Goal: Information Seeking & Learning: Learn about a topic

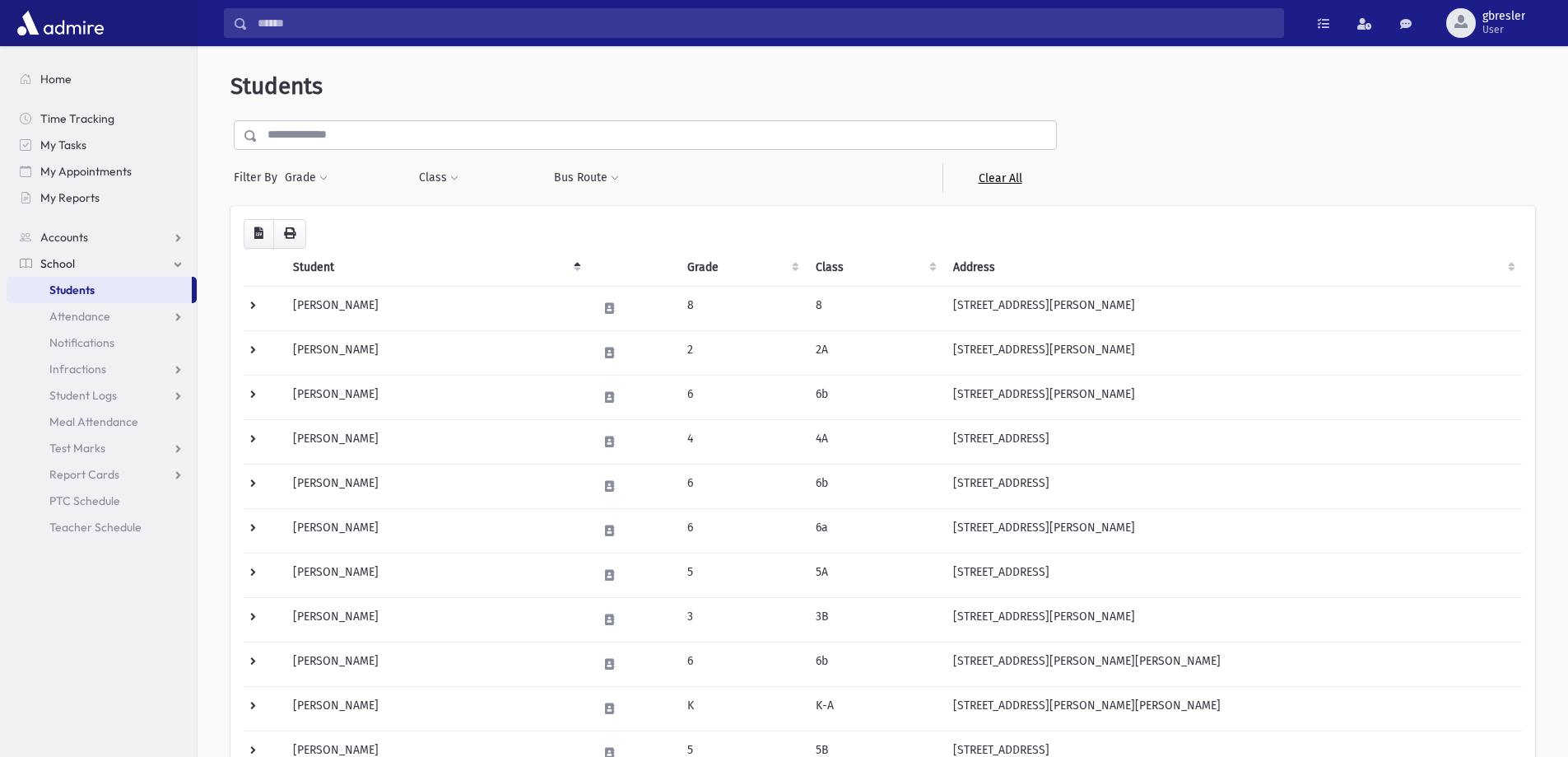
click at [989, 174] on link "Clear All" at bounding box center [999, 178] width 114 height 29
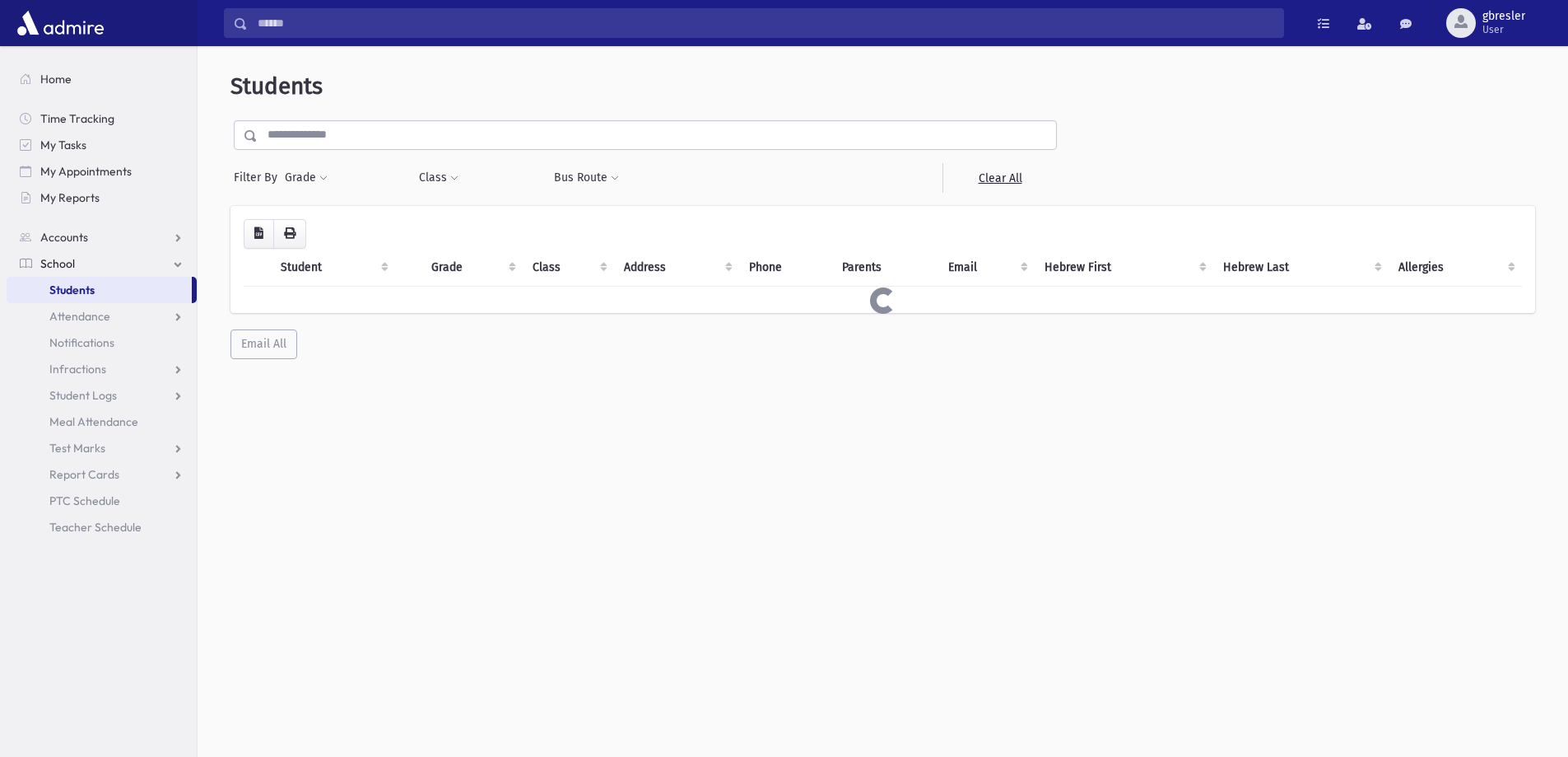
select select
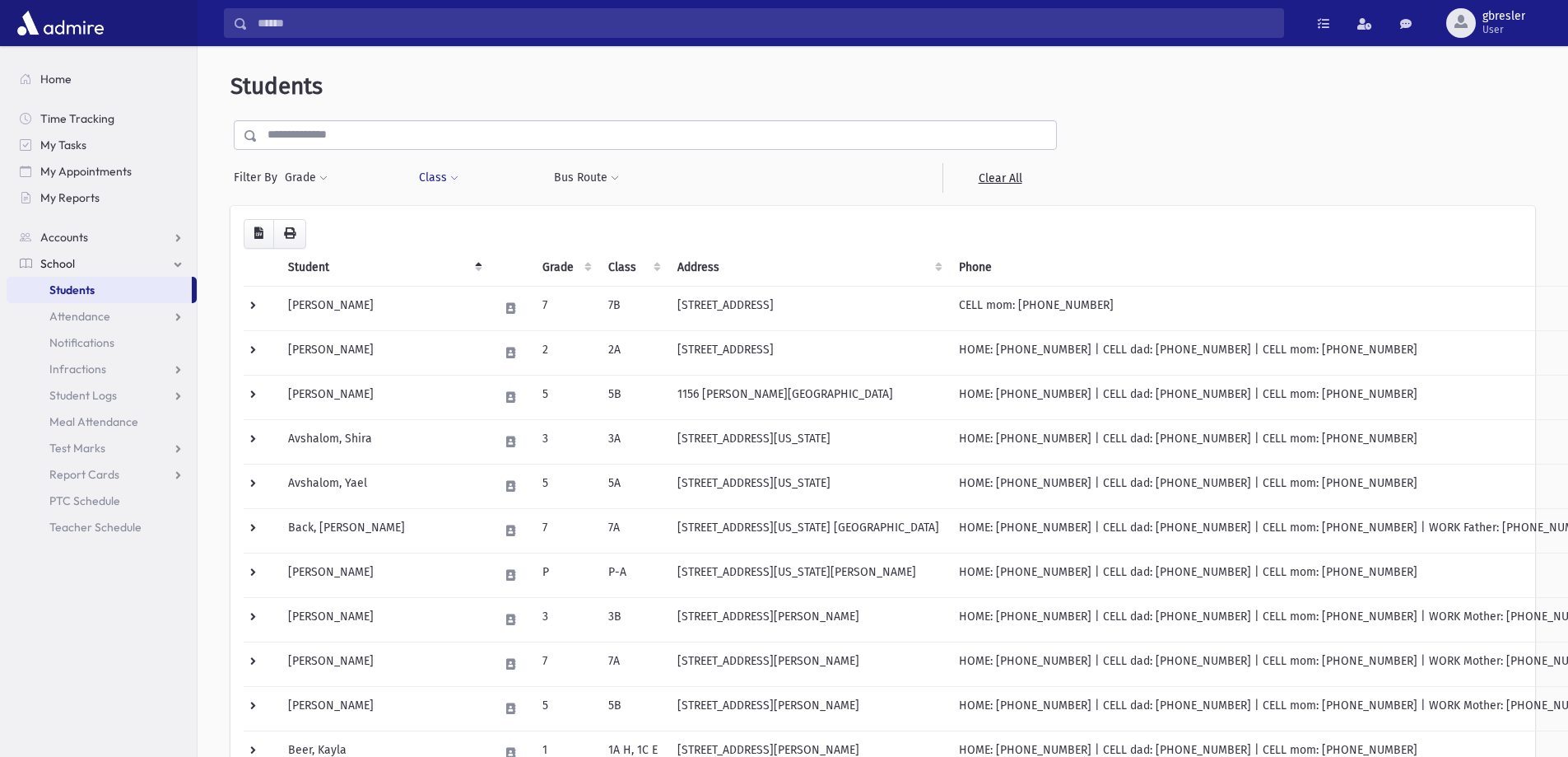
click at [451, 176] on span at bounding box center [455, 179] width 8 height 10
click at [454, 219] on ul at bounding box center [504, 220] width 158 height 24
type input "**"
select select "**"
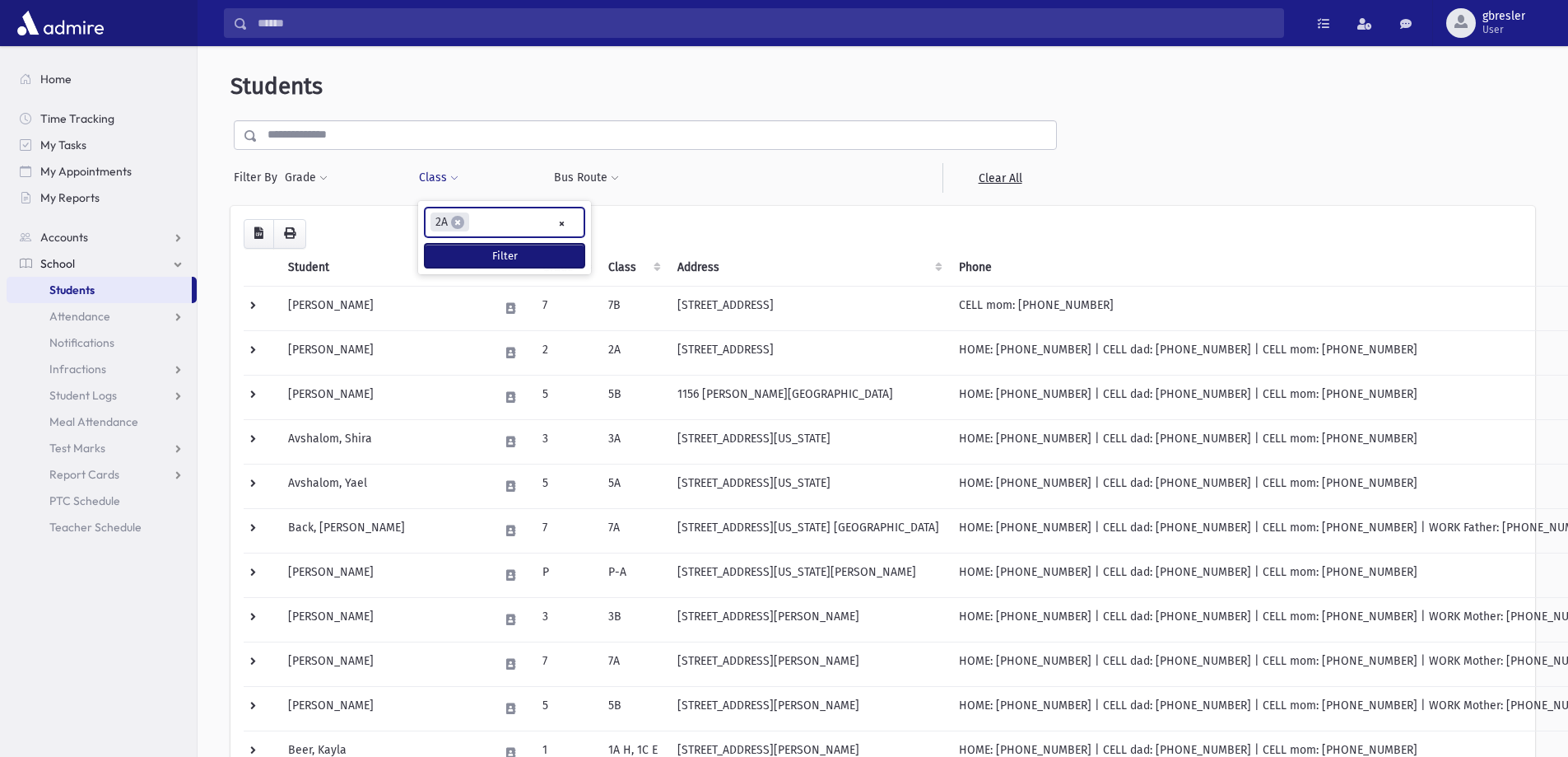
click at [440, 248] on button "Filter" at bounding box center [504, 255] width 159 height 23
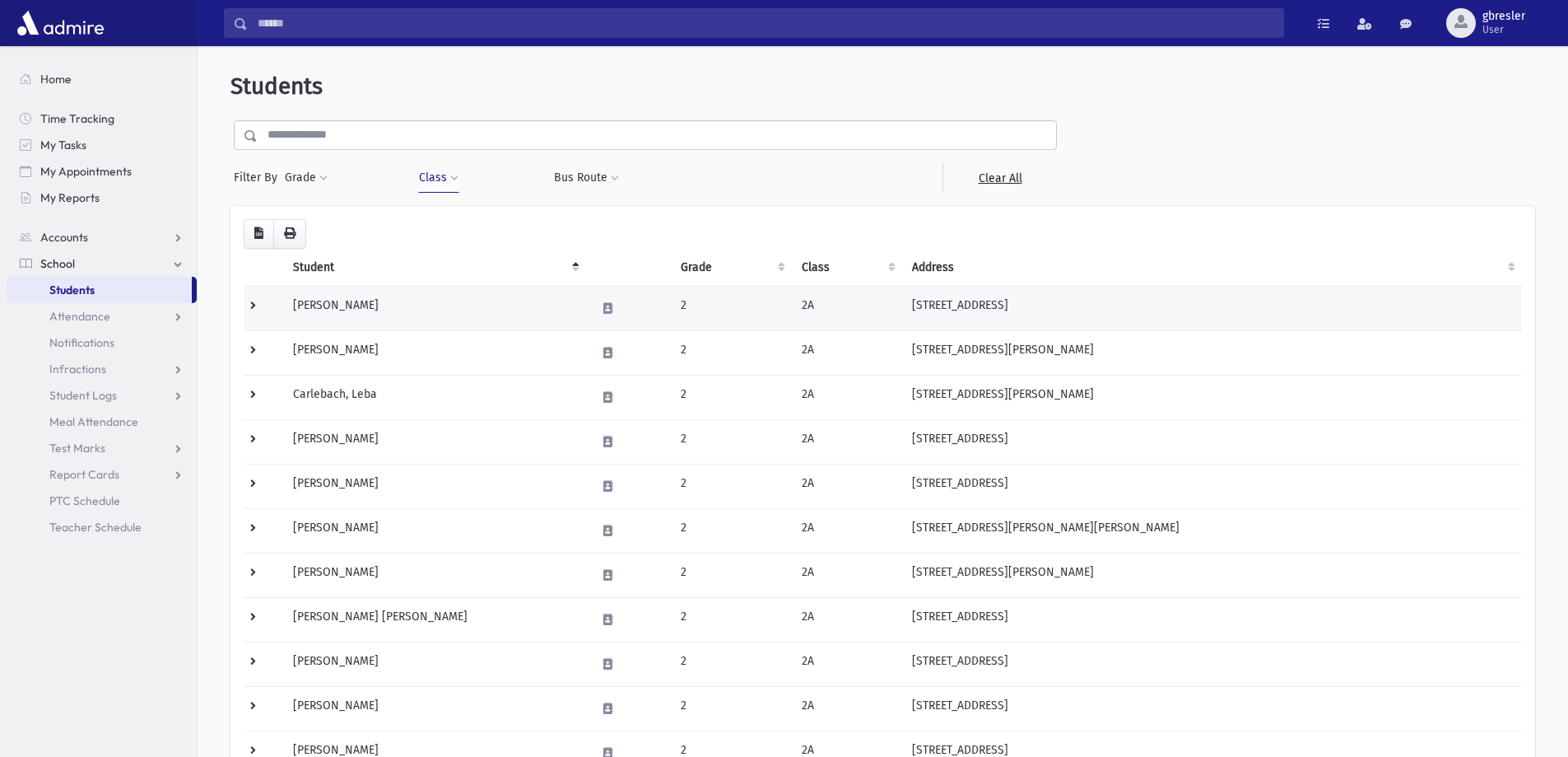
click at [374, 301] on td "[PERSON_NAME]" at bounding box center [435, 307] width 303 height 44
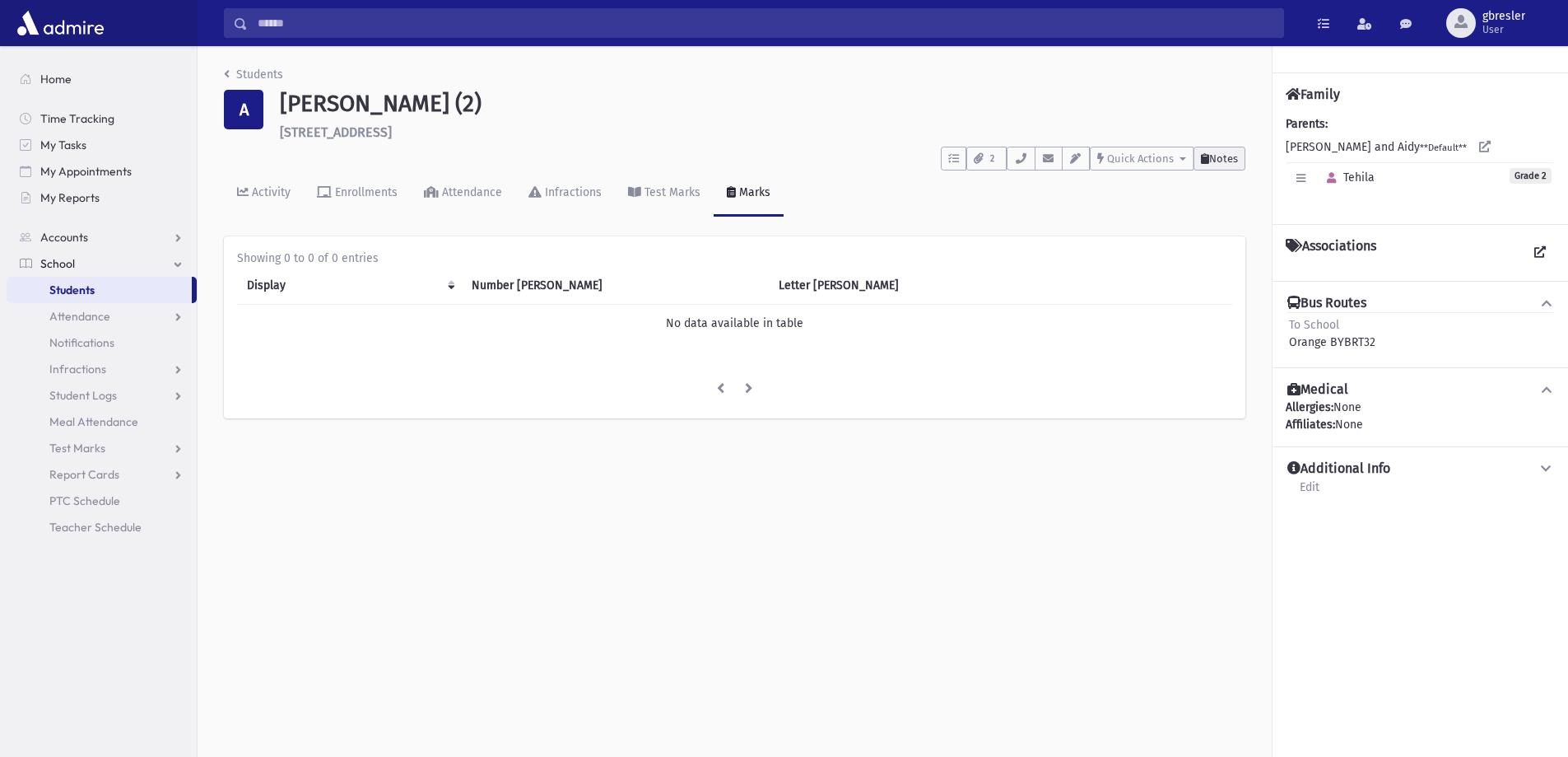
click at [1222, 161] on span "Notes" at bounding box center [1223, 158] width 28 height 13
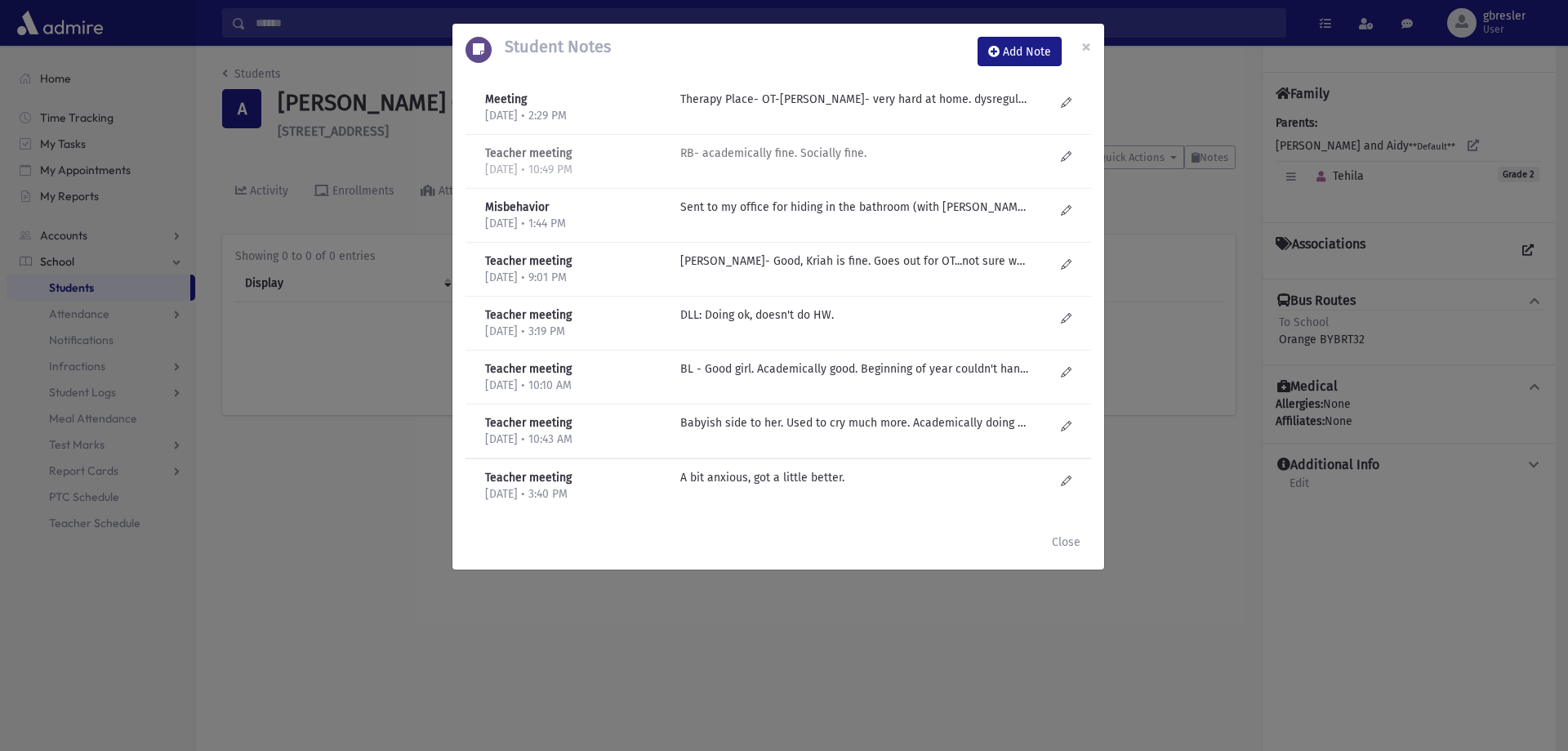
click at [827, 108] on p "RB- academically fine. Socially fine." at bounding box center [855, 99] width 349 height 17
click at [836, 108] on p "Sent to my office for hiding in the bathroom (with Nava & Aliza)." at bounding box center [855, 99] width 349 height 17
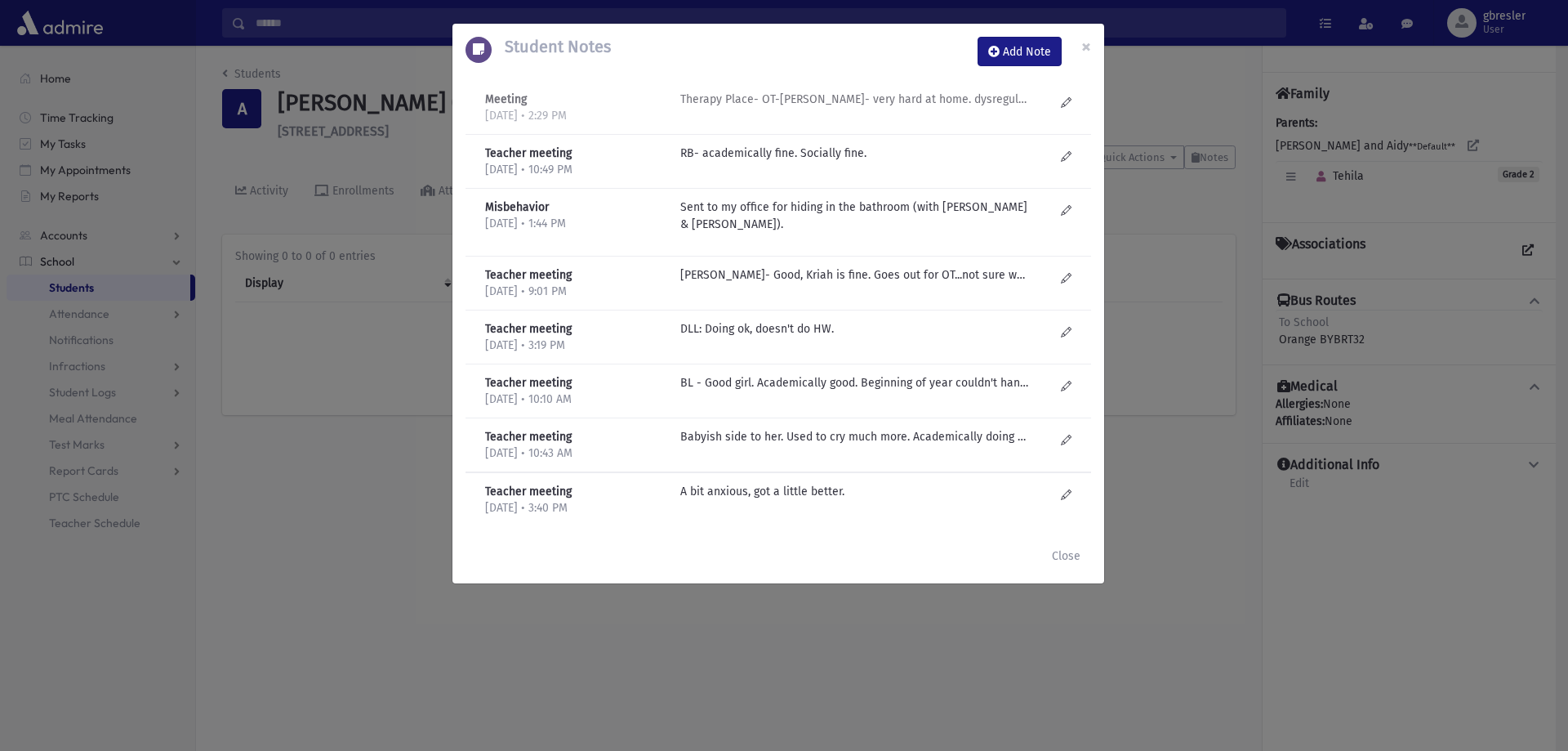
click at [912, 99] on p "Therapy Place- OT-C Kaplinsky- very hard at home. dysregulated. Recommended Sar…" at bounding box center [855, 99] width 349 height 17
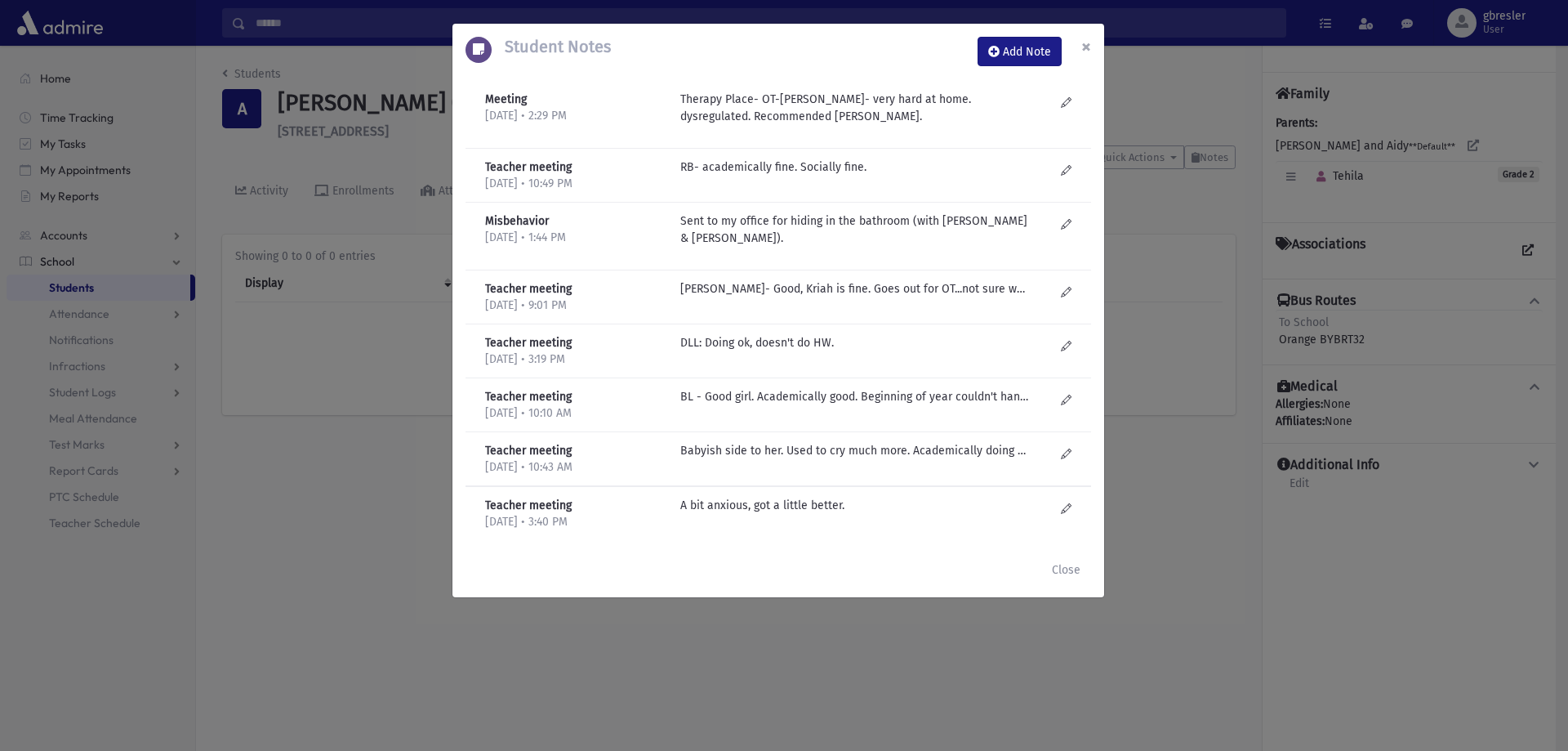
click at [1084, 44] on span "×" at bounding box center [1086, 47] width 10 height 23
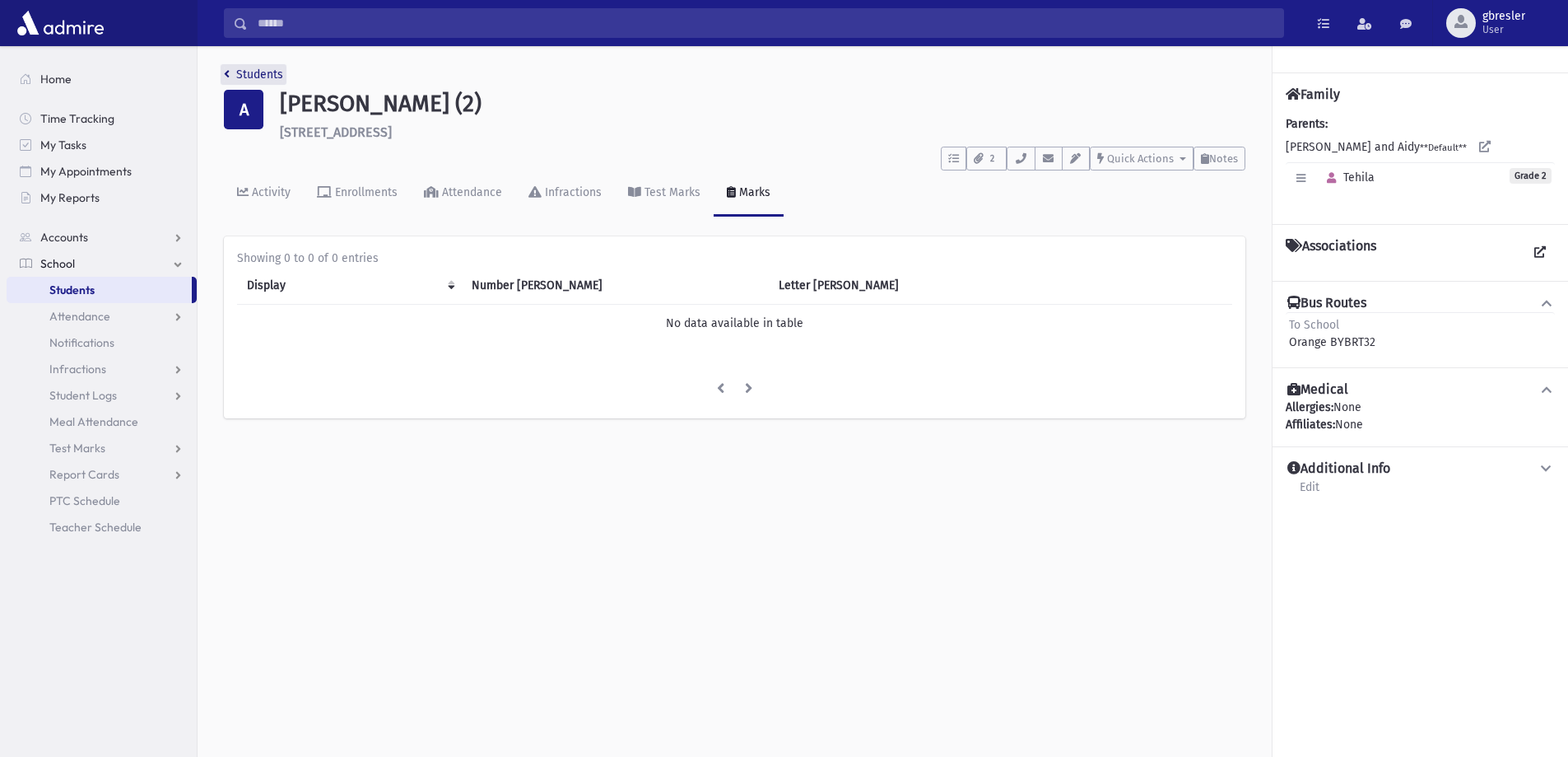
click at [275, 72] on link "Students" at bounding box center [253, 74] width 60 height 14
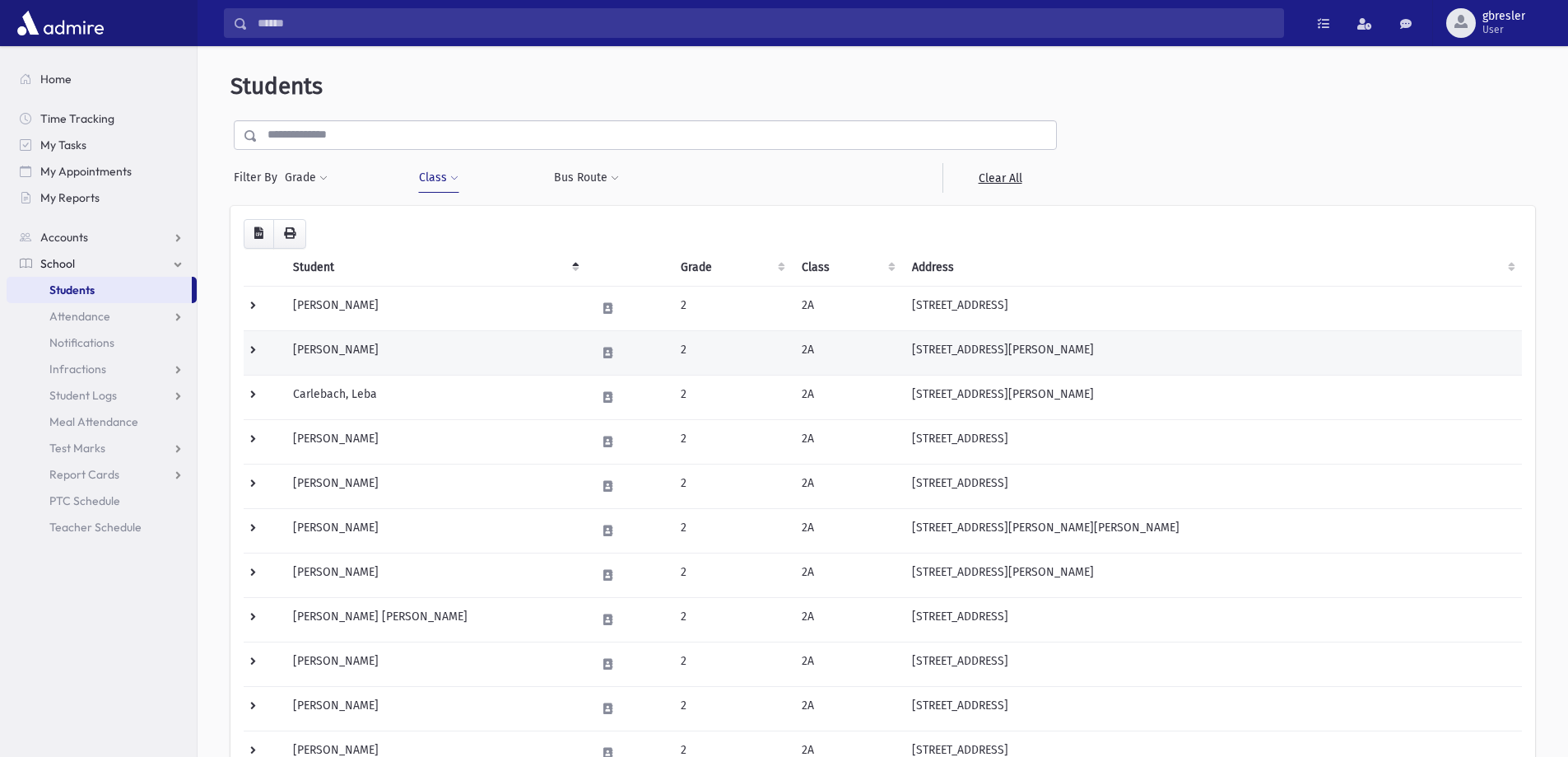
click at [364, 351] on td "Birnbaum, Tamara" at bounding box center [435, 352] width 303 height 44
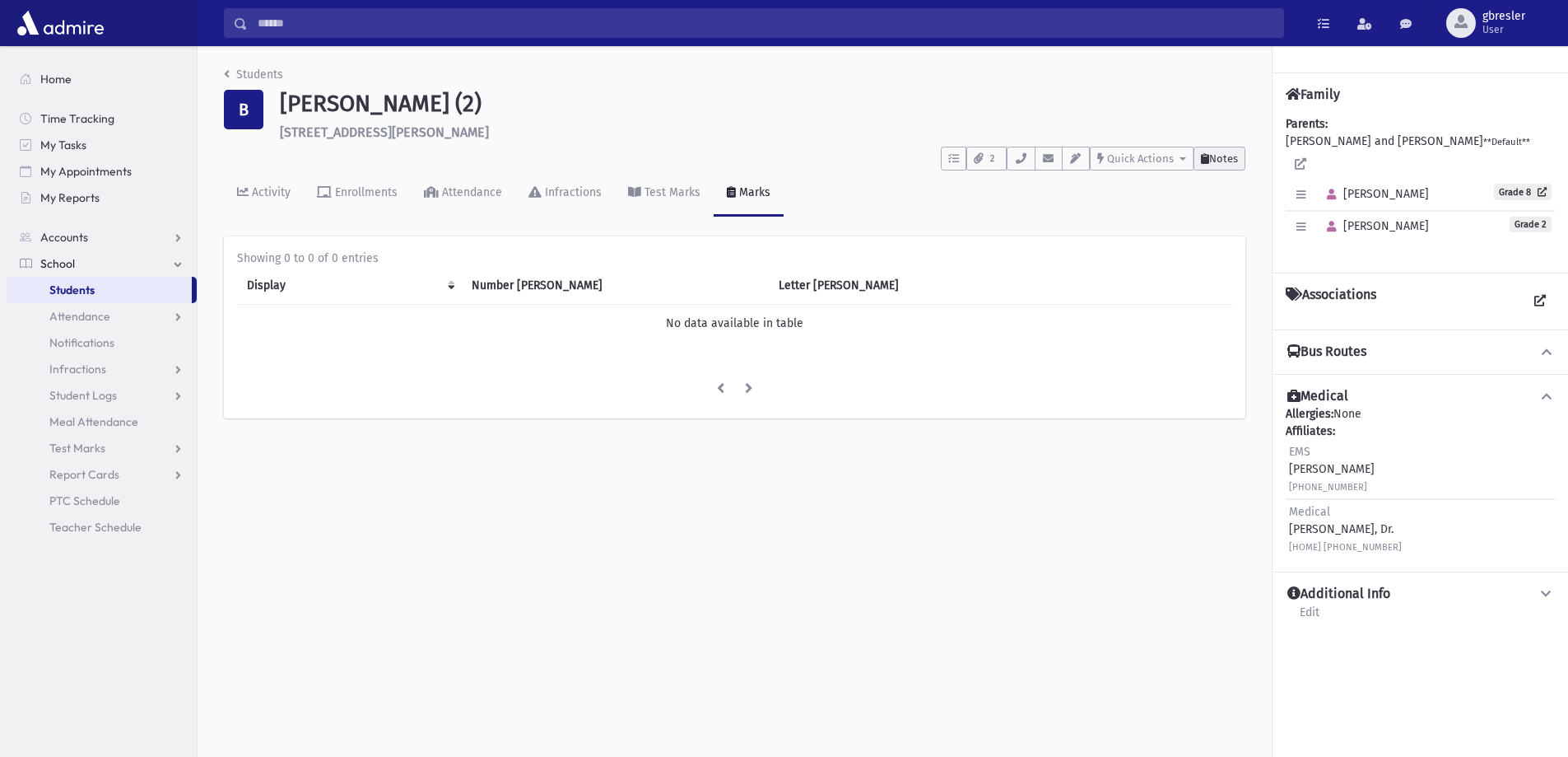
click at [1216, 165] on button "Notes" at bounding box center [1219, 158] width 52 height 23
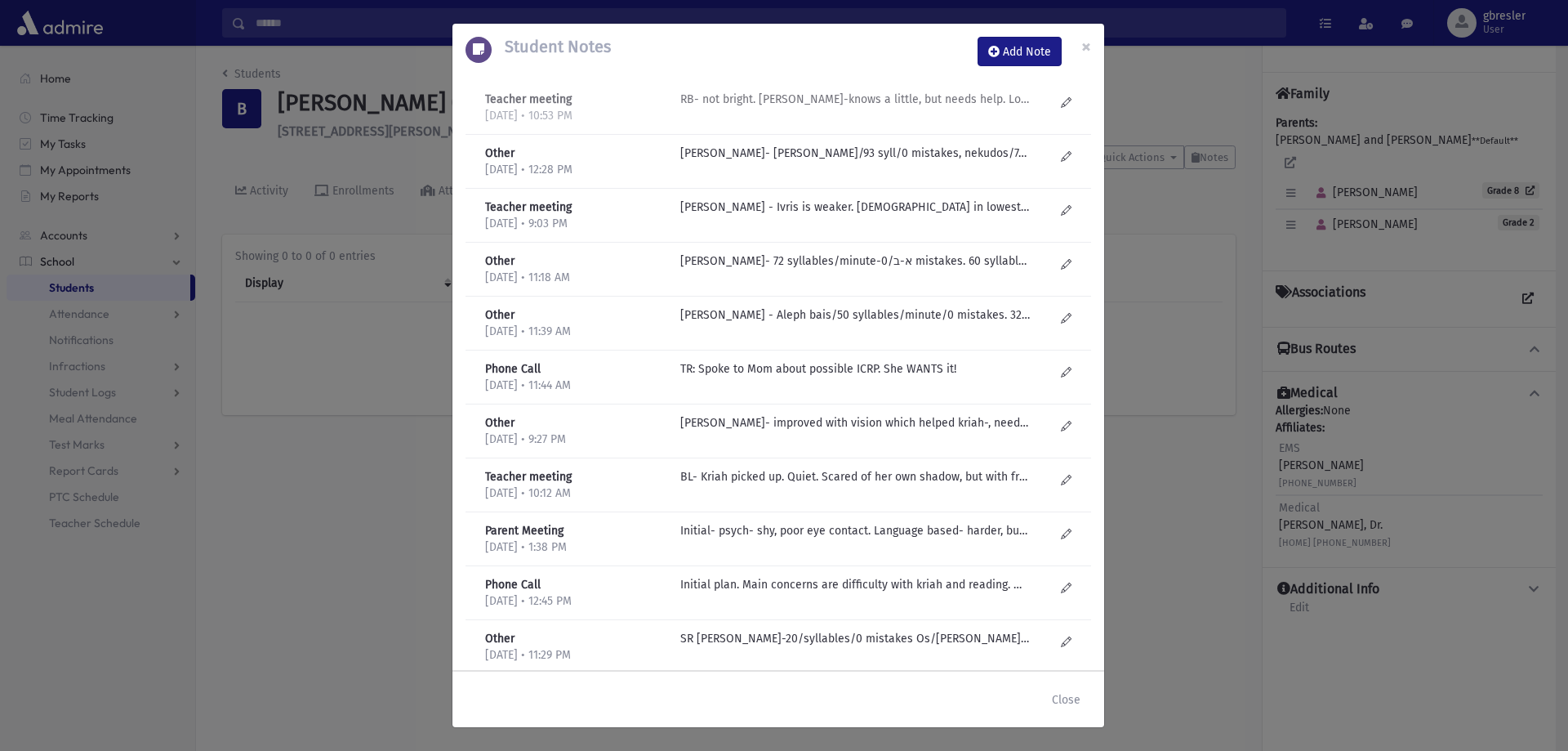
click at [848, 104] on p "RB- not bright. [PERSON_NAME]-knows a little, but needs help. Lowest [PERSON_NA…" at bounding box center [855, 99] width 349 height 17
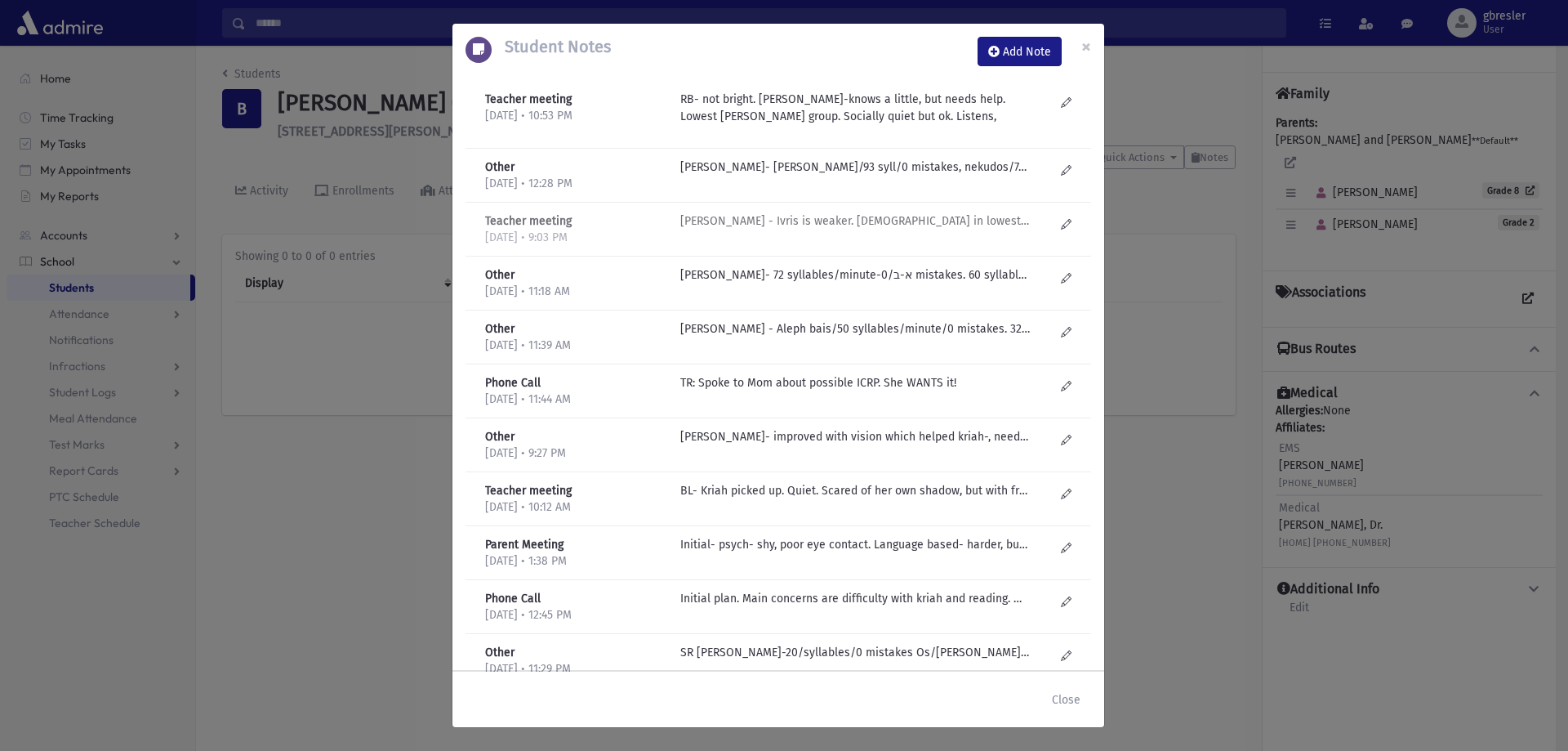
click at [846, 176] on p "R Bachrach - Ivris is weaker. Kriah in lowest group but not weakest. Quiet but …" at bounding box center [855, 167] width 349 height 17
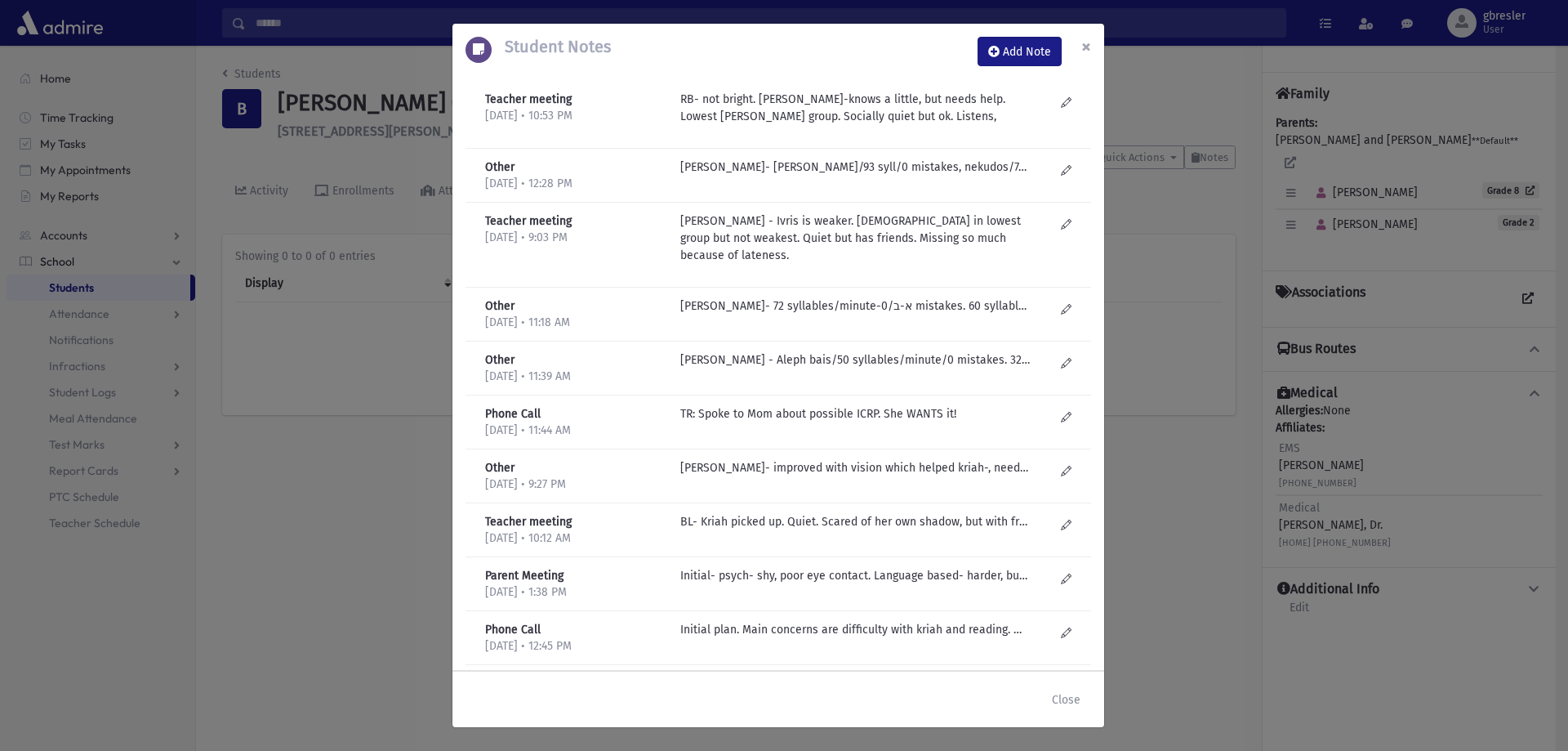
click at [1088, 52] on span "×" at bounding box center [1086, 47] width 10 height 23
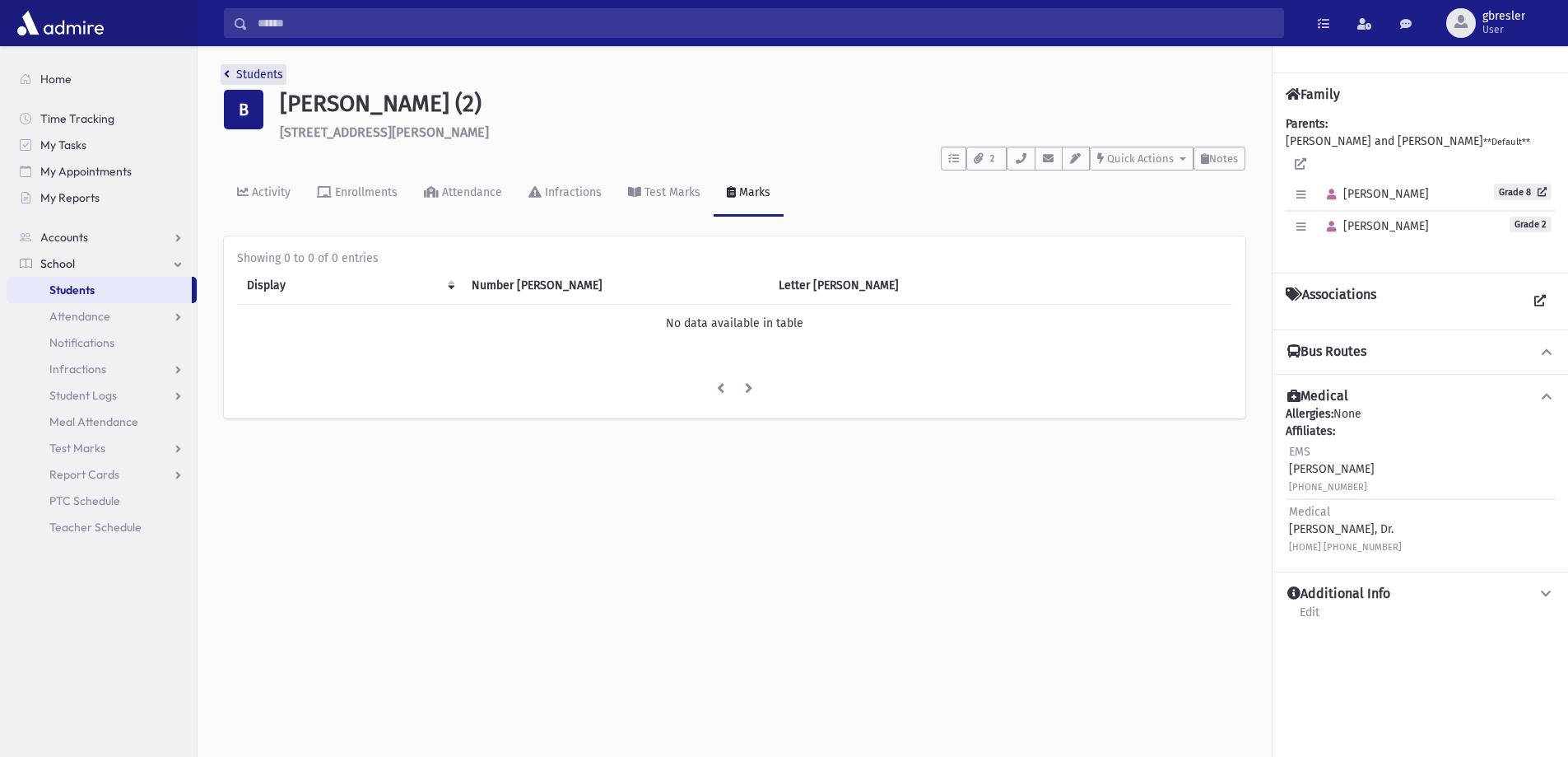
click at [270, 71] on link "Students" at bounding box center [253, 74] width 60 height 14
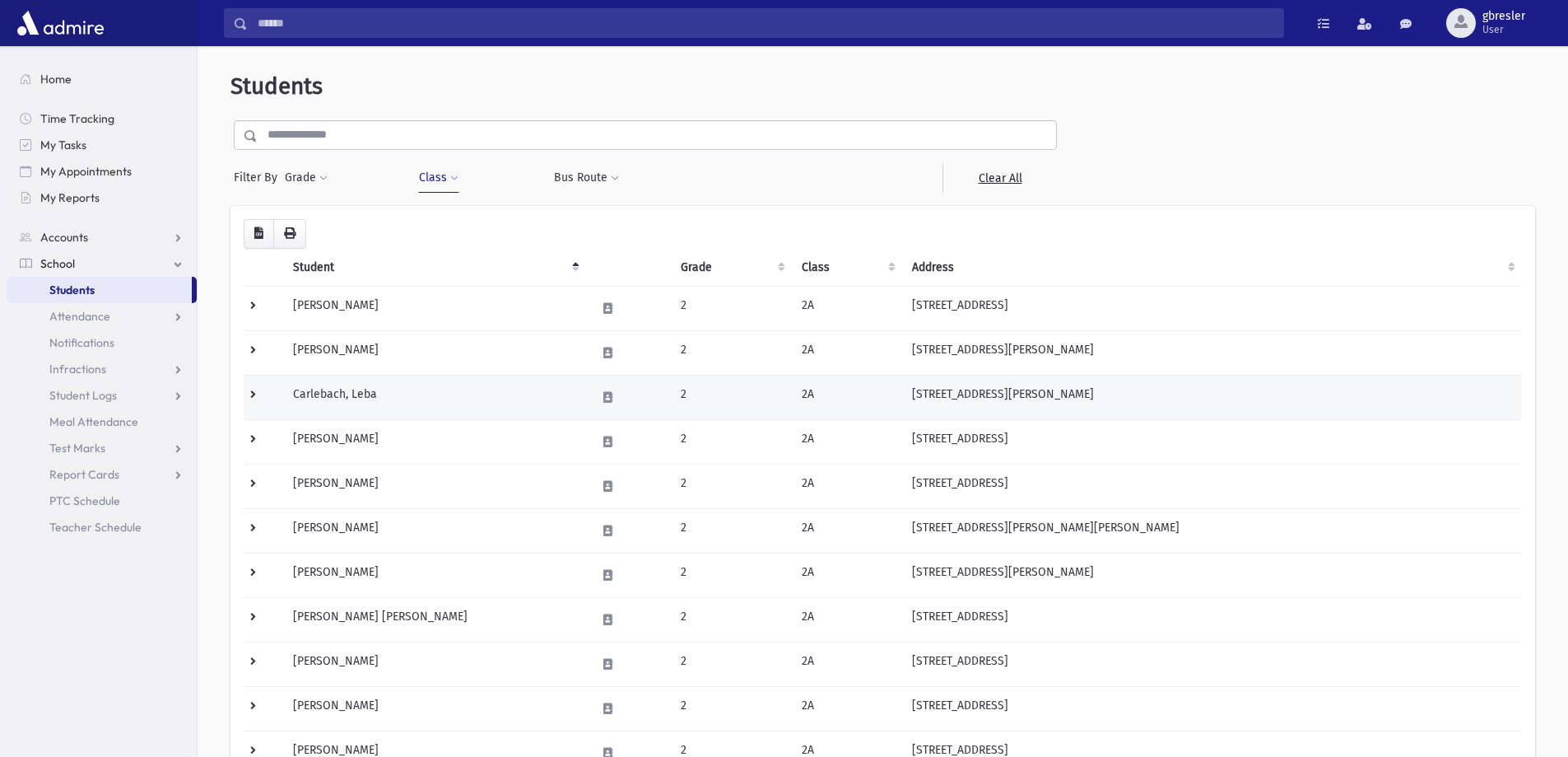
click at [322, 399] on td "Carlebach, Leba" at bounding box center [435, 396] width 303 height 44
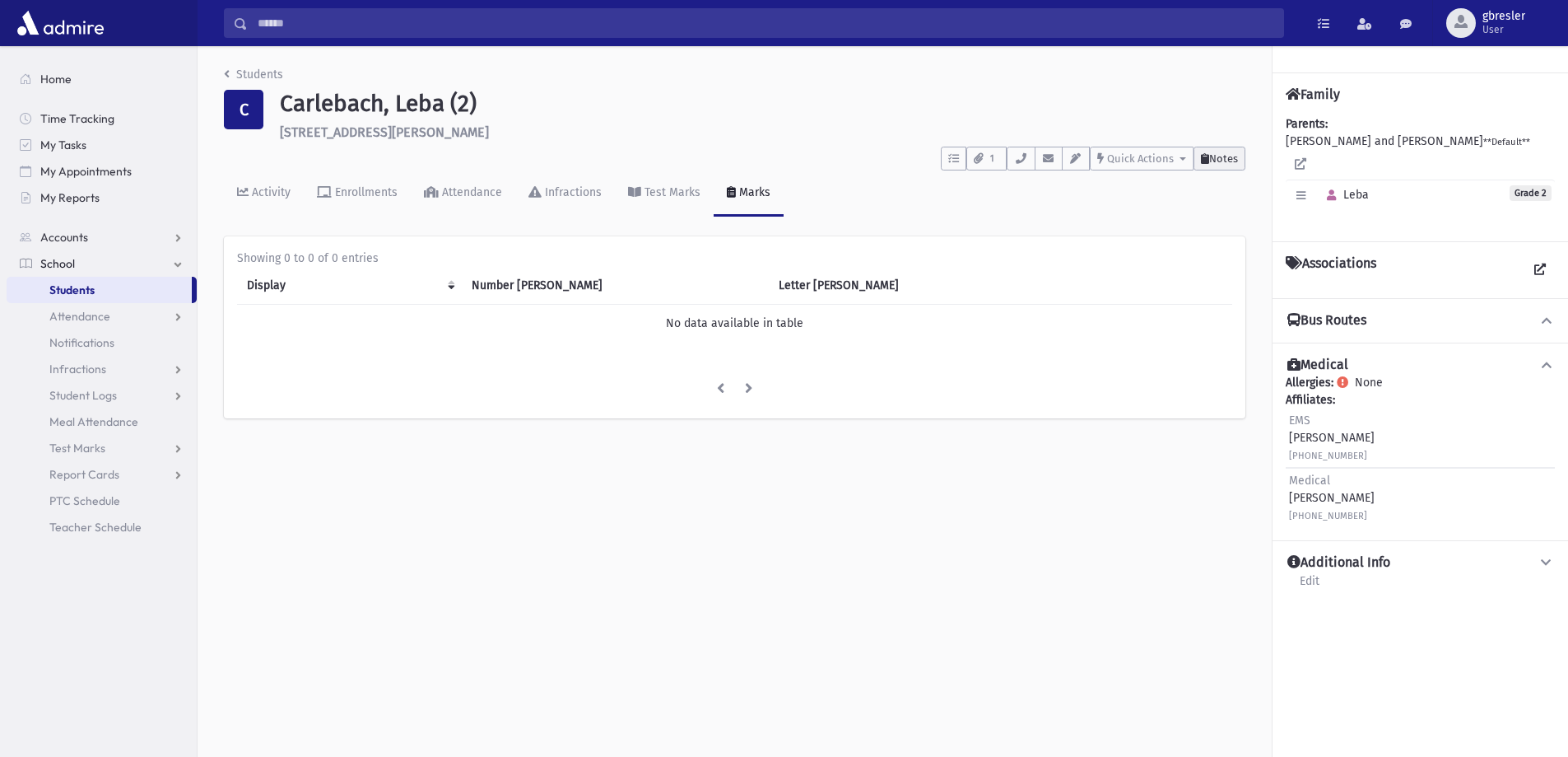
click at [1234, 165] on button "Notes" at bounding box center [1219, 158] width 52 height 23
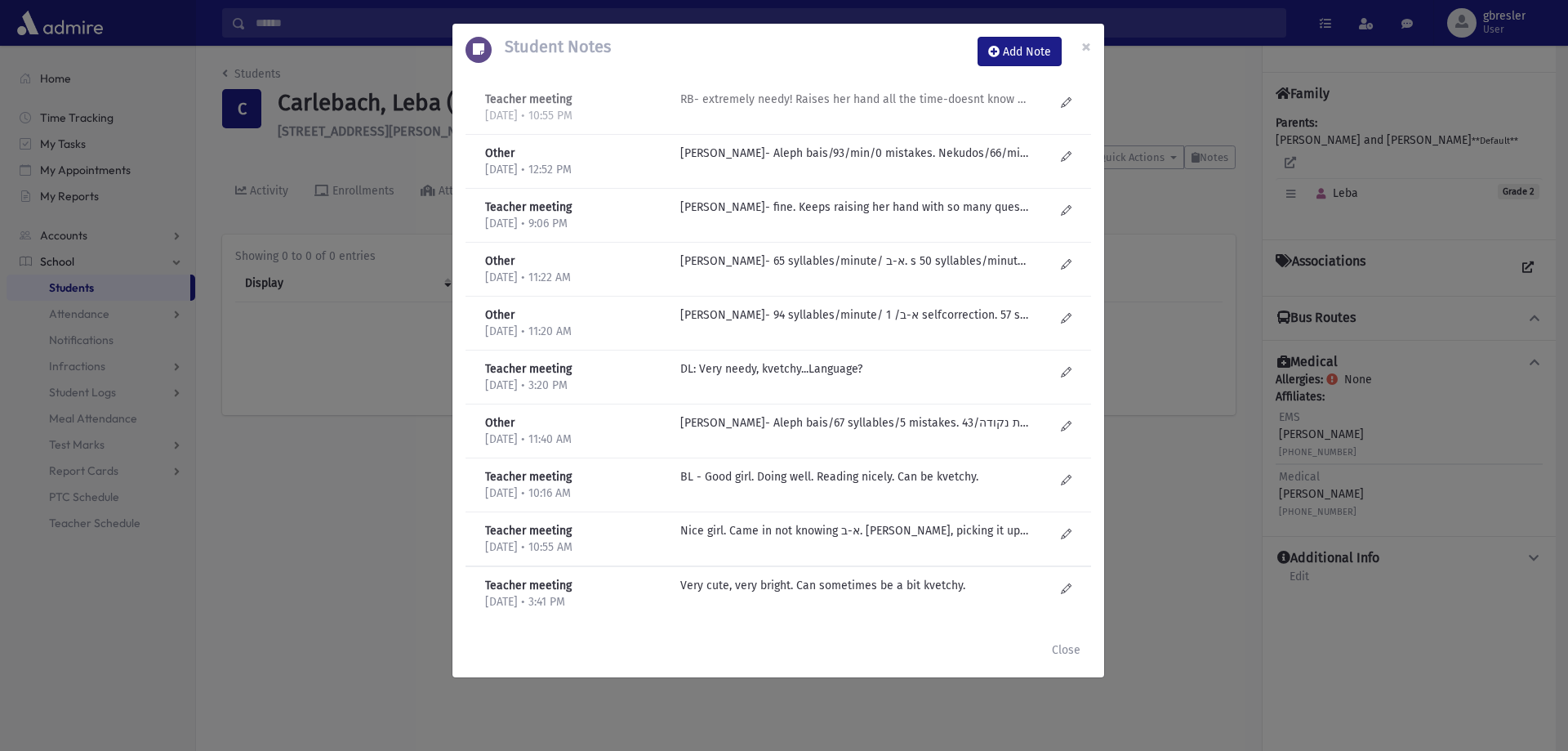
click at [831, 98] on p "RB- extremely needy! Raises her hand all the time-doesnt know answers. Academic…" at bounding box center [855, 99] width 349 height 17
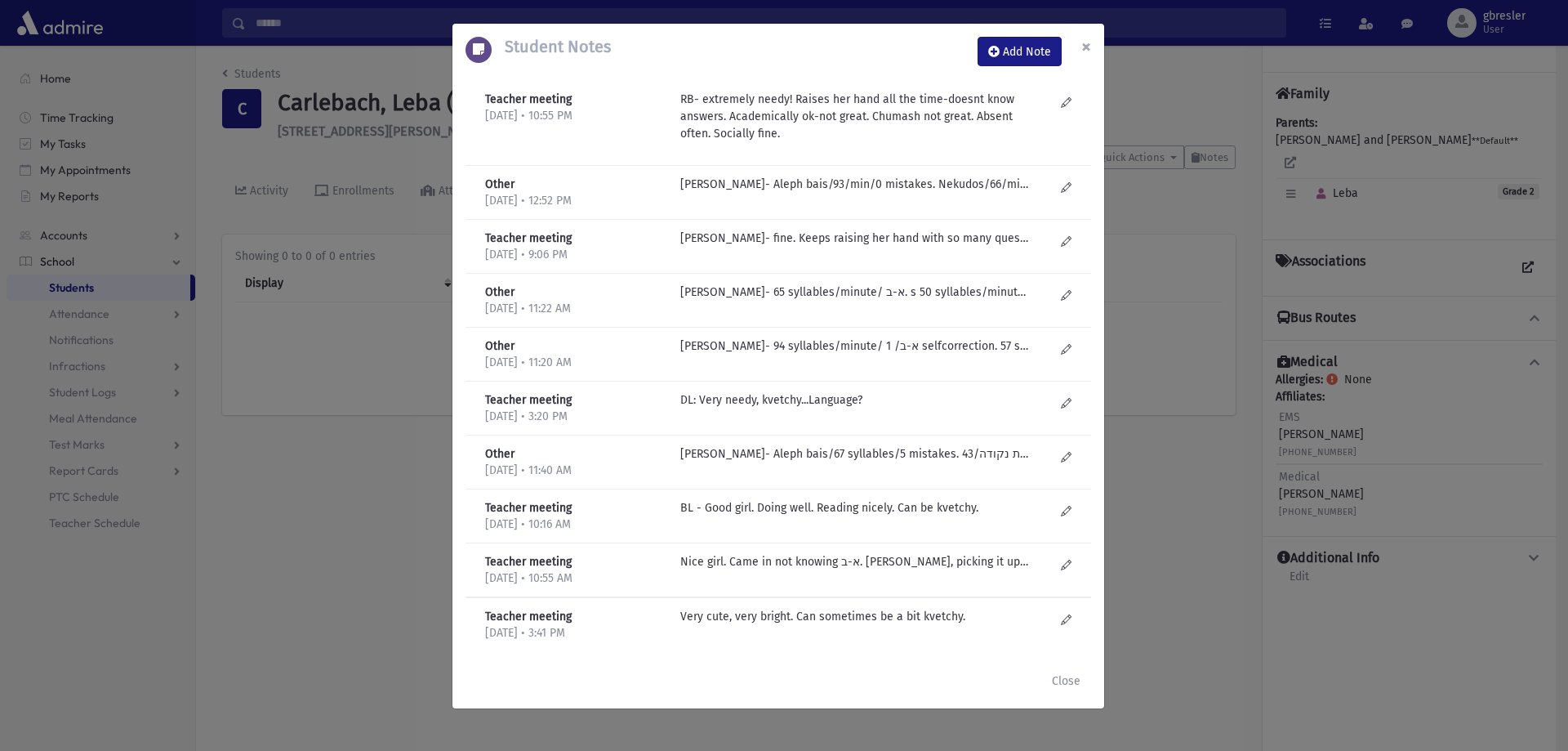
click at [1087, 43] on span "×" at bounding box center [1086, 47] width 10 height 23
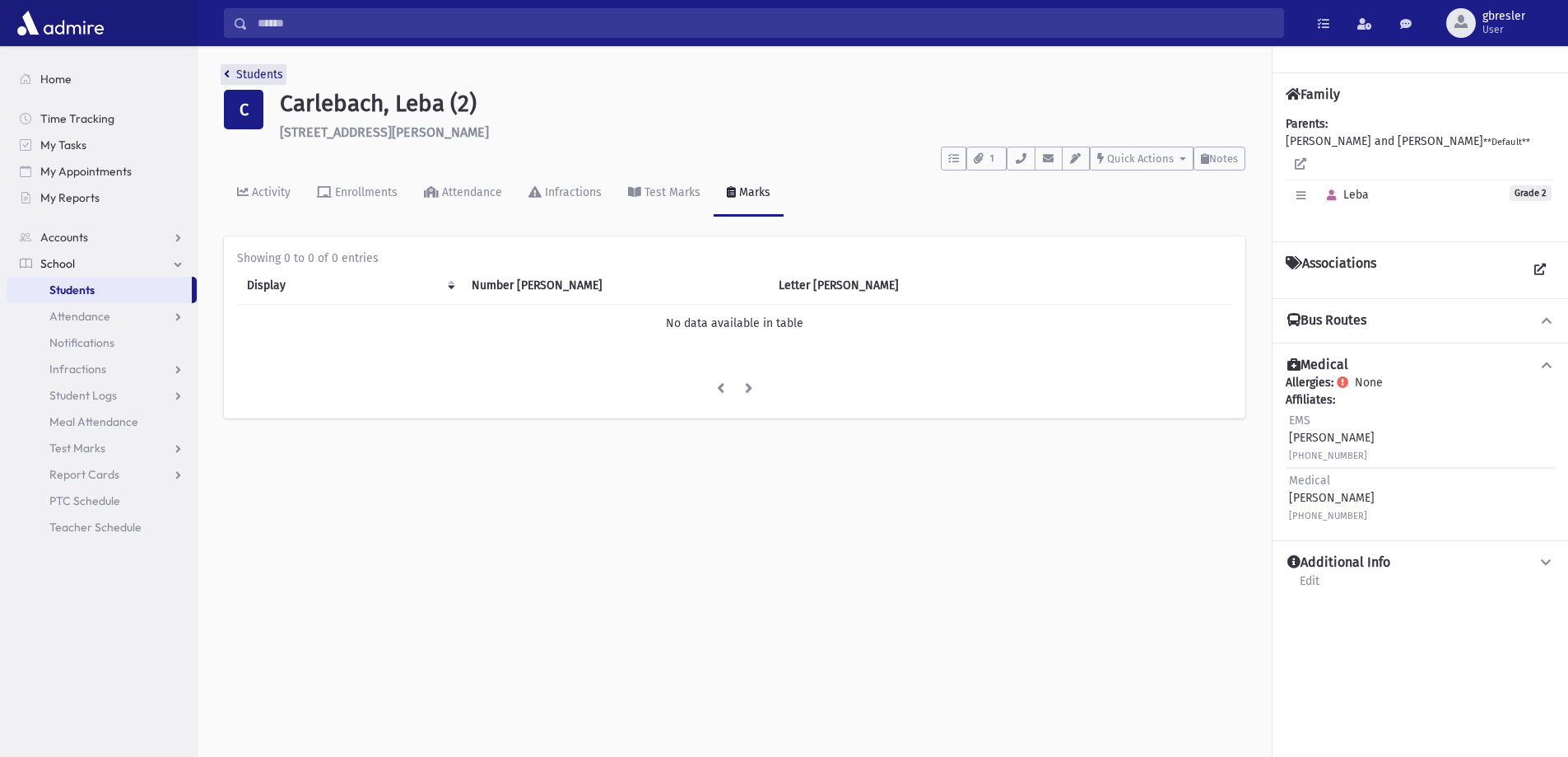
click at [248, 73] on link "Students" at bounding box center [253, 74] width 60 height 14
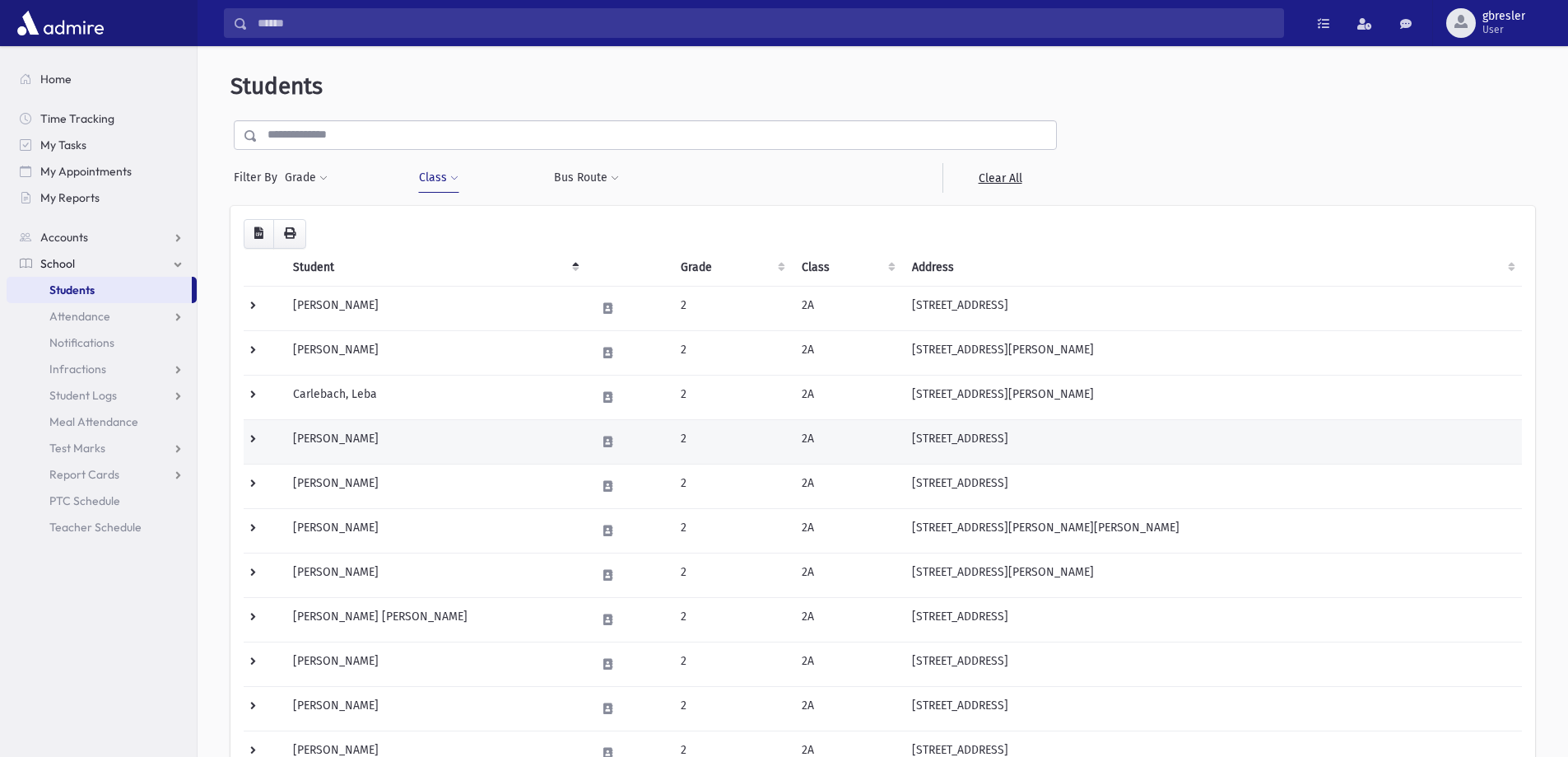
click at [383, 442] on td "Dembitzer, Esther" at bounding box center [435, 441] width 303 height 44
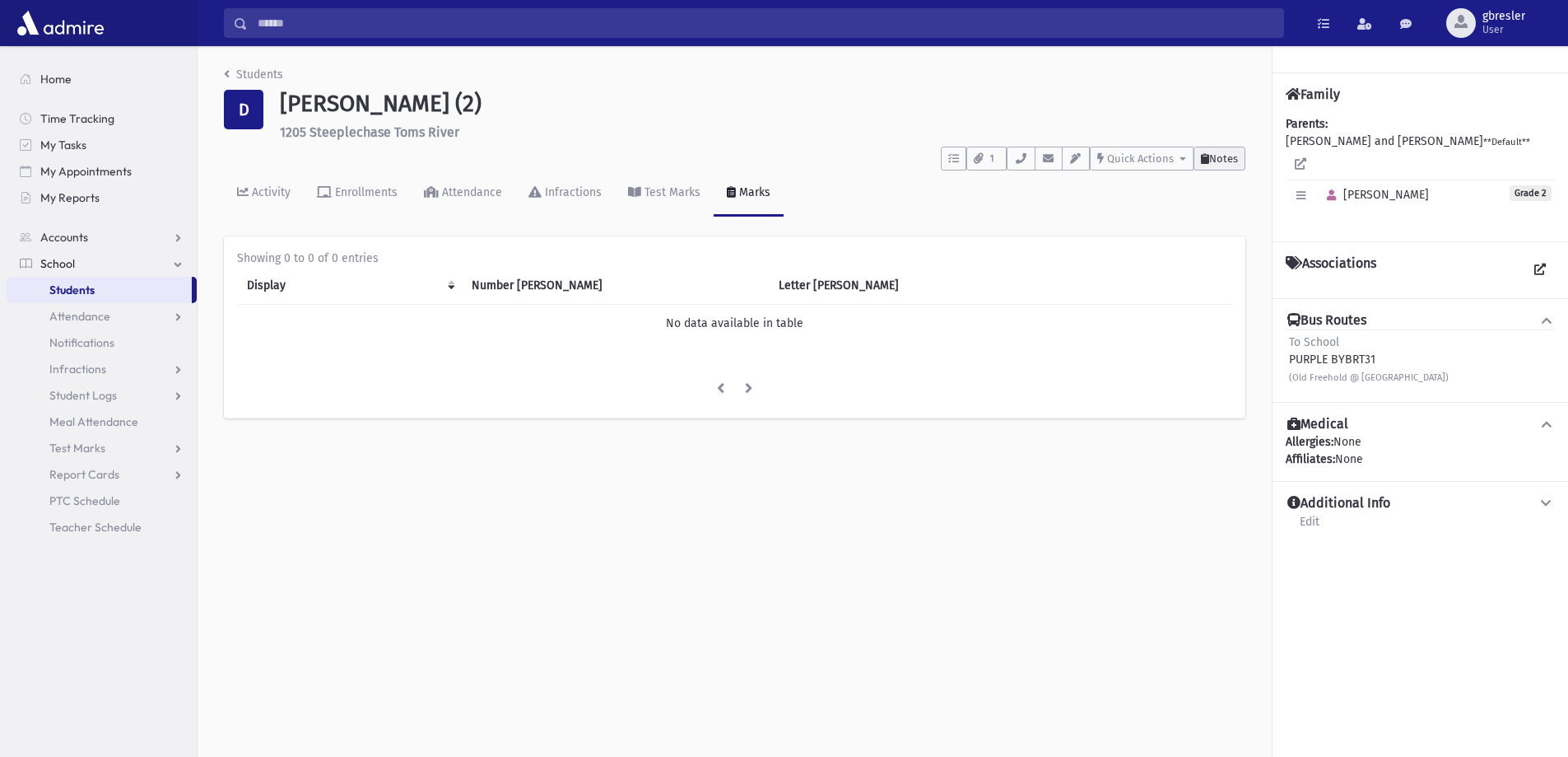
click at [1217, 161] on span "Notes" at bounding box center [1223, 158] width 28 height 13
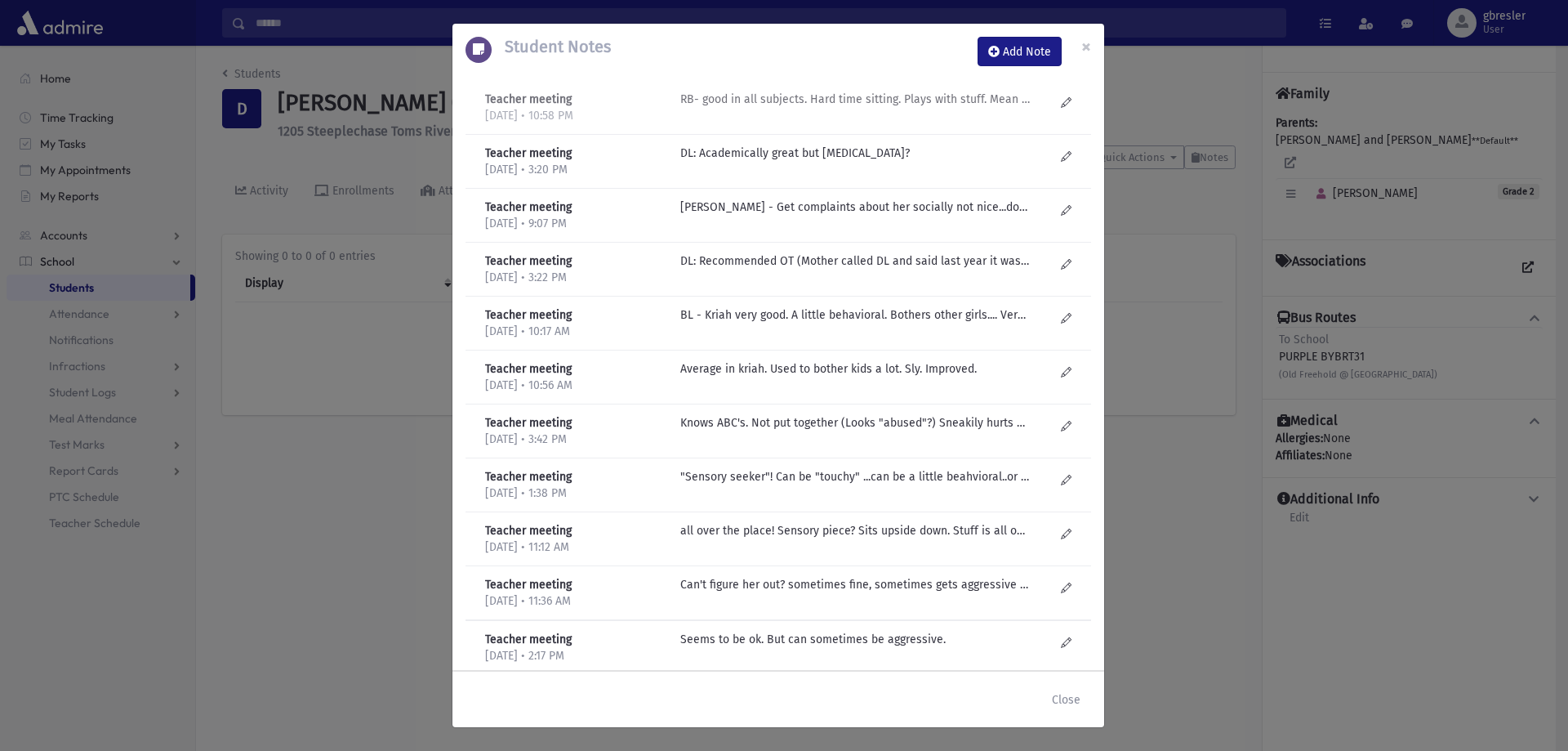
click at [963, 100] on p "RB- good in all subjects. Hard time sitting. Plays with stuff. Mean to others. …" at bounding box center [855, 99] width 349 height 17
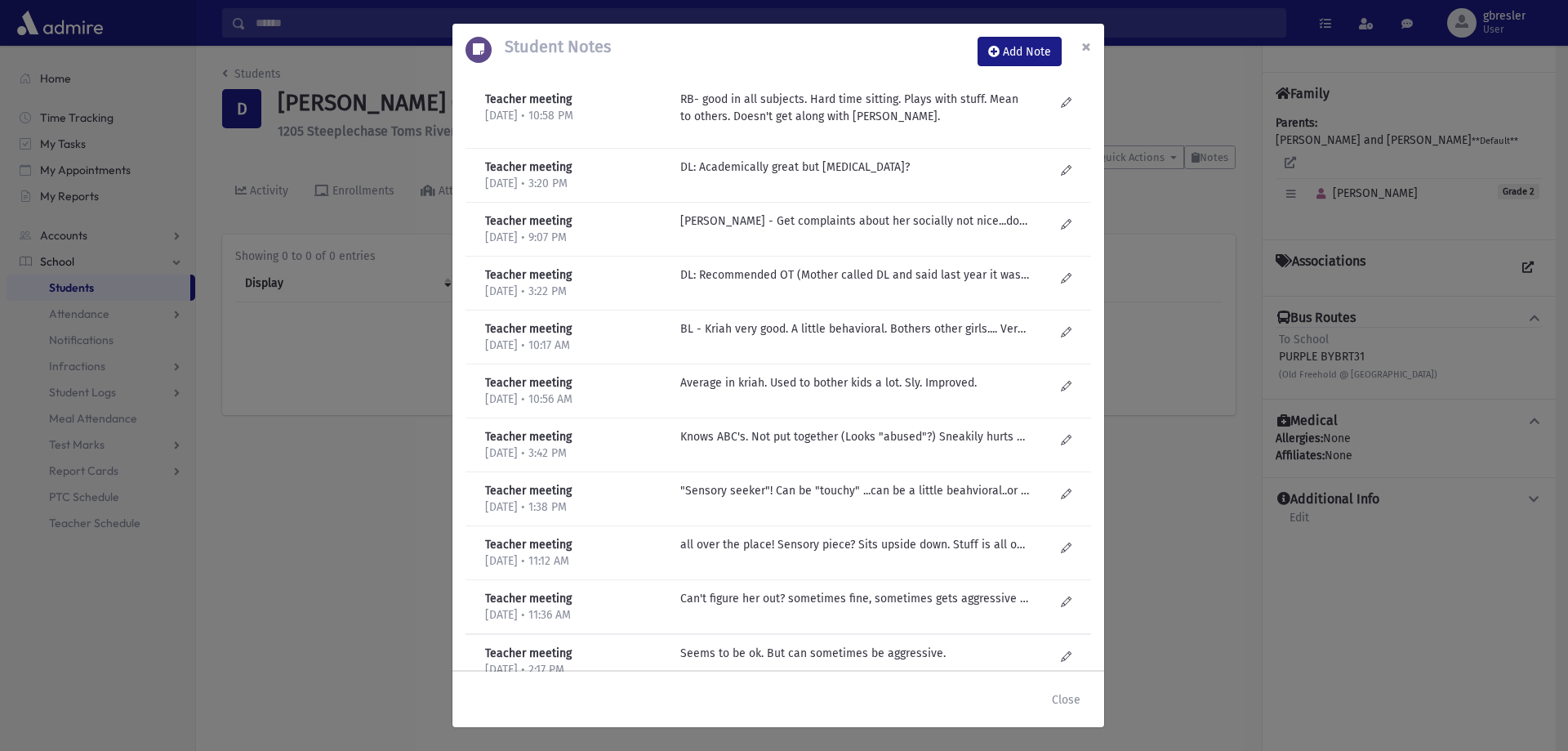
click at [1087, 54] on span "×" at bounding box center [1086, 47] width 10 height 23
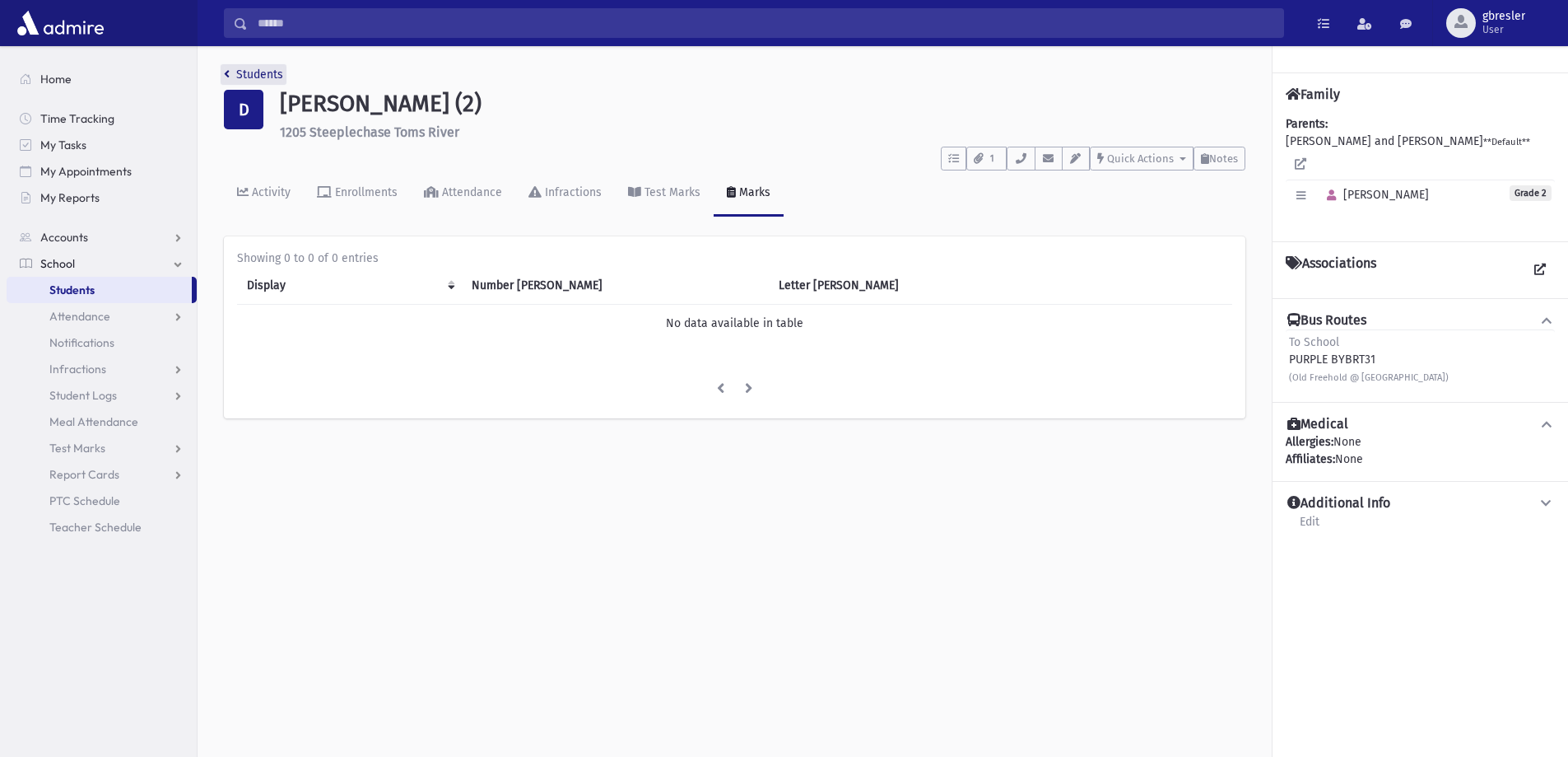
click at [271, 71] on link "Students" at bounding box center [253, 74] width 60 height 14
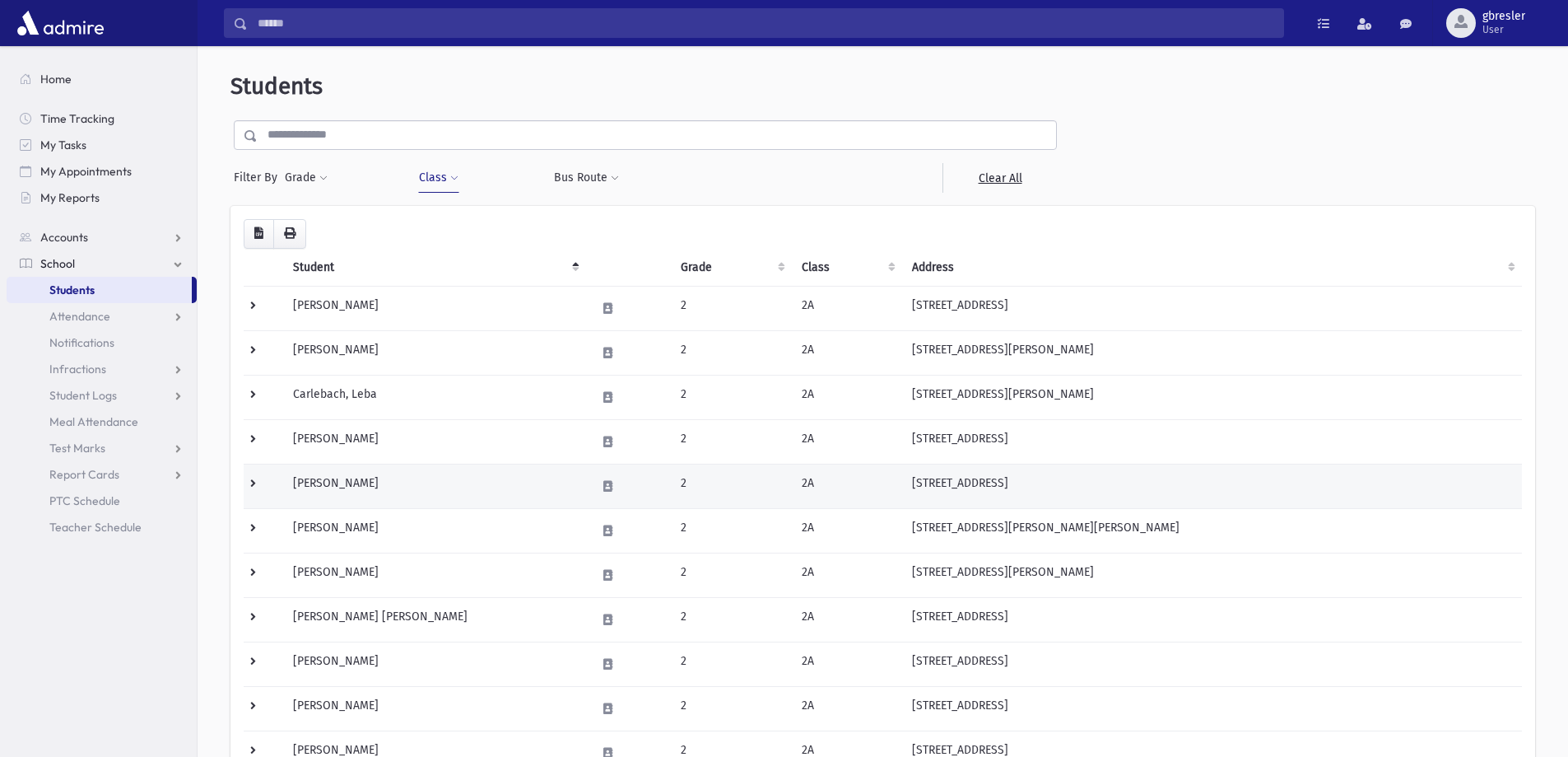
click at [340, 479] on td "Fischer, Sheva" at bounding box center [435, 485] width 303 height 44
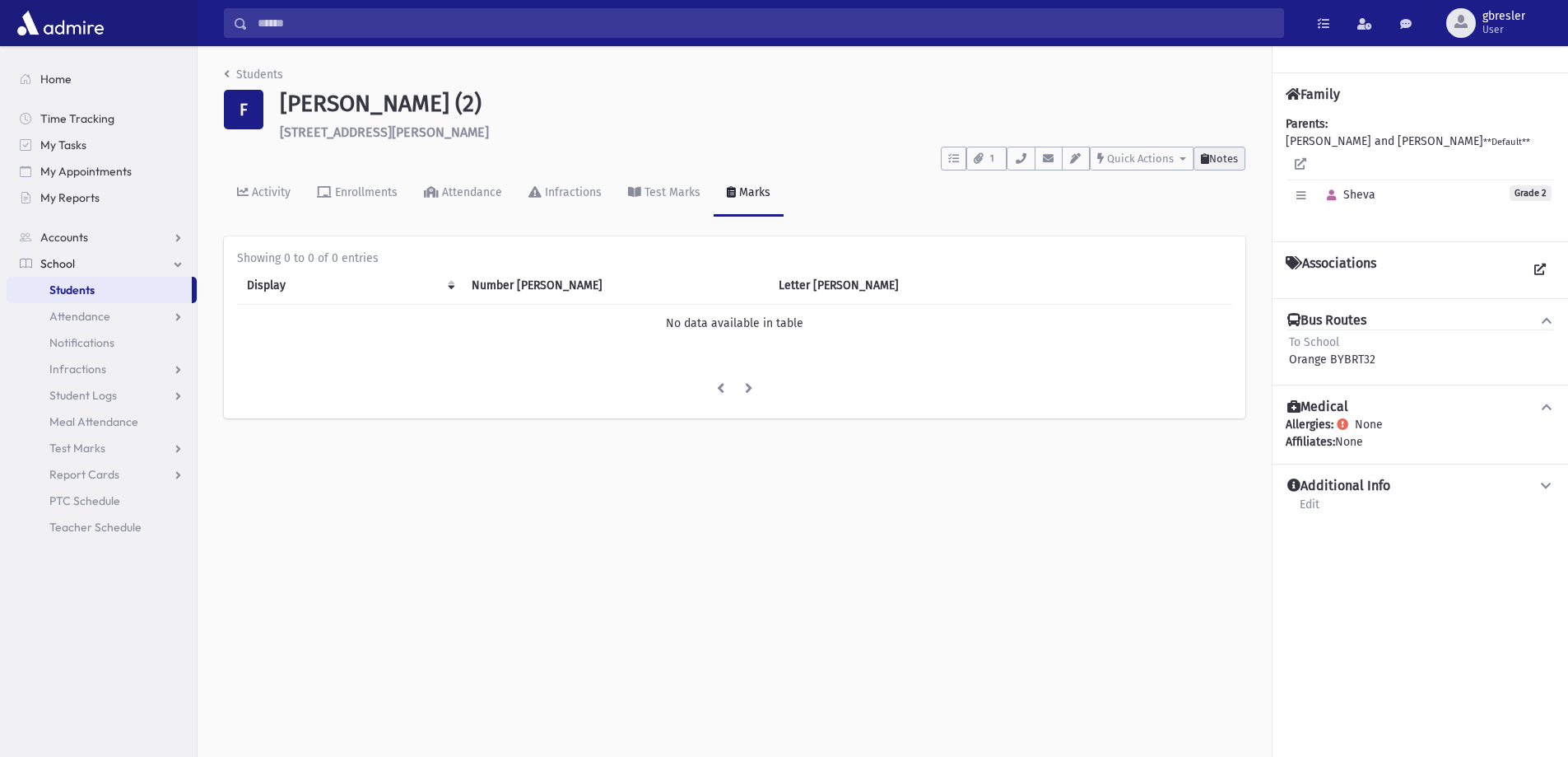
click at [1229, 154] on span "Notes" at bounding box center [1223, 158] width 28 height 13
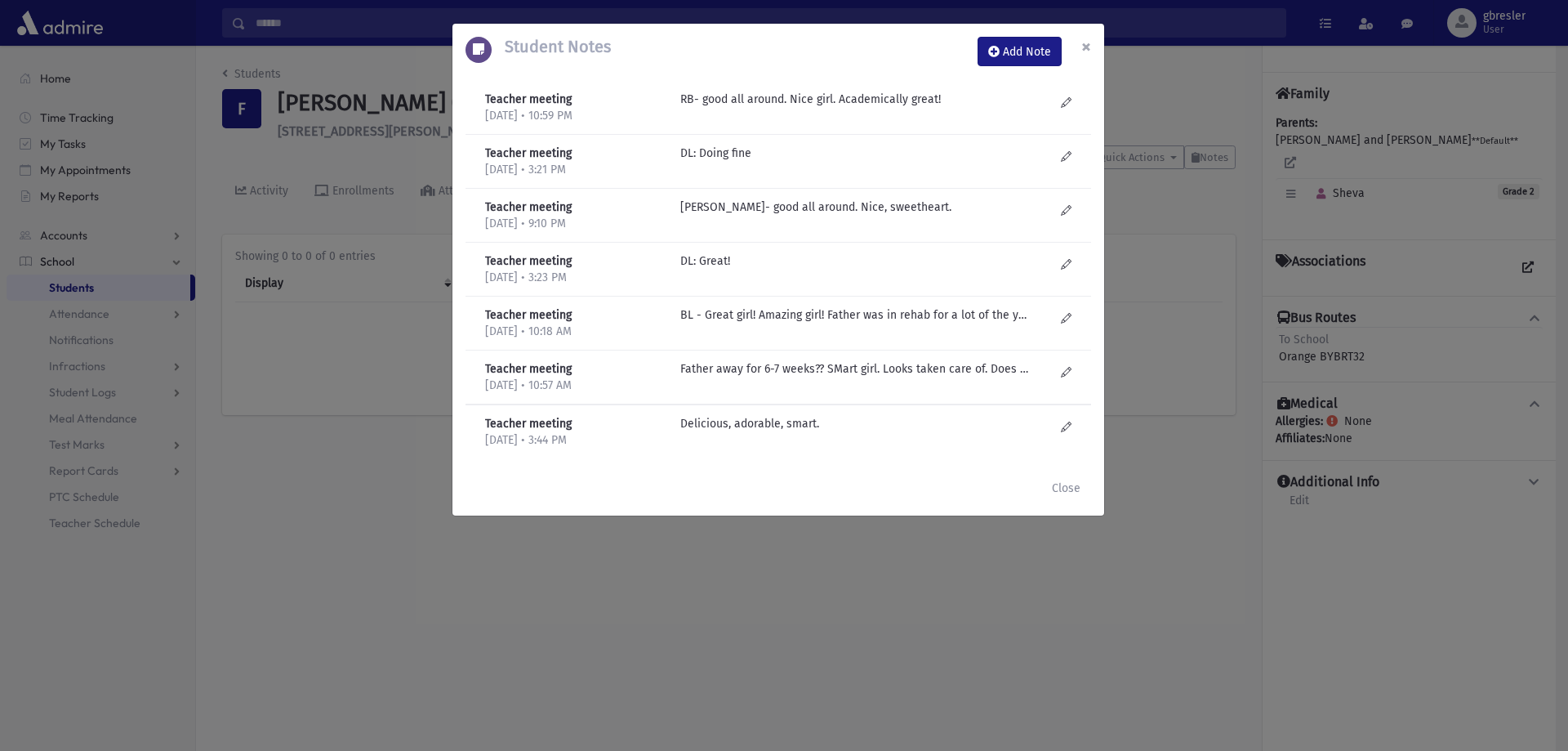
click at [1084, 49] on span "×" at bounding box center [1086, 47] width 10 height 23
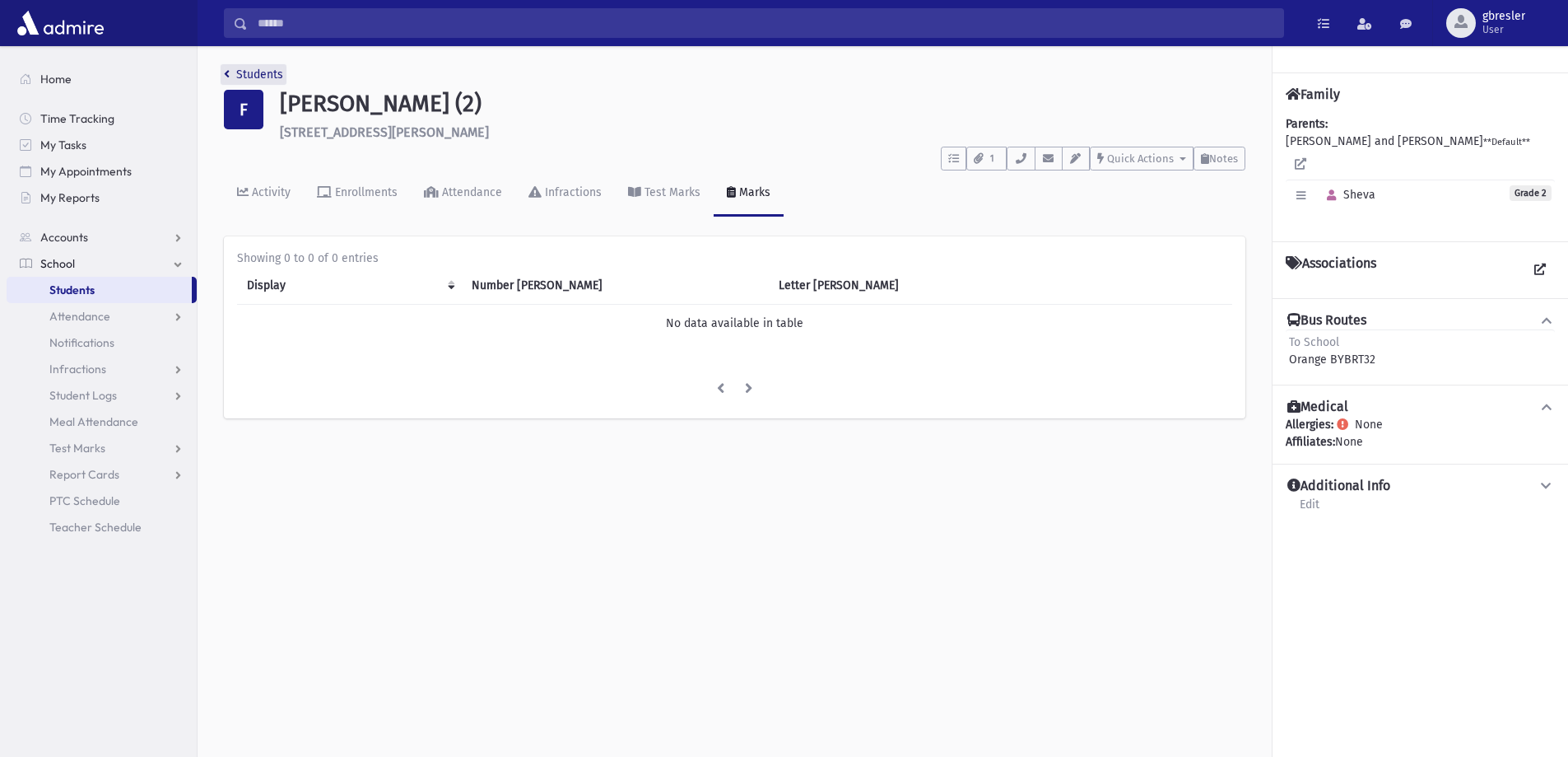
click at [274, 73] on link "Students" at bounding box center [253, 74] width 60 height 14
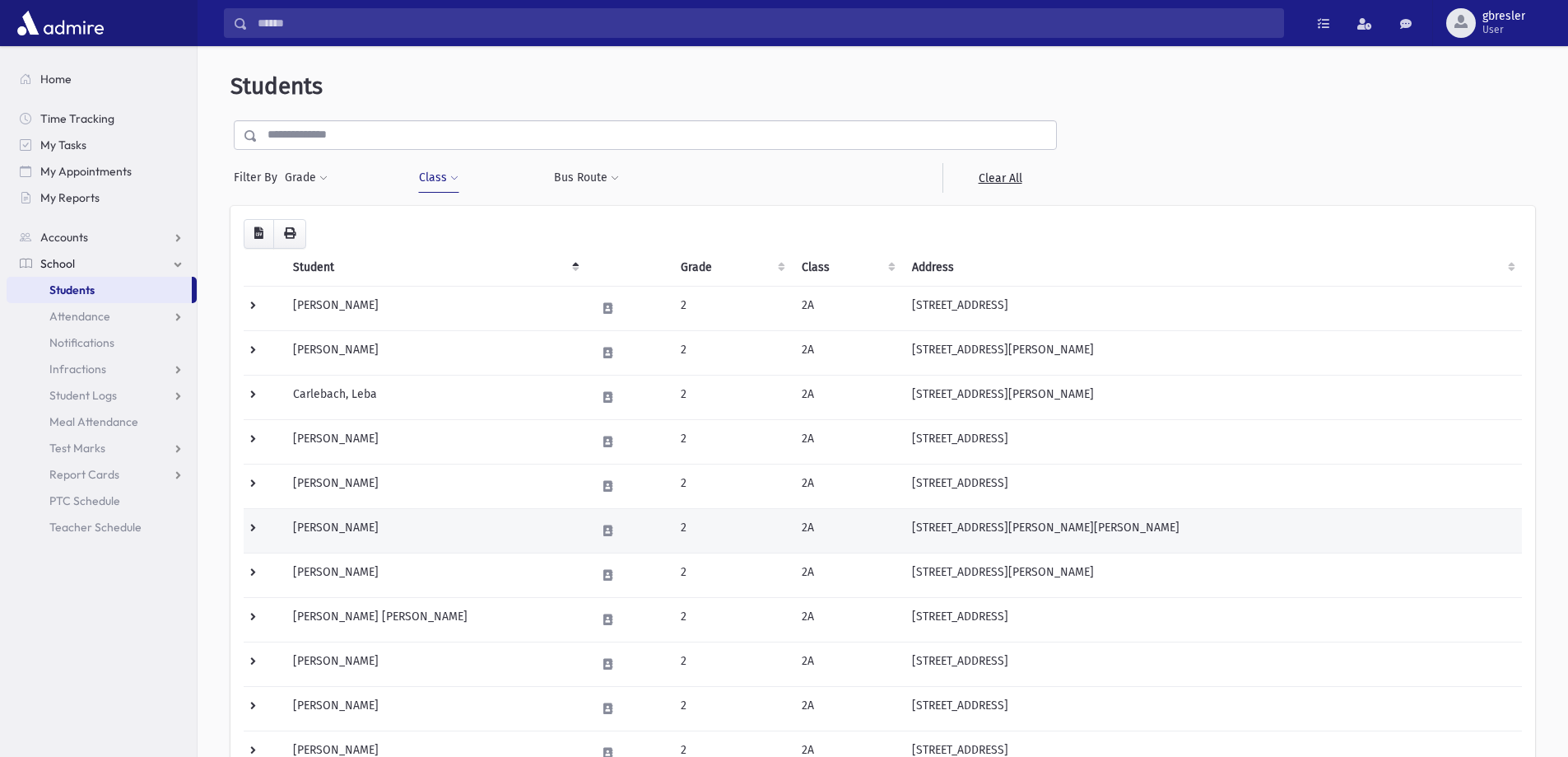
click at [346, 530] on td "[PERSON_NAME]" at bounding box center [435, 530] width 303 height 44
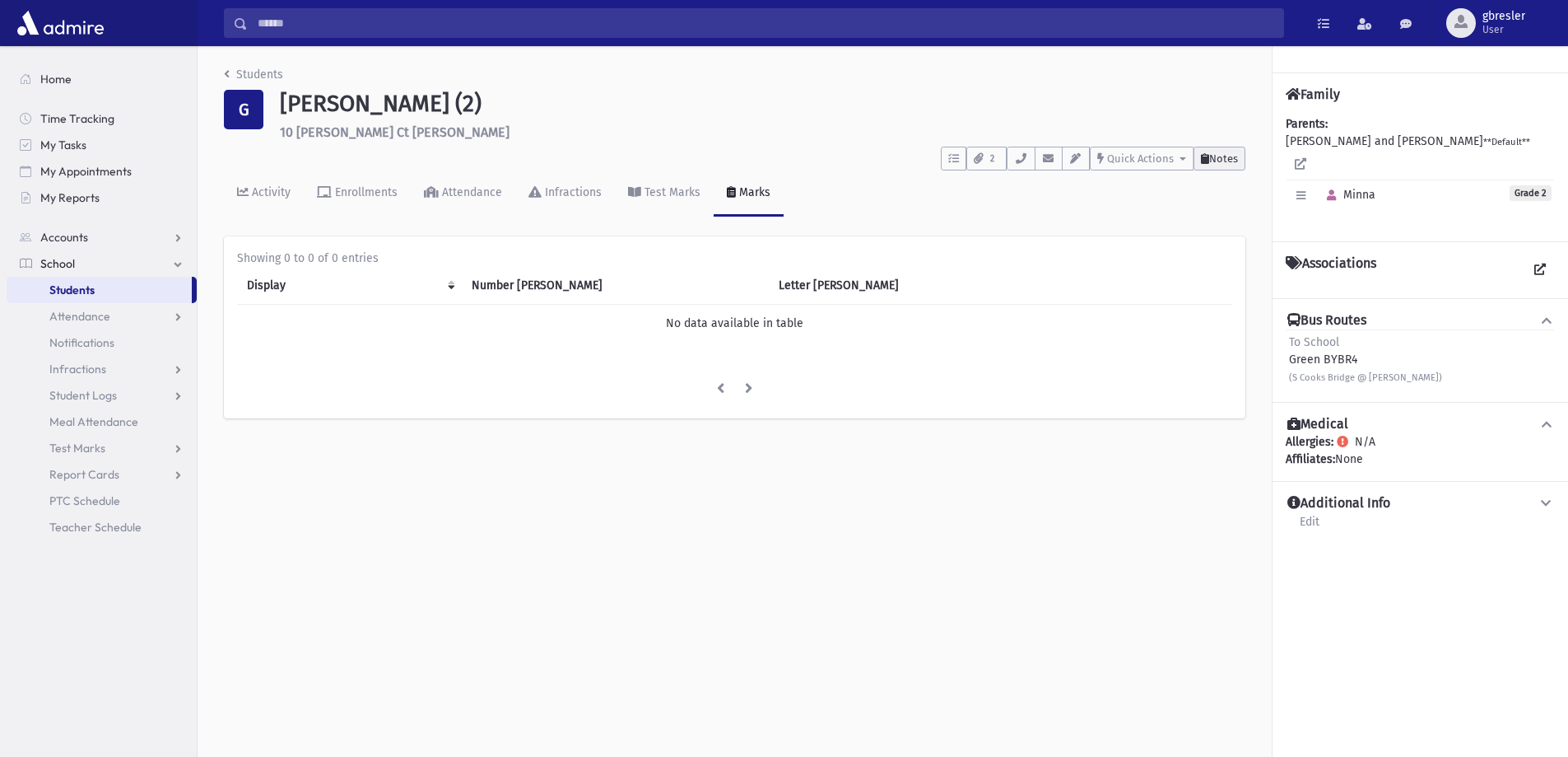
click at [1214, 154] on span "Notes" at bounding box center [1223, 158] width 28 height 13
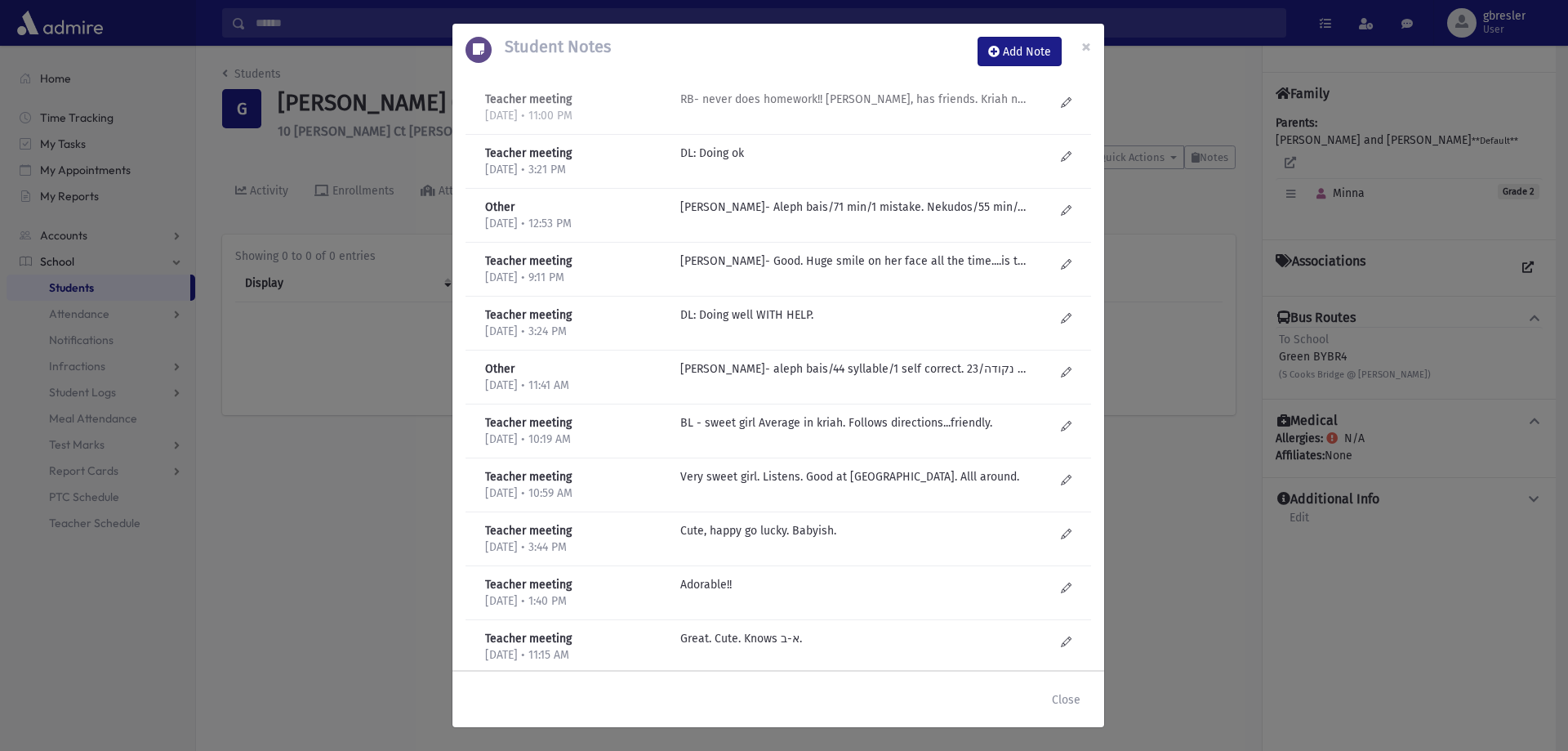
click at [938, 101] on p "RB- never does homework!! Sweet, has friends. Kriah not great - should do summe…" at bounding box center [855, 99] width 349 height 17
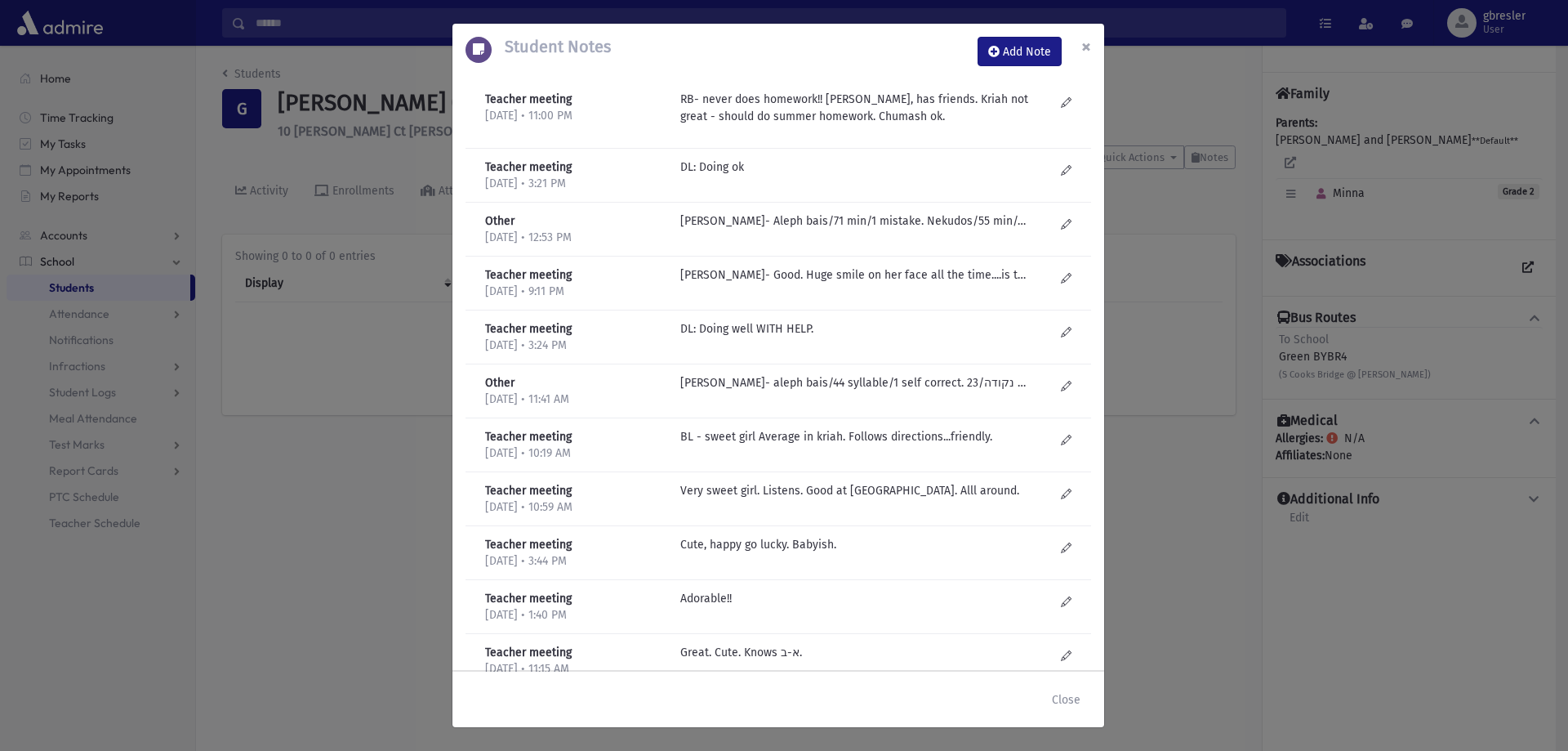
click at [1089, 49] on span "×" at bounding box center [1086, 47] width 10 height 23
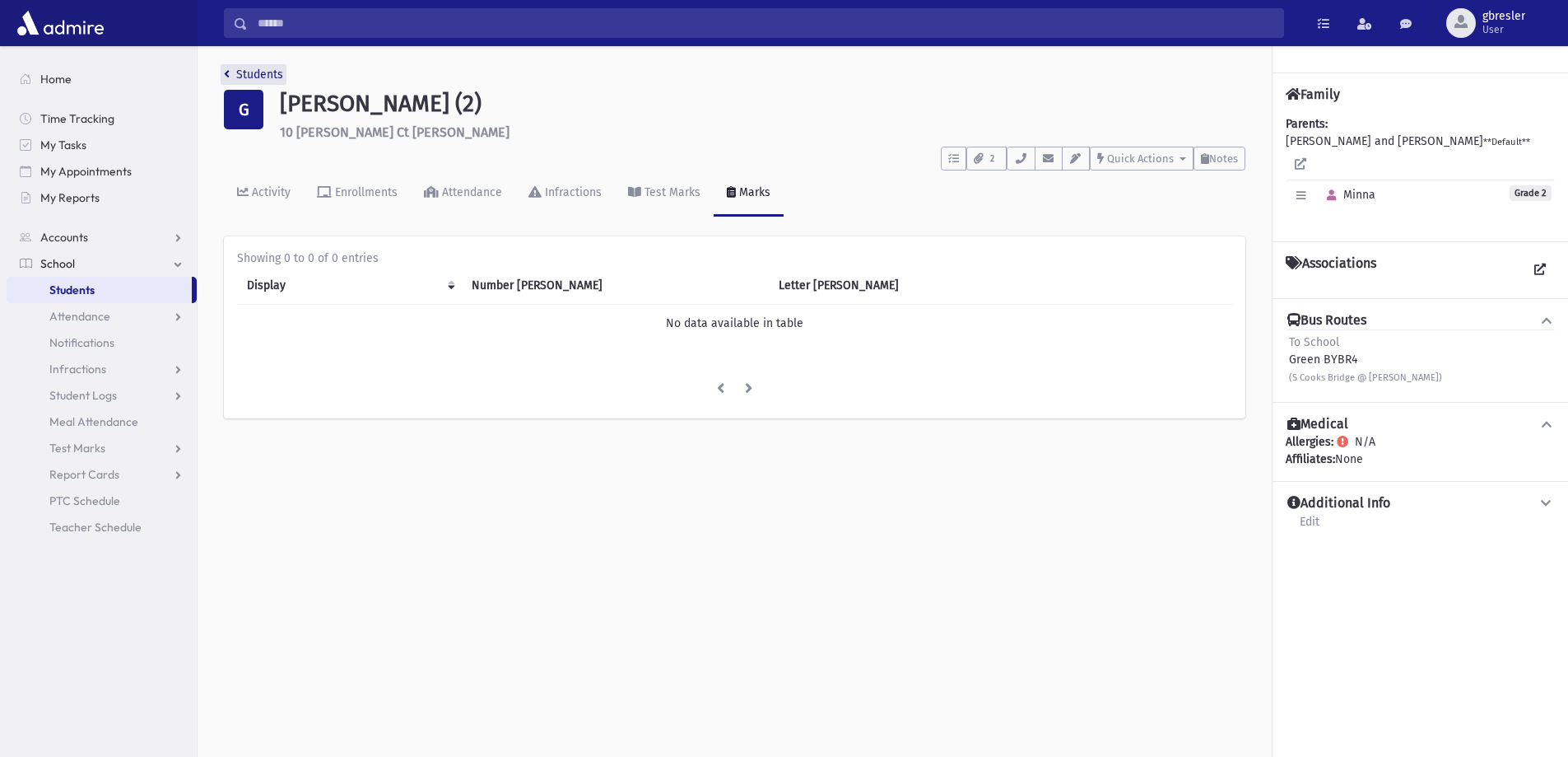
click at [275, 75] on link "Students" at bounding box center [253, 74] width 60 height 14
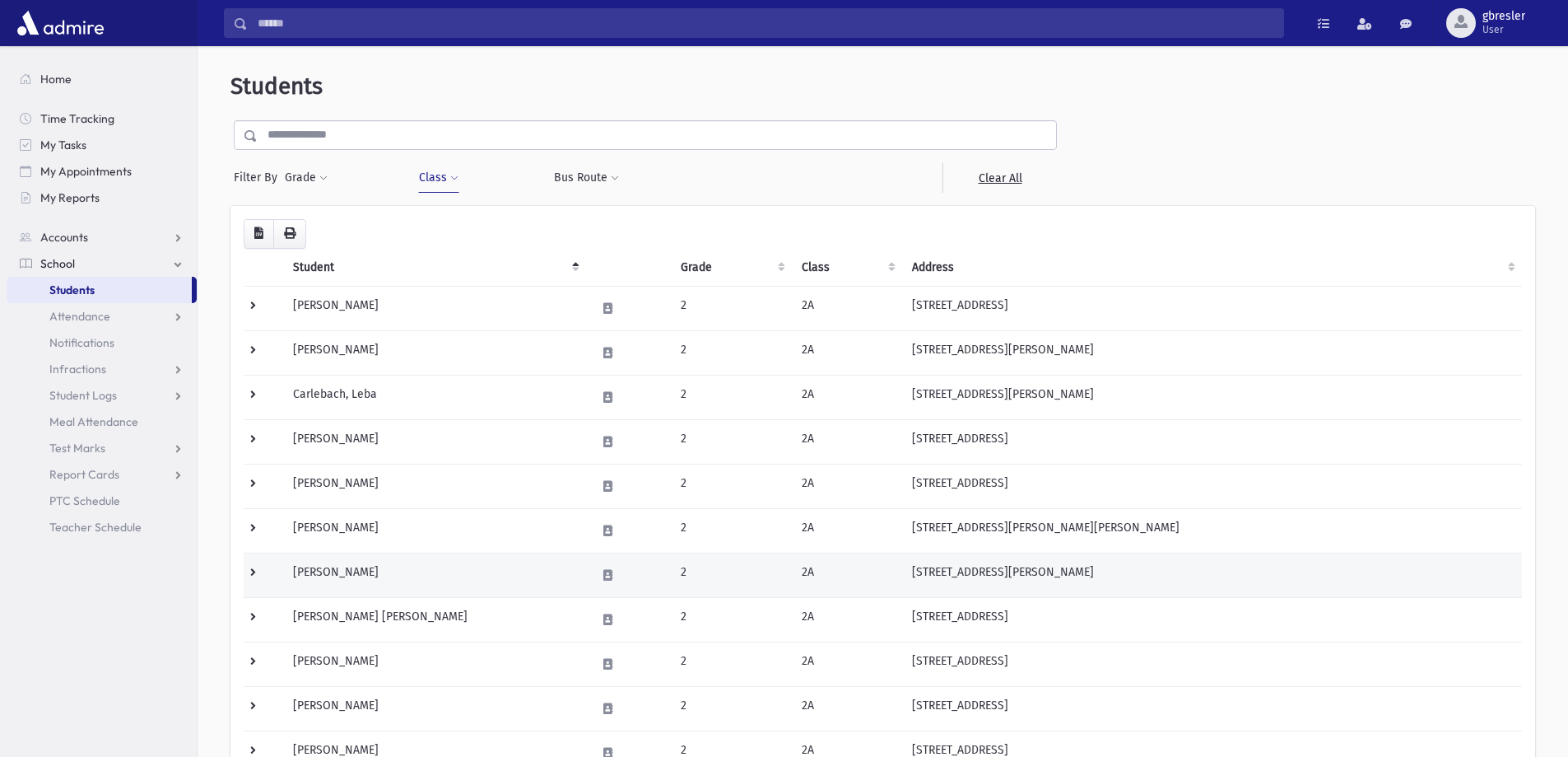
click at [351, 572] on td "Goldberg, Aliza" at bounding box center [435, 574] width 303 height 44
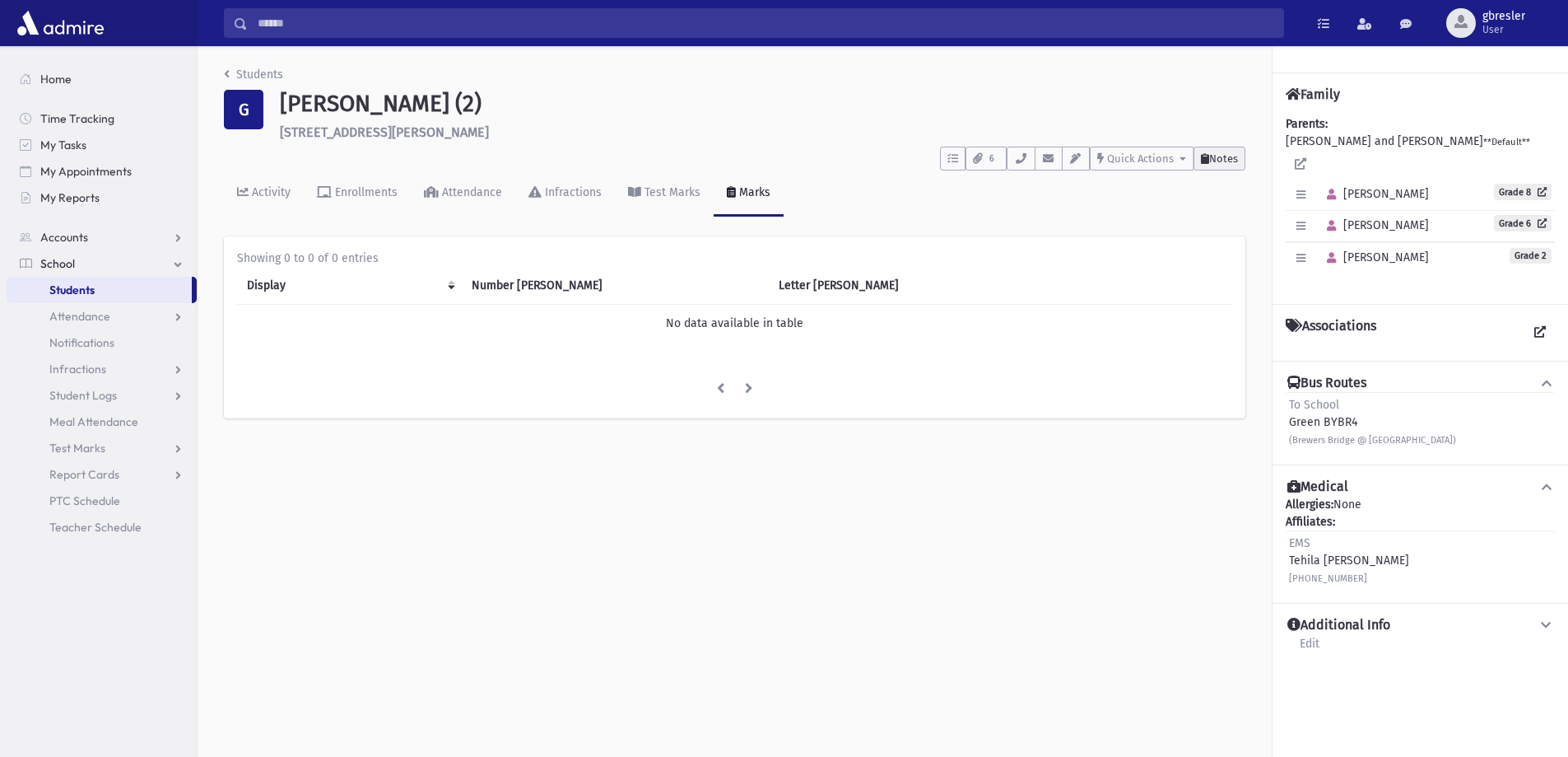
click at [1217, 161] on span "Notes" at bounding box center [1223, 158] width 28 height 13
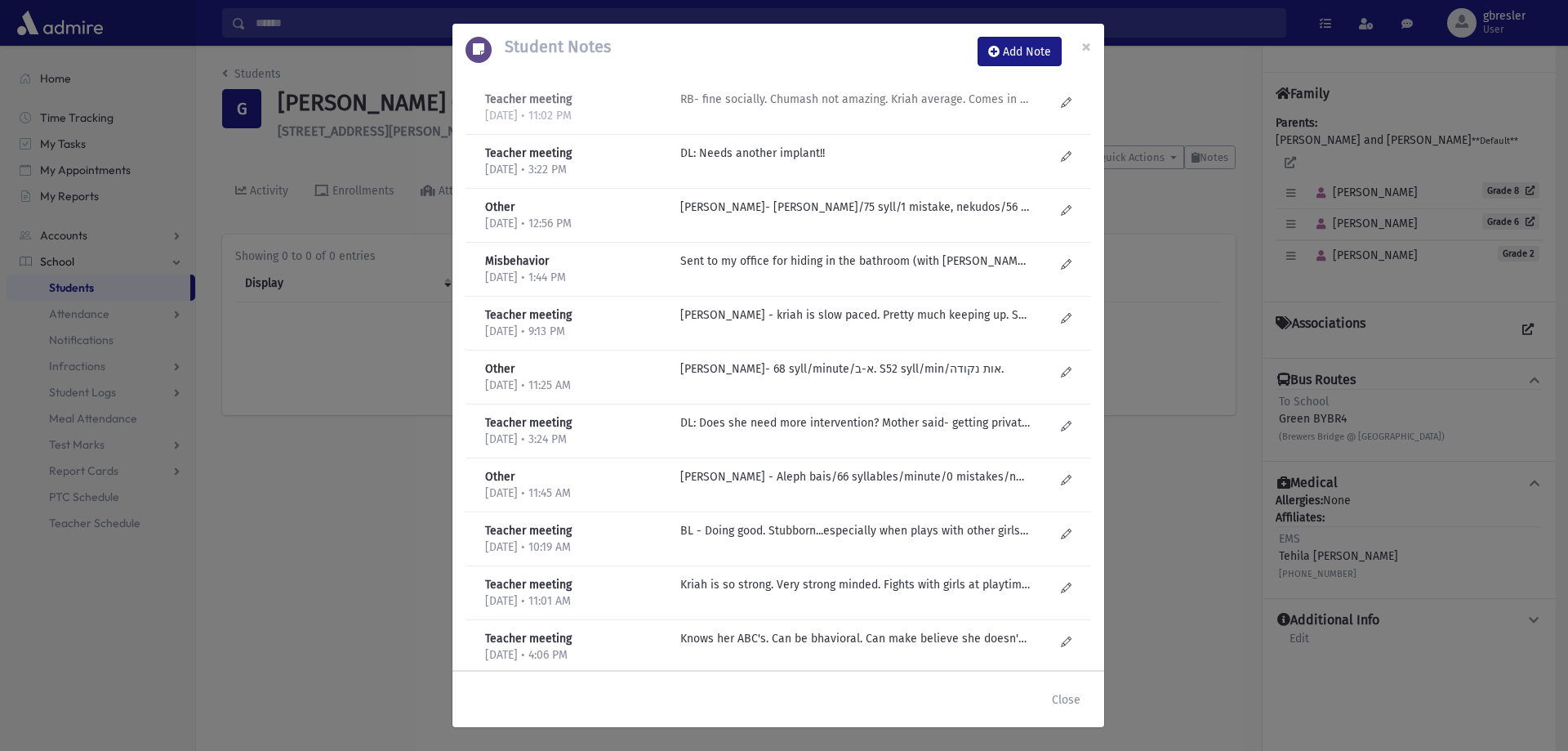
click at [966, 99] on p "RB- fine socially. Chumash not amazing. Kriah average. Comes in without hair do…" at bounding box center [855, 99] width 349 height 17
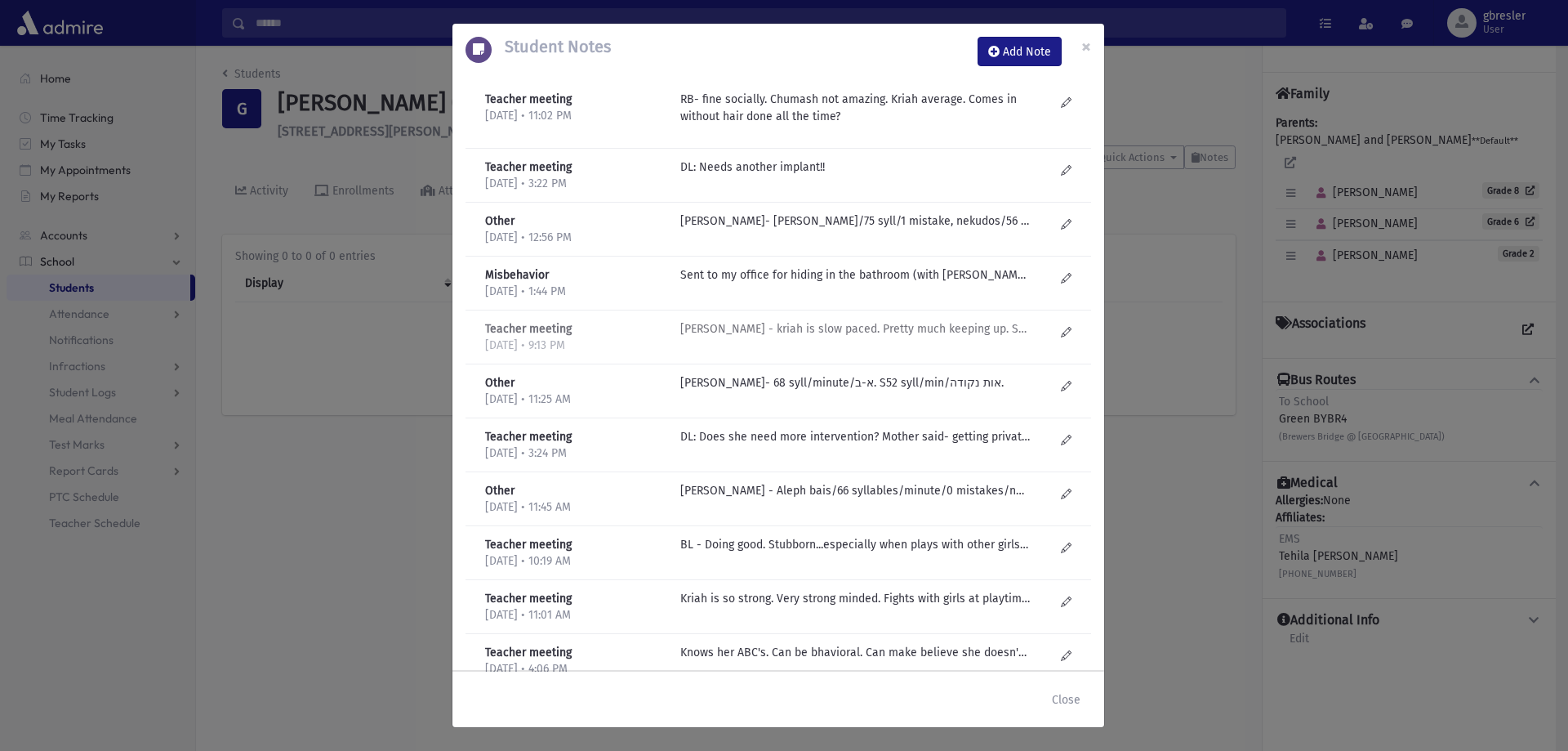
click at [812, 176] on p "R Bachrach - kriah is slow paced. Pretty much keeping up. Socially good." at bounding box center [855, 167] width 349 height 17
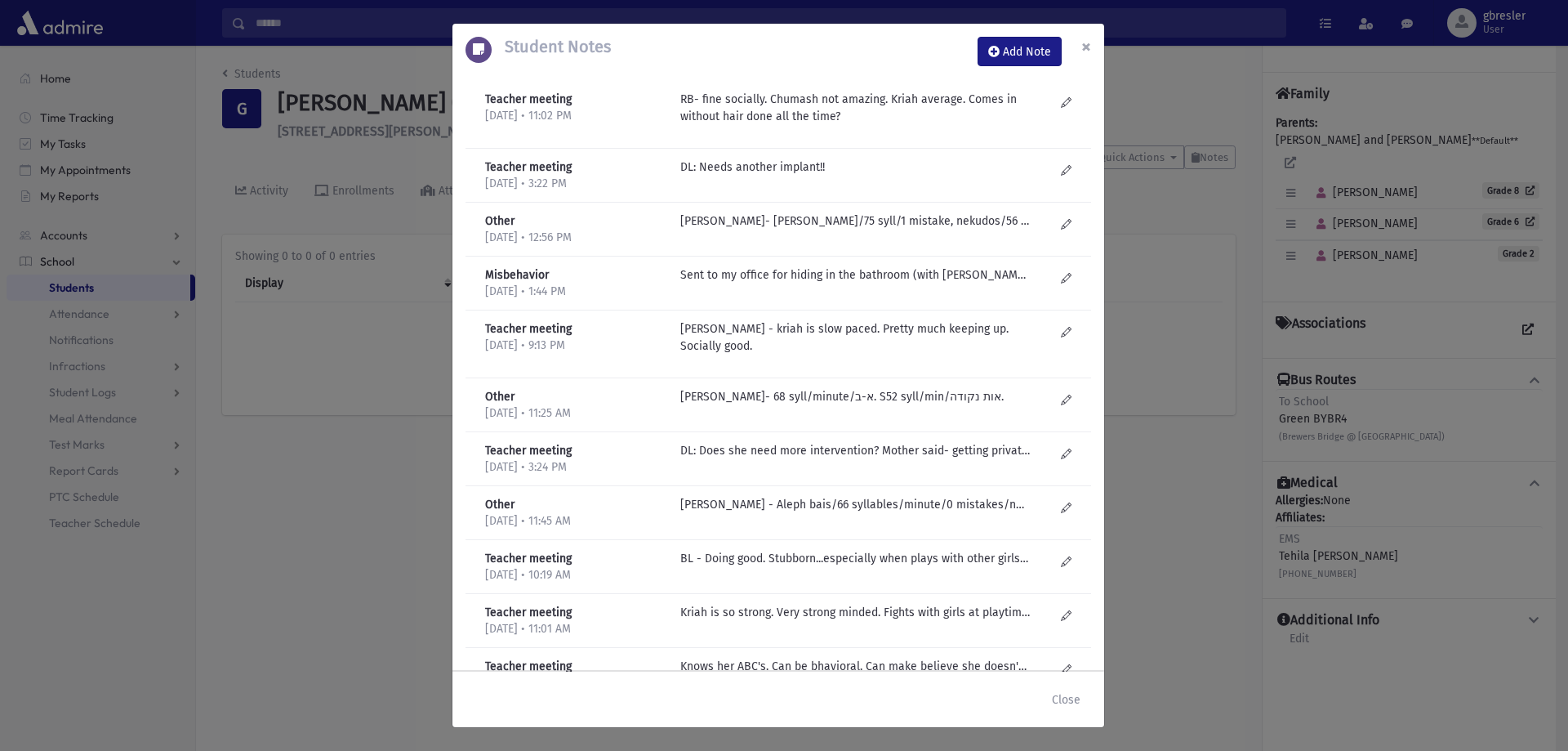
click at [1081, 48] on span "×" at bounding box center [1086, 47] width 10 height 23
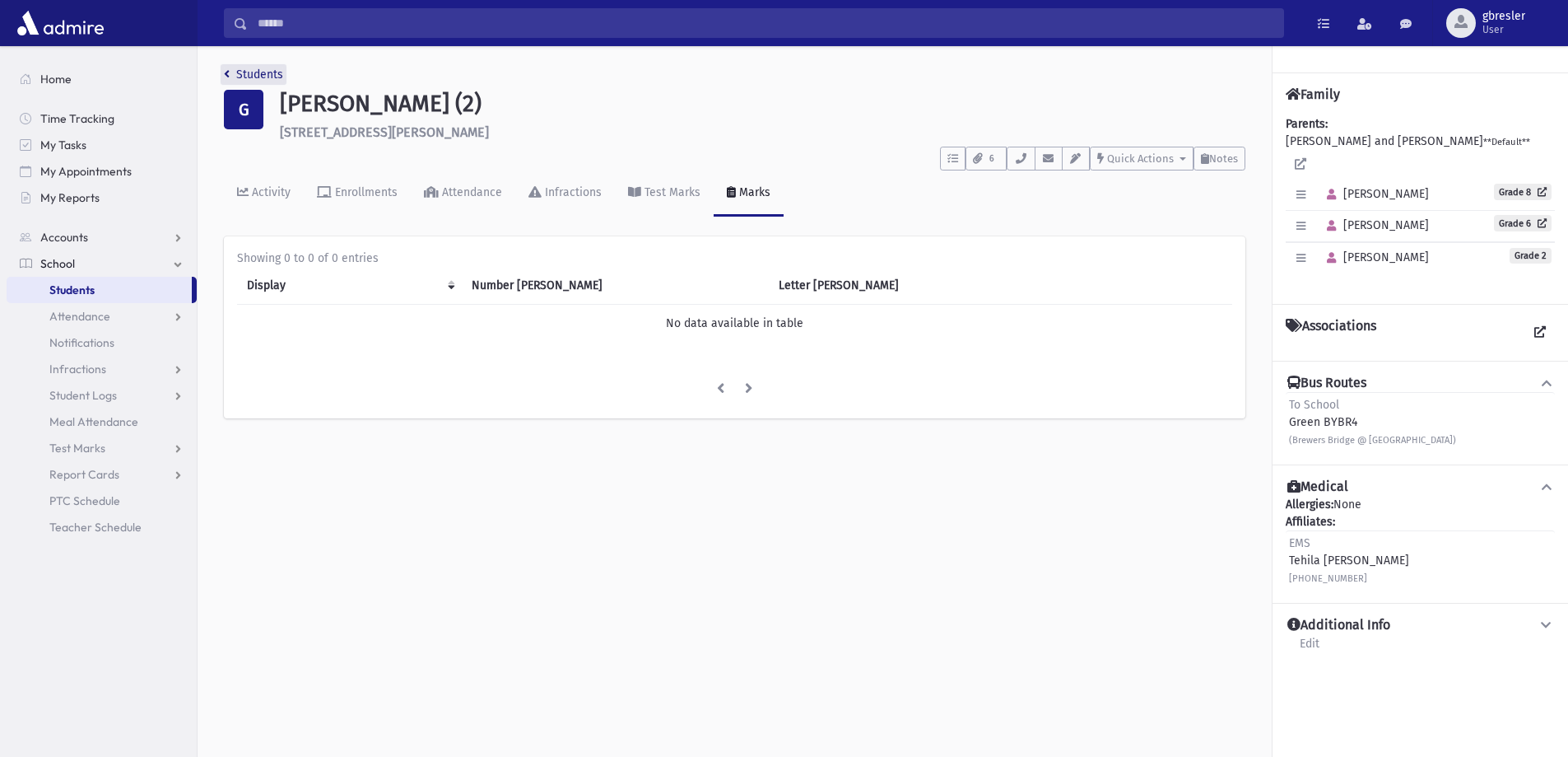
click at [270, 77] on link "Students" at bounding box center [253, 74] width 60 height 14
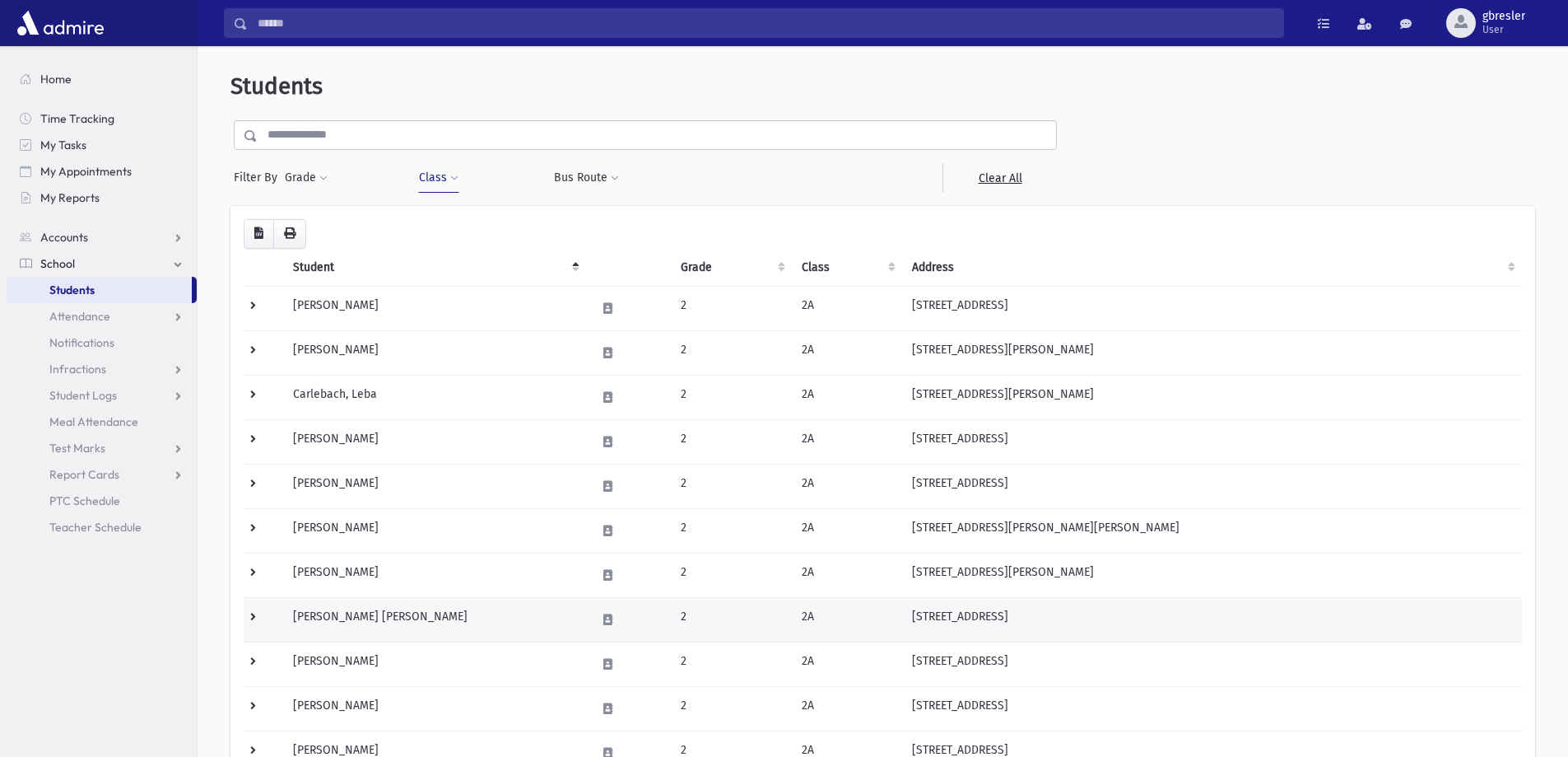
click at [371, 616] on td "[PERSON_NAME] [PERSON_NAME]" at bounding box center [435, 619] width 303 height 44
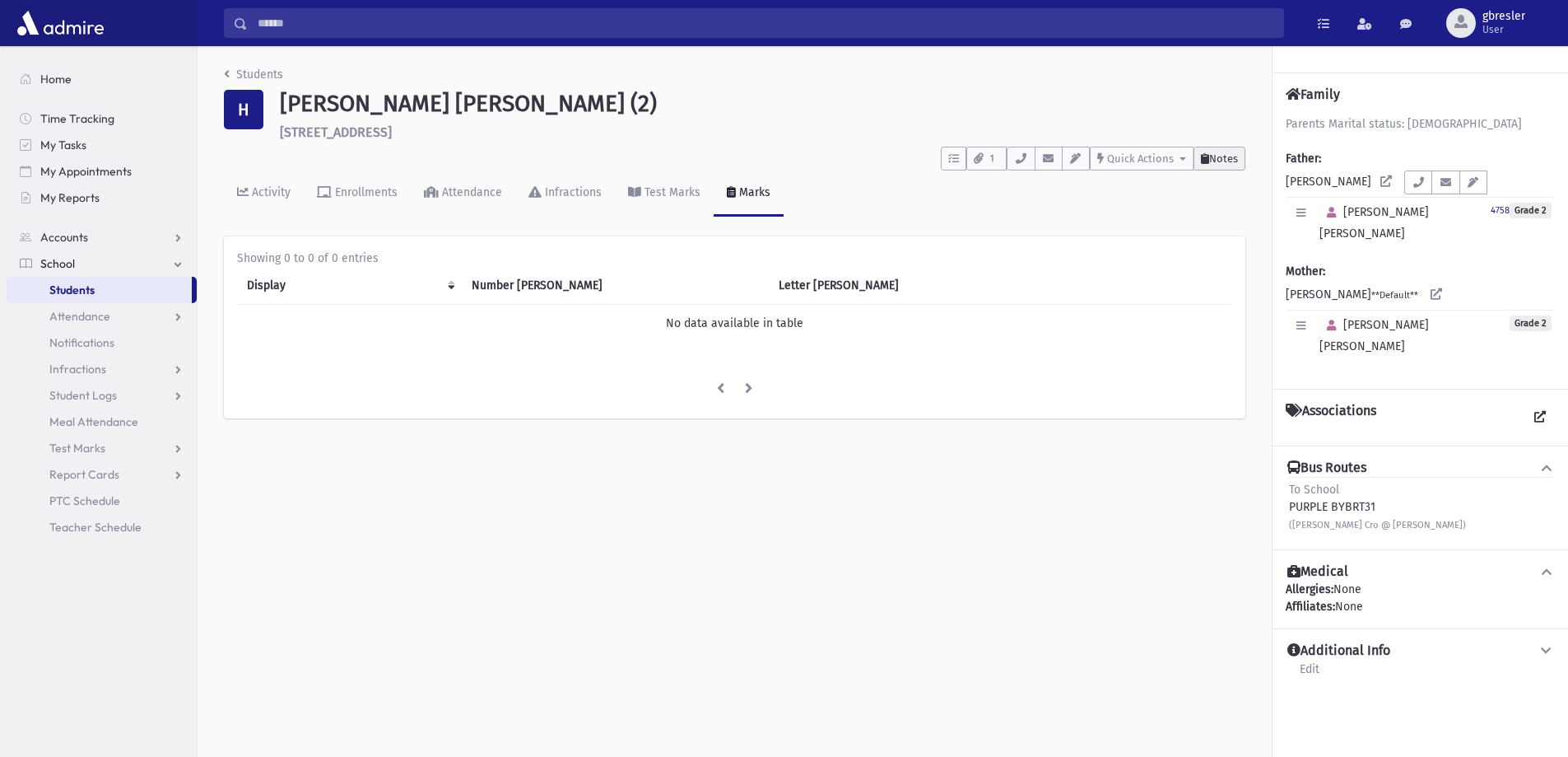
click at [1209, 157] on span "Notes" at bounding box center [1223, 158] width 28 height 13
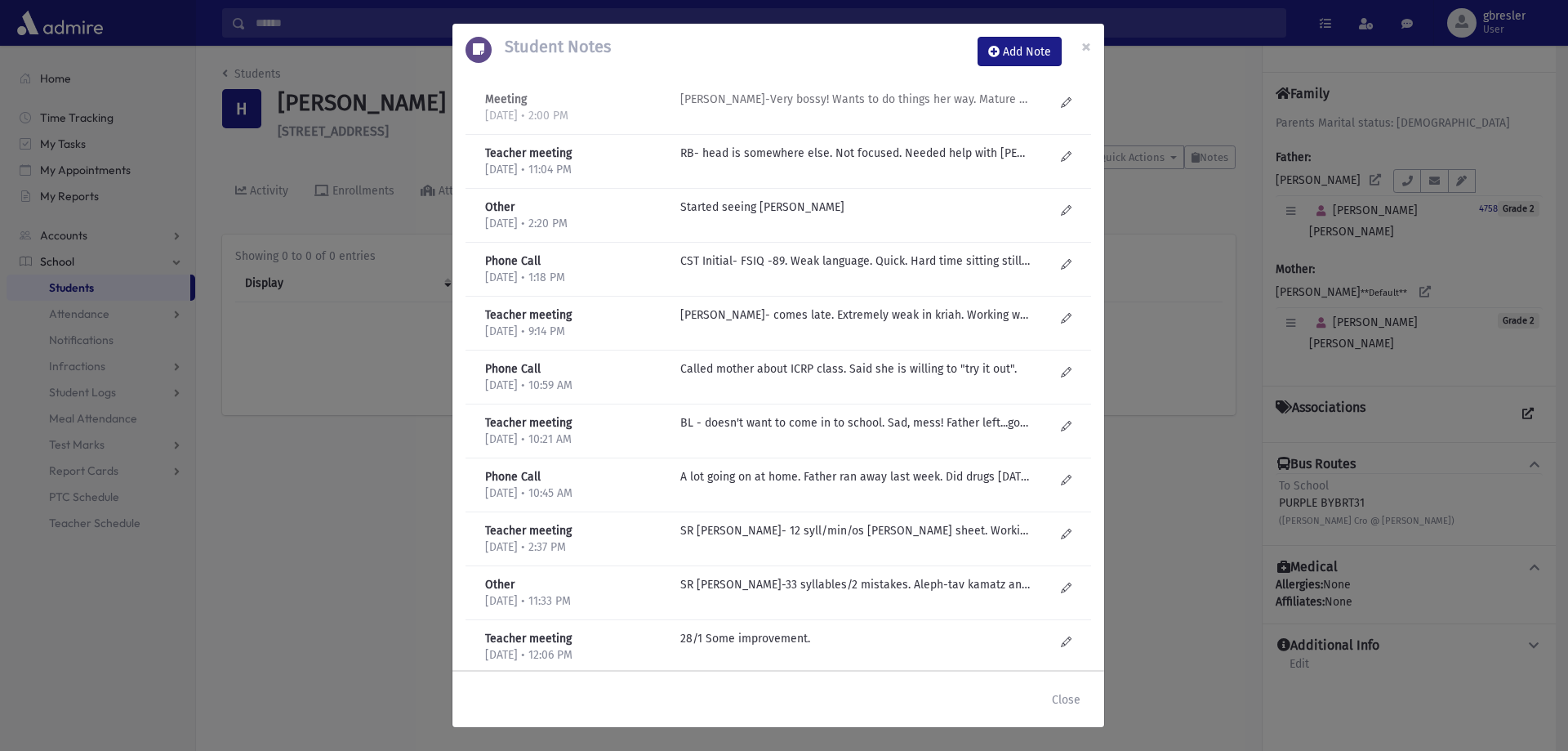
click at [881, 99] on p "J Golub-Very bossy! Wants to do things her way. Mature way of expression." at bounding box center [855, 99] width 349 height 17
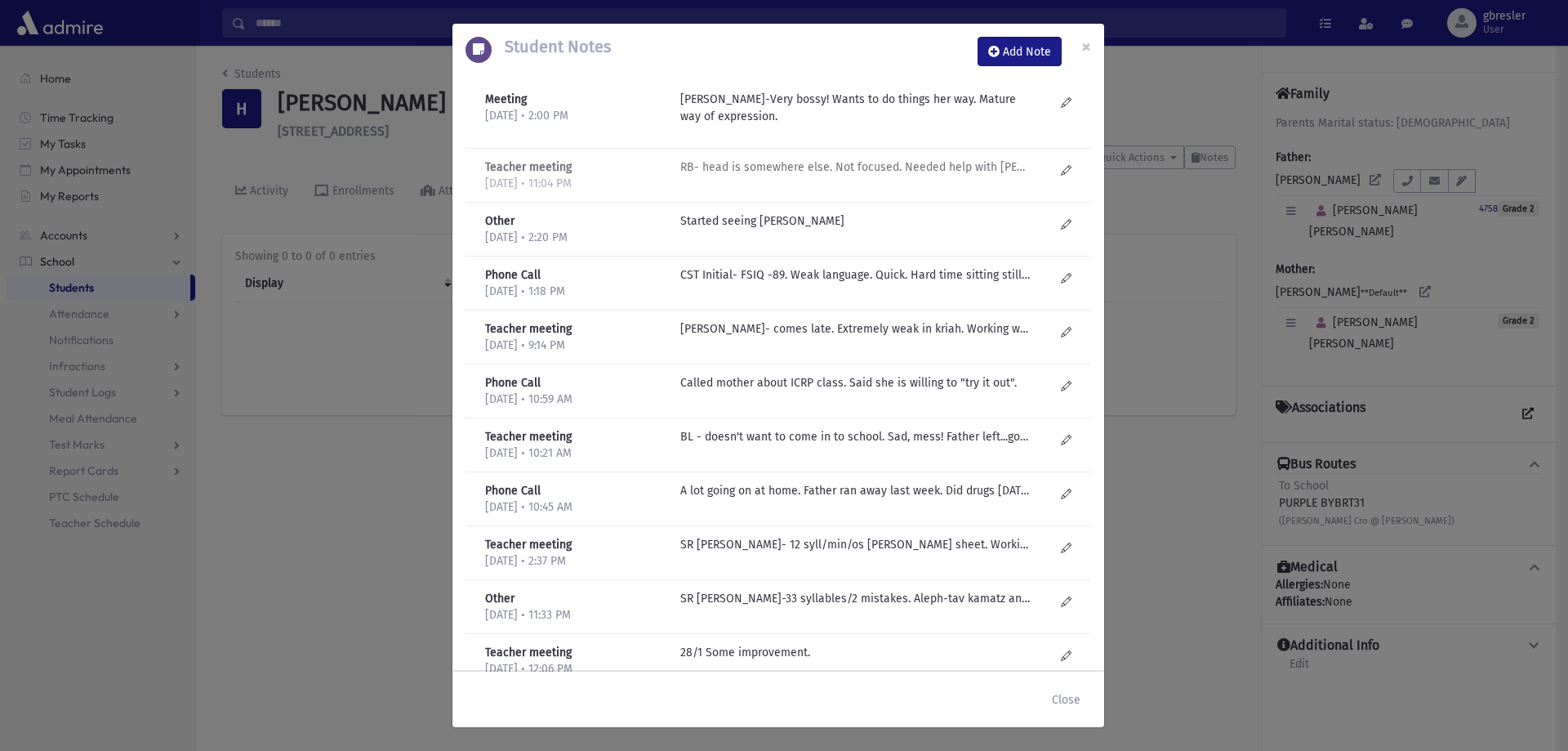
click at [823, 170] on p "RB- head is somewhere else. Not focused. Needed help with Chumash. Always late-…" at bounding box center [855, 167] width 349 height 17
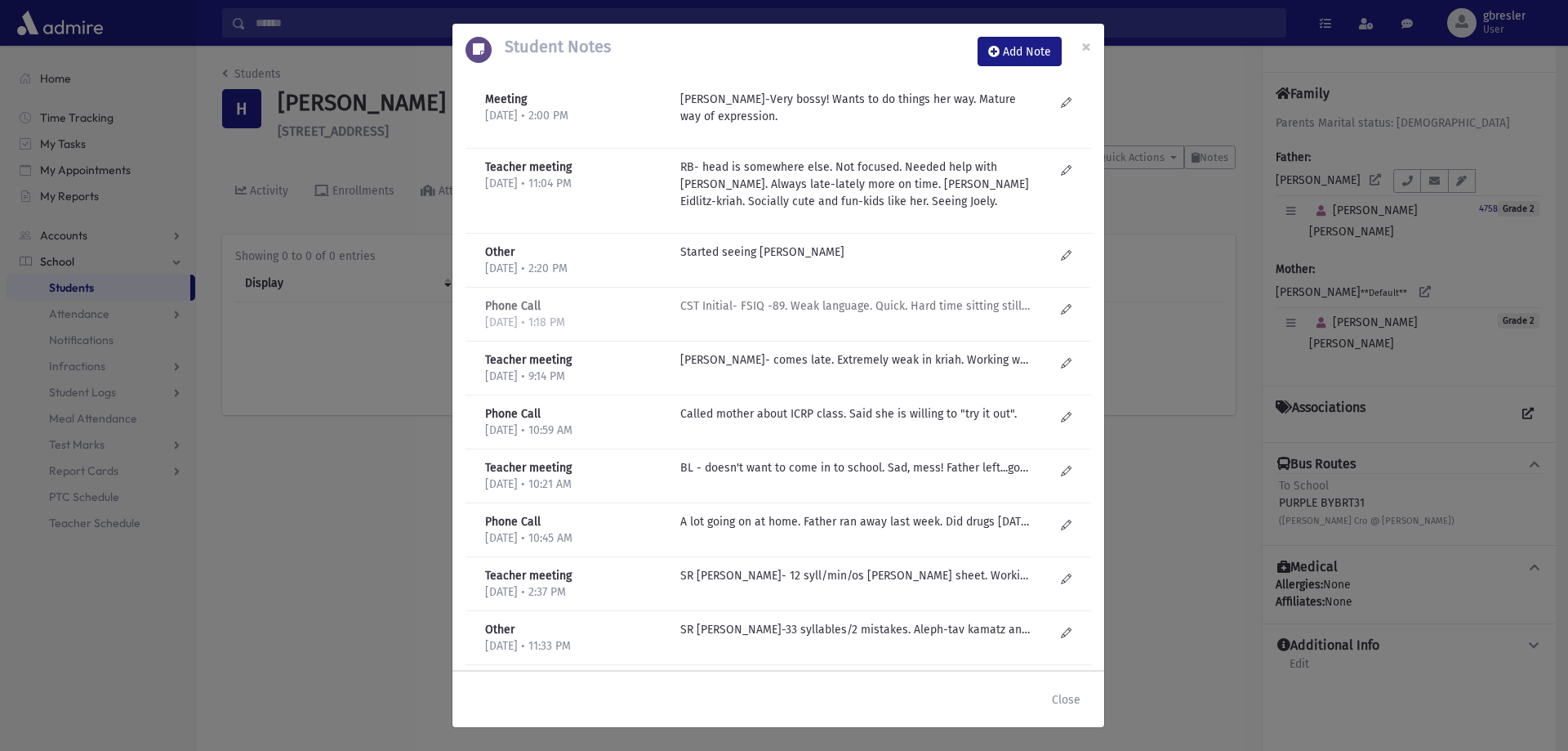
click at [847, 261] on p "CST Initial- FSIQ -89. Weak language. Quick. Hard time sitting still. Hard time…" at bounding box center [855, 252] width 349 height 17
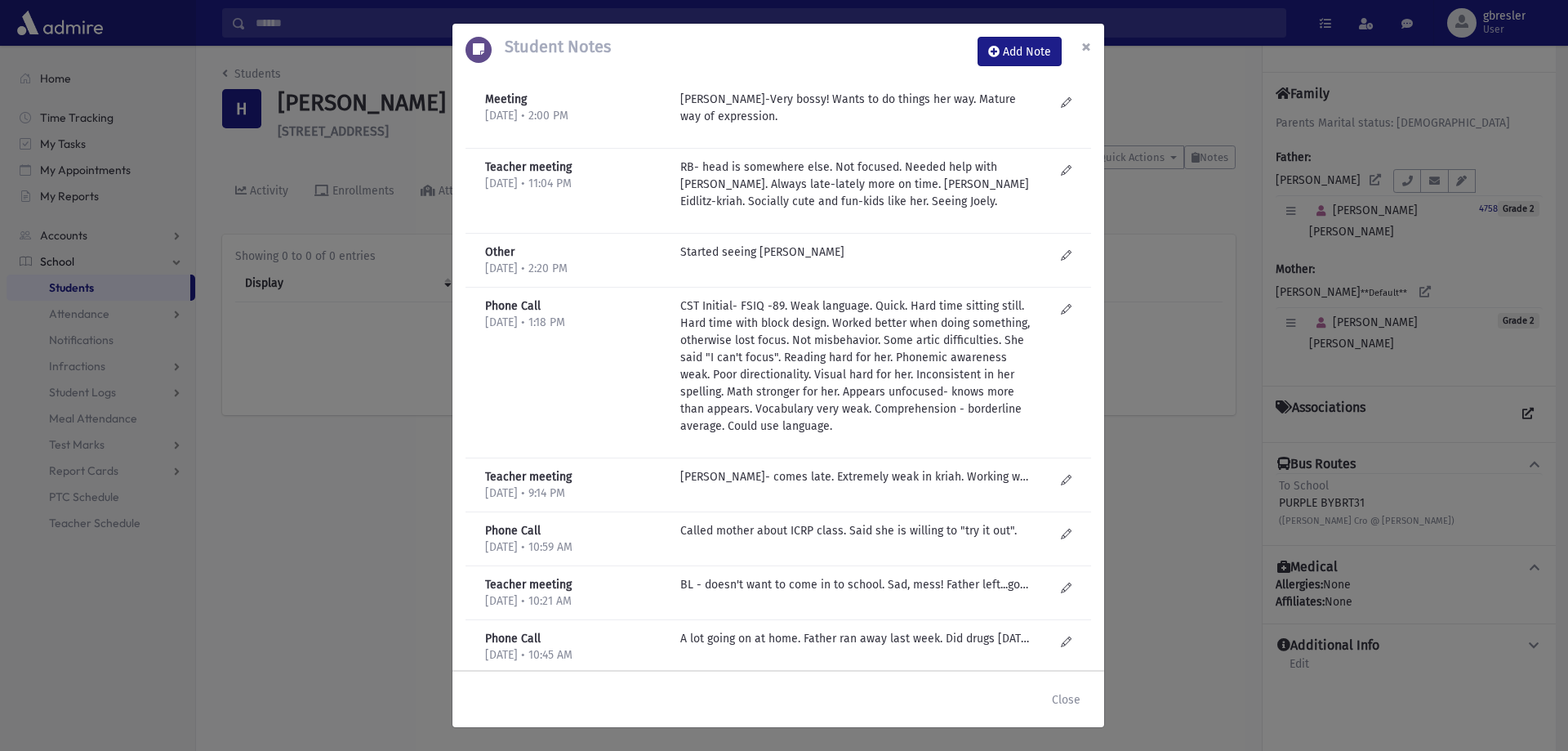
click at [1079, 49] on button "×" at bounding box center [1086, 46] width 36 height 46
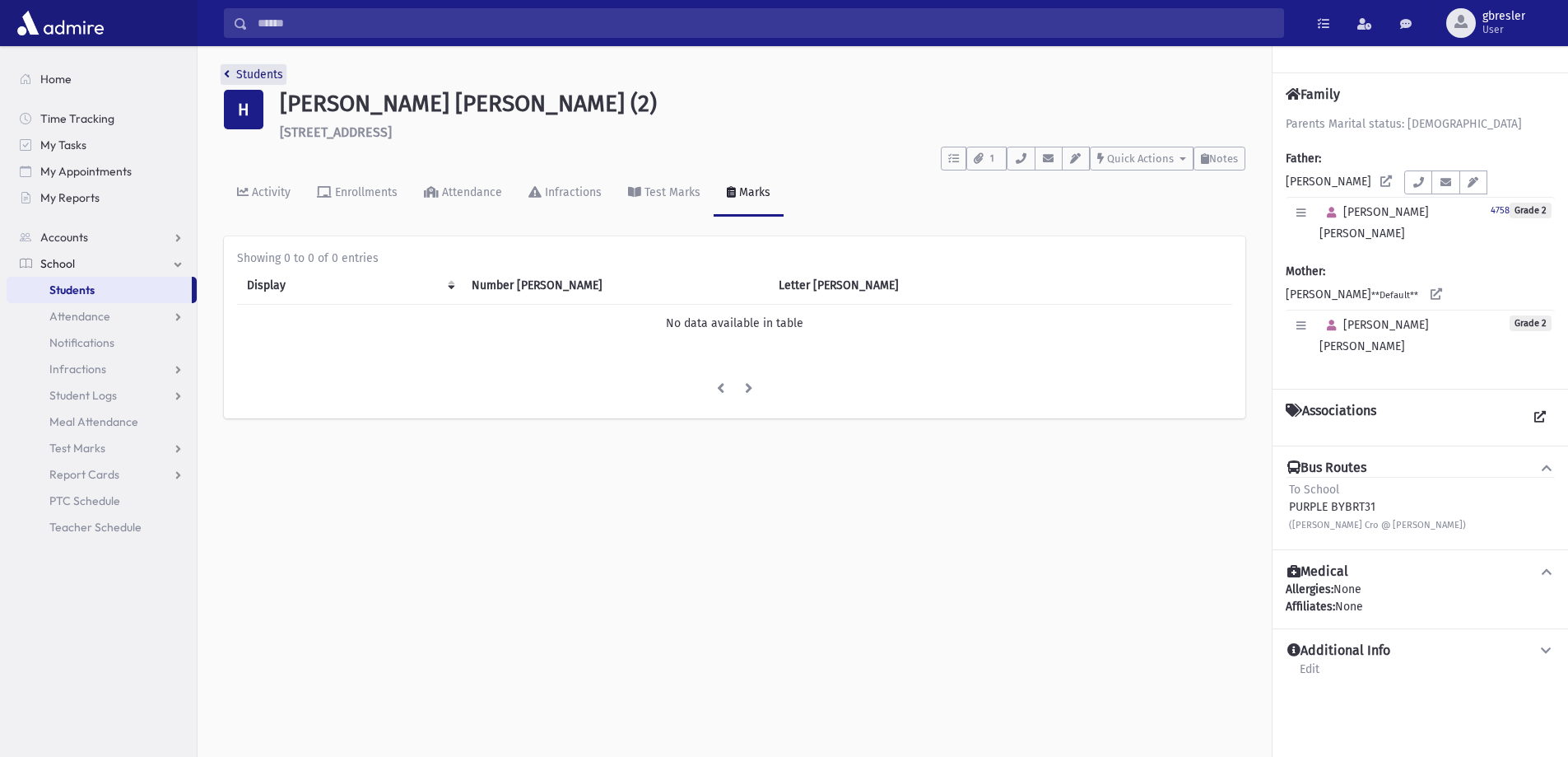
click at [264, 75] on link "Students" at bounding box center [253, 74] width 60 height 14
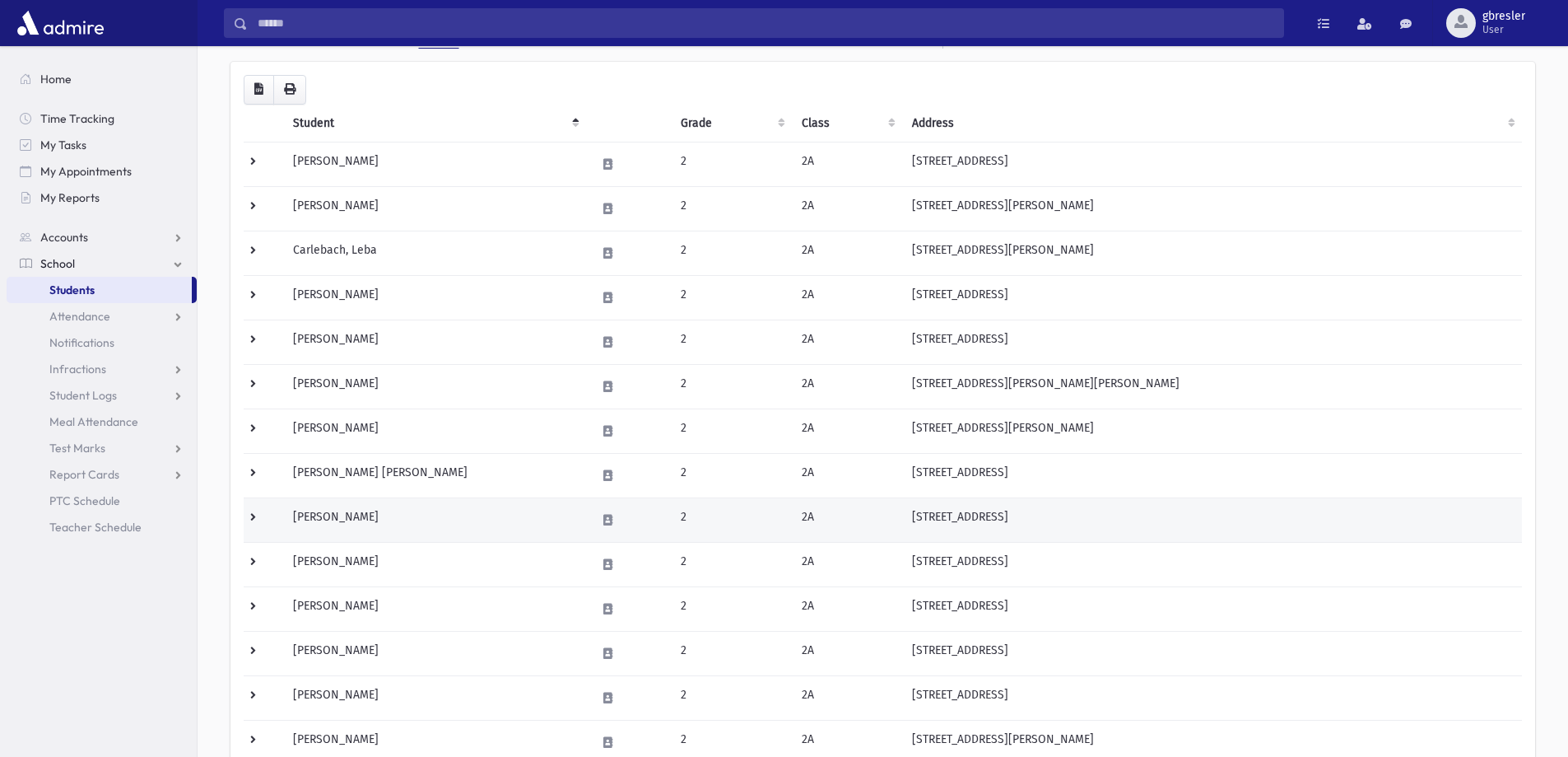
scroll to position [164, 0]
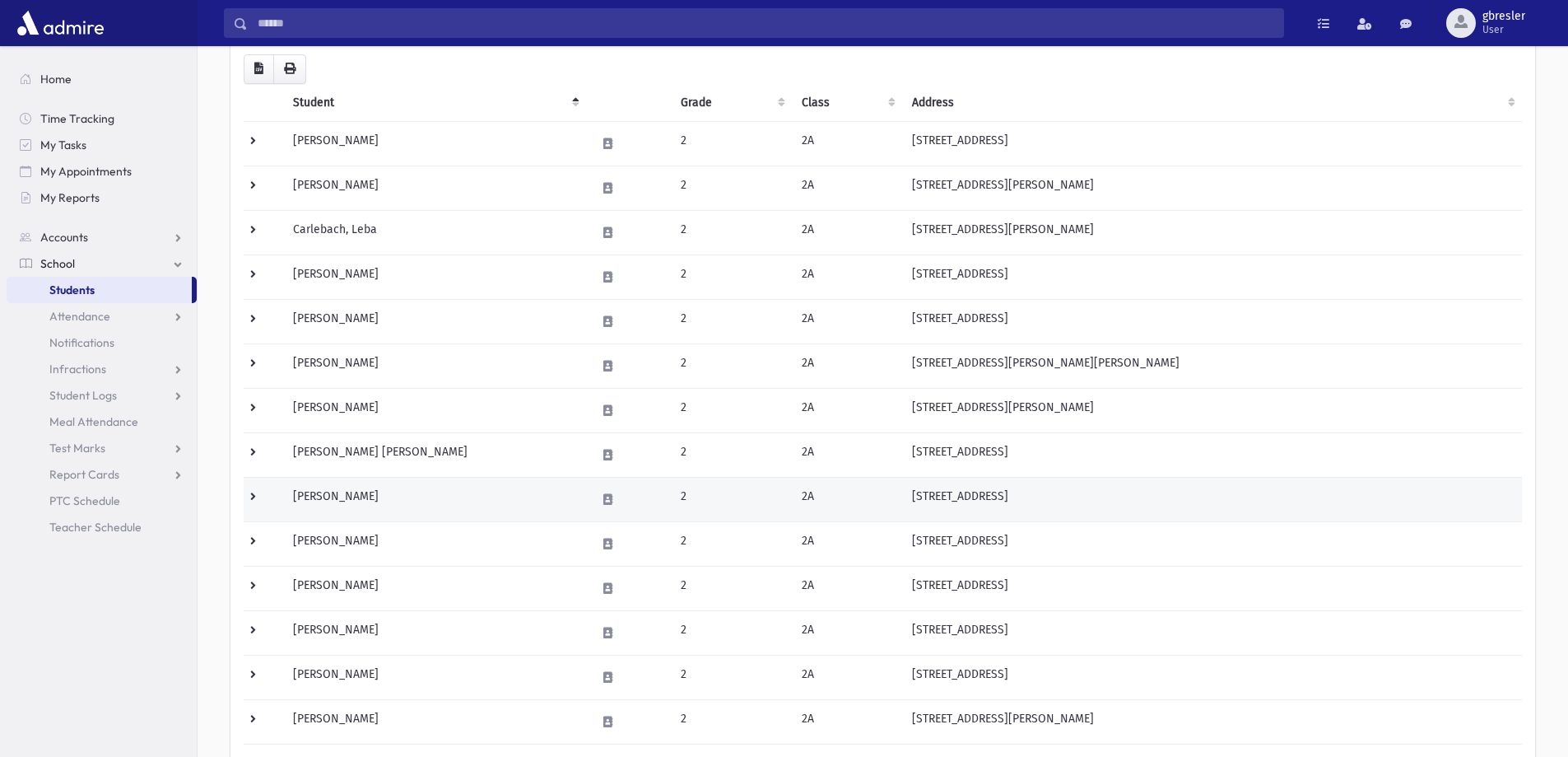
click at [338, 497] on td "[PERSON_NAME]" at bounding box center [435, 499] width 303 height 44
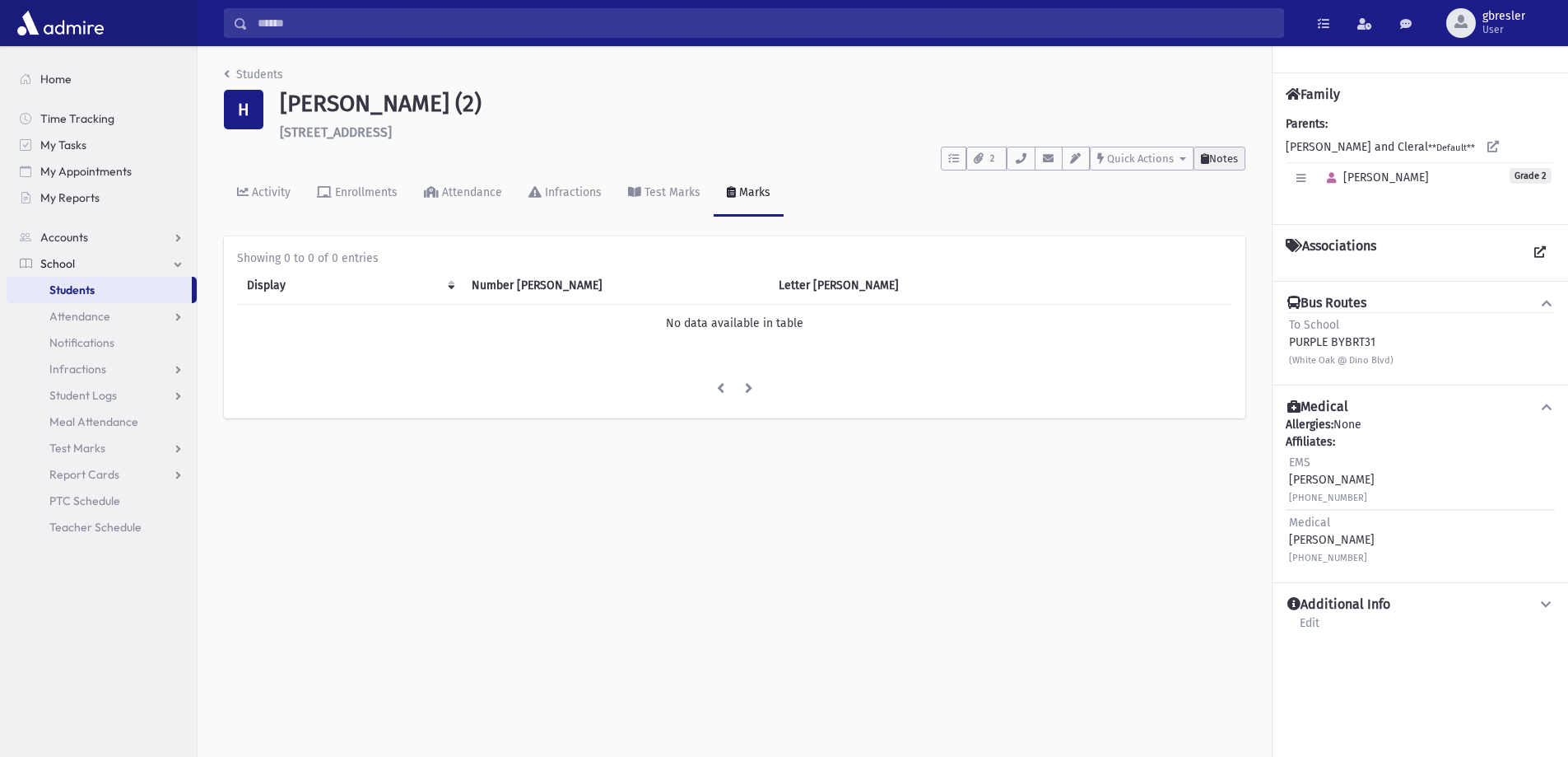
click at [1222, 158] on span "Notes" at bounding box center [1223, 158] width 28 height 13
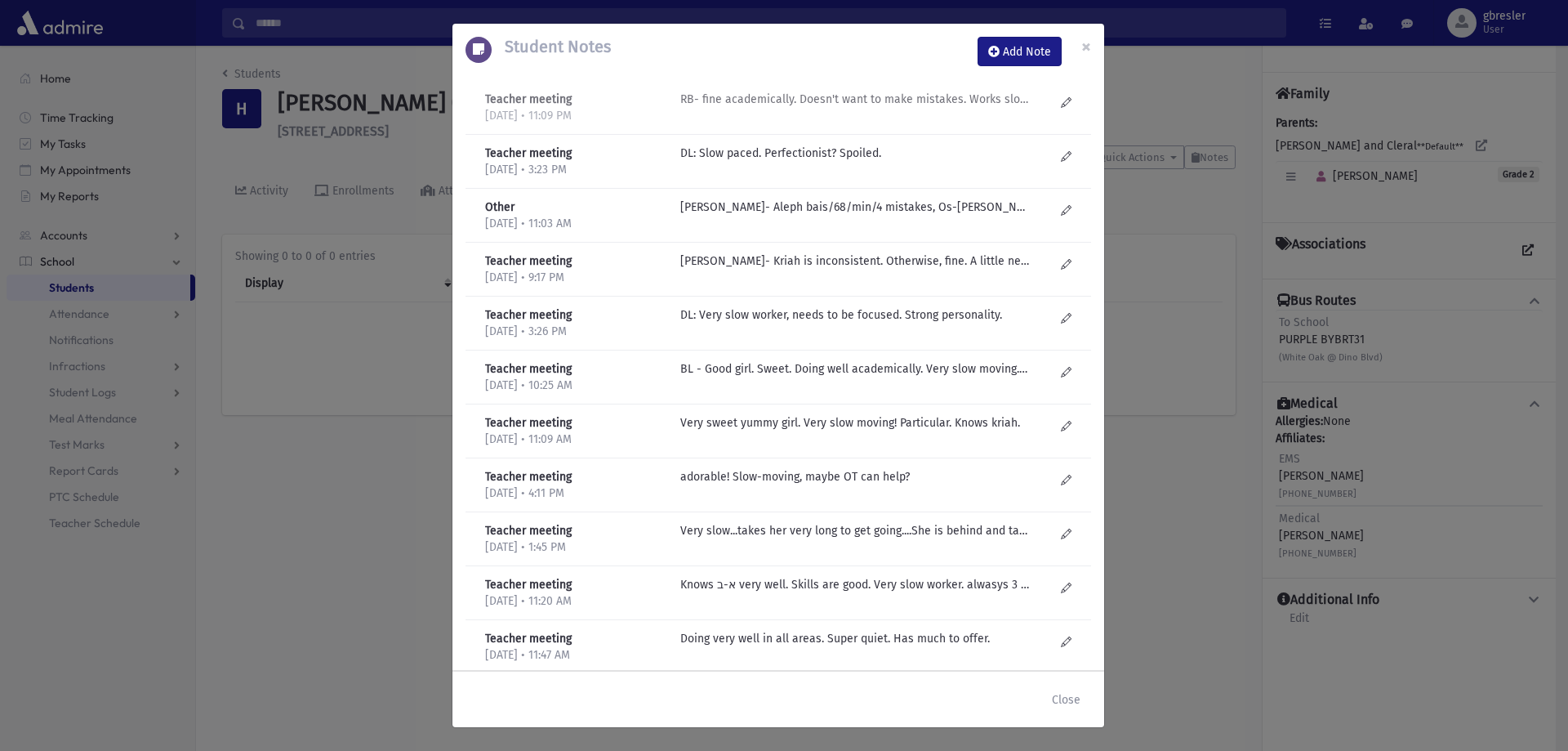
click at [753, 105] on p "RB- fine academically. Doesn't want to make mistakes. Works slow! Work is great…" at bounding box center [855, 99] width 349 height 17
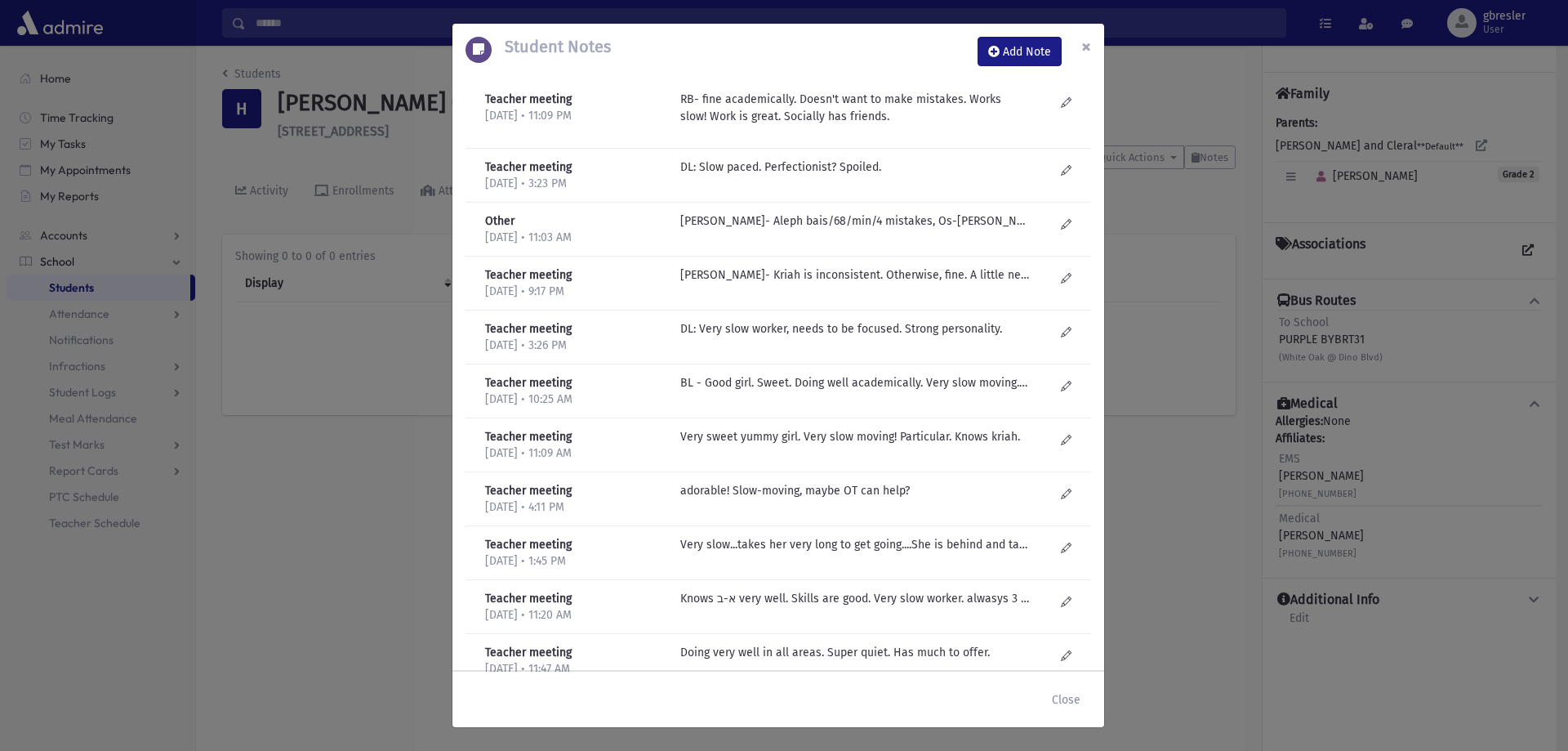
click at [1090, 44] on span "×" at bounding box center [1086, 47] width 10 height 23
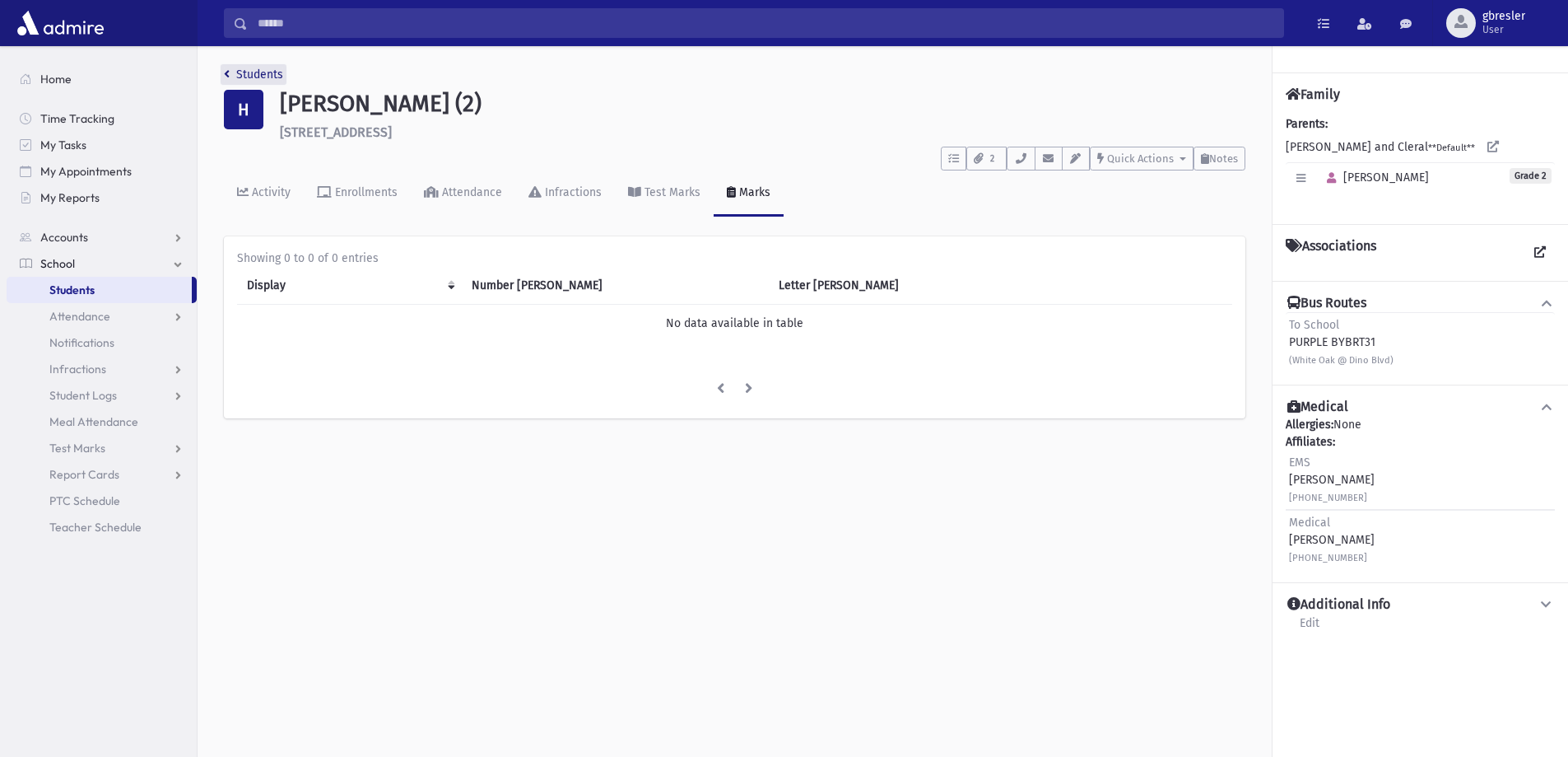
click at [274, 77] on link "Students" at bounding box center [253, 74] width 60 height 14
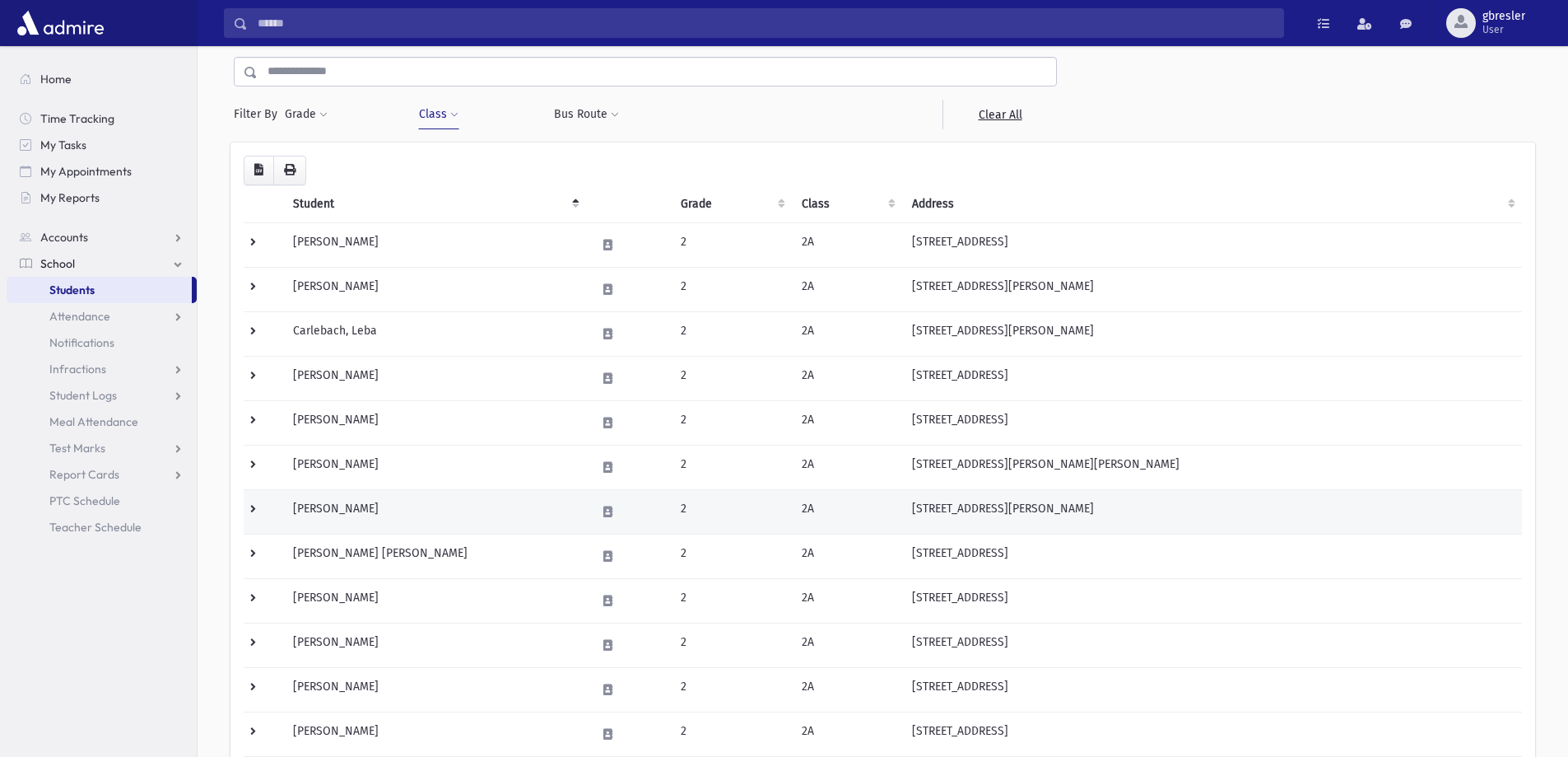
scroll to position [82, 0]
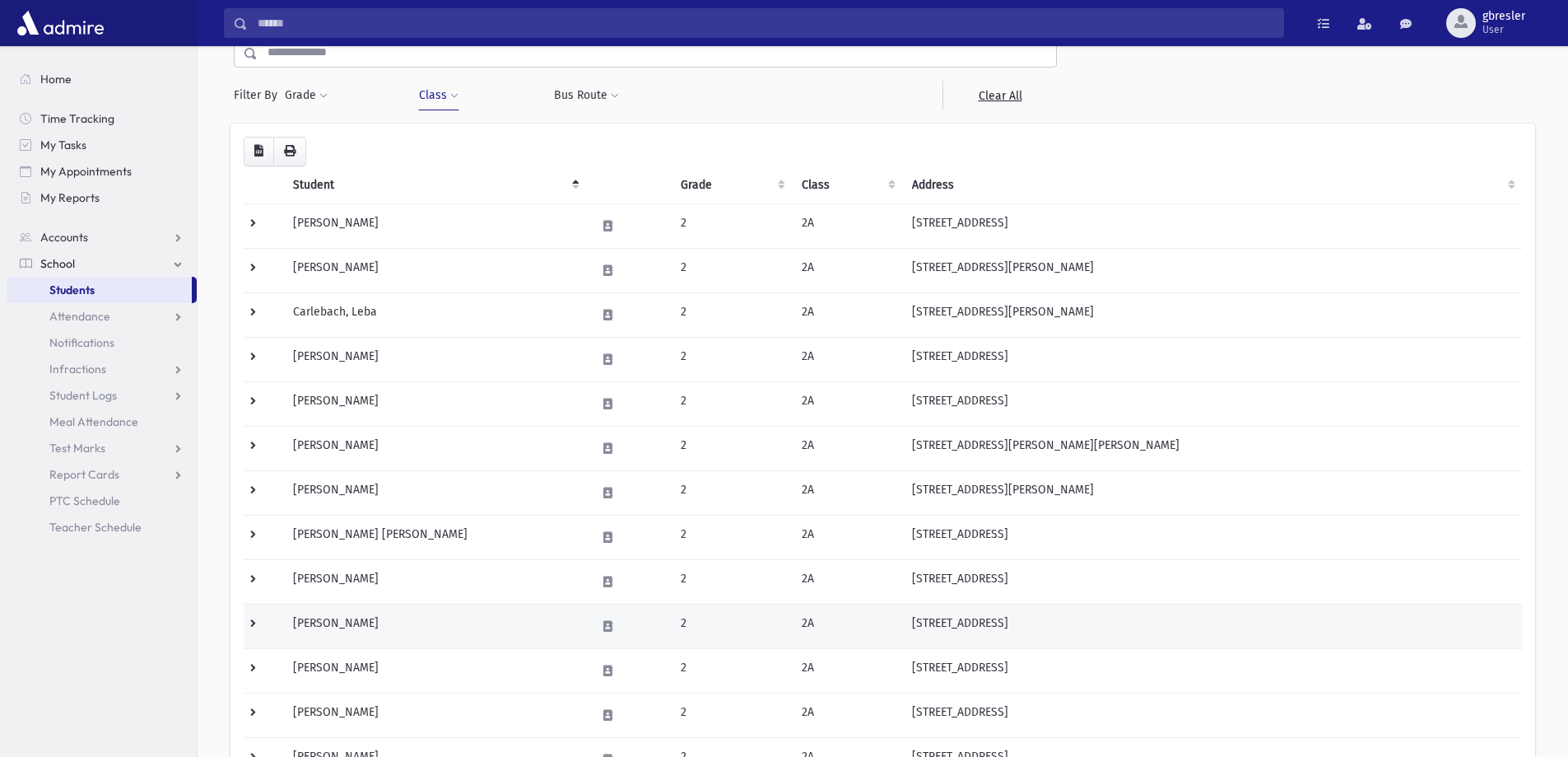
click at [353, 621] on td "[PERSON_NAME]" at bounding box center [435, 625] width 303 height 44
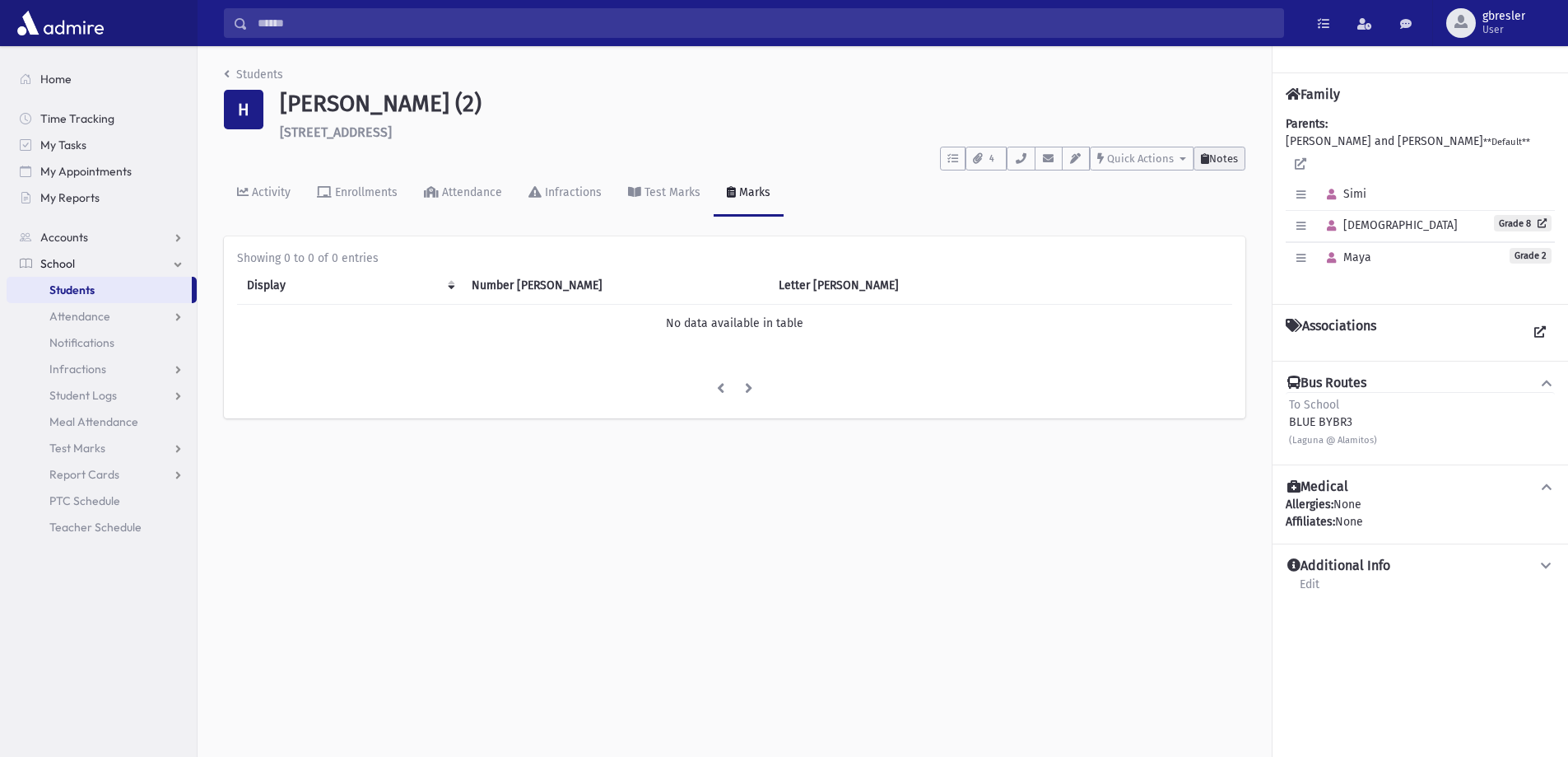
click at [1224, 164] on button "Notes" at bounding box center [1219, 158] width 52 height 23
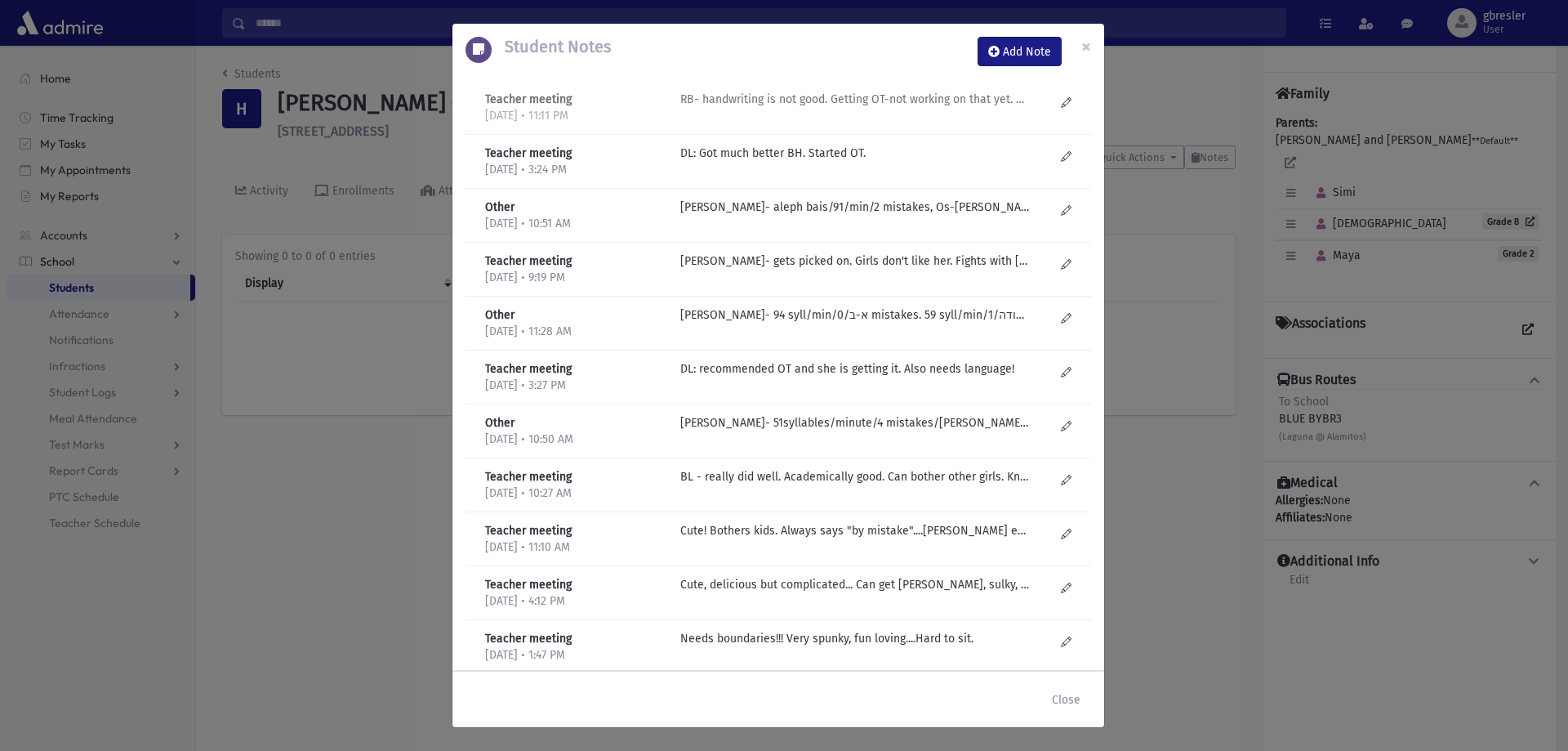
click at [910, 95] on p "RB- handwriting is not good. Getting OT-not working on that yet. Chumash ok. So…" at bounding box center [855, 99] width 349 height 17
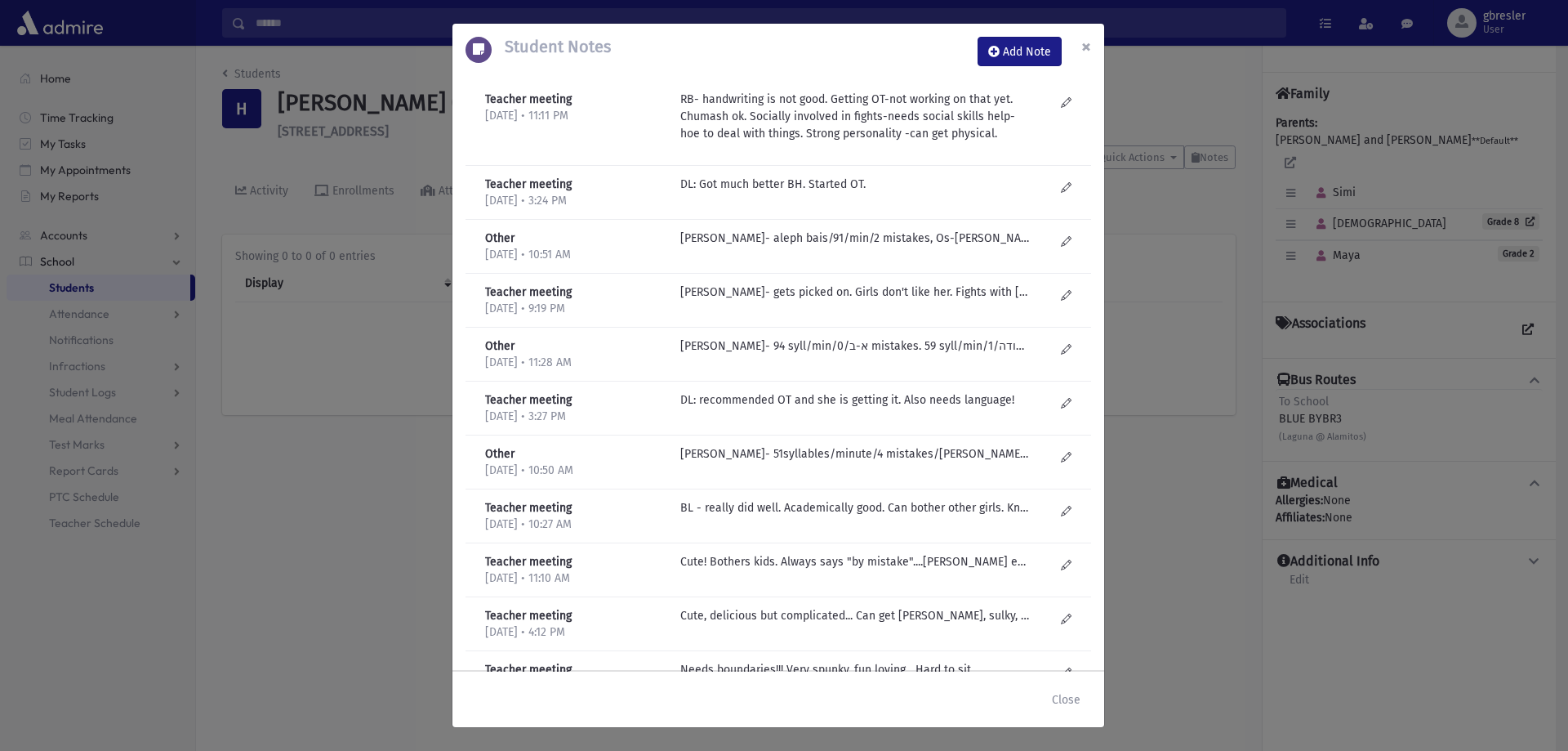
click at [1086, 45] on span "×" at bounding box center [1086, 47] width 10 height 23
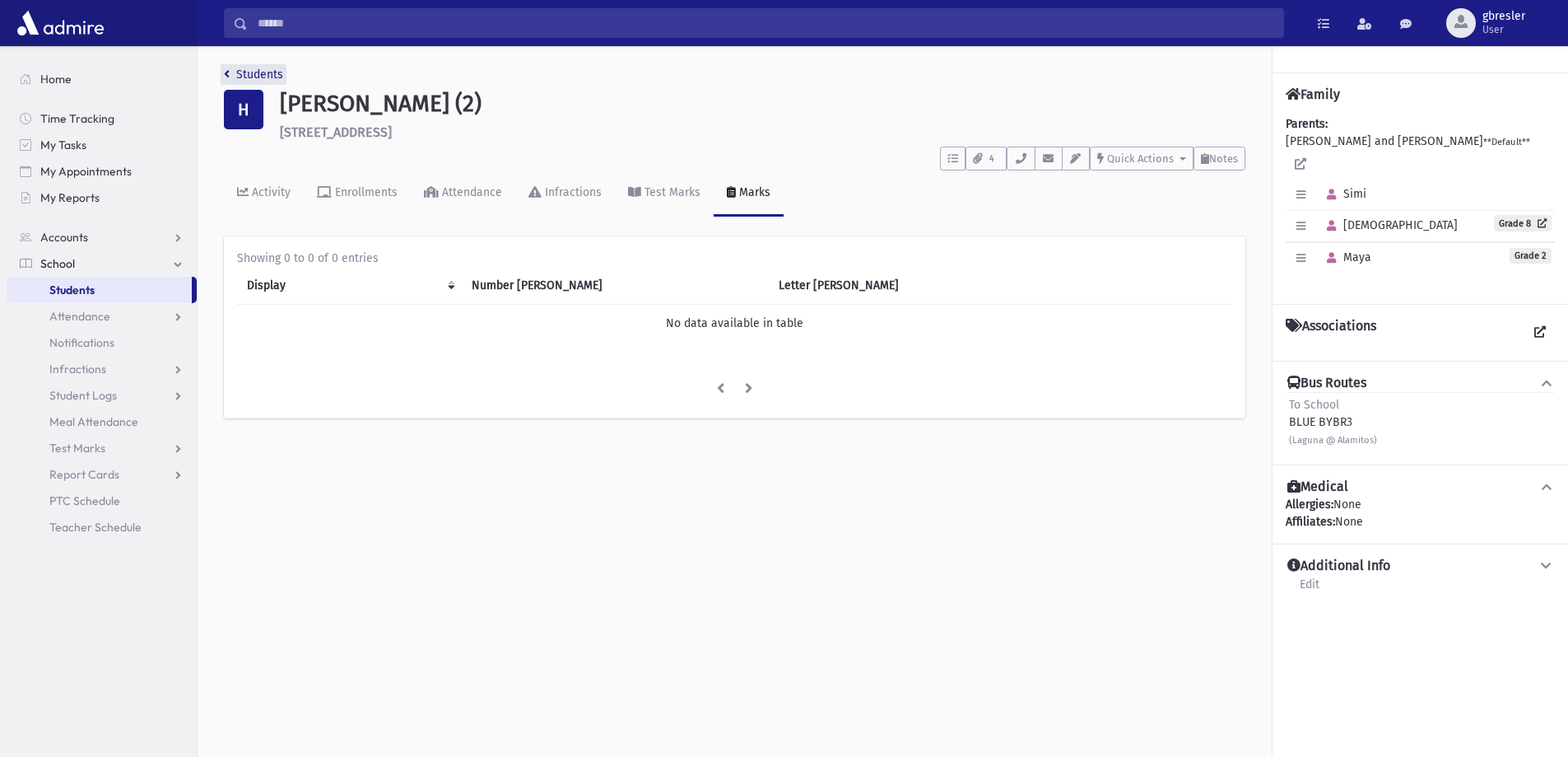
click at [273, 75] on link "Students" at bounding box center [253, 74] width 60 height 14
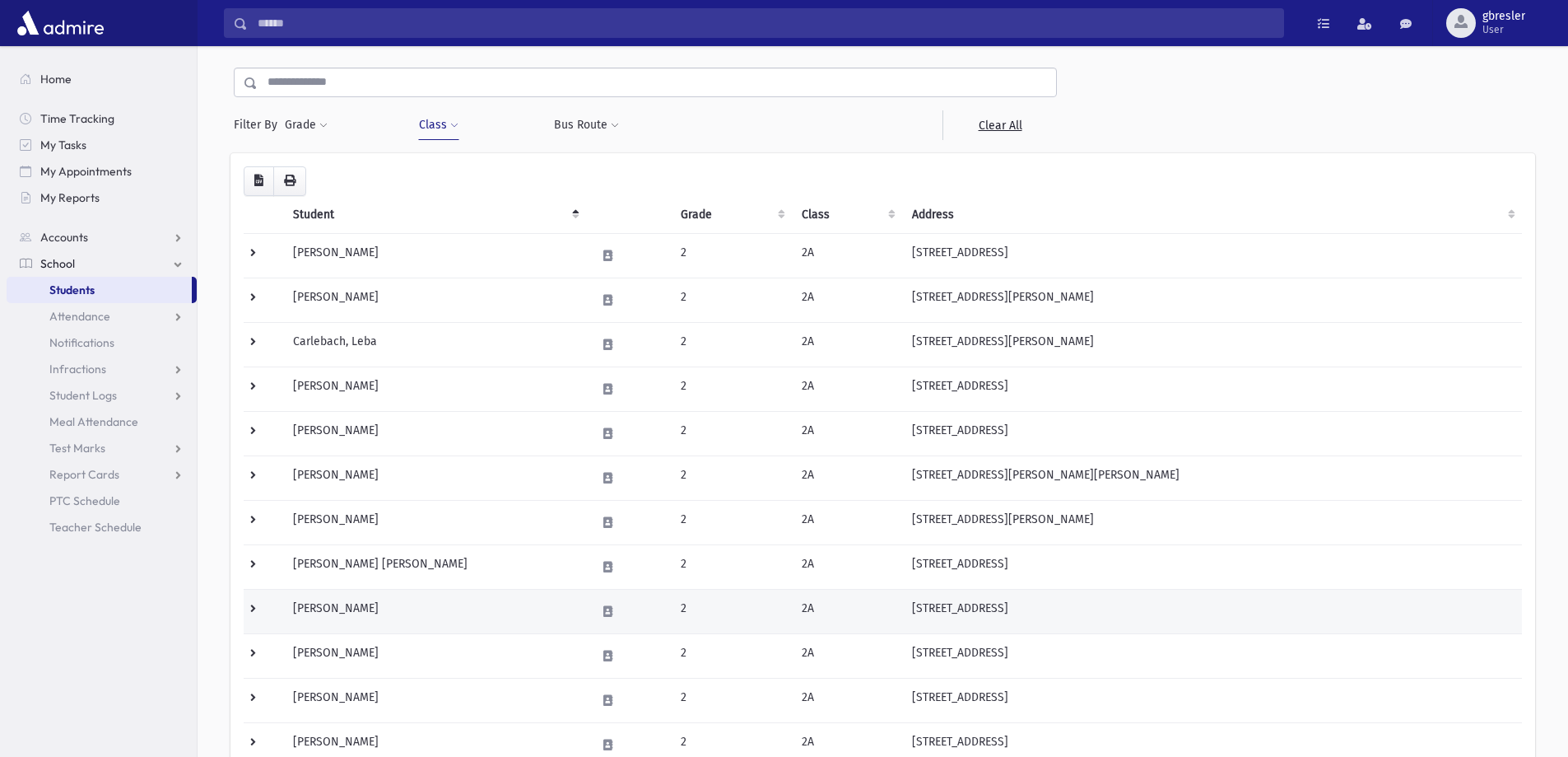
scroll to position [82, 0]
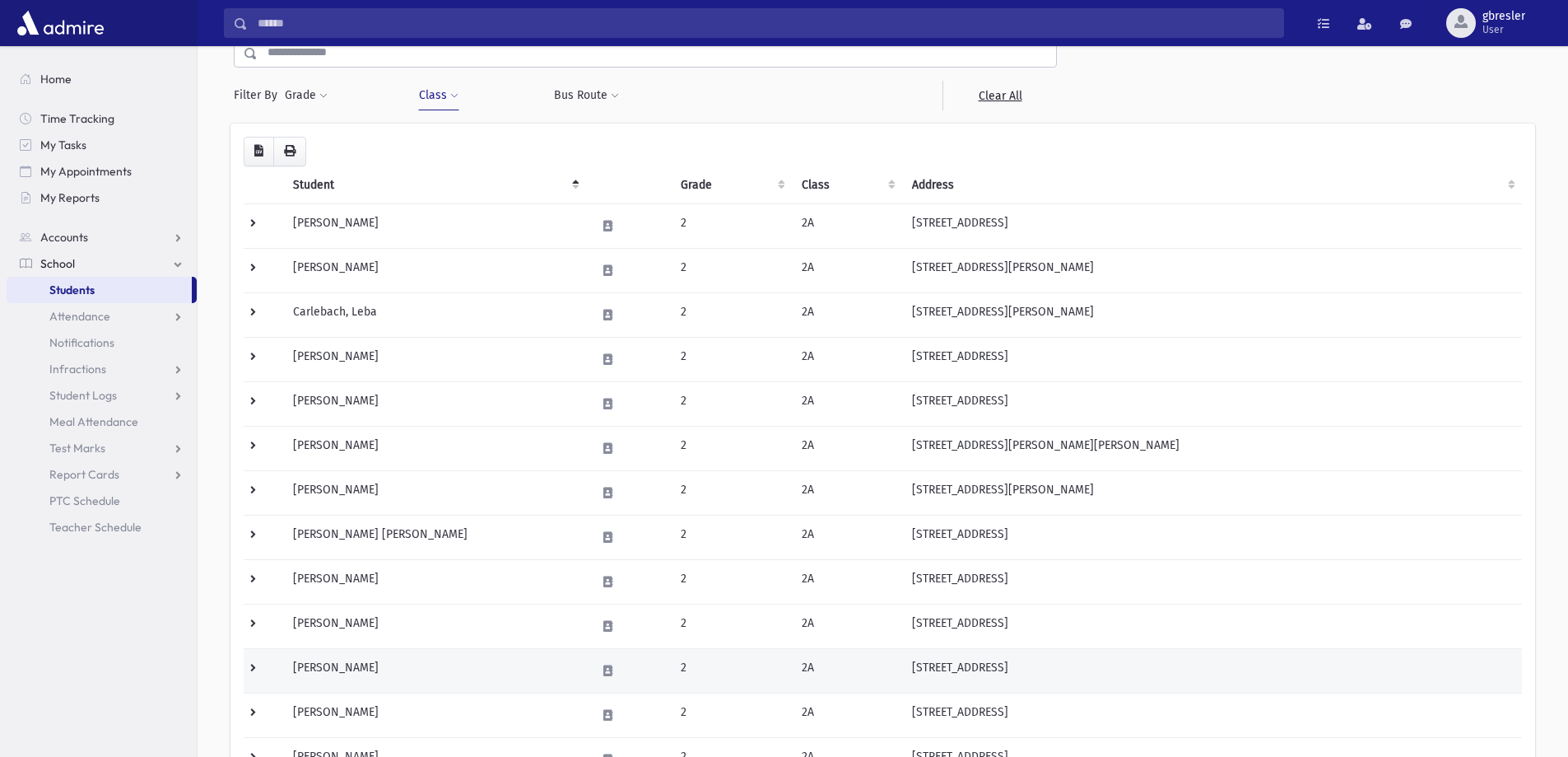
click at [369, 666] on td "Kaplan, Ayala" at bounding box center [435, 670] width 303 height 44
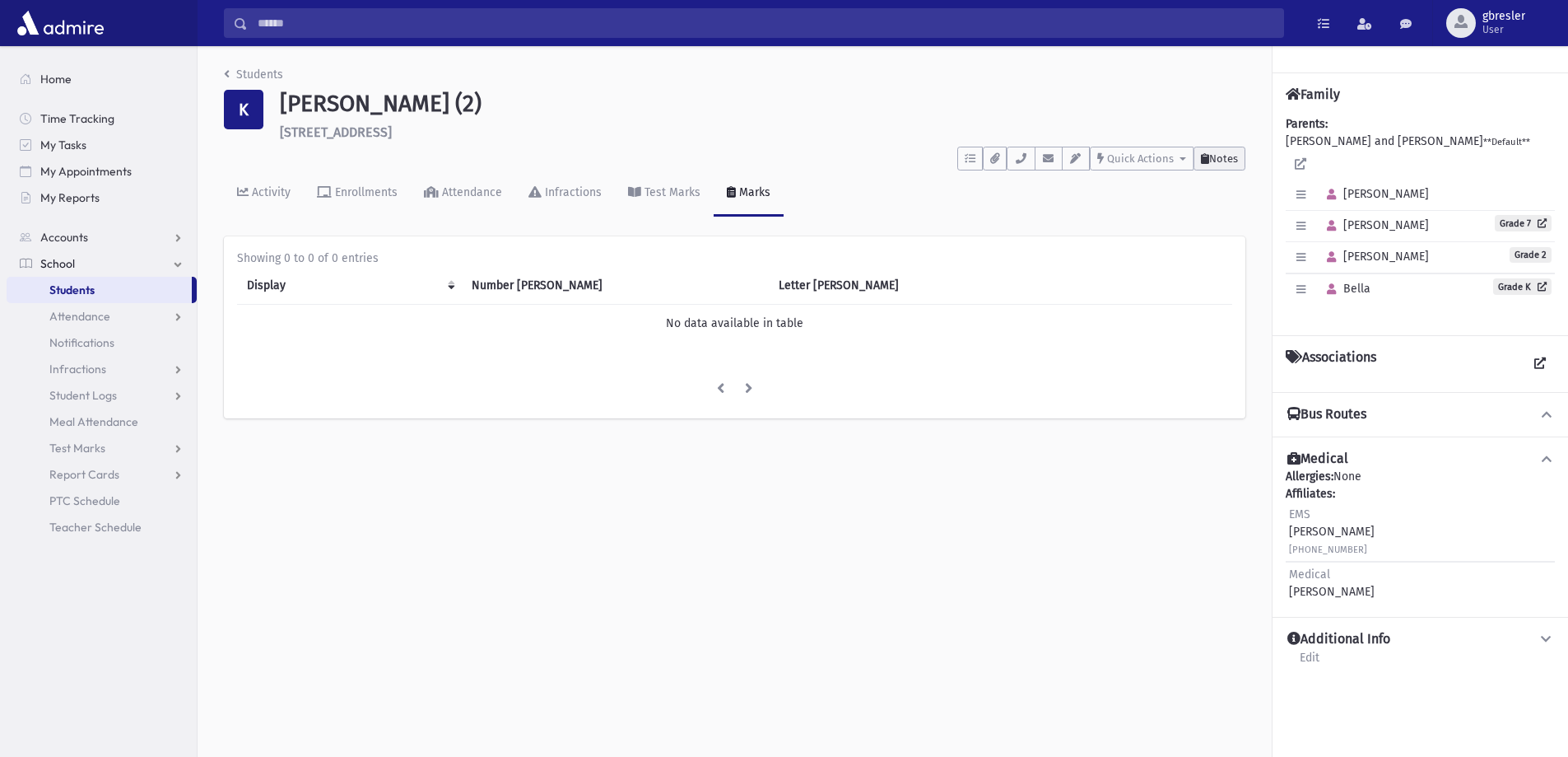
click at [1227, 159] on span "Notes" at bounding box center [1223, 158] width 28 height 13
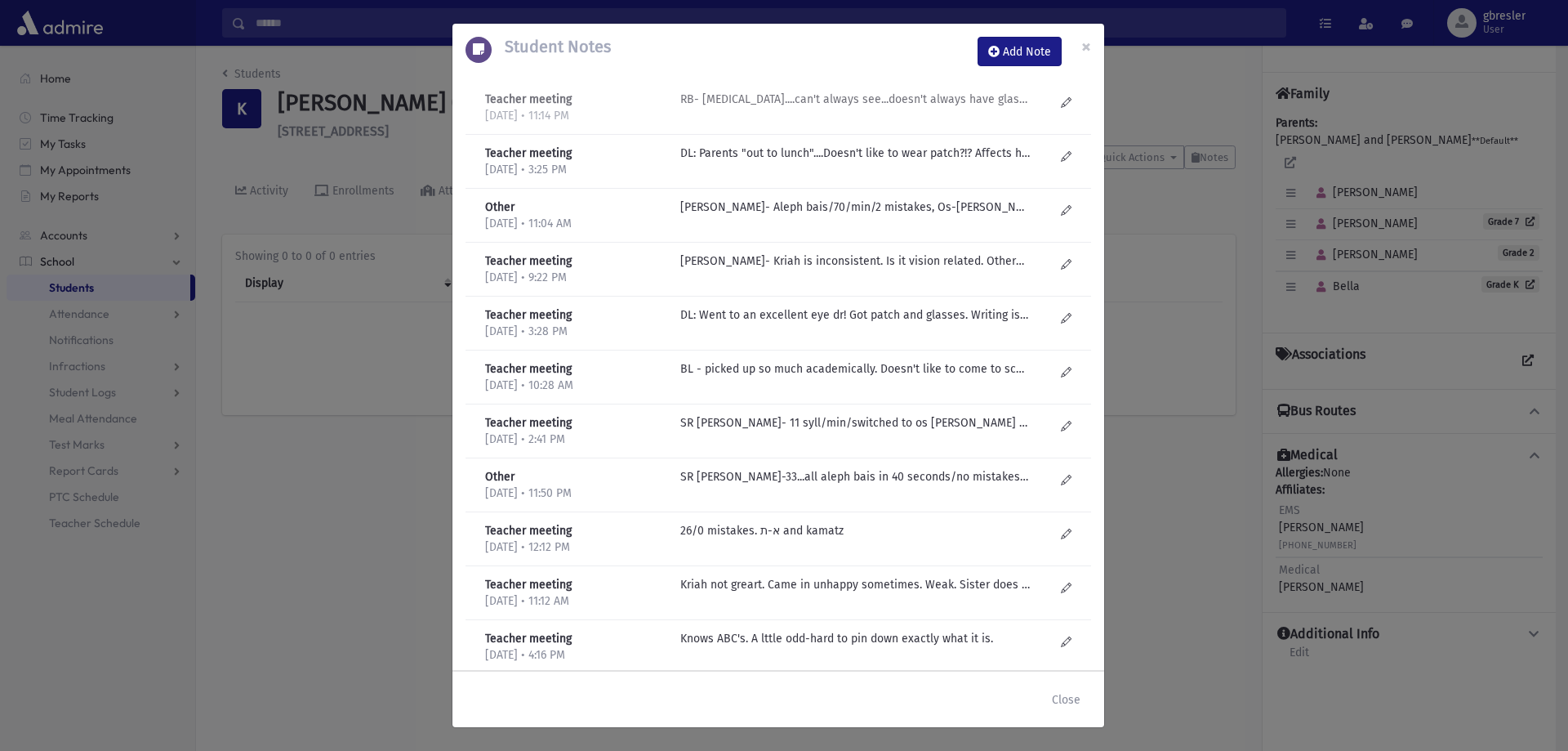
click at [919, 96] on p "RB- eye-patch....can't always see...doesn't always have glasses. Takes off patc…" at bounding box center [855, 99] width 349 height 17
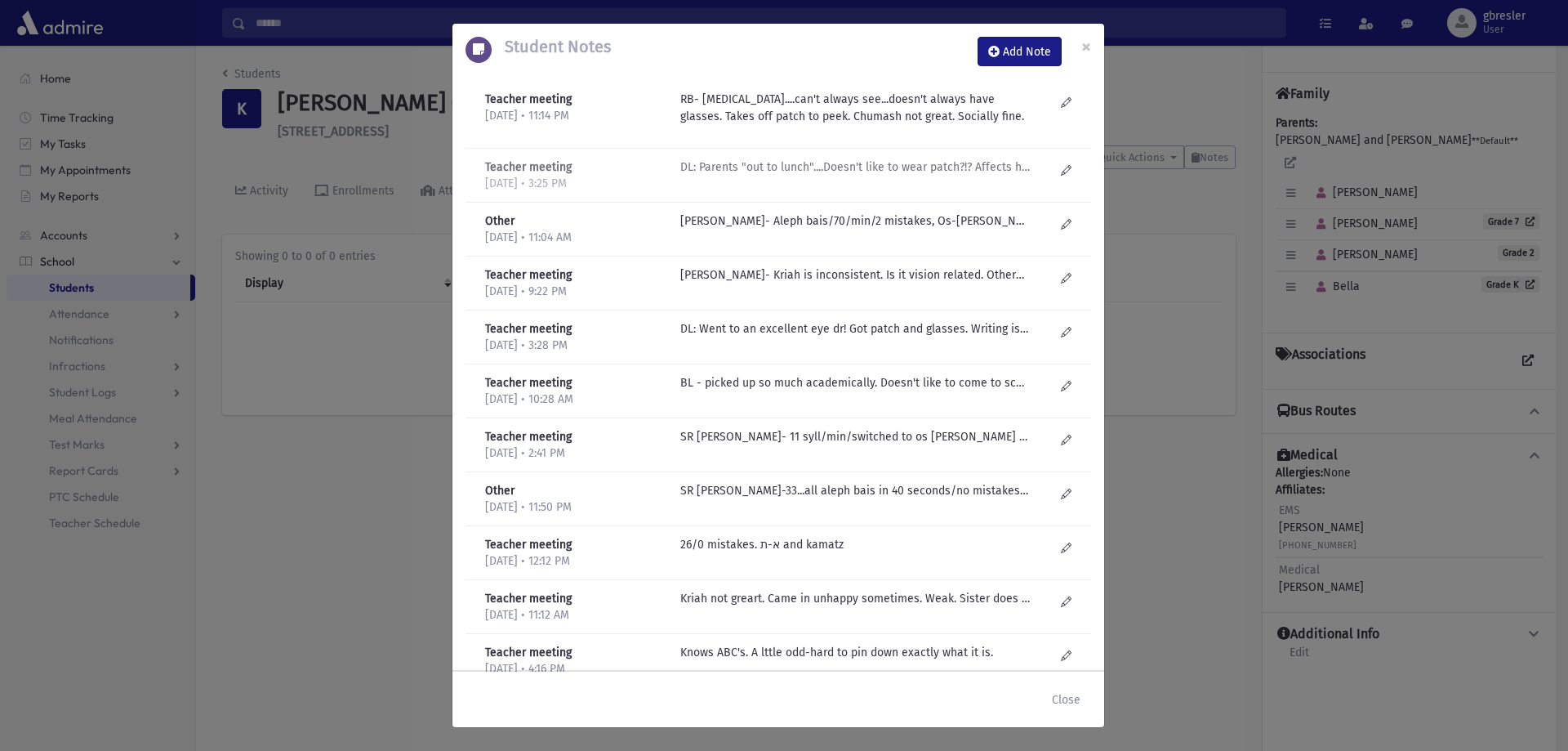
click at [866, 169] on p "DL: Parents "out to lunch"....Doesn't like to wear patch?!? Affects her reading…" at bounding box center [855, 167] width 349 height 17
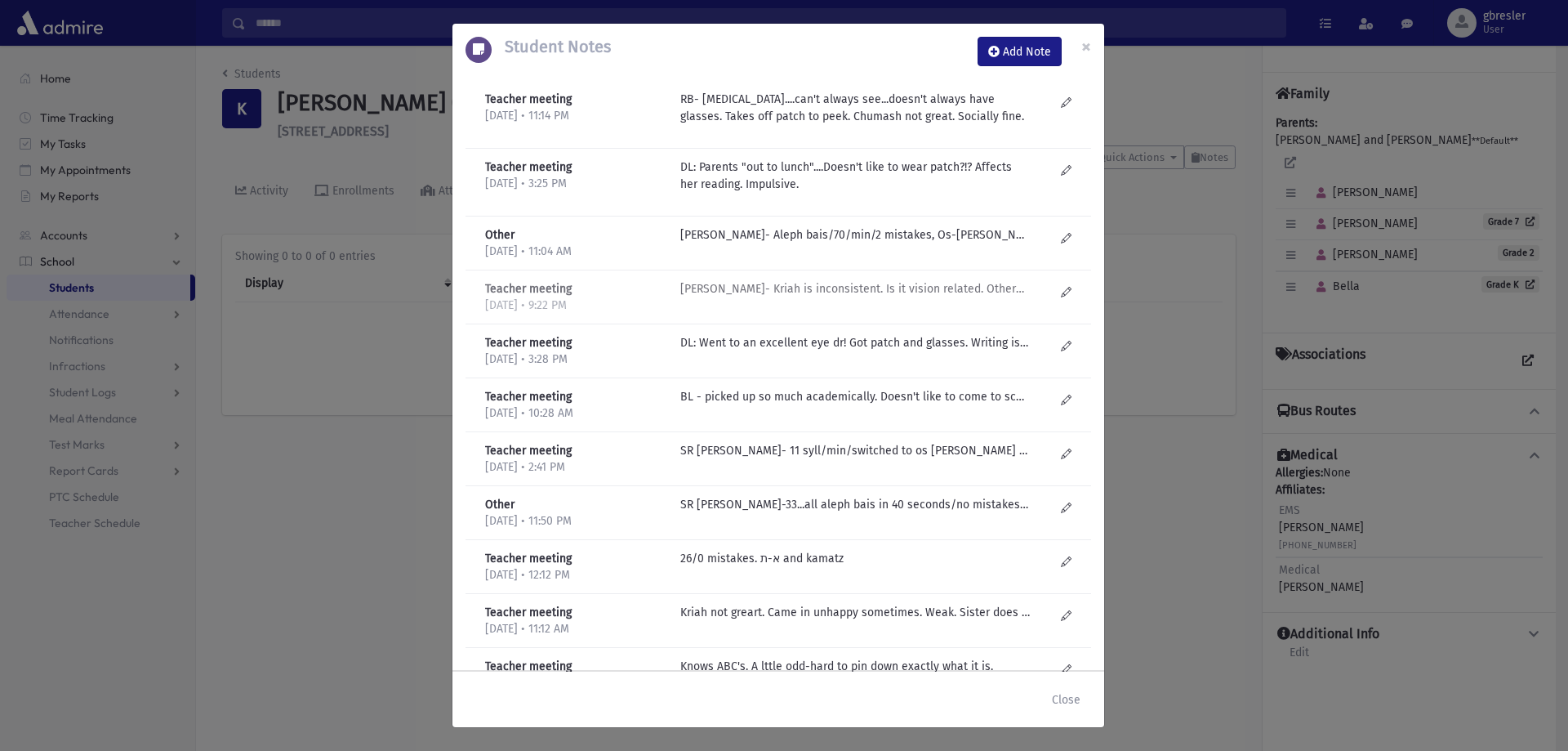
click at [866, 244] on p "R Bachrach- Kriah is inconsistent. Is it vision related. Otherwise fine. Seems …" at bounding box center [855, 235] width 349 height 17
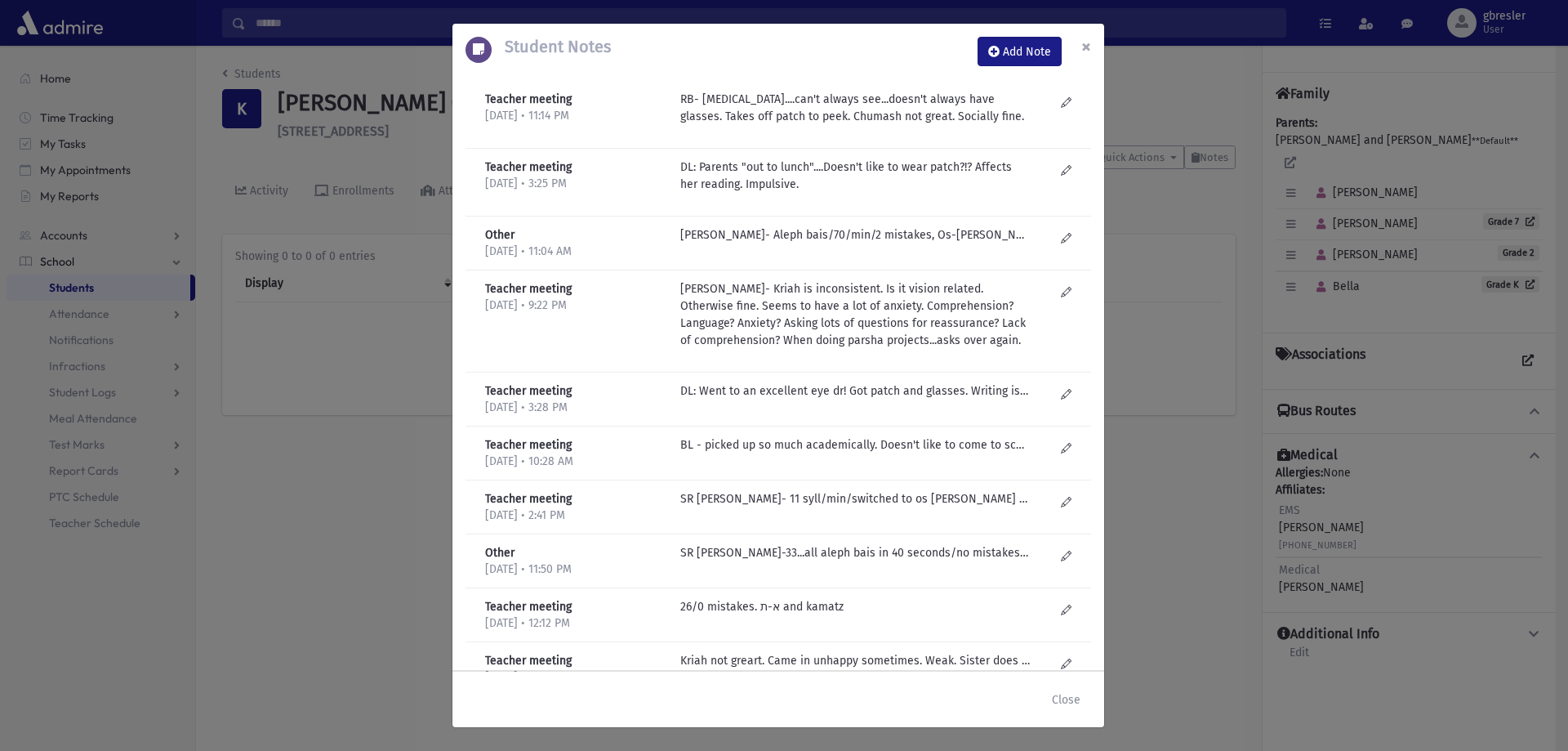
click at [1089, 47] on span "×" at bounding box center [1086, 47] width 10 height 23
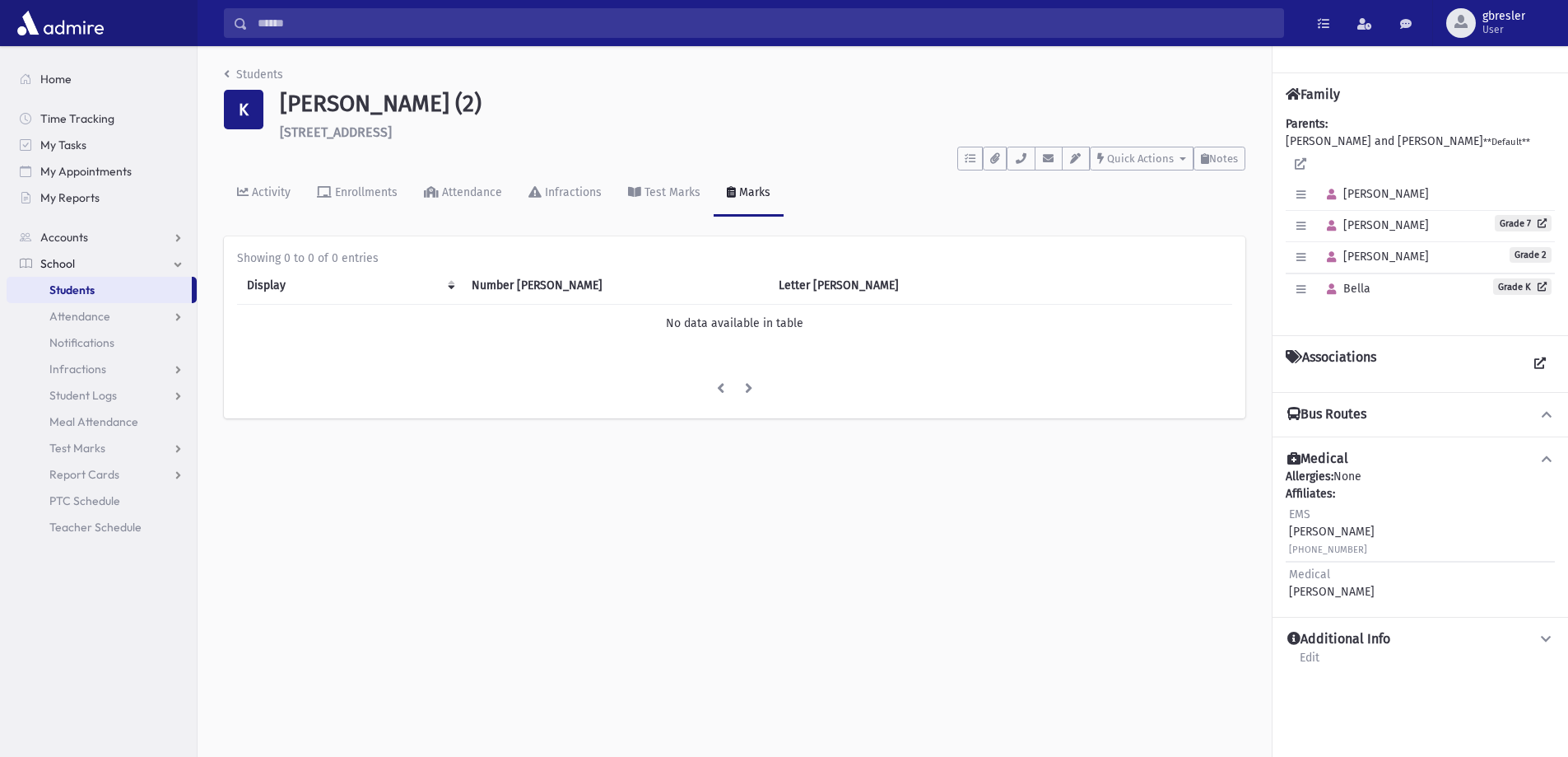
click at [283, 75] on div "Students" at bounding box center [734, 77] width 1022 height 23
click at [271, 76] on link "Students" at bounding box center [253, 74] width 60 height 14
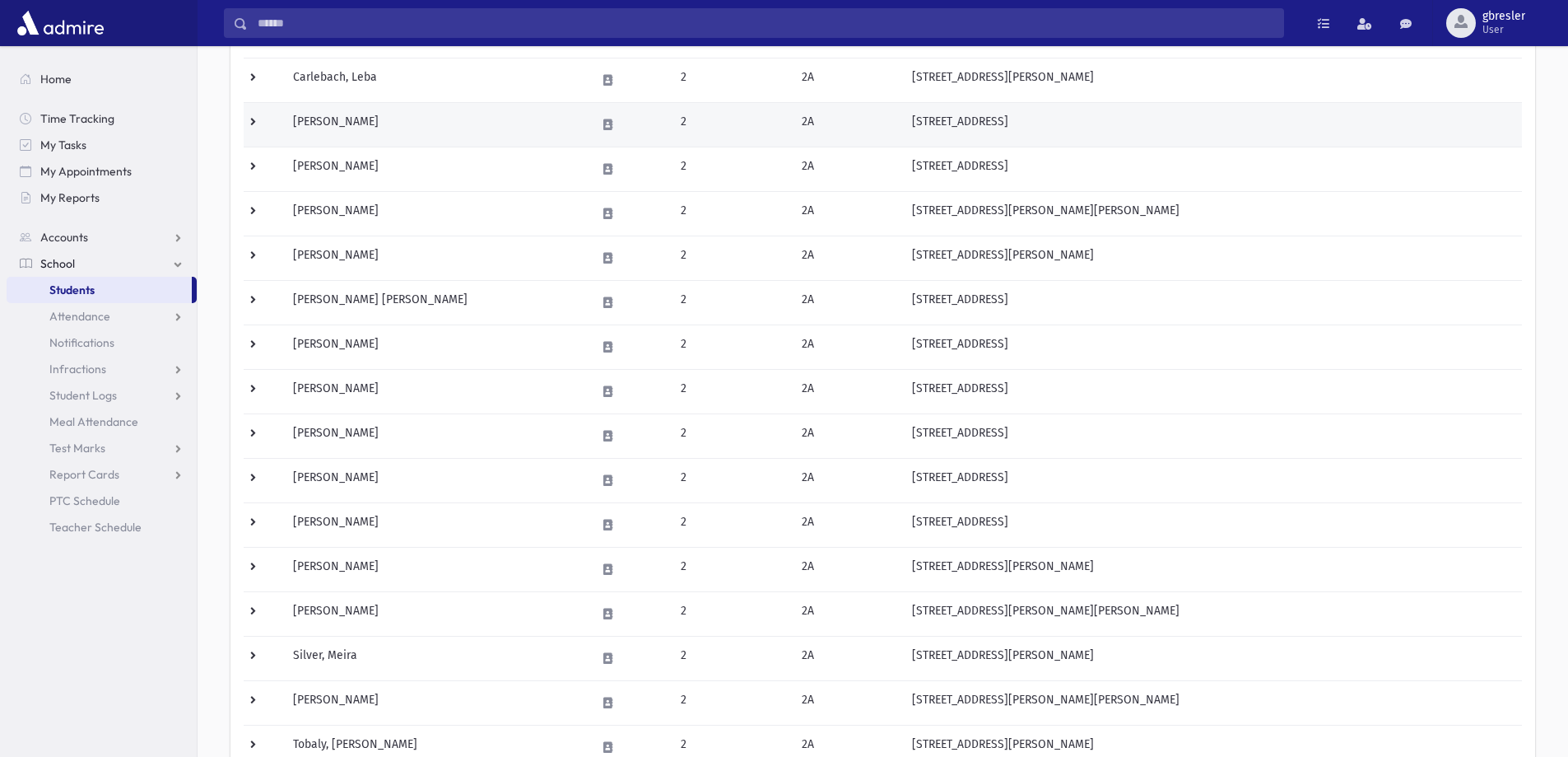
scroll to position [330, 0]
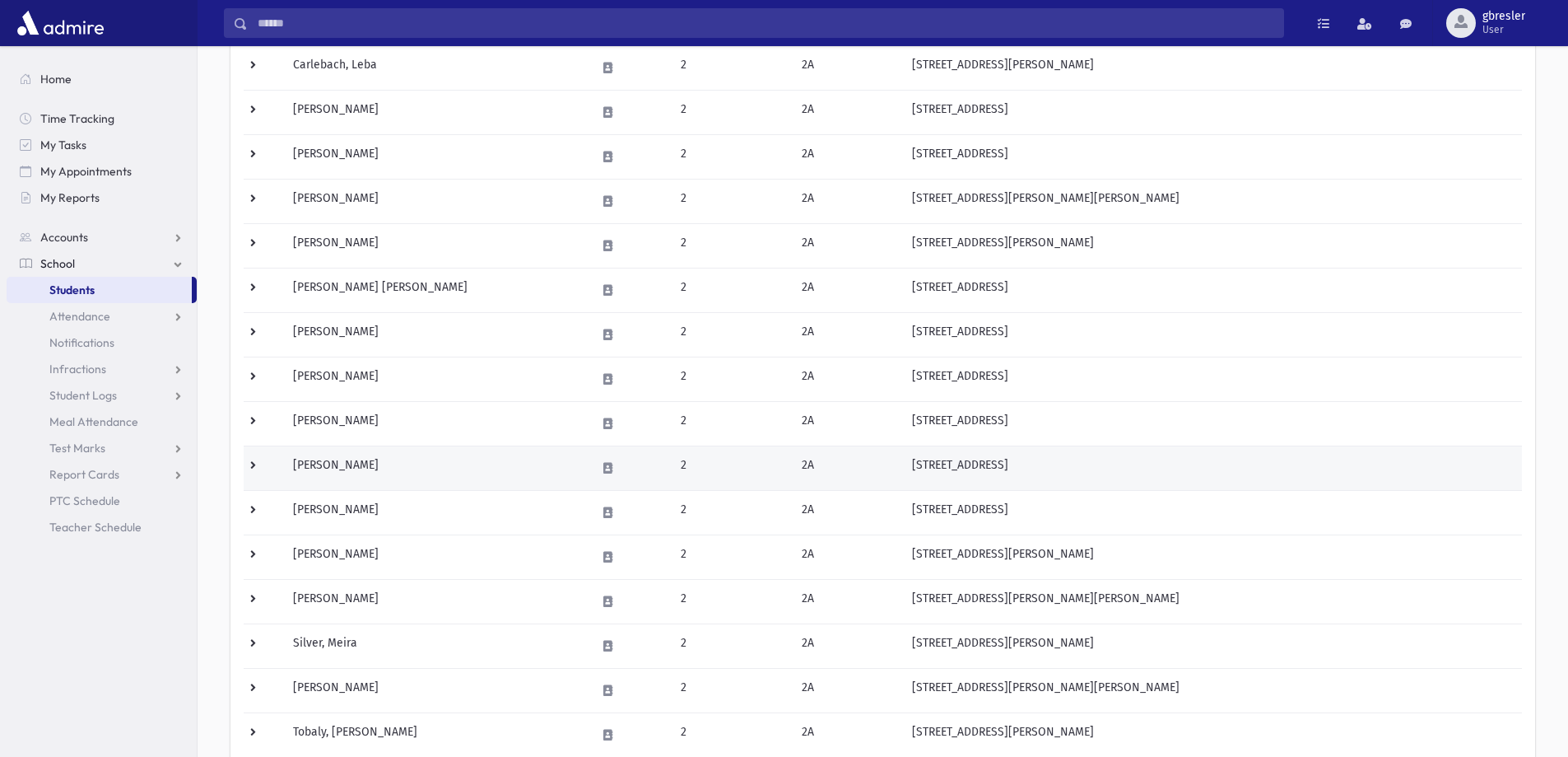
click at [358, 462] on td "Kaztow, Avigail" at bounding box center [435, 468] width 303 height 44
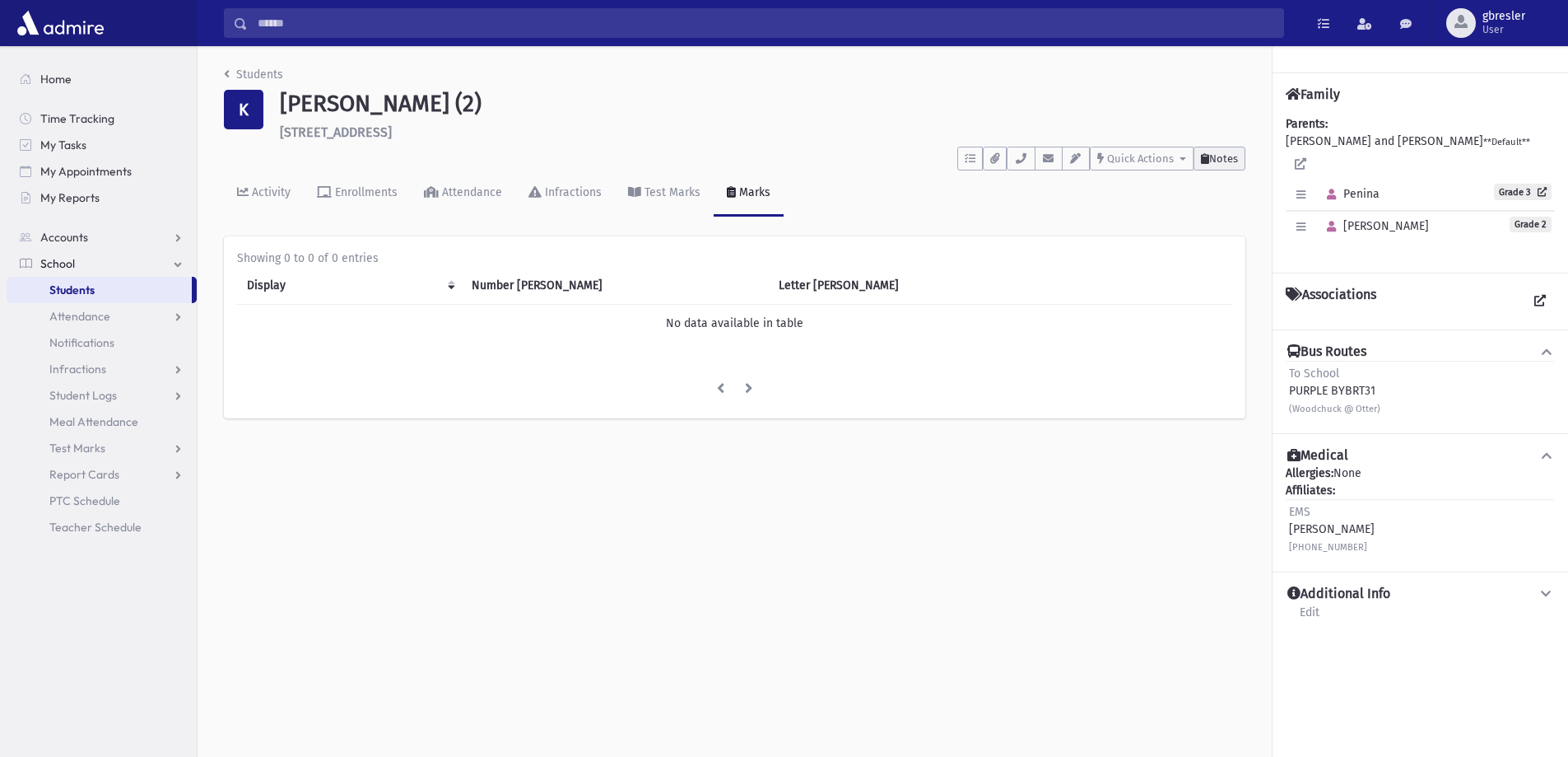
click at [1213, 156] on span "Notes" at bounding box center [1223, 158] width 28 height 13
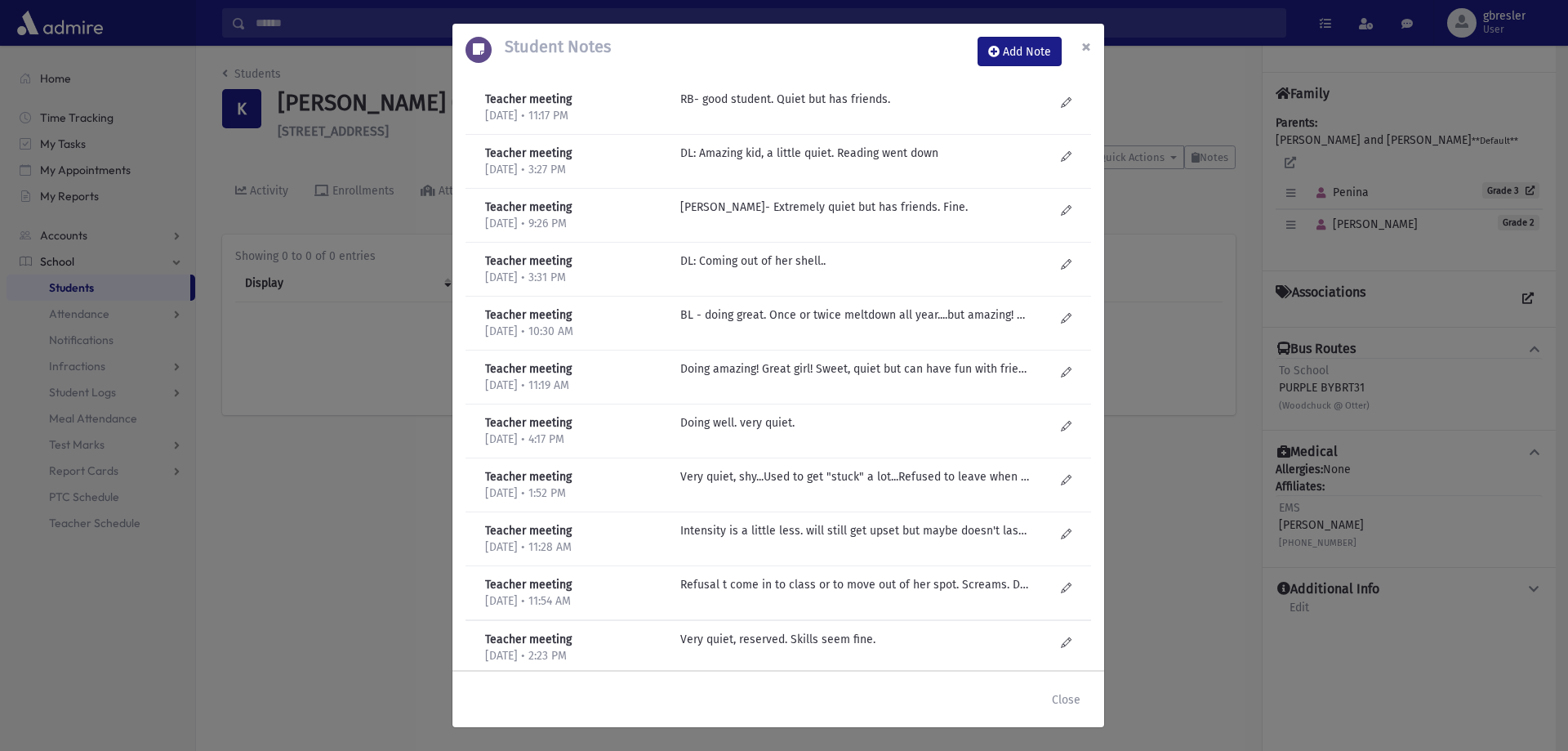
click at [1084, 49] on span "×" at bounding box center [1086, 47] width 10 height 23
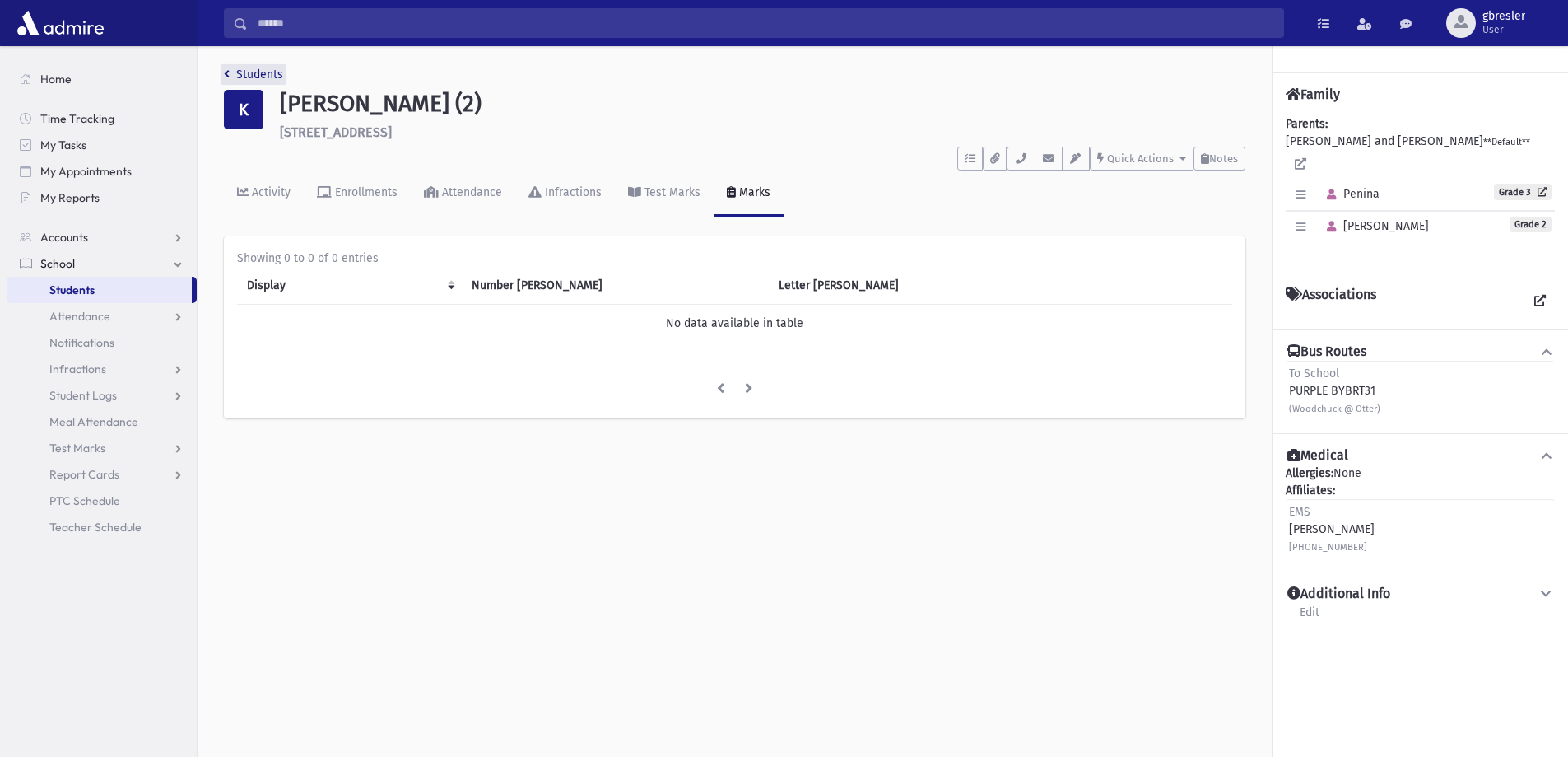
click at [255, 73] on link "Students" at bounding box center [253, 74] width 60 height 14
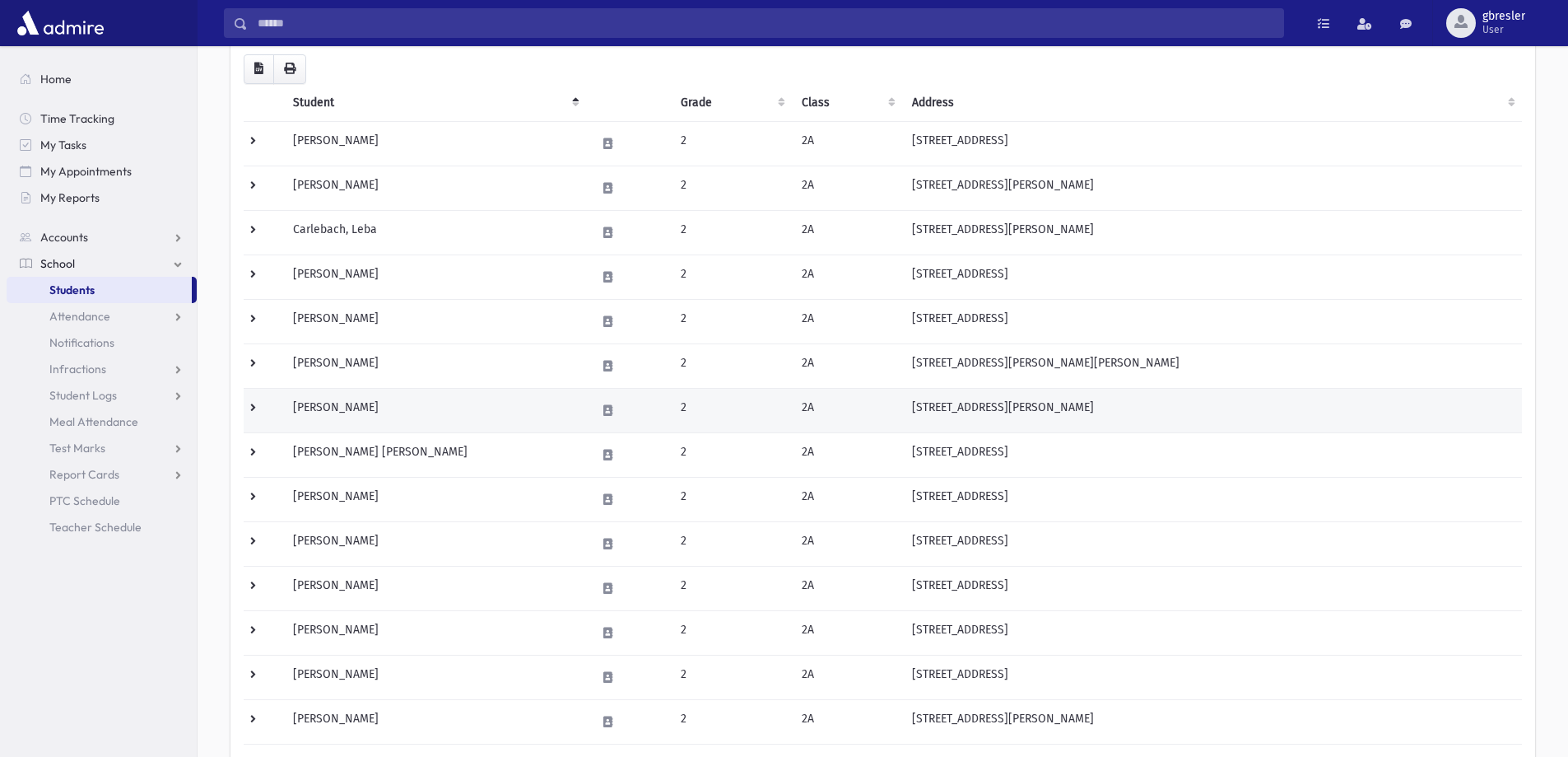
scroll to position [247, 0]
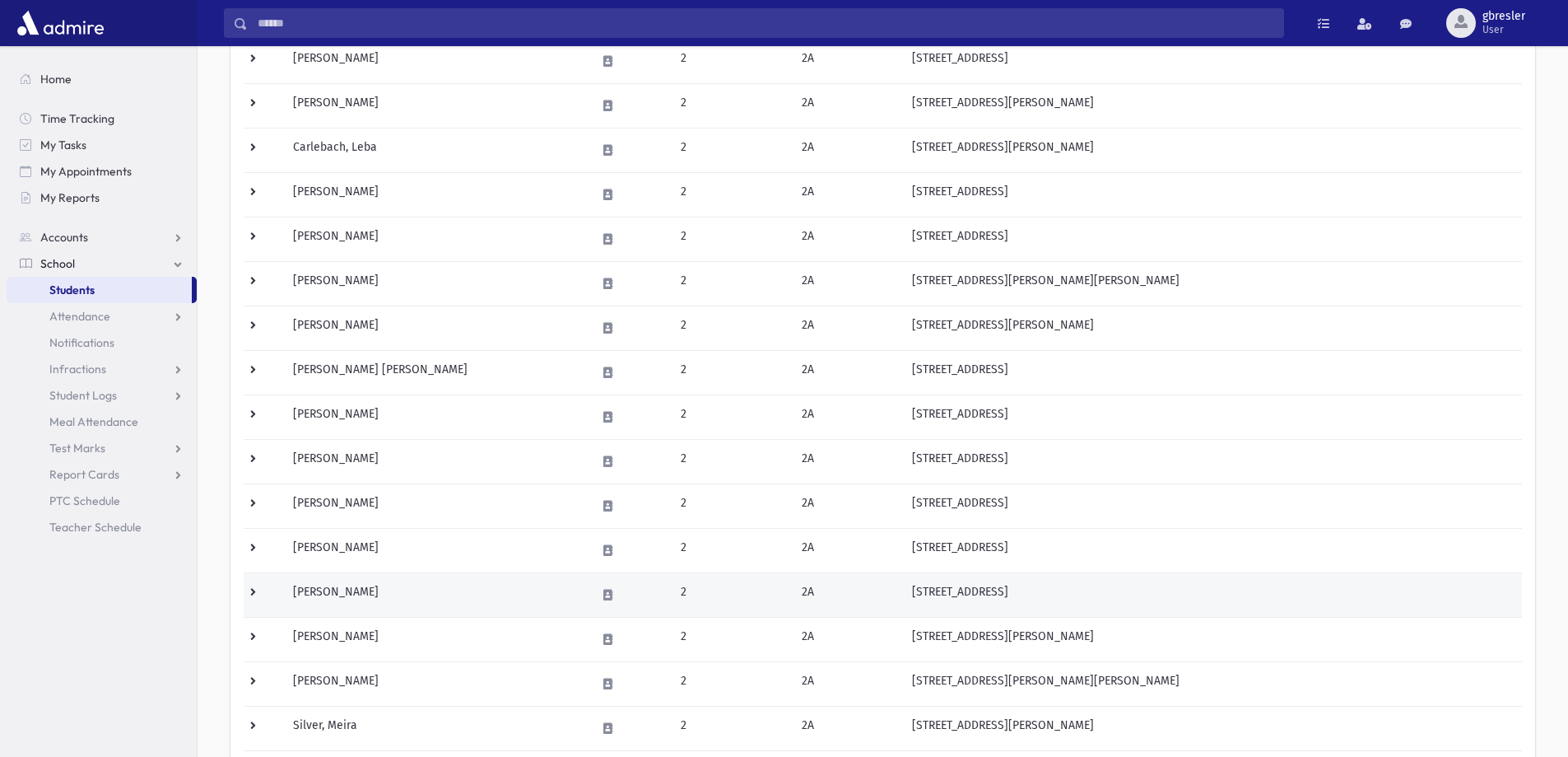
click at [353, 594] on td "Kramer, Chana Ariella" at bounding box center [435, 594] width 303 height 44
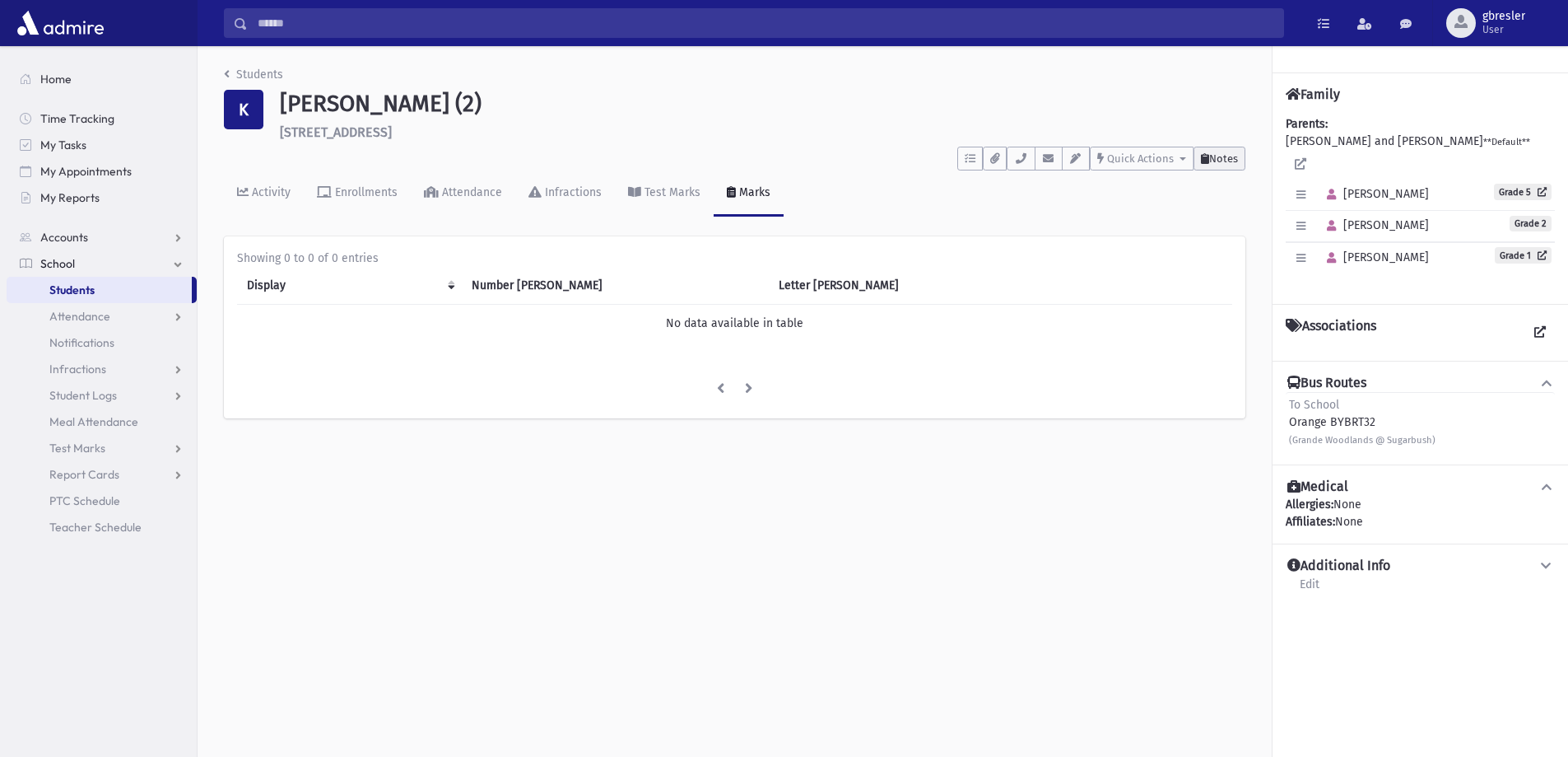
click at [1209, 159] on span "Notes" at bounding box center [1223, 158] width 28 height 13
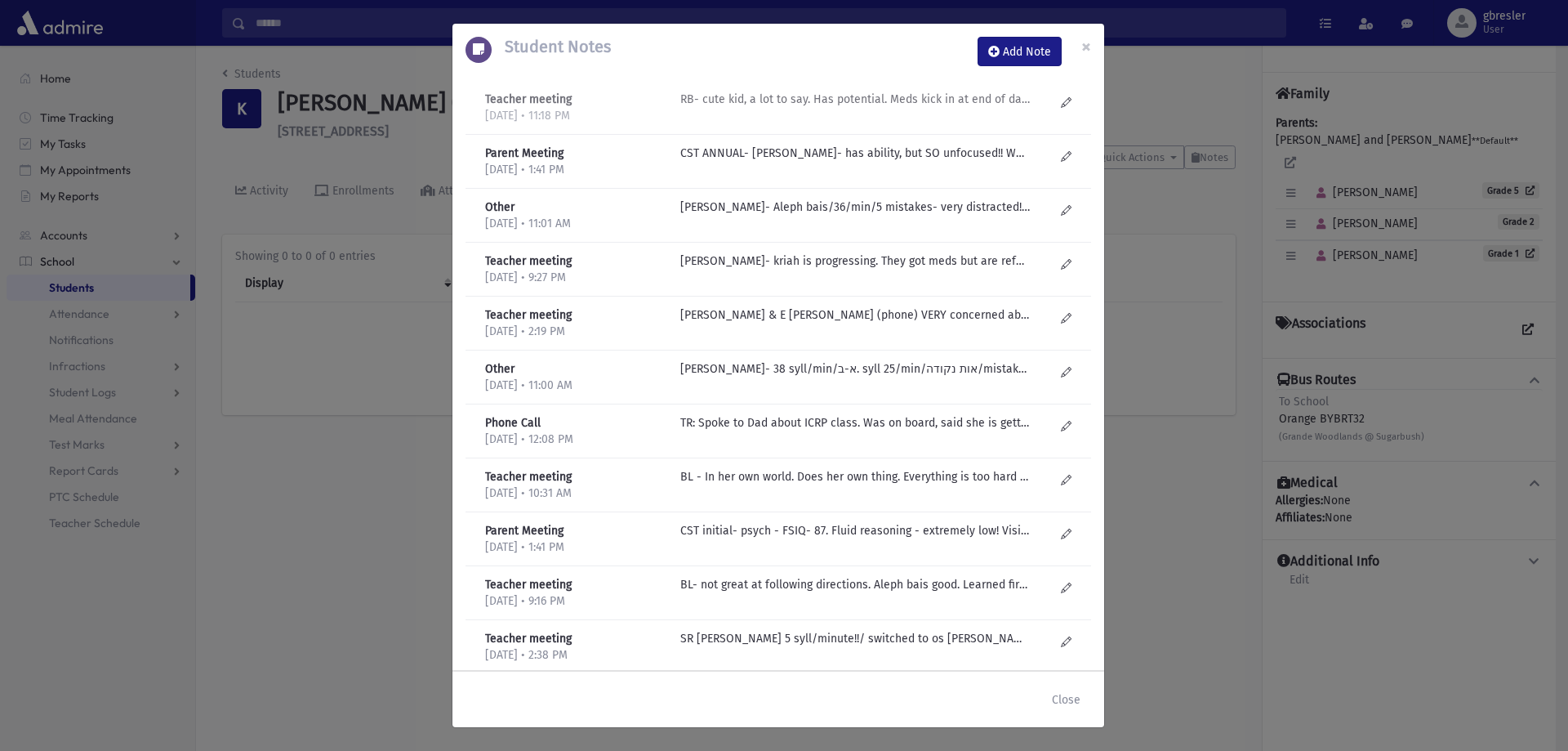
click at [968, 106] on p "RB- cute kid, a lot to say. Has potential. Meds kick in at end of day and then …" at bounding box center [855, 99] width 349 height 17
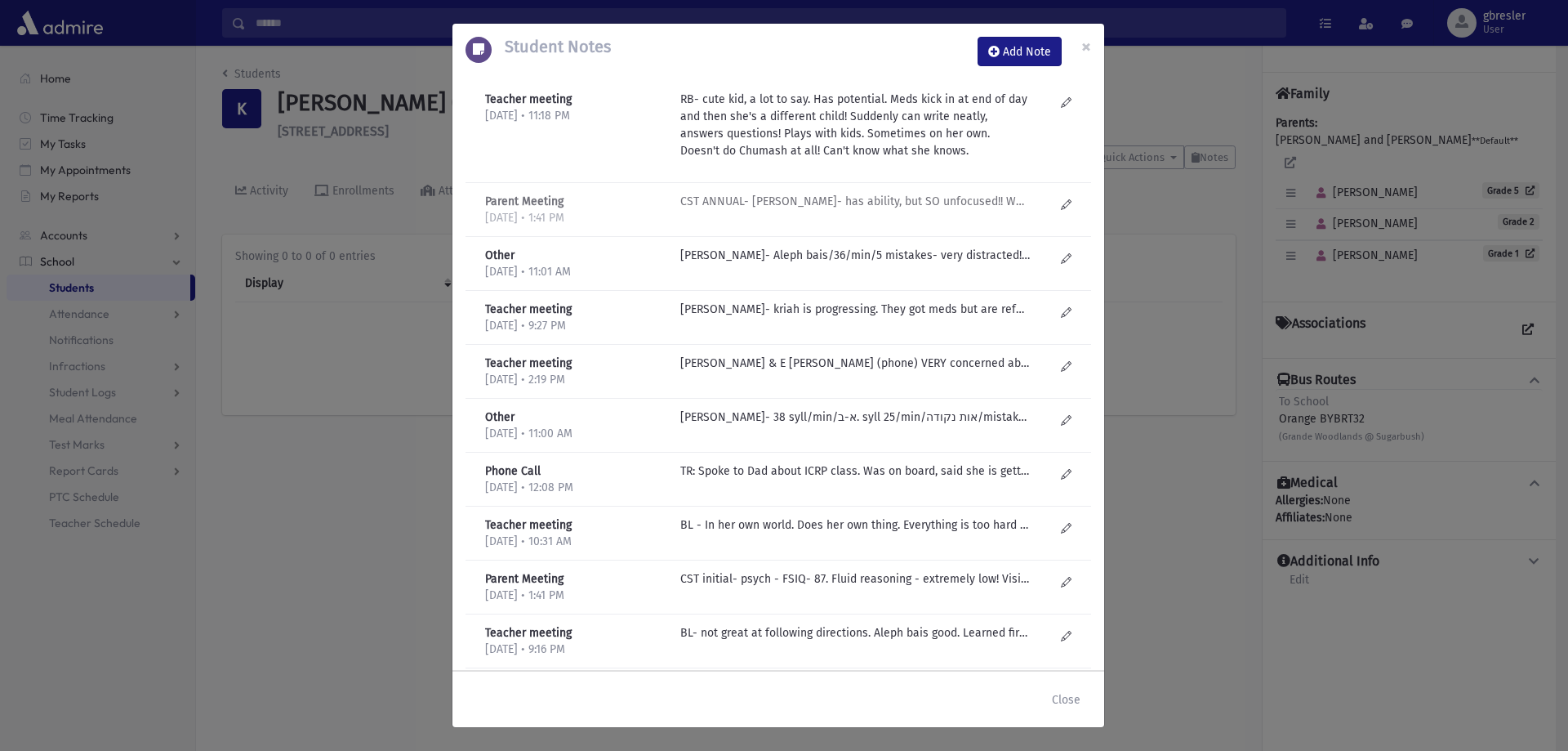
click at [905, 195] on p "CST ANNUAL- C Goldberg- has ability, but SO unfocused!! Wants to learn,but so d…" at bounding box center [855, 202] width 349 height 17
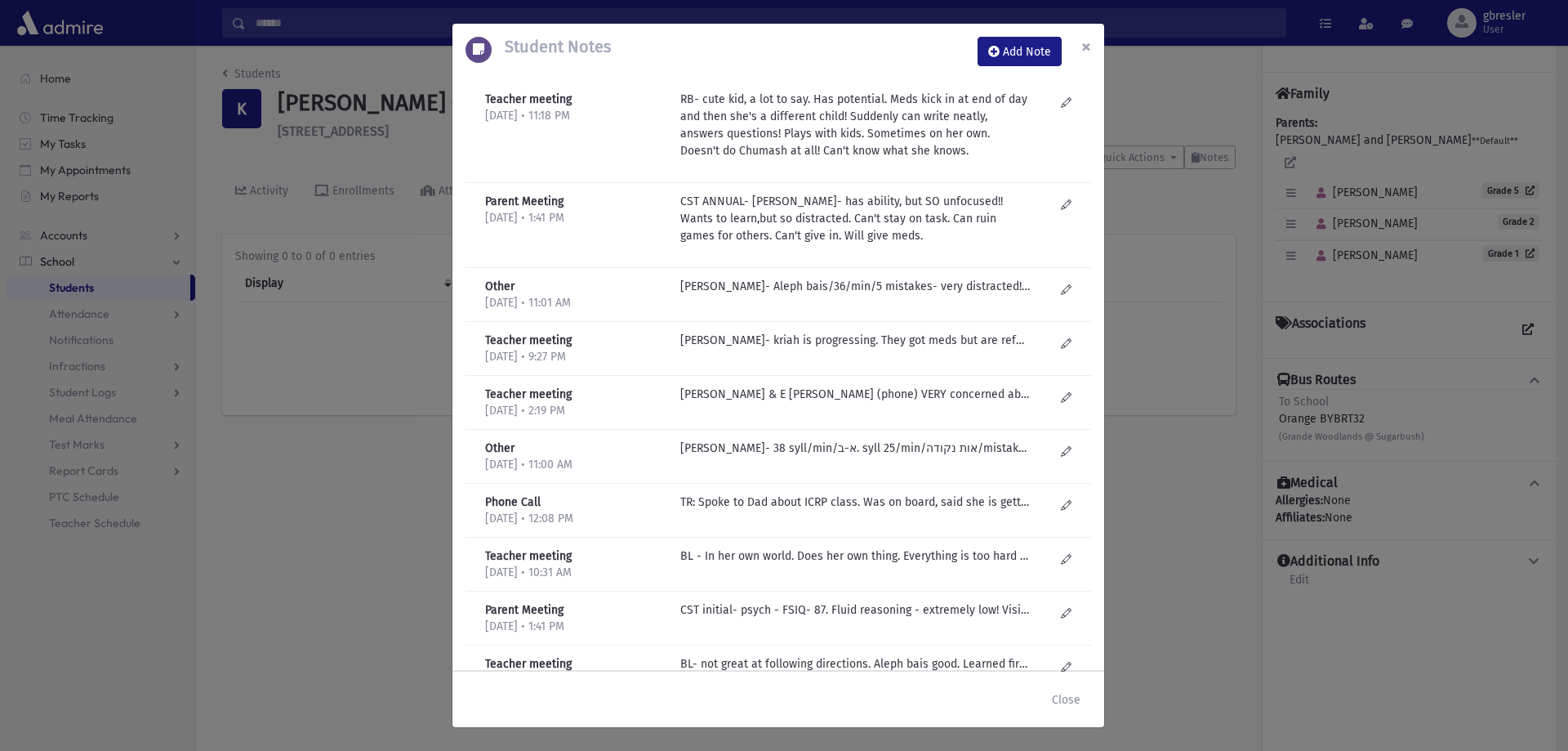
click at [1089, 49] on span "×" at bounding box center [1086, 47] width 10 height 23
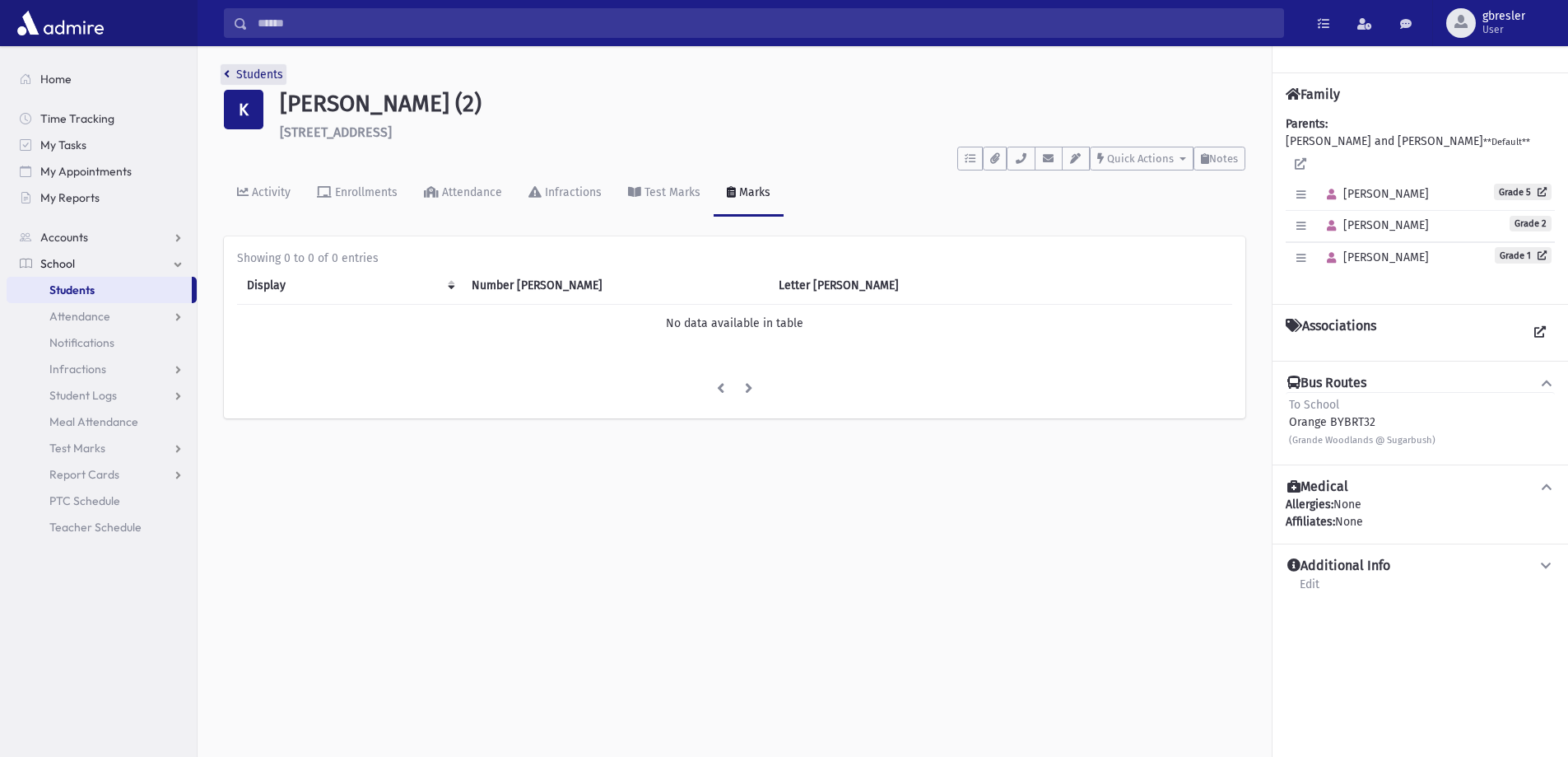
click at [265, 71] on link "Students" at bounding box center [253, 74] width 60 height 14
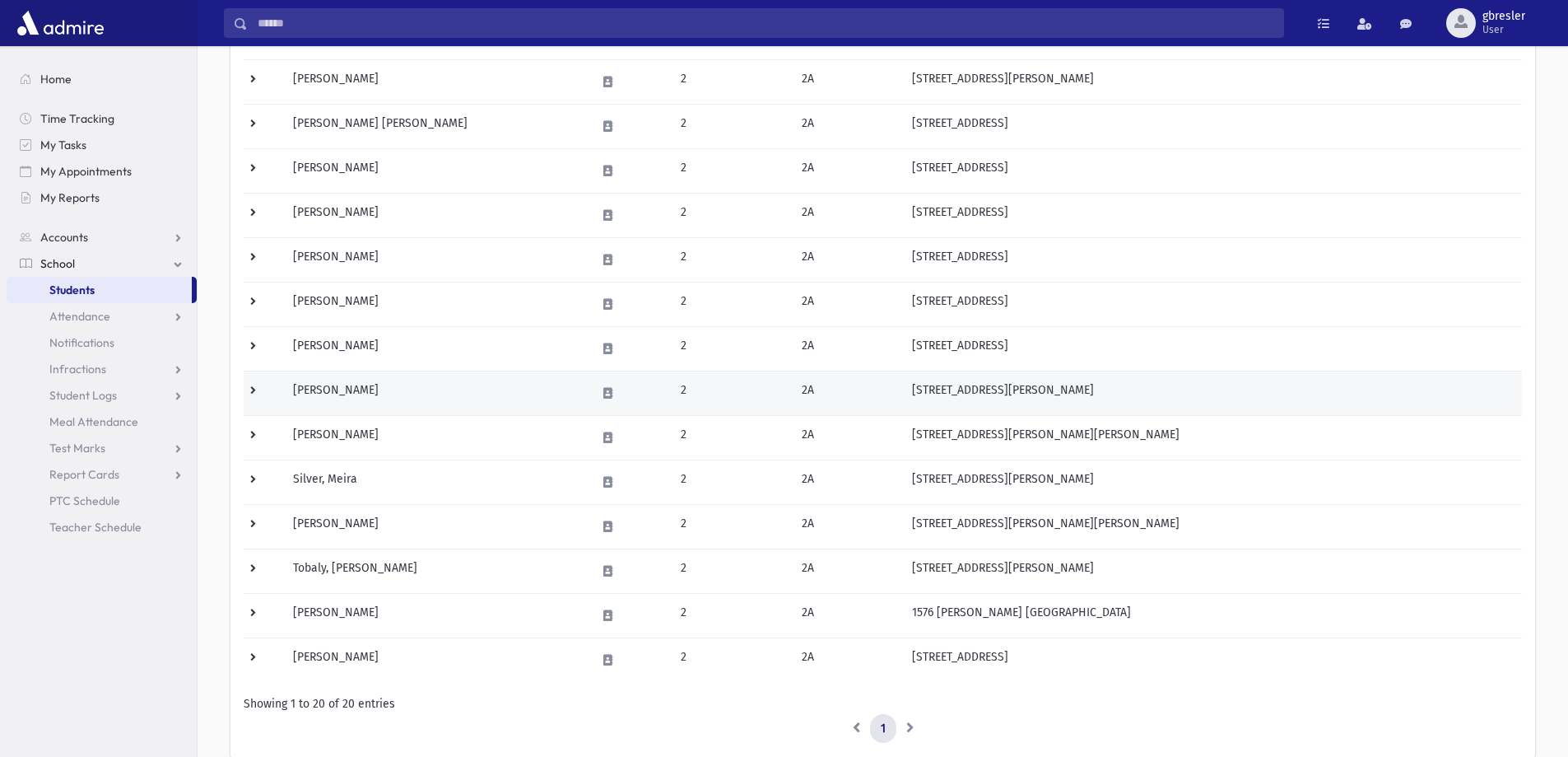
scroll to position [494, 0]
click at [368, 387] on td "Lefkowitz, Binah" at bounding box center [435, 391] width 303 height 44
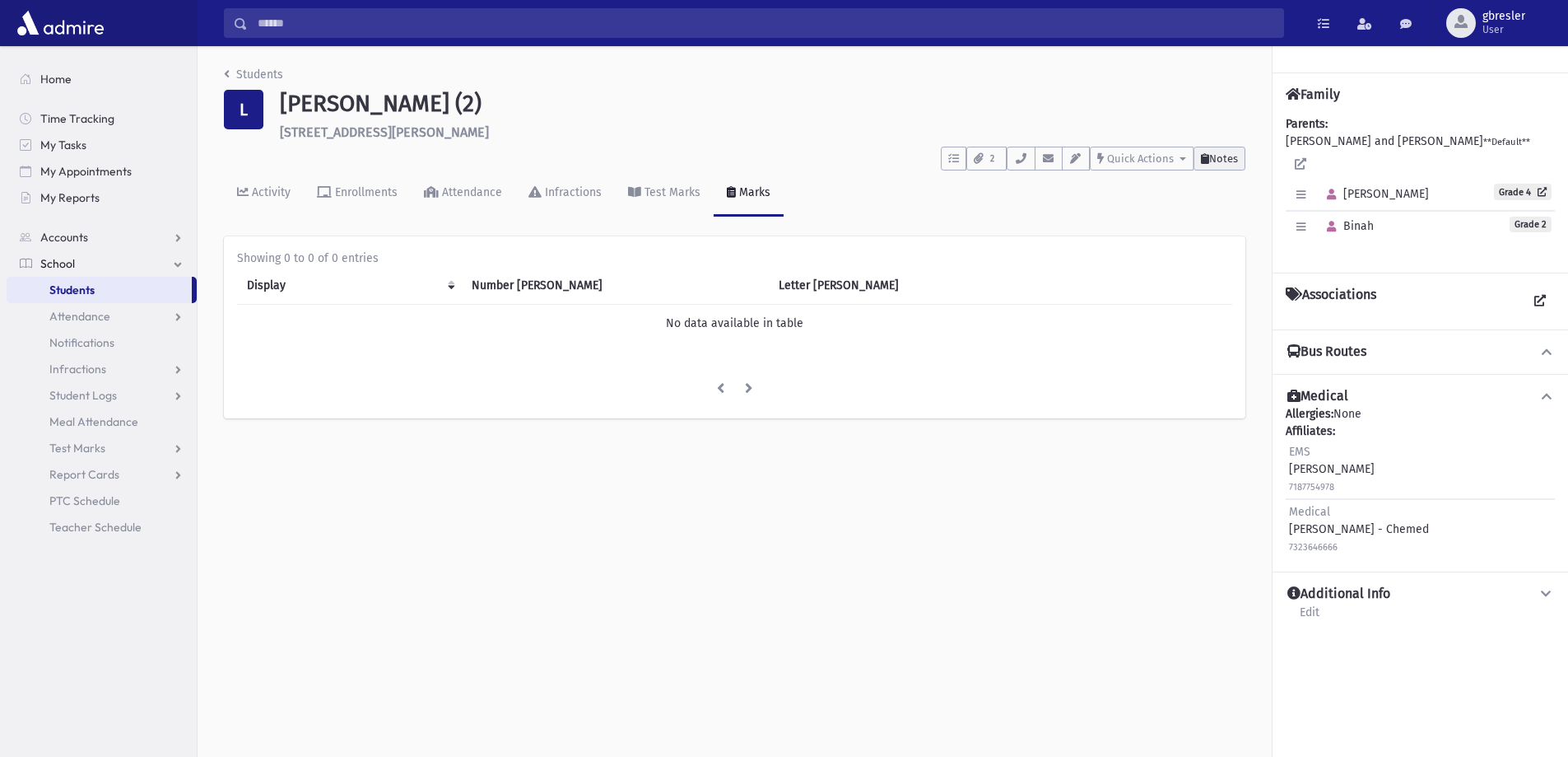
click at [1214, 160] on span "Notes" at bounding box center [1223, 158] width 28 height 13
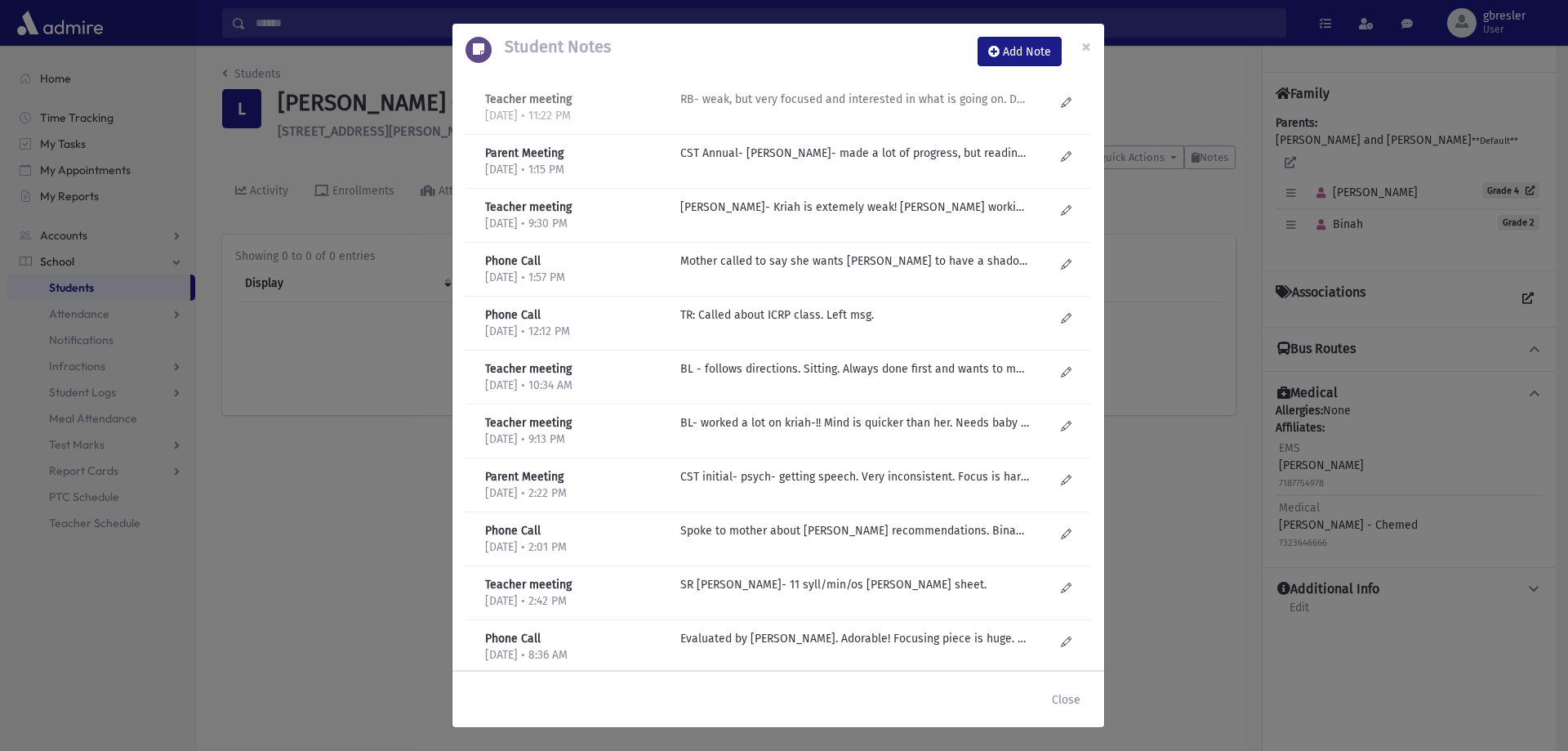
click at [950, 96] on p "RB- weak, but very focused and interested in what is going on. Doesn't want to …" at bounding box center [855, 99] width 349 height 17
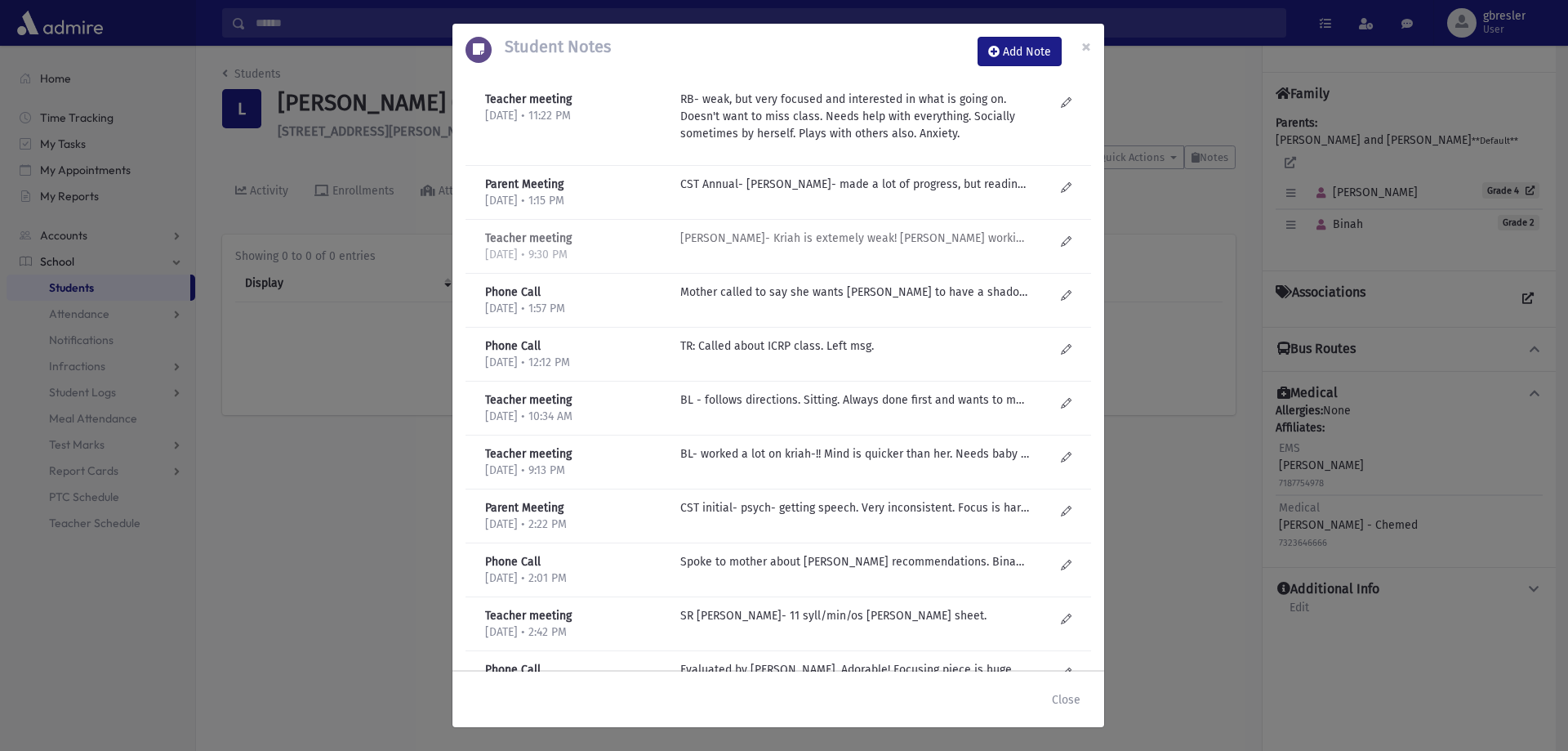
click at [968, 193] on p "R Bachrach- Kriah is extemely weak! Ruchi Eidlitz working with her. Chumash and…" at bounding box center [855, 184] width 349 height 17
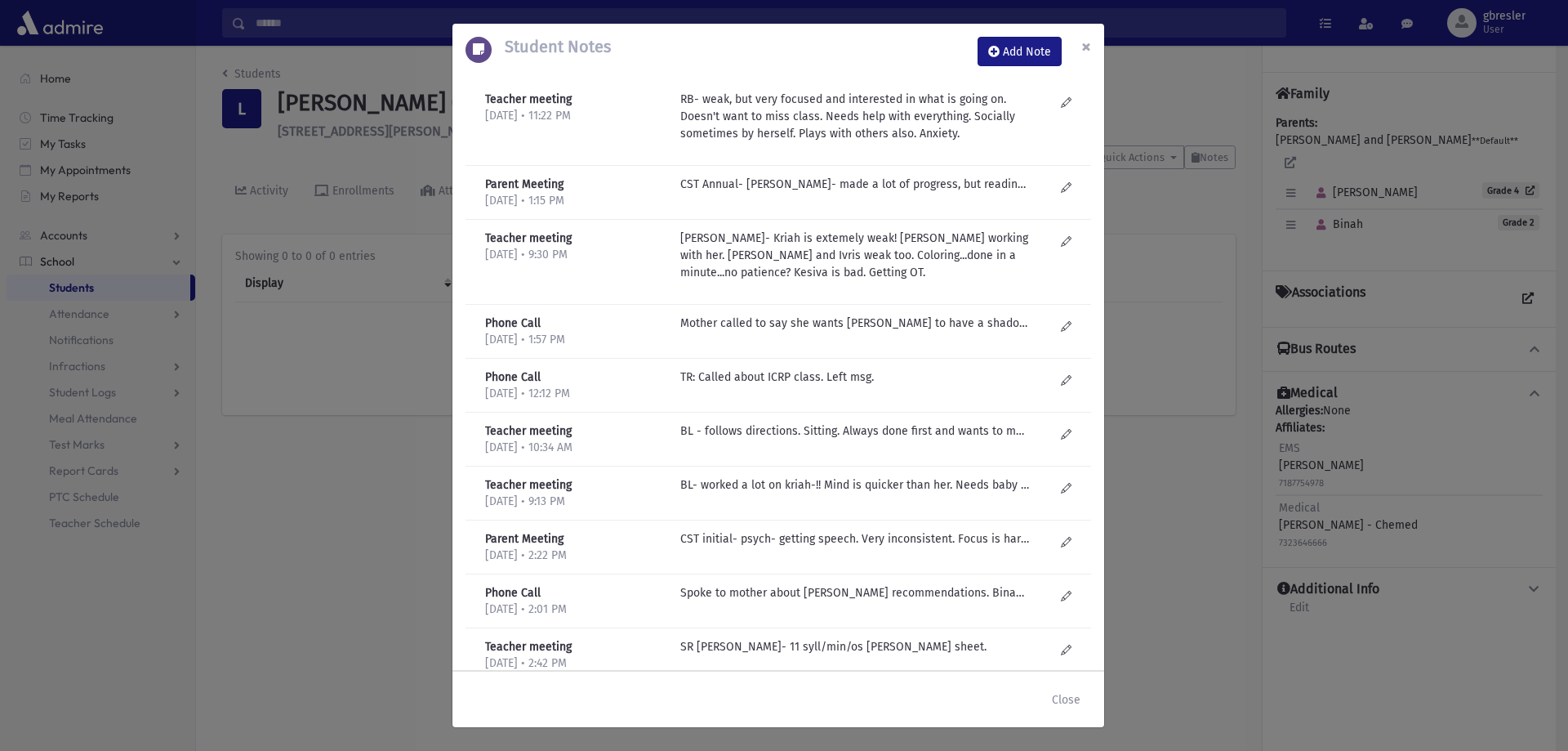
click at [1087, 48] on span "×" at bounding box center [1086, 47] width 10 height 23
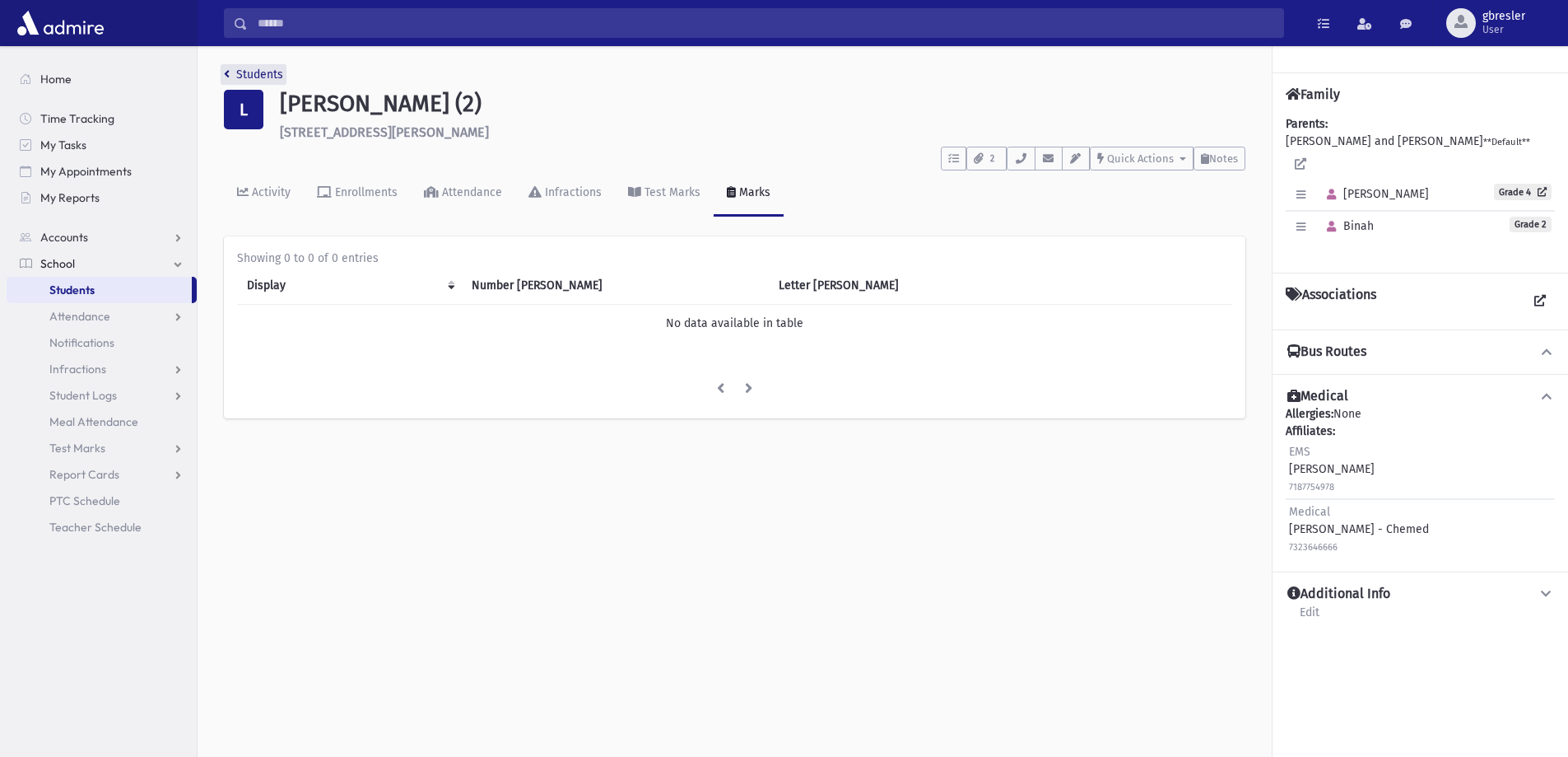
click at [280, 75] on link "Students" at bounding box center [253, 74] width 60 height 14
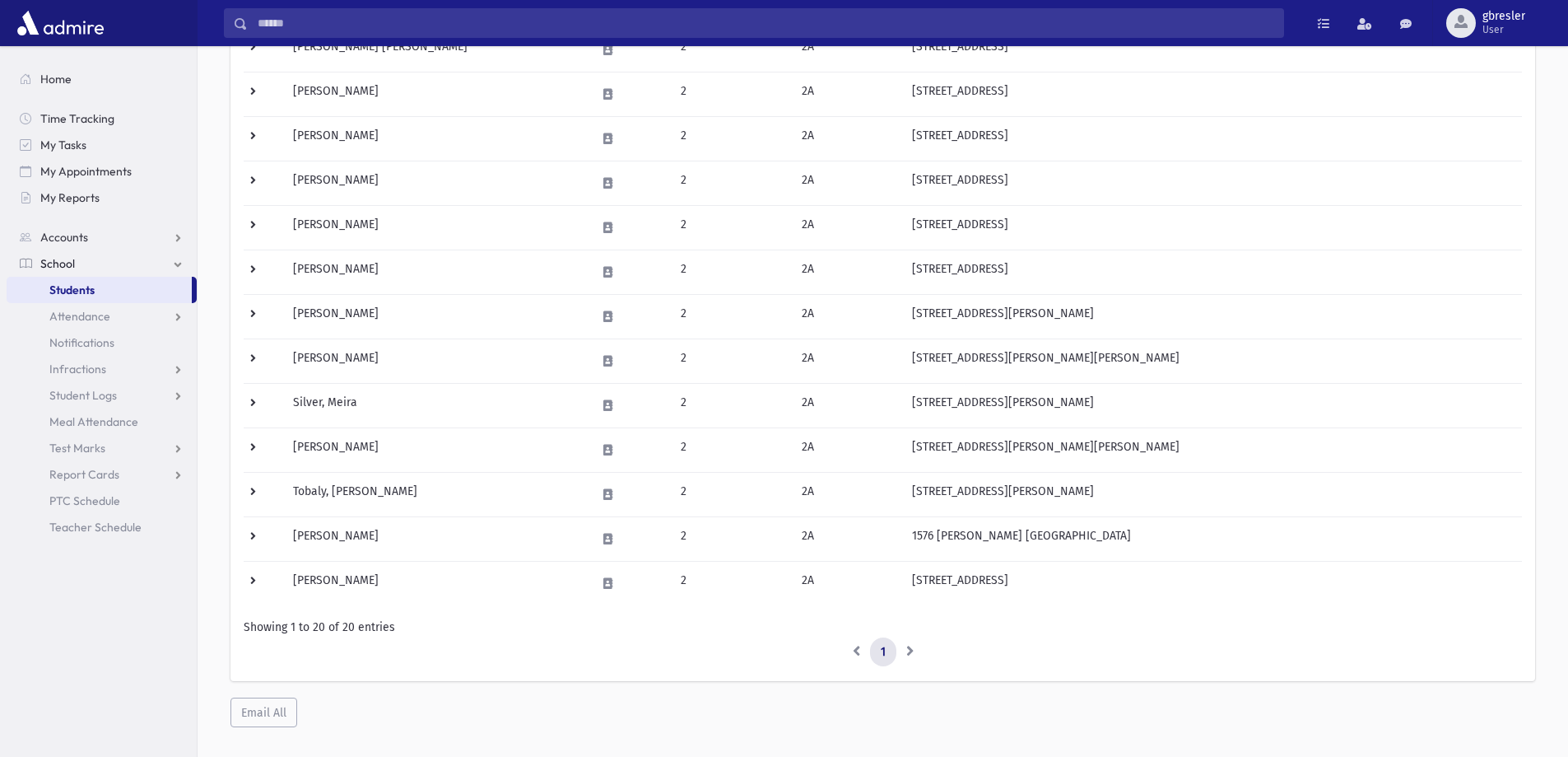
scroll to position [577, 0]
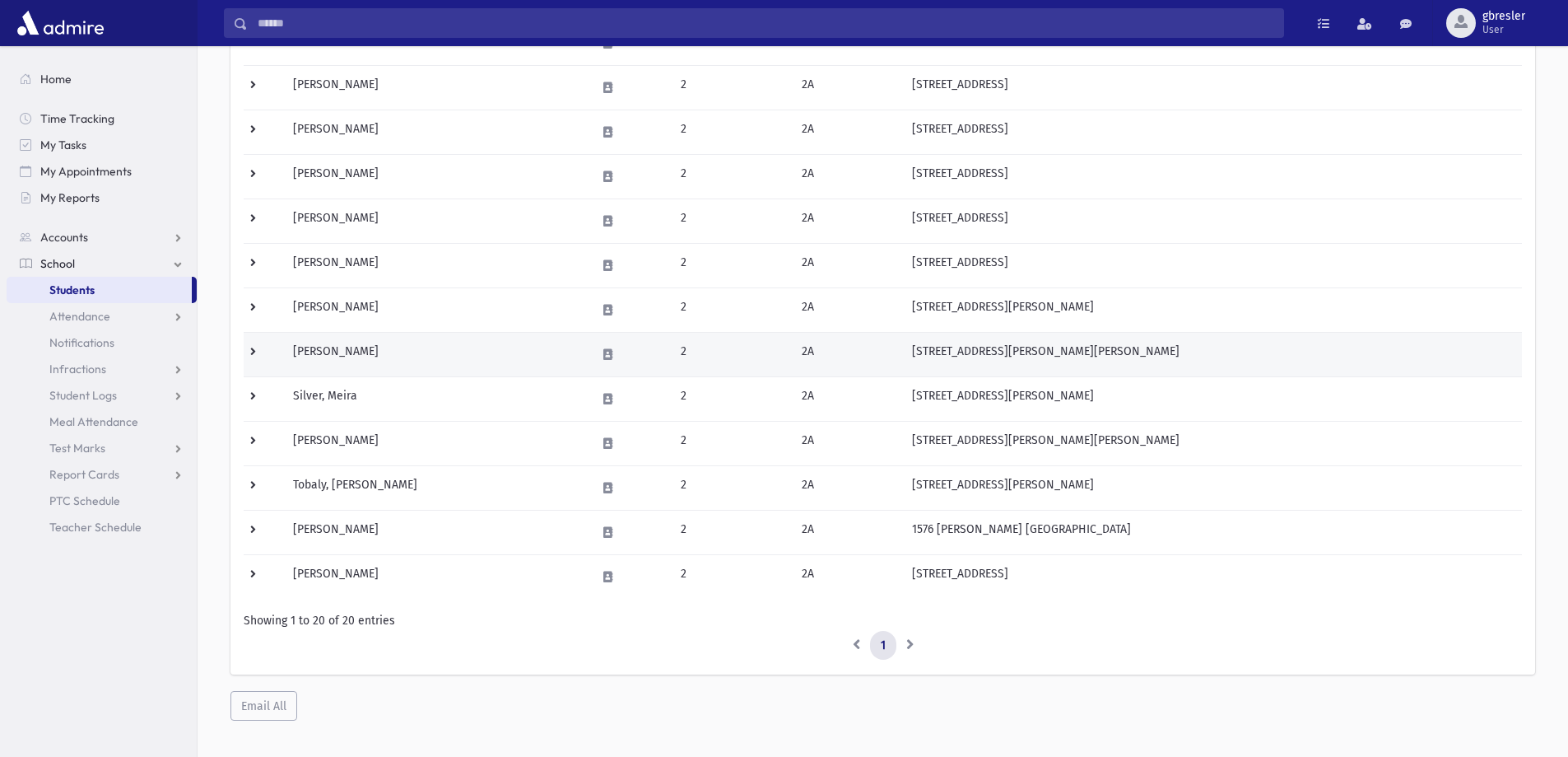
click at [371, 351] on td "[PERSON_NAME]" at bounding box center [435, 353] width 303 height 44
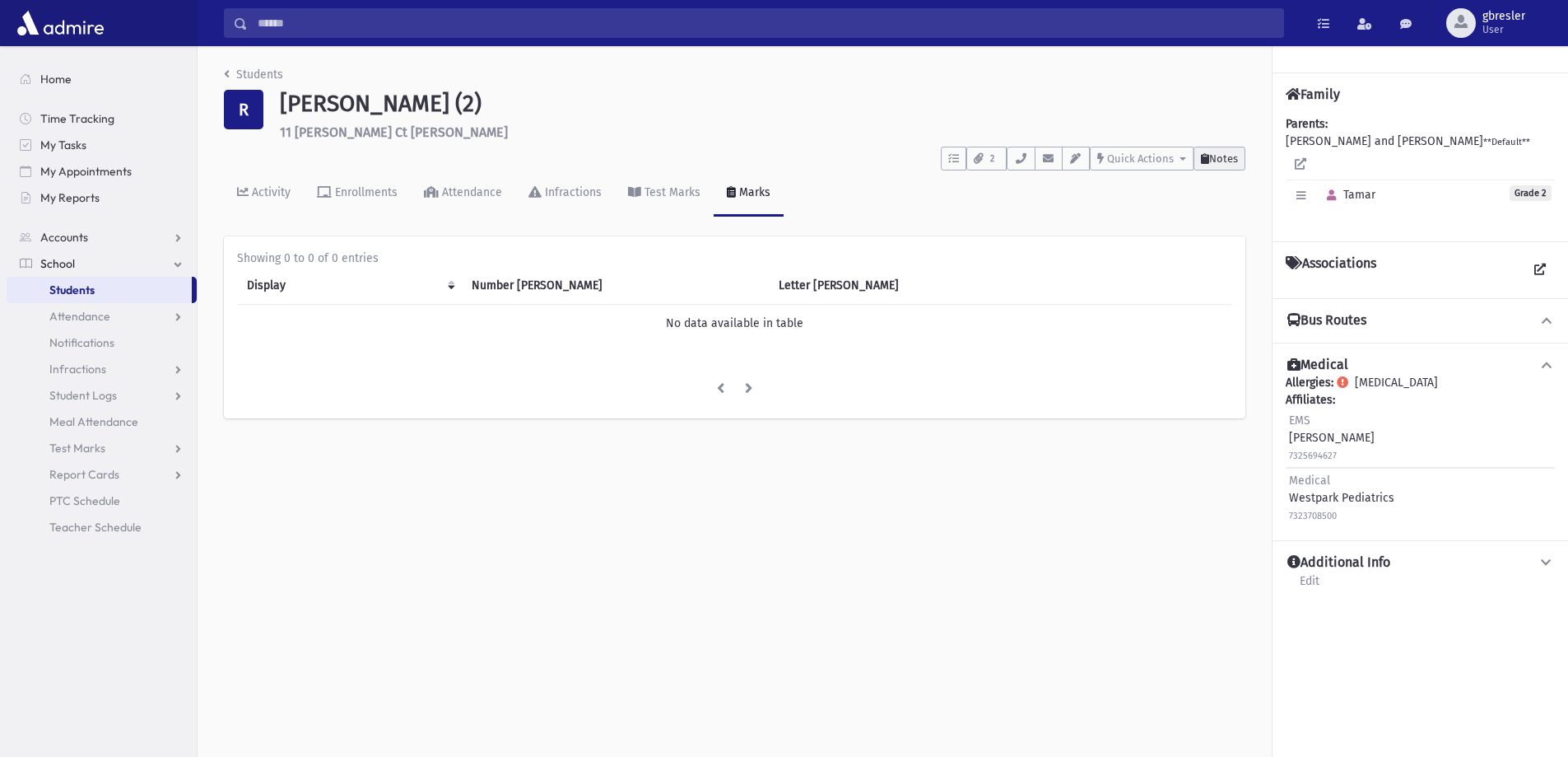
click at [1215, 159] on span "Notes" at bounding box center [1223, 158] width 28 height 13
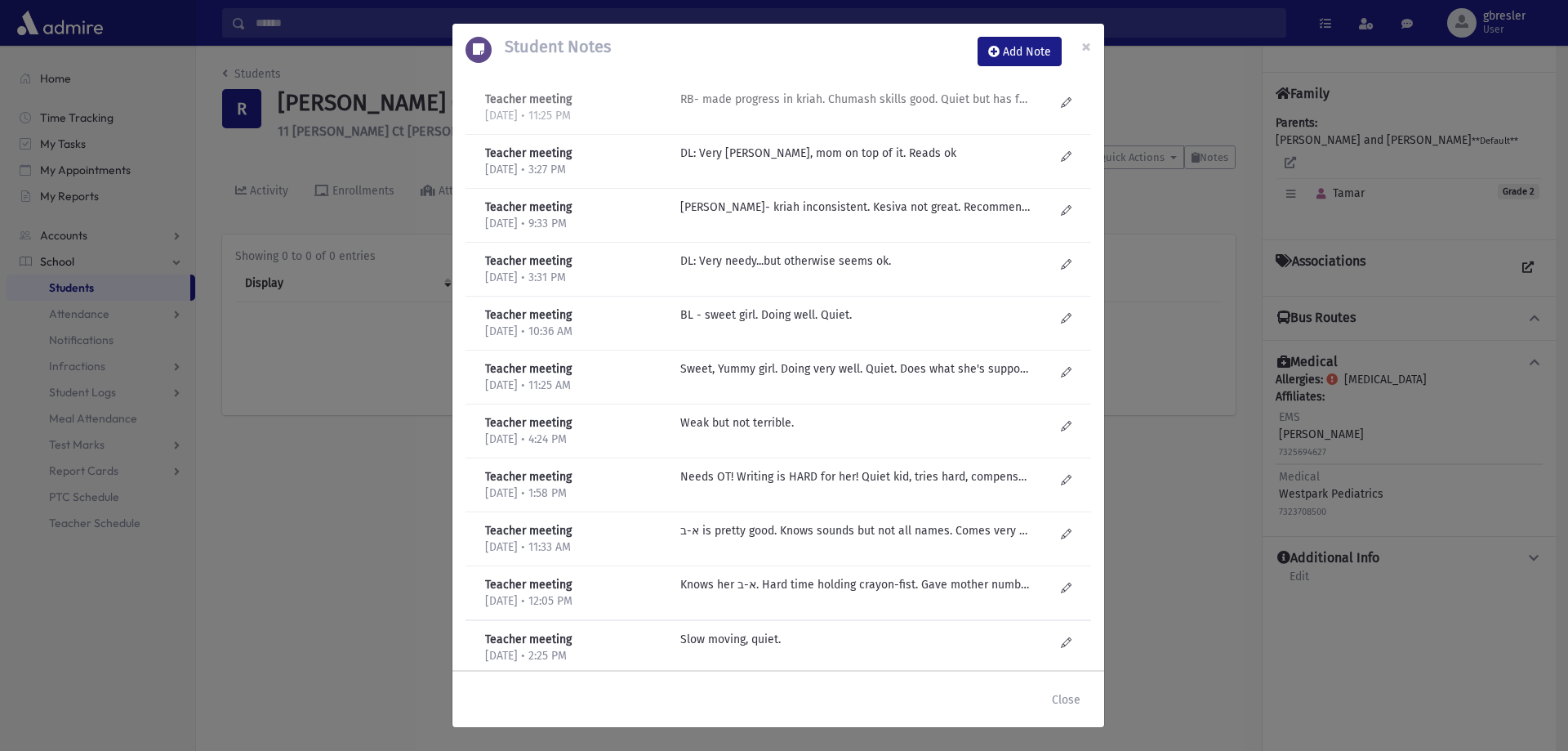
click at [941, 98] on p "RB- made progress in kriah. Chumash skills good. Quiet but has friends." at bounding box center [855, 99] width 349 height 17
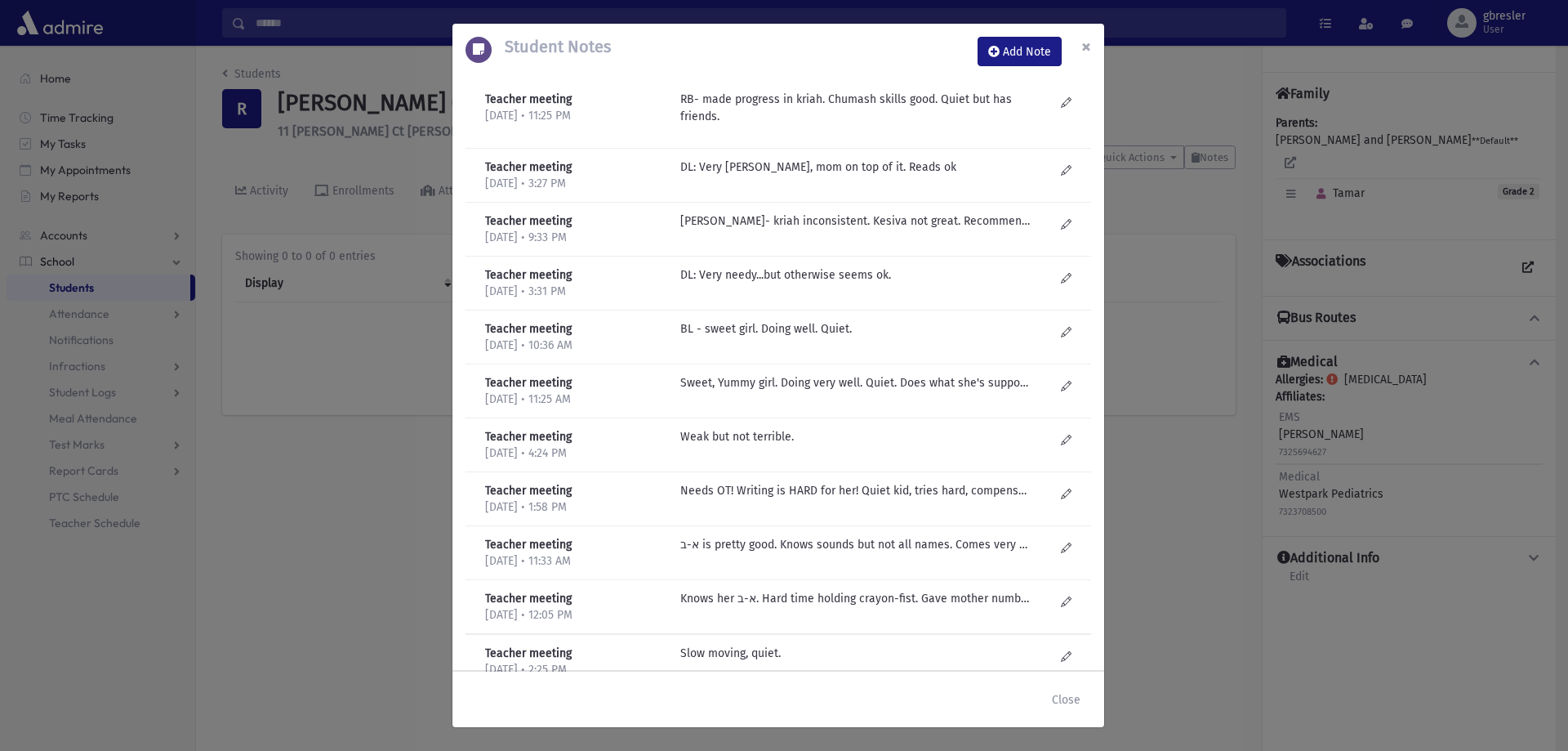
click at [1086, 45] on span "×" at bounding box center [1086, 47] width 10 height 23
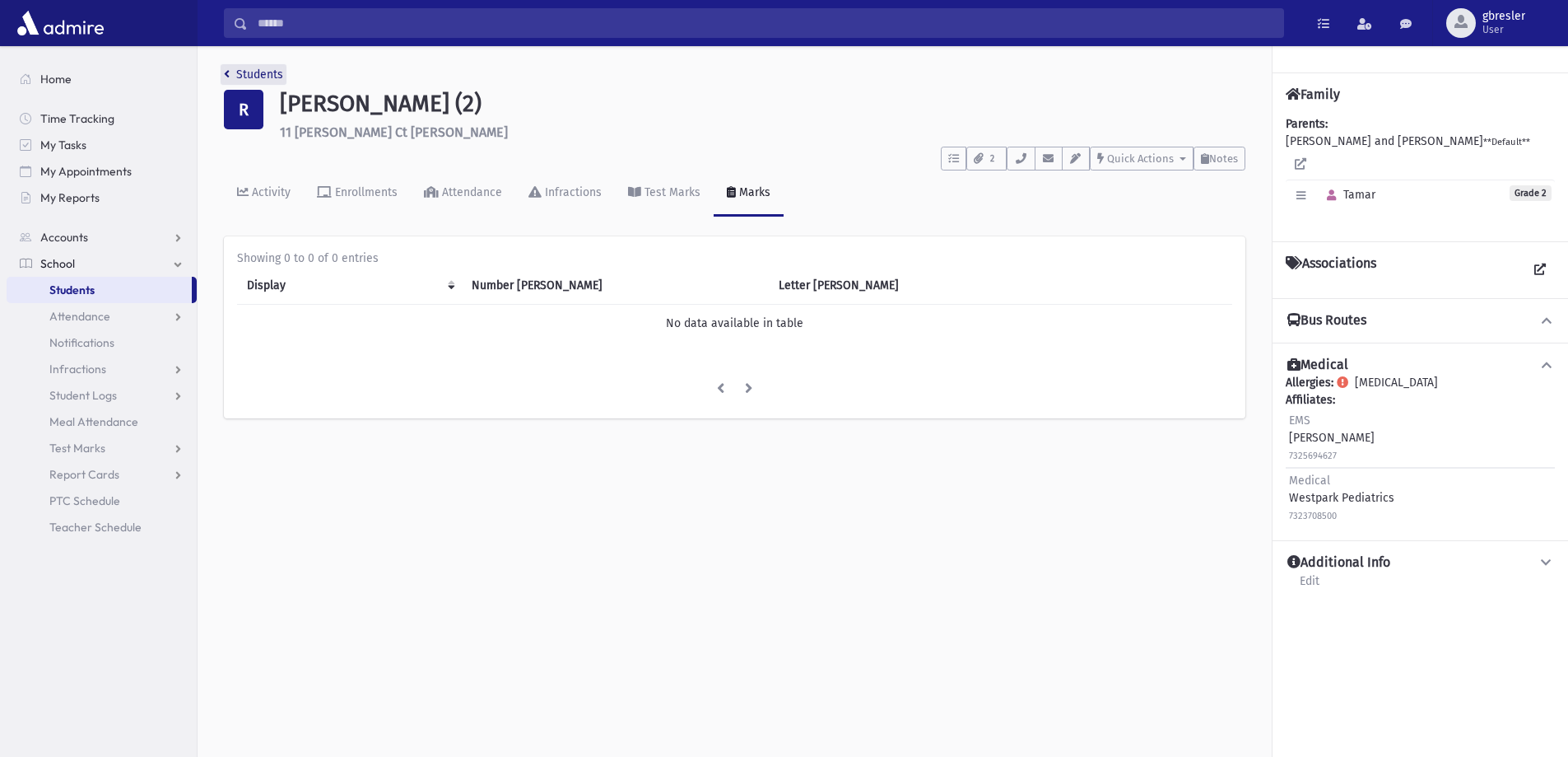
click at [272, 76] on link "Students" at bounding box center [253, 74] width 60 height 14
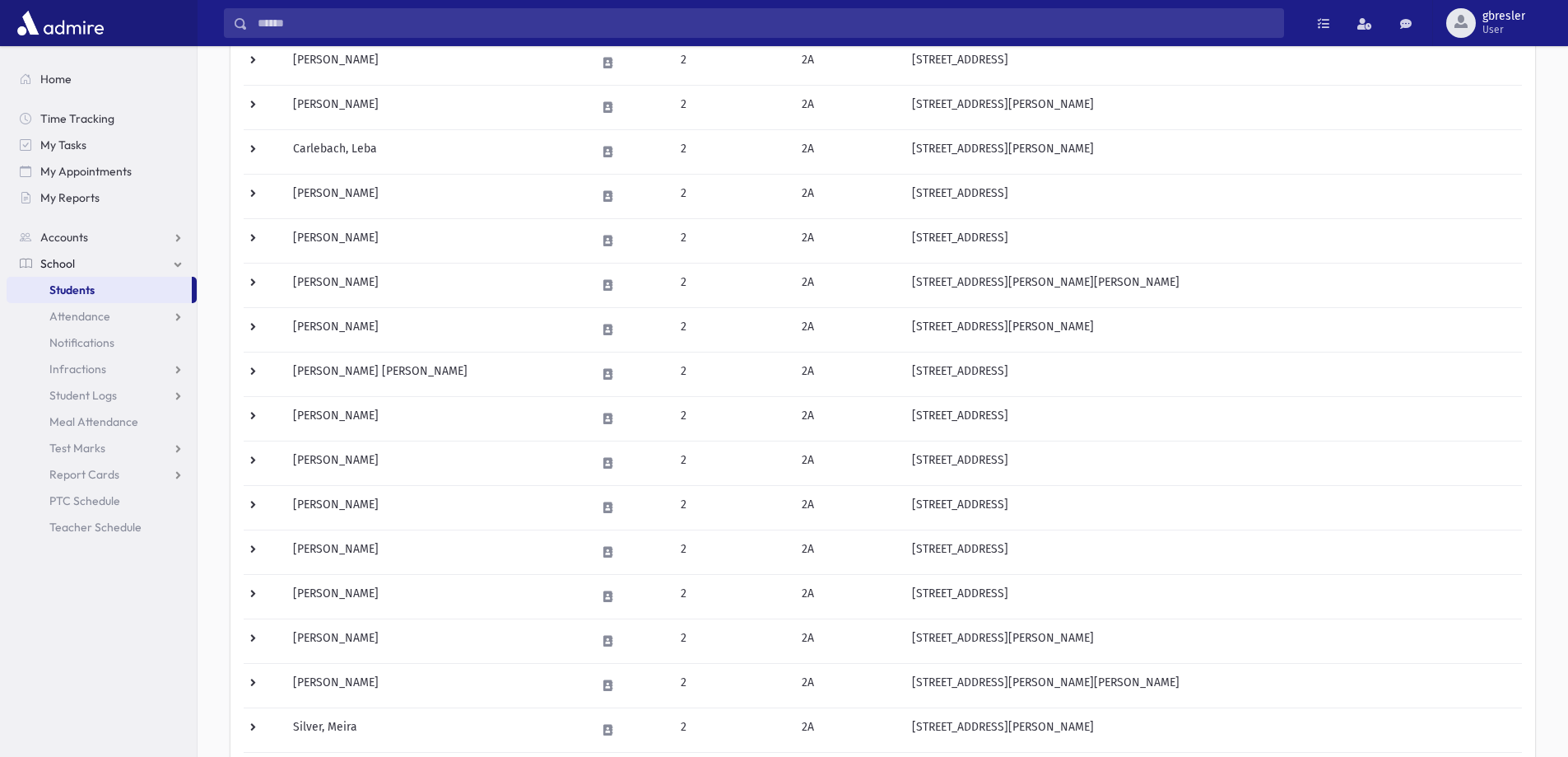
scroll to position [412, 0]
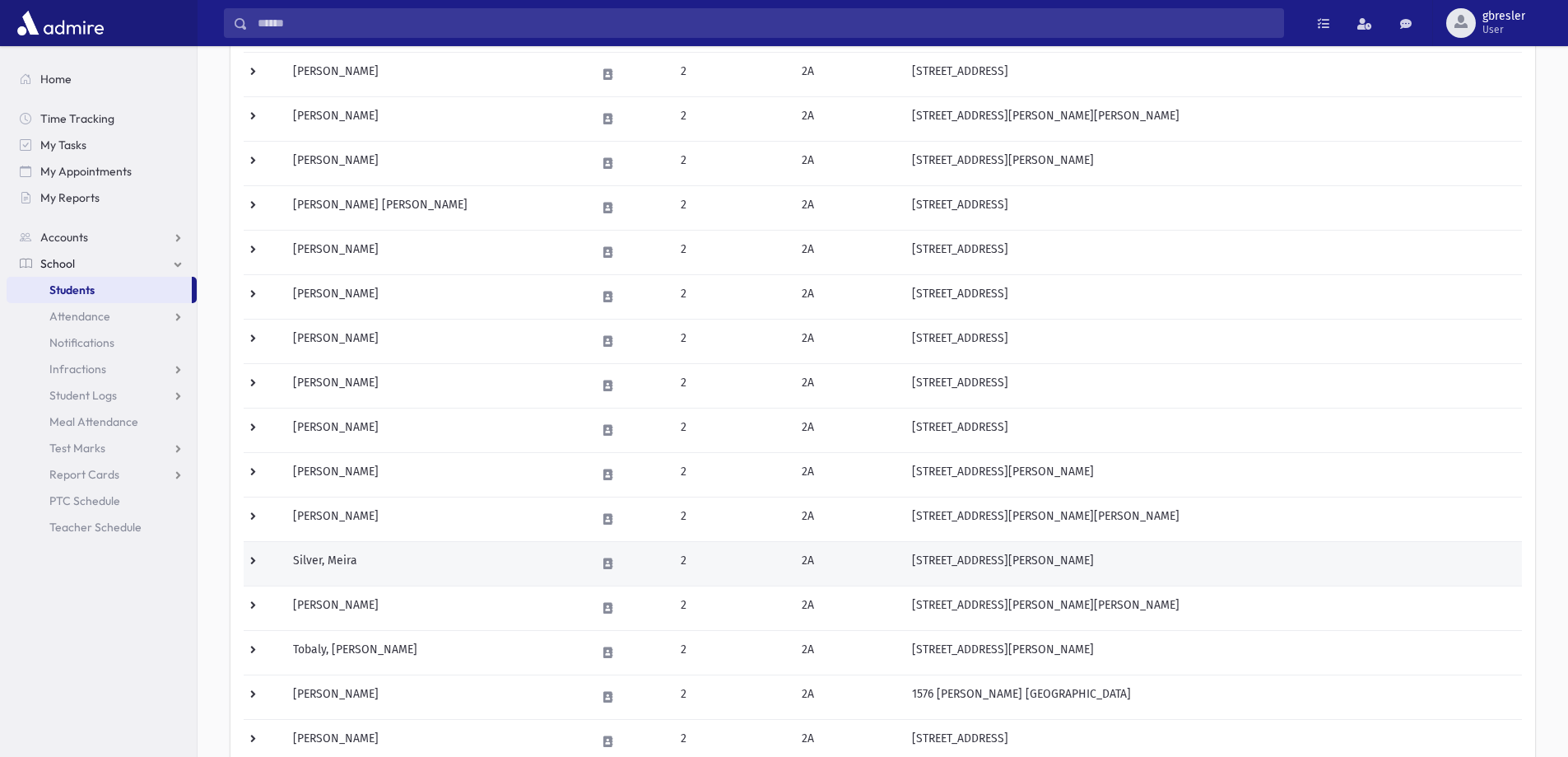
click at [343, 557] on td "Silver, Meira" at bounding box center [435, 562] width 303 height 44
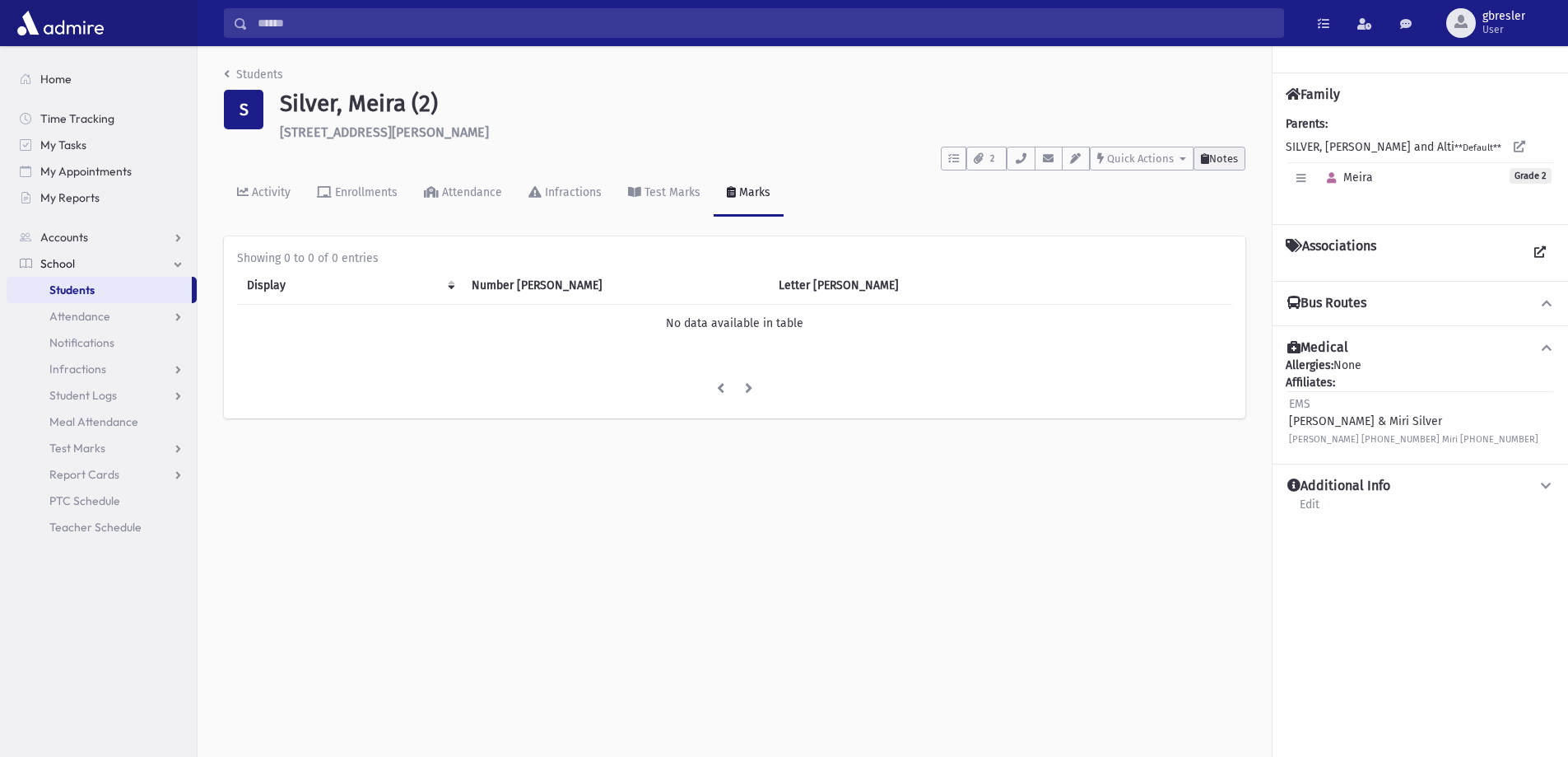
click at [1240, 153] on button "Notes" at bounding box center [1219, 158] width 52 height 23
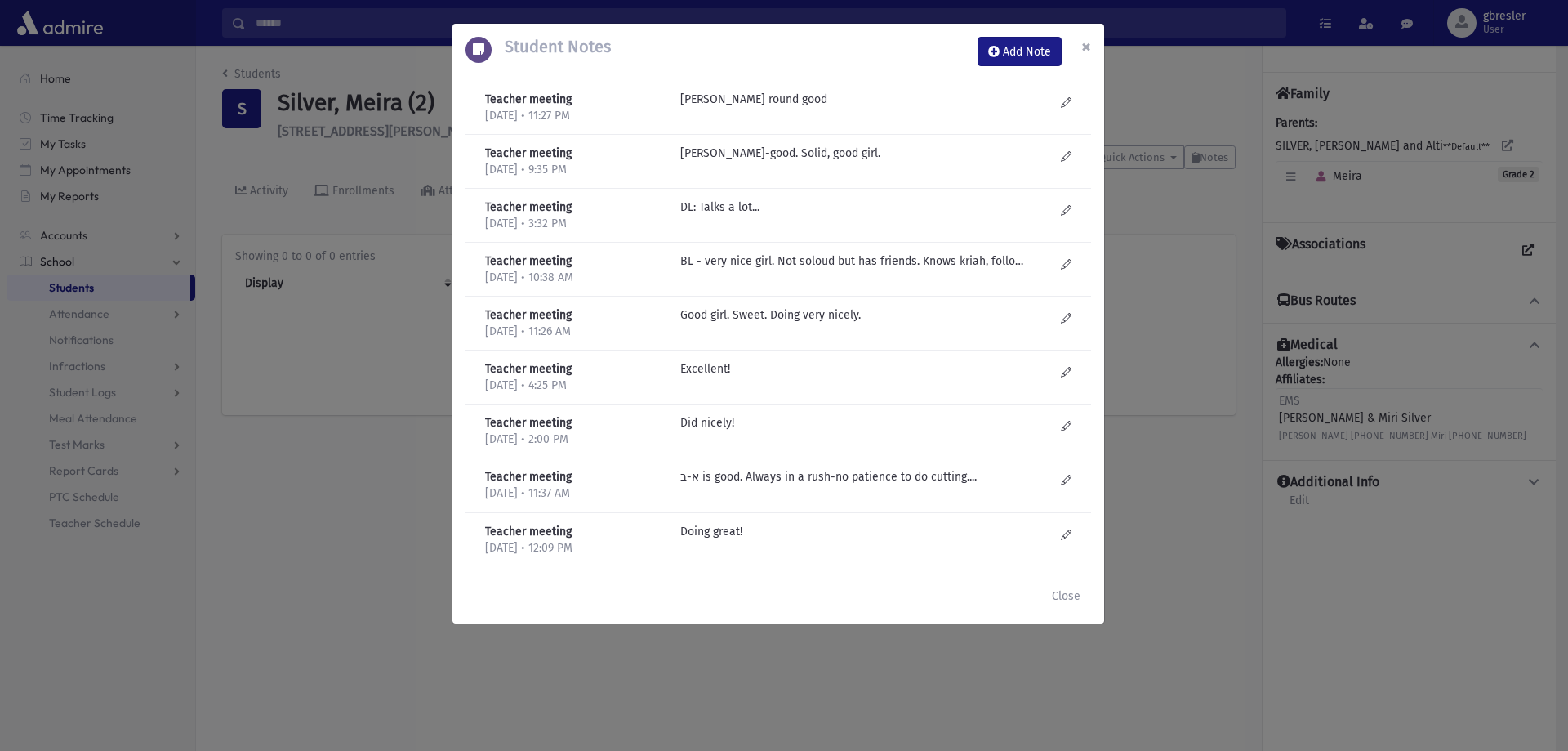
click at [1085, 47] on span "×" at bounding box center [1086, 47] width 10 height 23
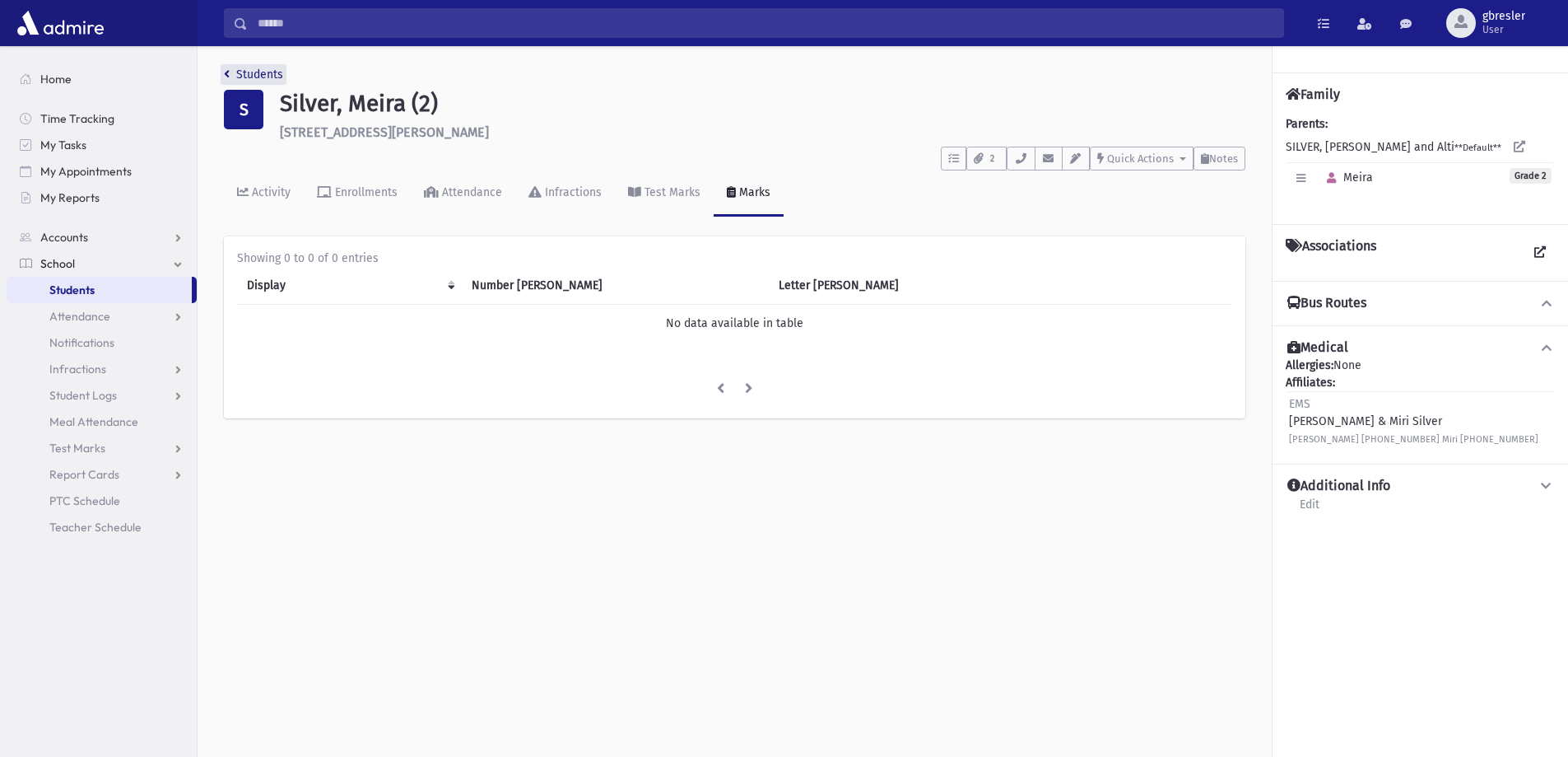
click at [273, 75] on link "Students" at bounding box center [253, 74] width 60 height 14
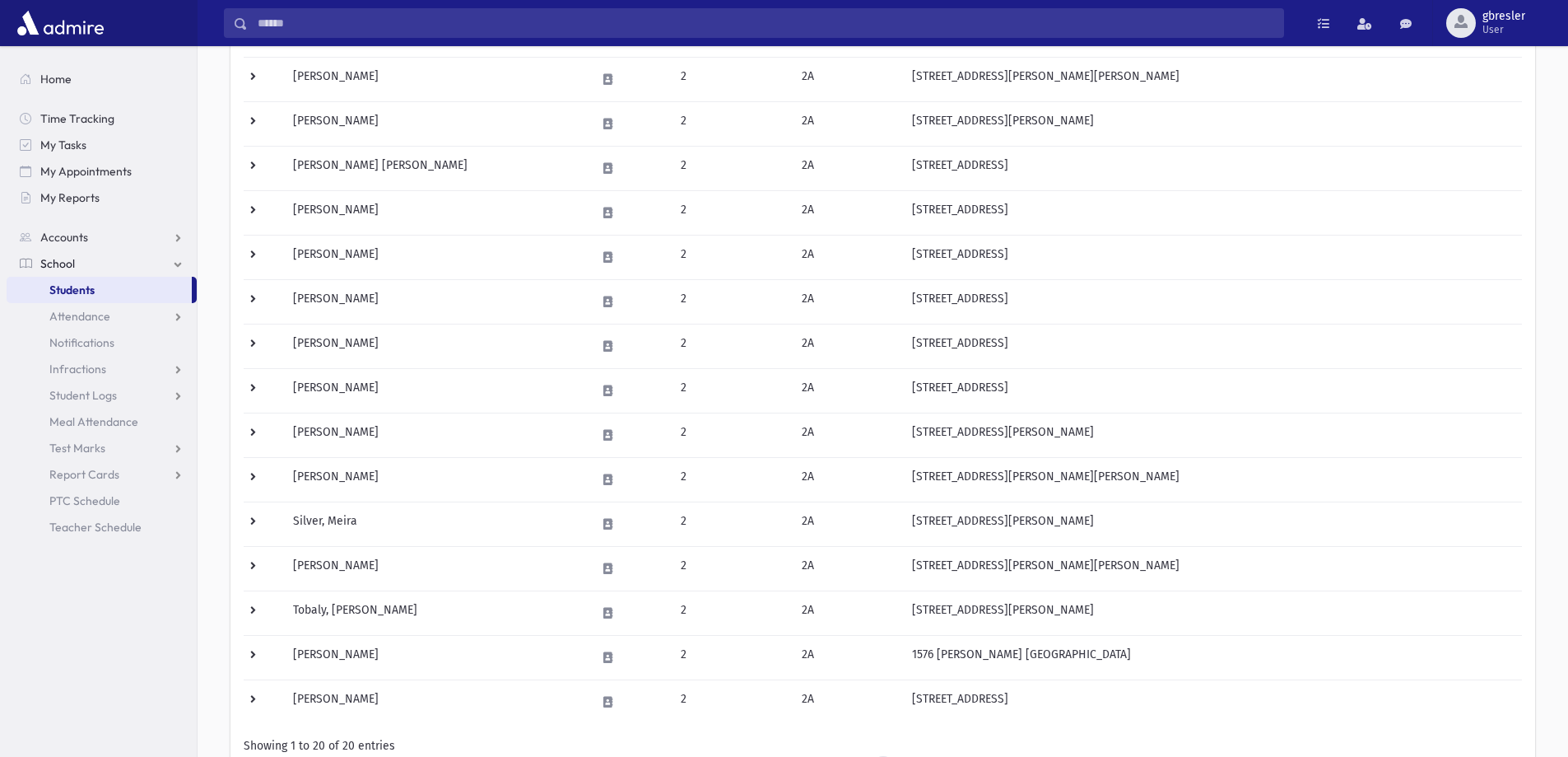
scroll to position [577, 0]
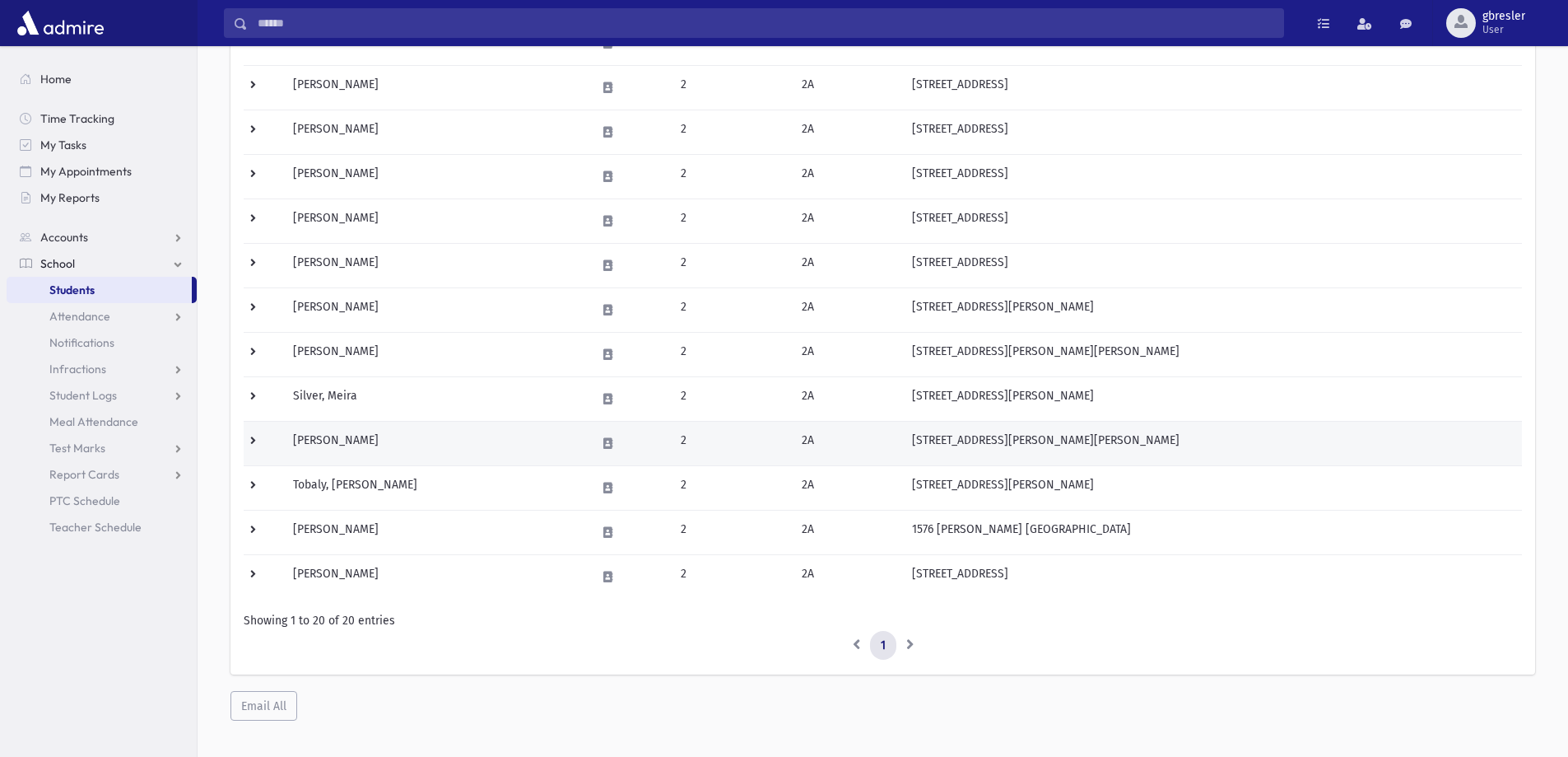
click at [361, 437] on td "[PERSON_NAME]" at bounding box center [435, 442] width 303 height 44
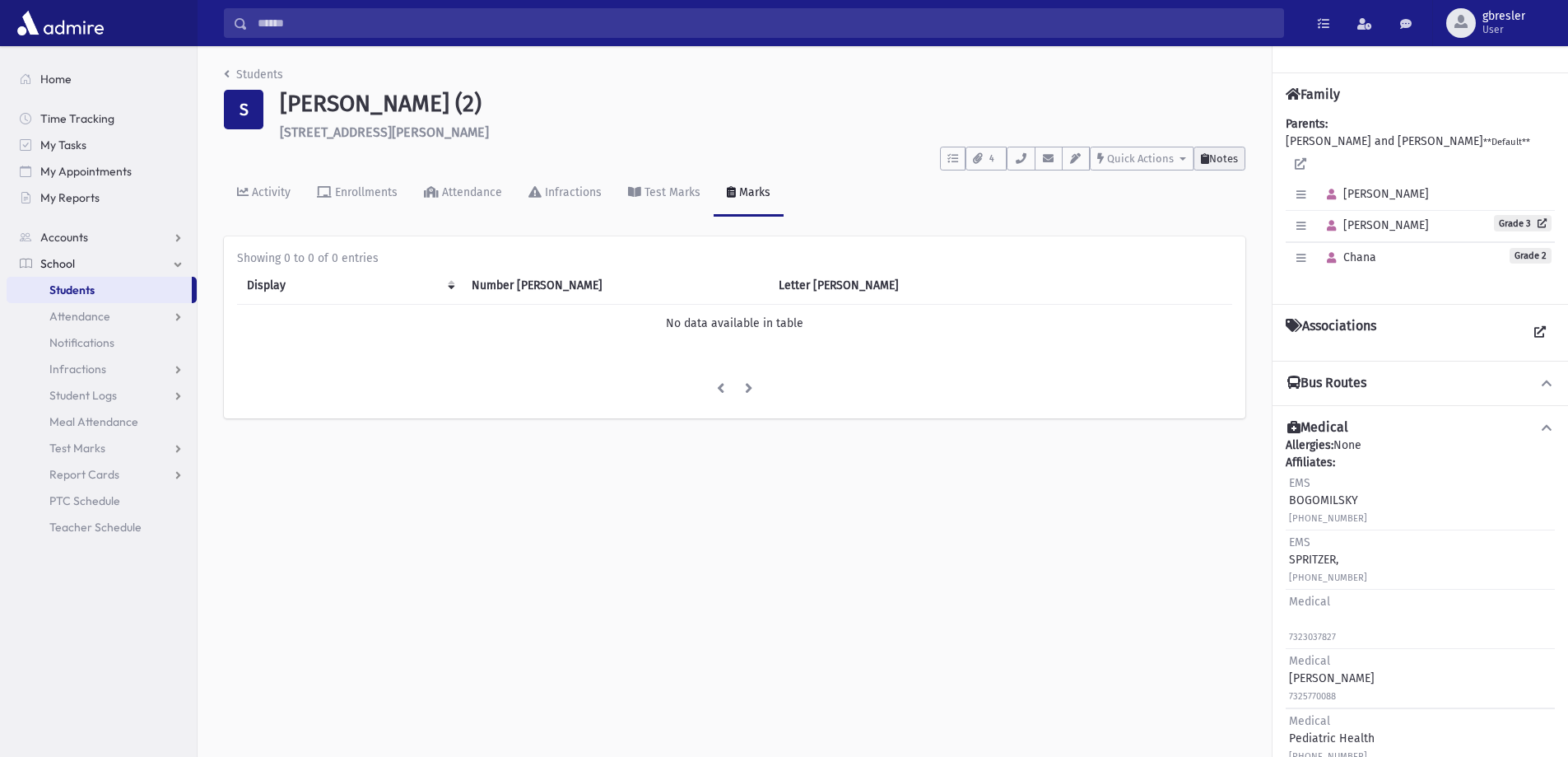
click at [1240, 161] on button "Notes" at bounding box center [1219, 158] width 52 height 23
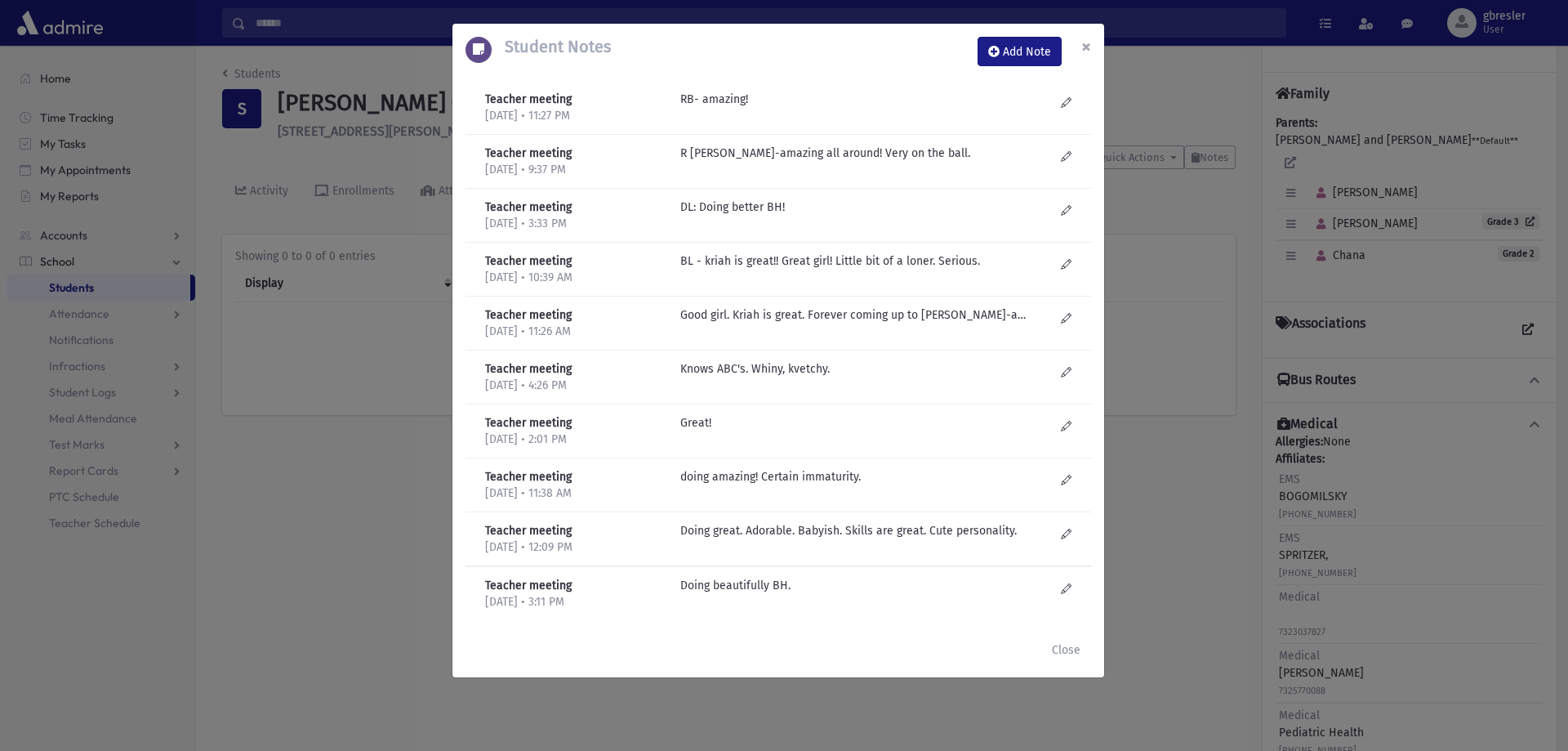
click at [1084, 44] on span "×" at bounding box center [1086, 47] width 10 height 23
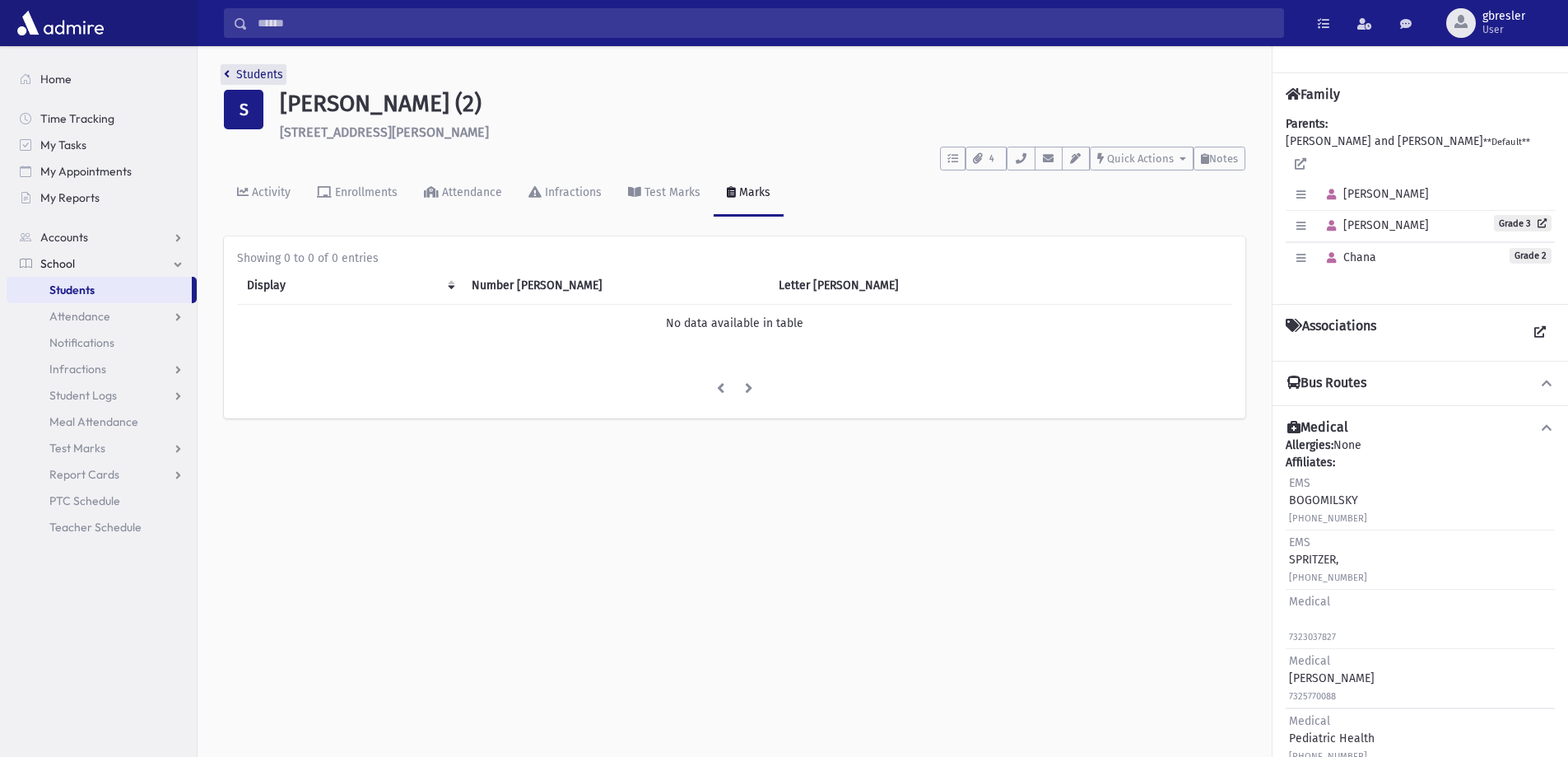
click at [242, 71] on link "Students" at bounding box center [253, 74] width 60 height 14
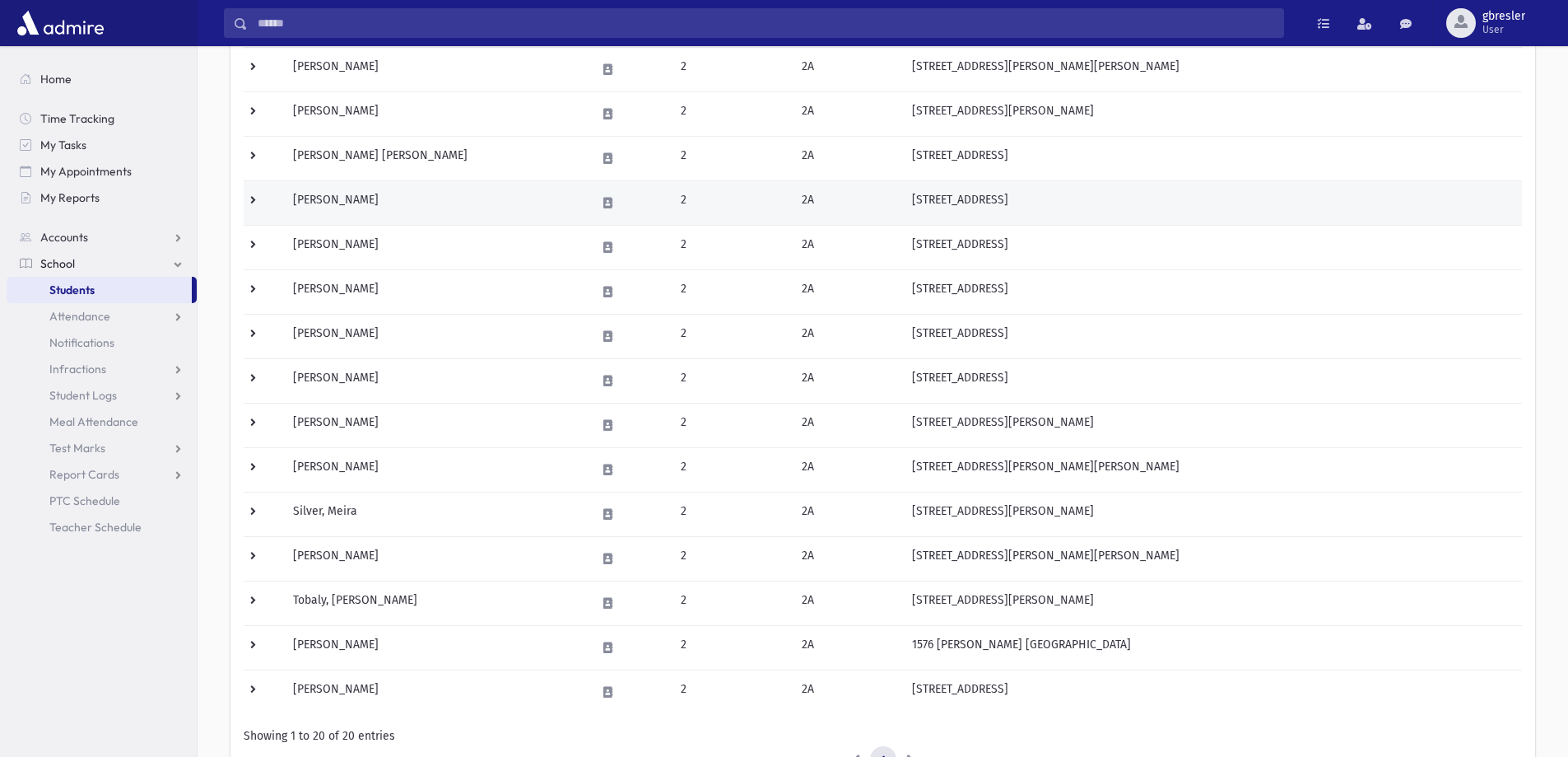
scroll to position [494, 0]
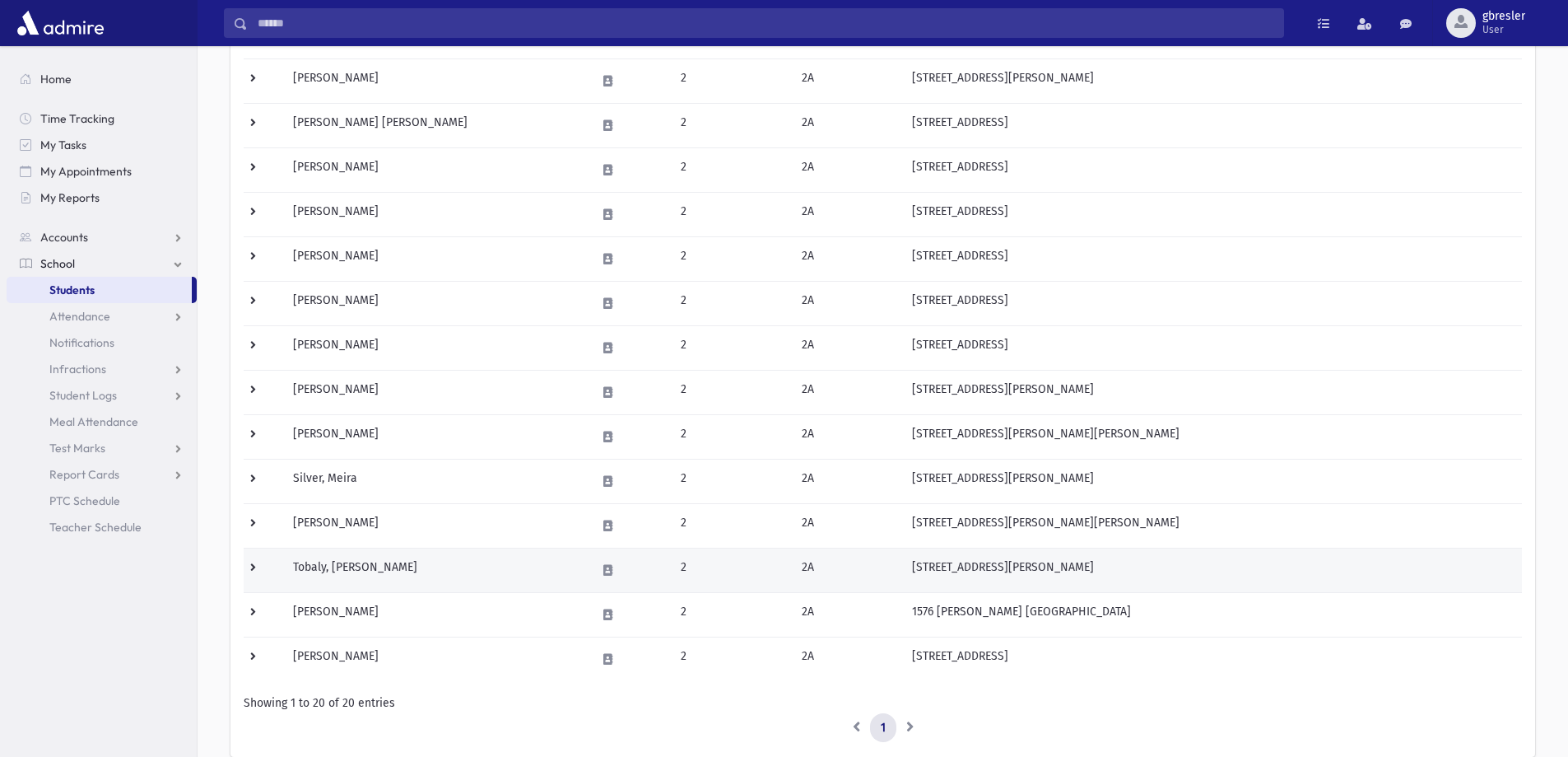
click at [347, 573] on td "Tobaly, Yasmine" at bounding box center [435, 569] width 303 height 44
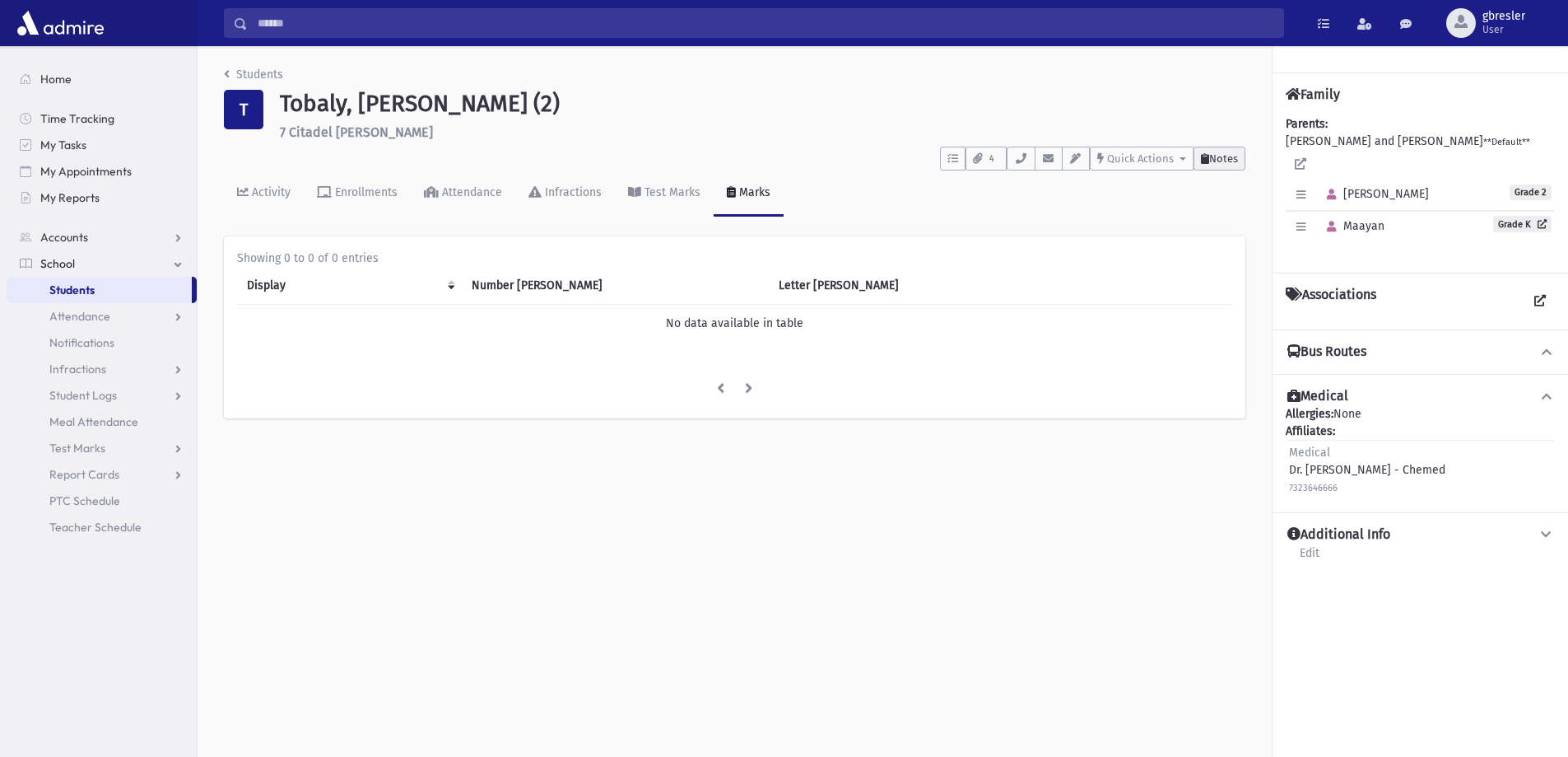
click at [1234, 157] on span "Notes" at bounding box center [1223, 158] width 28 height 13
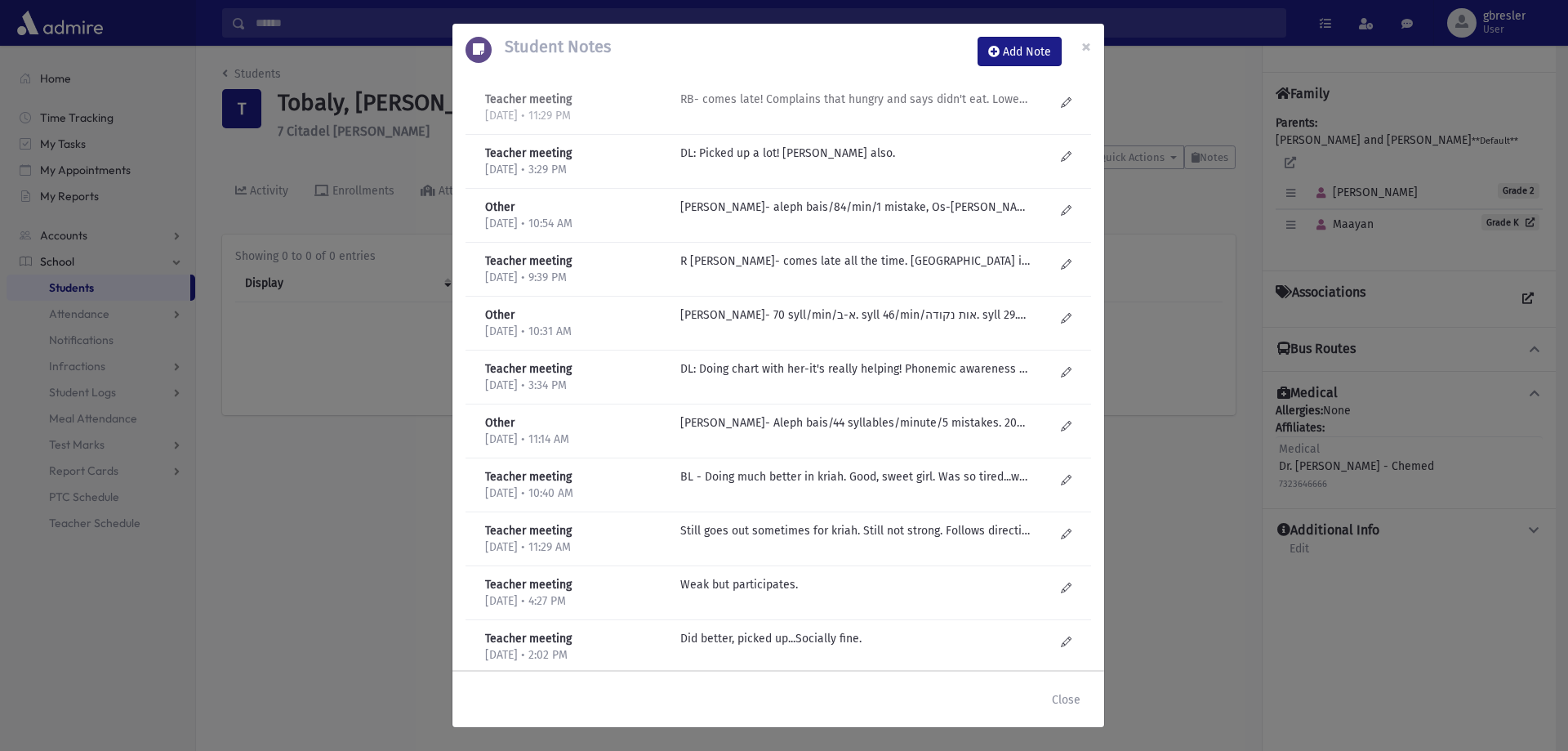
click at [868, 102] on p "RB- comes late! Complains that hungry and says didn't eat. Lowest kriah group. …" at bounding box center [855, 99] width 349 height 17
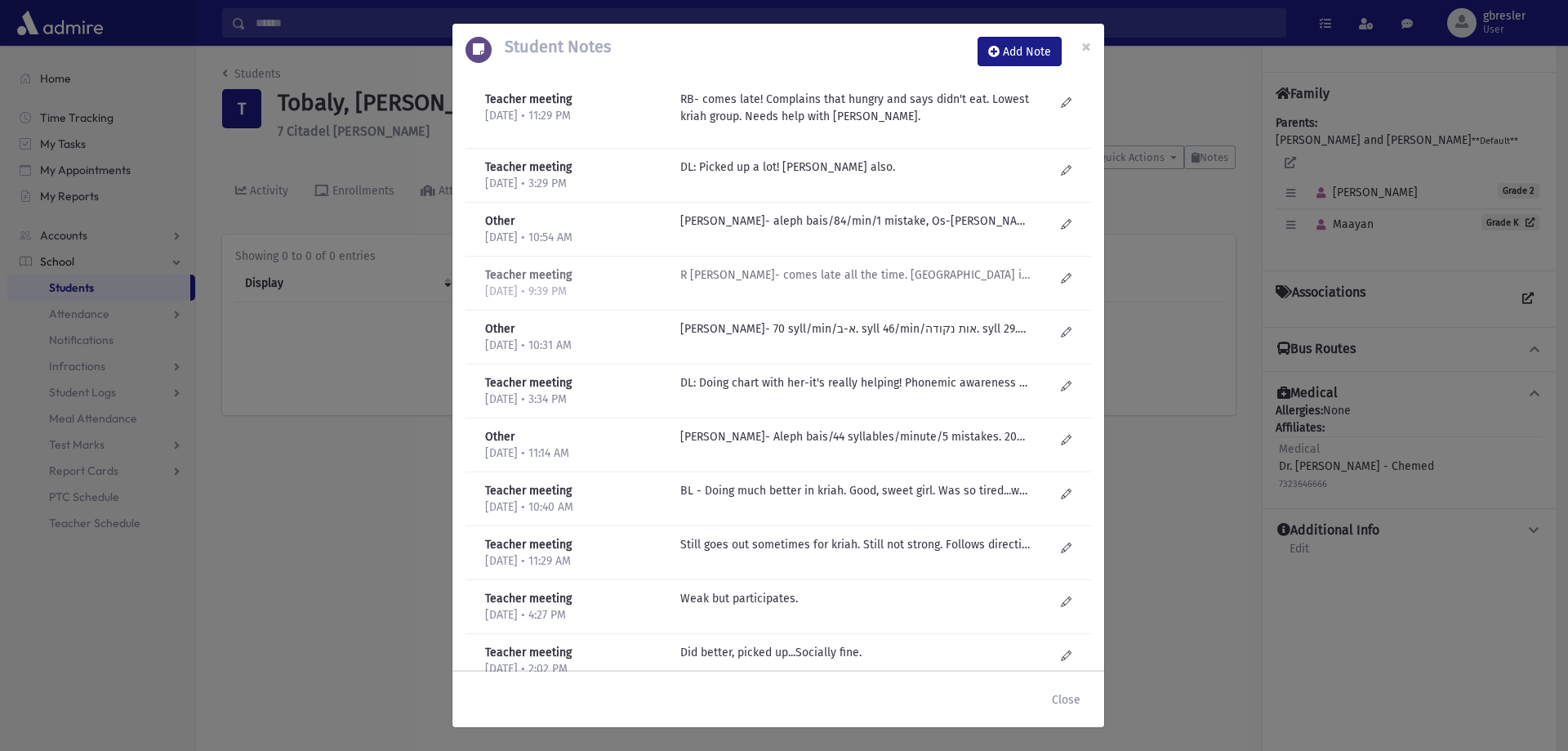
click at [755, 176] on p "R BAchrach- comes late all the time. Kriah is average. Doesn't always do homewo…" at bounding box center [855, 167] width 349 height 17
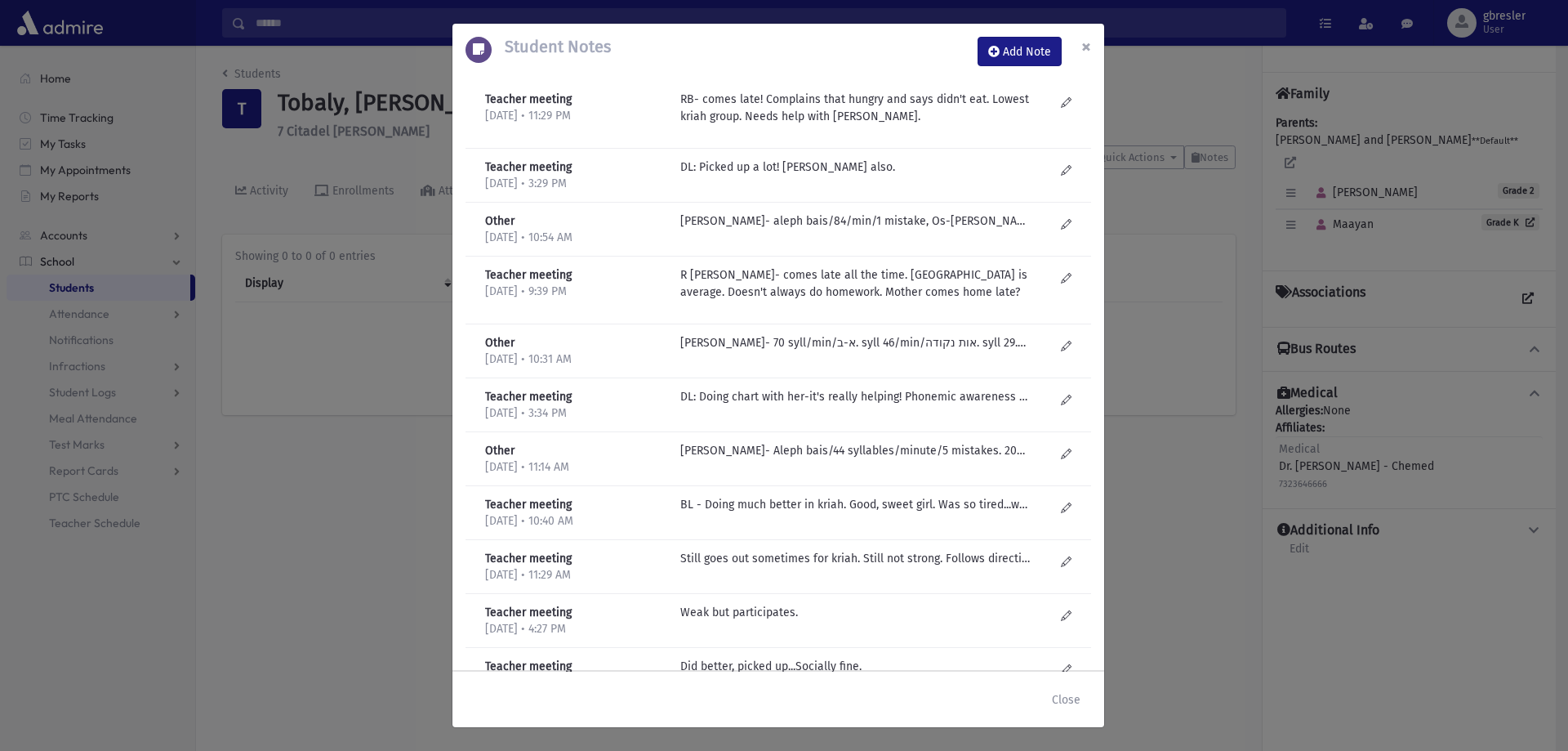
click at [1084, 47] on span "×" at bounding box center [1086, 47] width 10 height 23
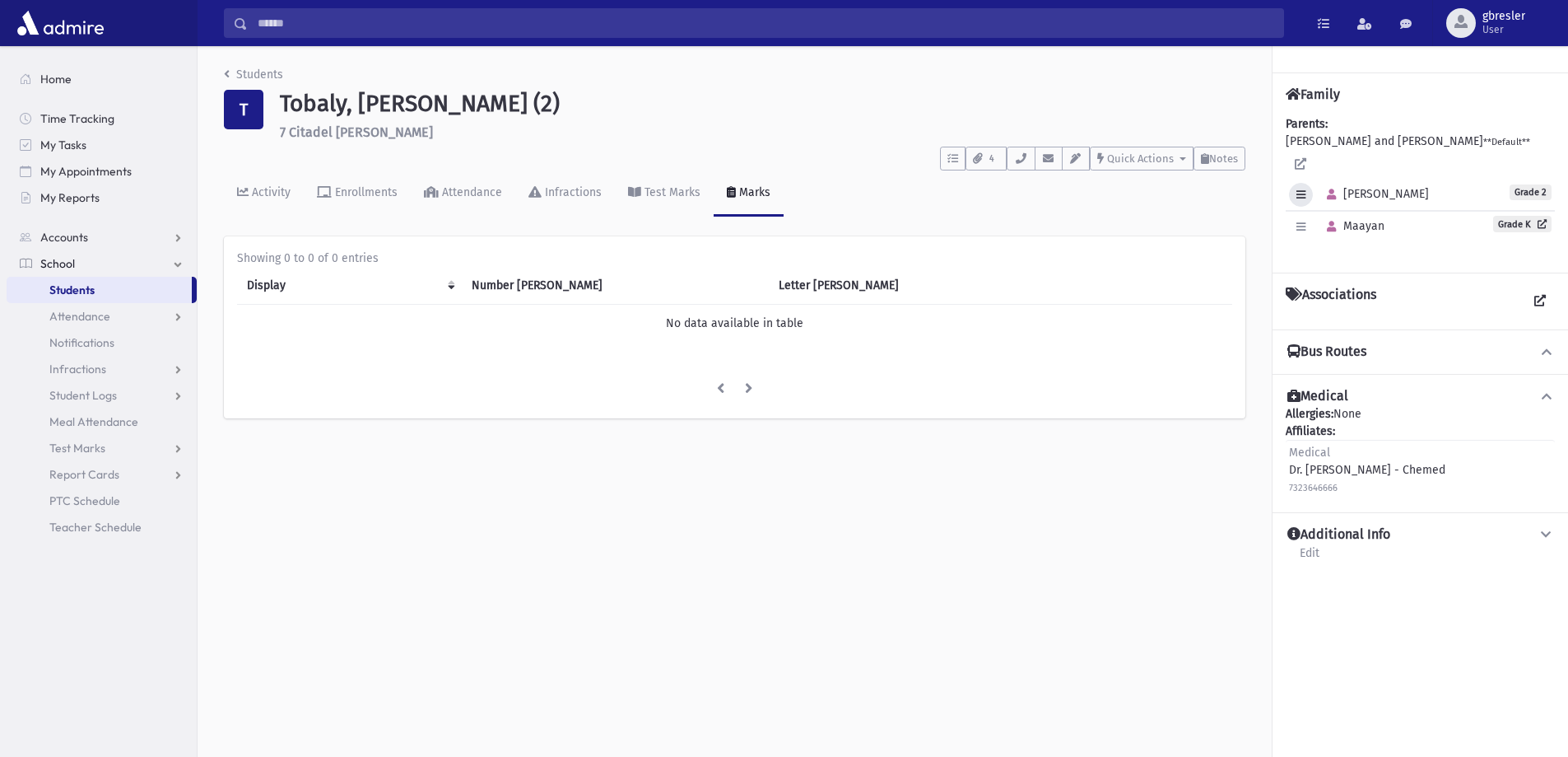
click at [1299, 190] on icon "button" at bounding box center [1301, 195] width 9 height 11
click at [1339, 183] on button "button" at bounding box center [1331, 195] width 23 height 23
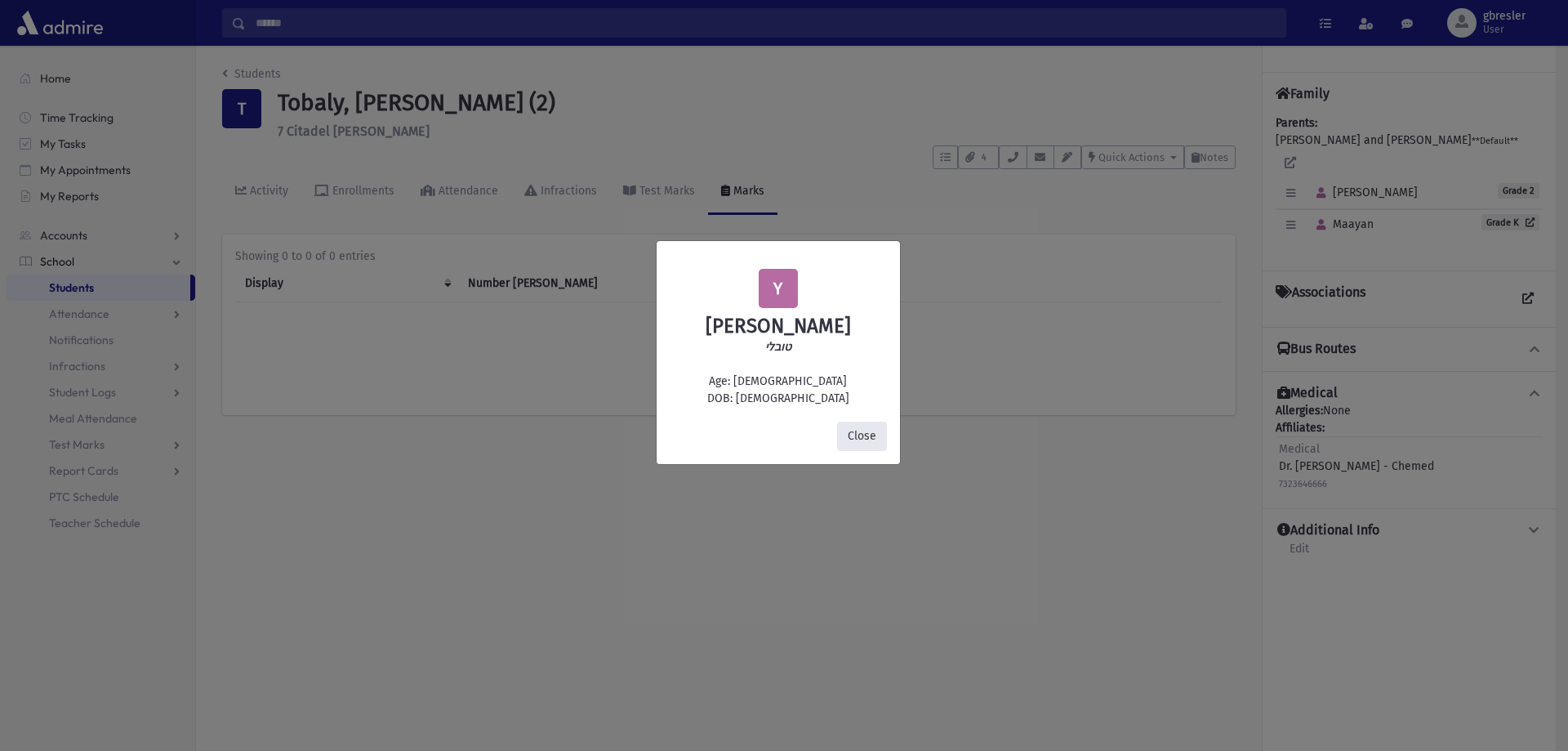
click at [873, 444] on button "Close" at bounding box center [861, 437] width 49 height 29
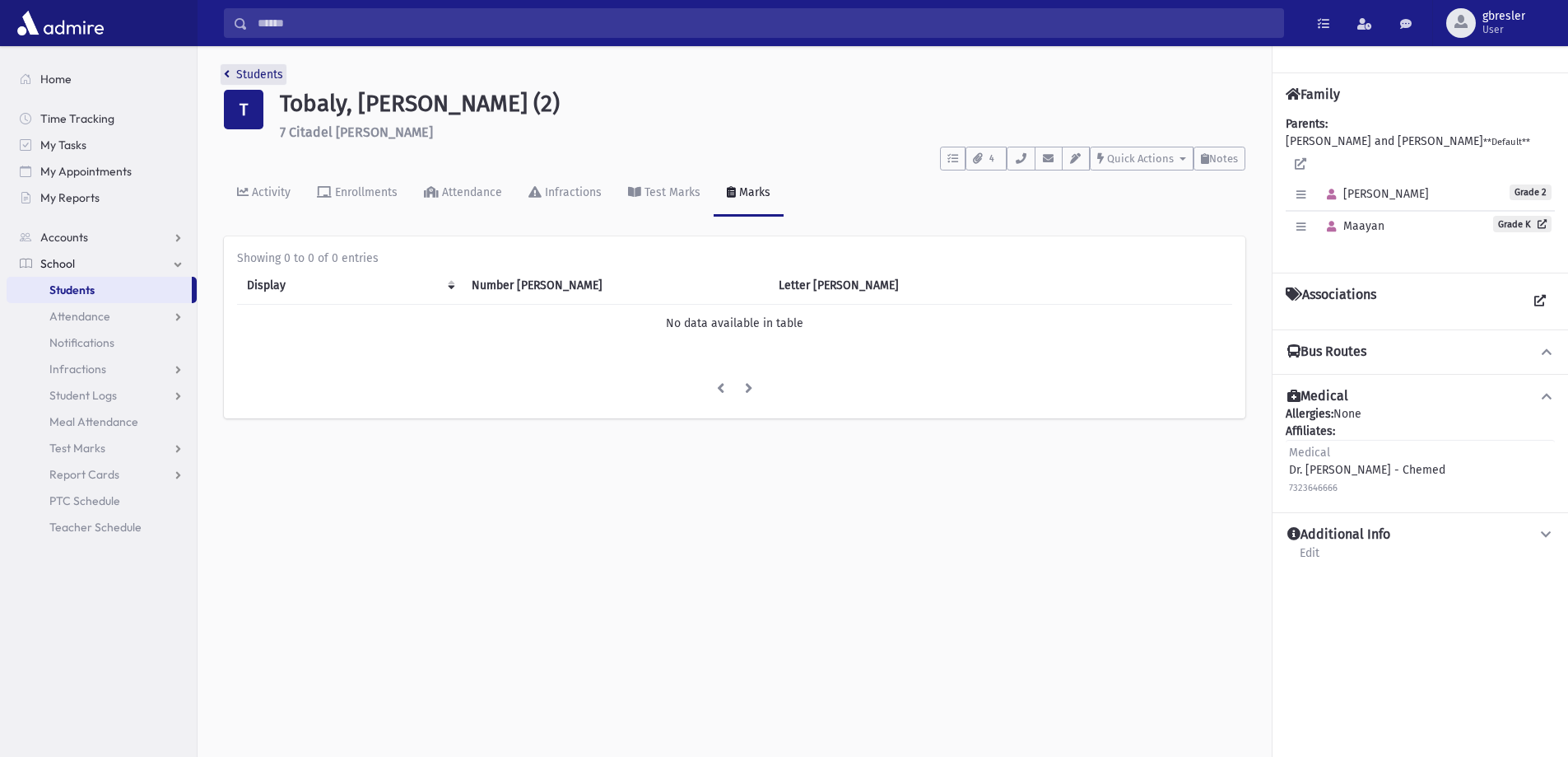
click at [265, 76] on link "Students" at bounding box center [253, 74] width 60 height 14
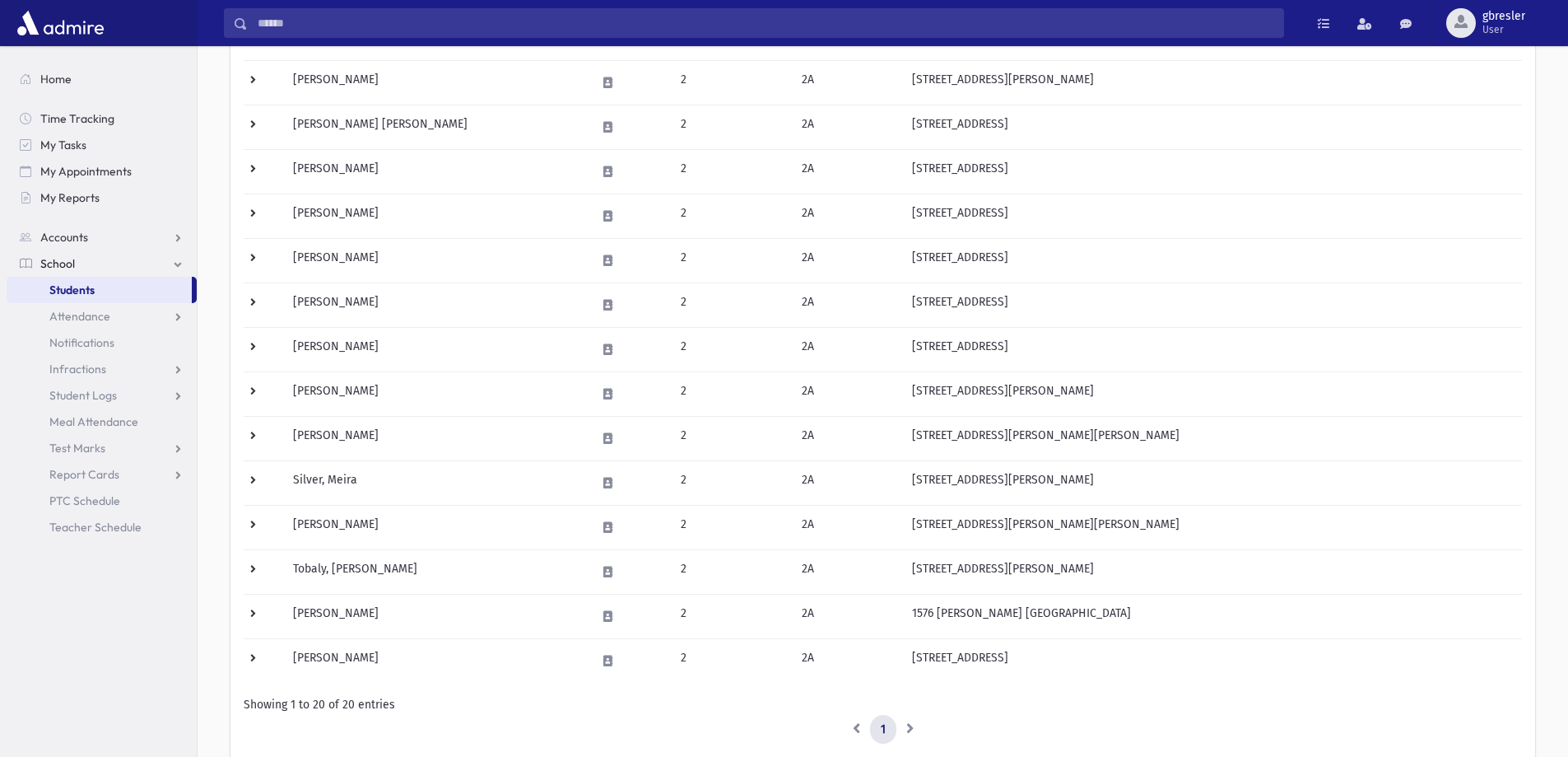
scroll to position [494, 0]
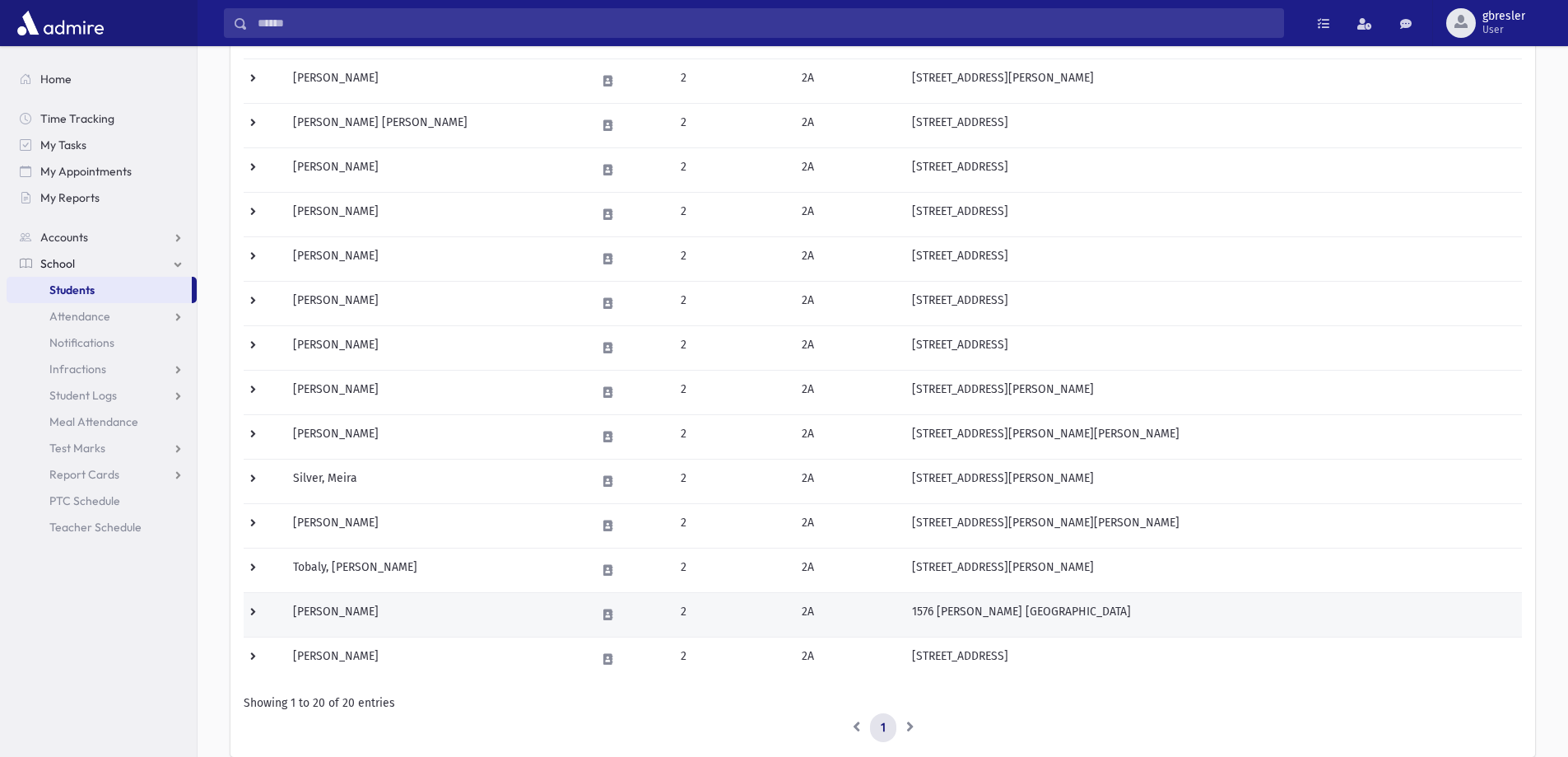
click at [353, 611] on td "Ungar, Tzippy" at bounding box center [435, 614] width 303 height 44
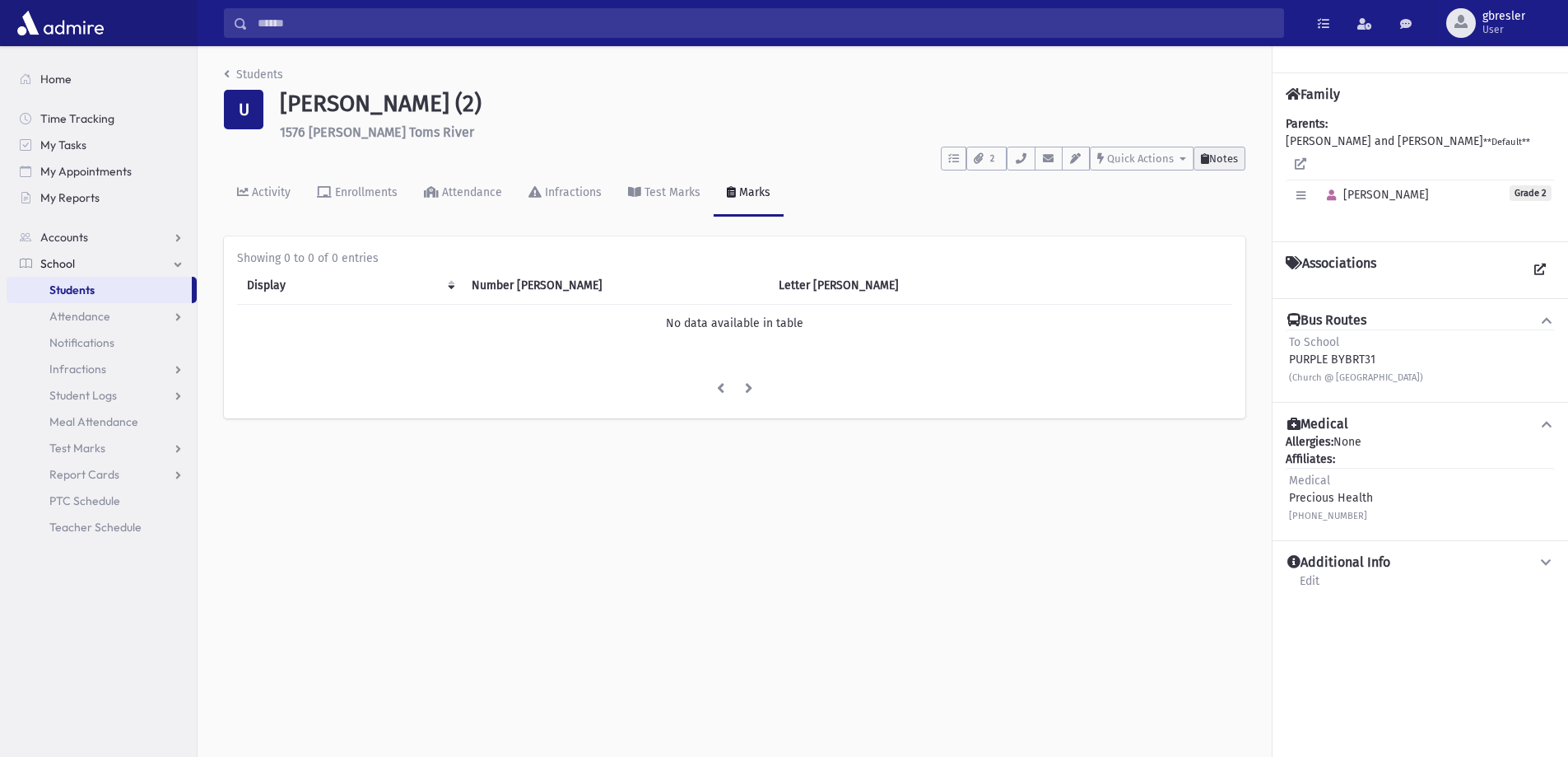
click at [1229, 164] on button "Notes" at bounding box center [1219, 158] width 52 height 23
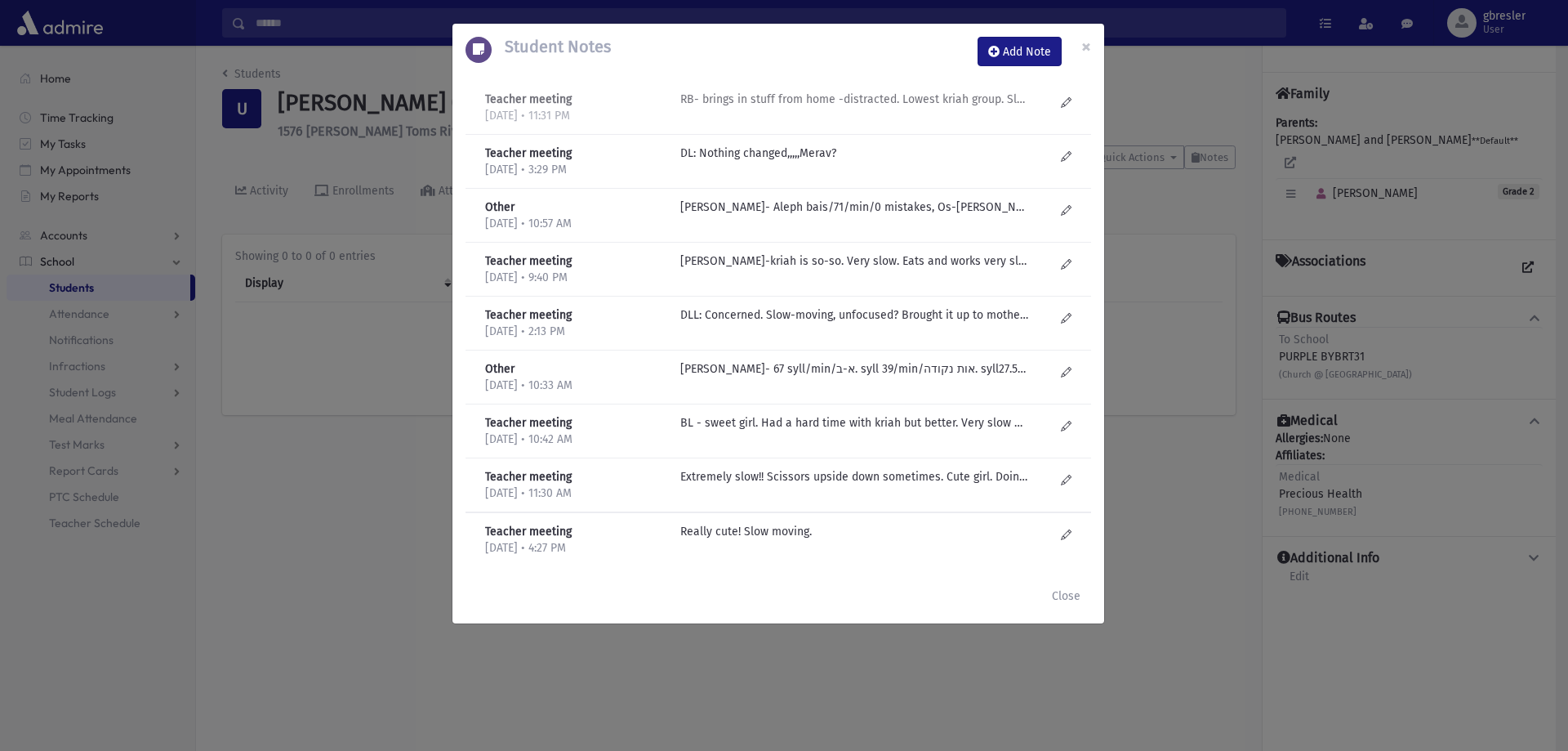
click at [855, 101] on p "RB- brings in stuff from home -distracted. Lowest kriah group. Slow moving but …" at bounding box center [855, 99] width 349 height 17
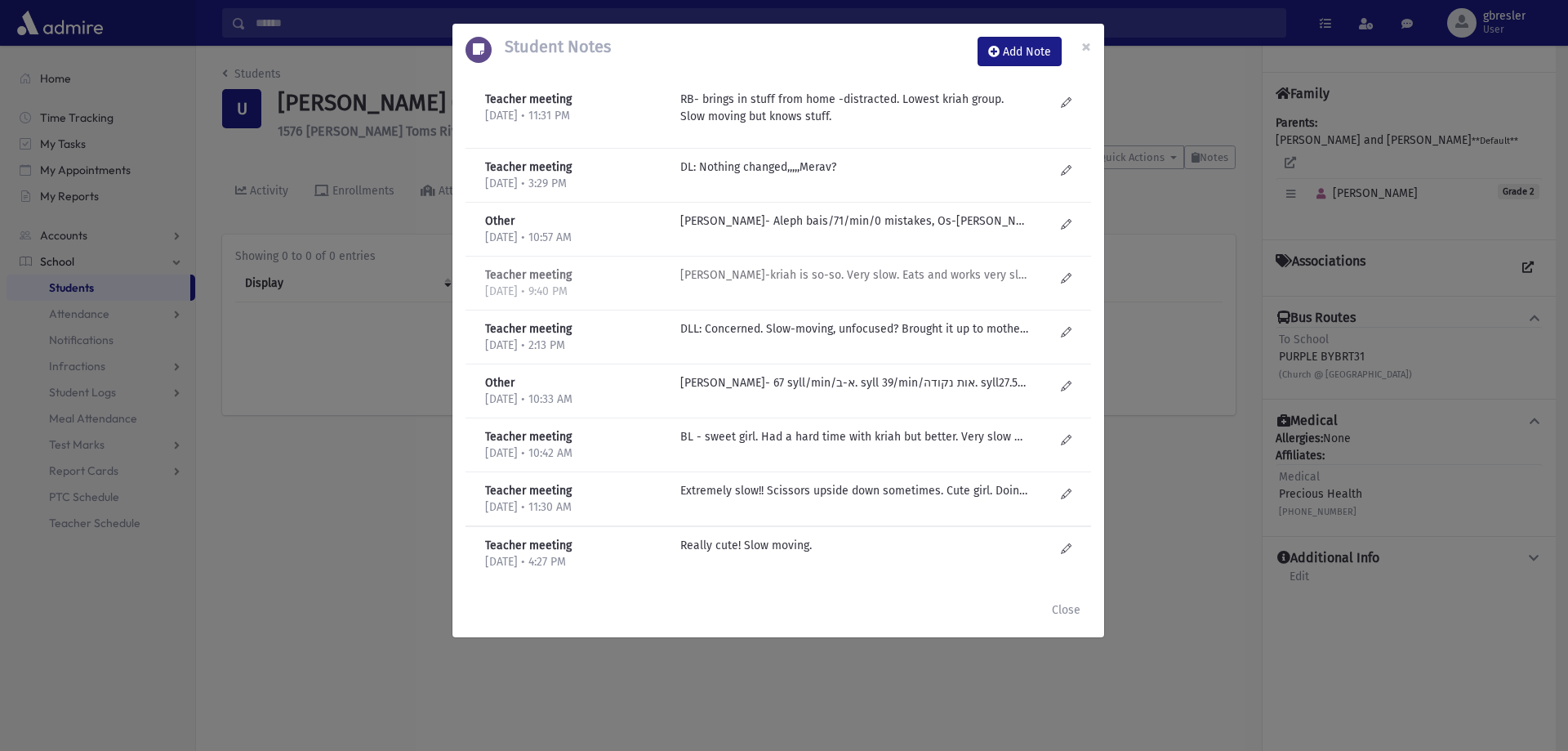
click at [879, 176] on p "R Bachrach-kriah is so-so. Very slow. Eats and works very slowly! Last one by f…" at bounding box center [855, 167] width 349 height 17
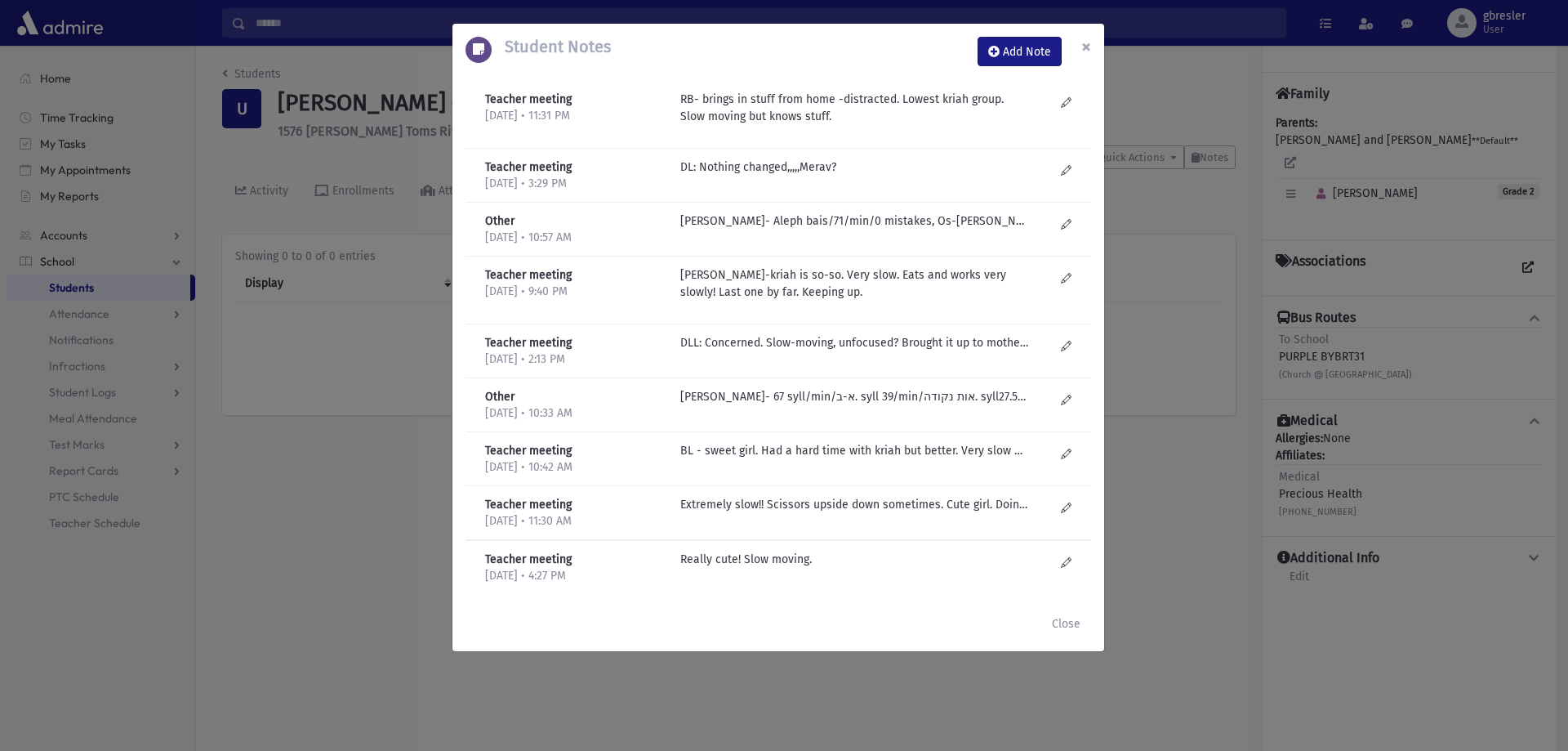
click at [1081, 44] on span "×" at bounding box center [1086, 47] width 10 height 23
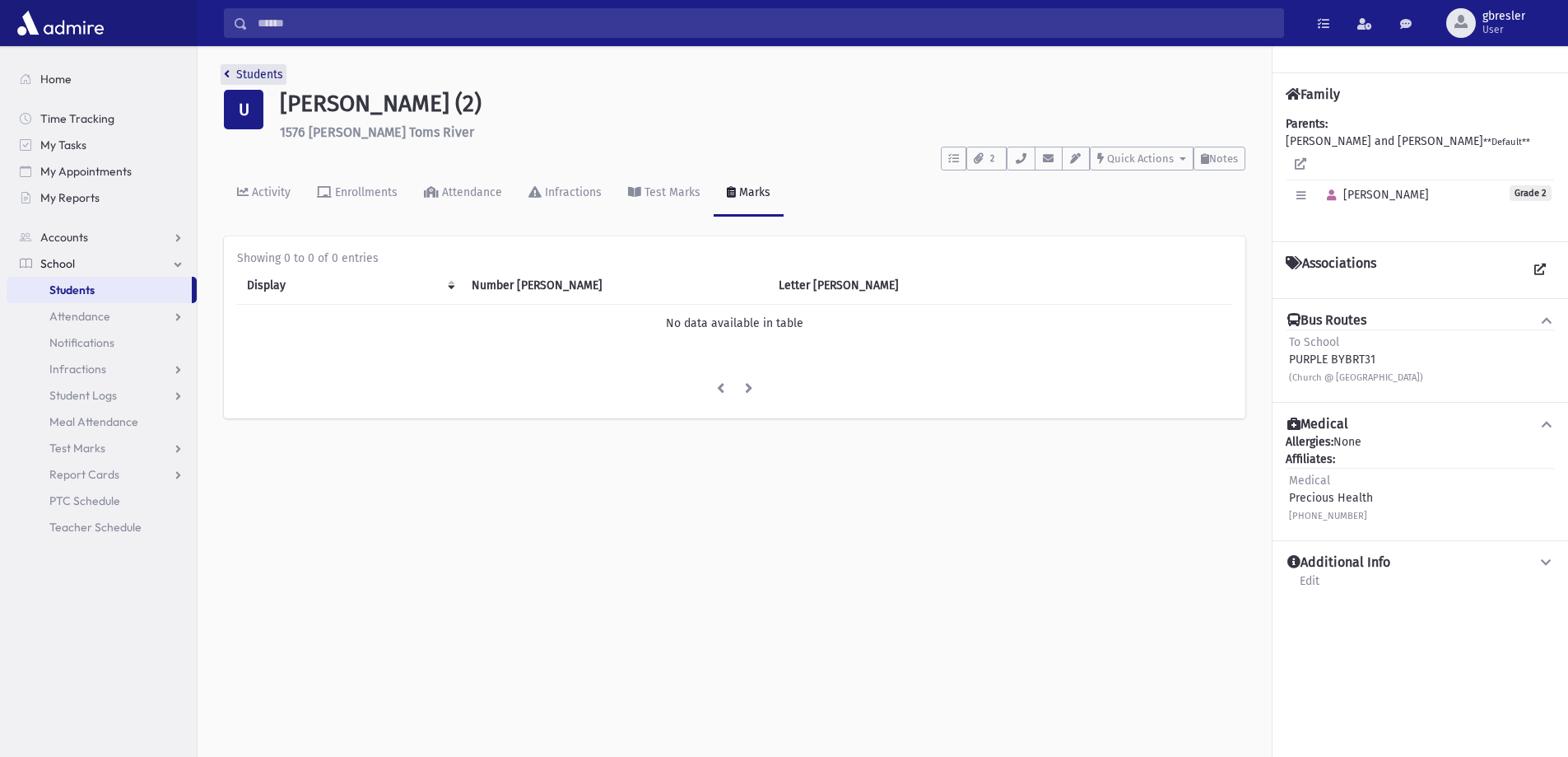
click at [269, 74] on link "Students" at bounding box center [253, 74] width 60 height 14
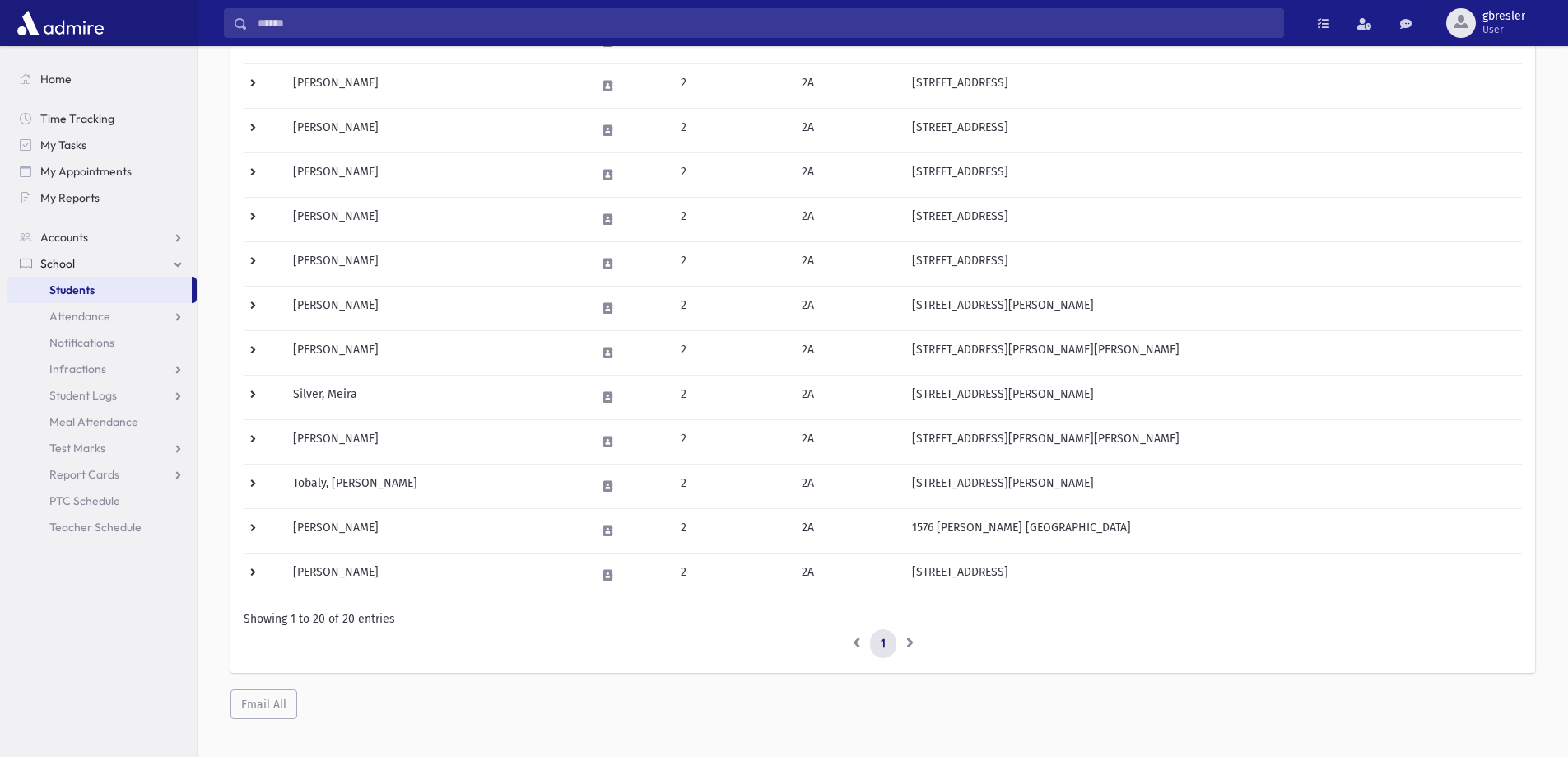
scroll to position [598, 0]
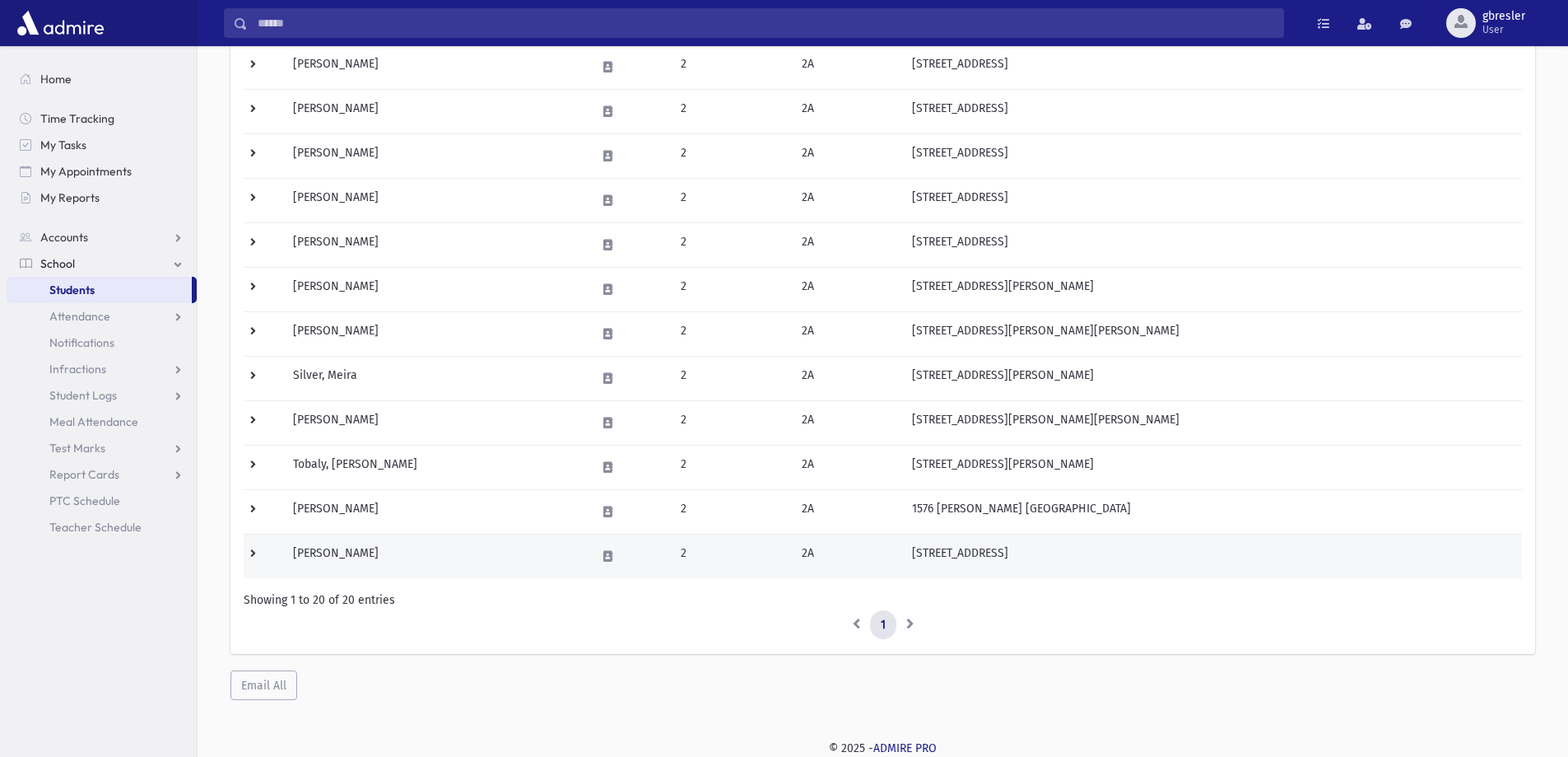
click at [325, 555] on td "[PERSON_NAME]" at bounding box center [435, 556] width 303 height 44
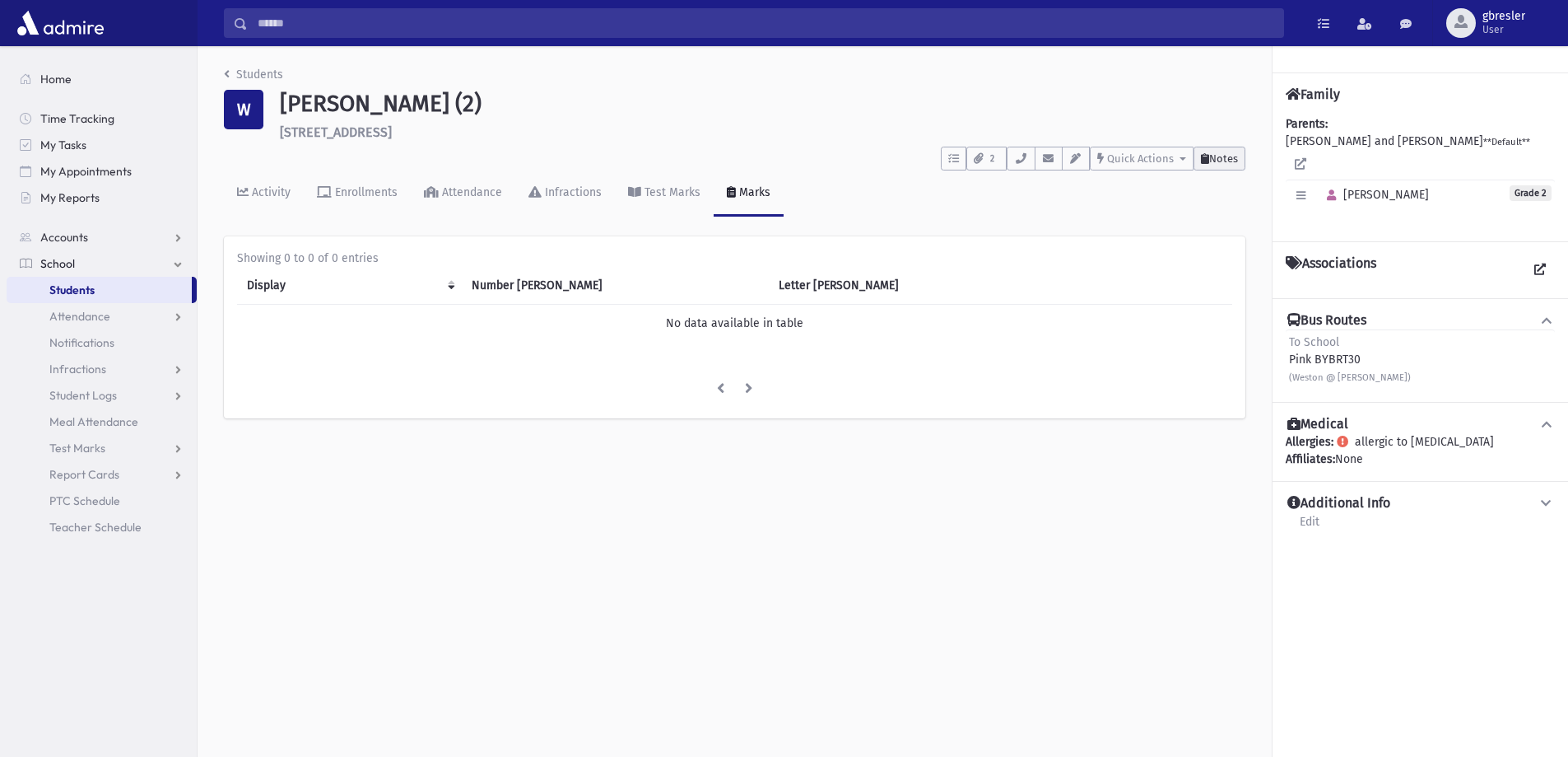
click at [1224, 156] on span "Notes" at bounding box center [1223, 158] width 28 height 13
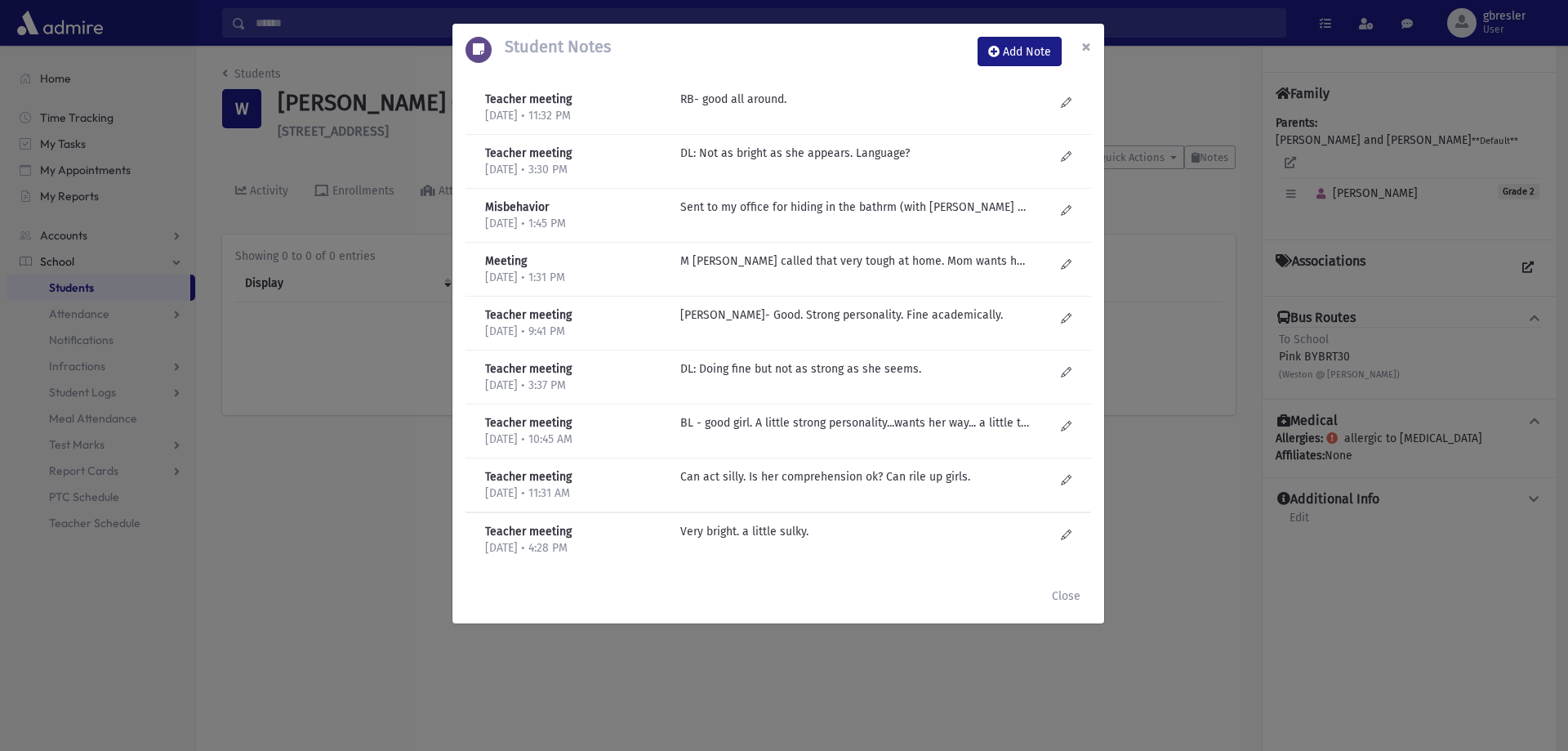
click at [1083, 47] on span "×" at bounding box center [1086, 47] width 10 height 23
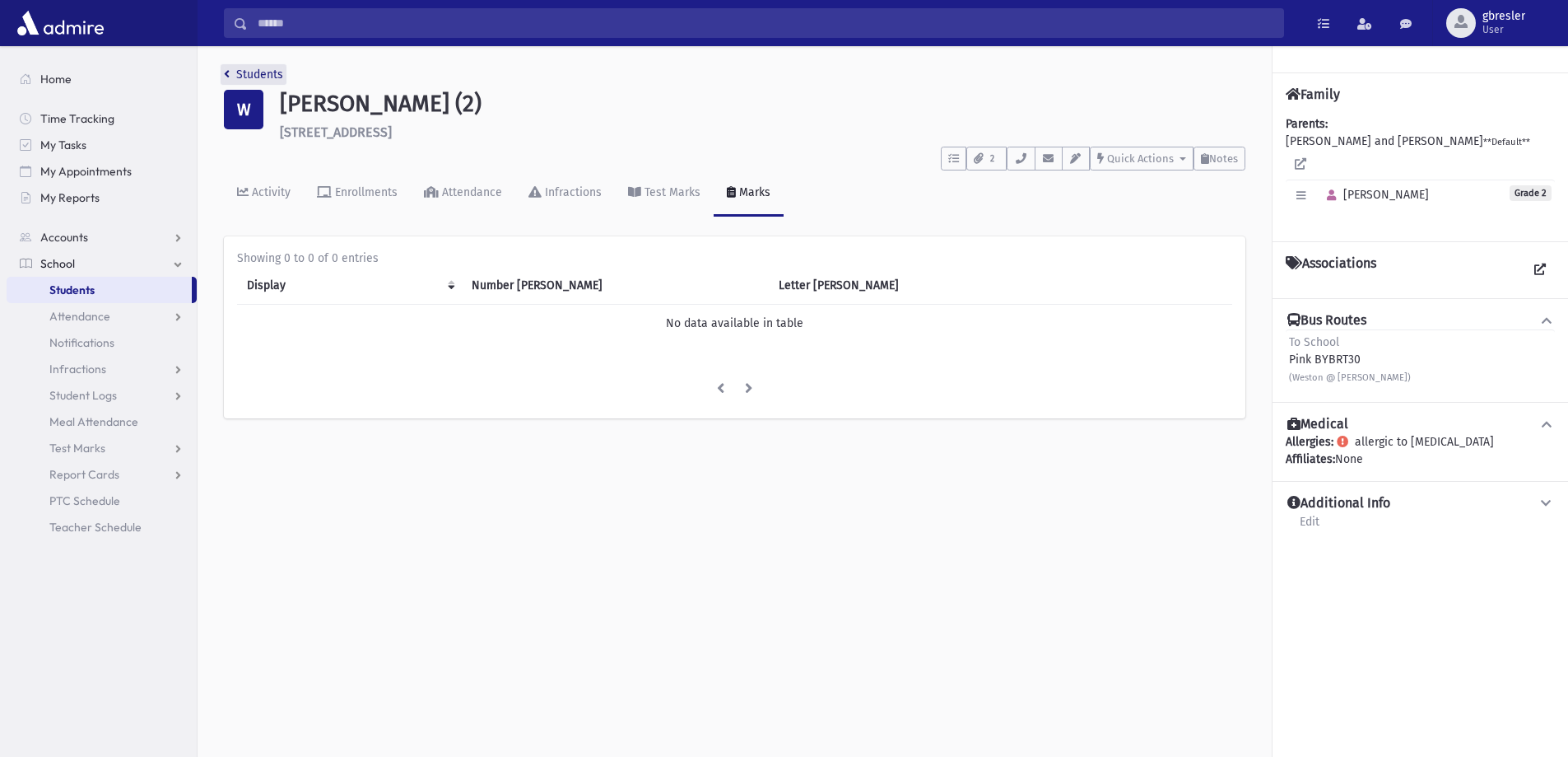
click at [264, 75] on link "Students" at bounding box center [253, 74] width 60 height 14
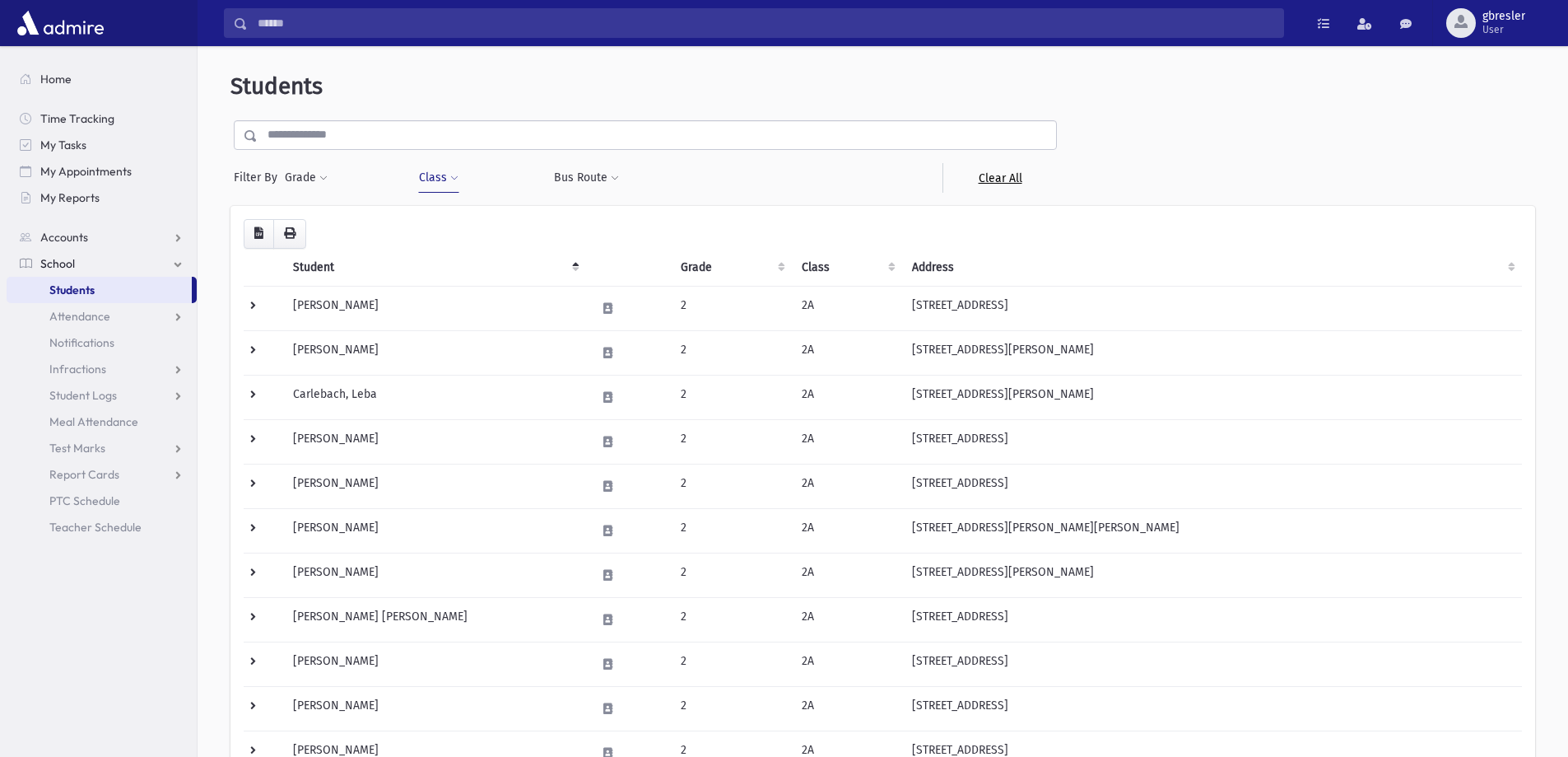
click at [1021, 172] on link "Clear All" at bounding box center [999, 178] width 114 height 29
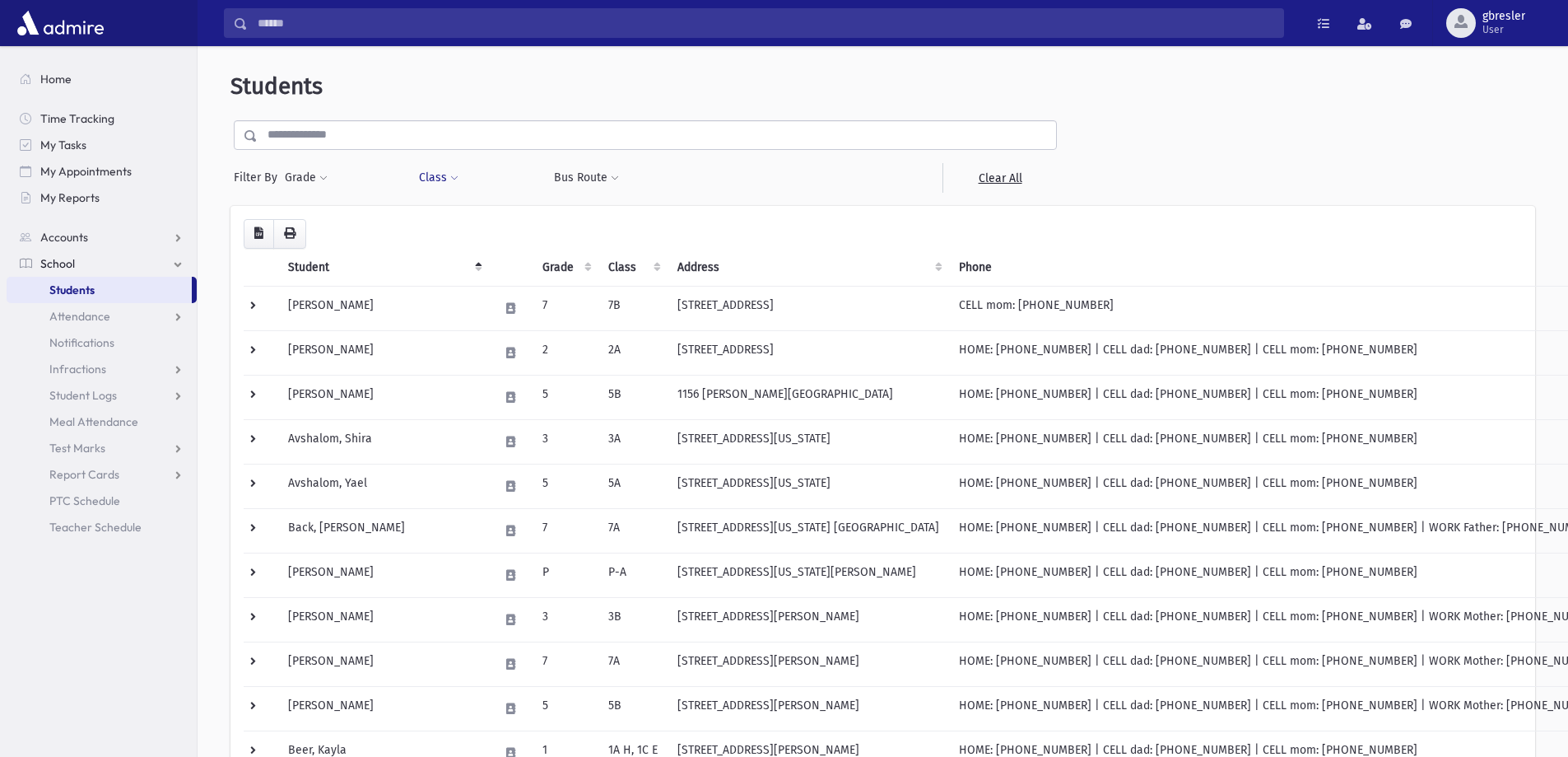
click at [452, 174] on span at bounding box center [455, 179] width 8 height 10
click at [461, 218] on ul at bounding box center [504, 220] width 158 height 24
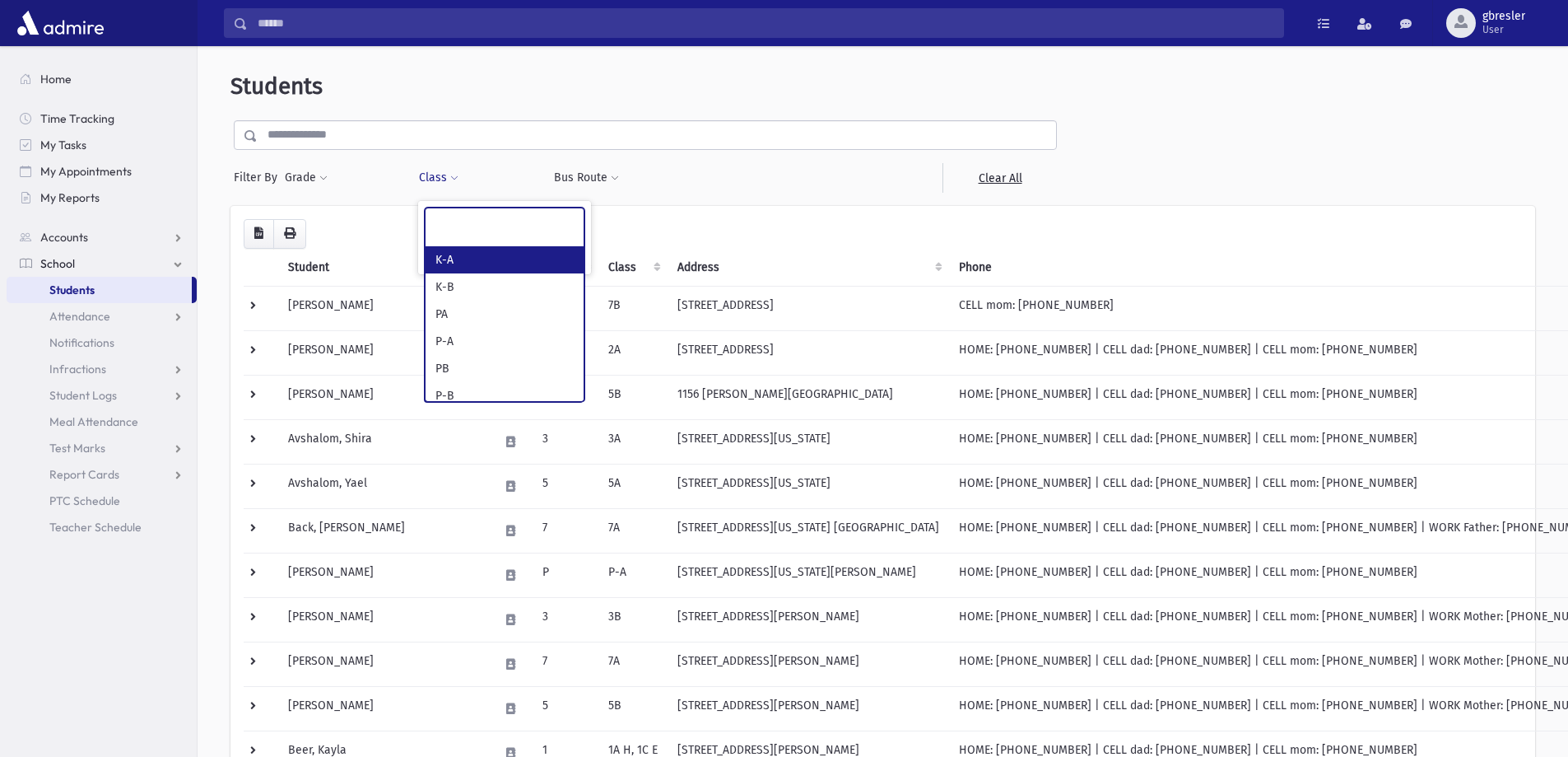
select select "*"
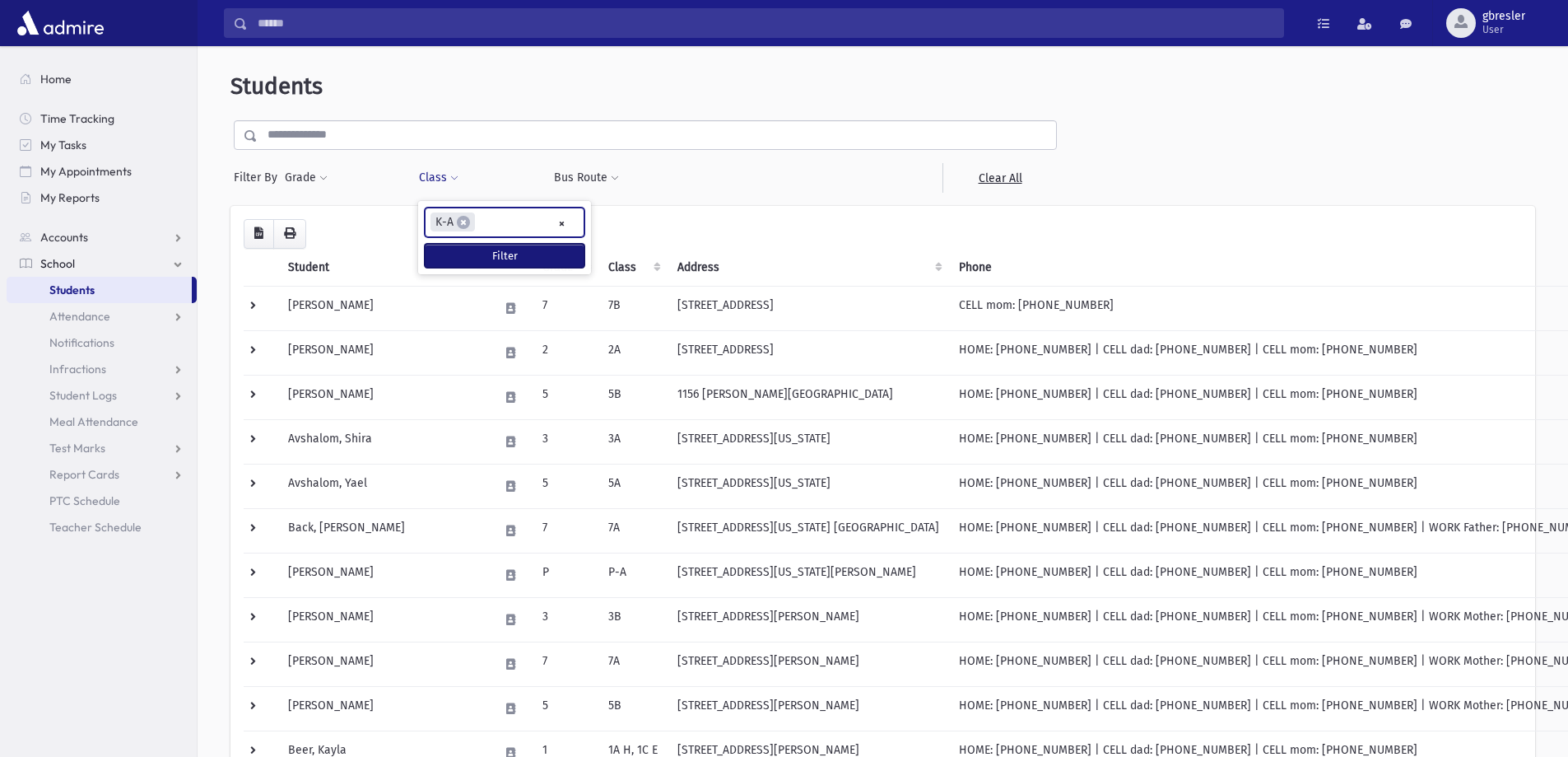
click at [447, 262] on button "Filter" at bounding box center [504, 255] width 159 height 23
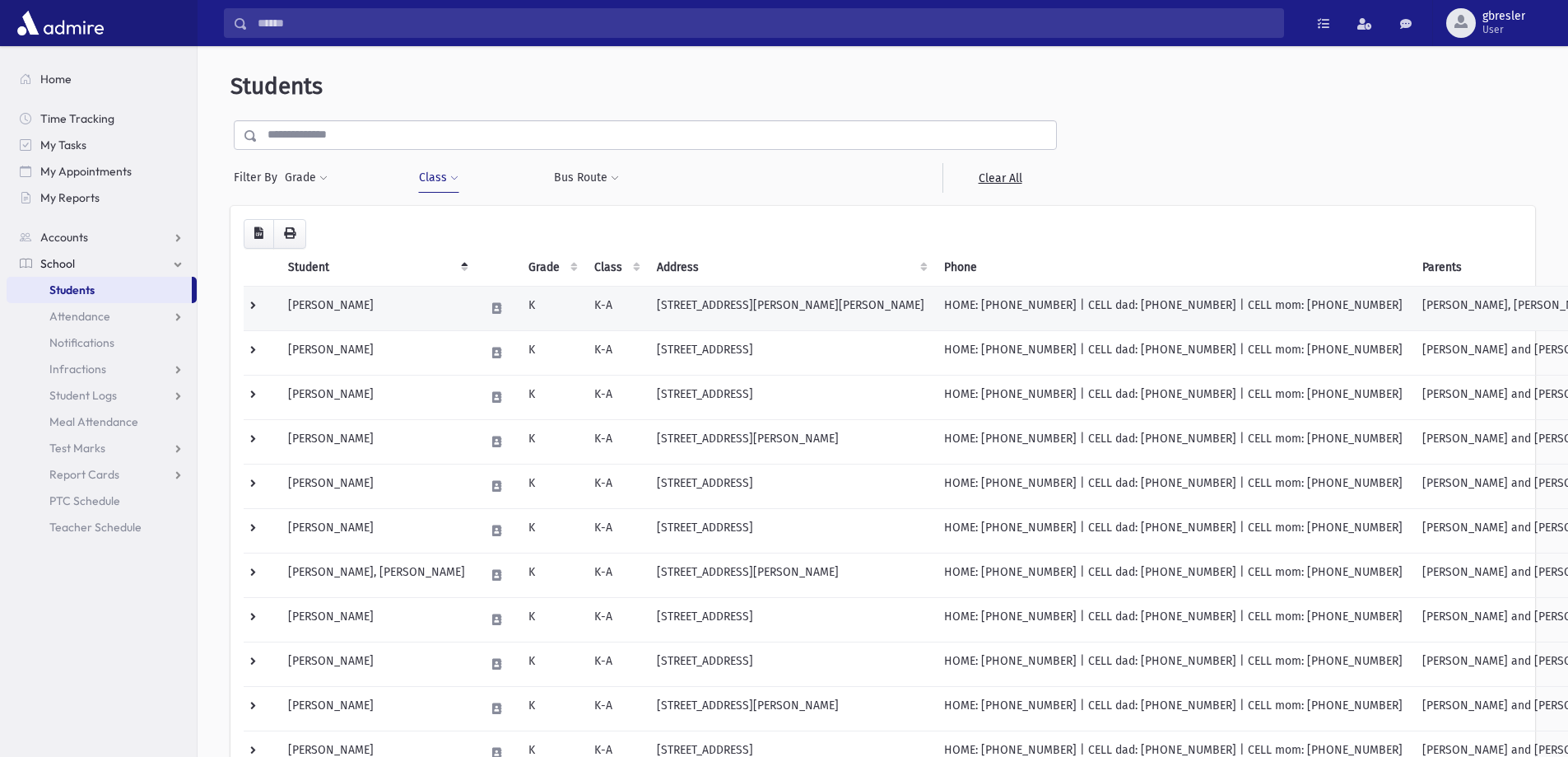
click at [376, 310] on td "[PERSON_NAME]" at bounding box center [376, 307] width 196 height 44
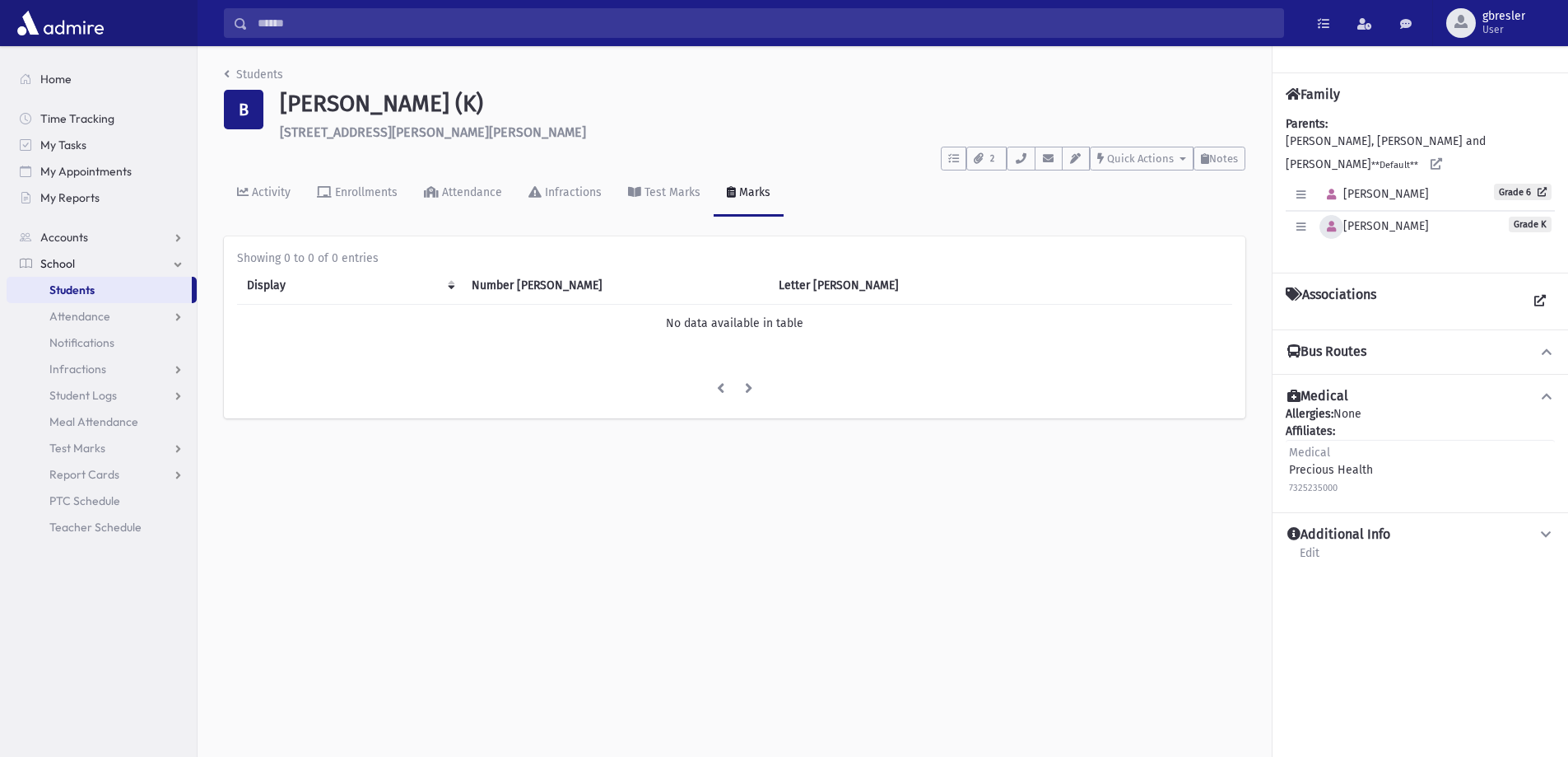
click at [1328, 222] on icon "button" at bounding box center [1331, 227] width 9 height 11
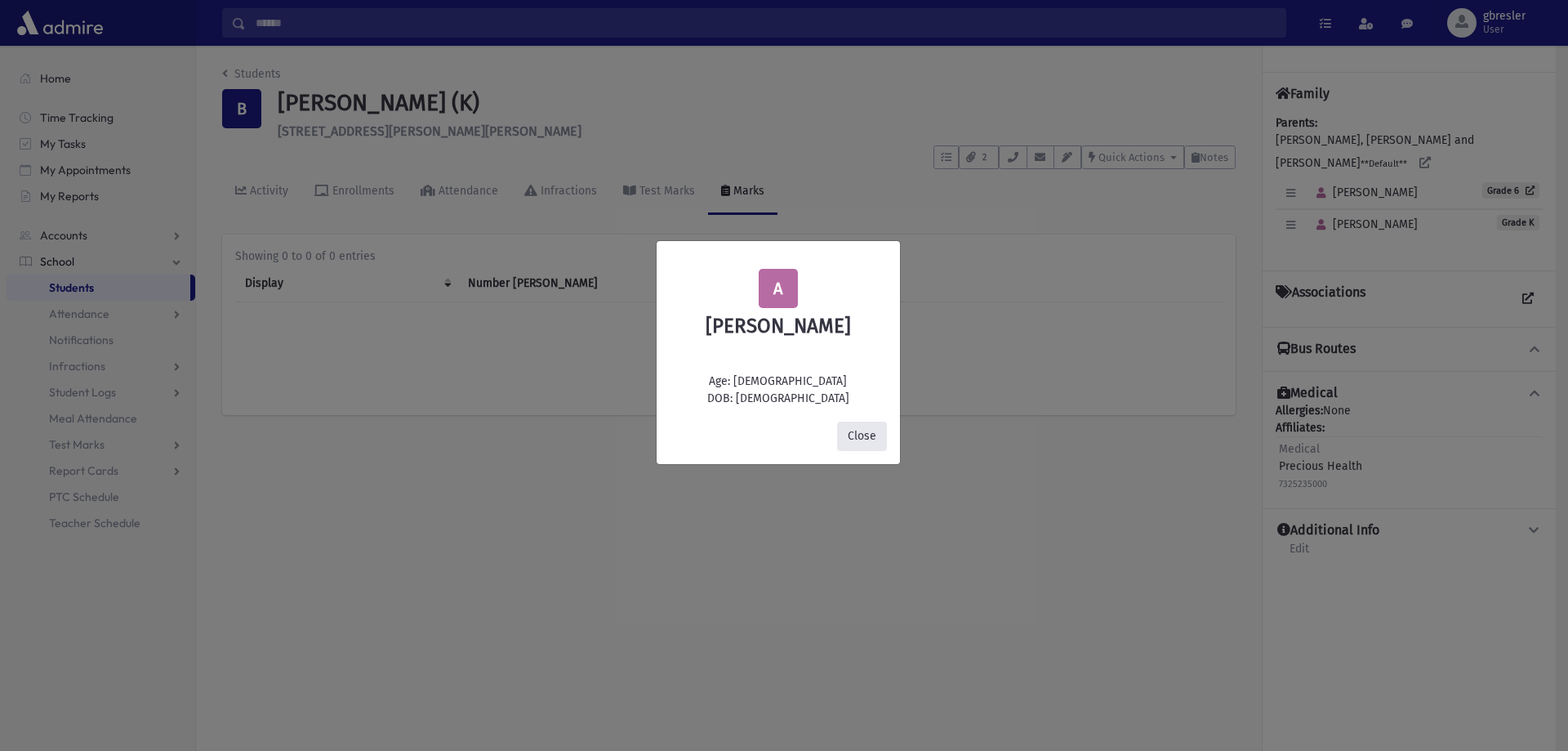
click at [865, 436] on button "Close" at bounding box center [861, 437] width 49 height 29
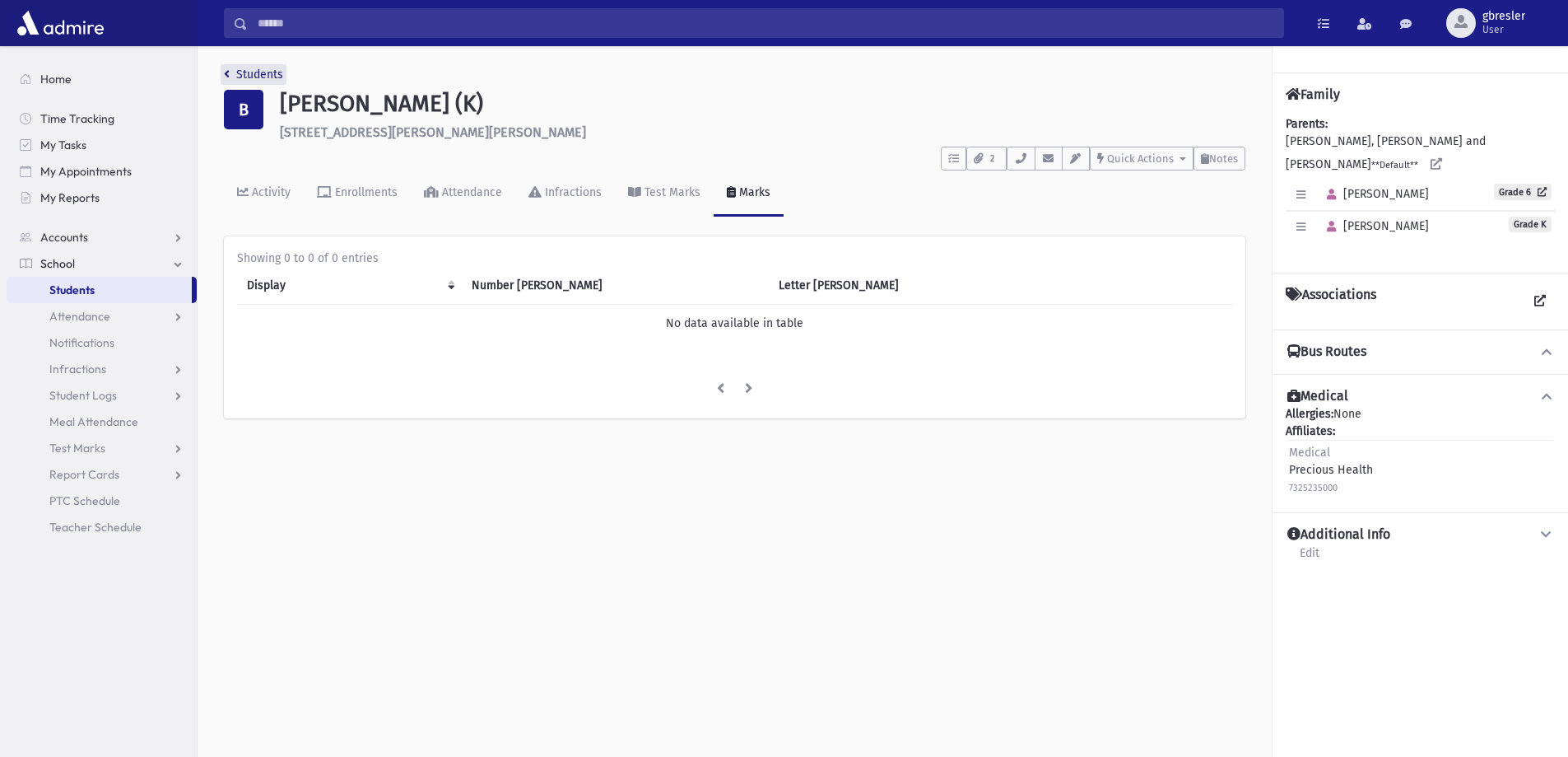
click at [243, 76] on link "Students" at bounding box center [253, 74] width 60 height 14
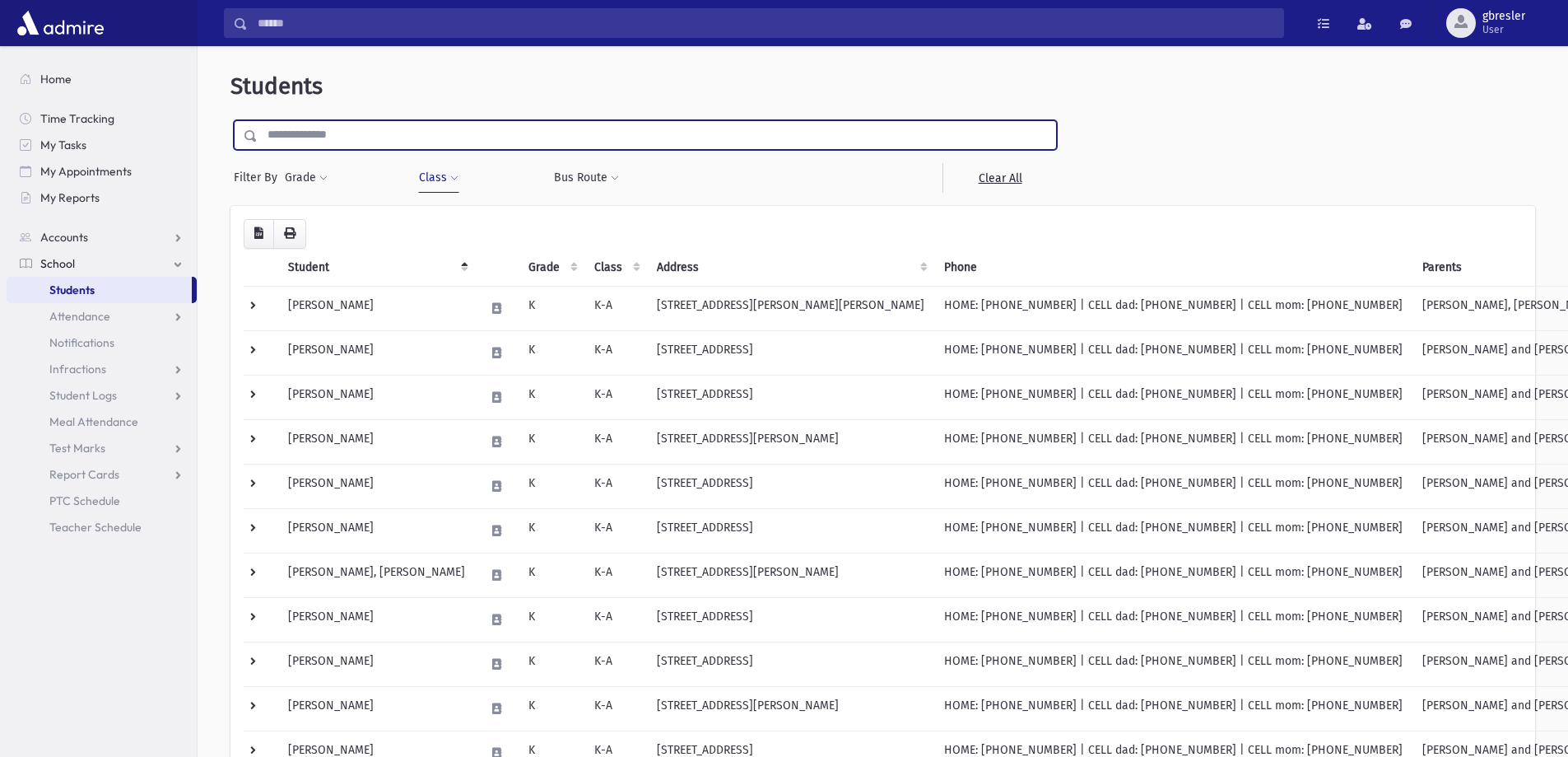
click at [314, 133] on input "text" at bounding box center [657, 135] width 799 height 29
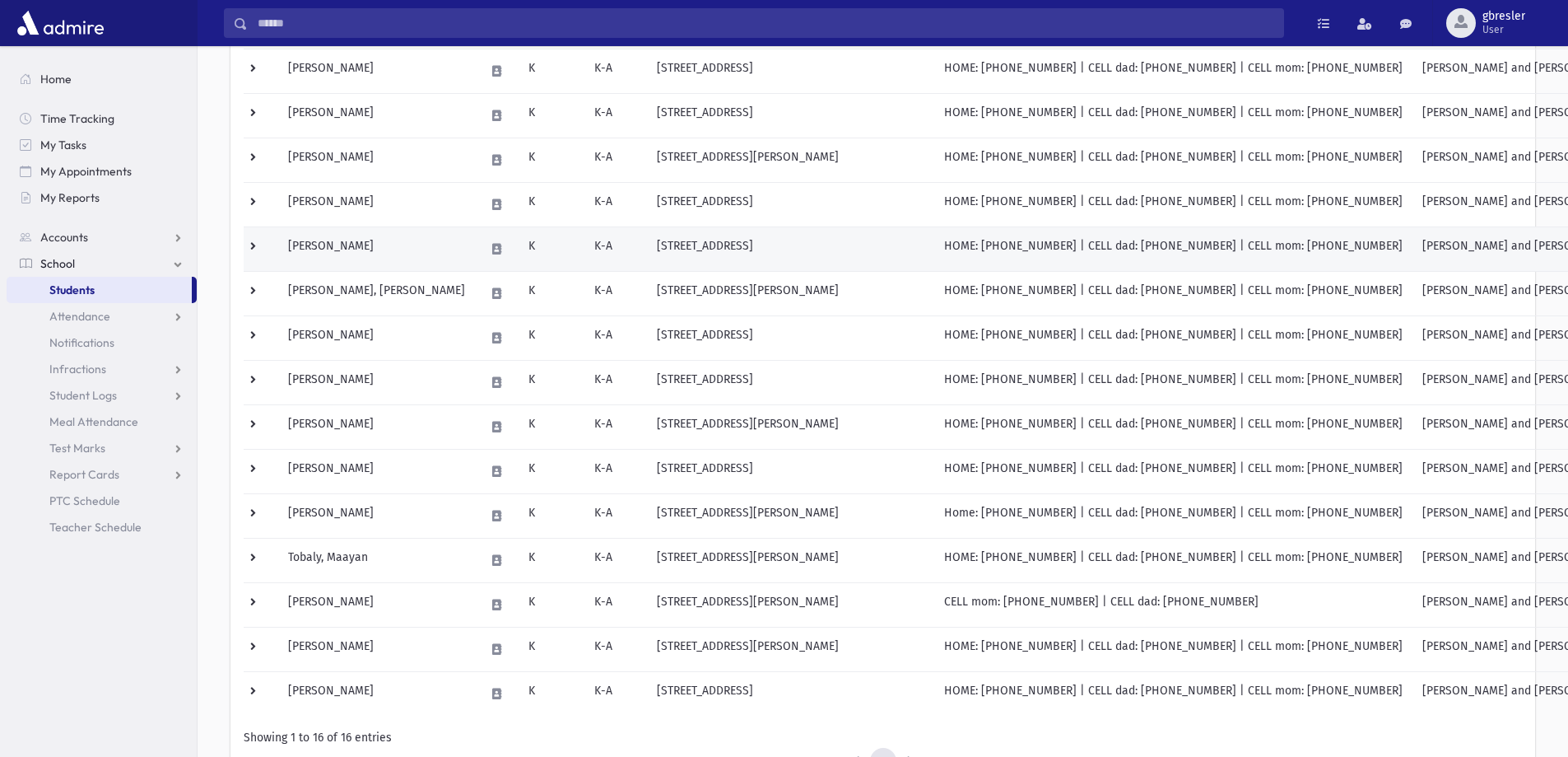
scroll to position [330, 0]
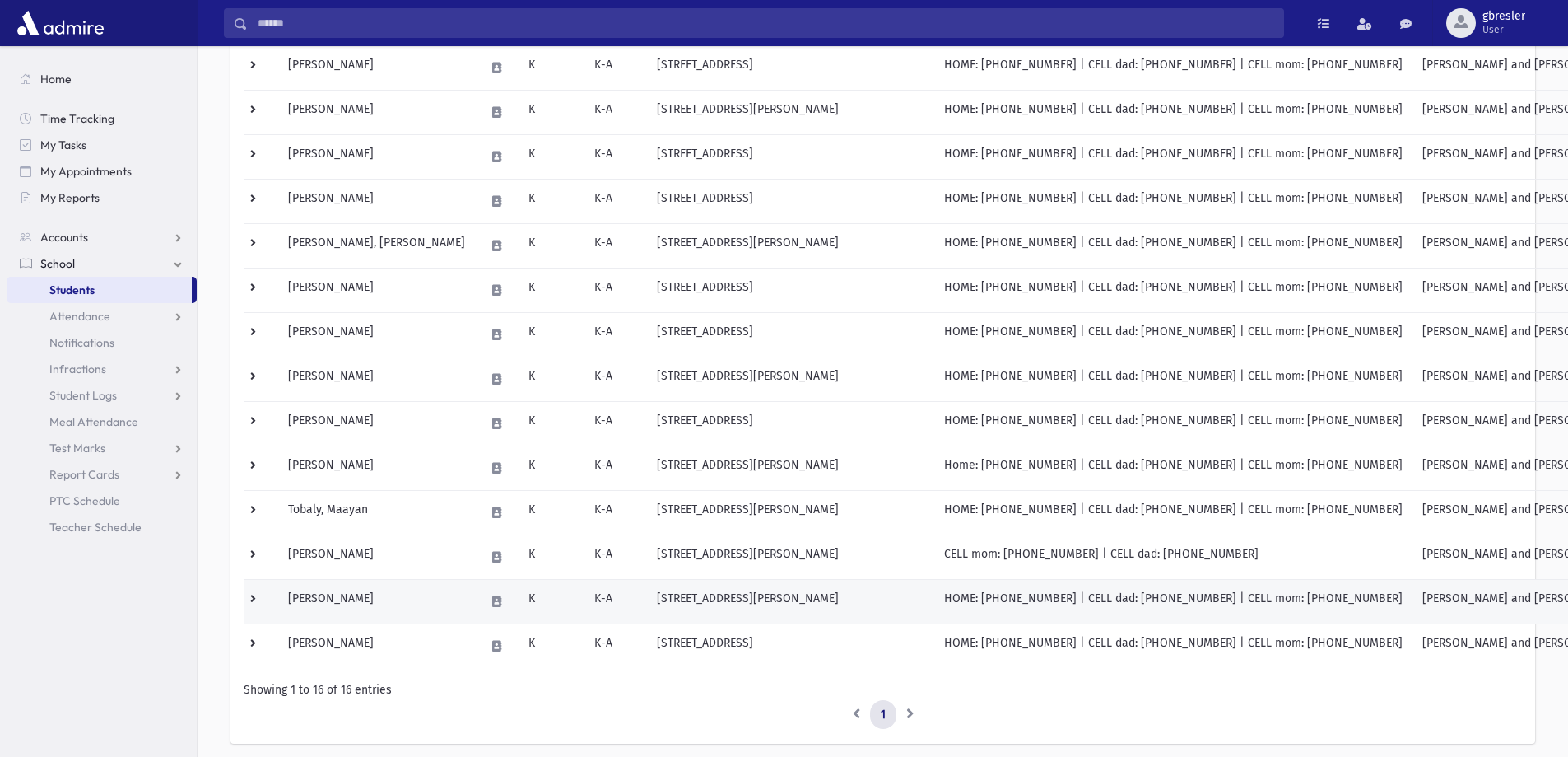
click at [665, 603] on td "26 Mantoloking Dr Jackson, NJ 08527" at bounding box center [791, 601] width 287 height 44
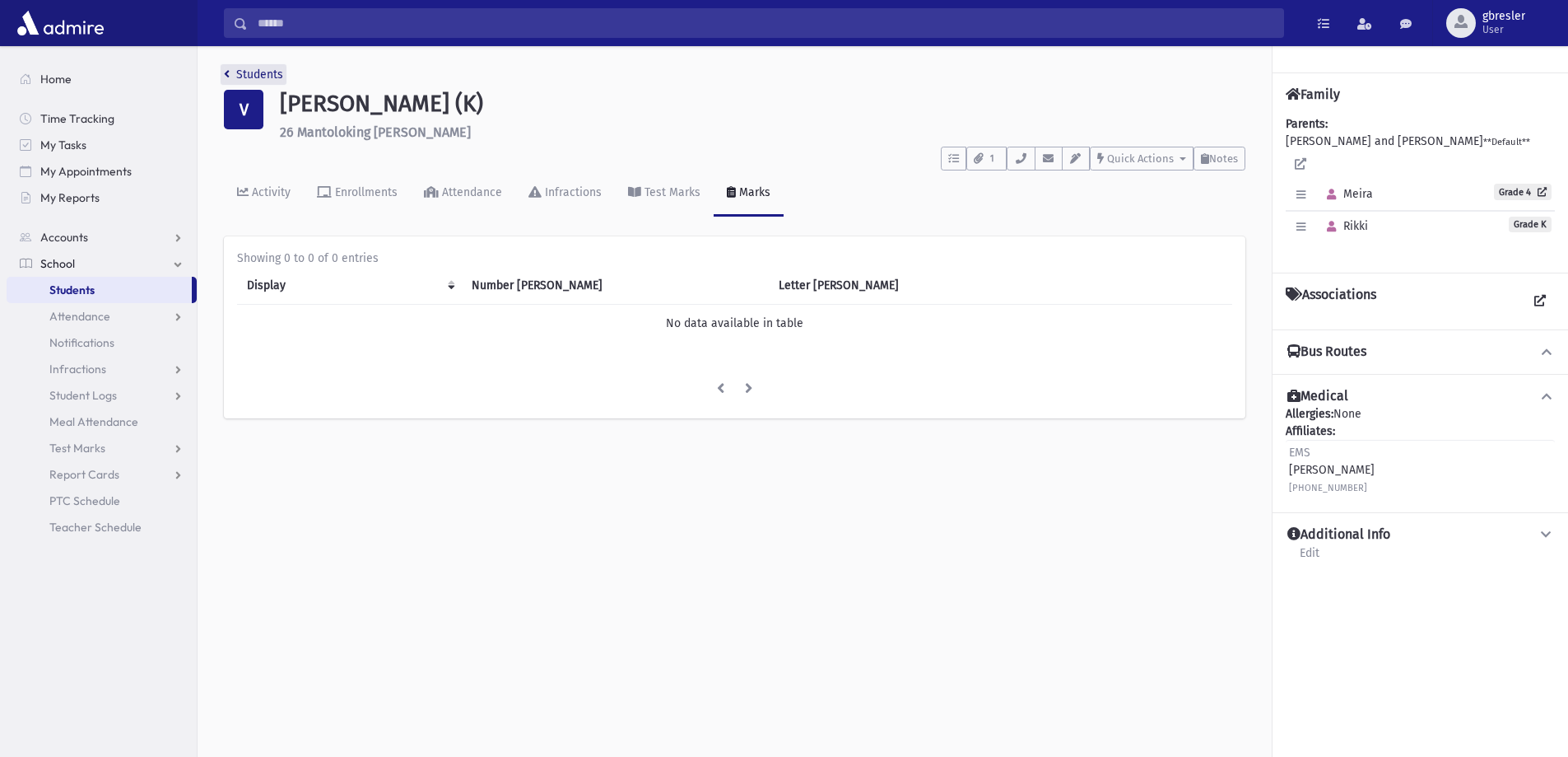
click at [248, 76] on link "Students" at bounding box center [253, 74] width 60 height 14
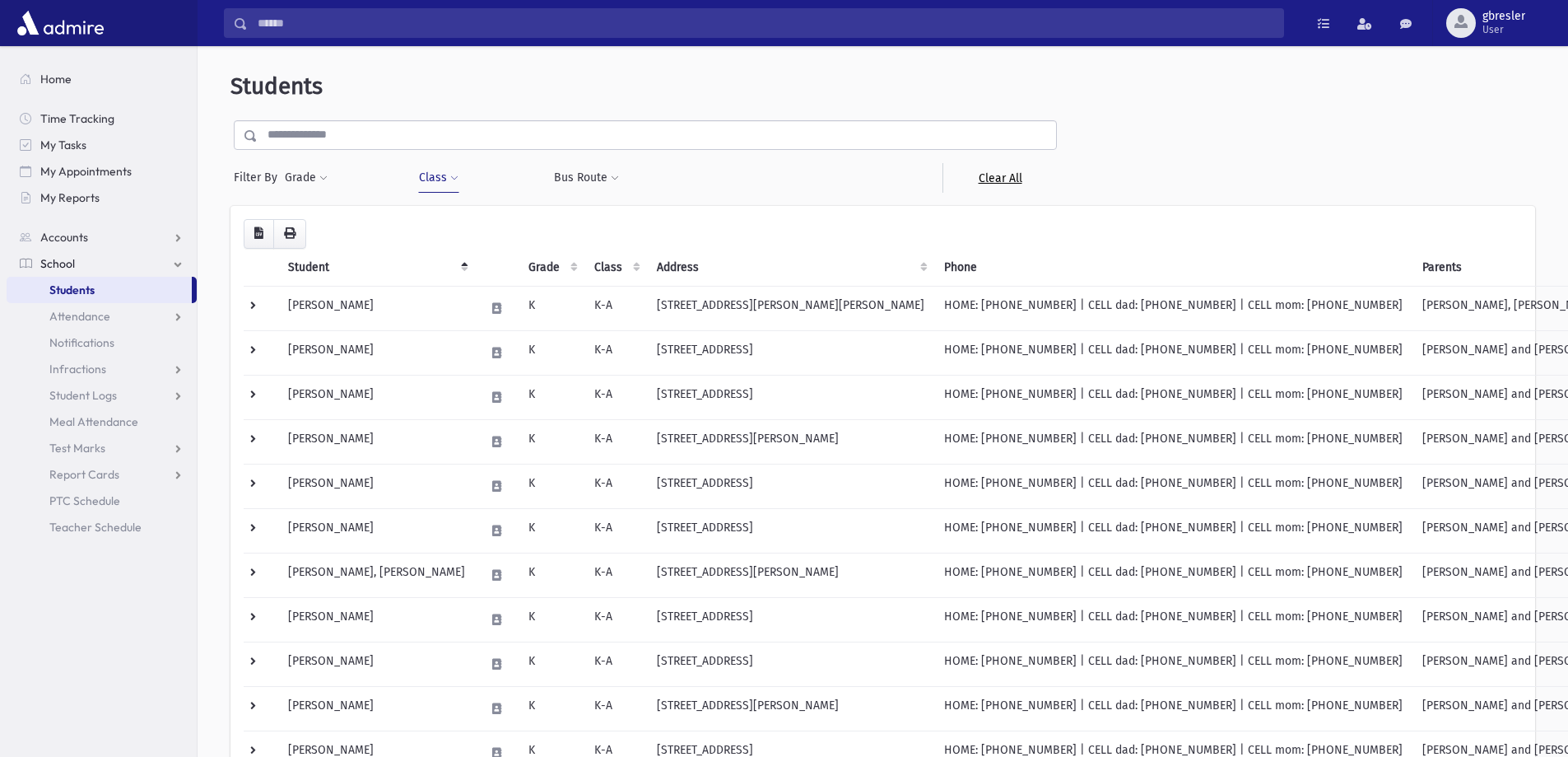
click at [1010, 180] on link "Clear All" at bounding box center [999, 178] width 114 height 29
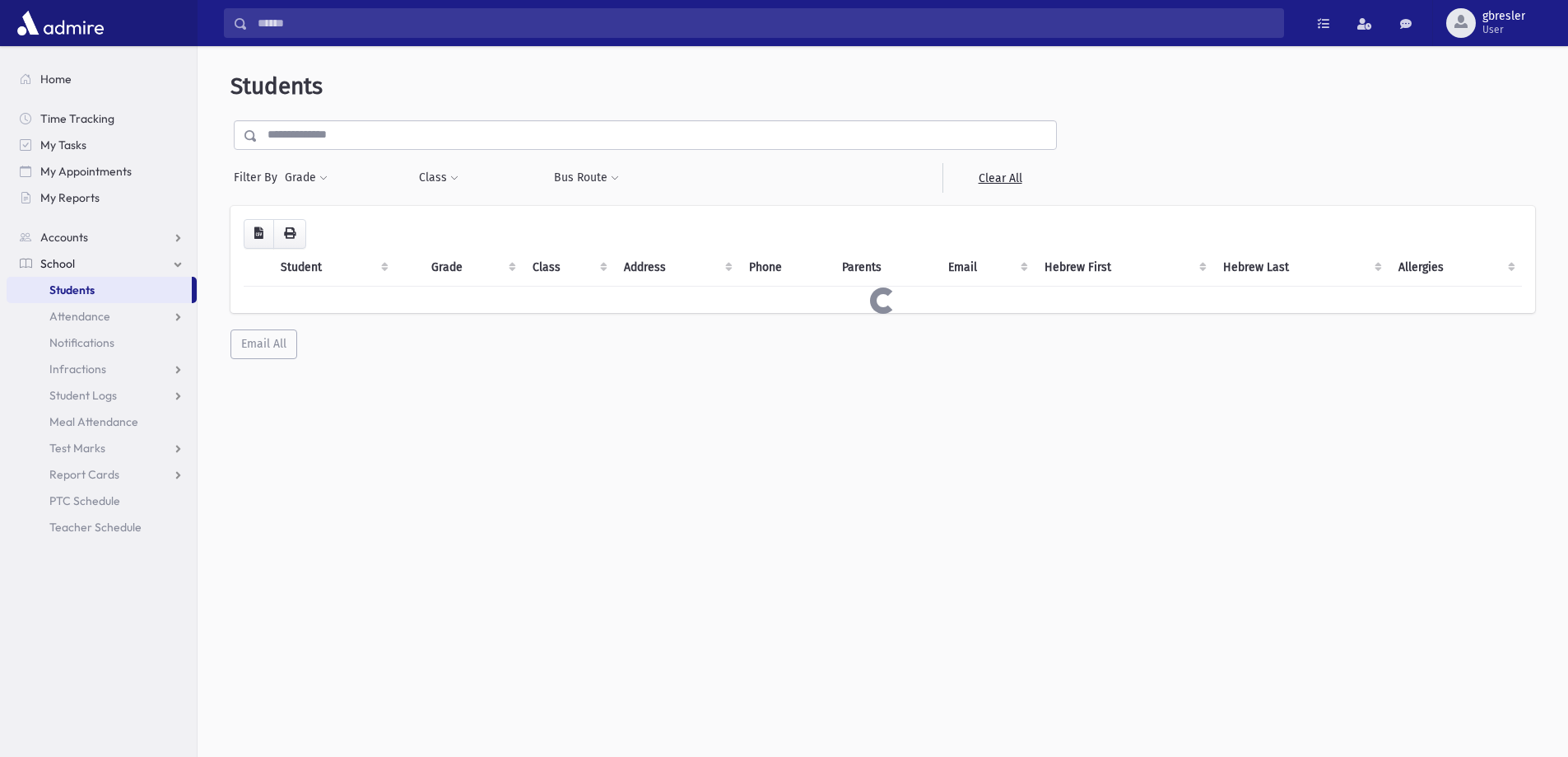
select select
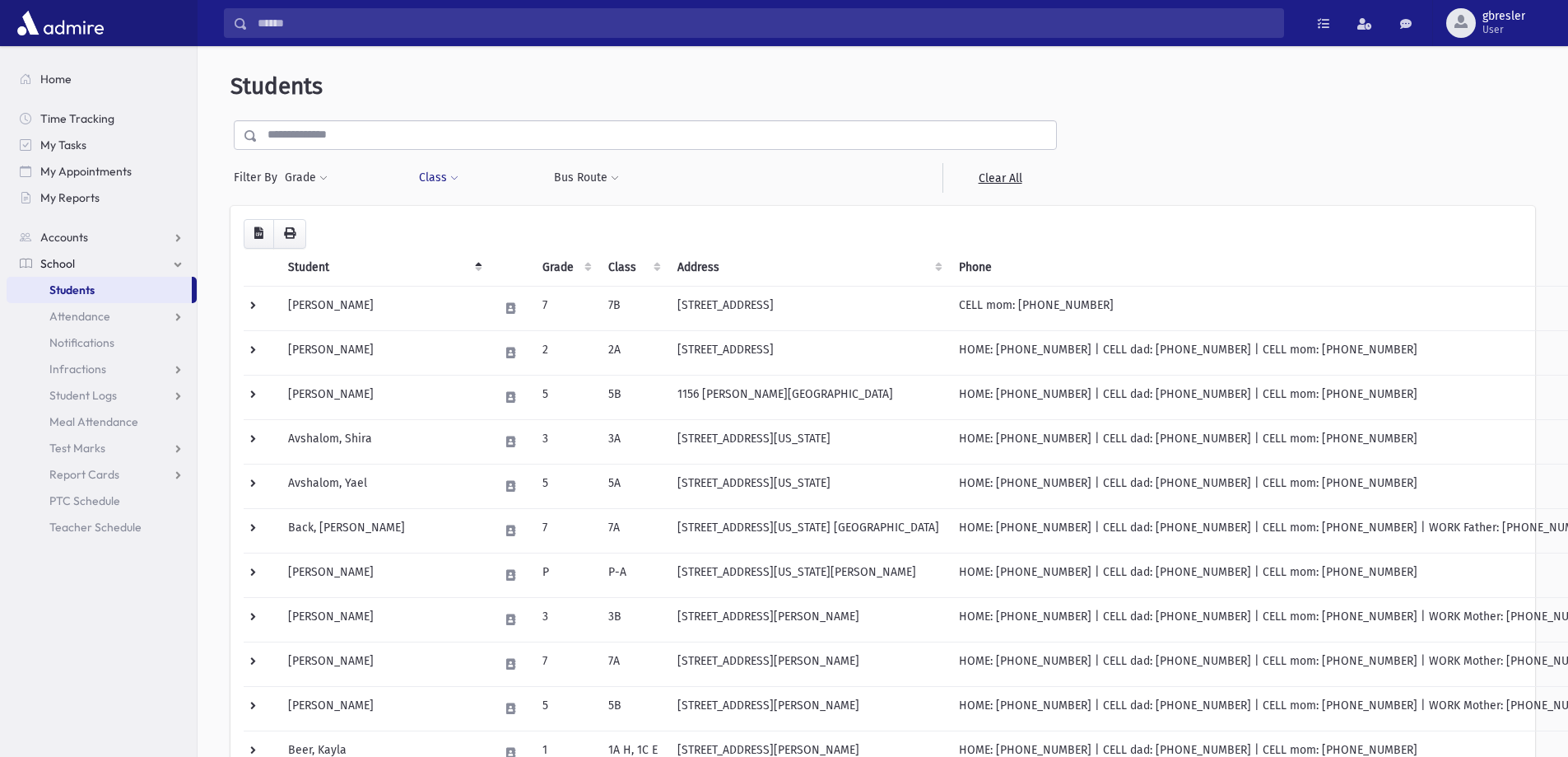
click at [457, 175] on span at bounding box center [455, 179] width 8 height 10
click at [461, 229] on ul at bounding box center [504, 220] width 158 height 24
type input "**"
select select "**"
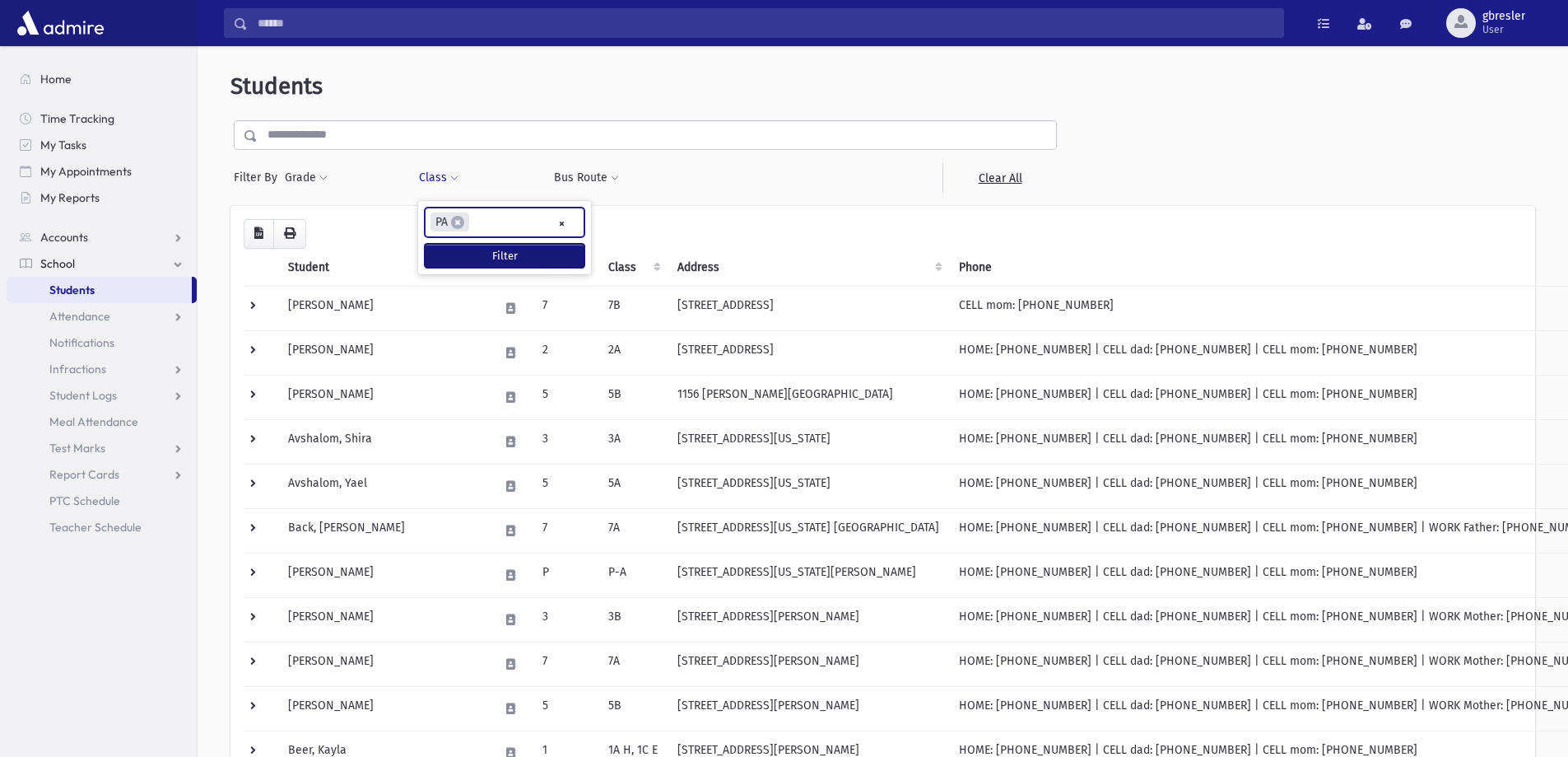
click at [503, 253] on button "Filter" at bounding box center [504, 255] width 159 height 23
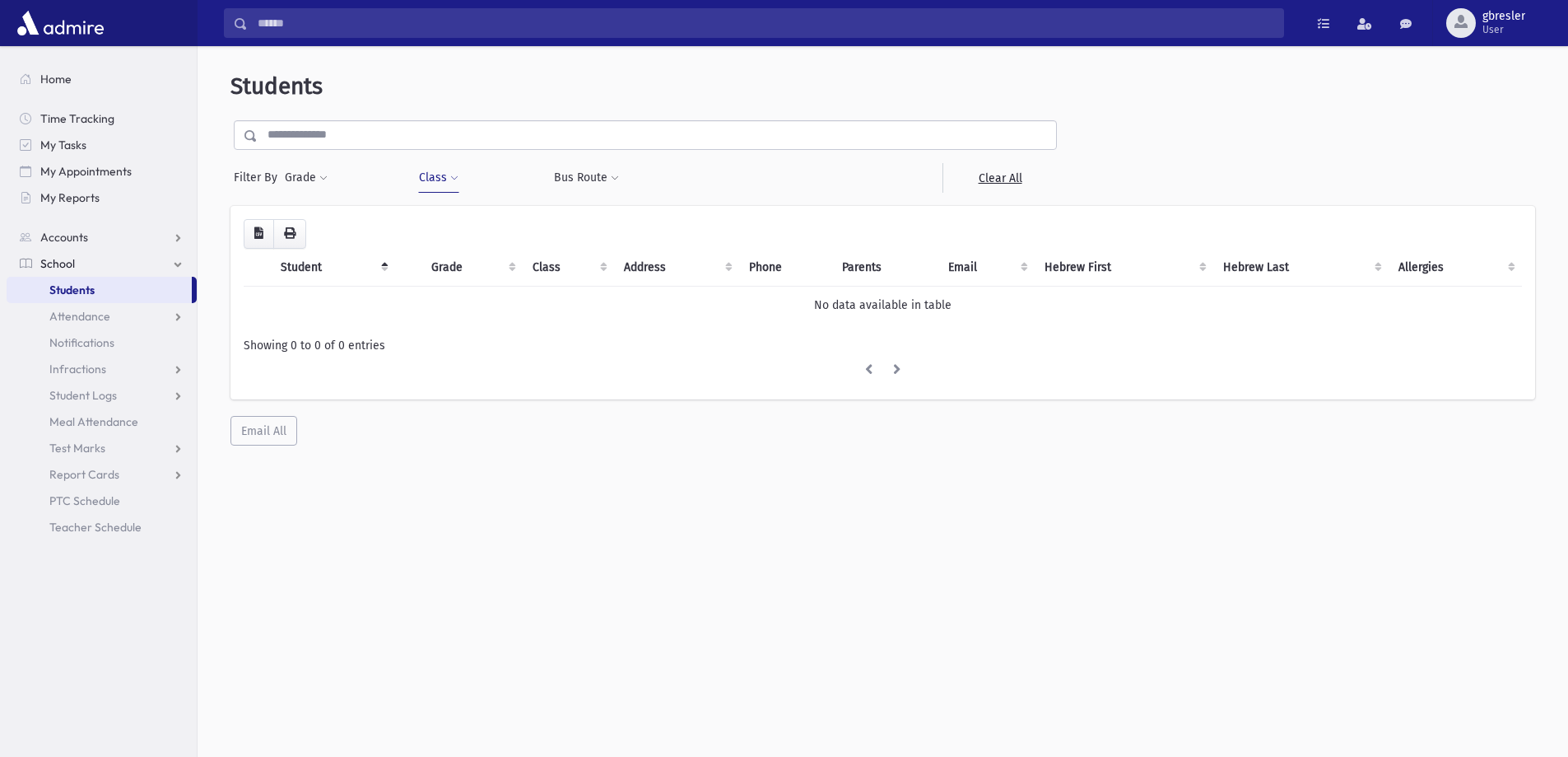
click at [448, 176] on button "Class" at bounding box center [439, 178] width 41 height 29
click at [1004, 180] on link "Clear All" at bounding box center [999, 178] width 114 height 29
select select
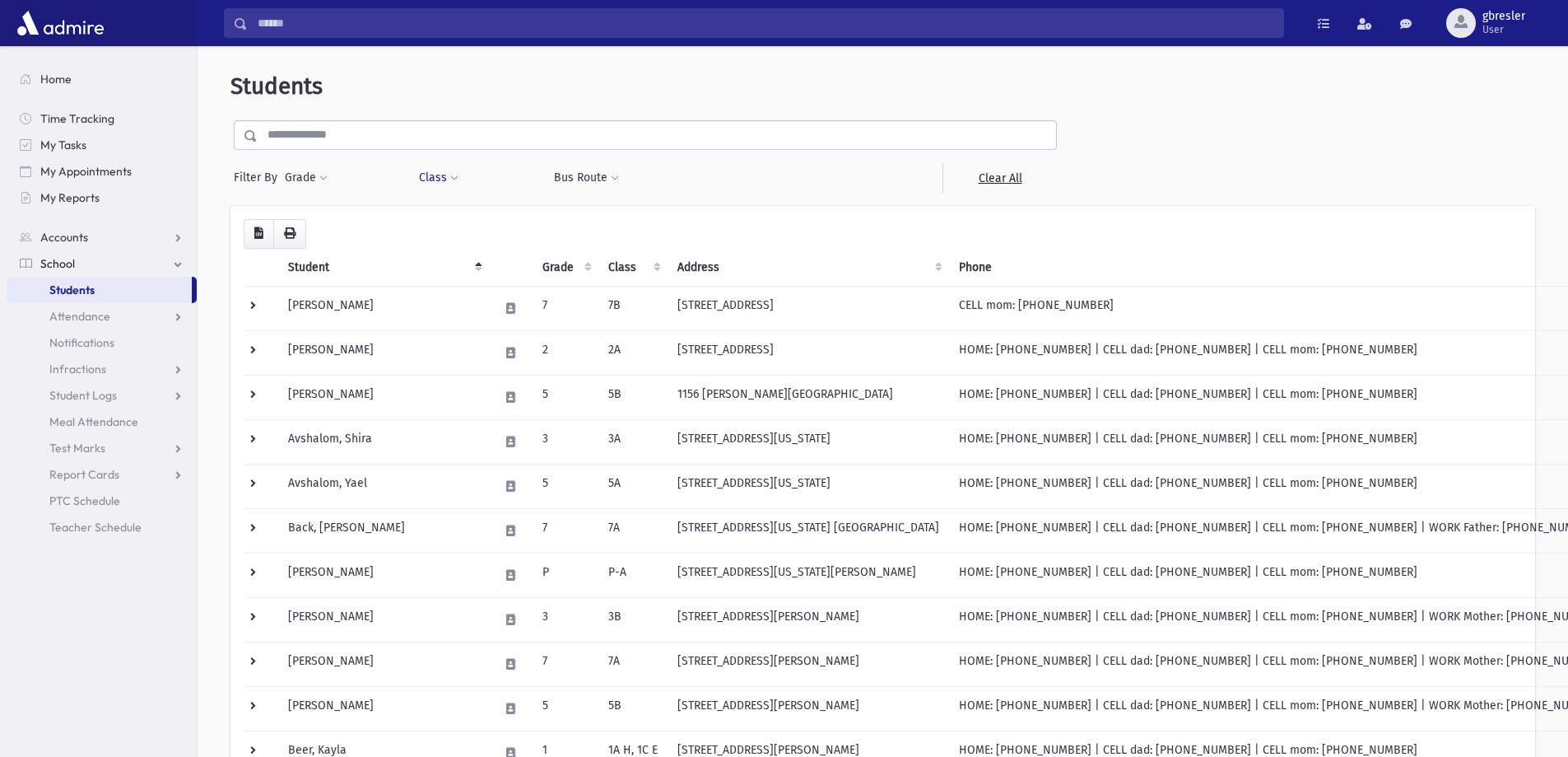
click at [451, 175] on span at bounding box center [455, 179] width 8 height 10
click at [451, 221] on ul at bounding box center [504, 220] width 158 height 24
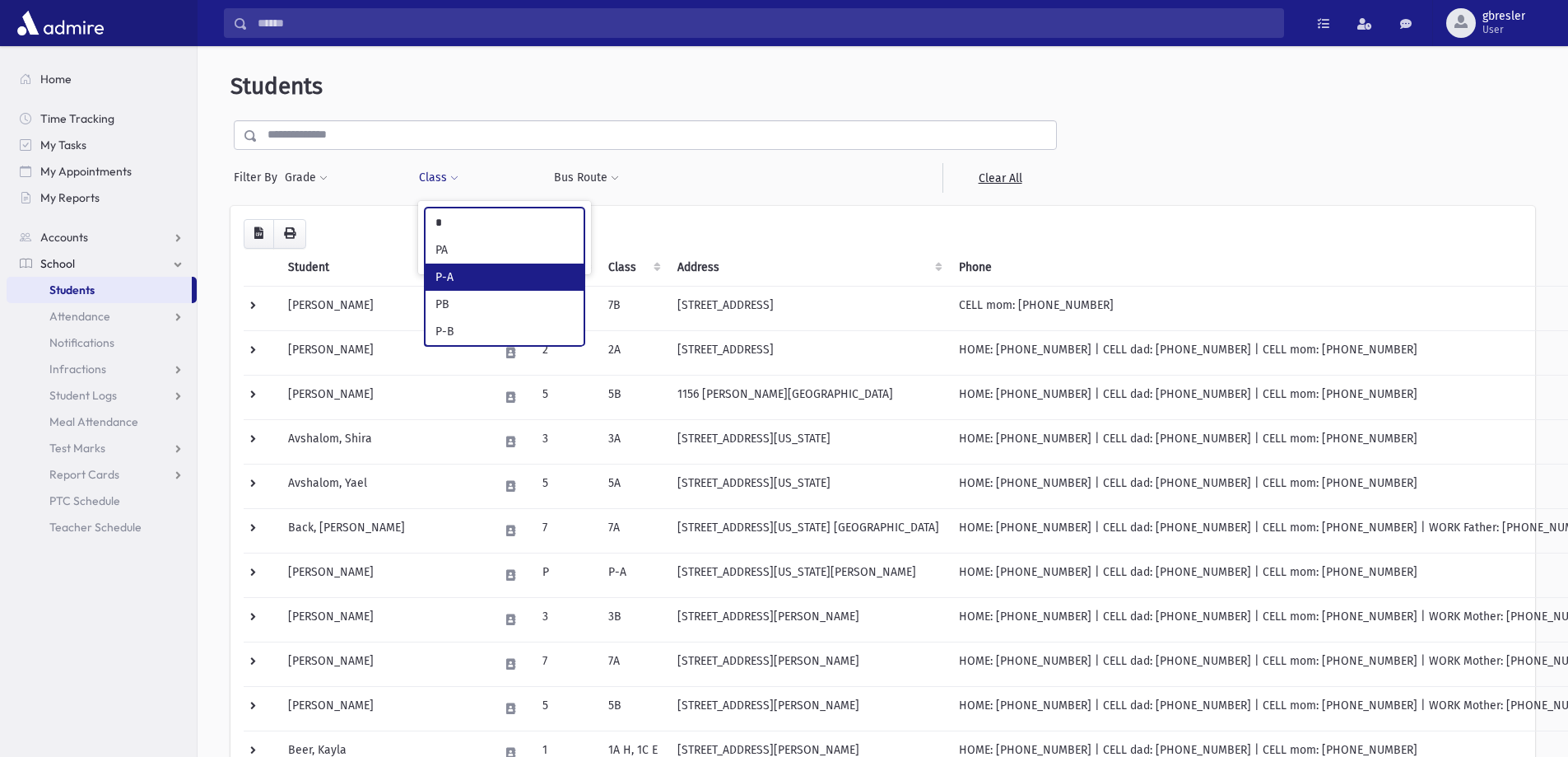
type input "*"
select select "*"
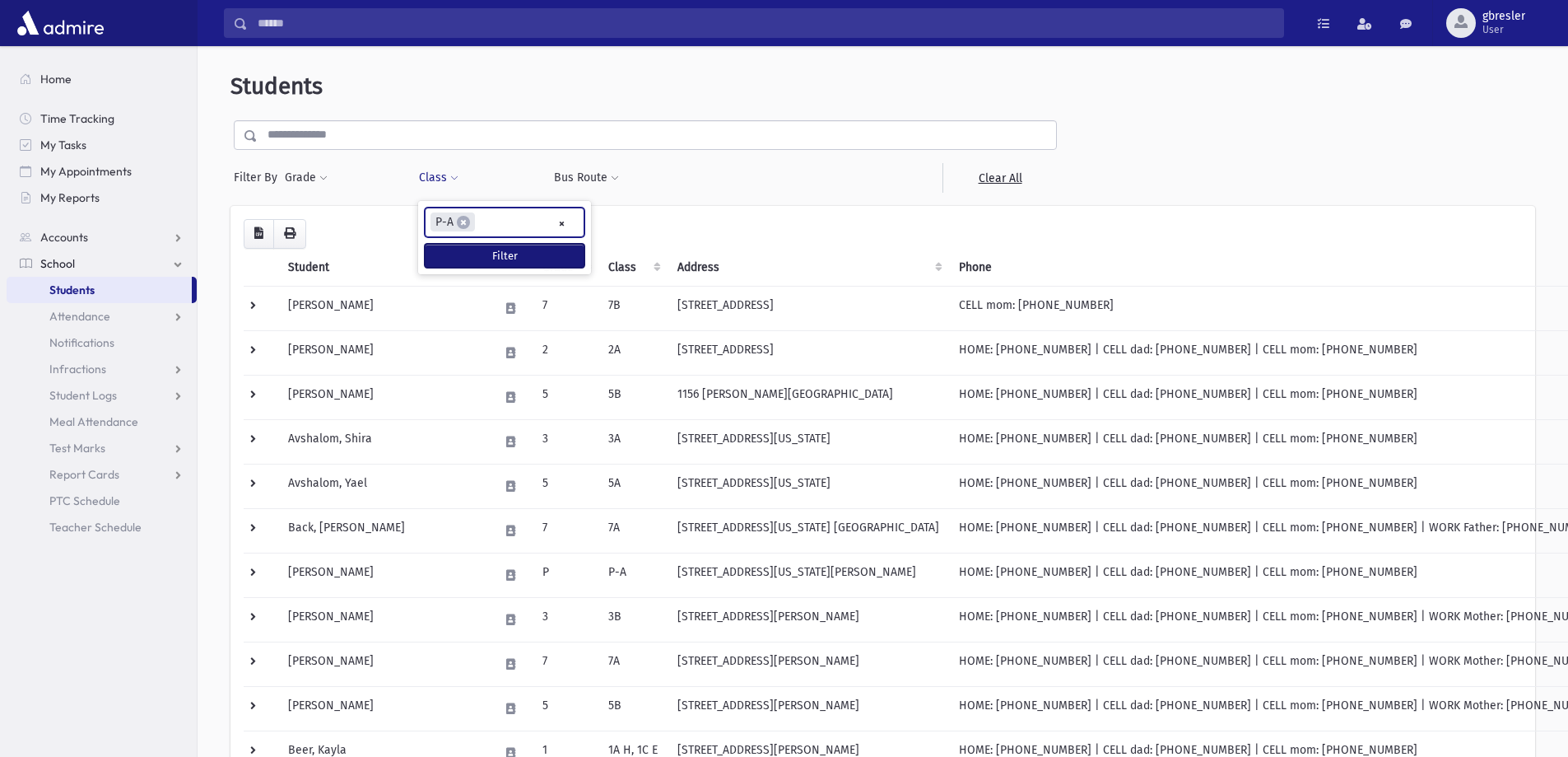
click at [467, 257] on button "Filter" at bounding box center [504, 255] width 159 height 23
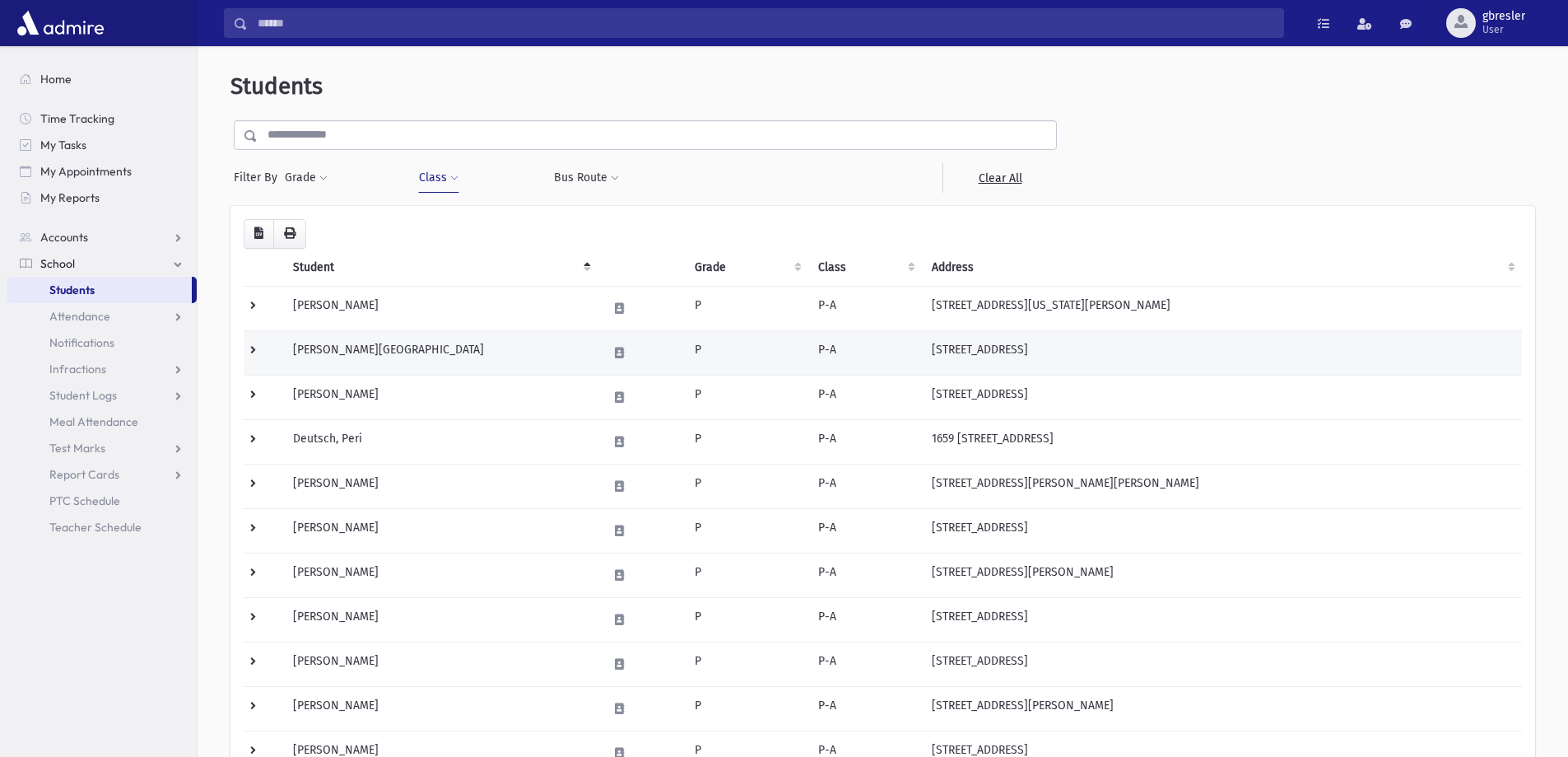
click at [392, 348] on td "[PERSON_NAME][GEOGRAPHIC_DATA]" at bounding box center [441, 352] width 315 height 44
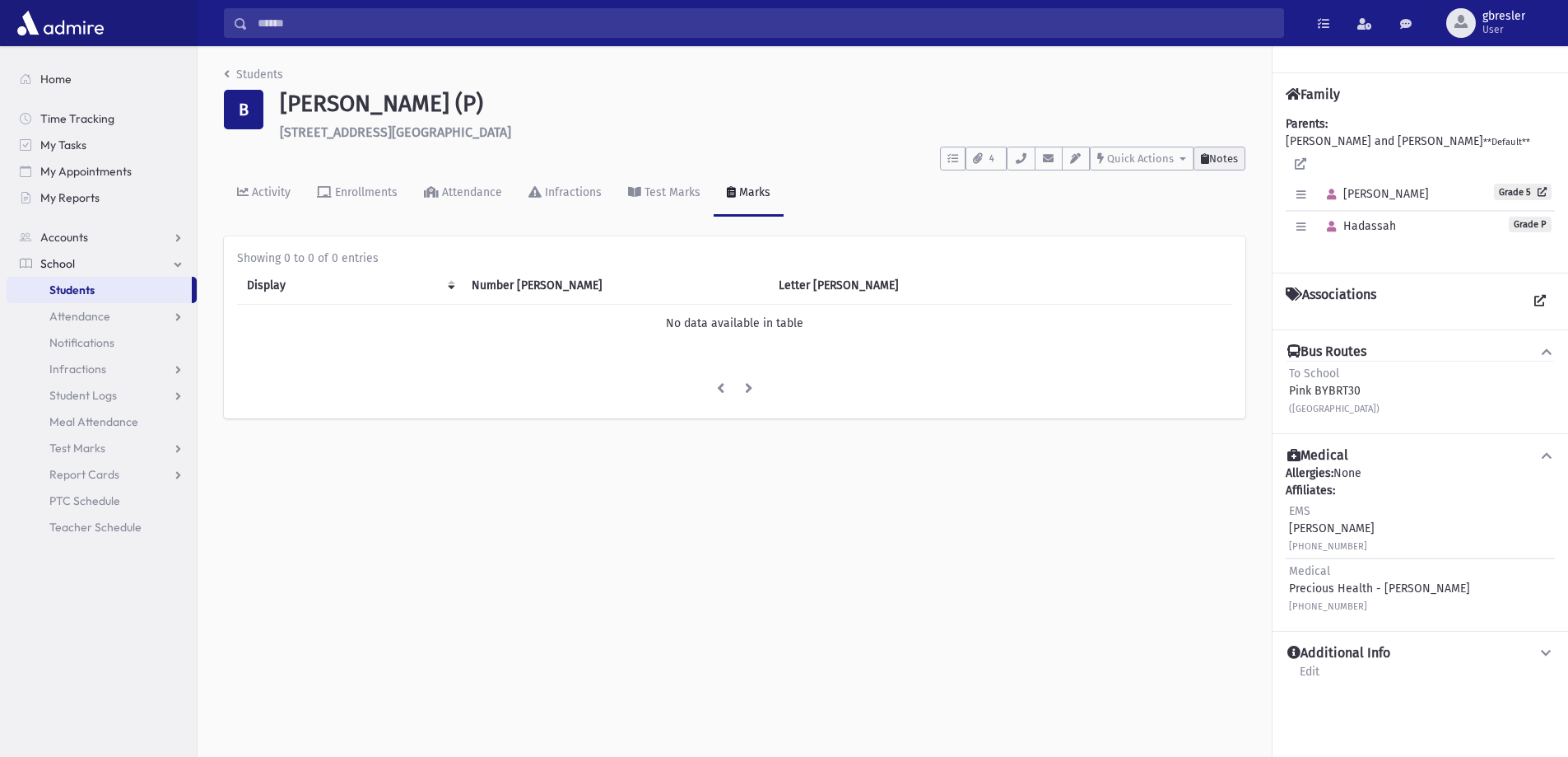
click at [1219, 164] on span "Notes" at bounding box center [1223, 158] width 28 height 13
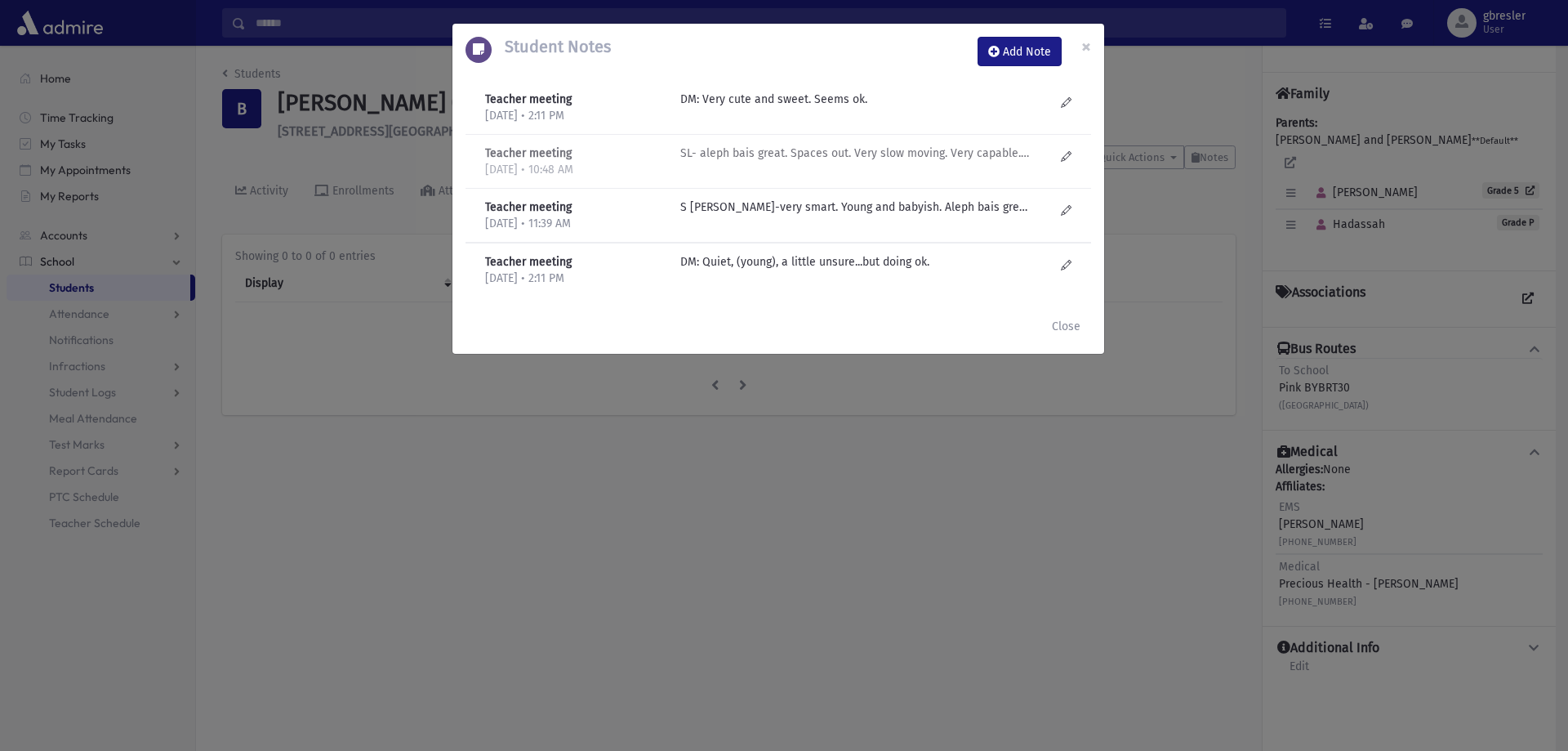
click at [743, 108] on p "SL- aleph bais great. Spaces out. Very slow moving. Very capable. Can't multita…" at bounding box center [855, 99] width 349 height 17
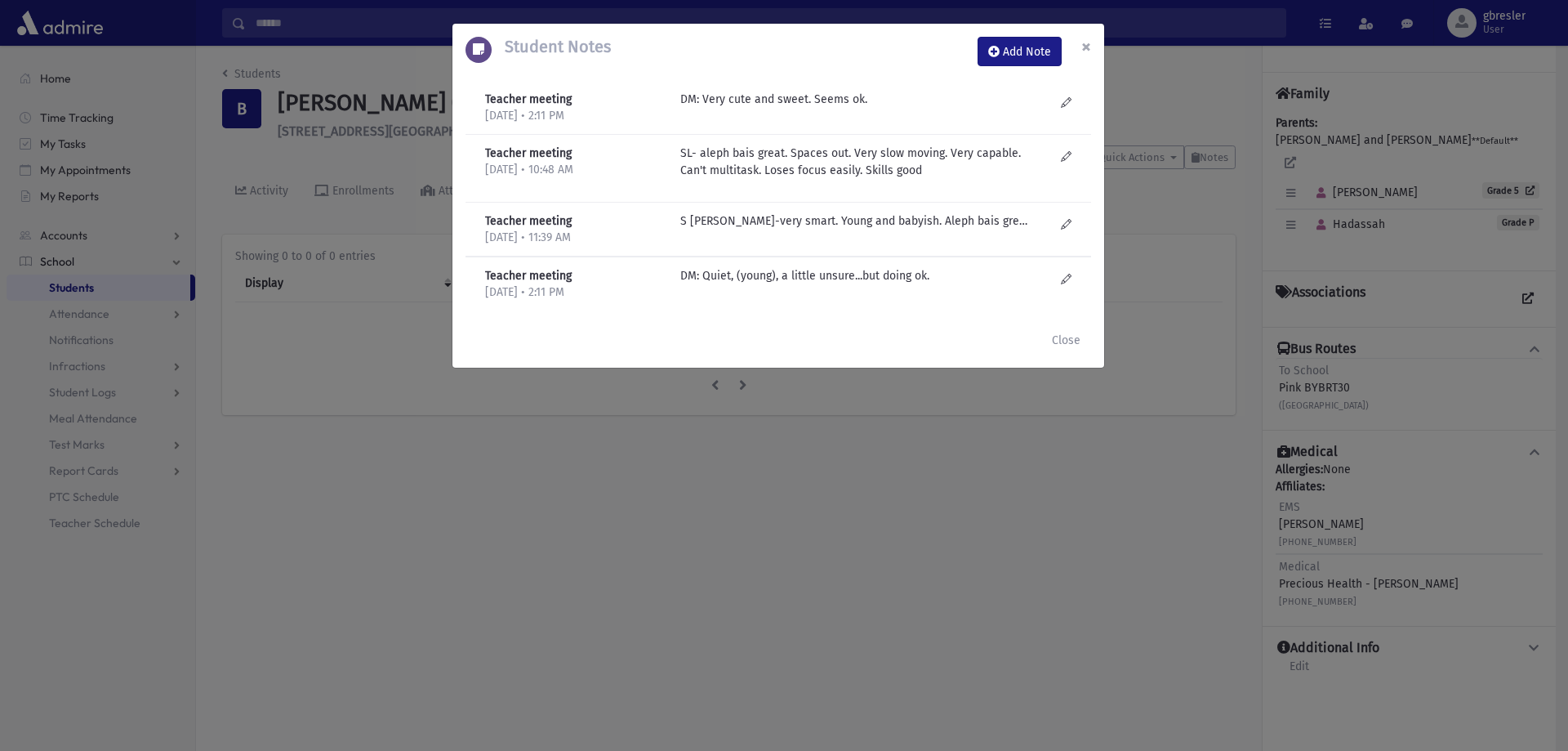
click at [1087, 47] on span "×" at bounding box center [1086, 47] width 10 height 23
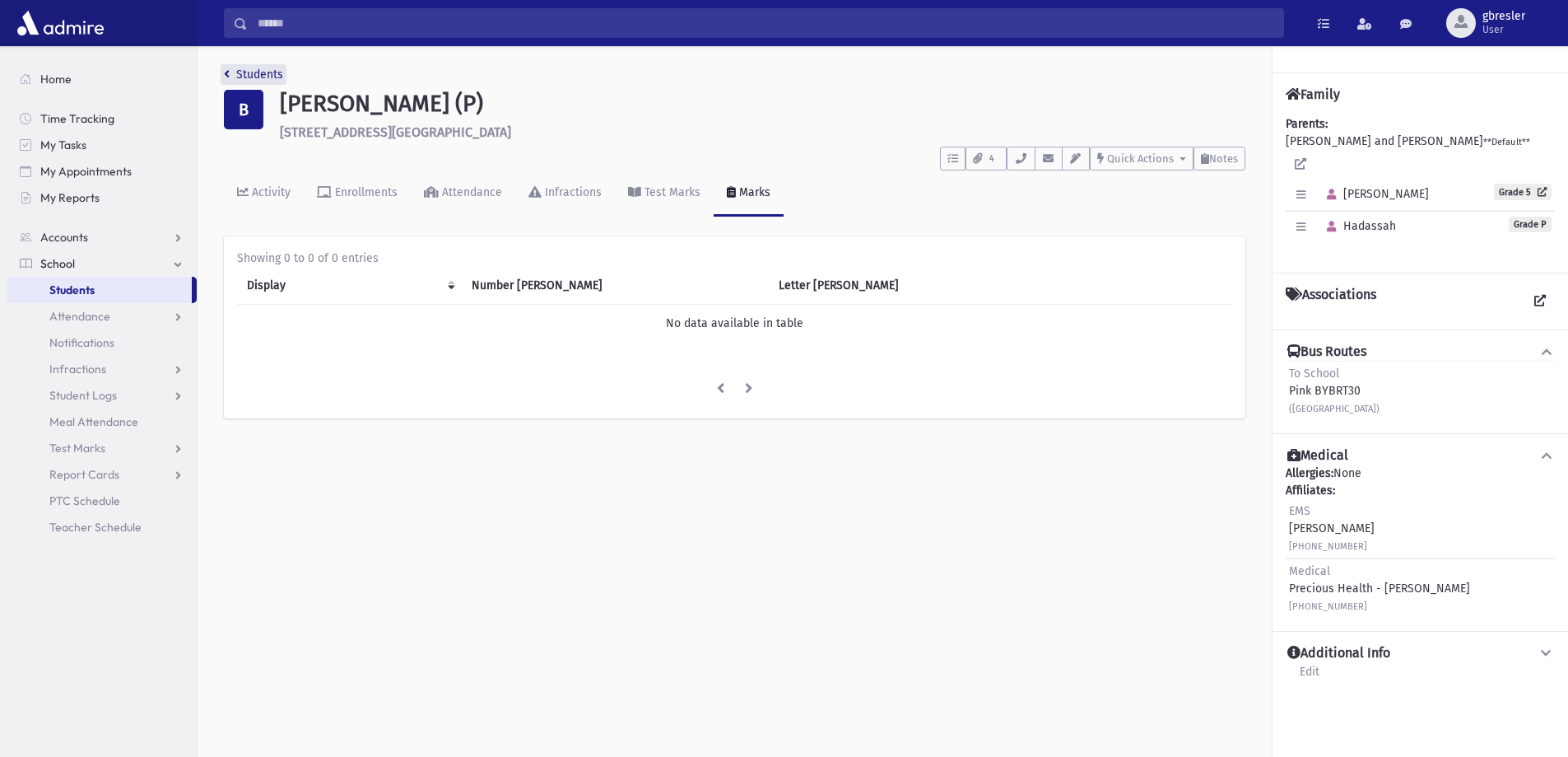
click at [275, 76] on link "Students" at bounding box center [253, 74] width 60 height 14
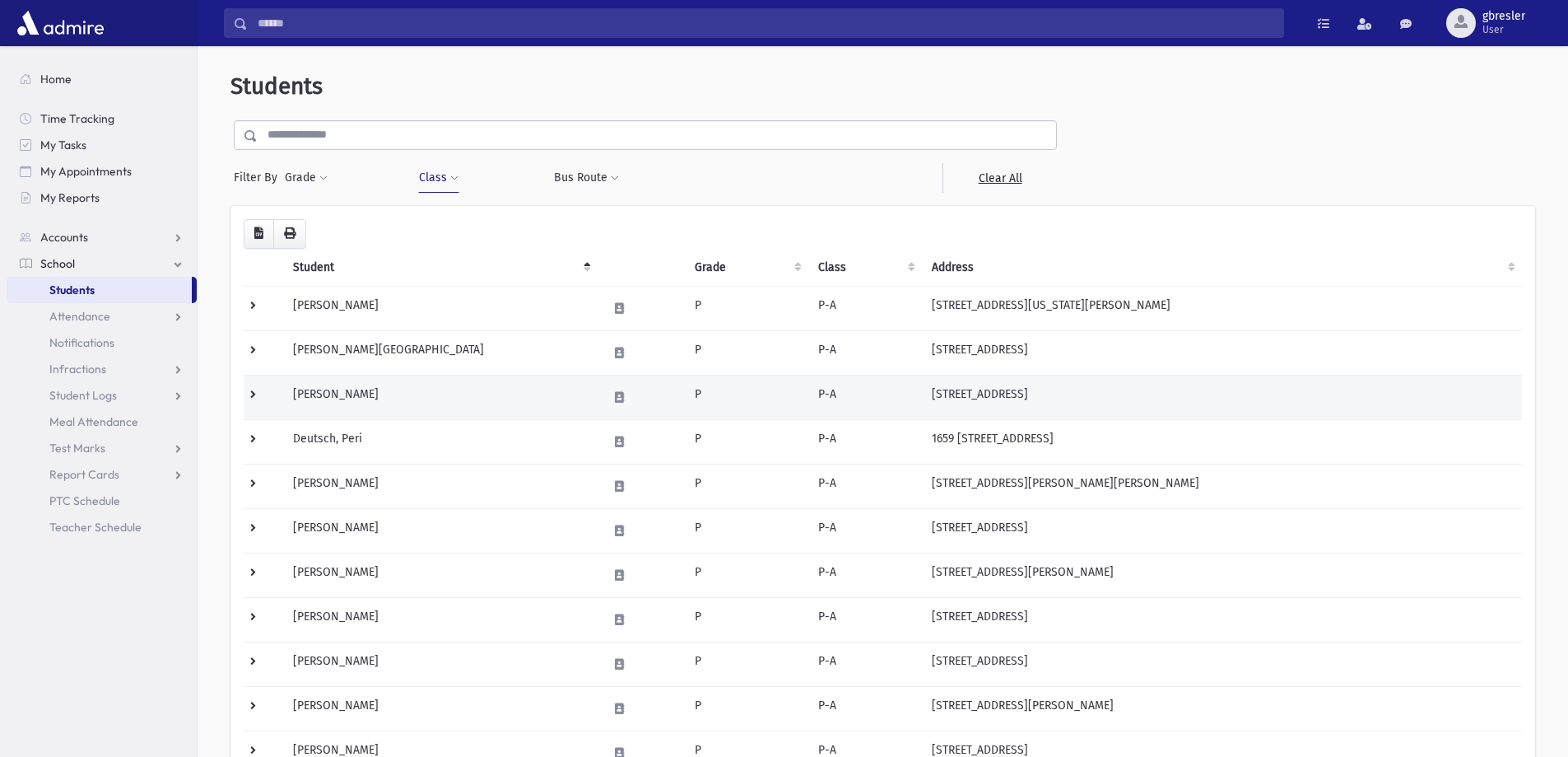
click at [352, 396] on td "[PERSON_NAME]" at bounding box center [441, 396] width 315 height 44
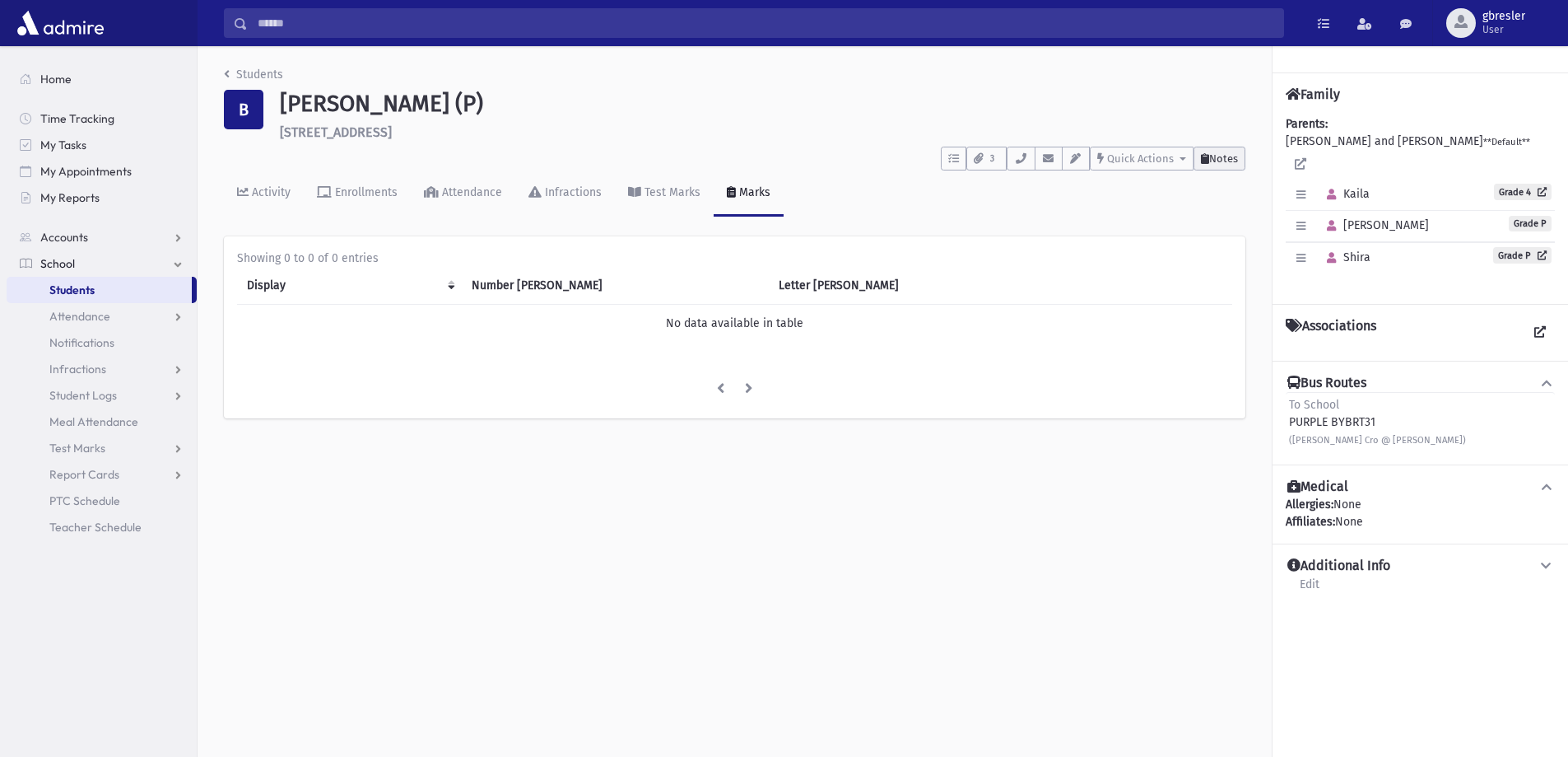
click at [1222, 163] on span "Notes" at bounding box center [1223, 158] width 28 height 13
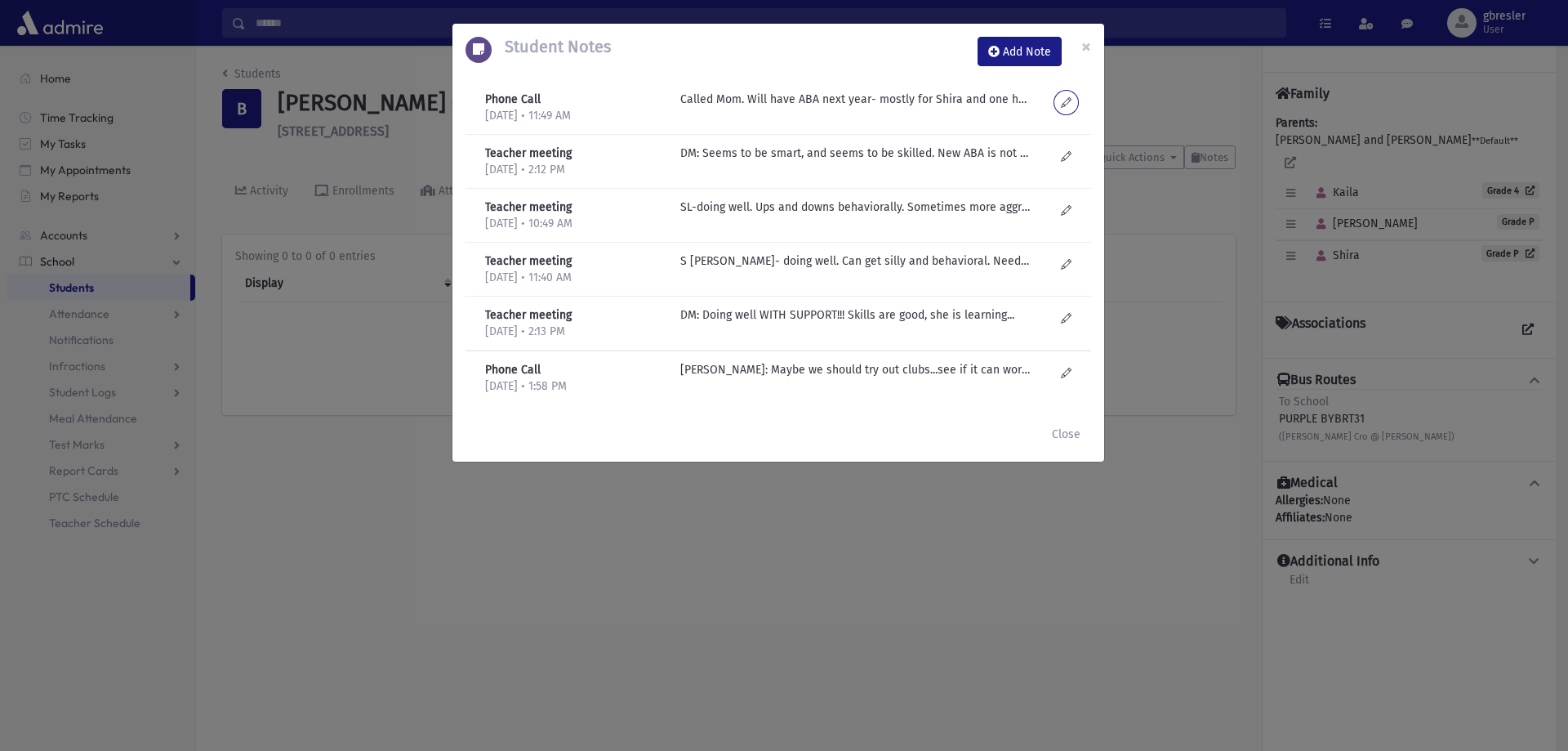
click at [1066, 102] on icon at bounding box center [1066, 102] width 11 height 13
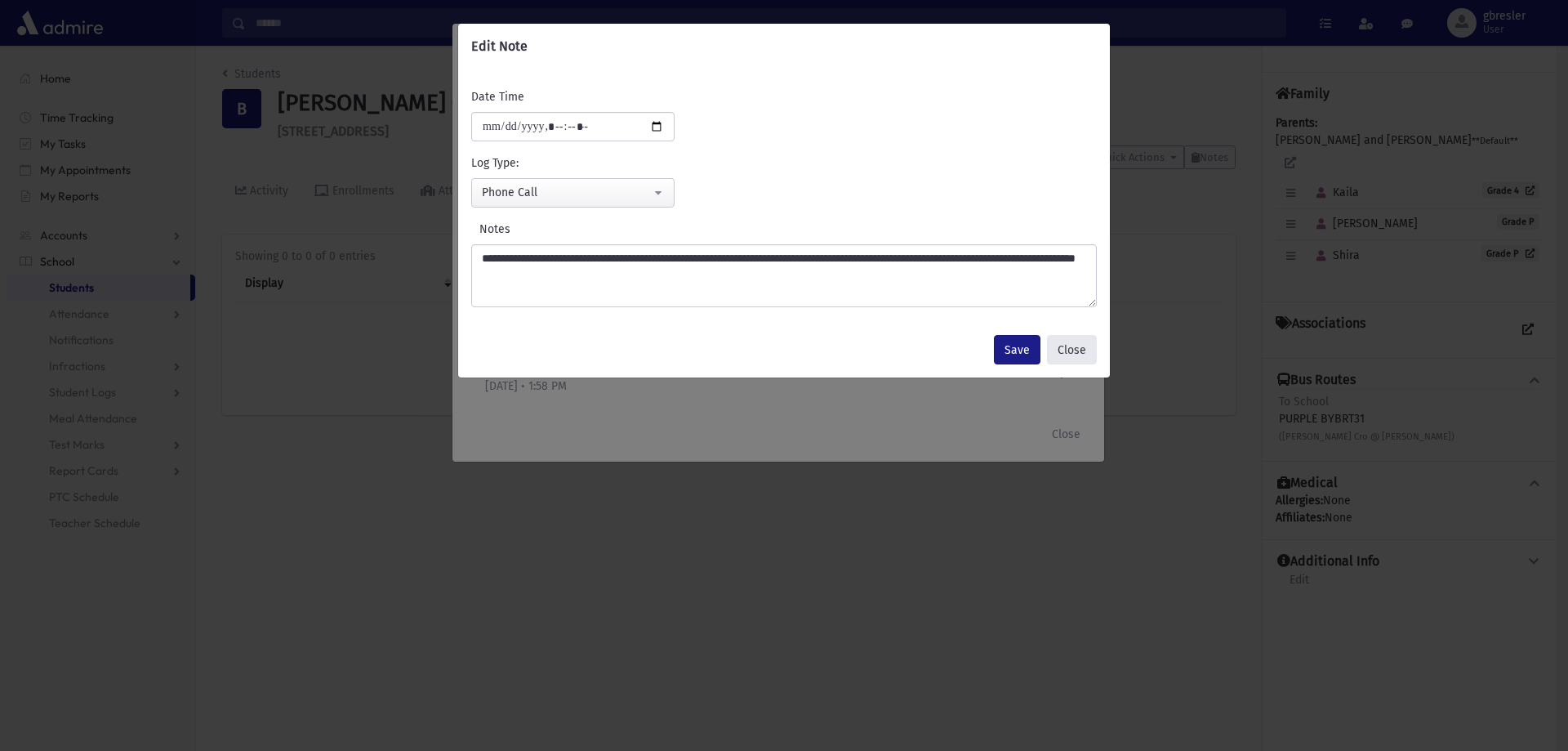
click at [1074, 345] on button "Close" at bounding box center [1072, 349] width 49 height 29
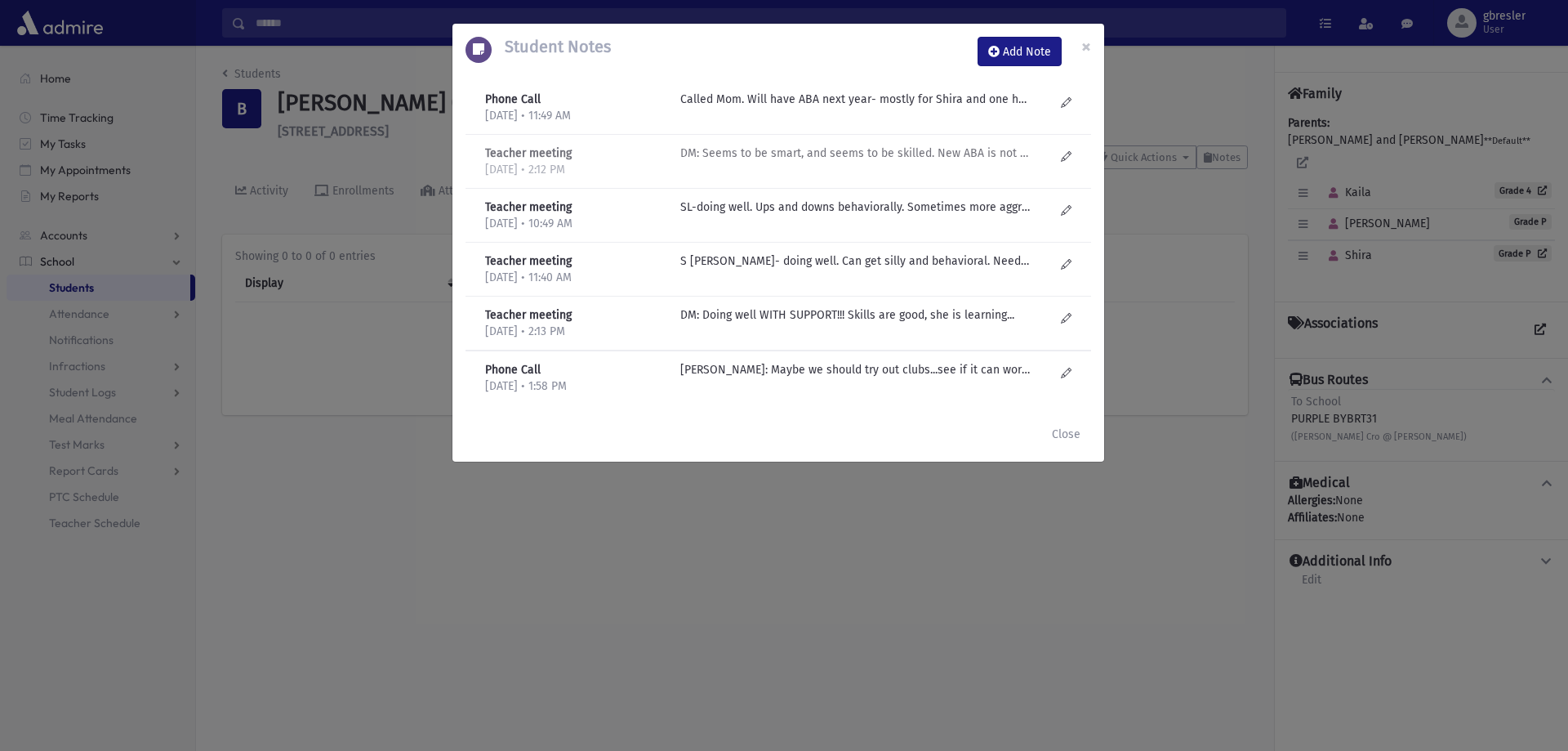
click at [958, 108] on p "DM: Seems to be smart, and seems to be skilled. New ABA is not clicking well. S…" at bounding box center [855, 99] width 349 height 17
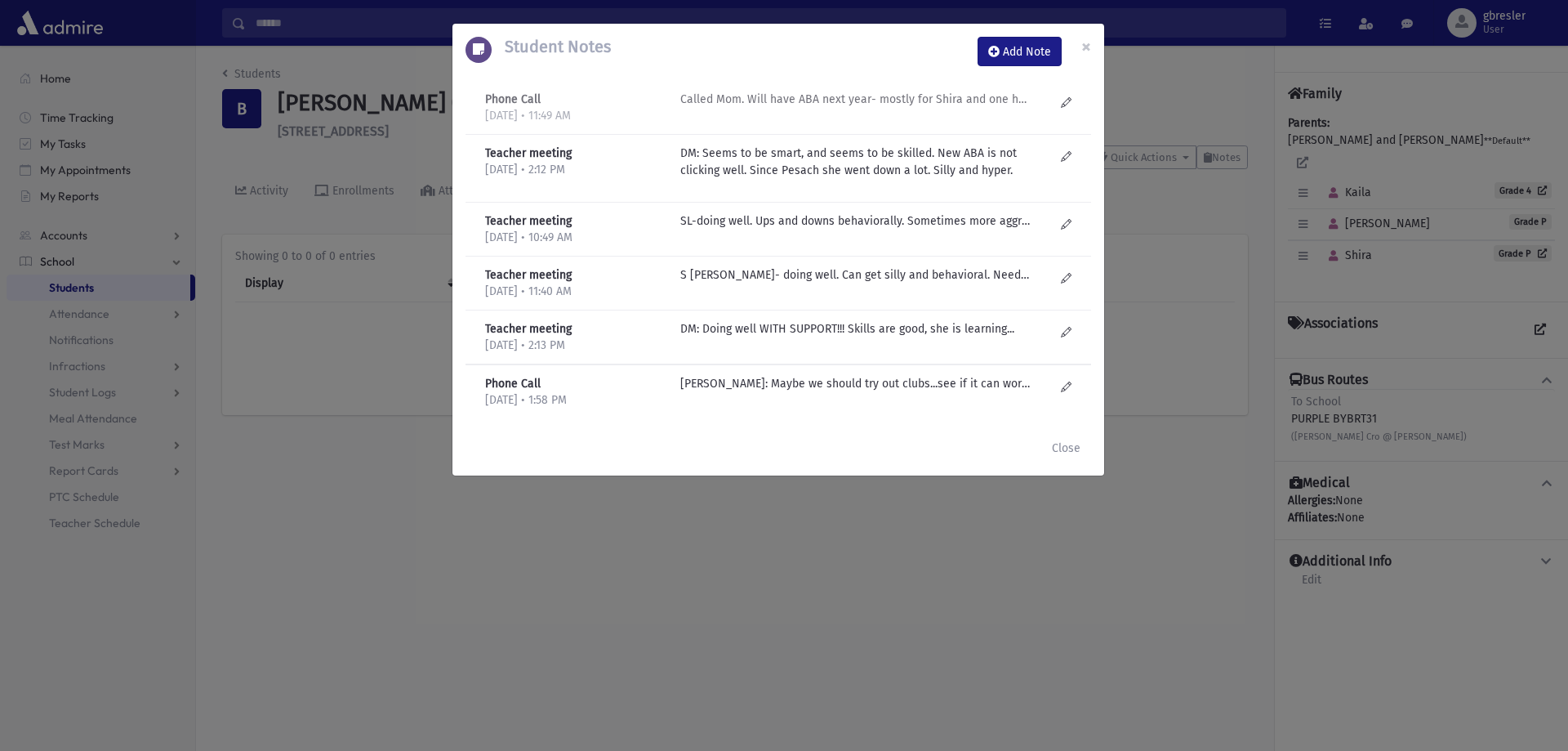
click at [803, 99] on p "Called Mom. Will have ABA next year- mostly for Shira and one hour for Aliza. M…" at bounding box center [855, 99] width 349 height 17
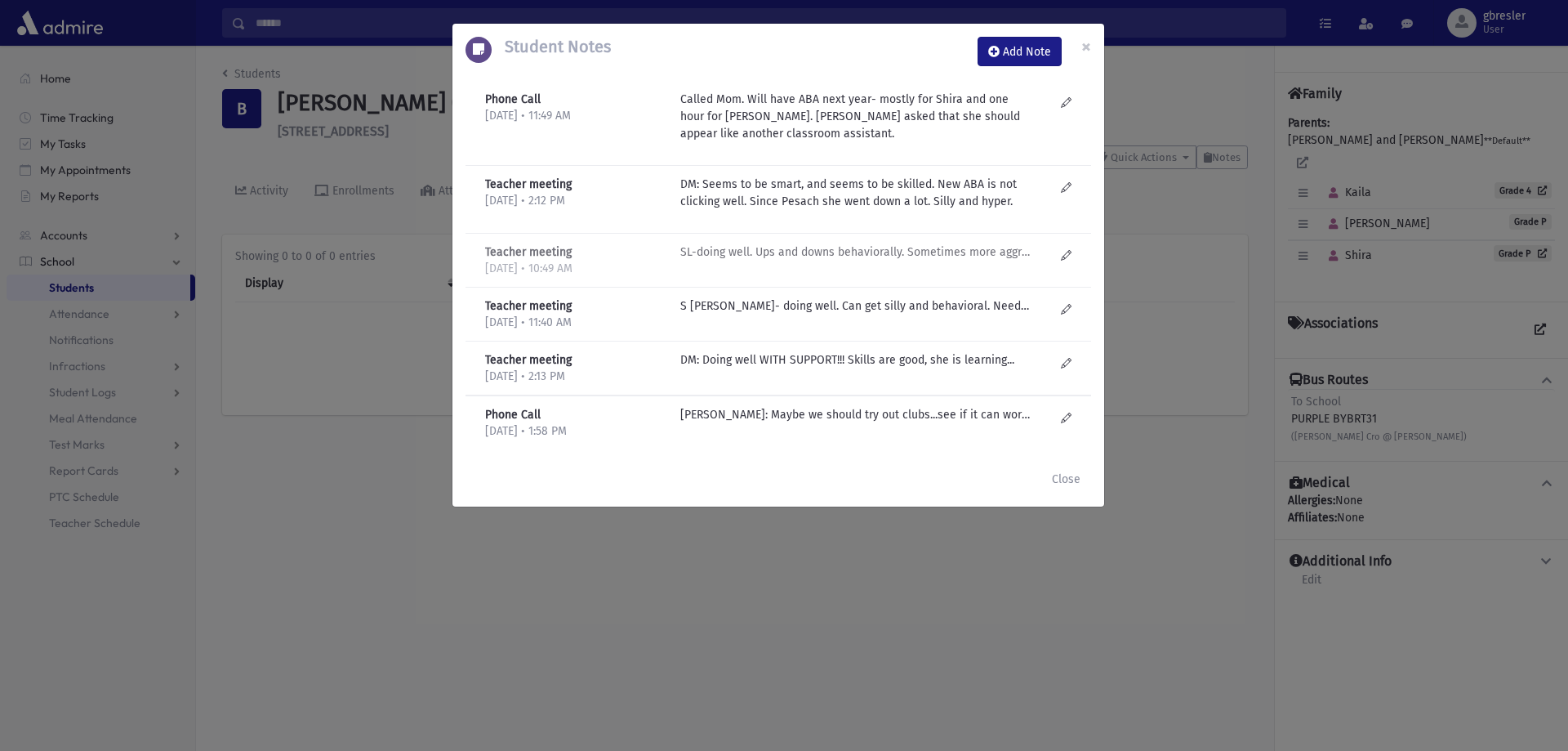
click at [826, 249] on p "SL-doing well. Ups and downs behaviorally. Sometimes more aggressive.... Aleph …" at bounding box center [855, 252] width 349 height 17
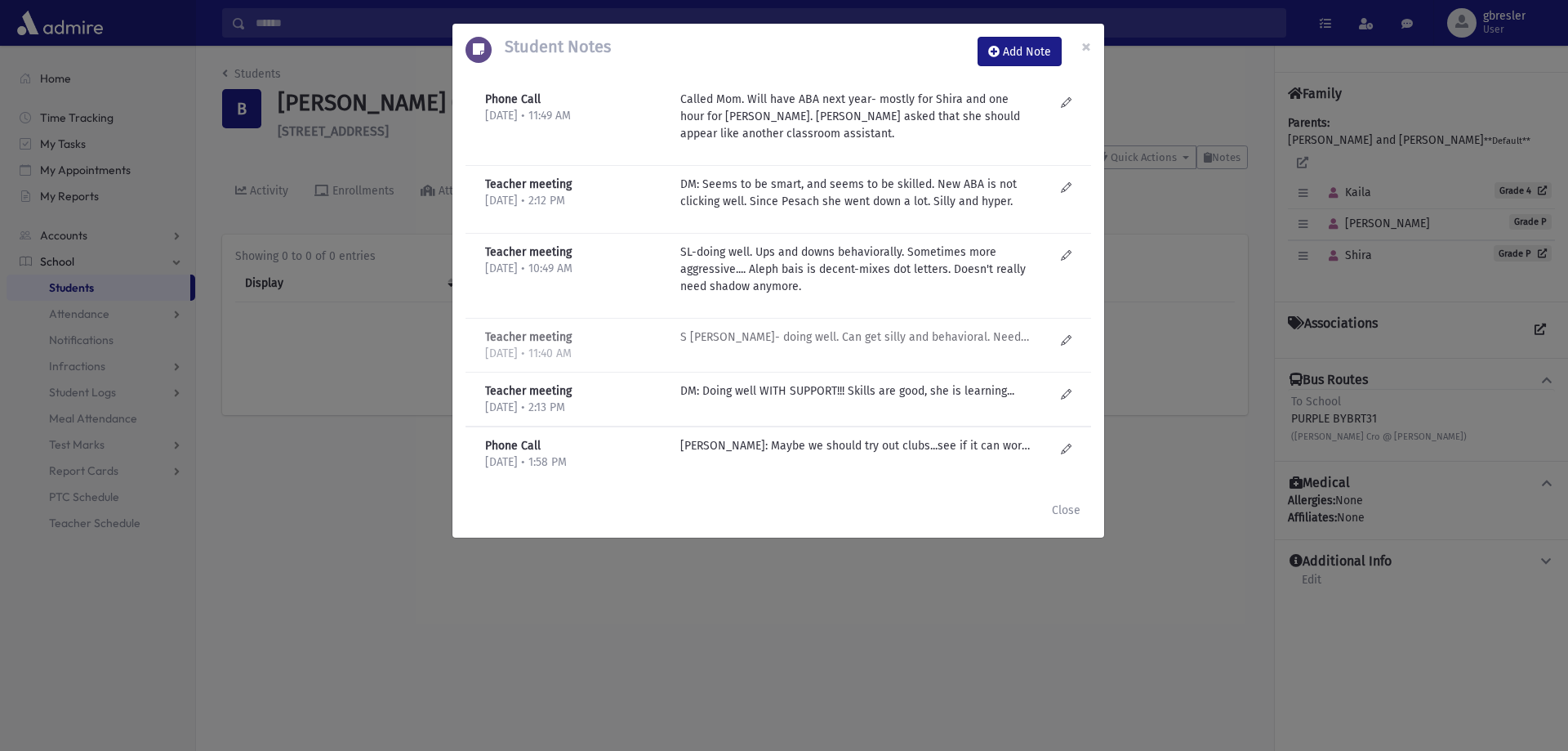
click at [891, 335] on p "S Liefer- doing well. Can get silly and behavioral. Needs to be in charge. Give…" at bounding box center [855, 338] width 349 height 17
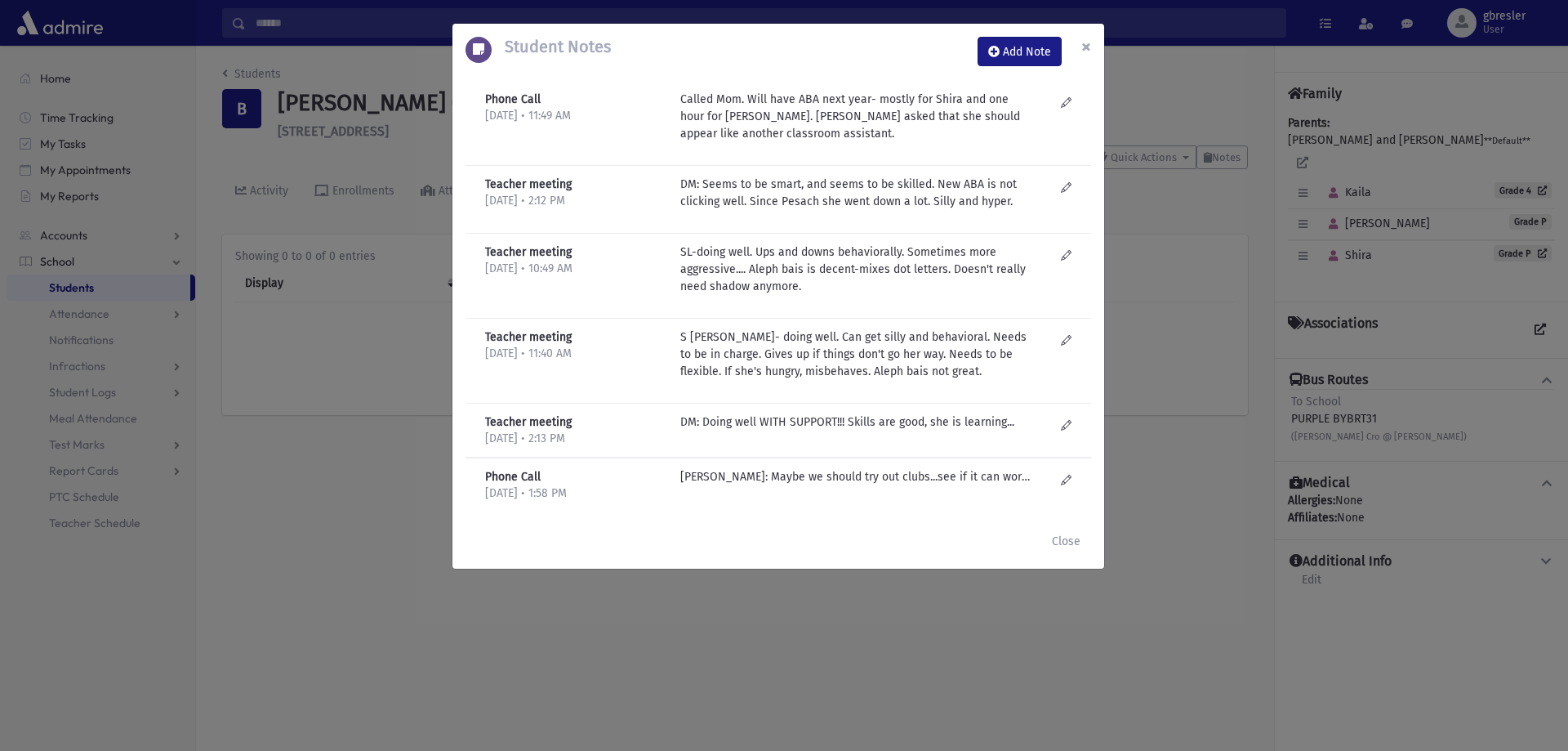
click at [1079, 49] on button "×" at bounding box center [1086, 46] width 36 height 46
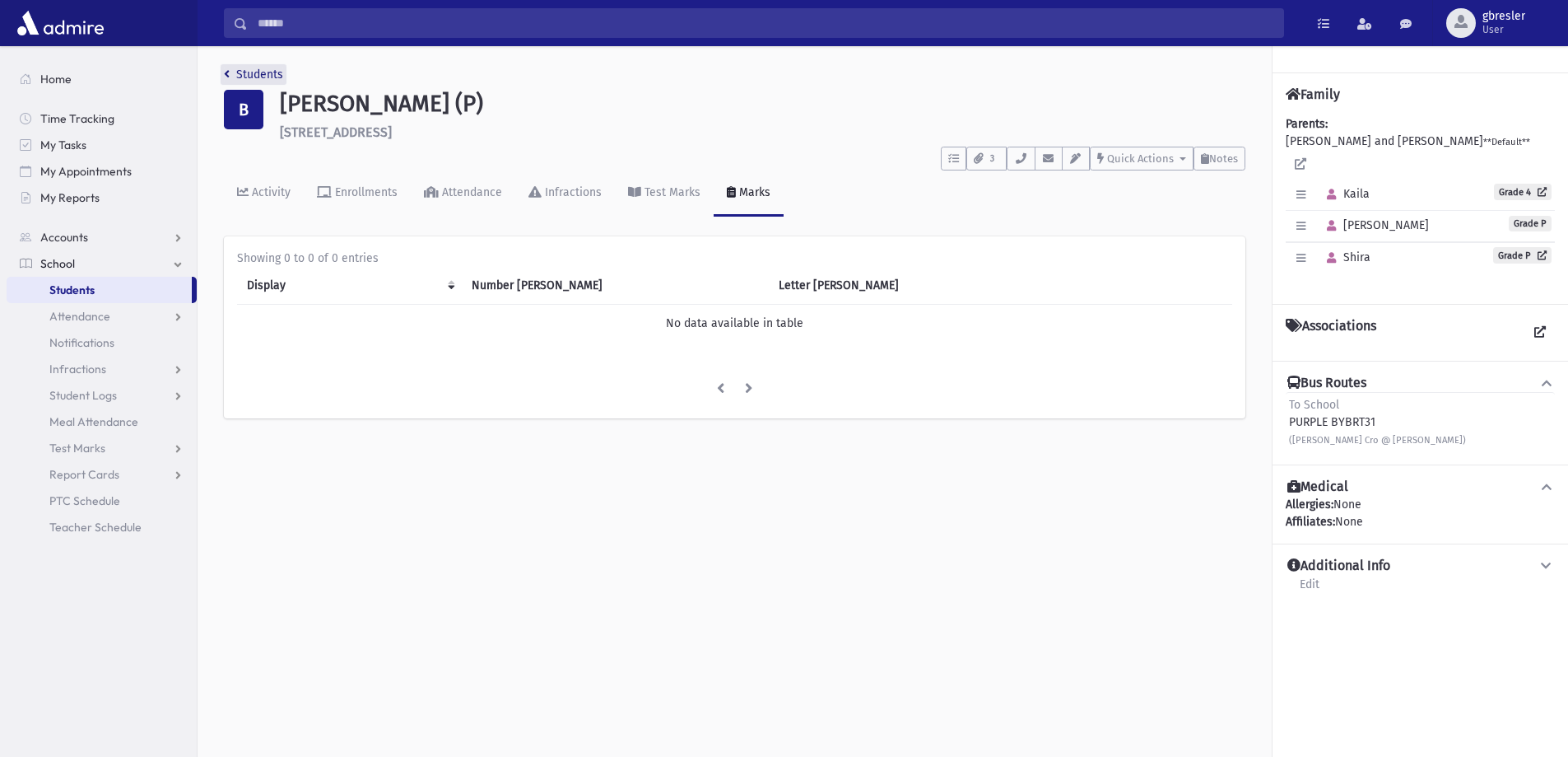
click at [269, 76] on link "Students" at bounding box center [253, 74] width 60 height 14
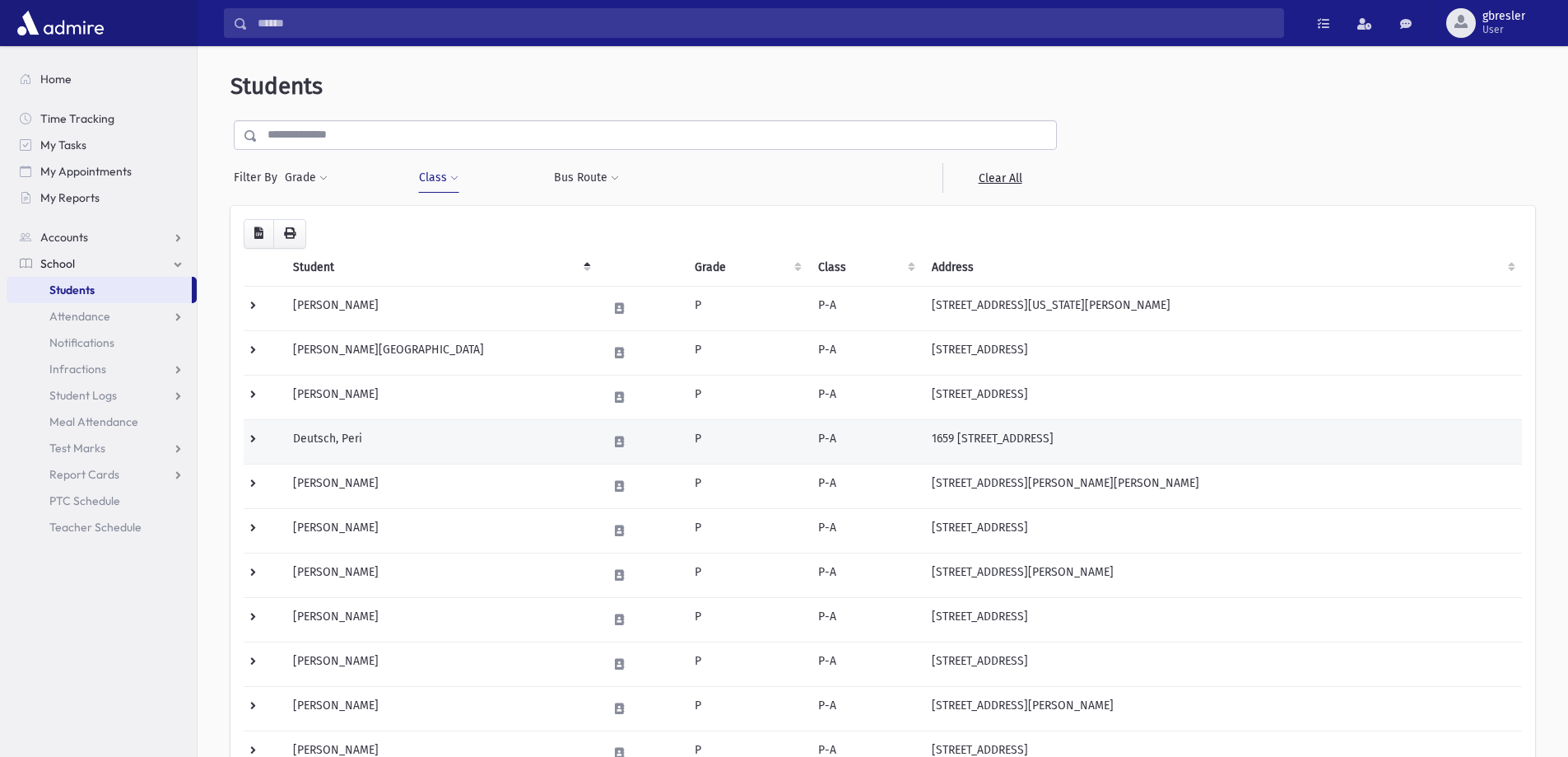
click at [340, 434] on td "Deutsch, Peri" at bounding box center [441, 441] width 315 height 44
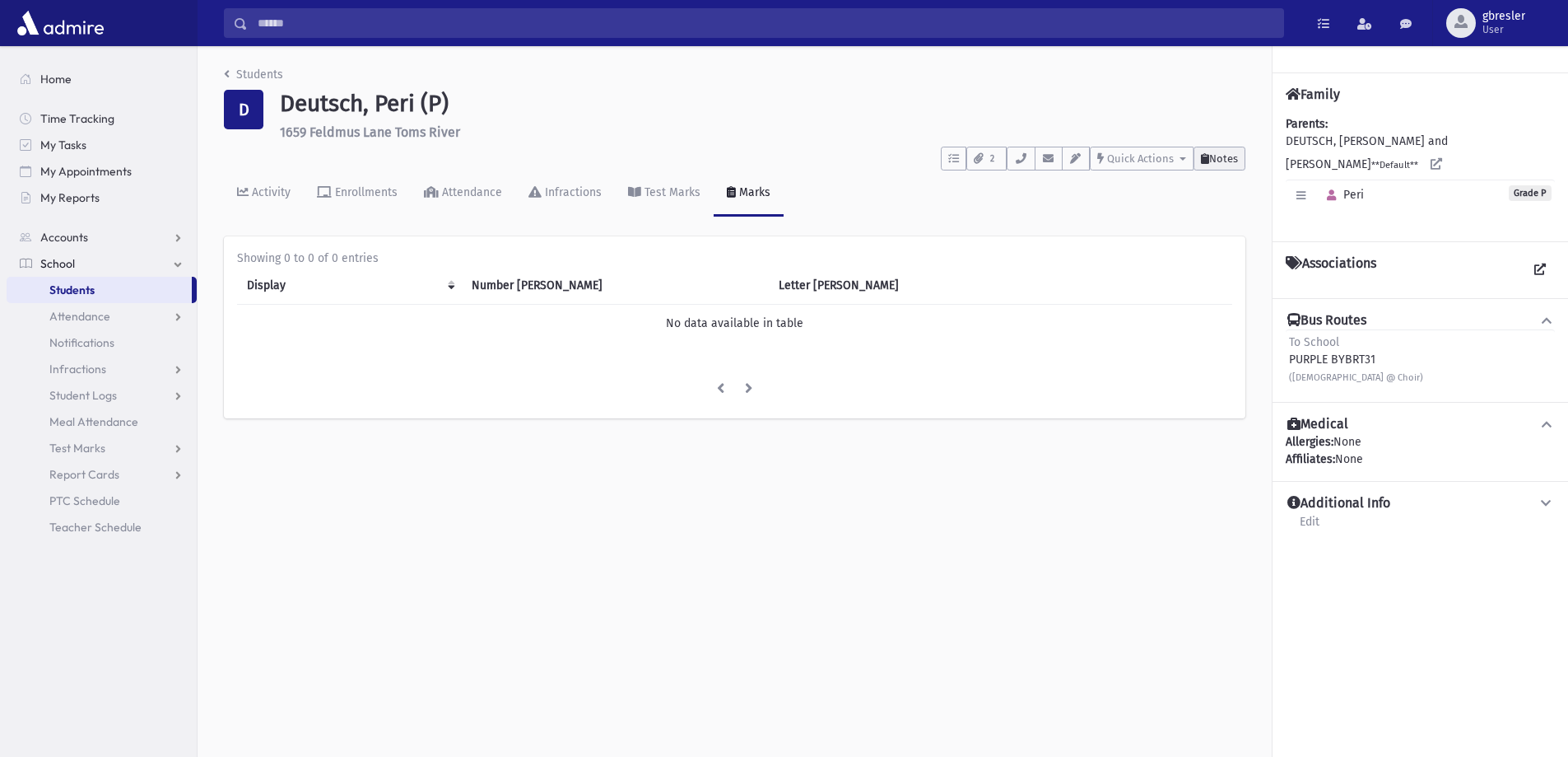
click at [1224, 157] on span "Notes" at bounding box center [1223, 158] width 28 height 13
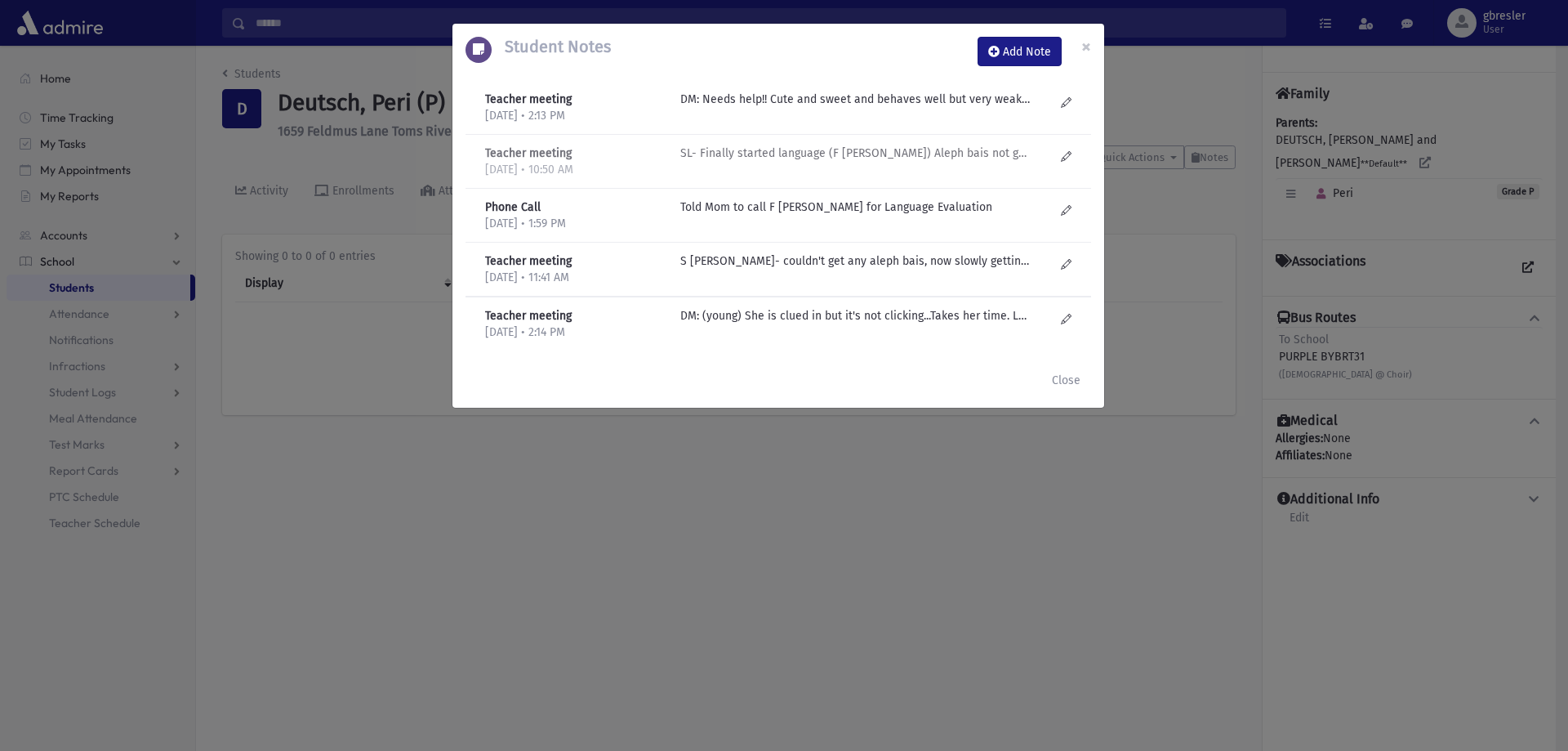
click at [745, 108] on p "SL- Finally started language (F Garfinkel) Aleph bais not great. Lately started…" at bounding box center [855, 99] width 349 height 17
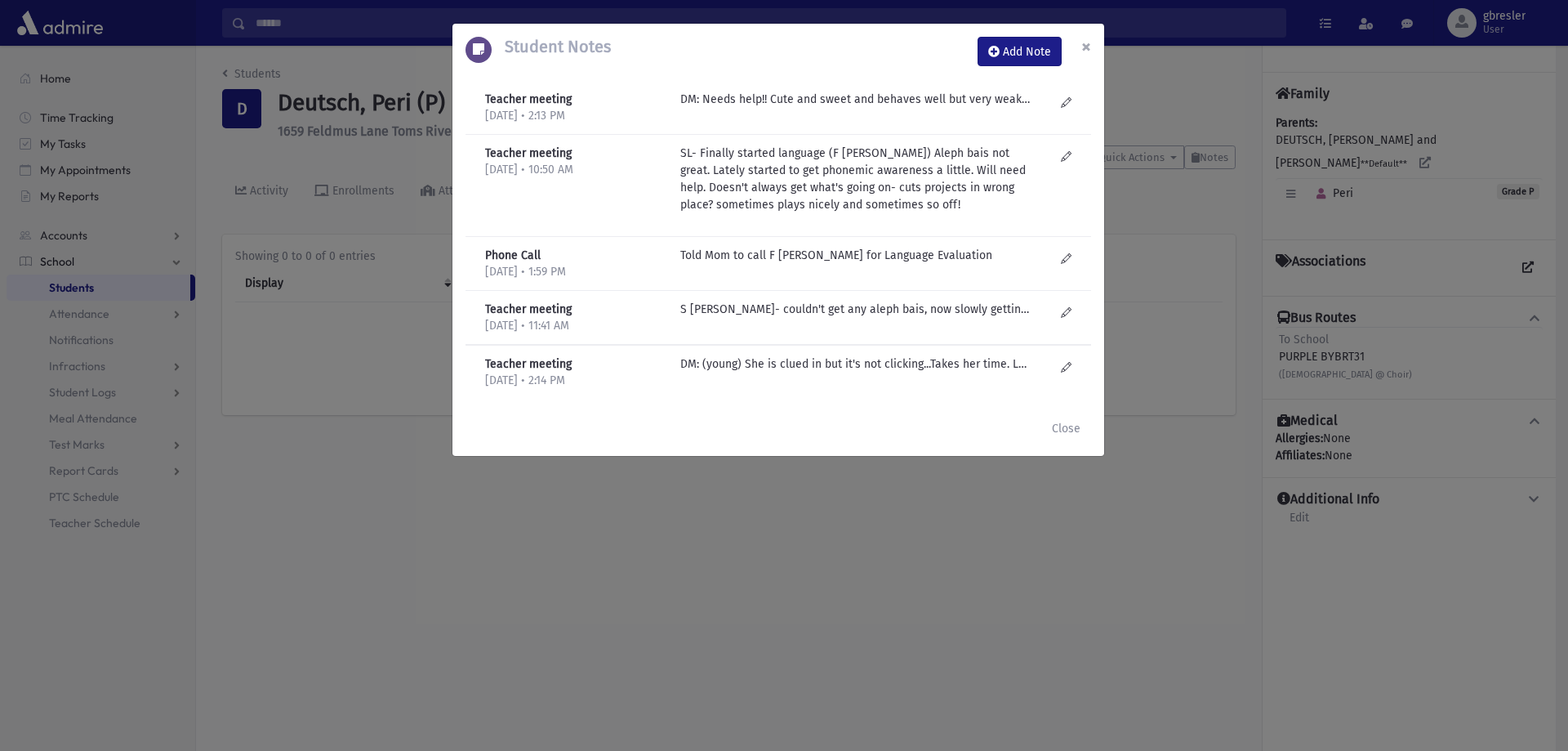
click at [1079, 49] on button "×" at bounding box center [1086, 46] width 36 height 46
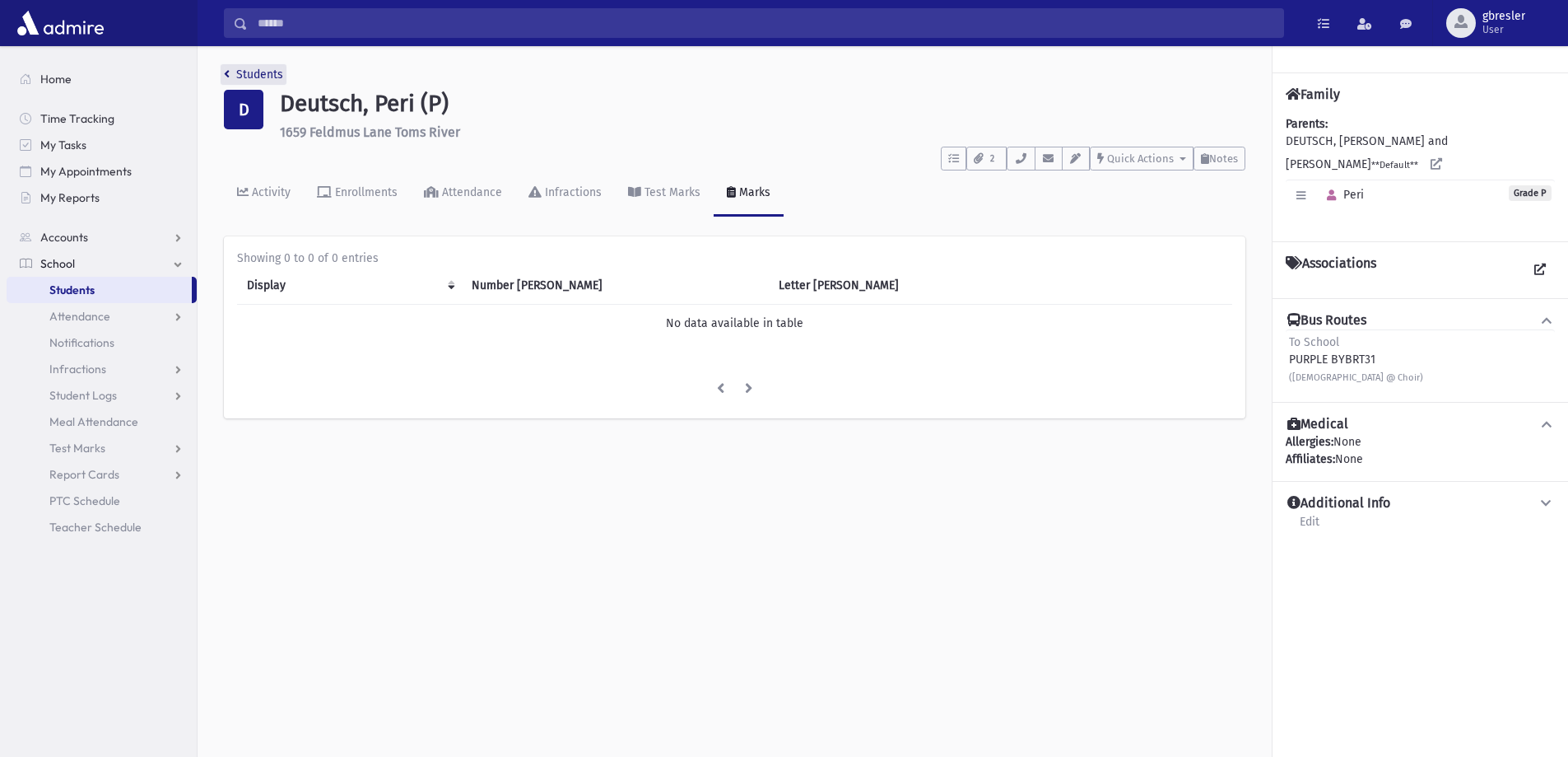
click at [261, 72] on link "Students" at bounding box center [253, 74] width 60 height 14
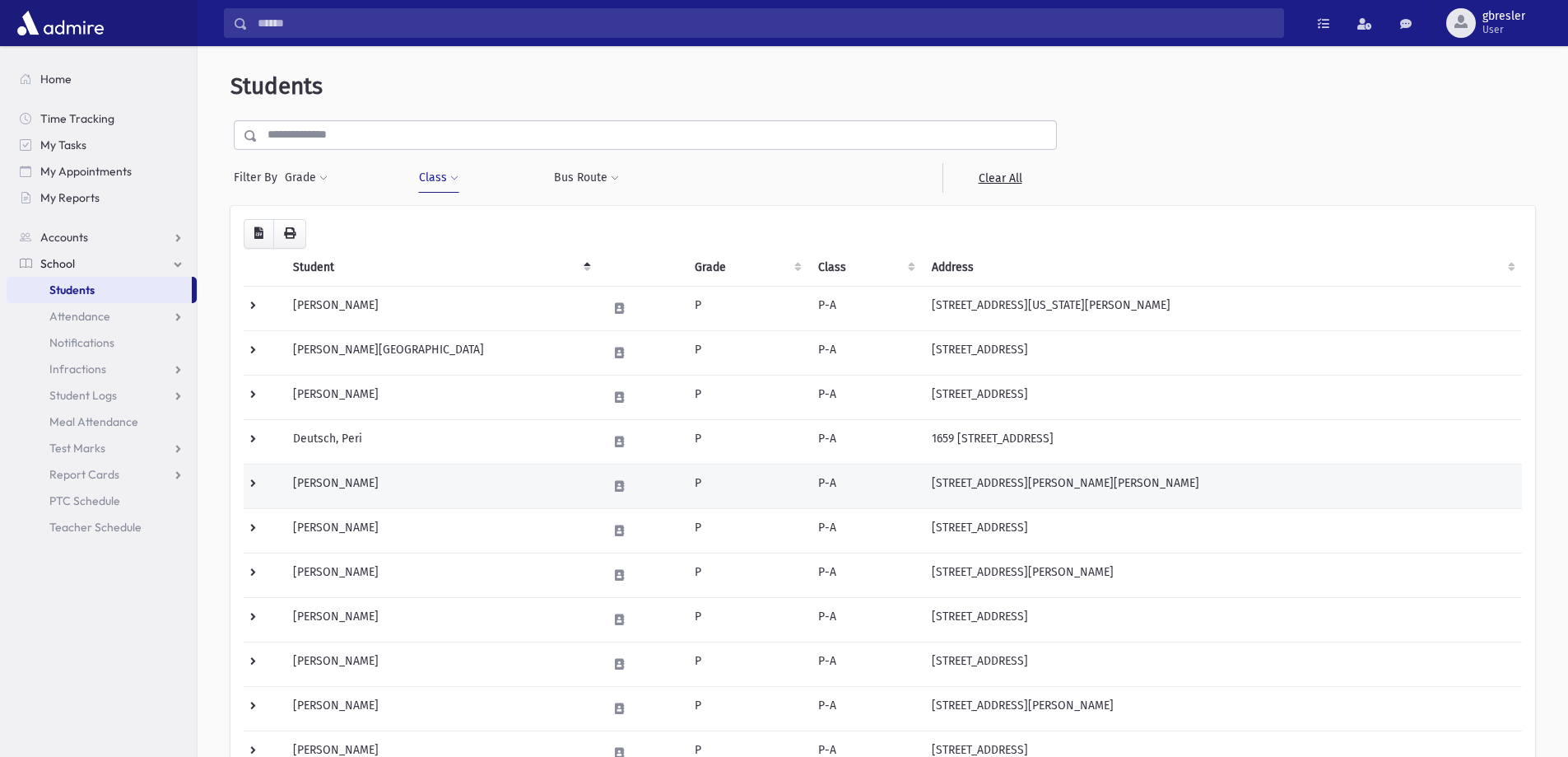
click at [347, 480] on td "Eigner, Tzina" at bounding box center [441, 485] width 315 height 44
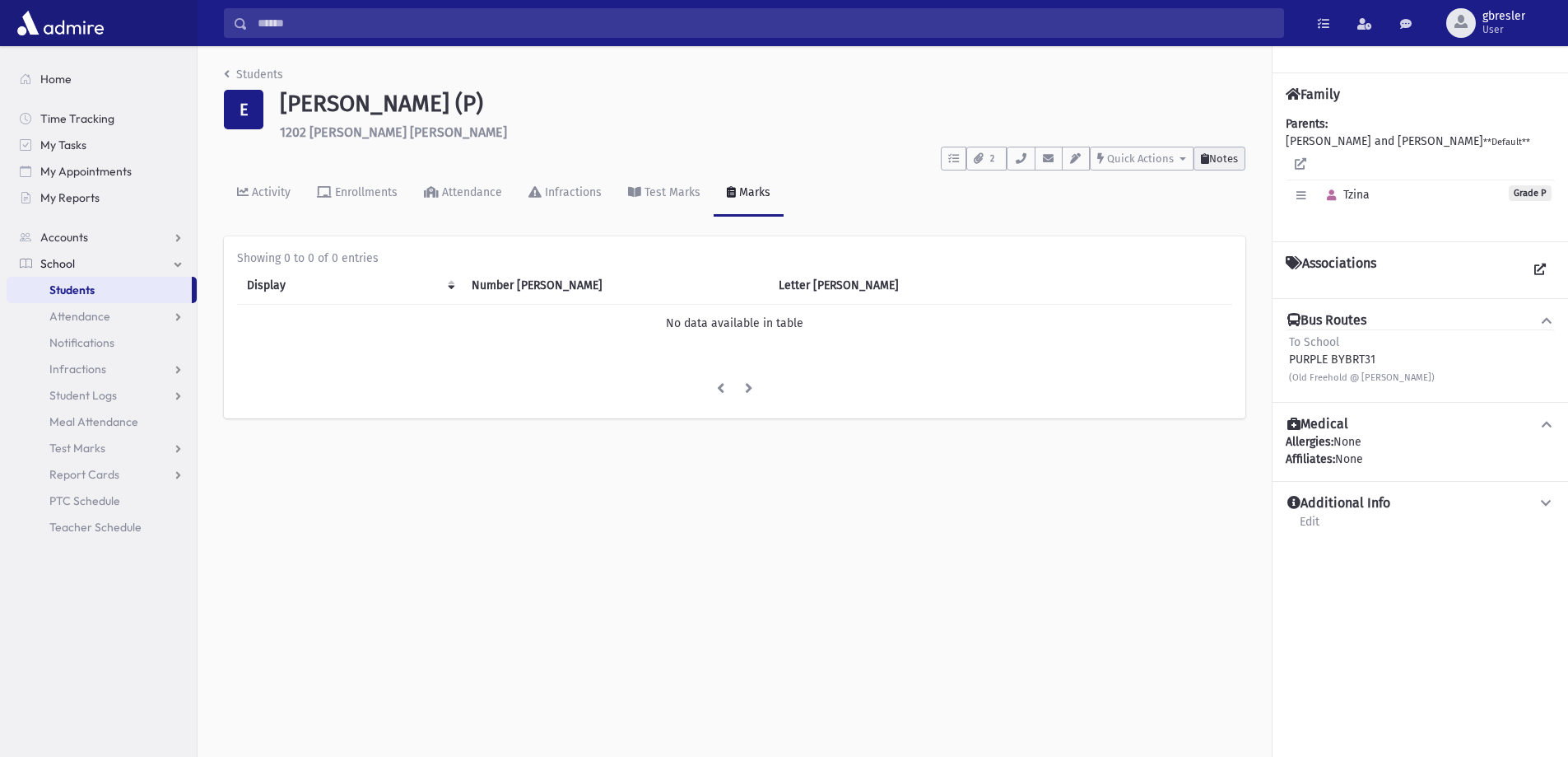
click at [1235, 164] on span "Notes" at bounding box center [1223, 158] width 28 height 13
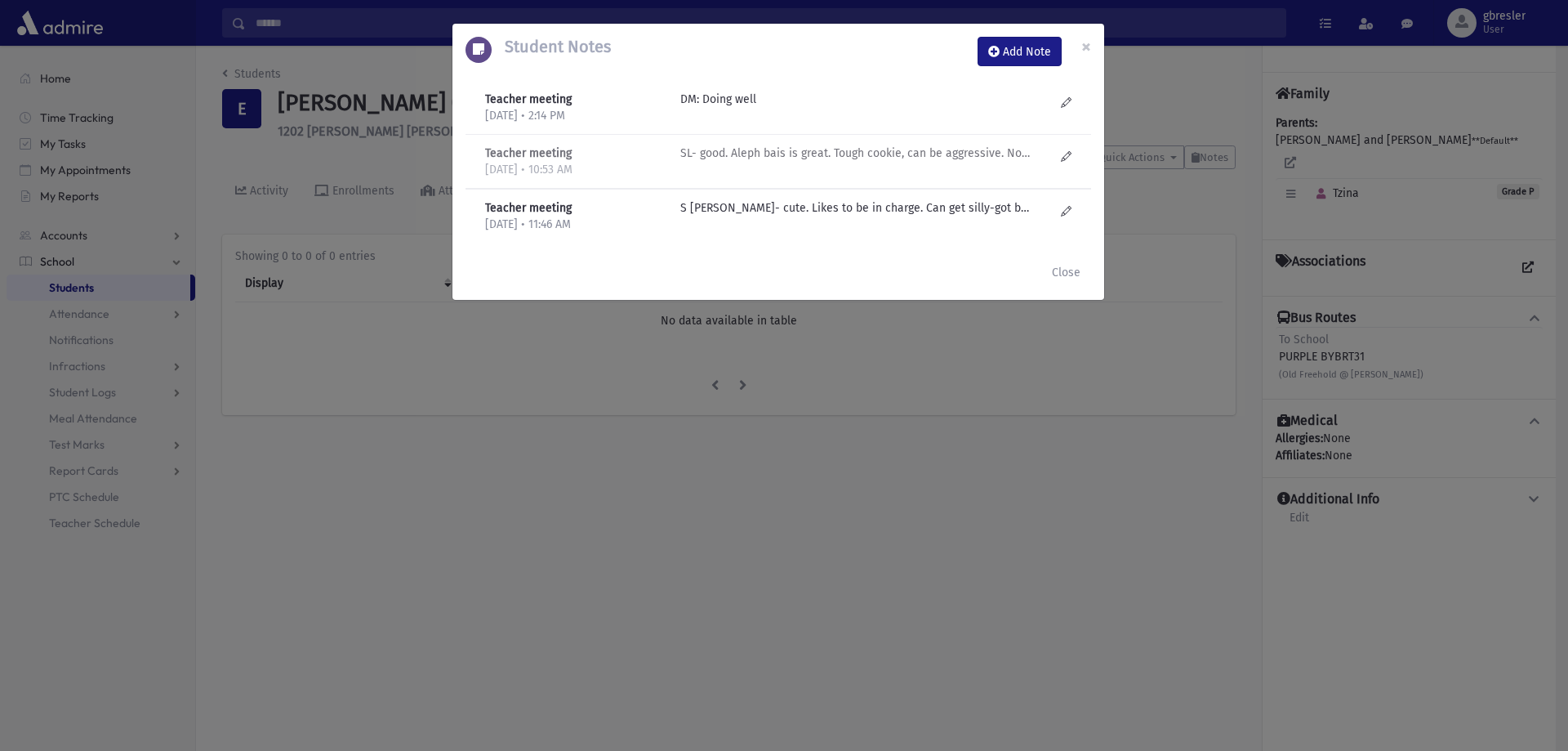
click at [815, 108] on p "SL- good. Aleph bais is great. Tough cookie, can be aggressive. Not as silly as…" at bounding box center [855, 99] width 349 height 17
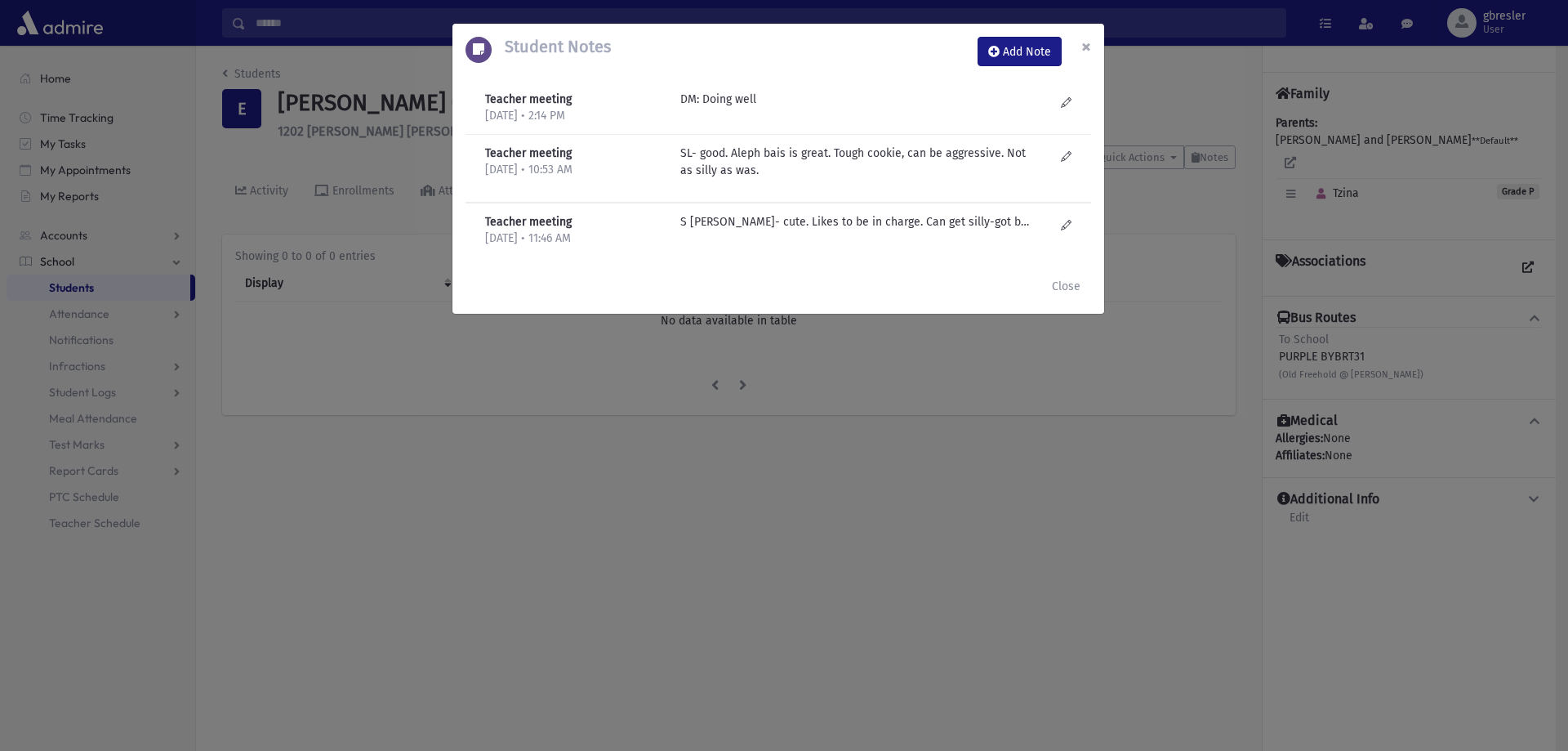
click at [1079, 51] on button "×" at bounding box center [1086, 46] width 36 height 46
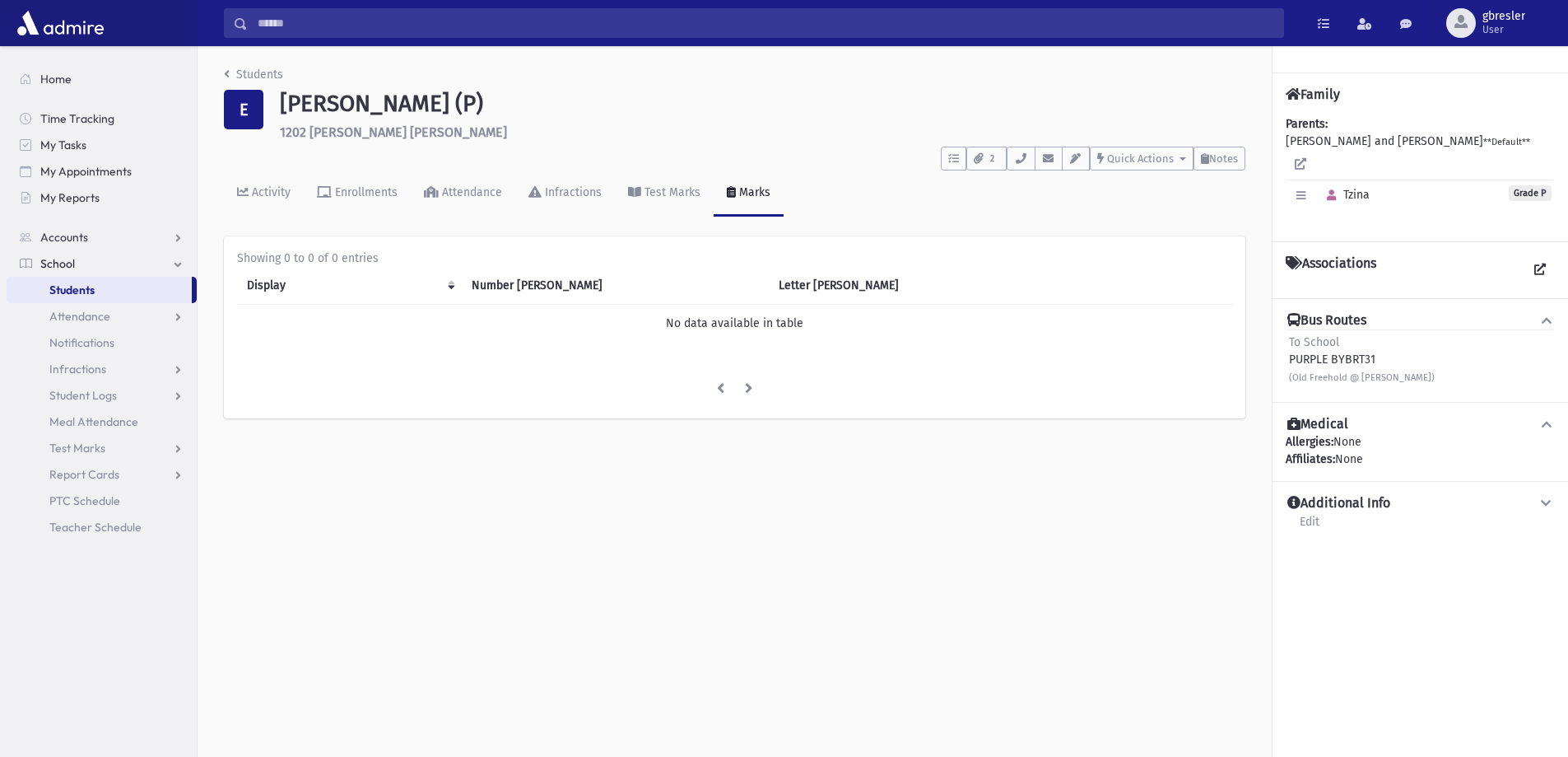
click at [264, 81] on li "Students" at bounding box center [253, 74] width 60 height 18
click at [265, 71] on link "Students" at bounding box center [253, 74] width 60 height 14
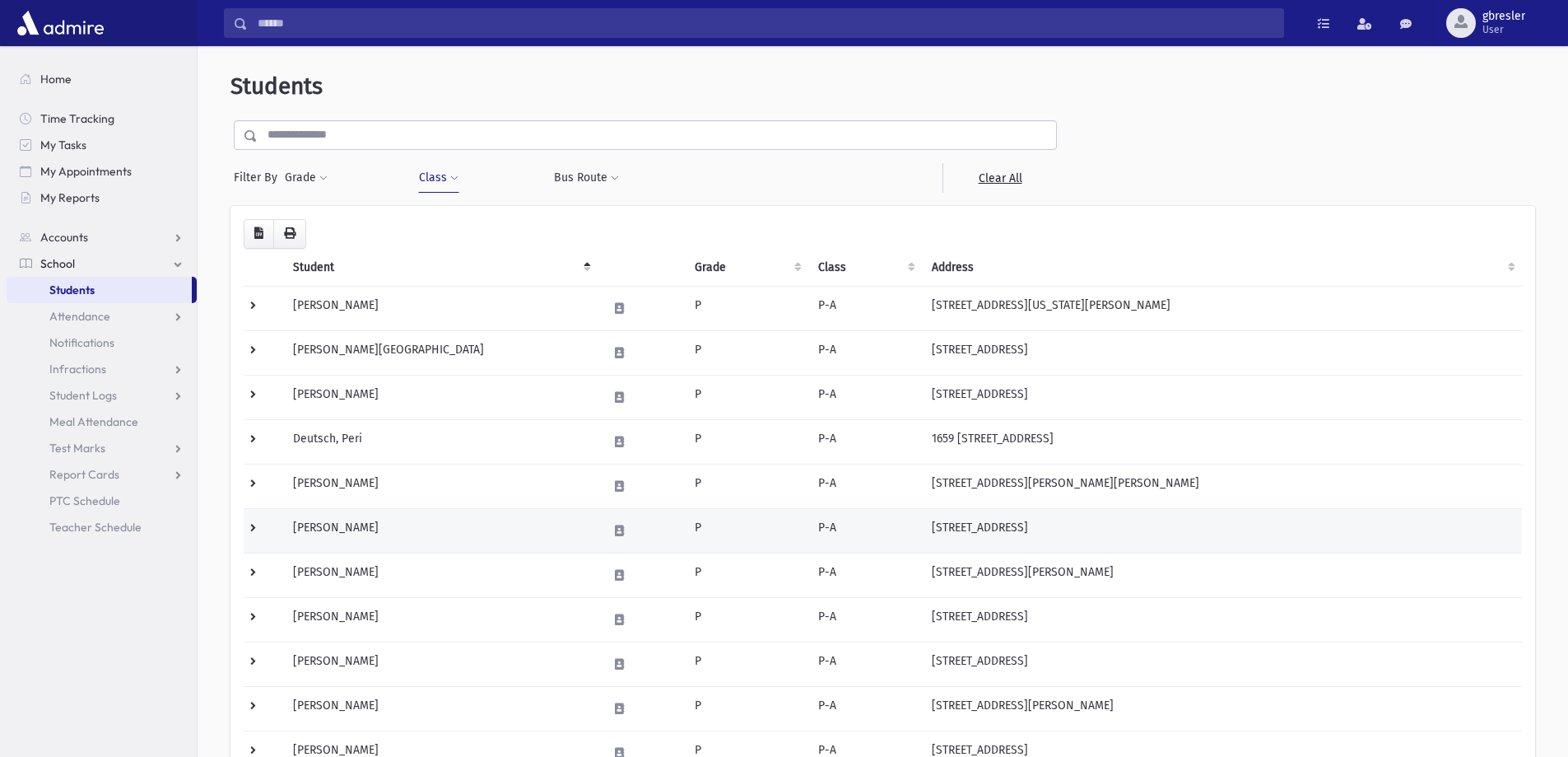
click at [348, 530] on td "[PERSON_NAME]" at bounding box center [441, 530] width 315 height 44
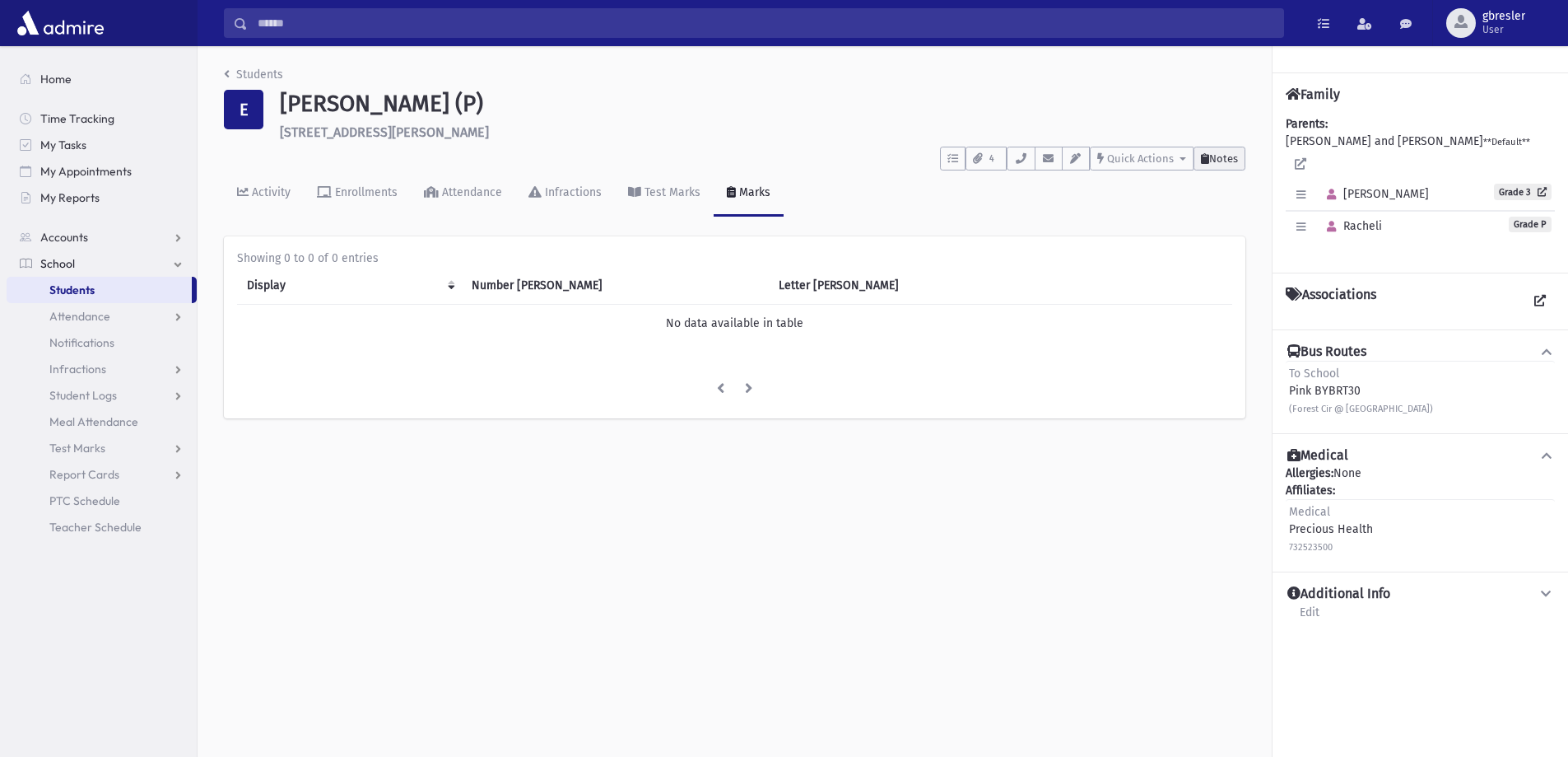
click at [1219, 163] on span "Notes" at bounding box center [1223, 158] width 28 height 13
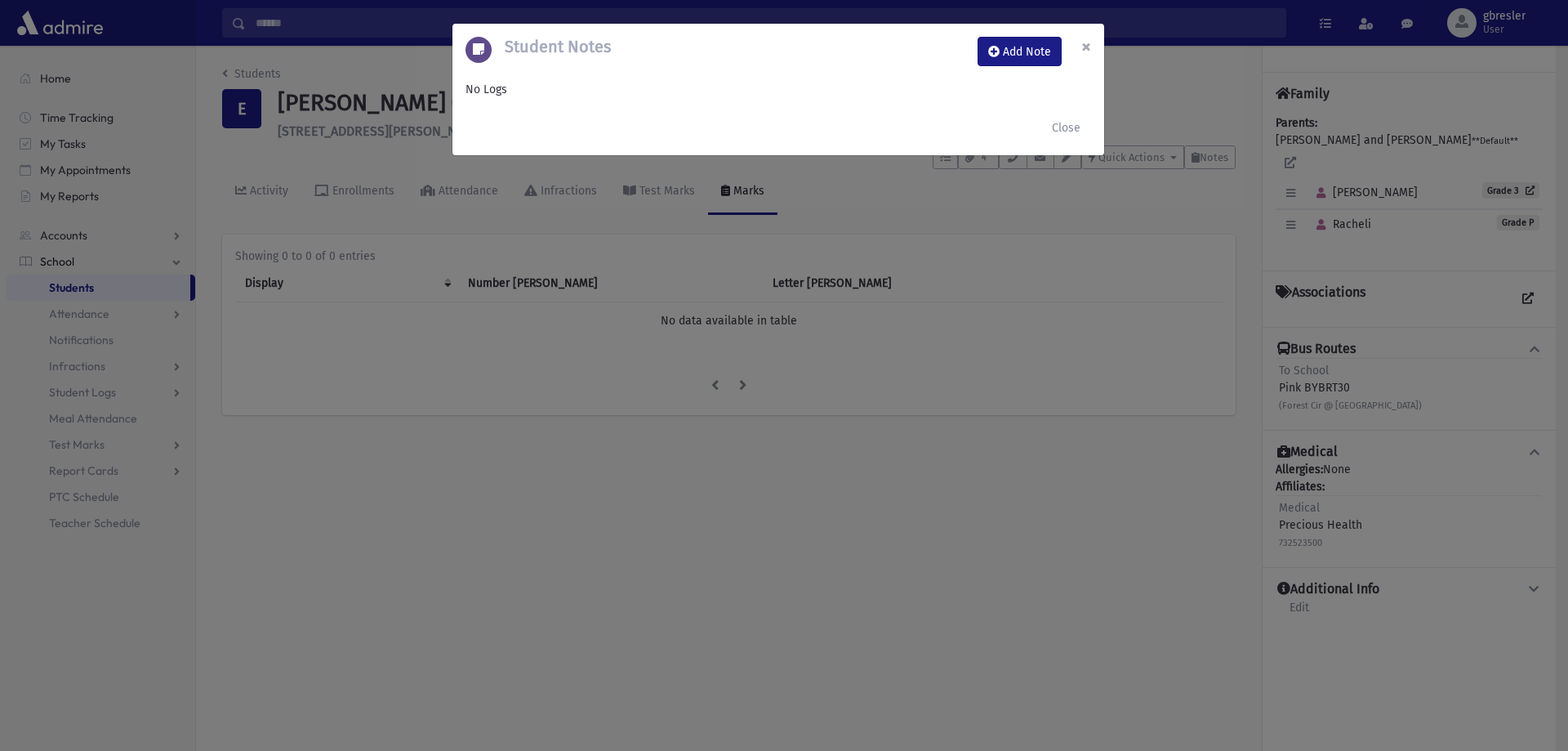
click at [1086, 49] on span "×" at bounding box center [1086, 47] width 10 height 23
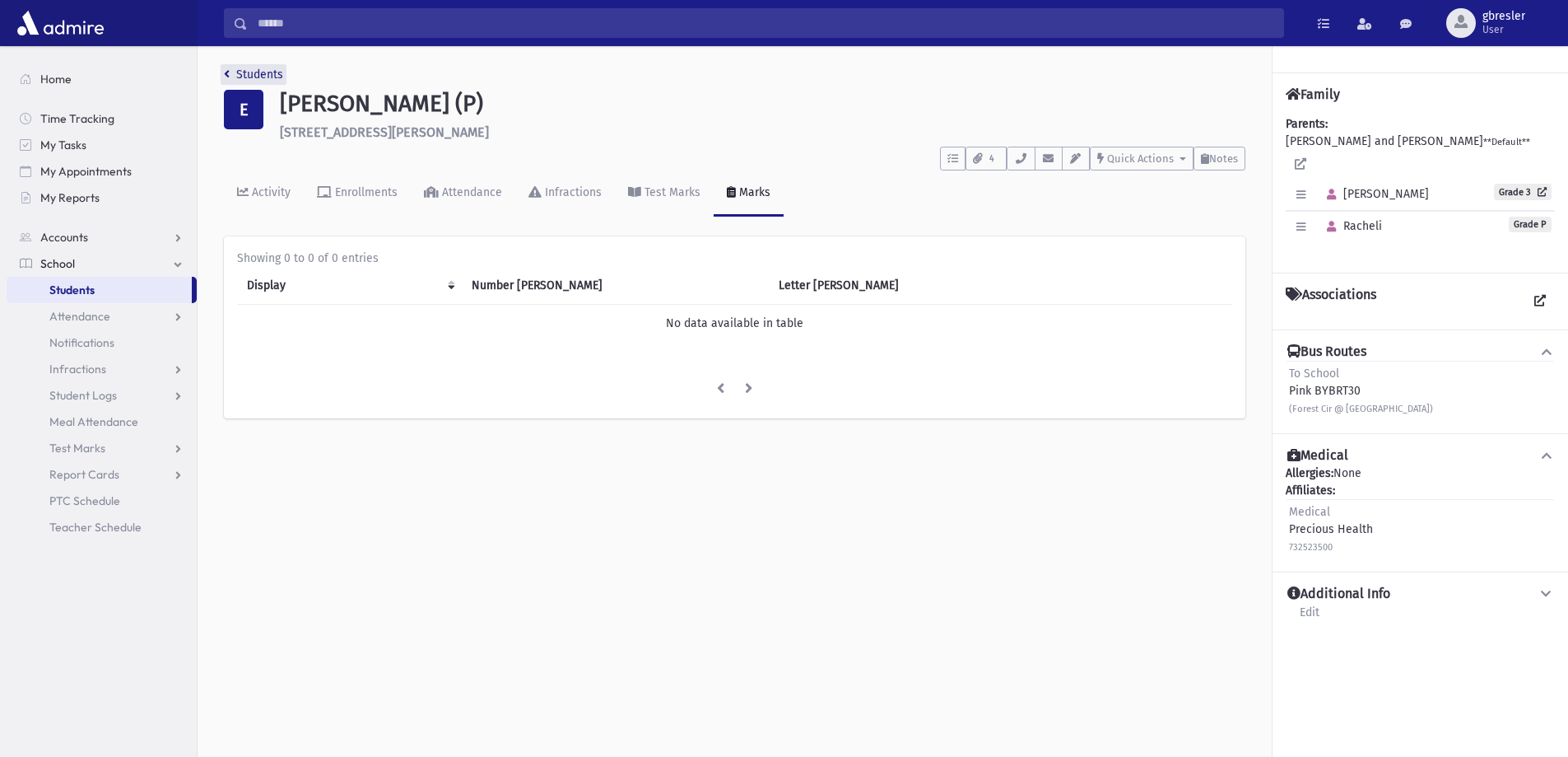
click at [259, 70] on link "Students" at bounding box center [253, 74] width 60 height 14
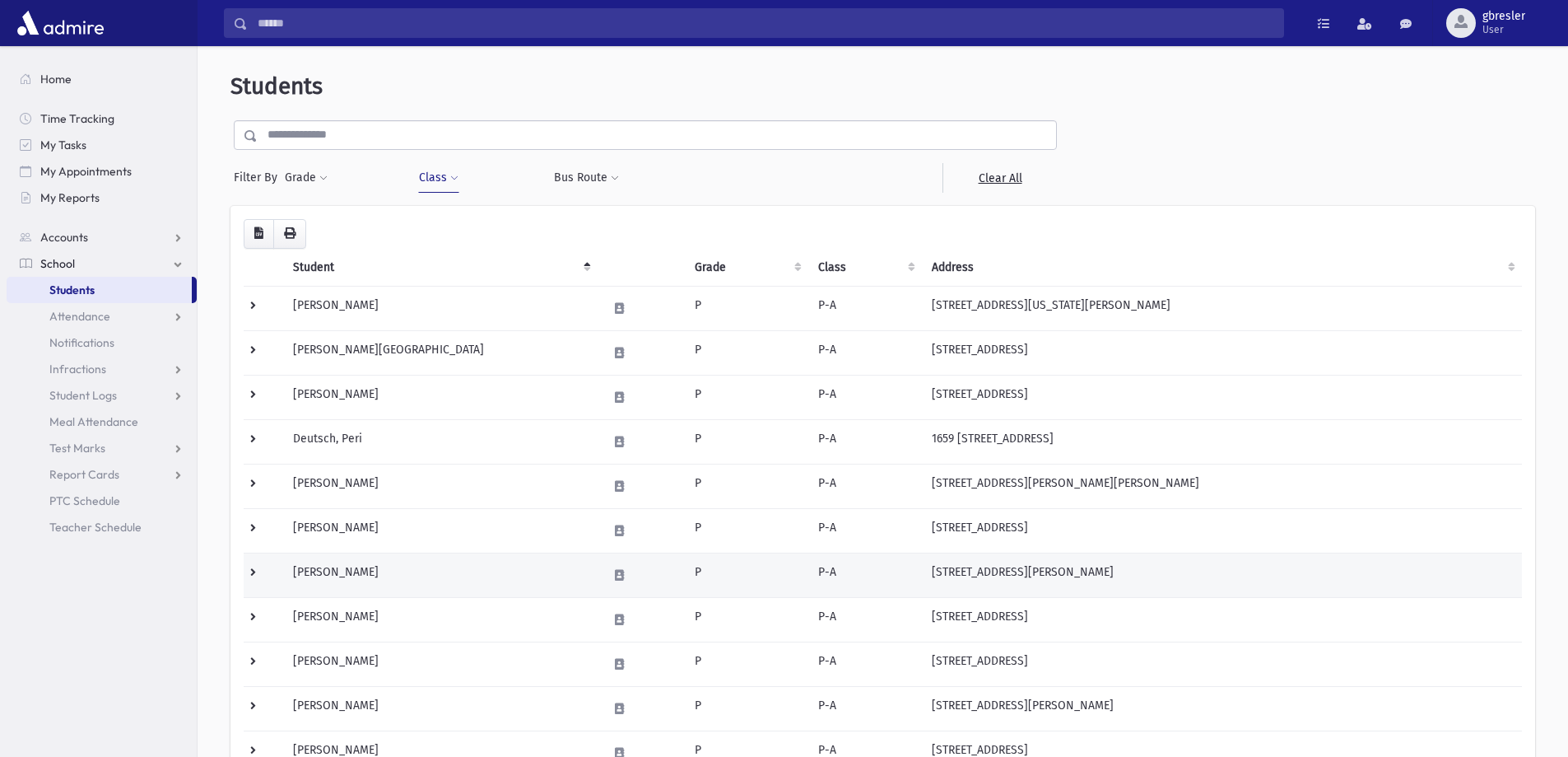
click at [358, 572] on td "[PERSON_NAME]" at bounding box center [441, 574] width 315 height 44
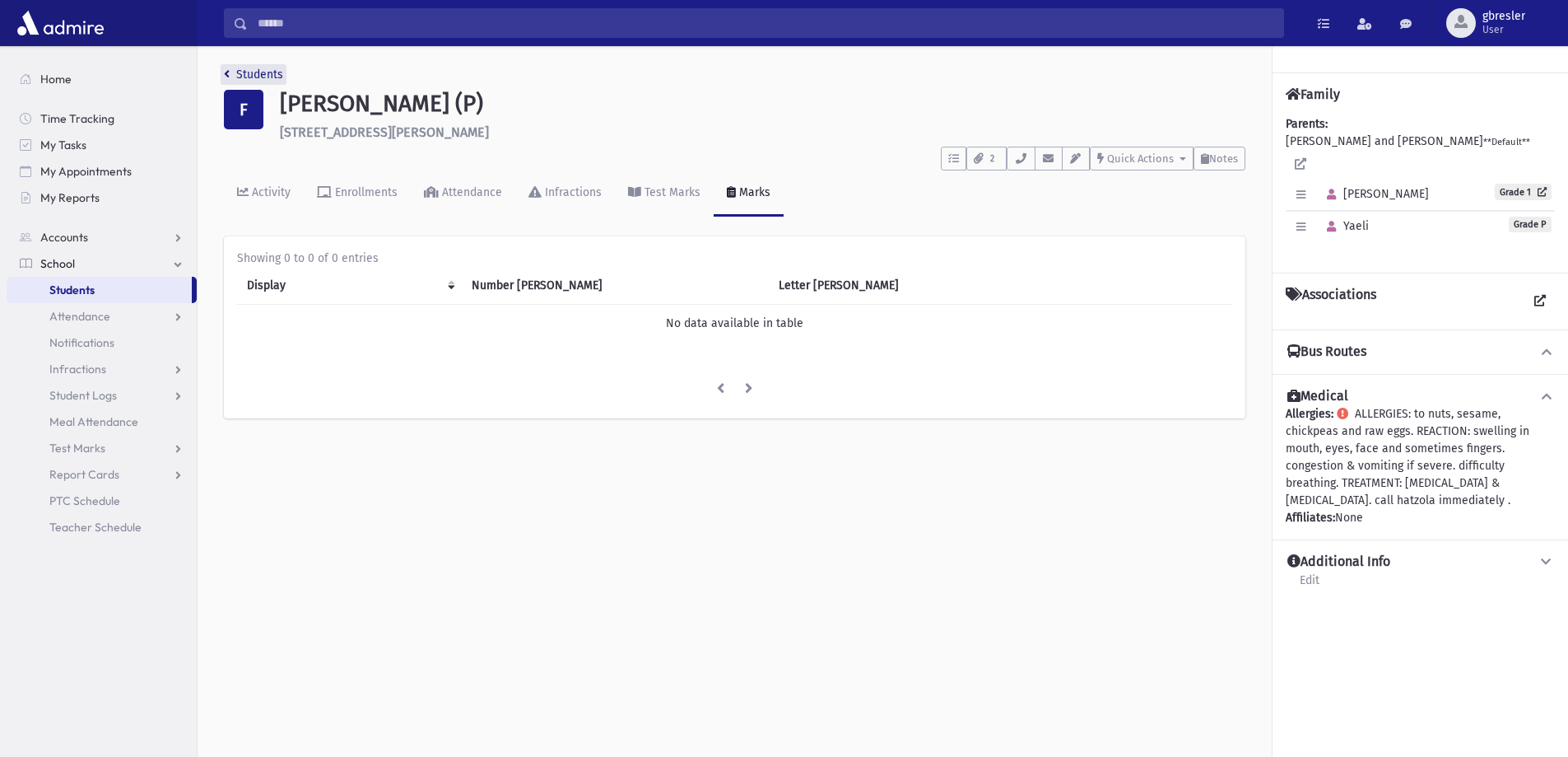
click at [243, 70] on link "Students" at bounding box center [253, 74] width 60 height 14
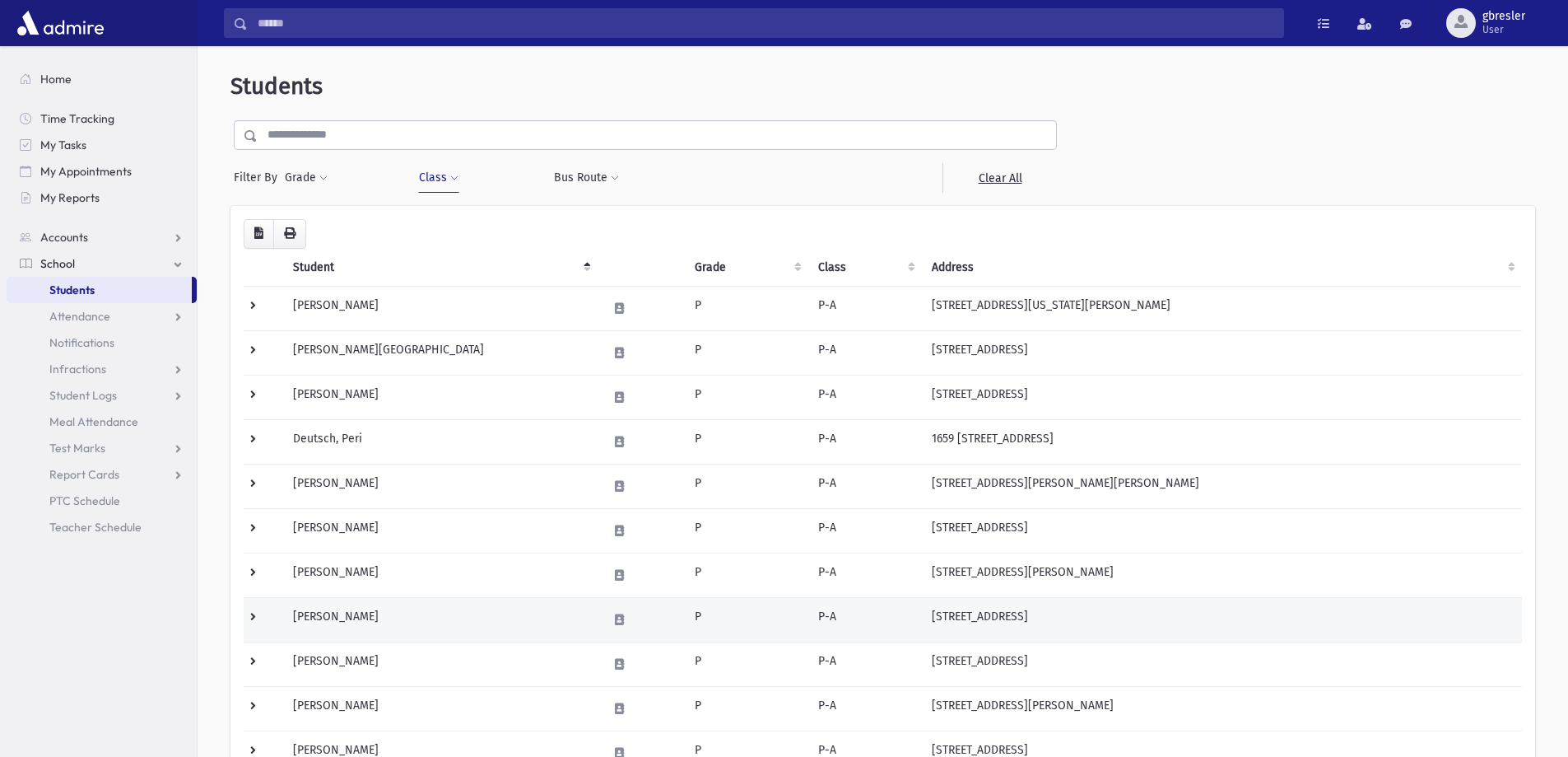
click at [358, 615] on td "[PERSON_NAME]" at bounding box center [441, 619] width 315 height 44
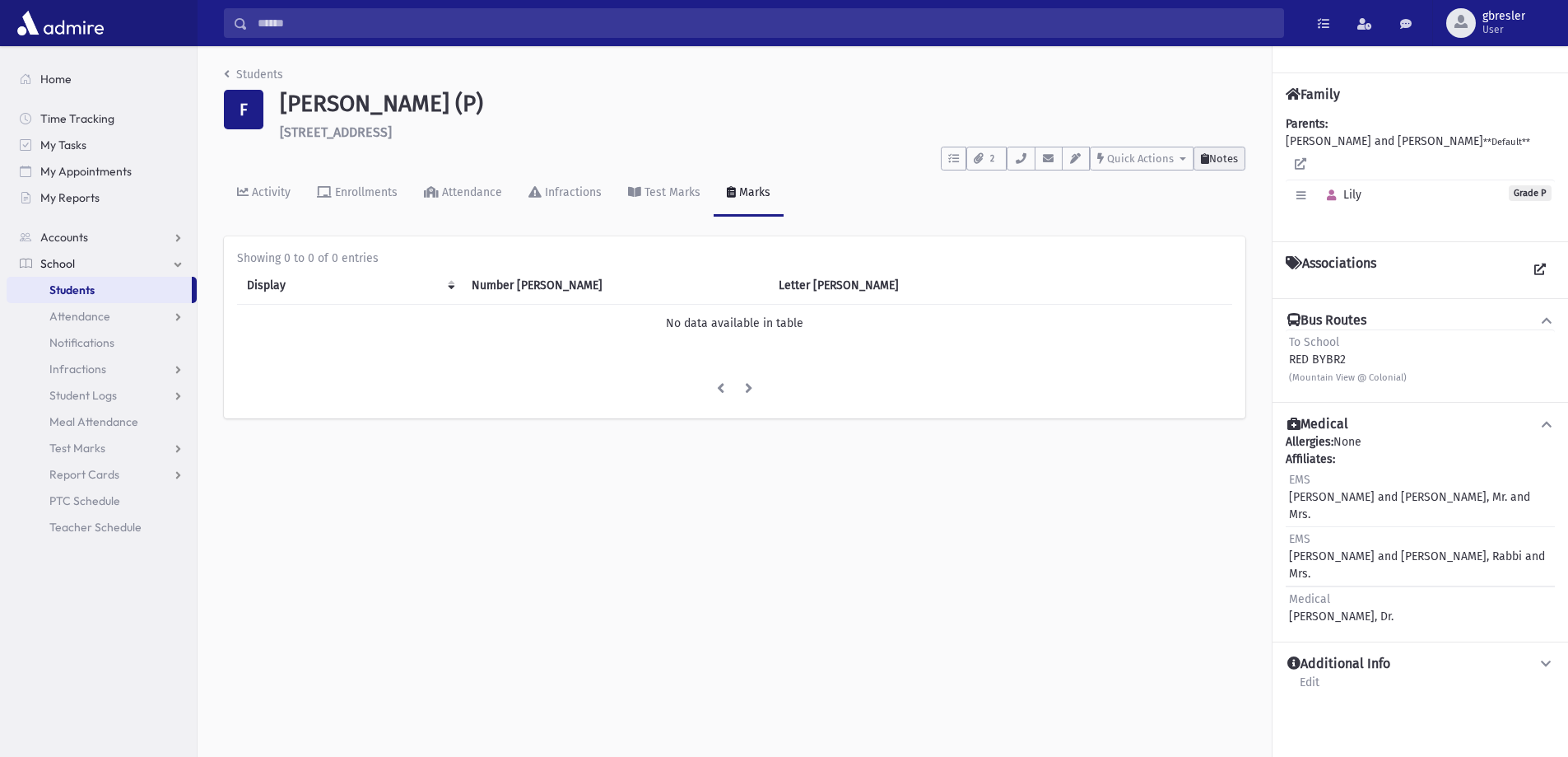
click at [1233, 159] on span "Notes" at bounding box center [1223, 158] width 28 height 13
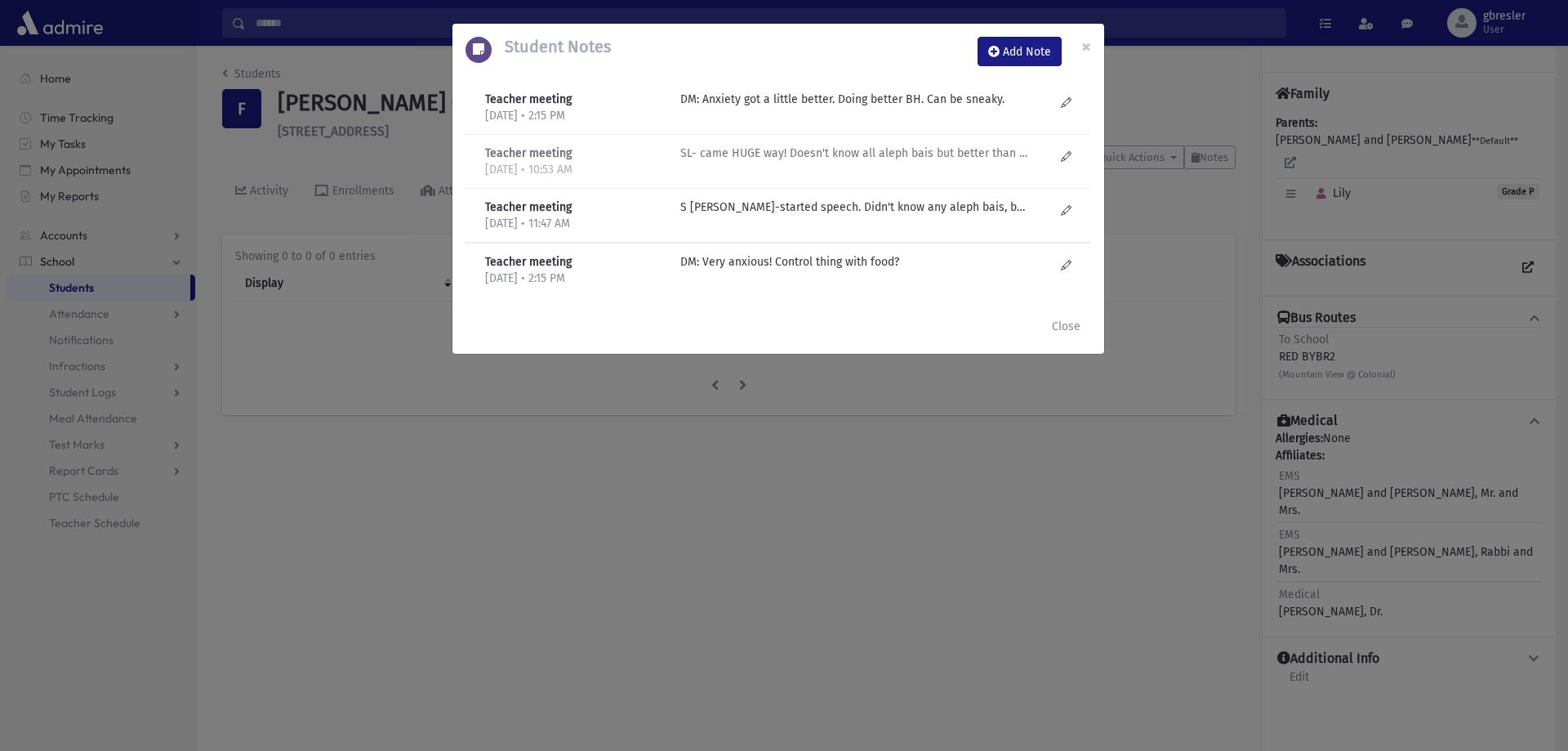
click at [743, 108] on p "SL- came HUGE way! Doesn't know all aleph bais but better than was. Will need h…" at bounding box center [855, 99] width 349 height 17
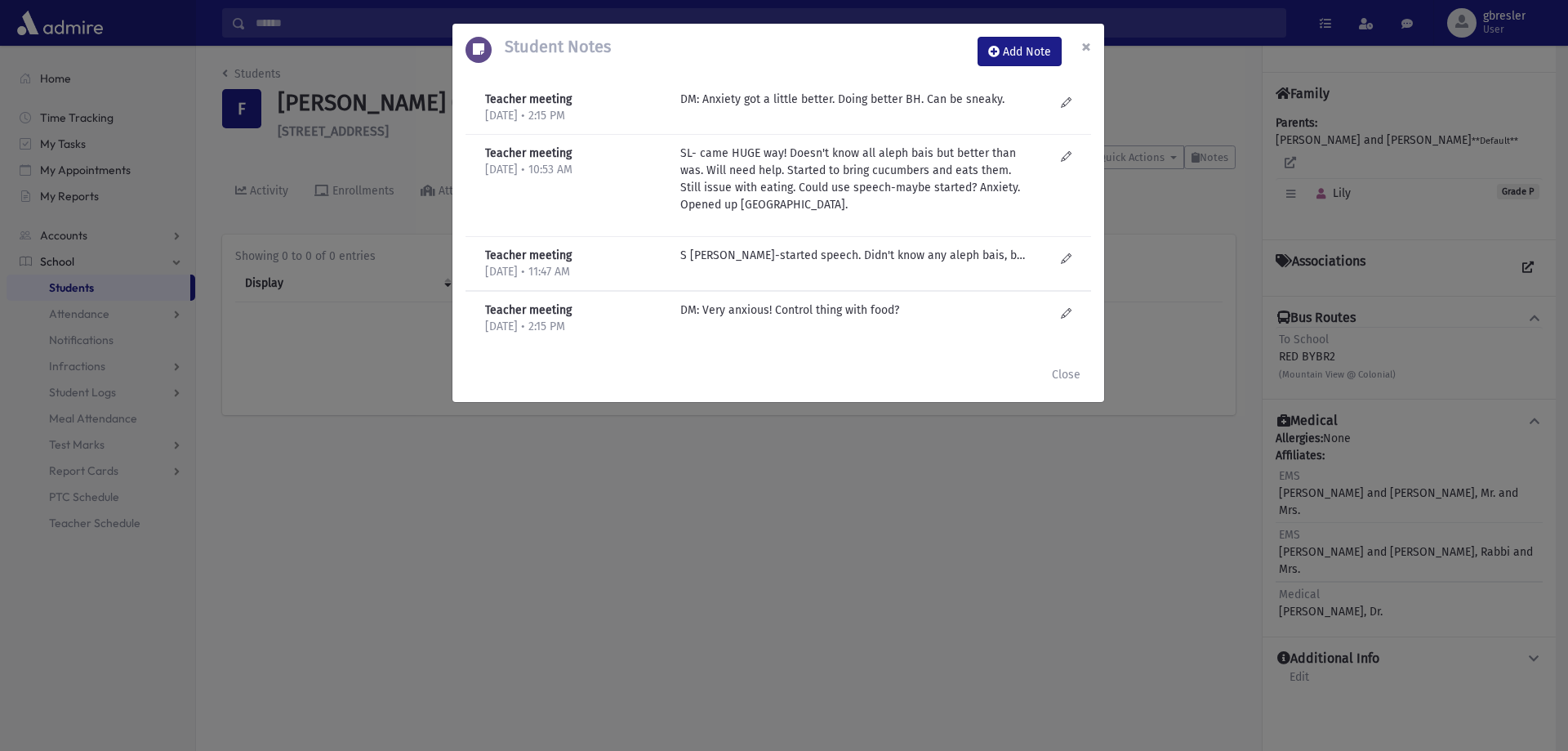
click at [1084, 47] on span "×" at bounding box center [1086, 47] width 10 height 23
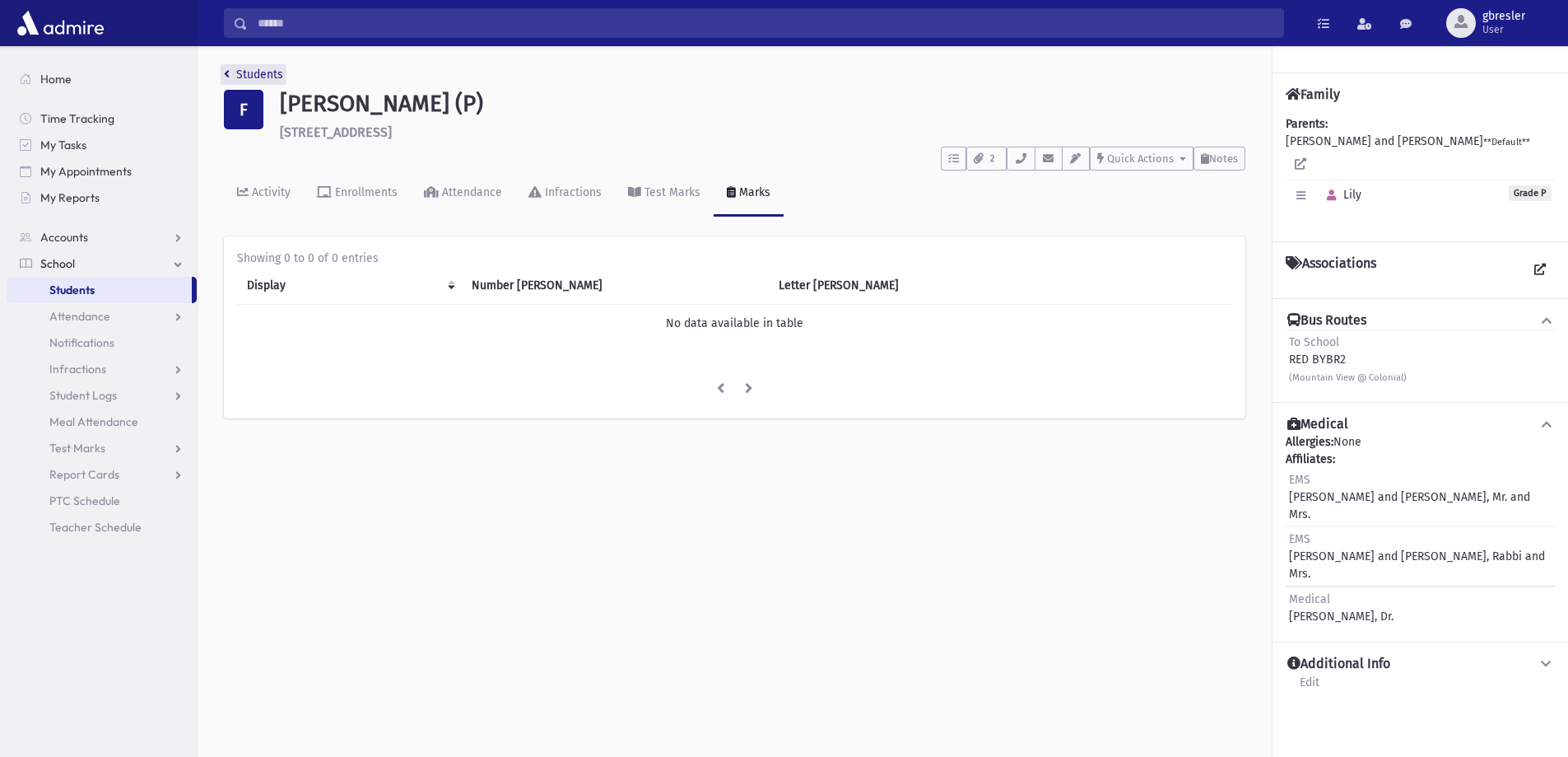
click at [257, 70] on link "Students" at bounding box center [253, 74] width 60 height 14
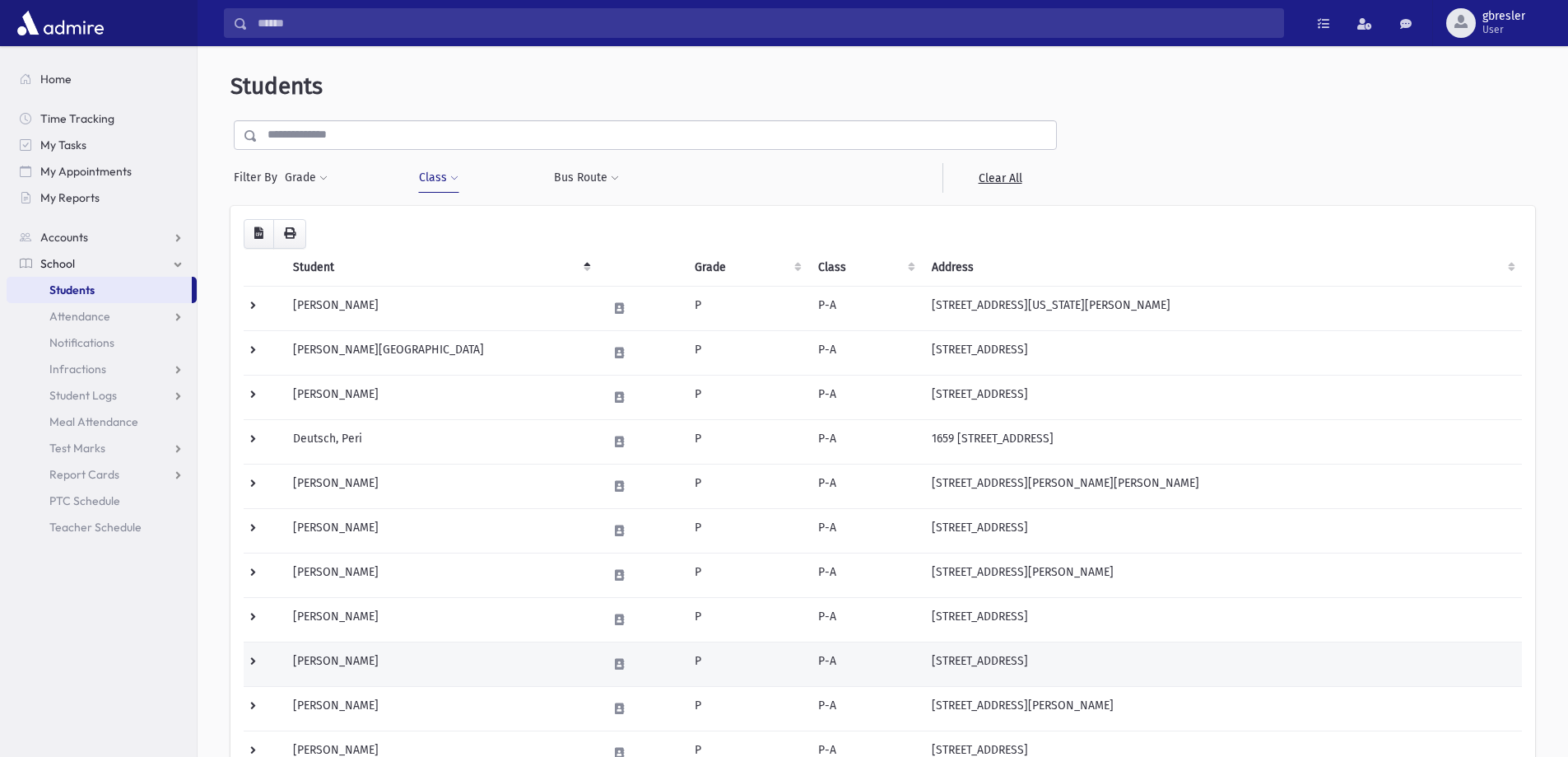
click at [363, 656] on td "[PERSON_NAME]" at bounding box center [441, 663] width 315 height 44
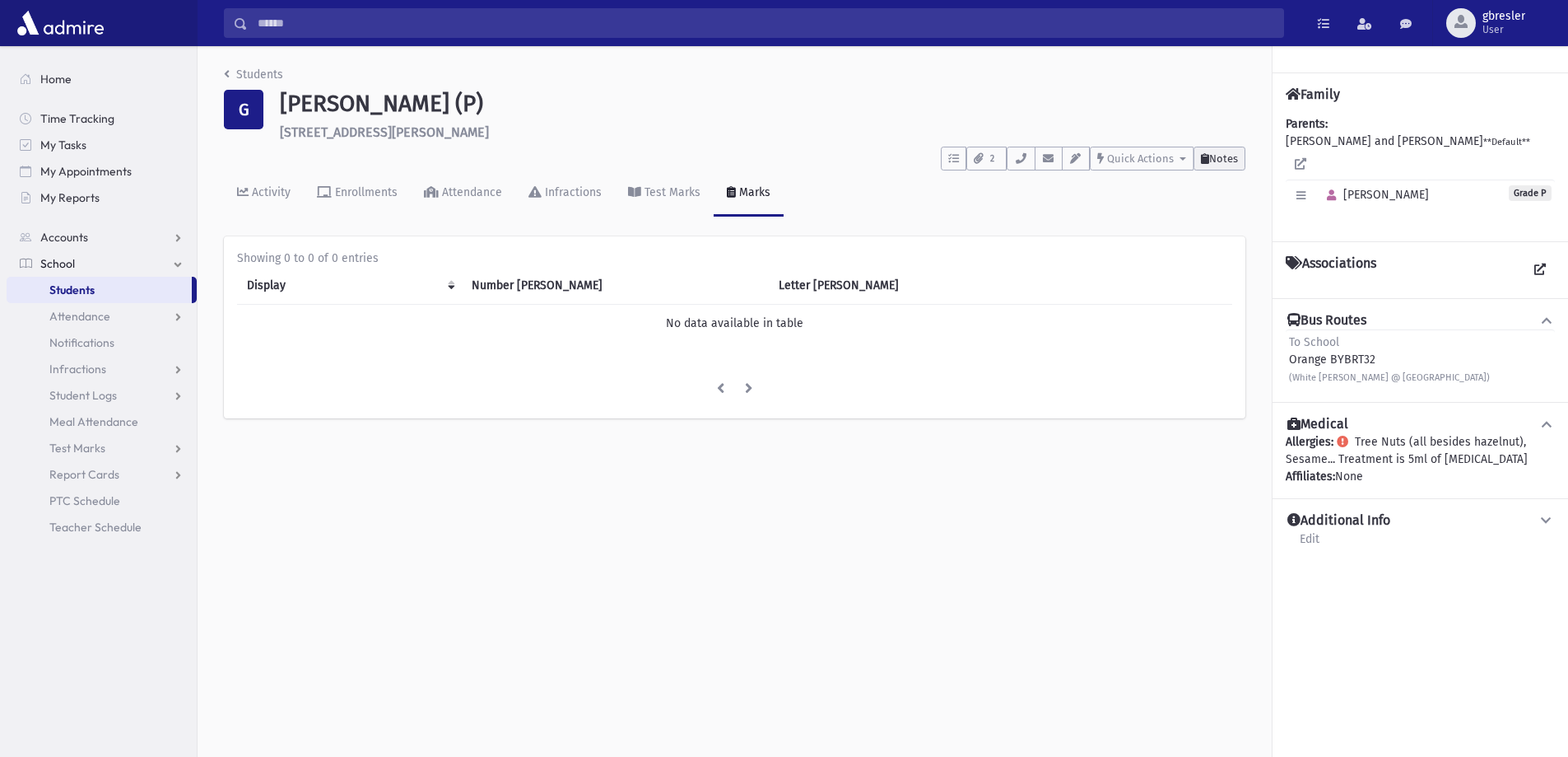
click at [1224, 164] on span "Notes" at bounding box center [1223, 158] width 28 height 13
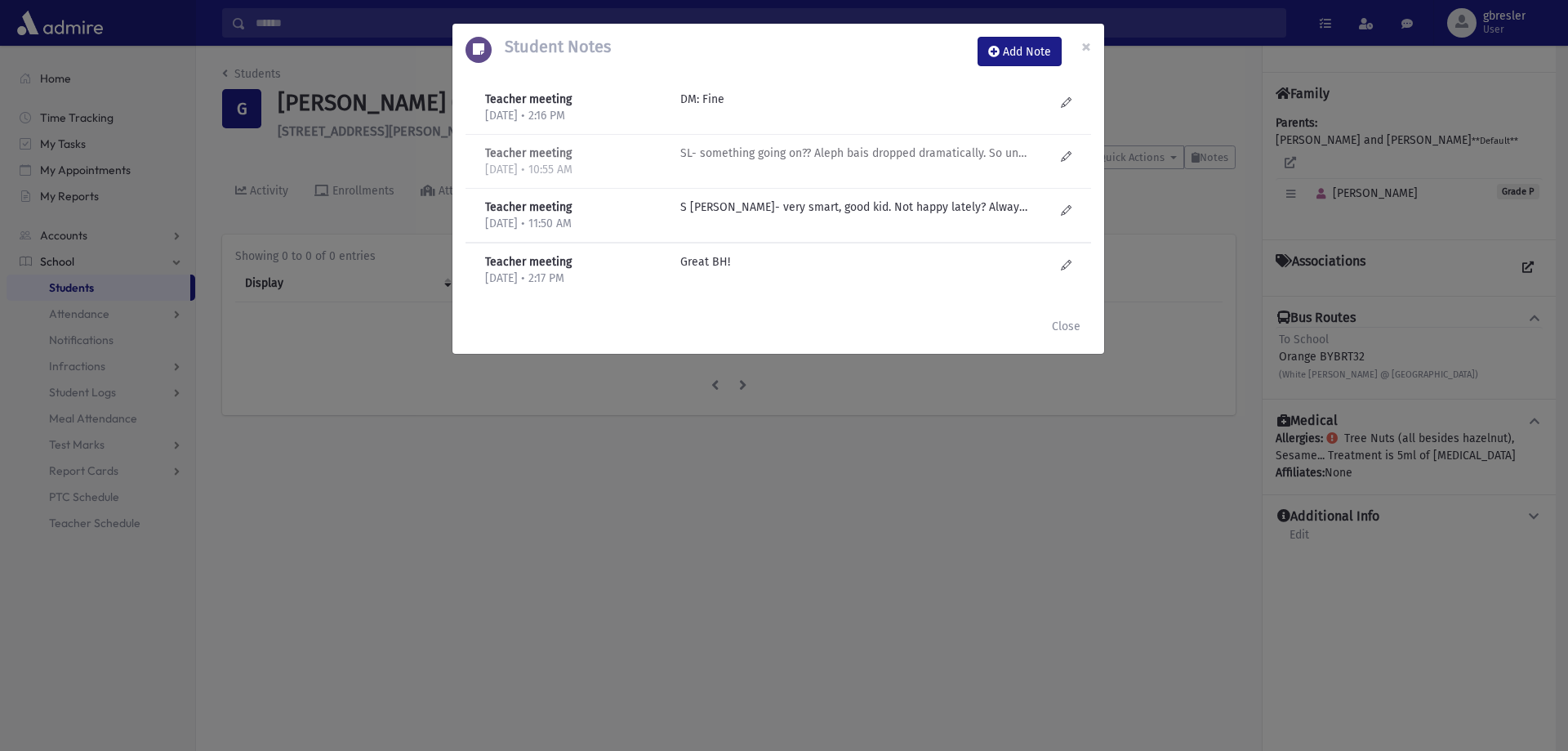
click at [925, 108] on p "SL- something going on?? Aleph bais dropped dramatically. So unhappy lately! (T…" at bounding box center [855, 99] width 349 height 17
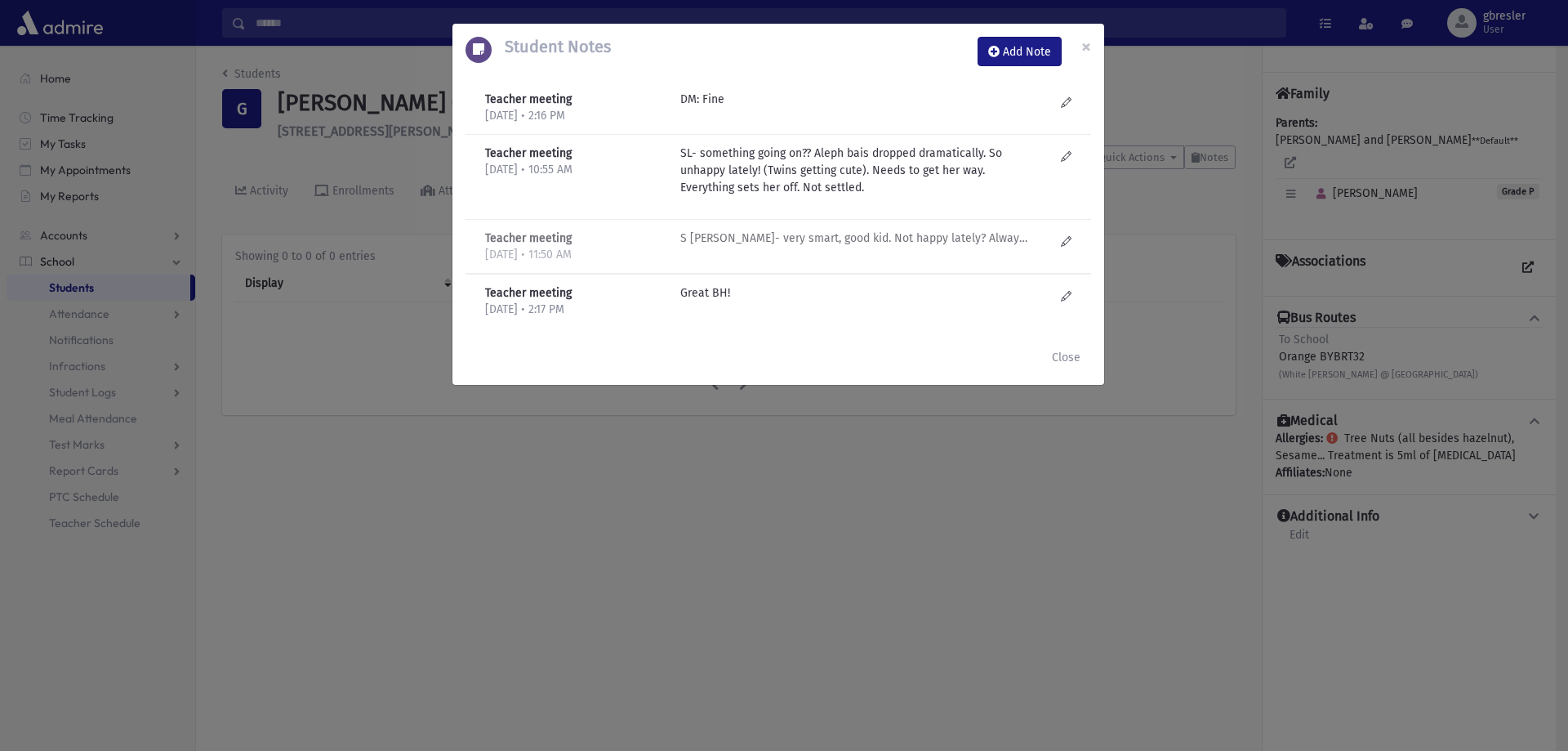
click at [761, 108] on p "S Liefer- very smart, good kid. Not happy lately? Always says everyone is bothe…" at bounding box center [855, 99] width 349 height 17
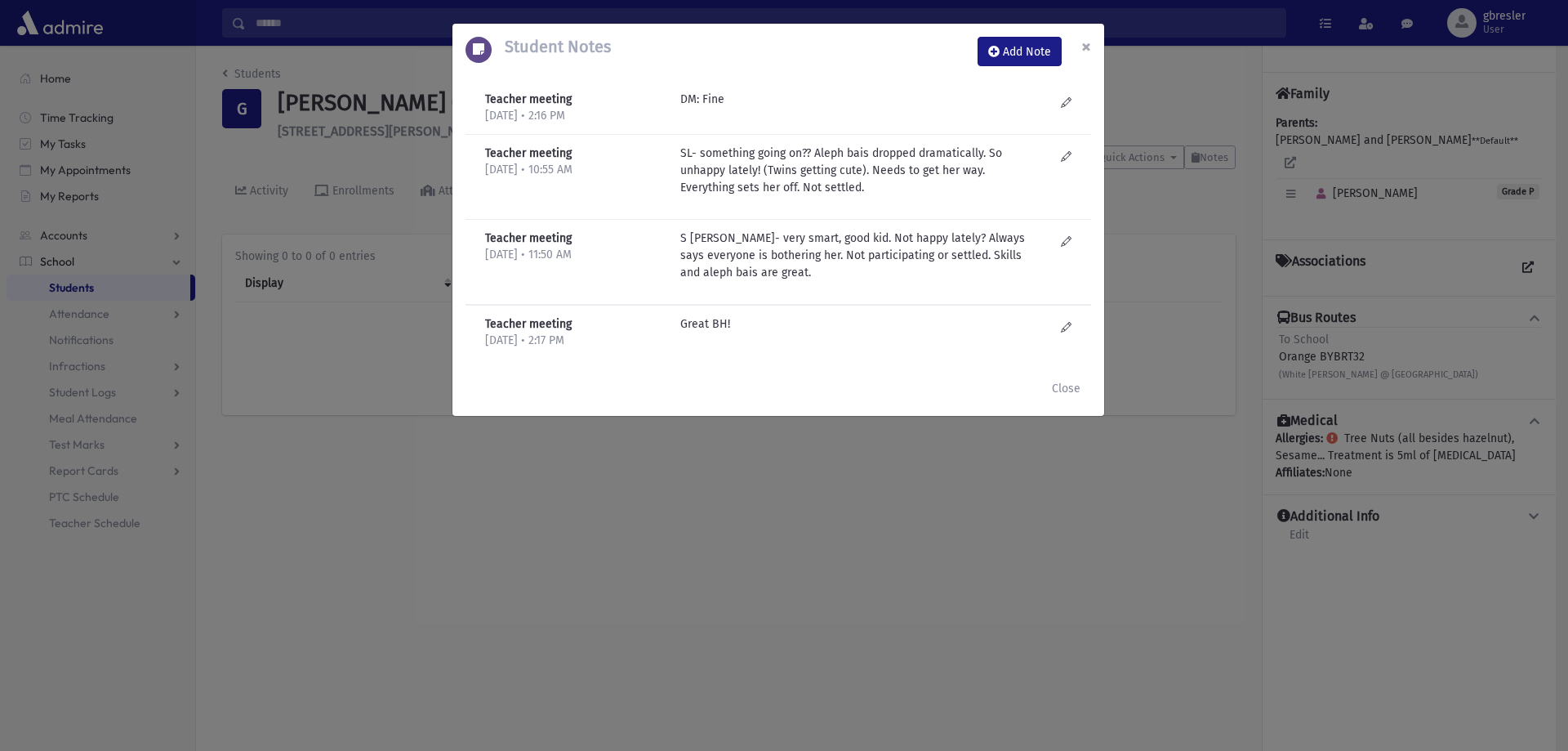
click at [1089, 48] on span "×" at bounding box center [1086, 47] width 10 height 23
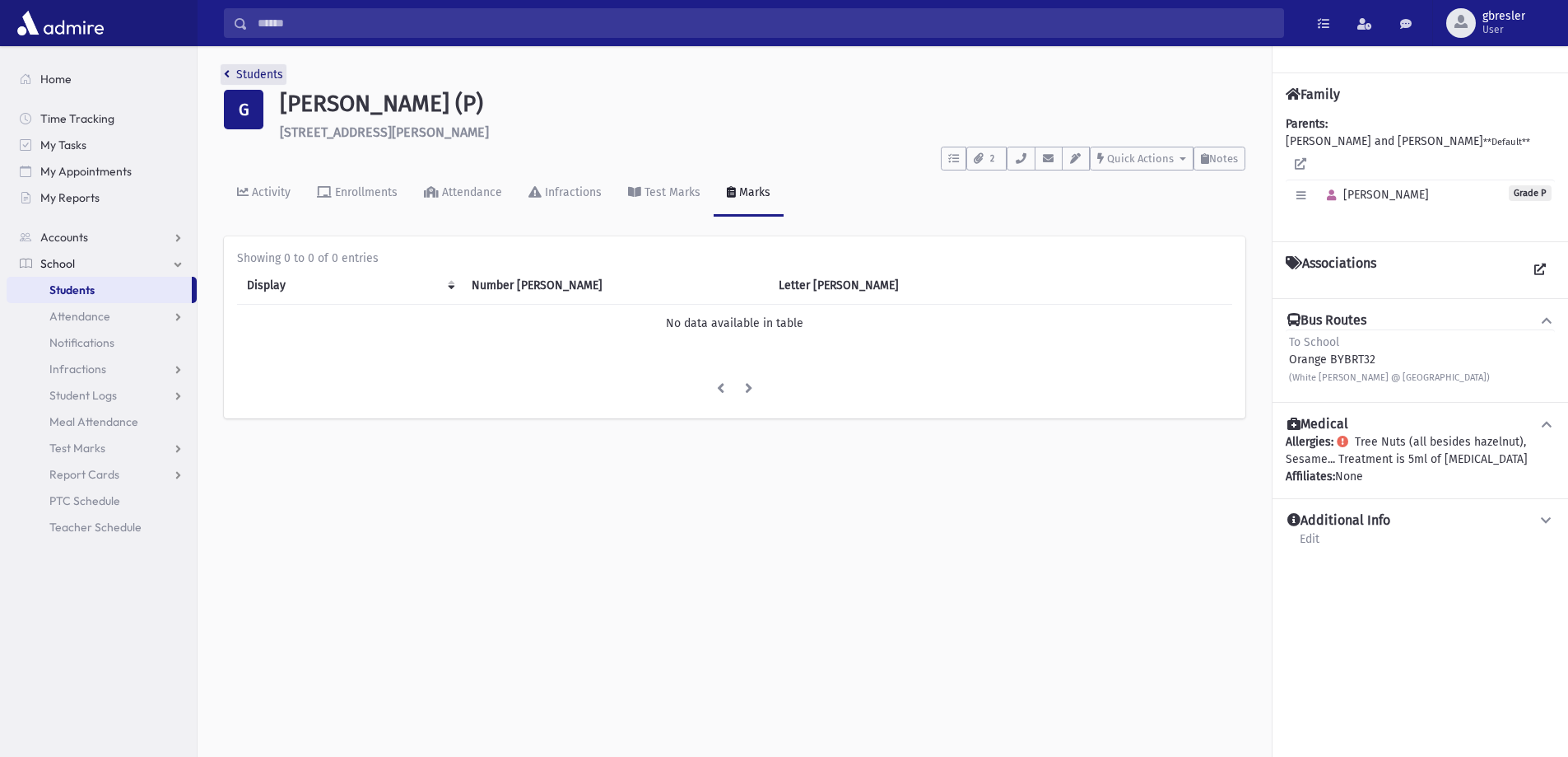
click at [240, 72] on link "Students" at bounding box center [253, 74] width 60 height 14
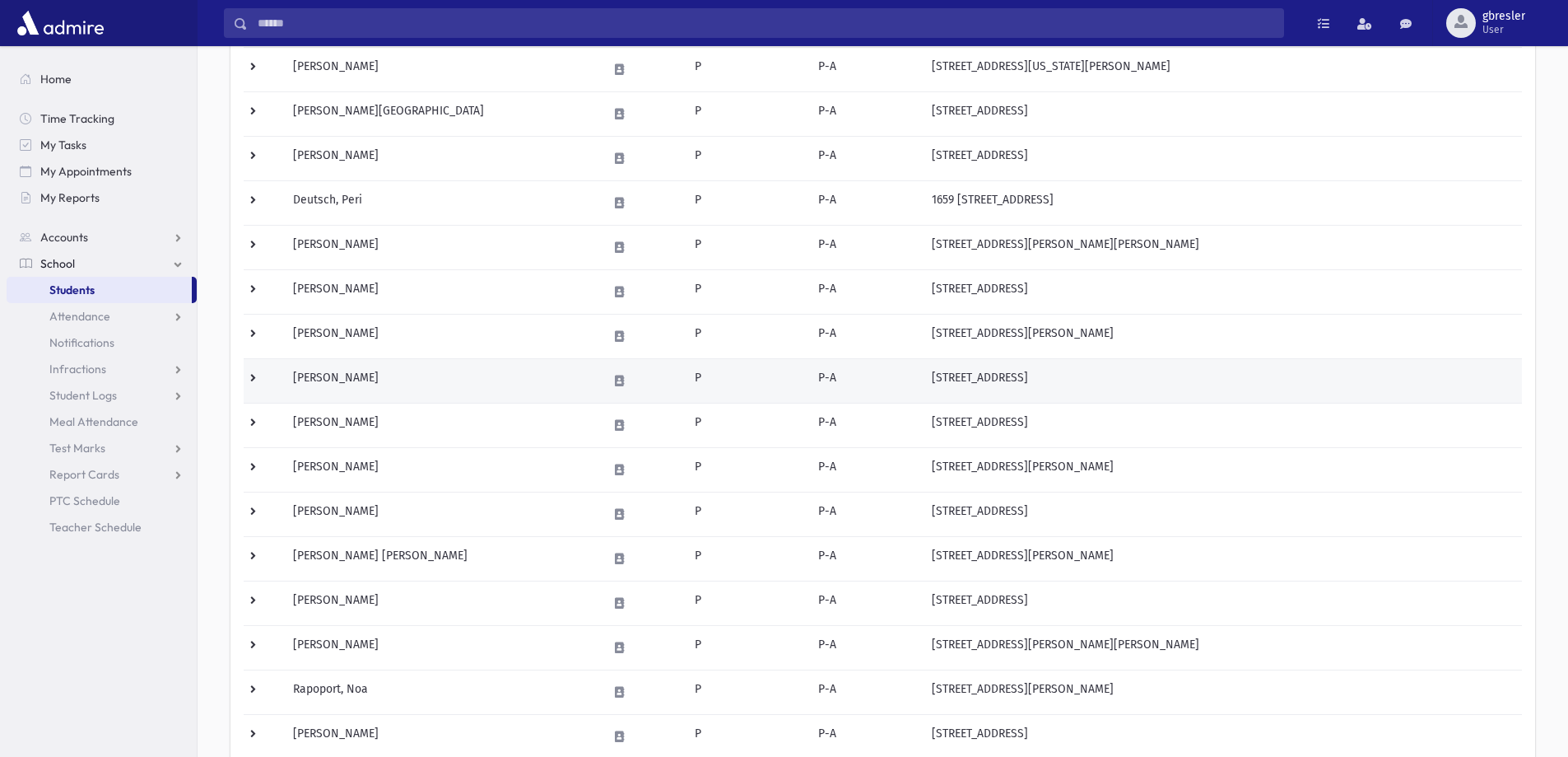
scroll to position [247, 0]
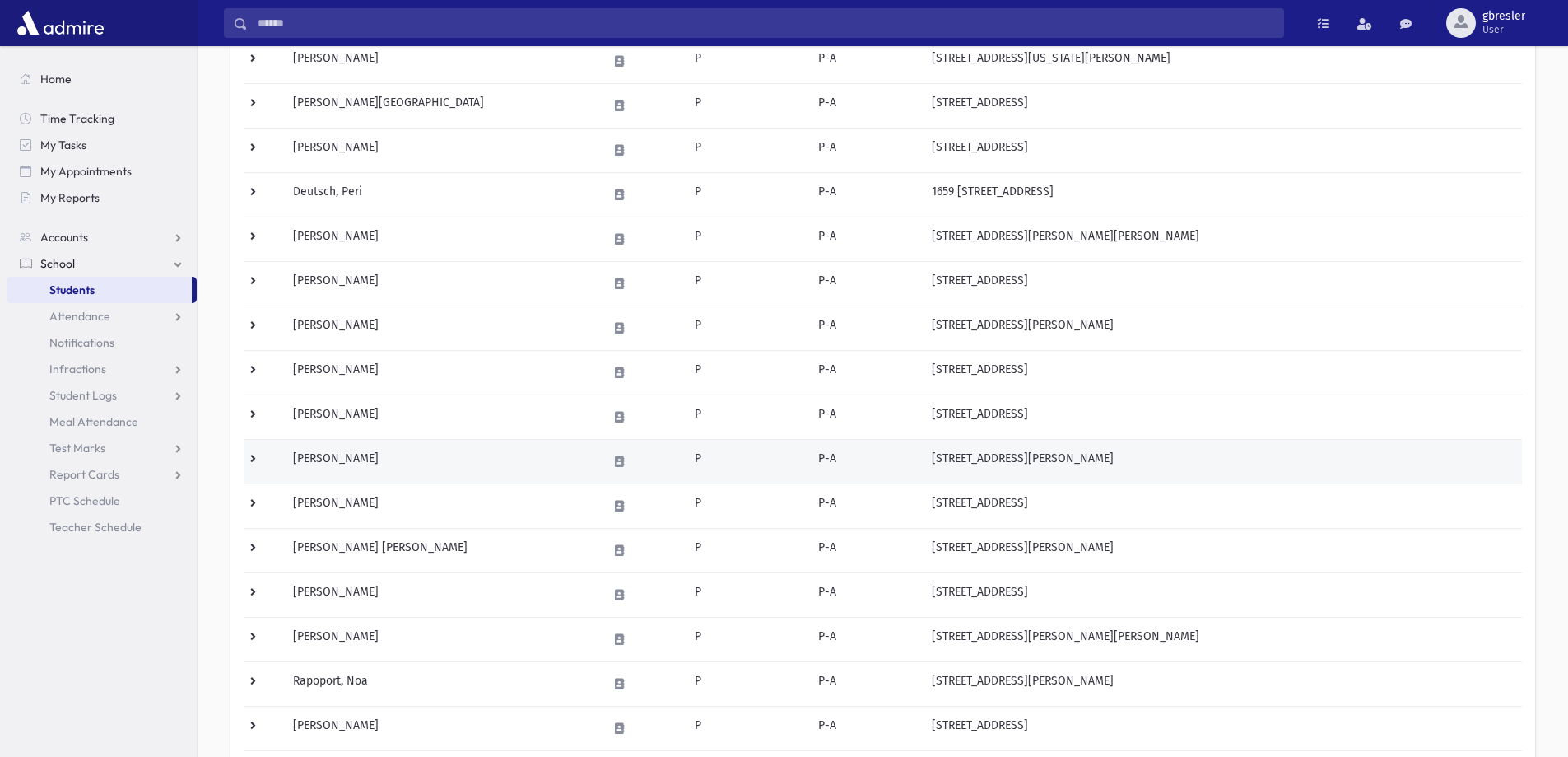
click at [373, 459] on td "[PERSON_NAME]" at bounding box center [441, 461] width 315 height 44
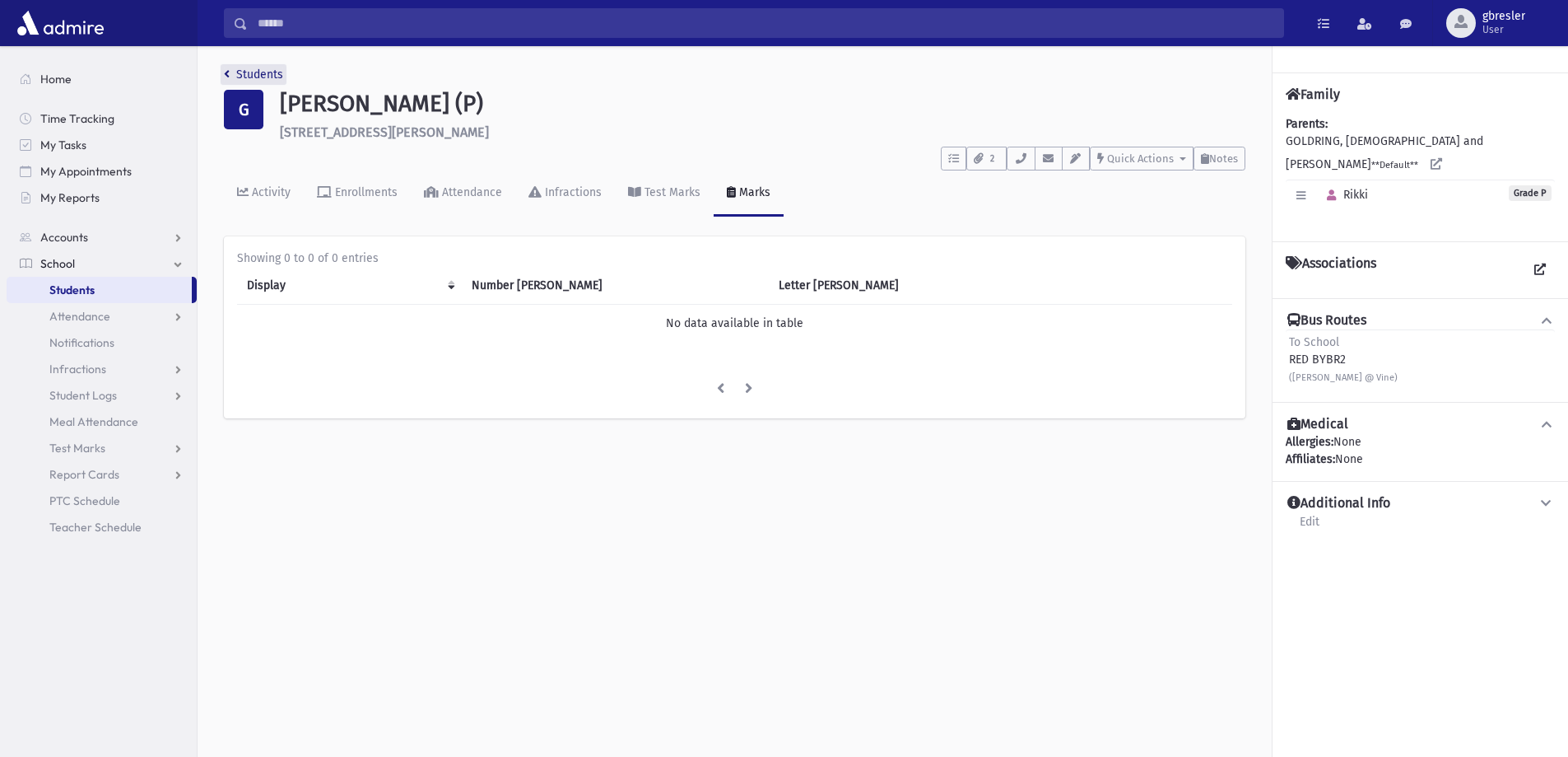
click at [244, 75] on link "Students" at bounding box center [253, 74] width 60 height 14
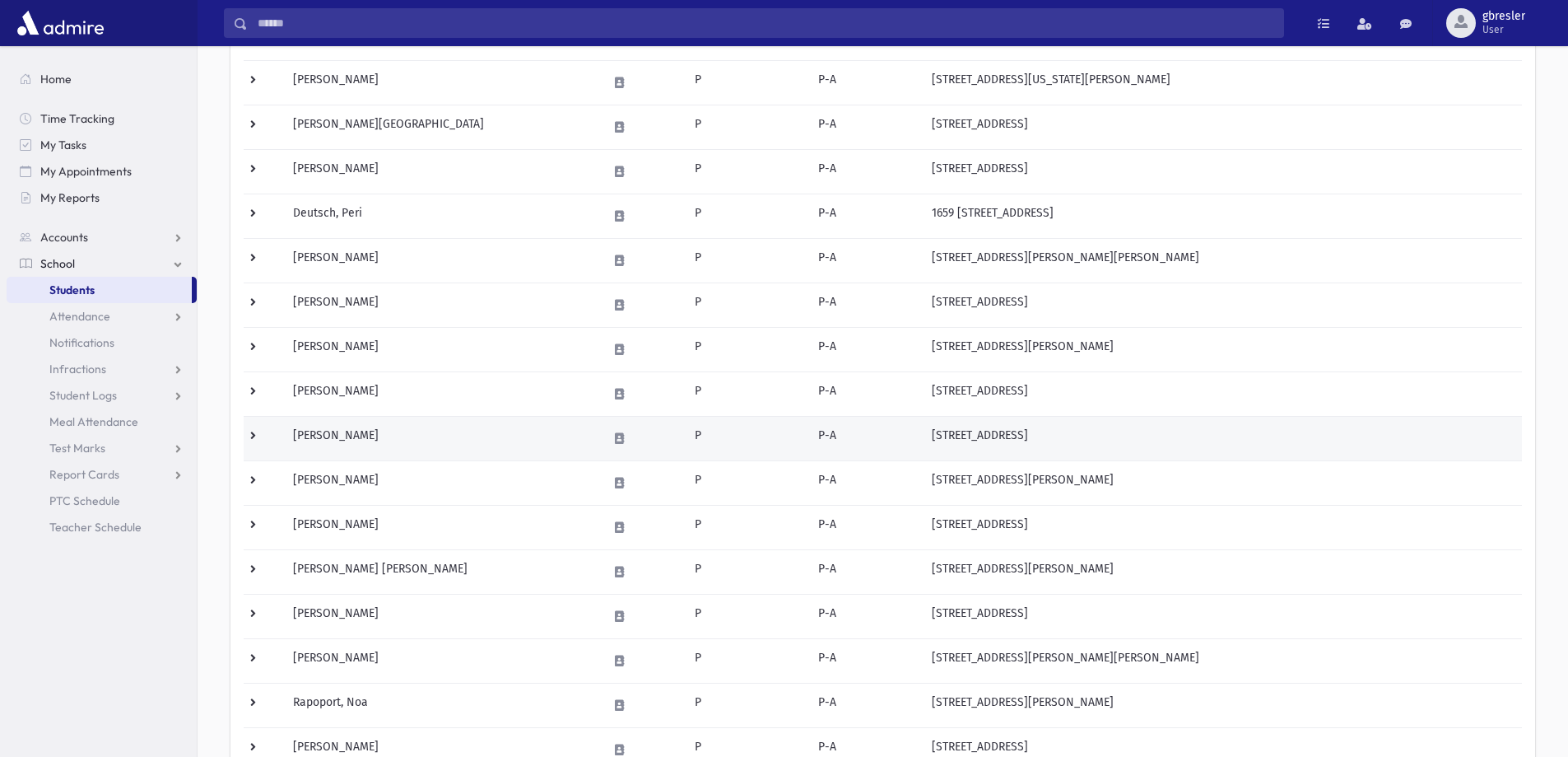
scroll to position [247, 0]
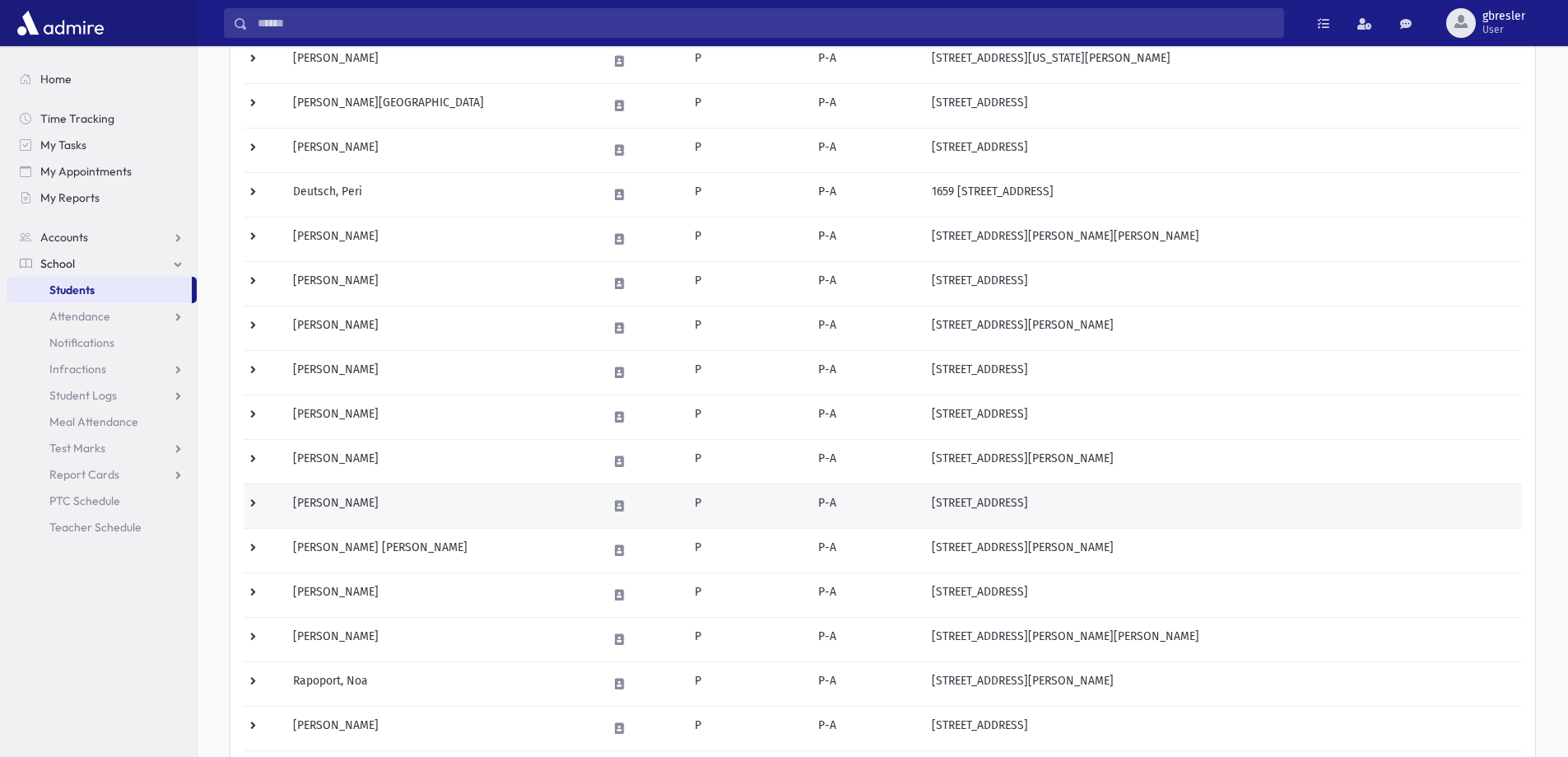
click at [343, 504] on td "[PERSON_NAME]" at bounding box center [441, 505] width 315 height 44
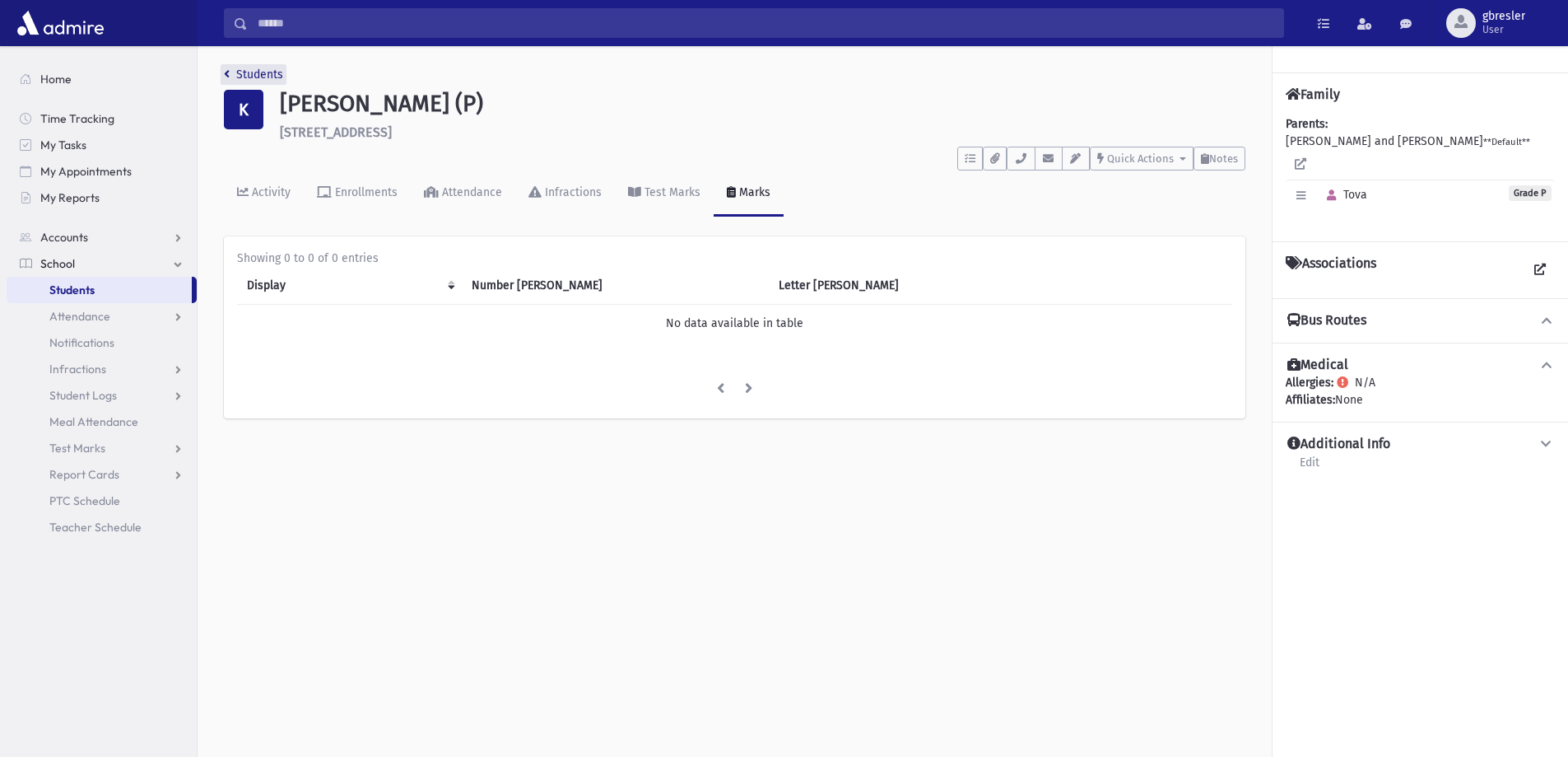
click at [266, 81] on link "Students" at bounding box center [253, 74] width 60 height 14
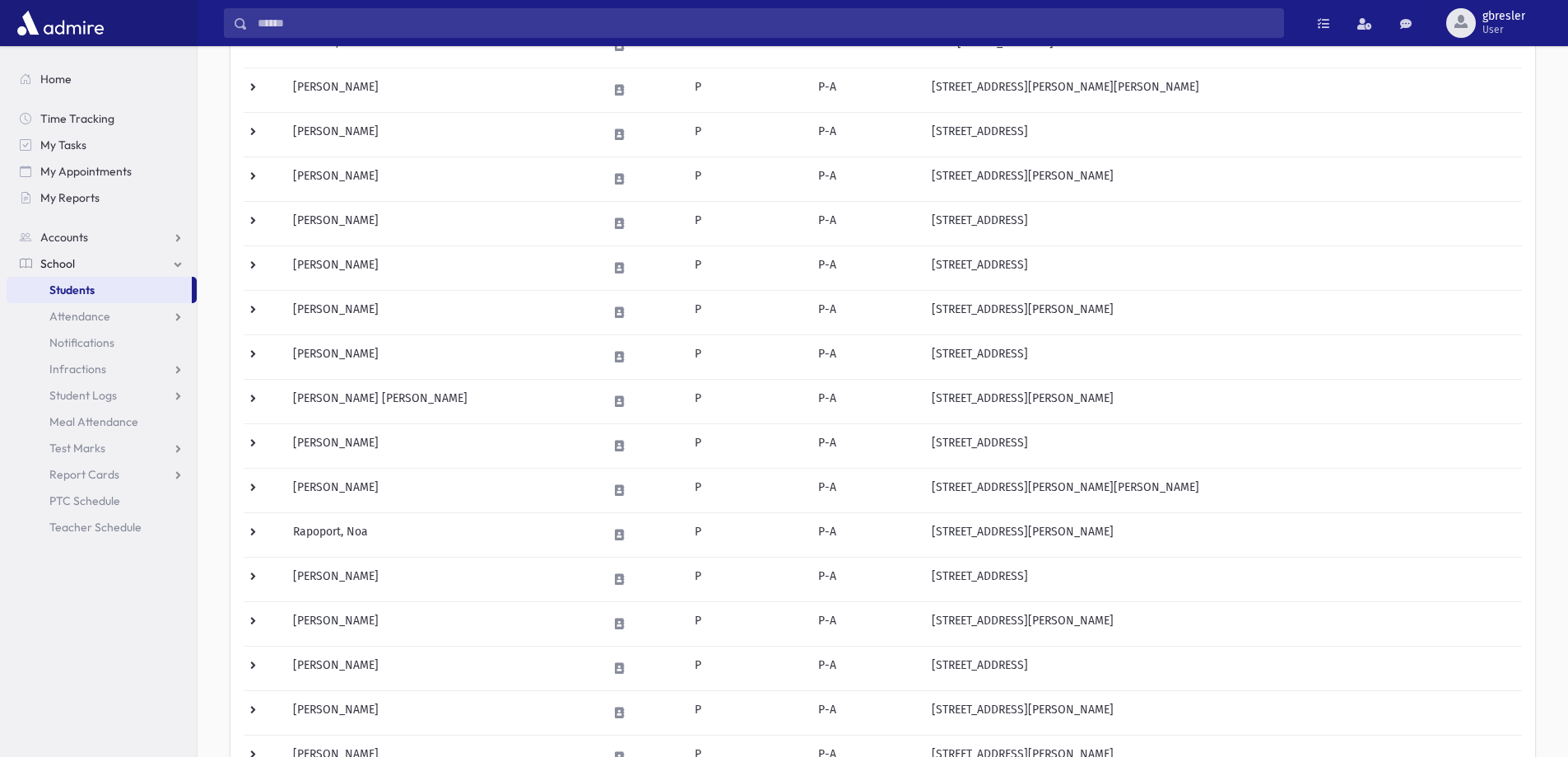
scroll to position [412, 0]
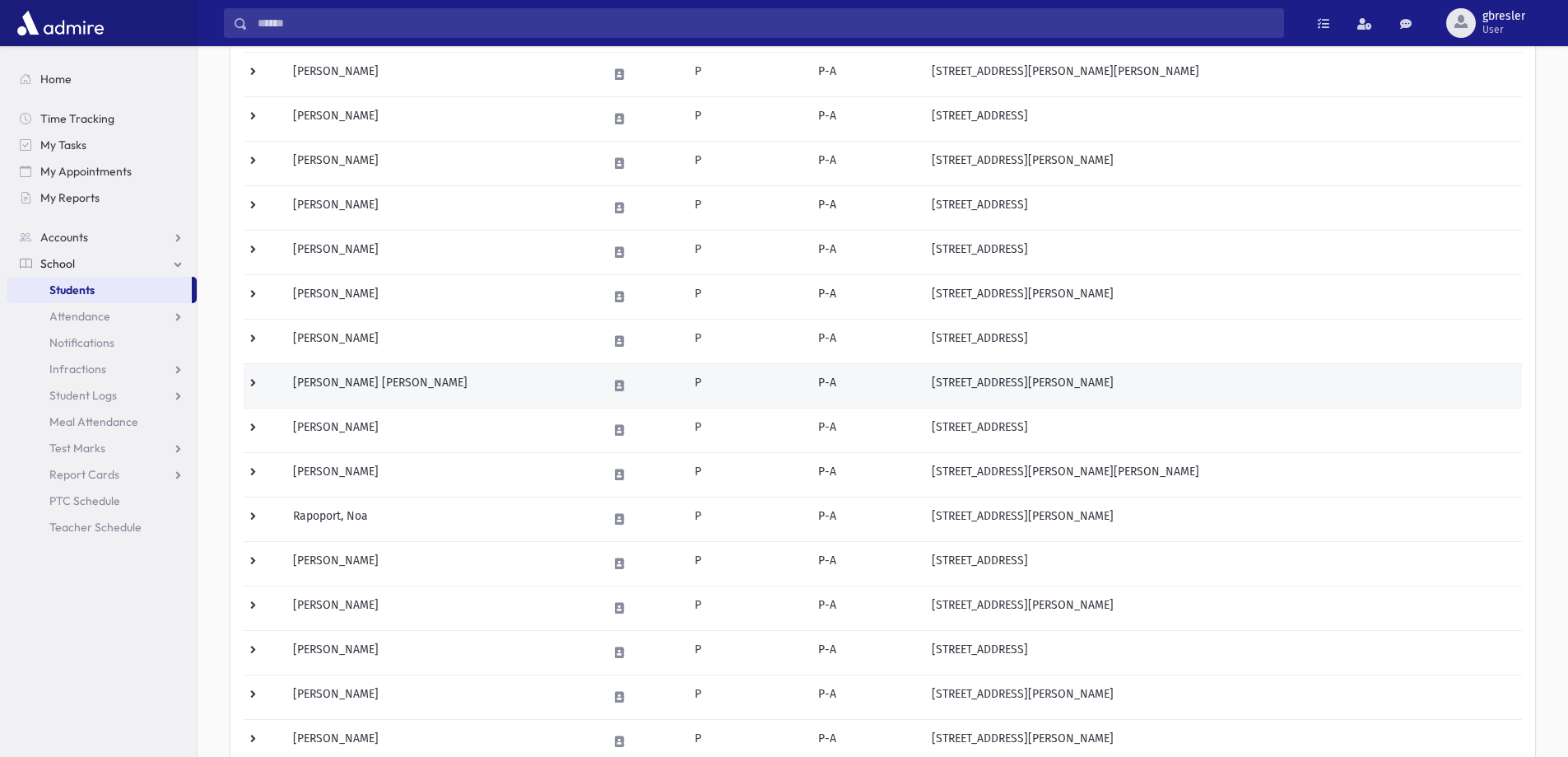
click at [341, 385] on td "Lowenstein, Yaeli Claire" at bounding box center [441, 384] width 315 height 44
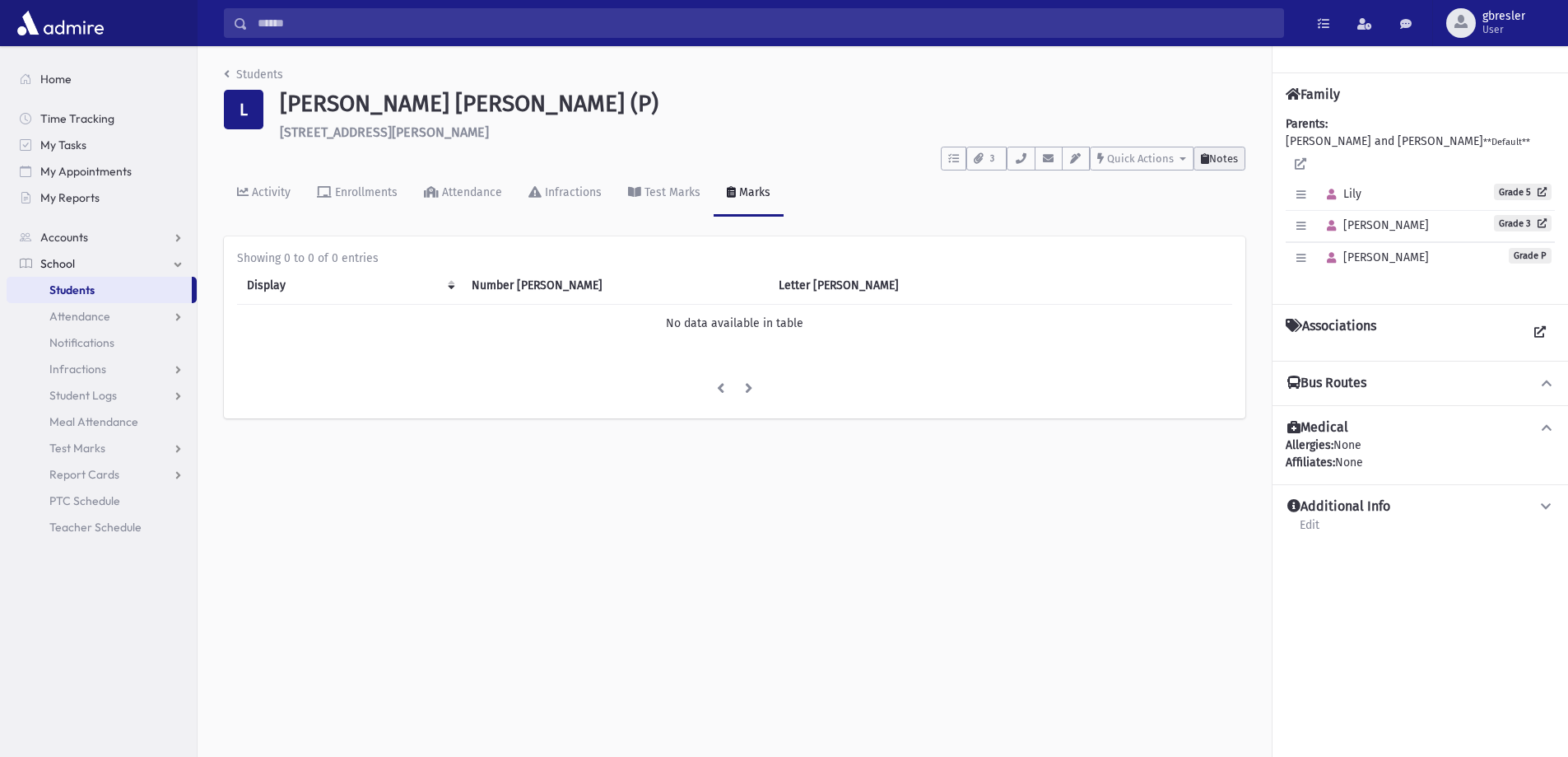
click at [1213, 161] on span "Notes" at bounding box center [1223, 158] width 28 height 13
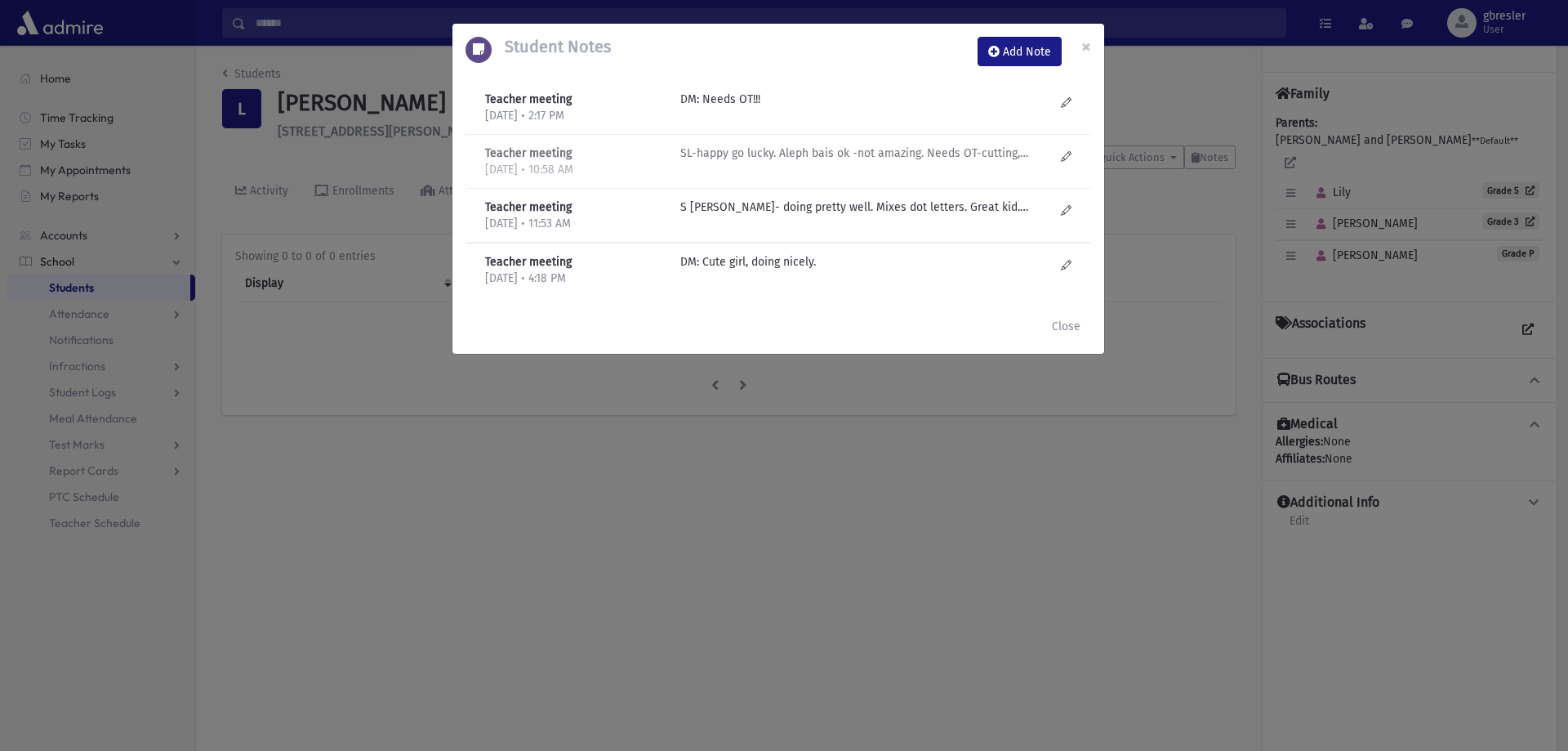
click at [951, 108] on p "SL-happy go lucky. Aleph bais ok -not amazing. Needs OT-cutting, coloring, can'…" at bounding box center [855, 99] width 349 height 17
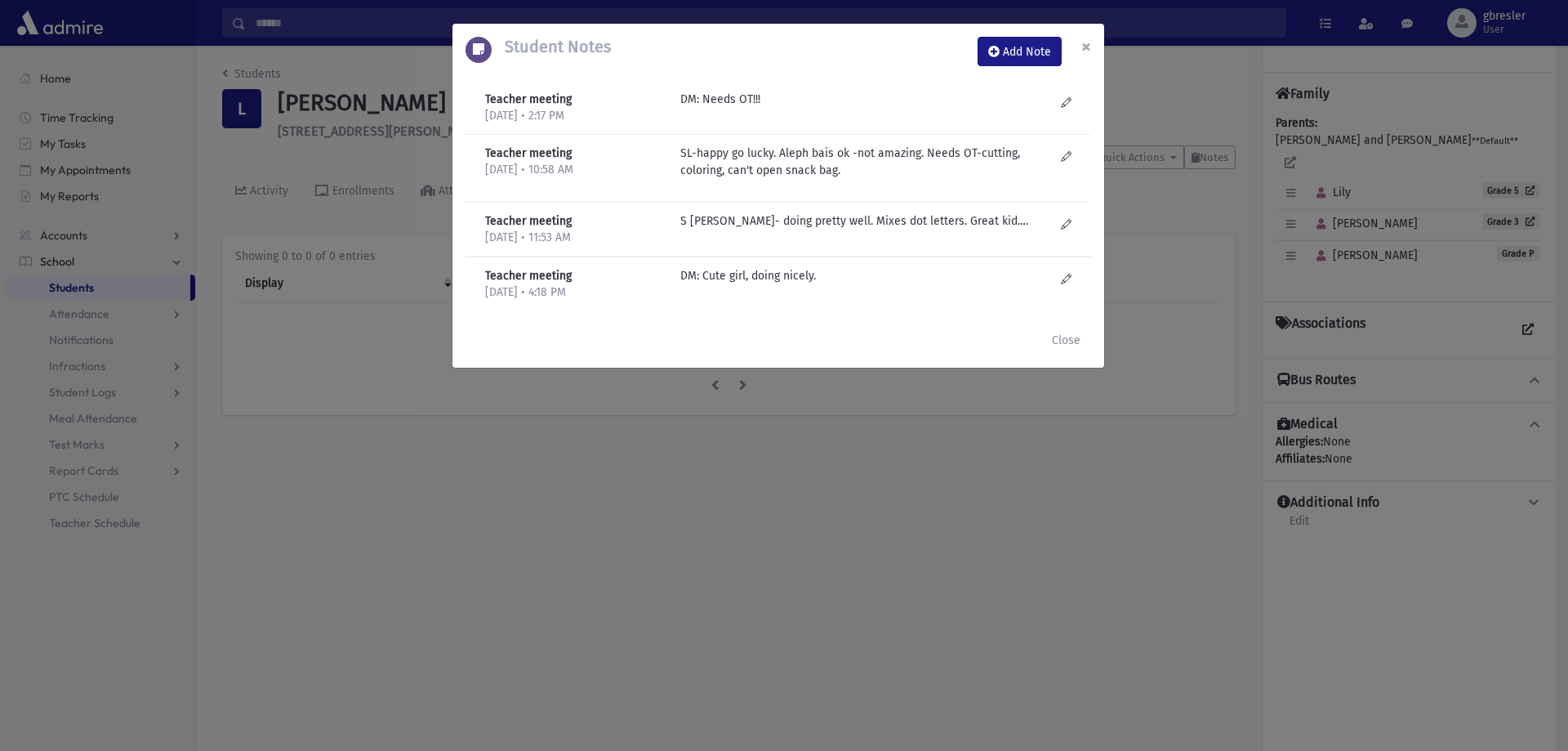
click at [1093, 48] on button "×" at bounding box center [1086, 46] width 36 height 46
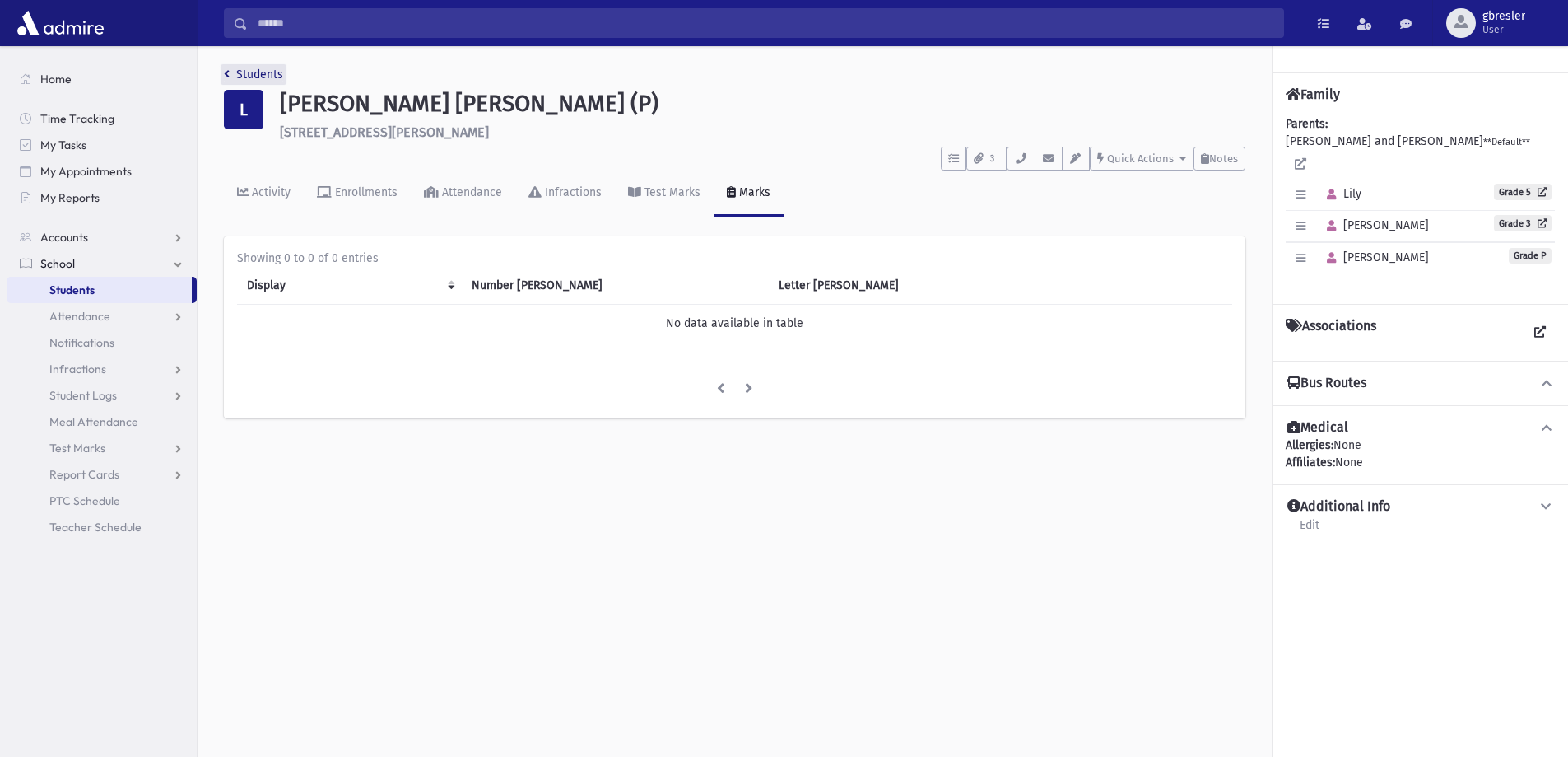
click at [277, 75] on link "Students" at bounding box center [253, 74] width 60 height 14
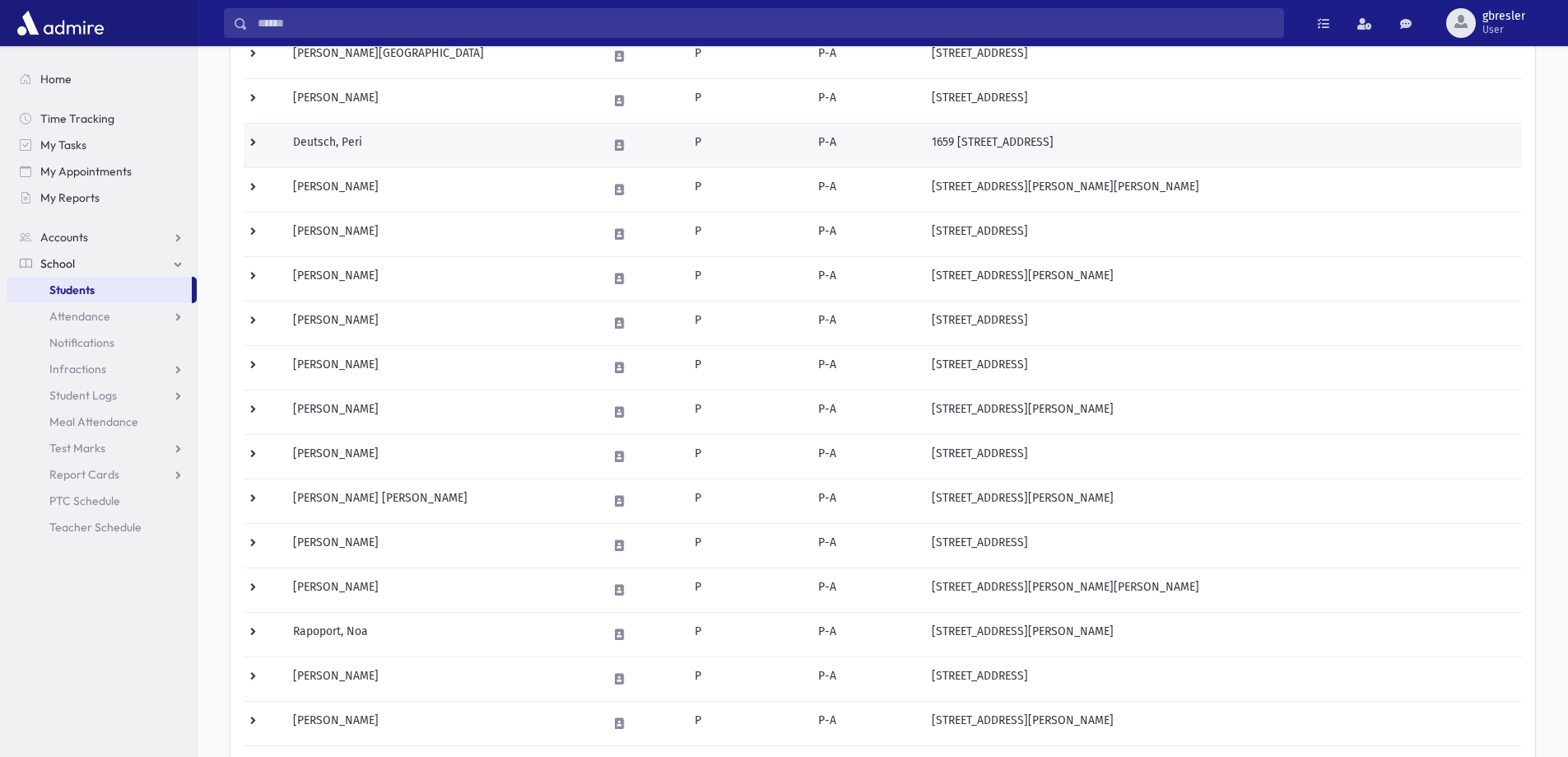
scroll to position [330, 0]
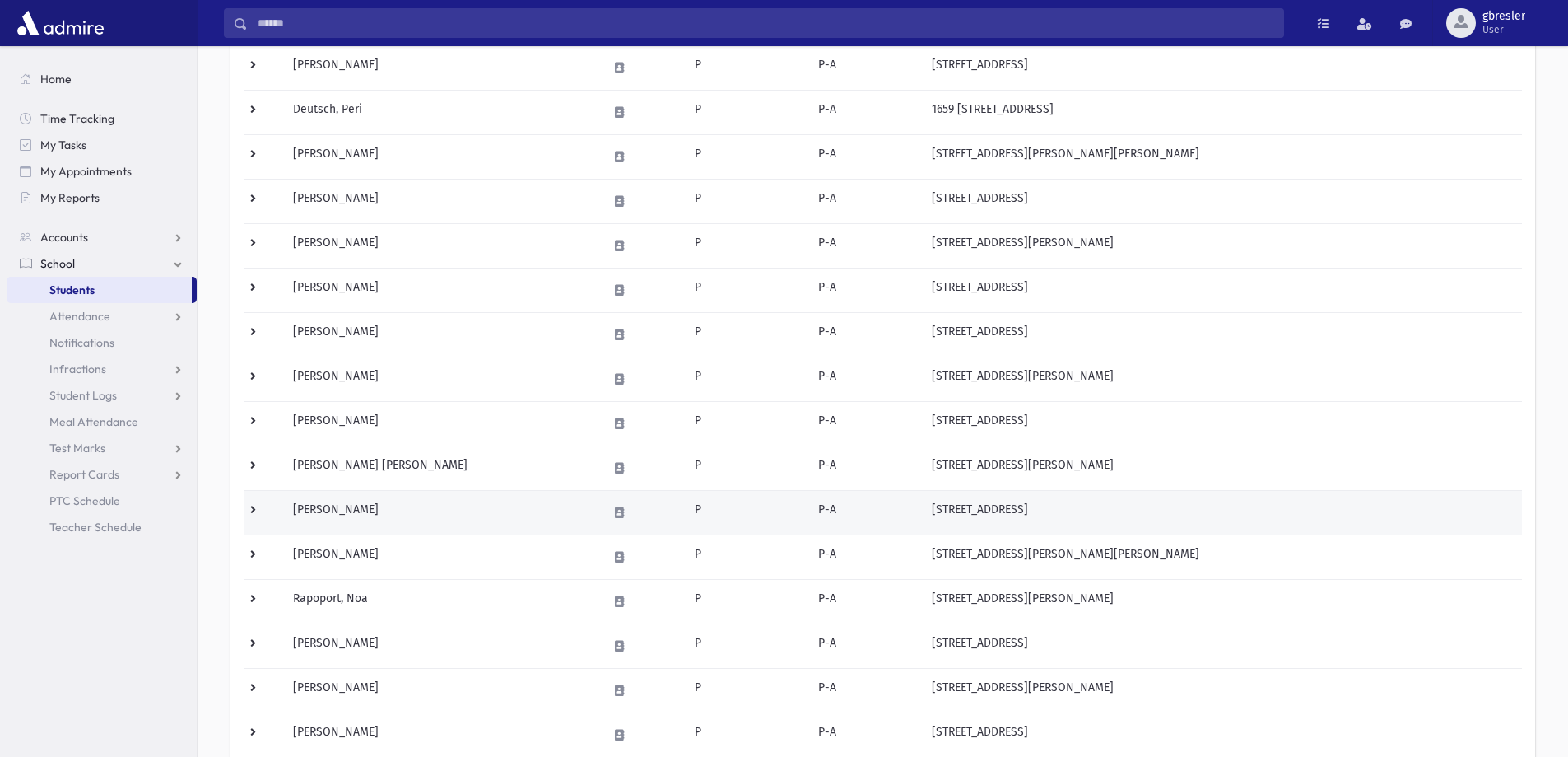
click at [346, 514] on td "Minzer, Zehava" at bounding box center [441, 512] width 315 height 44
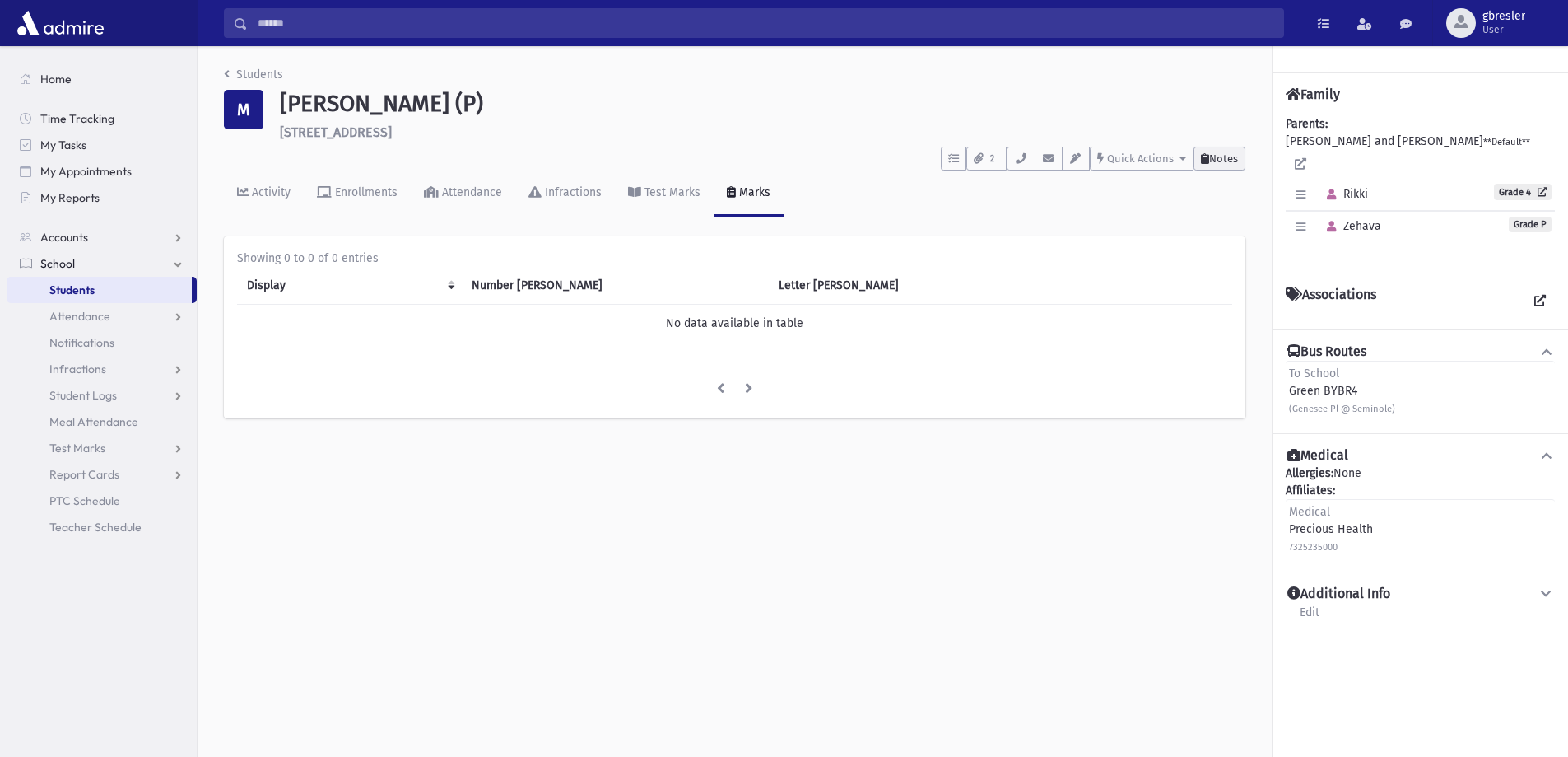
click at [1217, 160] on span "Notes" at bounding box center [1223, 158] width 28 height 13
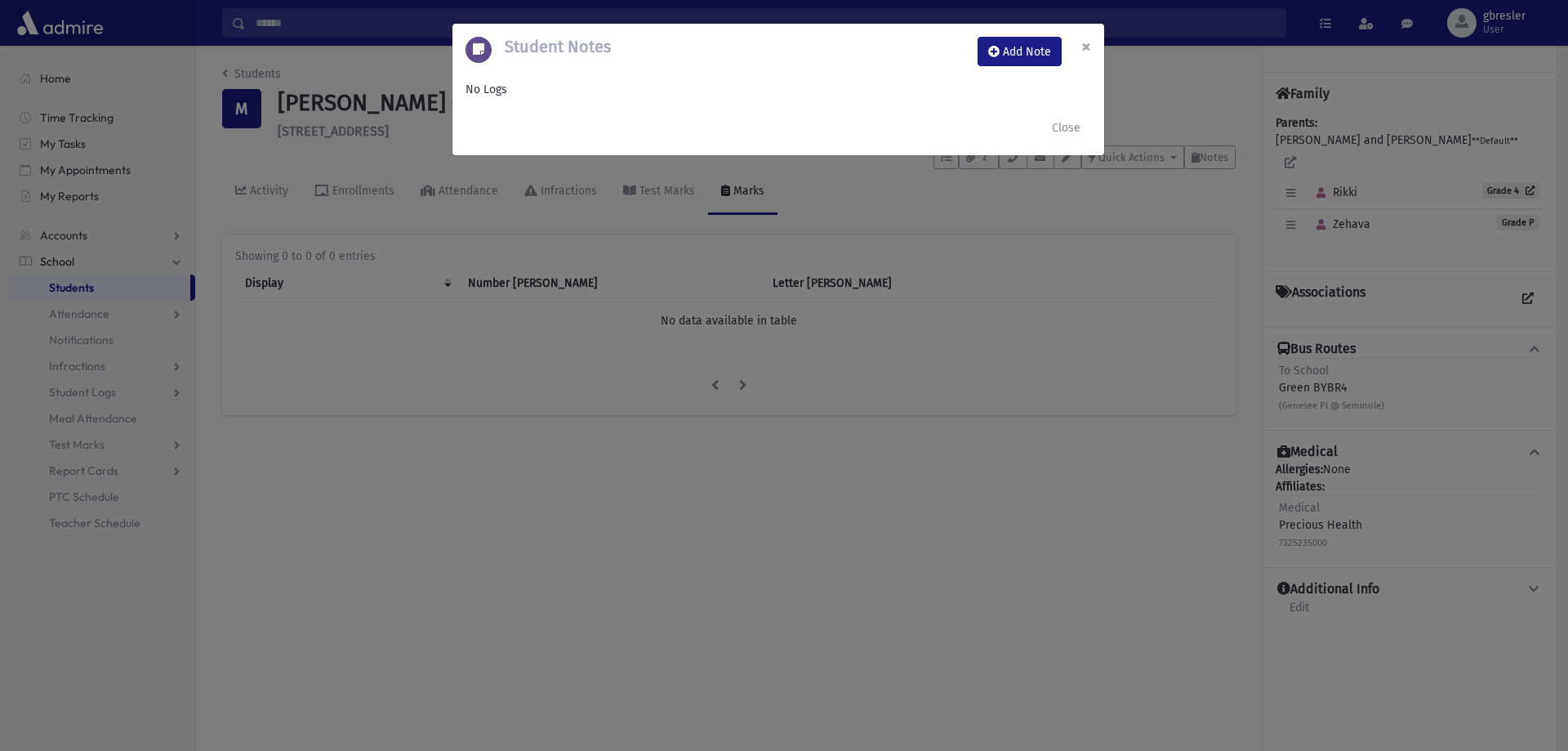
click at [1081, 45] on span "×" at bounding box center [1086, 47] width 10 height 23
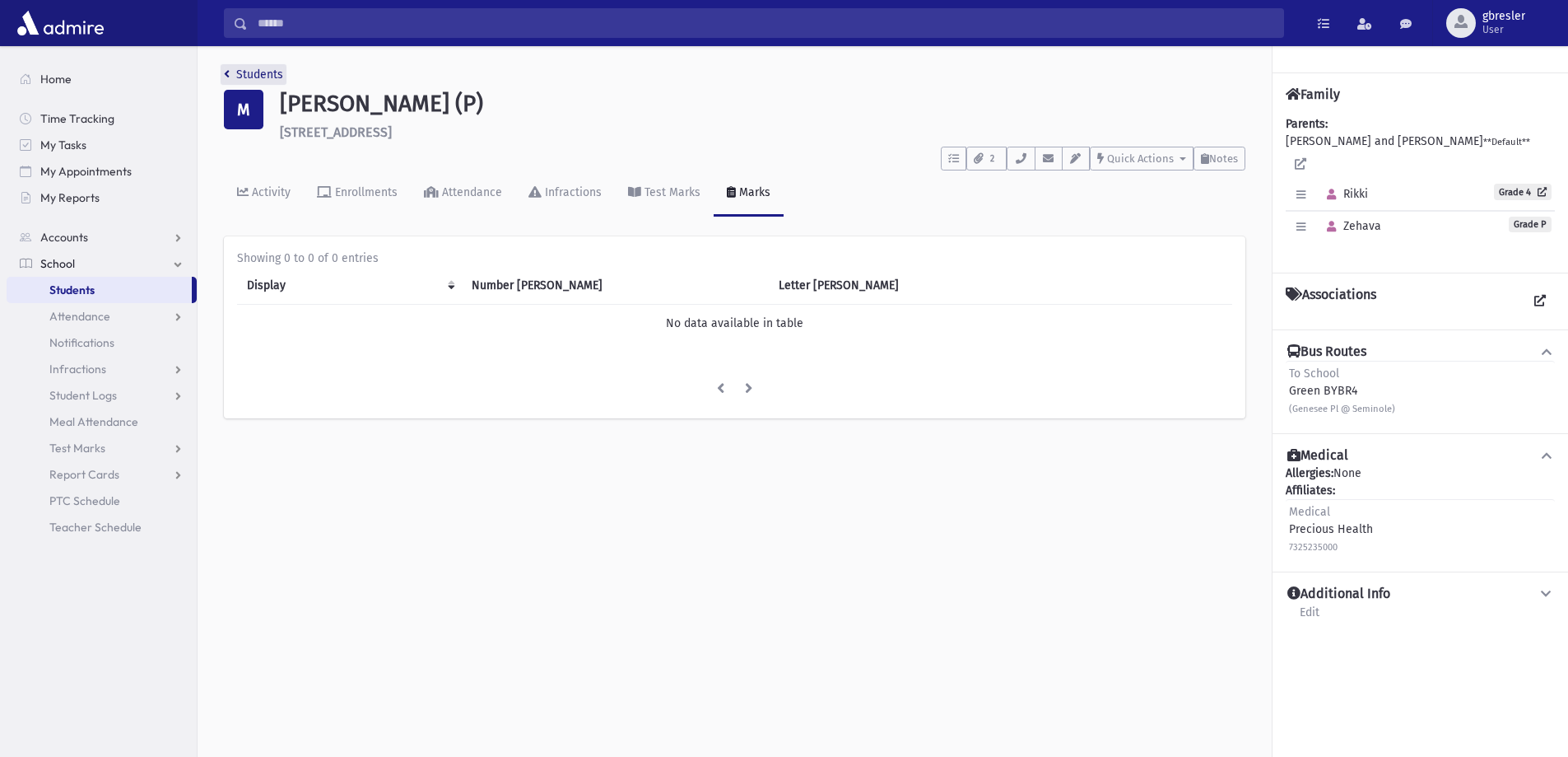
click at [269, 77] on link "Students" at bounding box center [253, 74] width 60 height 14
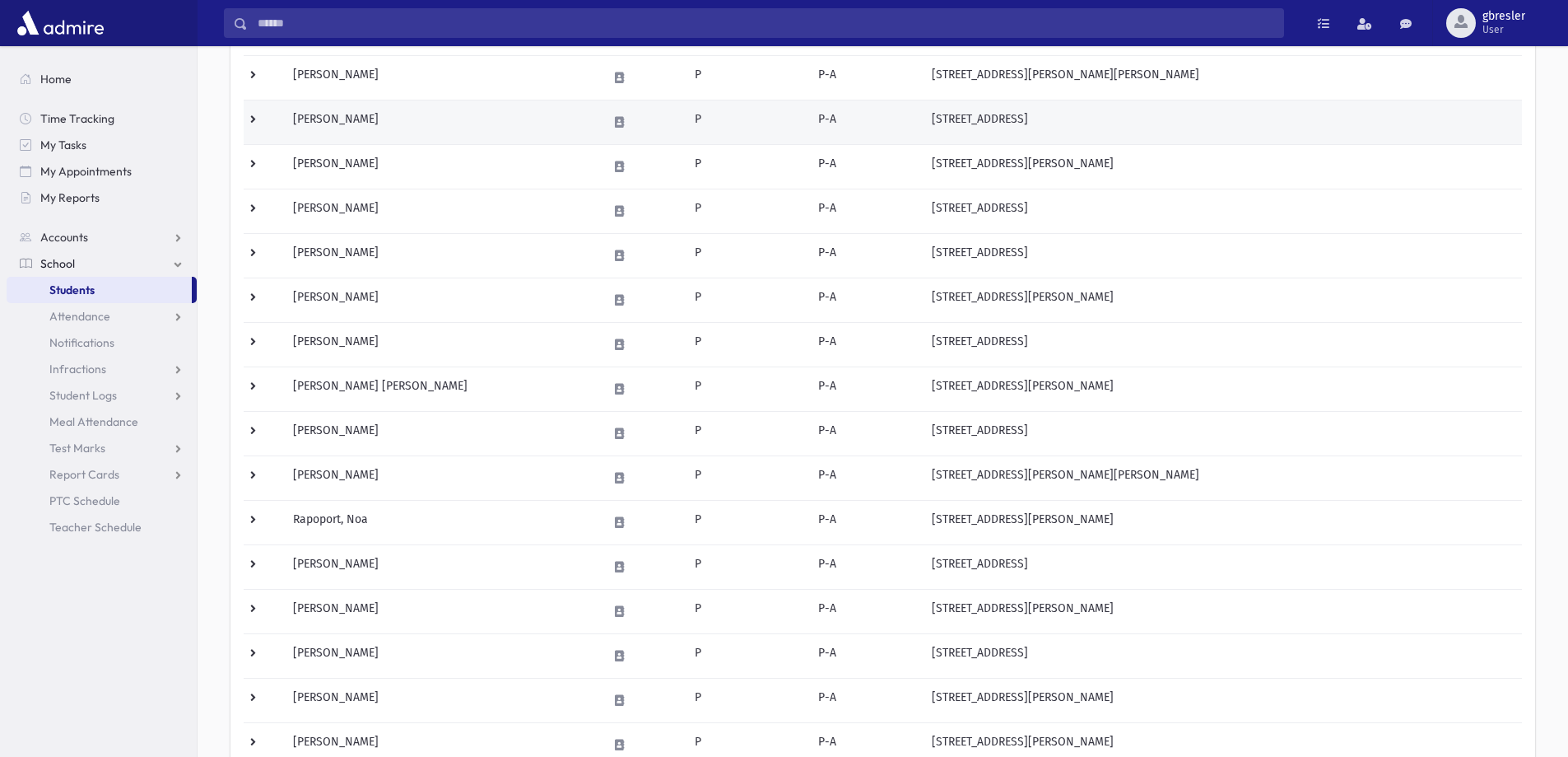
scroll to position [412, 0]
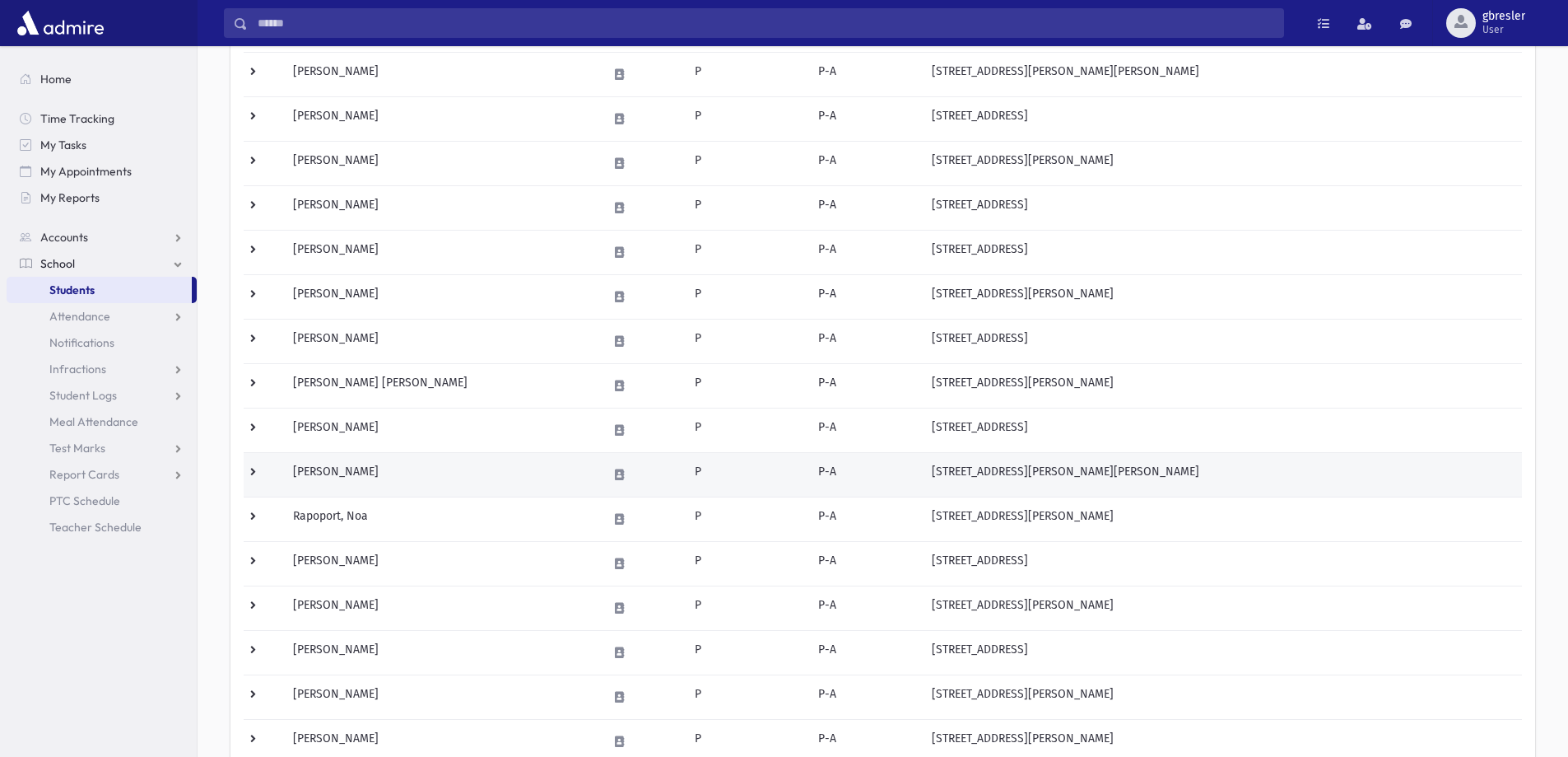
click at [346, 475] on td "Rabi, Rosie" at bounding box center [441, 473] width 315 height 44
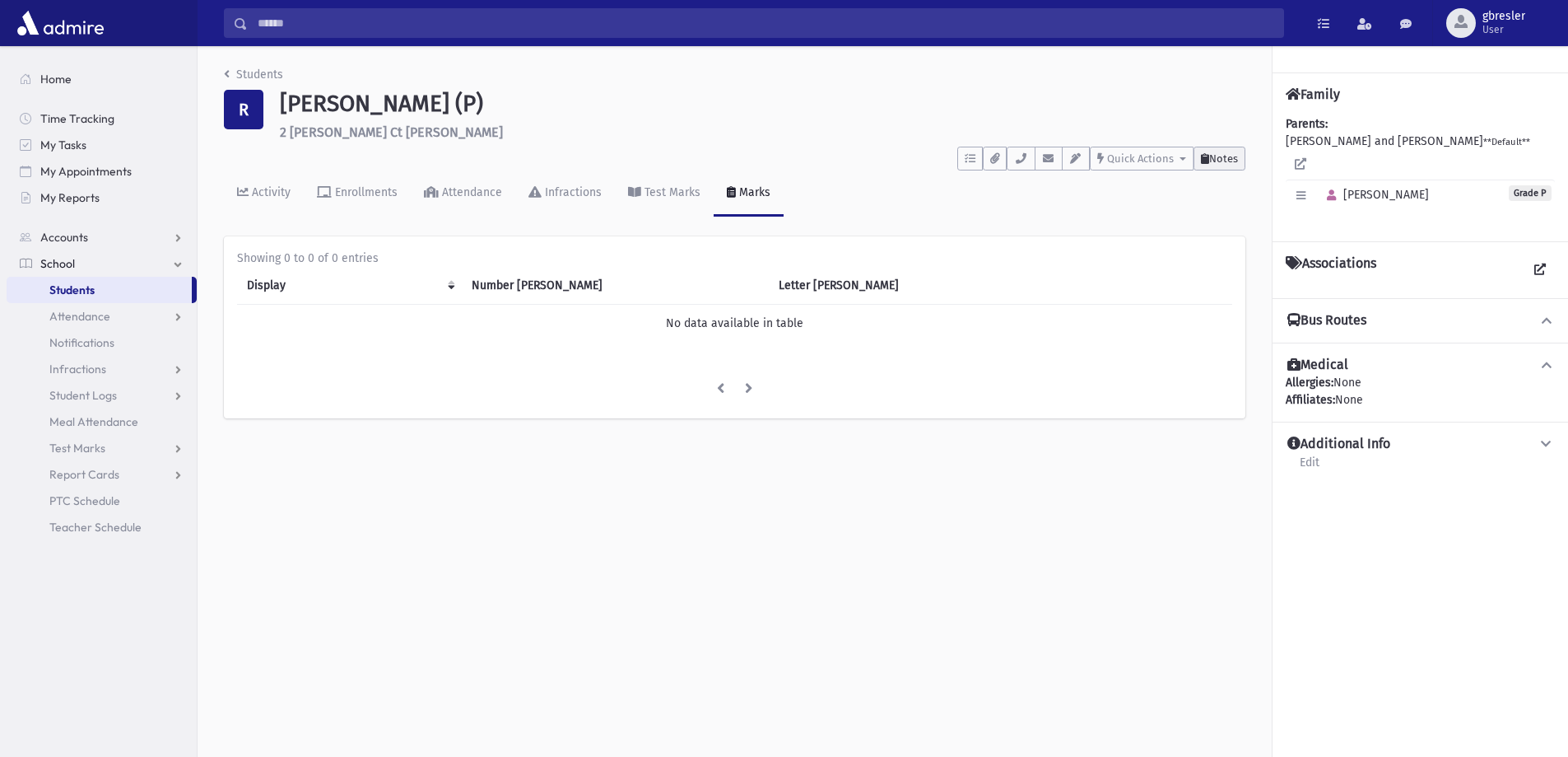
click at [1224, 159] on span "Notes" at bounding box center [1223, 158] width 28 height 13
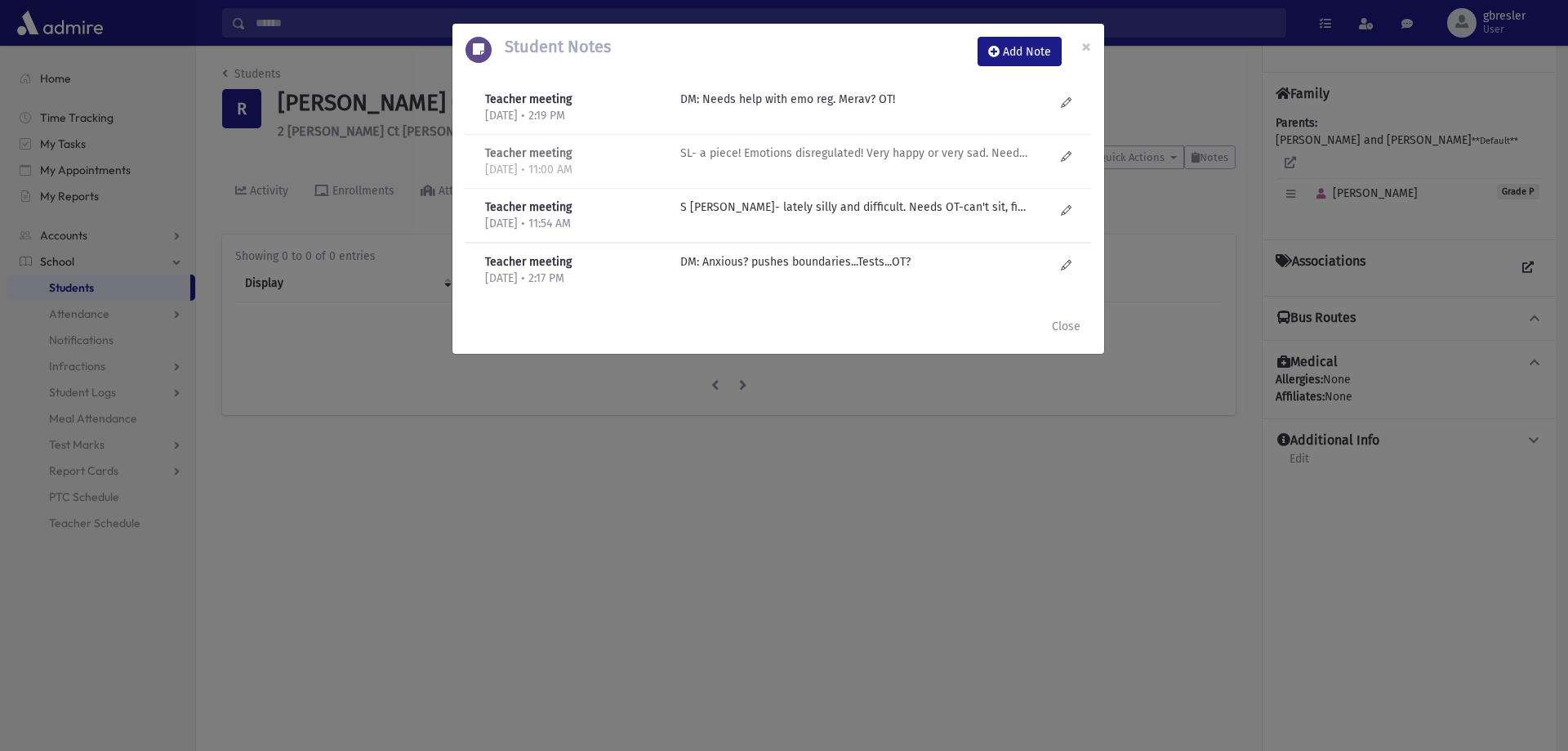
click at [806, 108] on p "SL- a piece! Emotions disregulated! Very happy or very sad. Needs OT-fine motor…" at bounding box center [855, 99] width 349 height 17
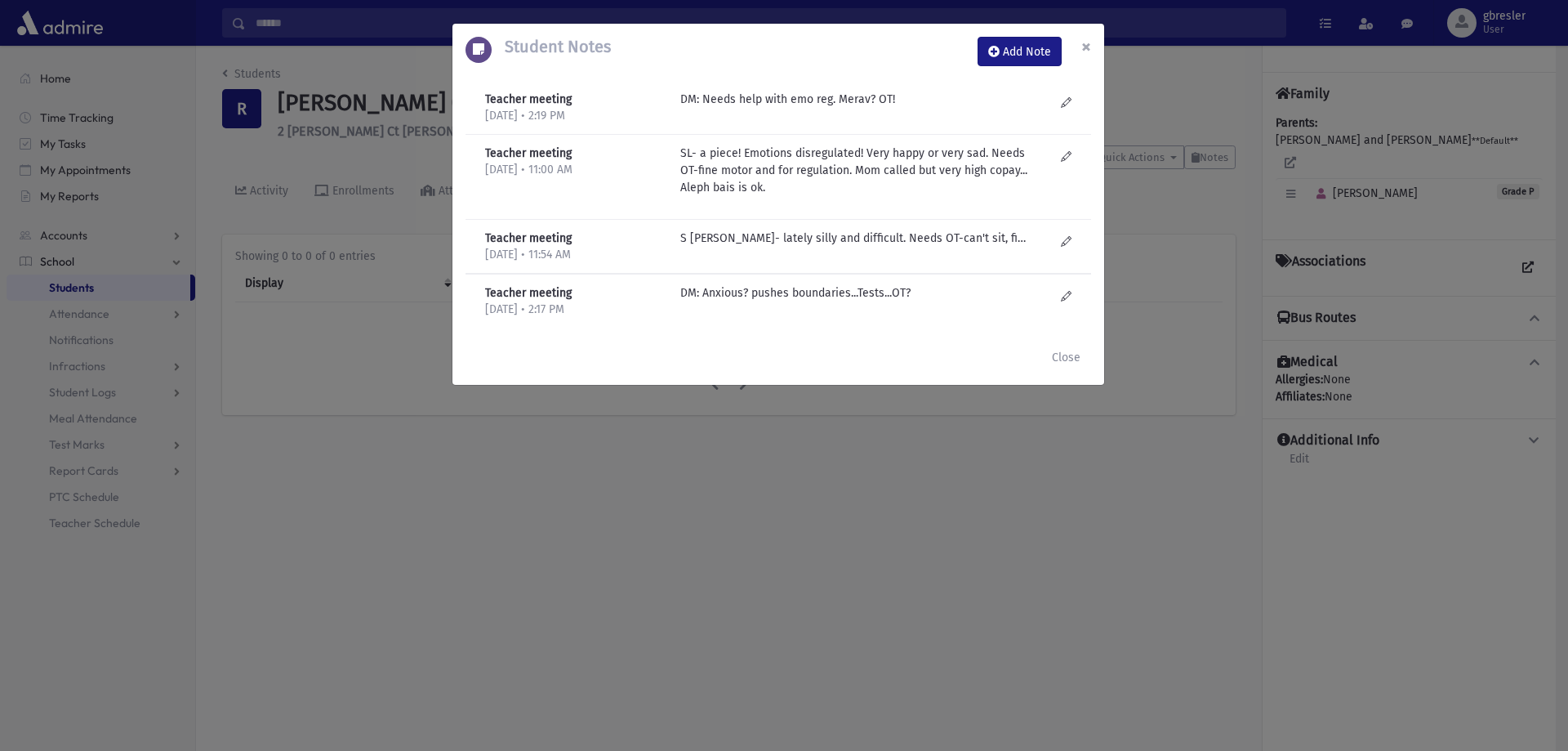
click at [1079, 48] on button "×" at bounding box center [1086, 46] width 36 height 46
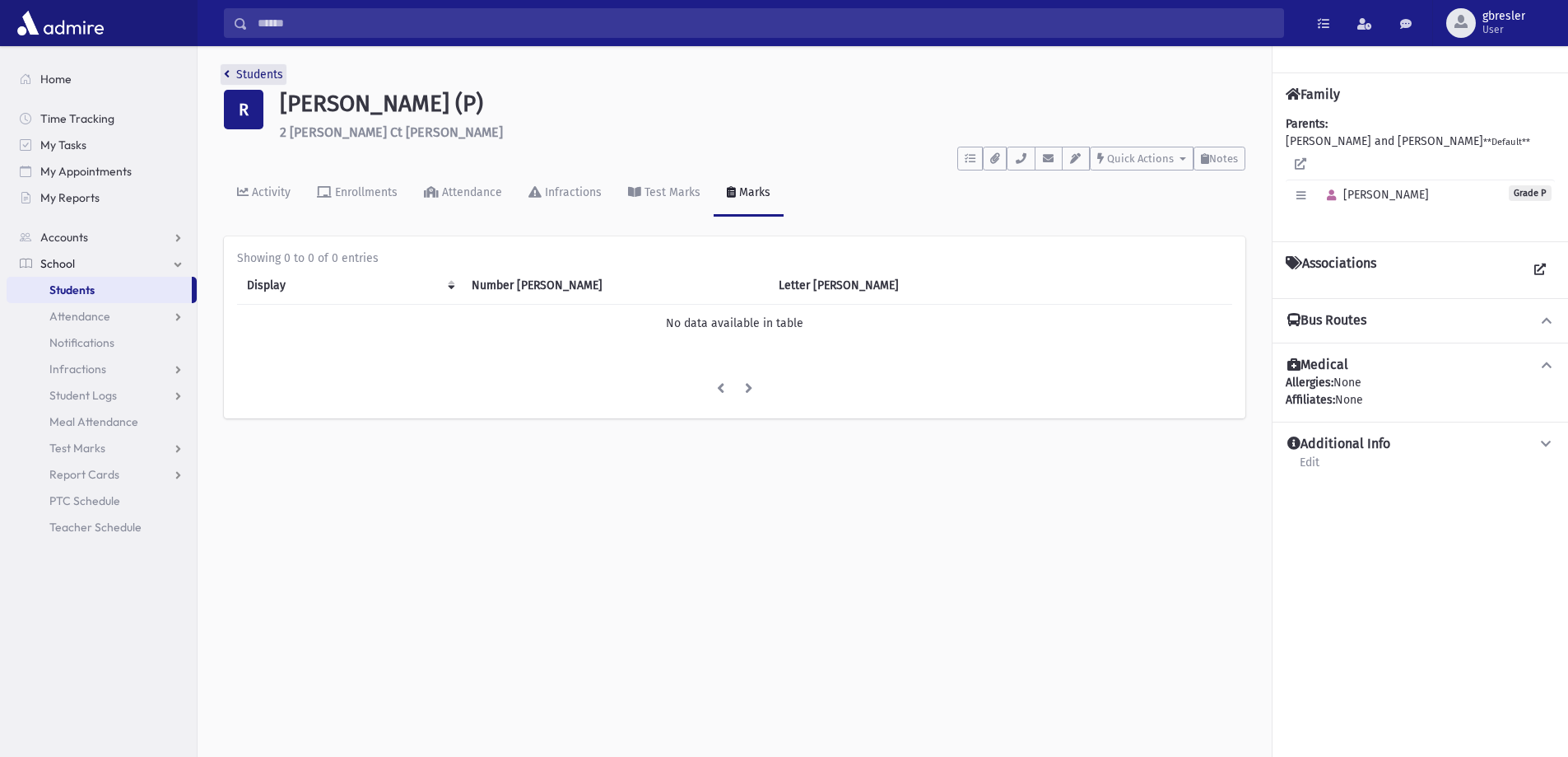
click at [266, 77] on link "Students" at bounding box center [253, 74] width 60 height 14
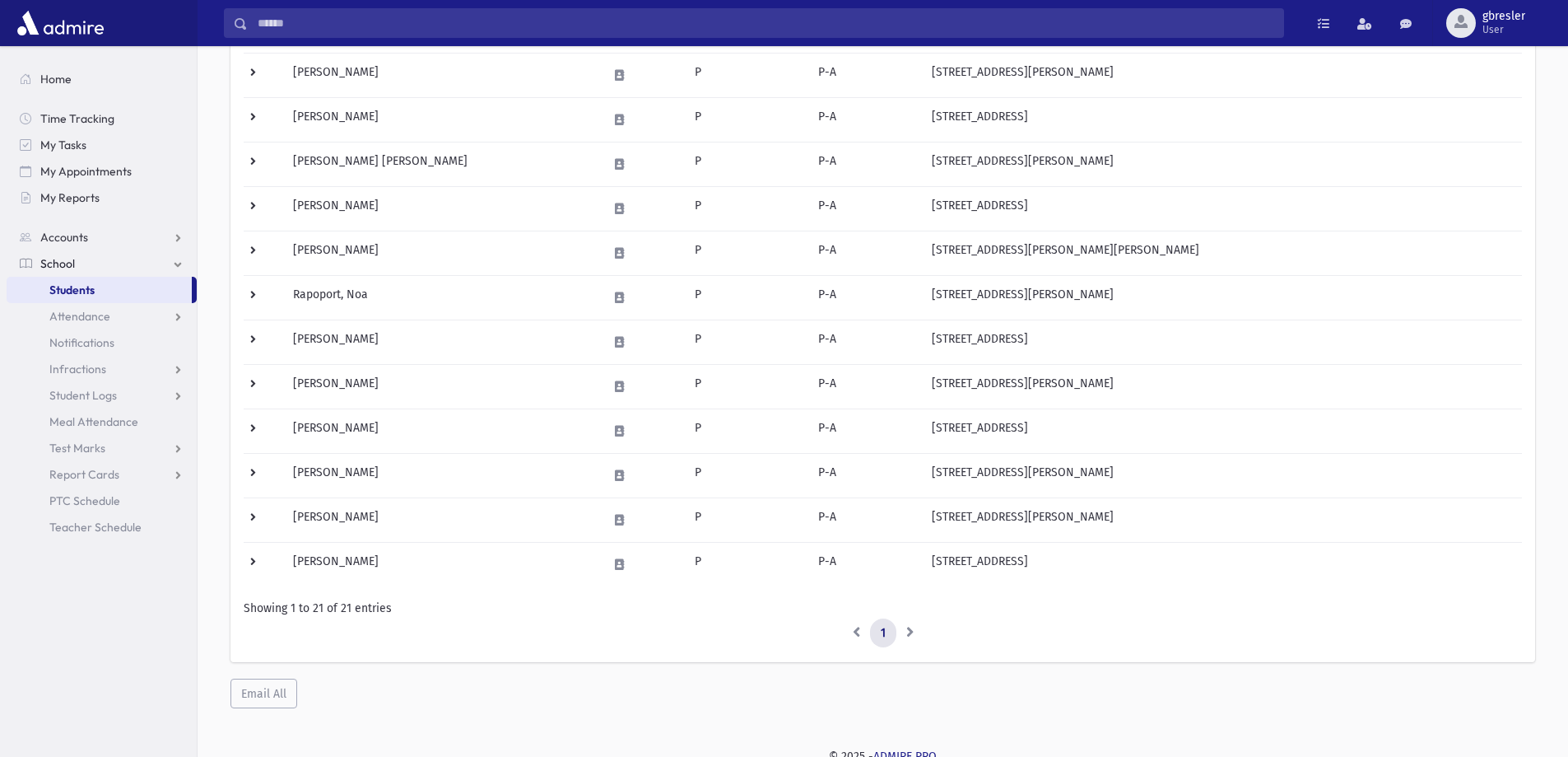
scroll to position [642, 0]
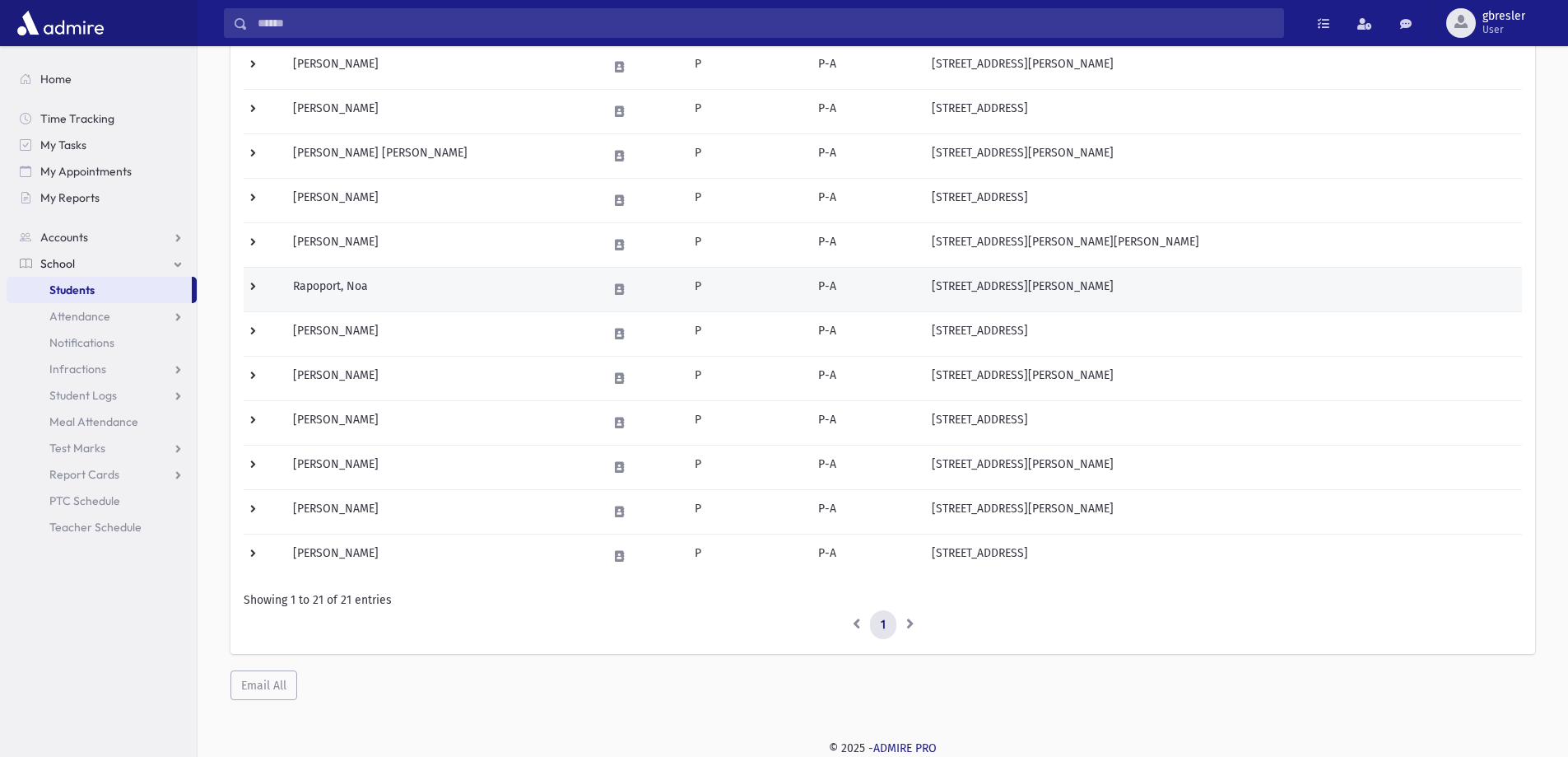
click at [315, 288] on td "Rapoport, Noa" at bounding box center [441, 289] width 315 height 44
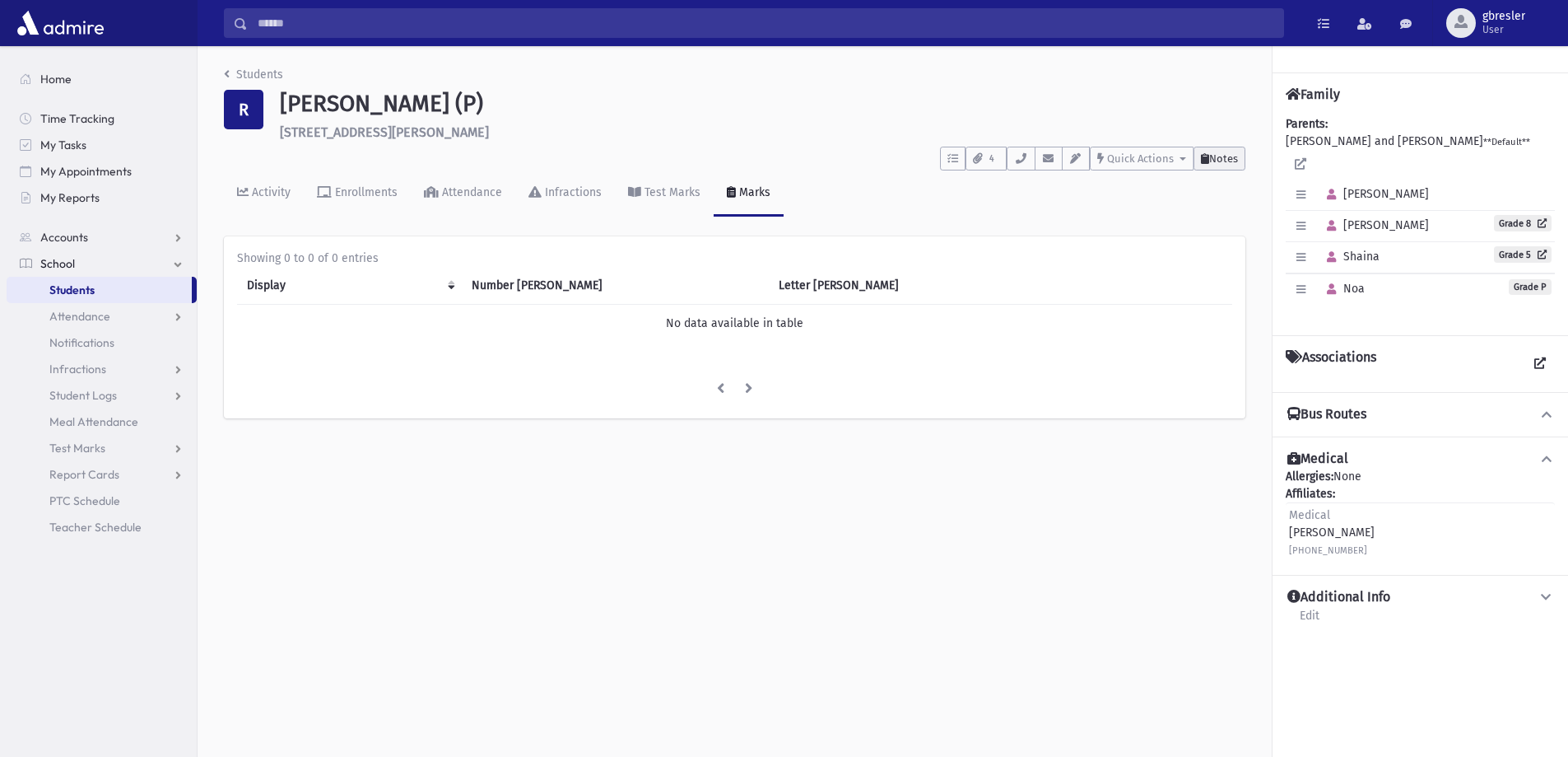
click at [1229, 157] on span "Notes" at bounding box center [1223, 158] width 28 height 13
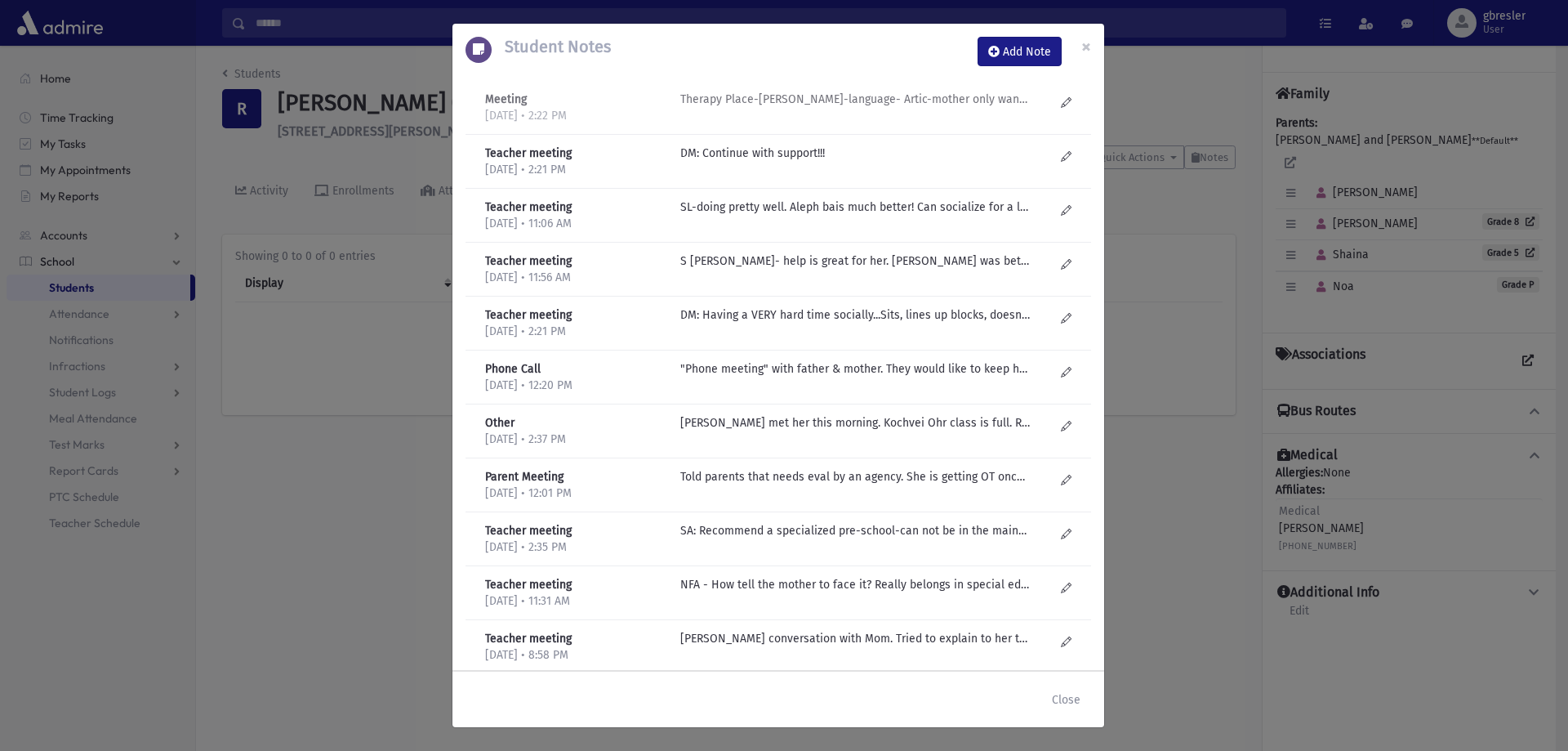
click at [822, 98] on p "Therapy Place-Esty Frankel-language- Artic-mother only wants sh, r. OT-Hadas-ne…" at bounding box center [855, 99] width 349 height 17
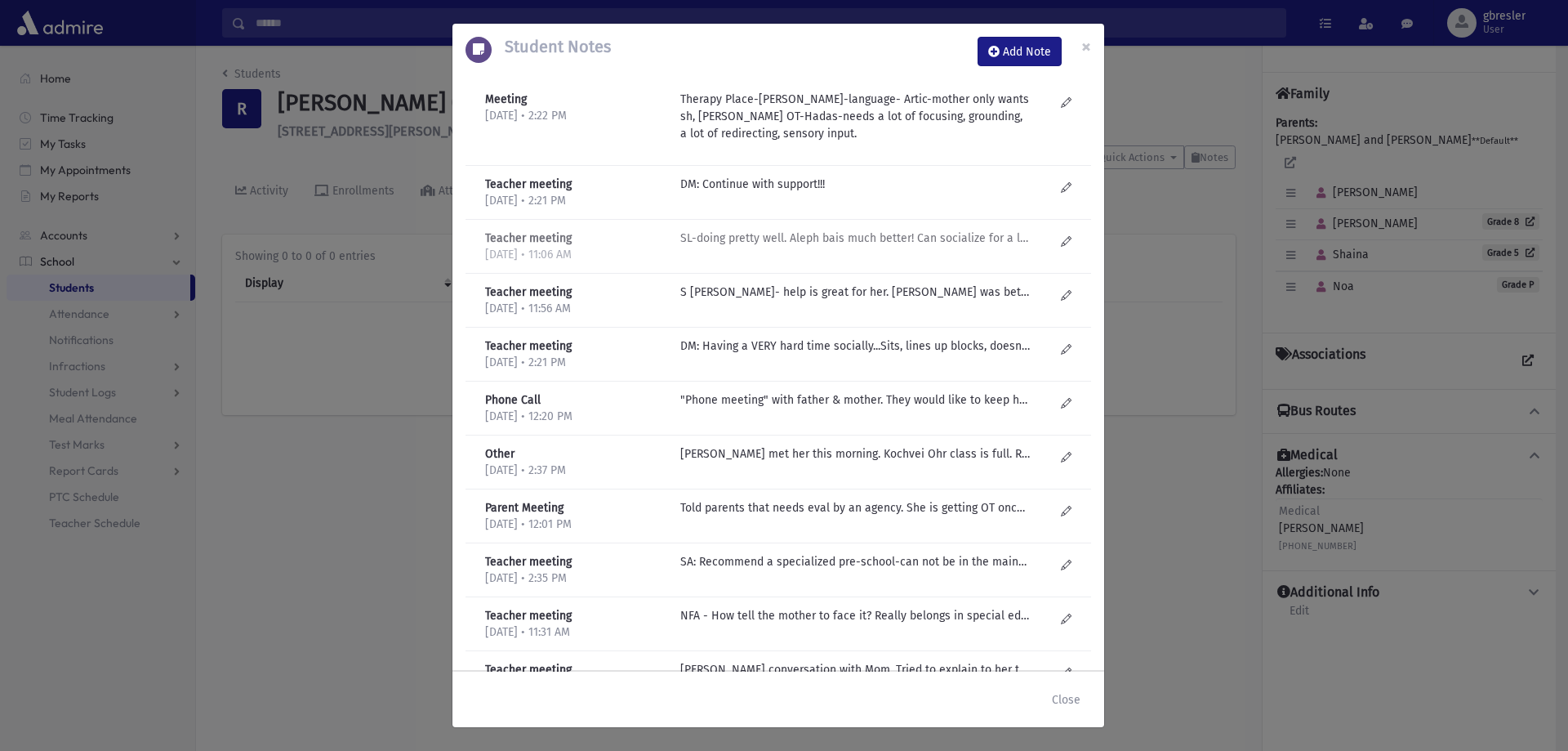
click at [762, 193] on p "SL-doing pretty well. Aleph bais much better! Can socialize for a little time, …" at bounding box center [855, 184] width 349 height 17
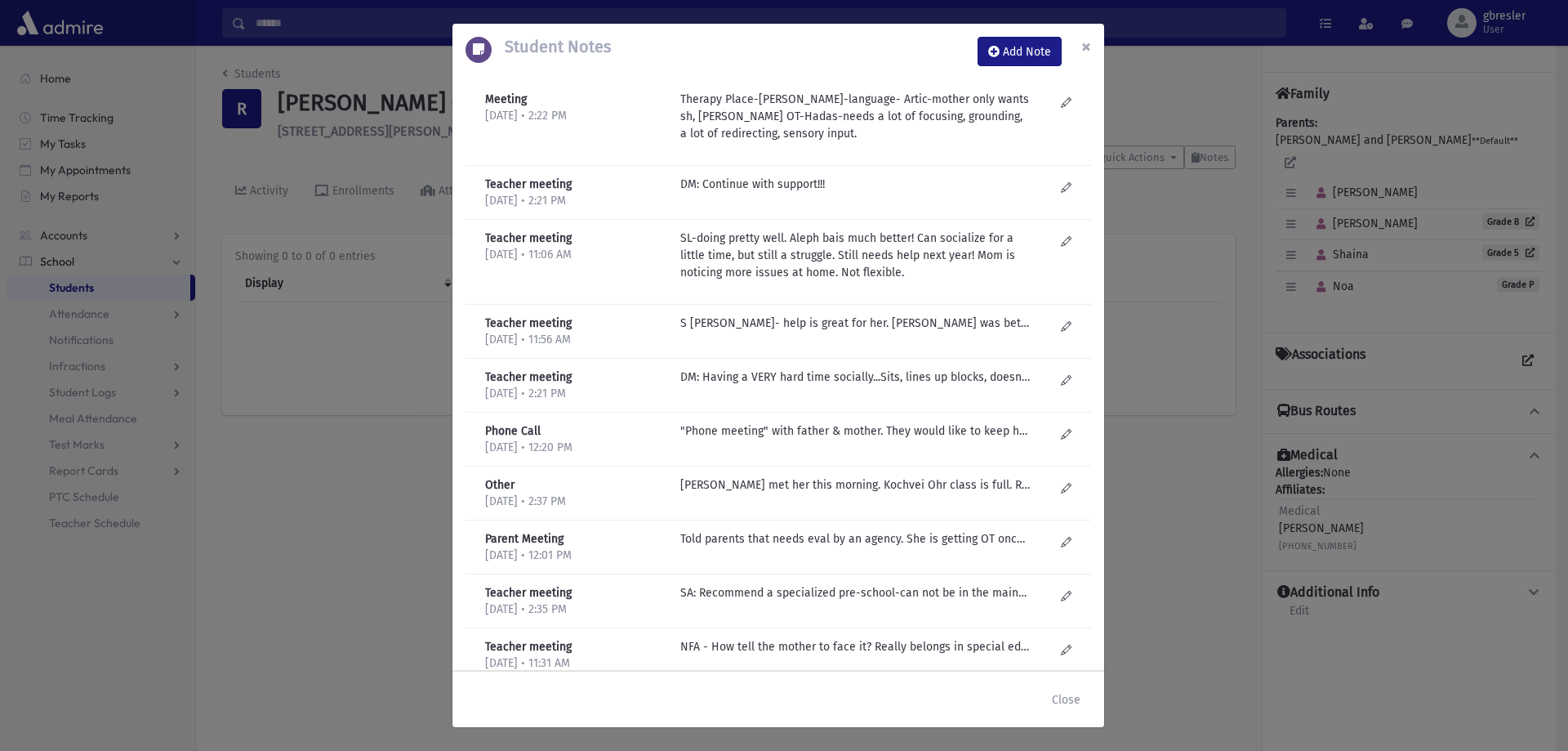
click at [1086, 50] on span "×" at bounding box center [1086, 47] width 10 height 23
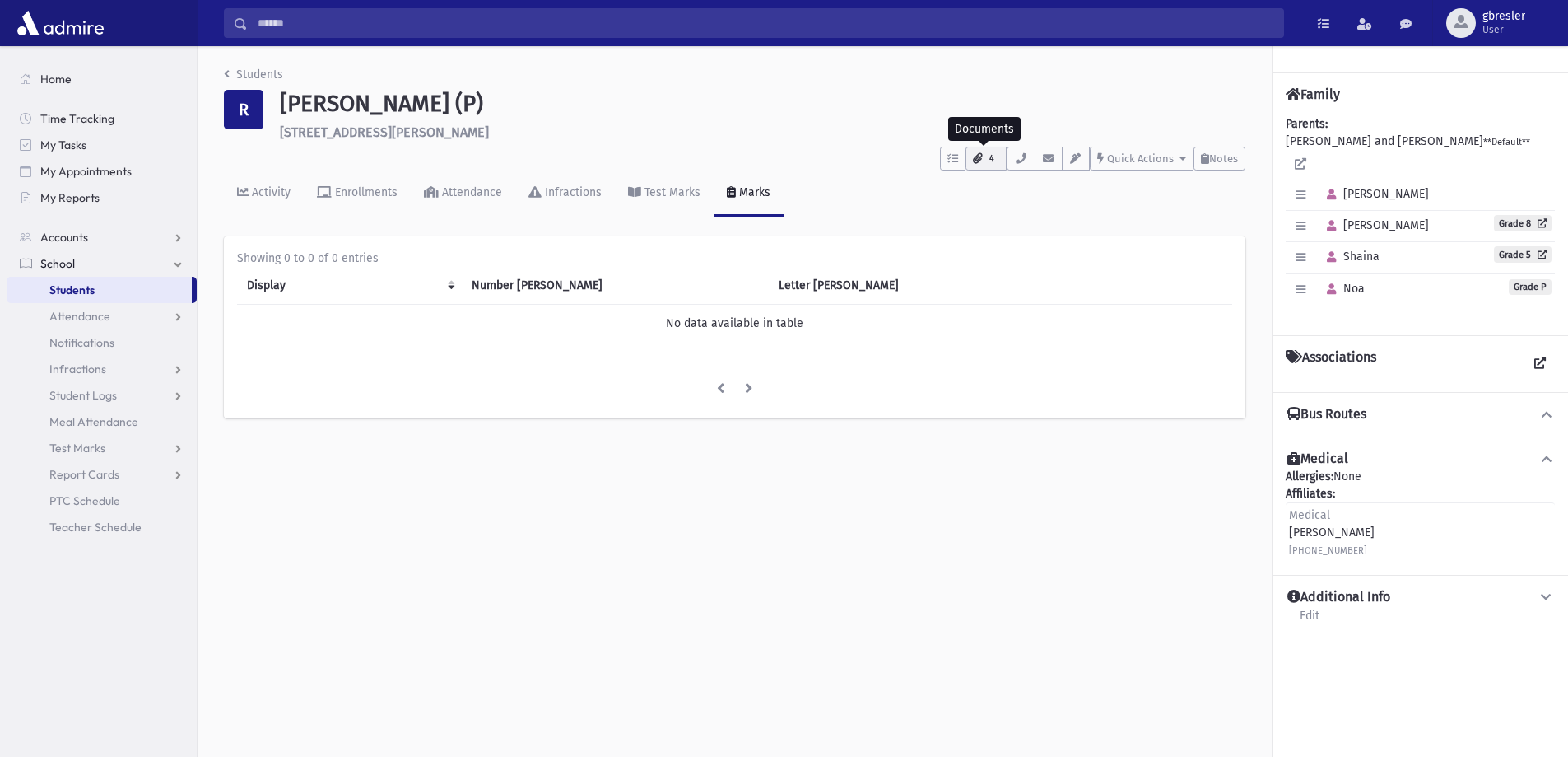
click at [984, 159] on span "4" at bounding box center [991, 158] width 15 height 15
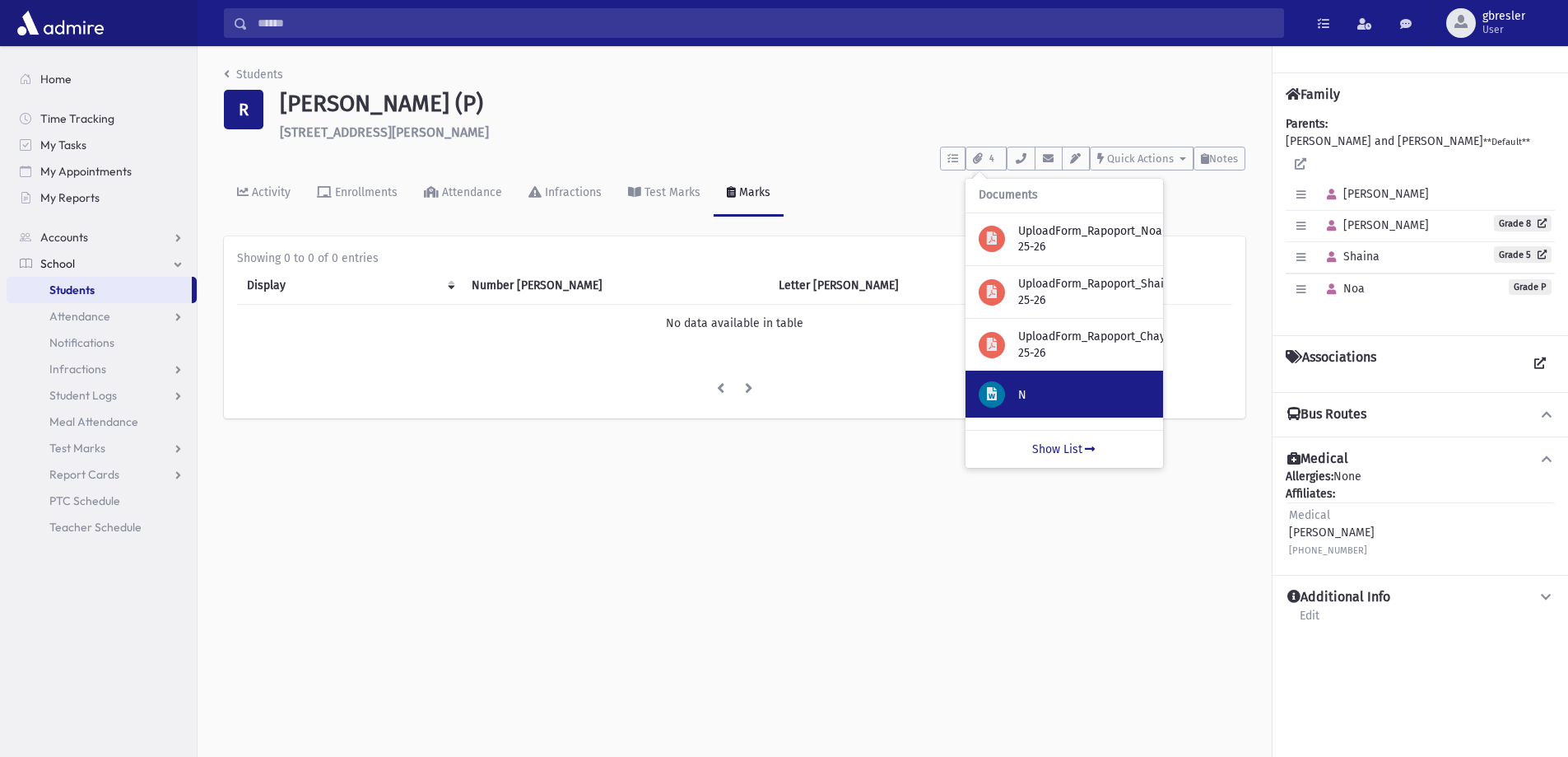
click at [1068, 388] on p "N" at bounding box center [1084, 394] width 132 height 17
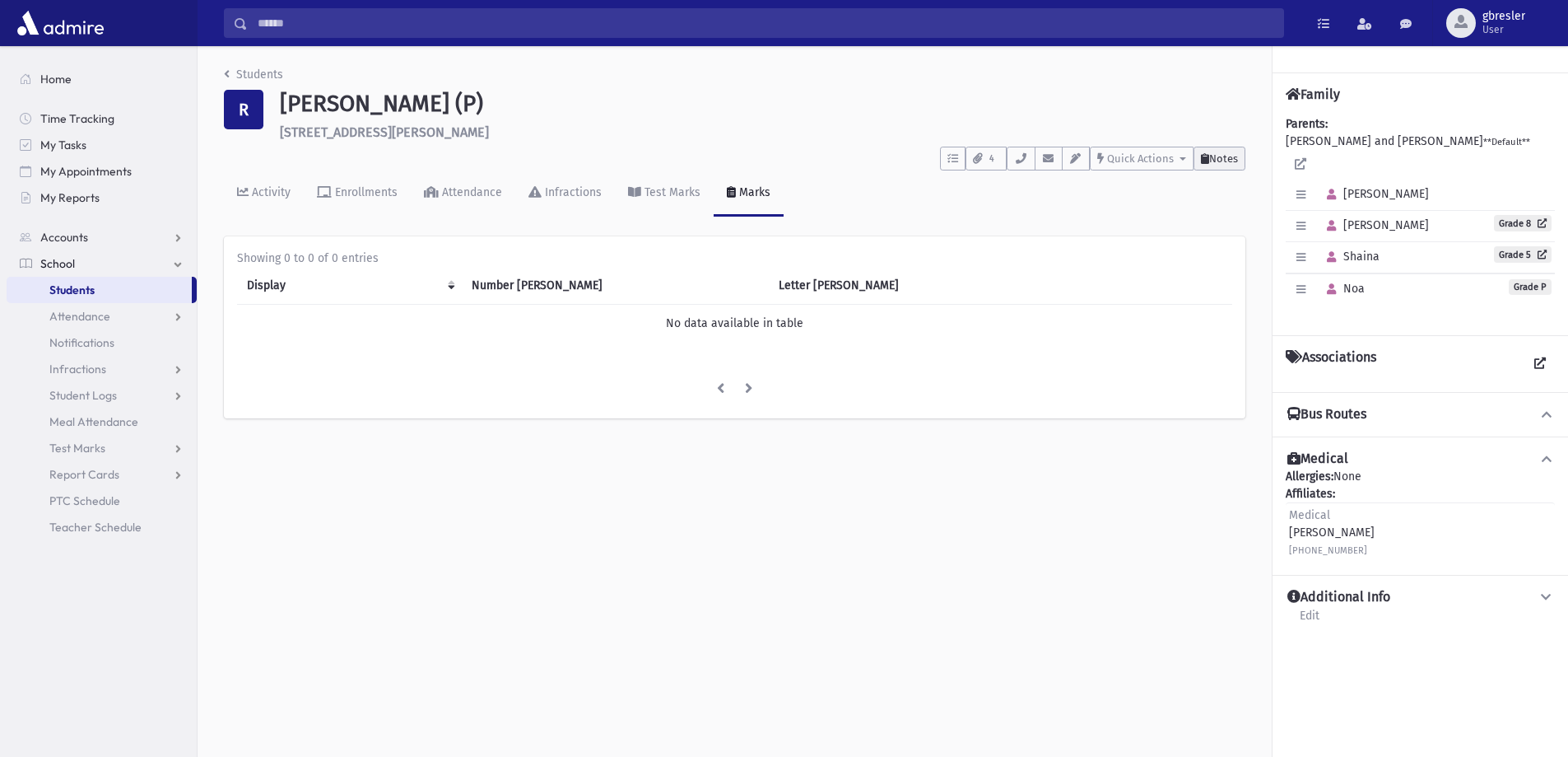
click at [1235, 155] on span "Notes" at bounding box center [1223, 158] width 28 height 13
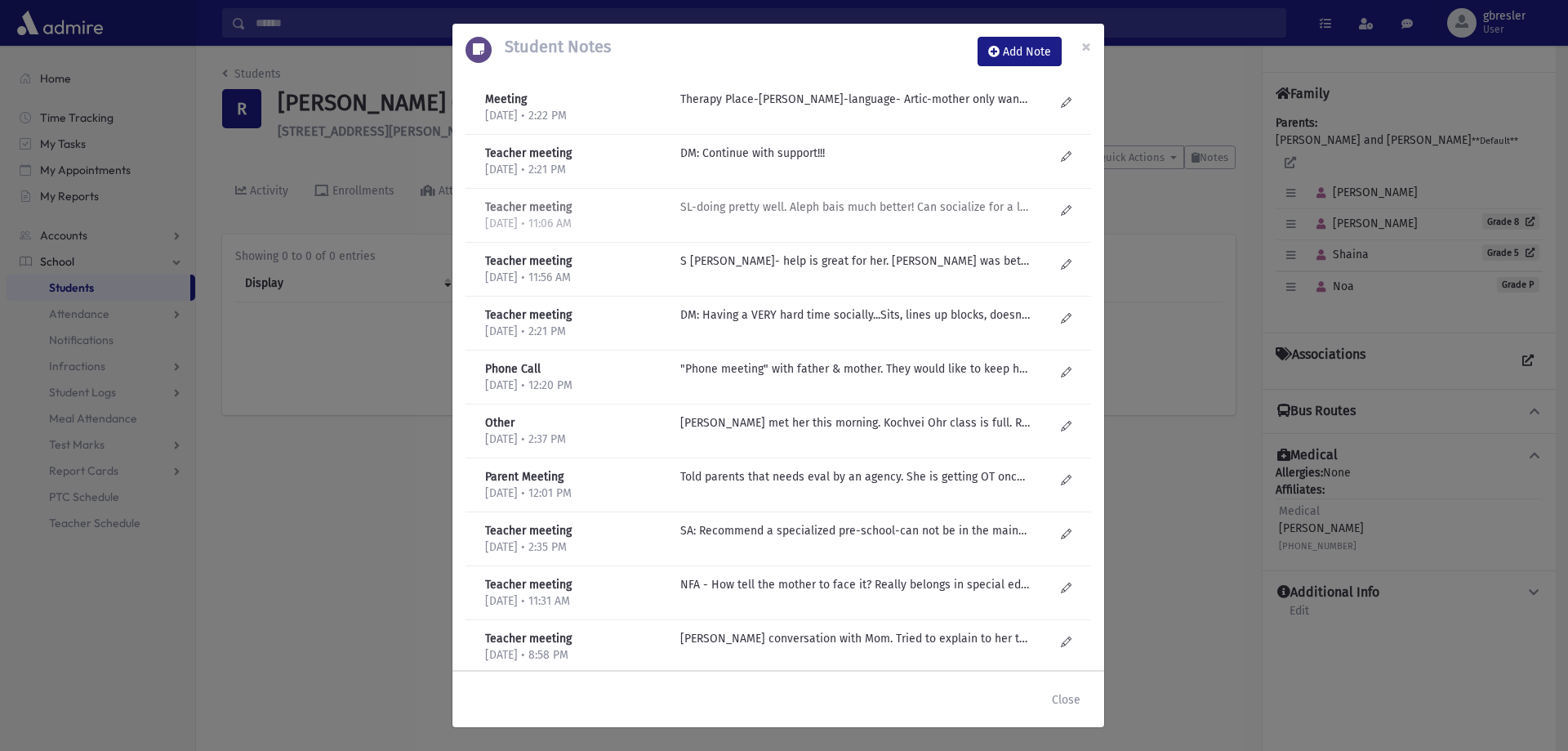
click at [786, 108] on p "SL-doing pretty well. Aleph bais much better! Can socialize for a little time, …" at bounding box center [855, 99] width 349 height 17
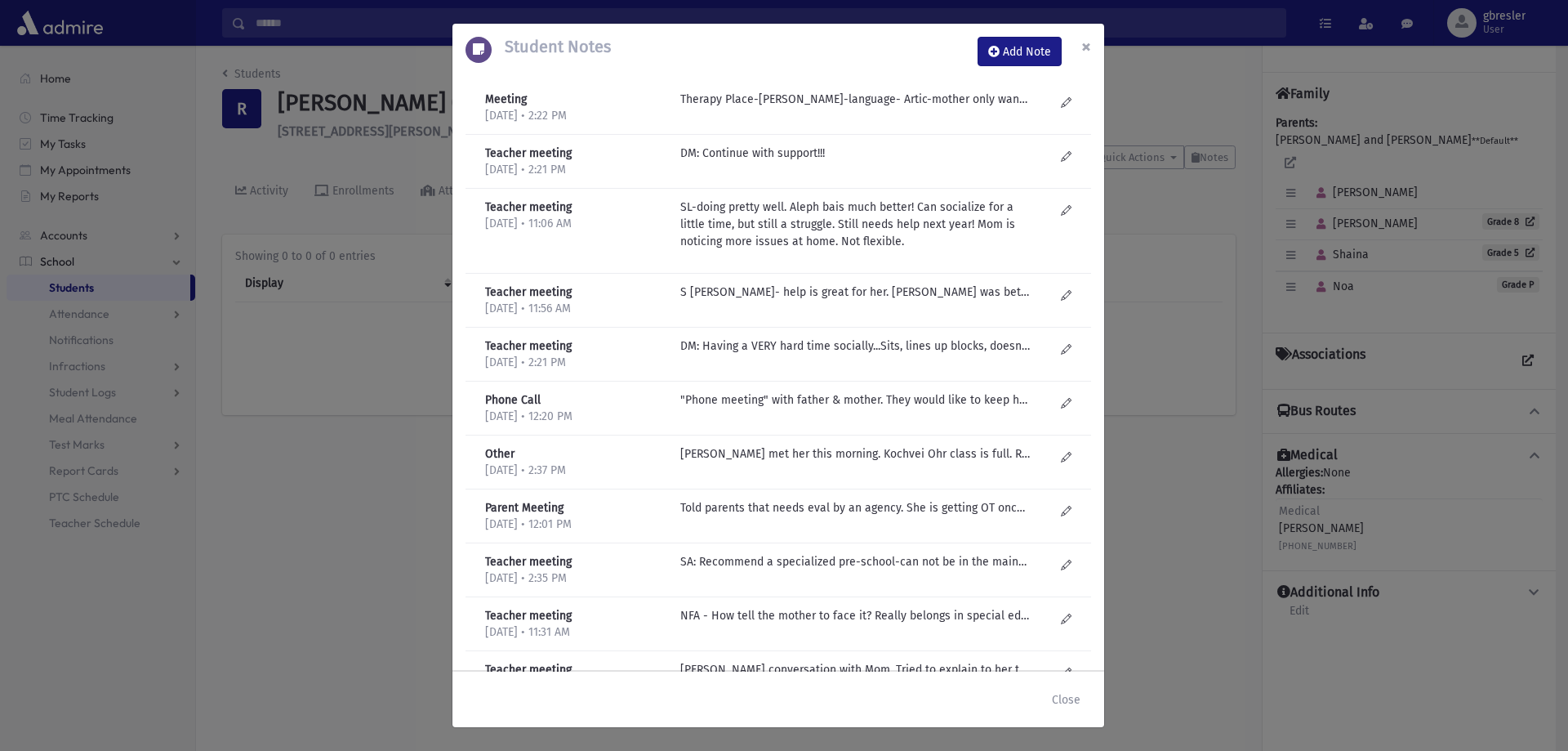
click at [1097, 46] on button "×" at bounding box center [1086, 46] width 36 height 46
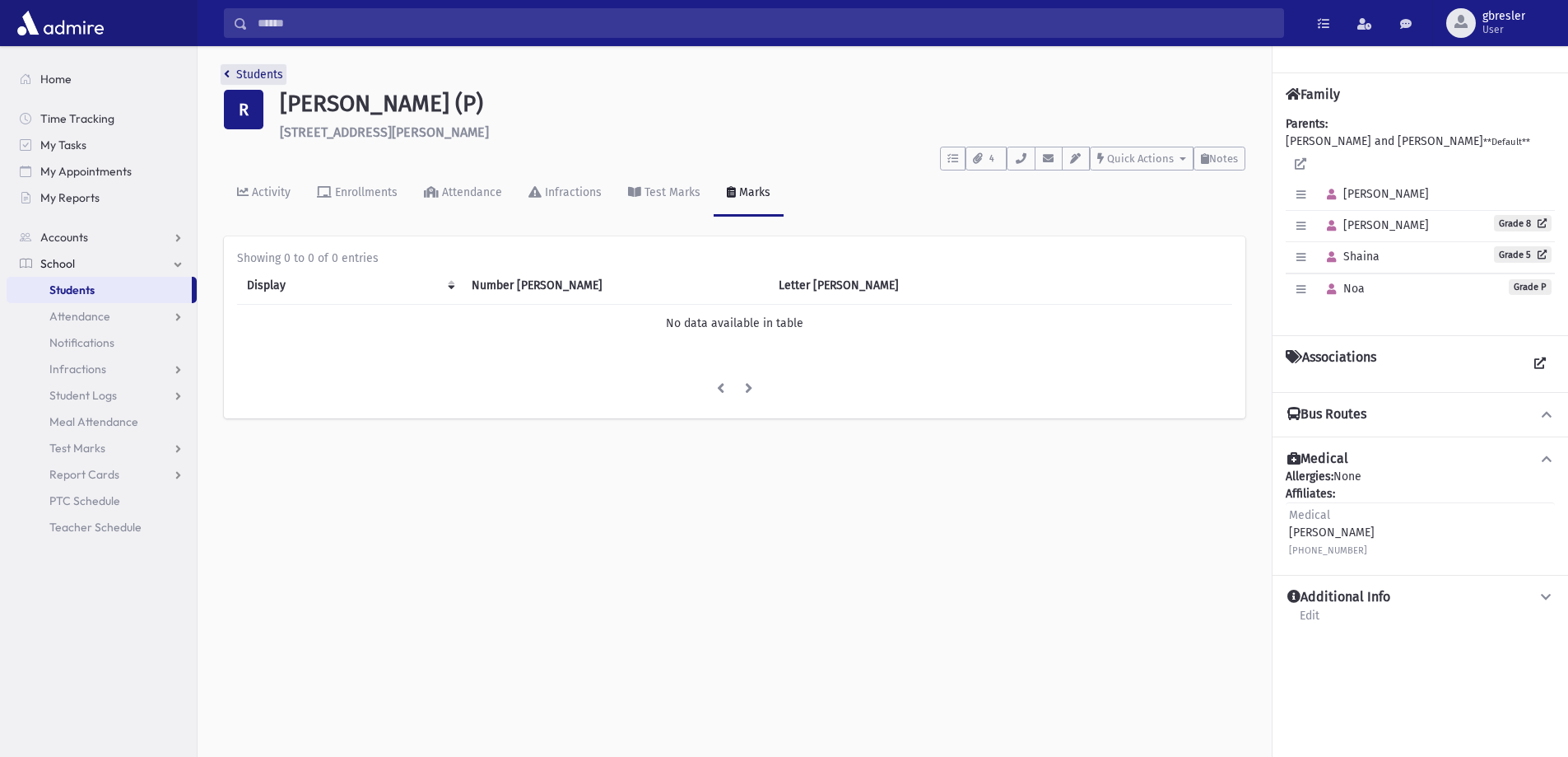
click at [248, 70] on link "Students" at bounding box center [253, 74] width 60 height 14
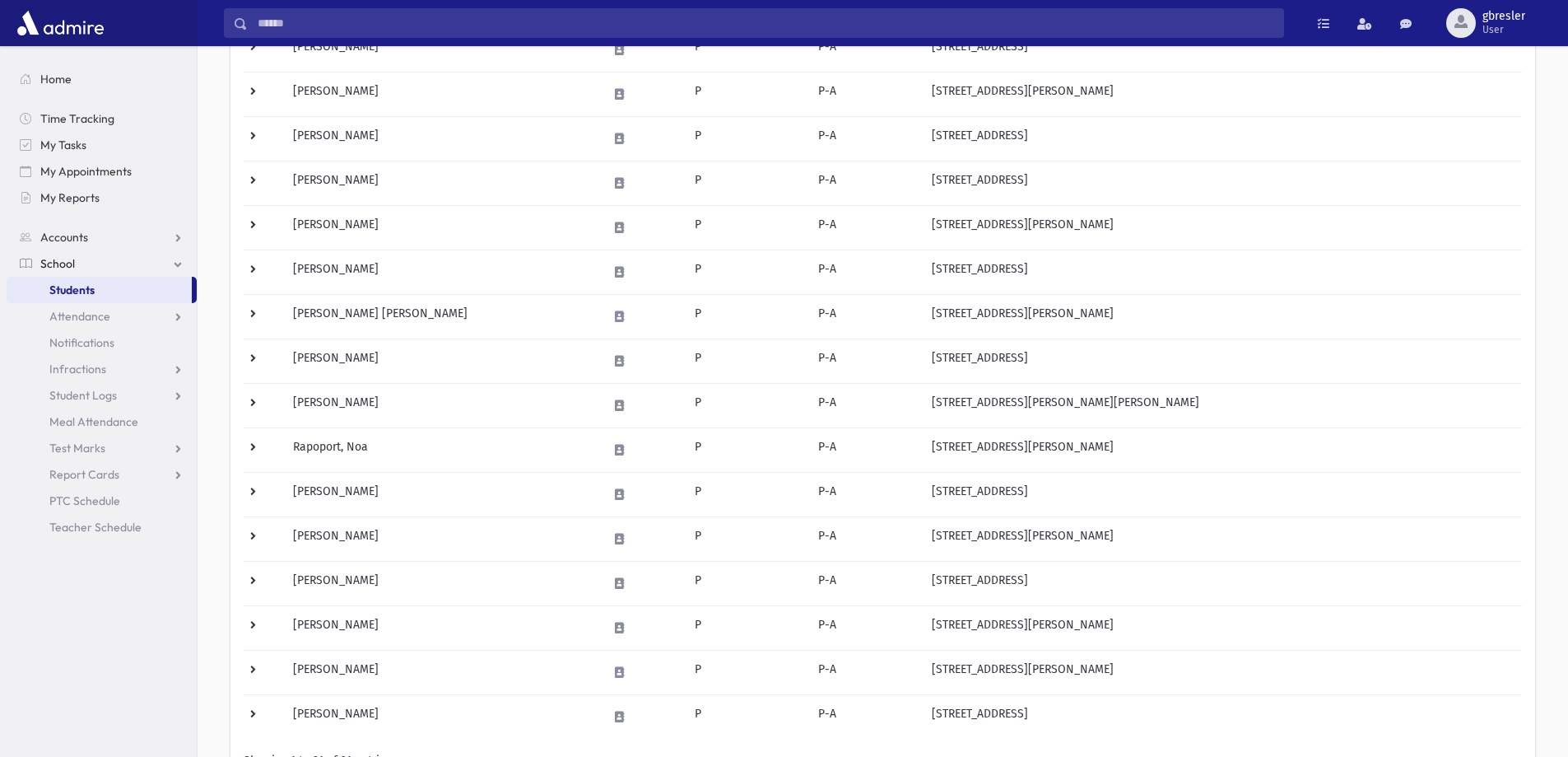
scroll to position [577, 0]
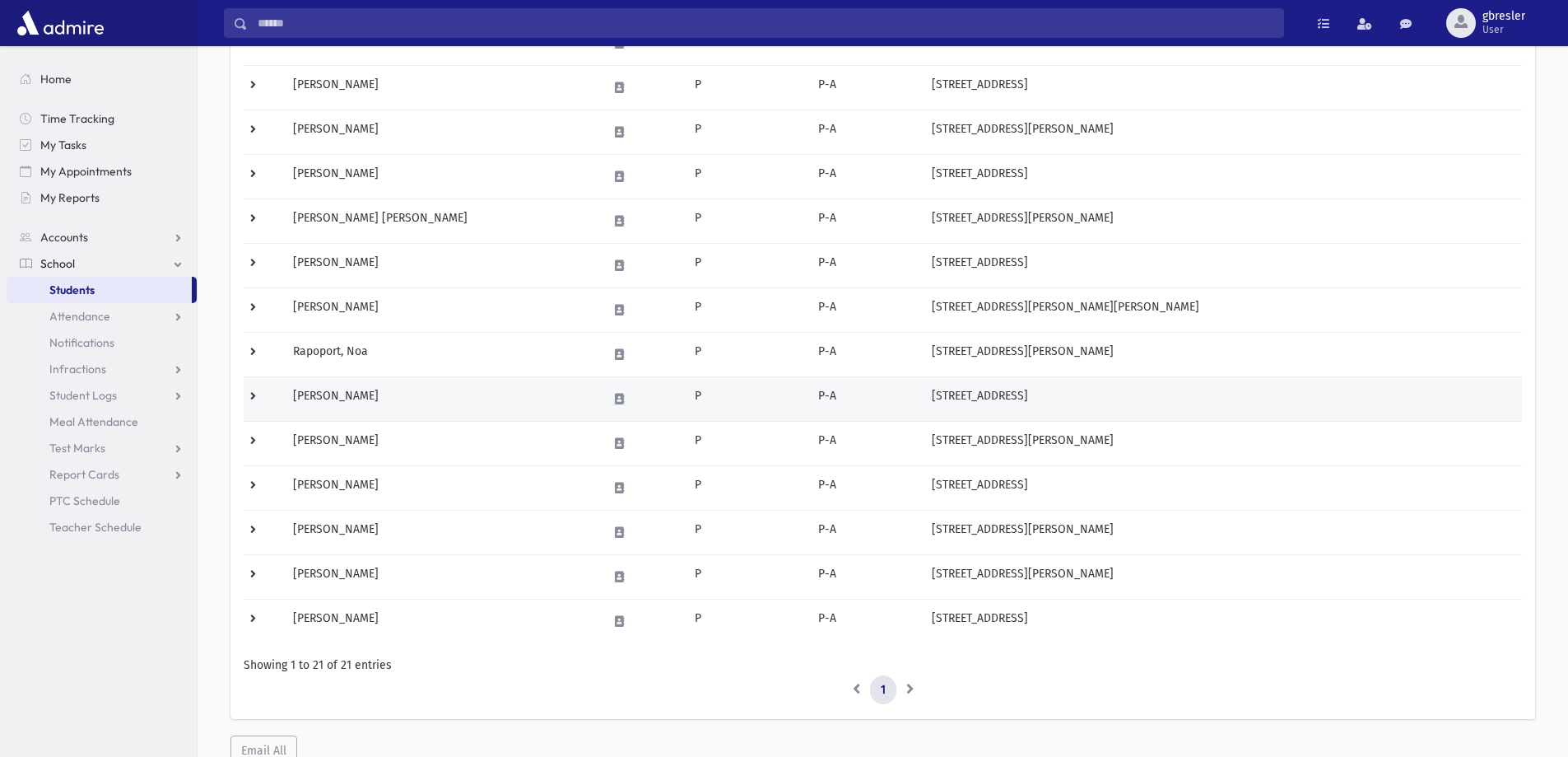
click at [290, 398] on td "Sourkes, Tamar" at bounding box center [441, 398] width 315 height 44
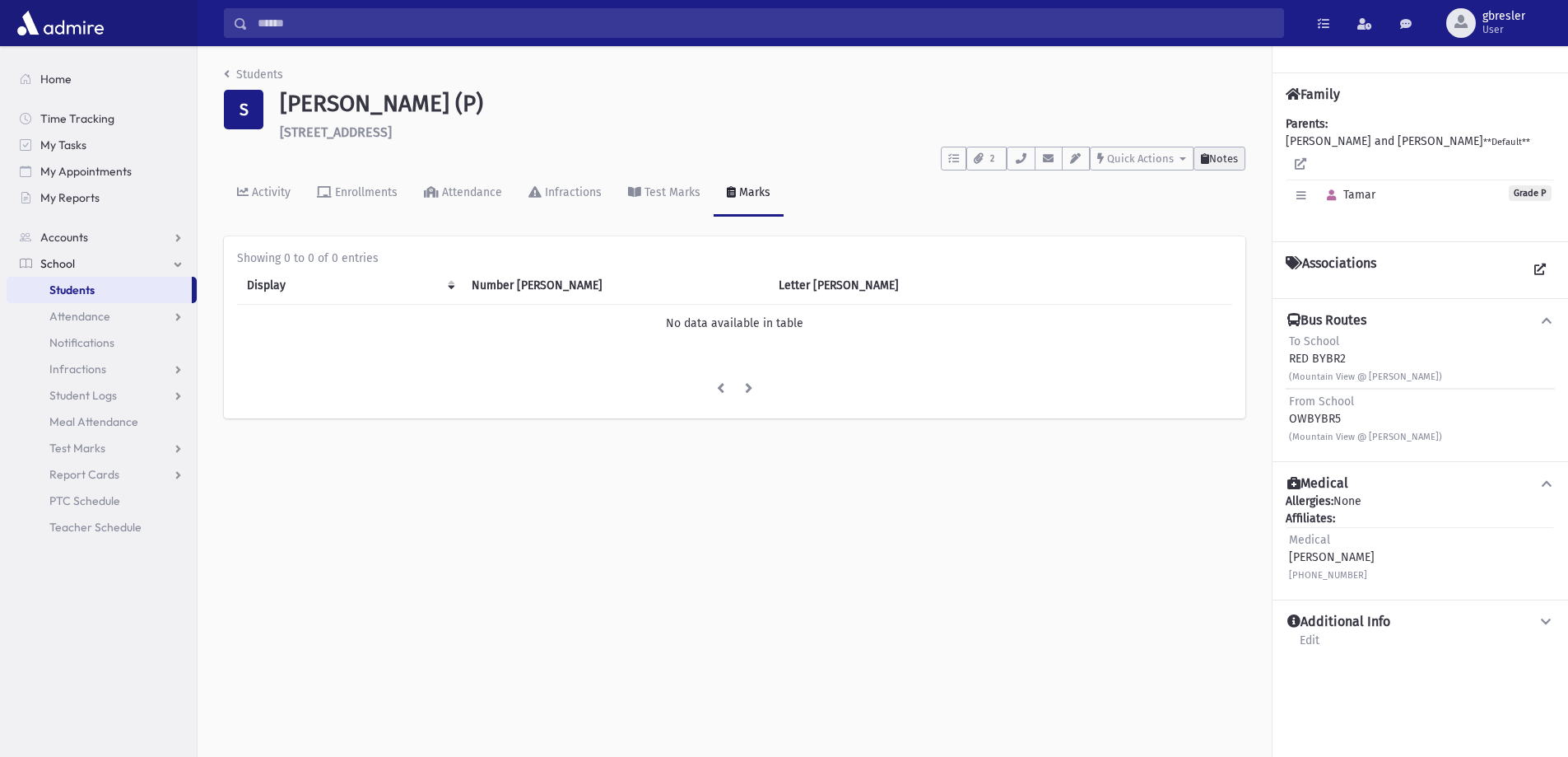
click at [1220, 158] on span "Notes" at bounding box center [1223, 158] width 28 height 13
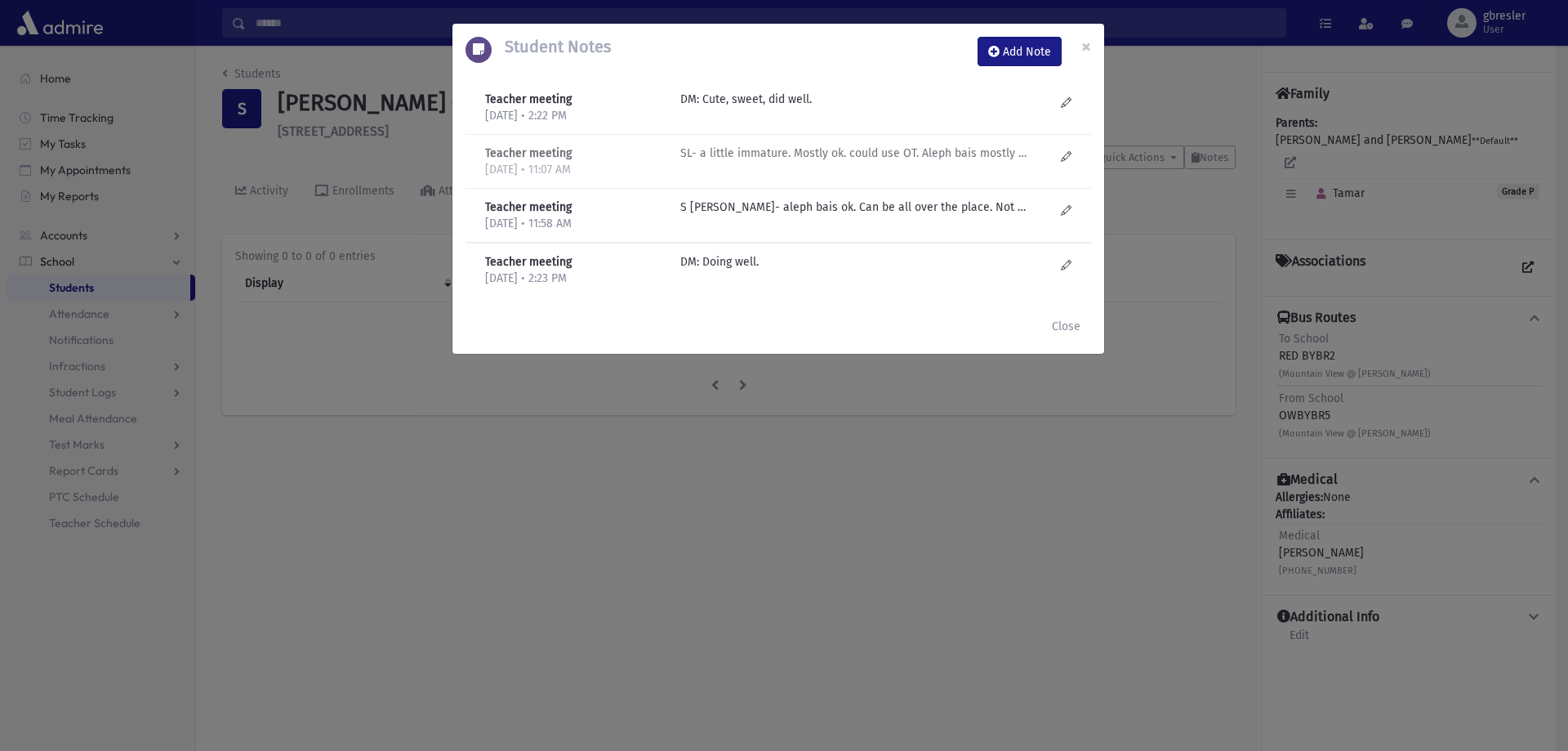
click at [805, 108] on p "SL- a little immature. Mostly ok. could use OT. Aleph bais mostly ok, but doesn…" at bounding box center [855, 99] width 349 height 17
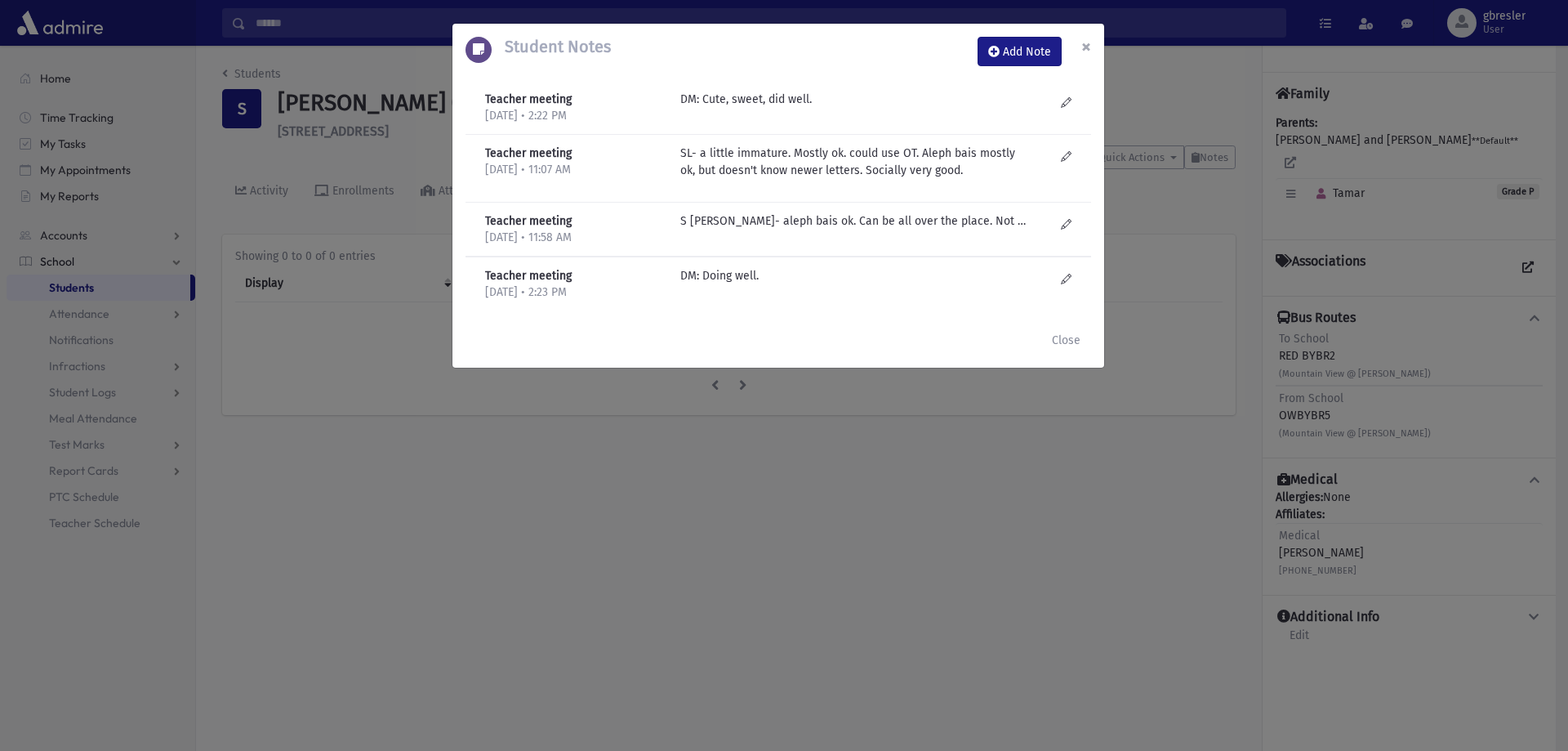
click at [1085, 50] on span "×" at bounding box center [1086, 47] width 10 height 23
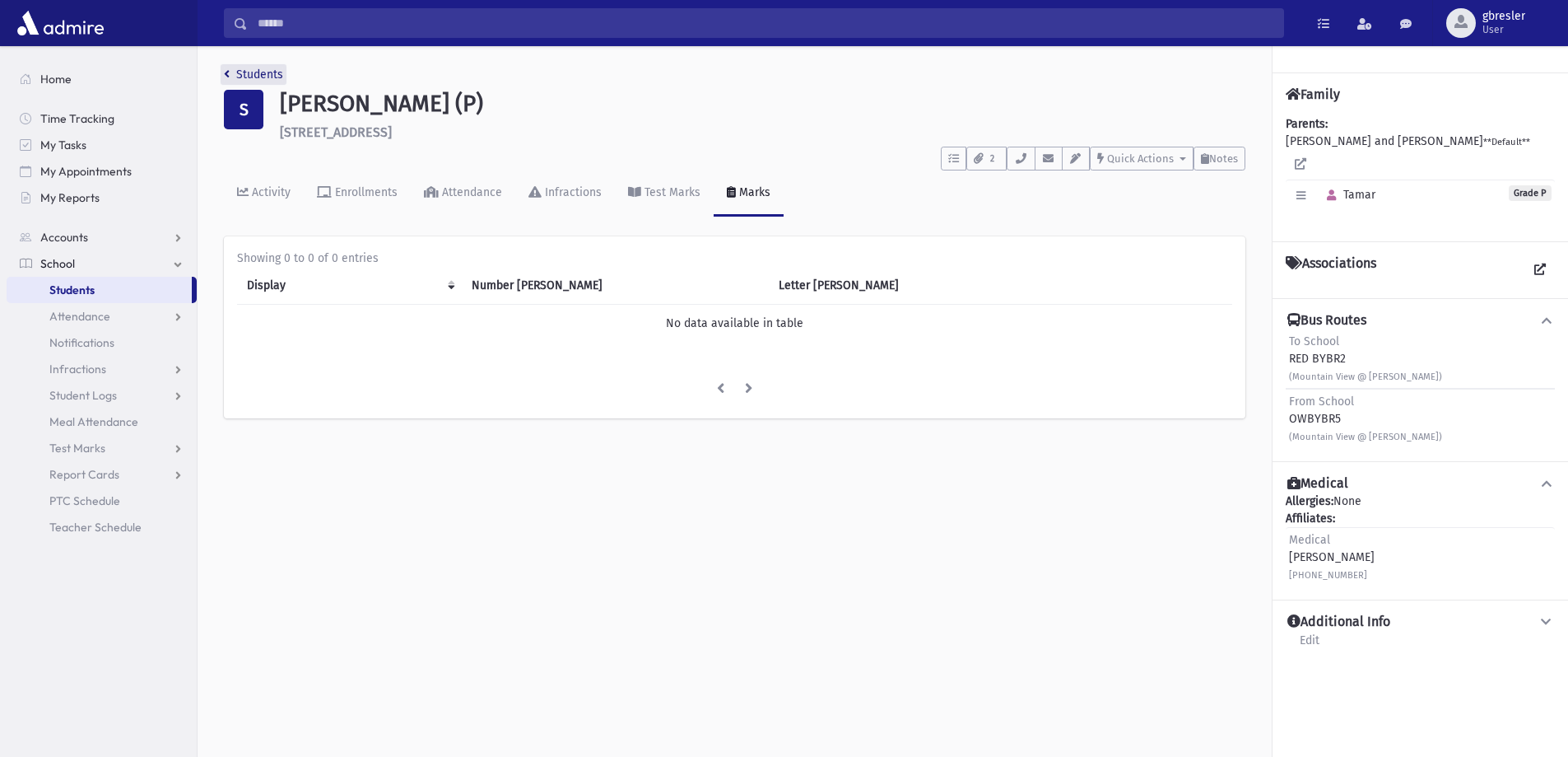
click at [264, 73] on link "Students" at bounding box center [253, 74] width 60 height 14
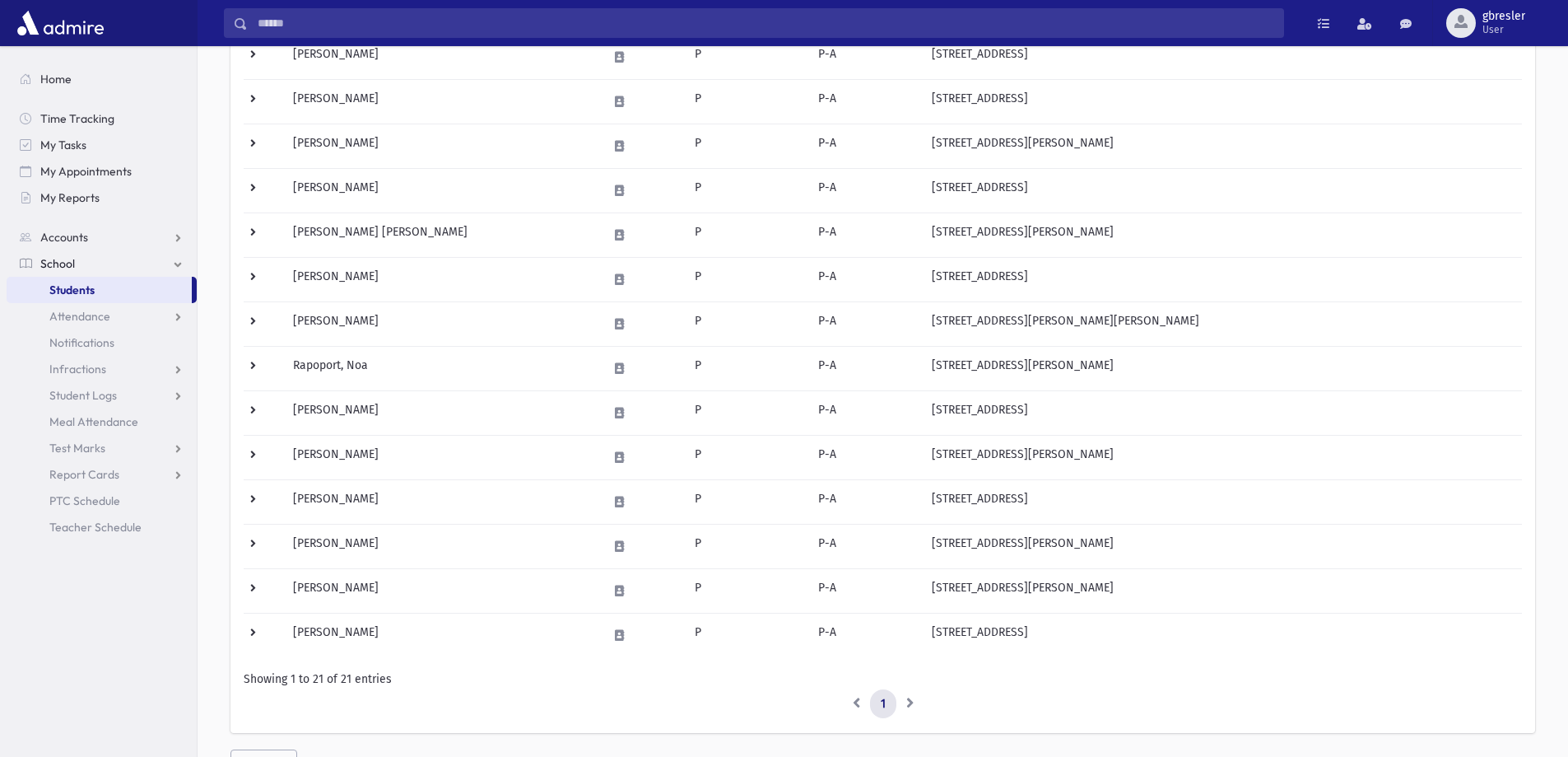
scroll to position [577, 0]
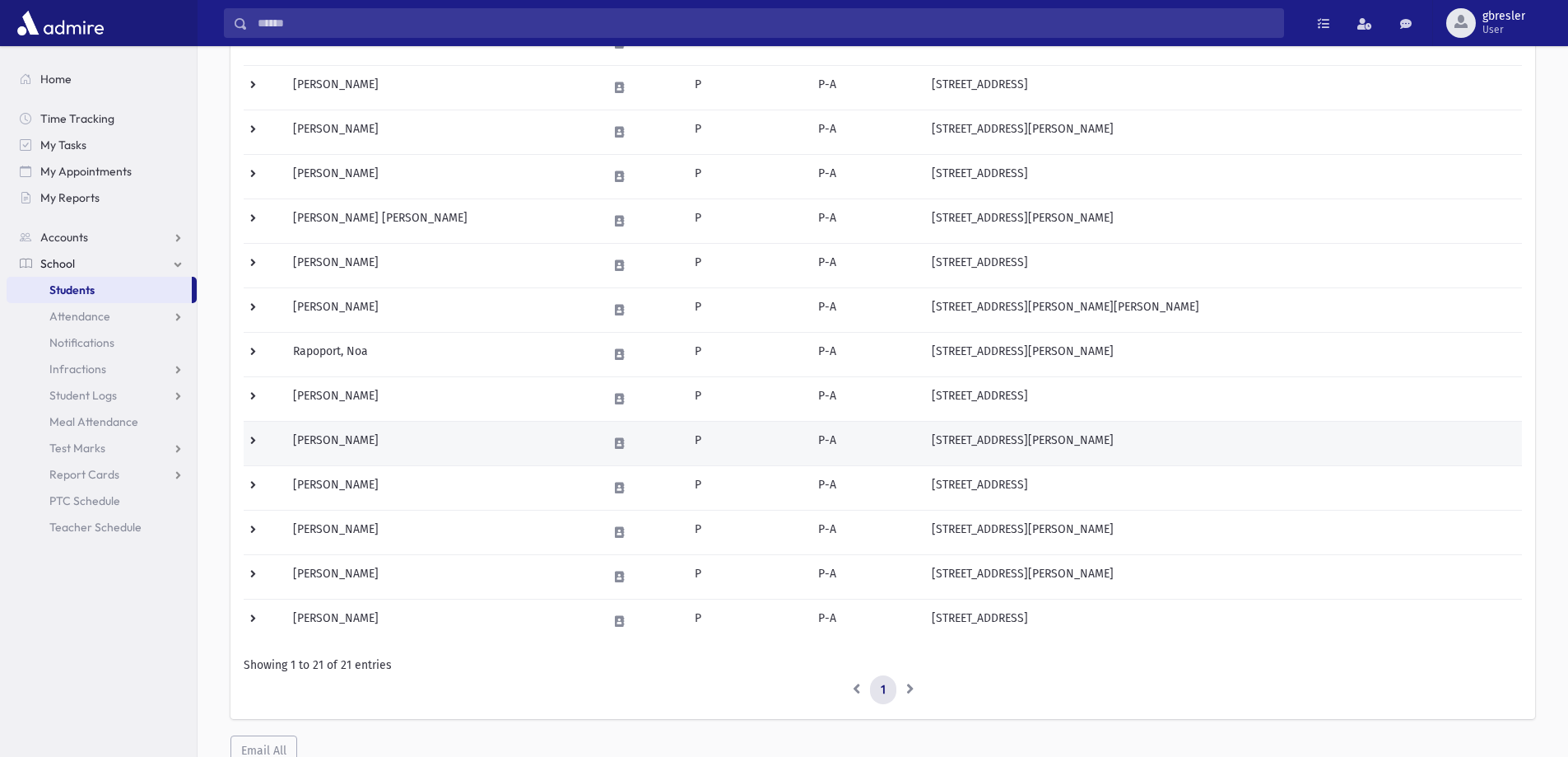
click at [334, 441] on td "Spirn, Ayala" at bounding box center [441, 442] width 315 height 44
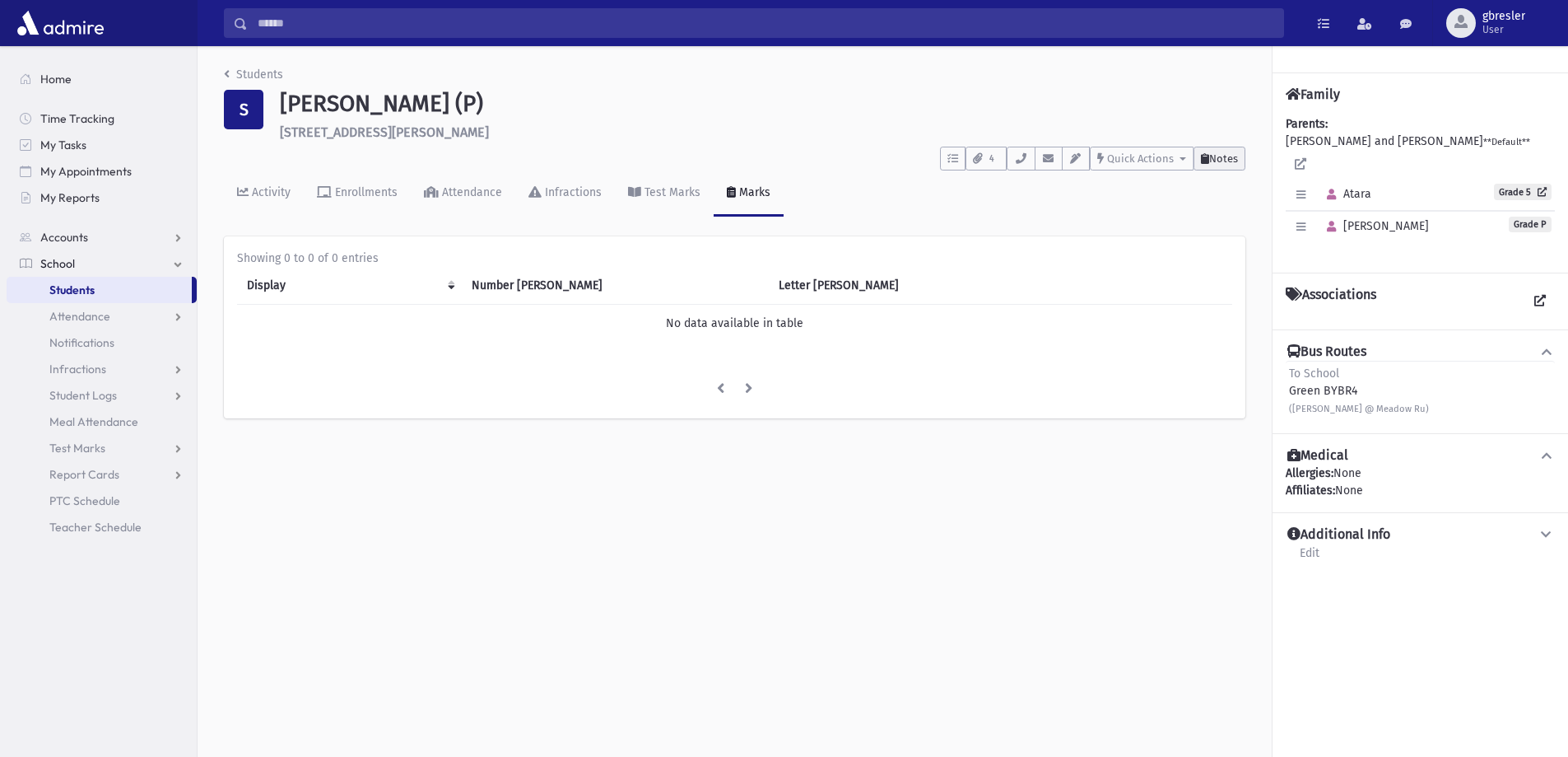
click at [1215, 163] on span "Notes" at bounding box center [1223, 158] width 28 height 13
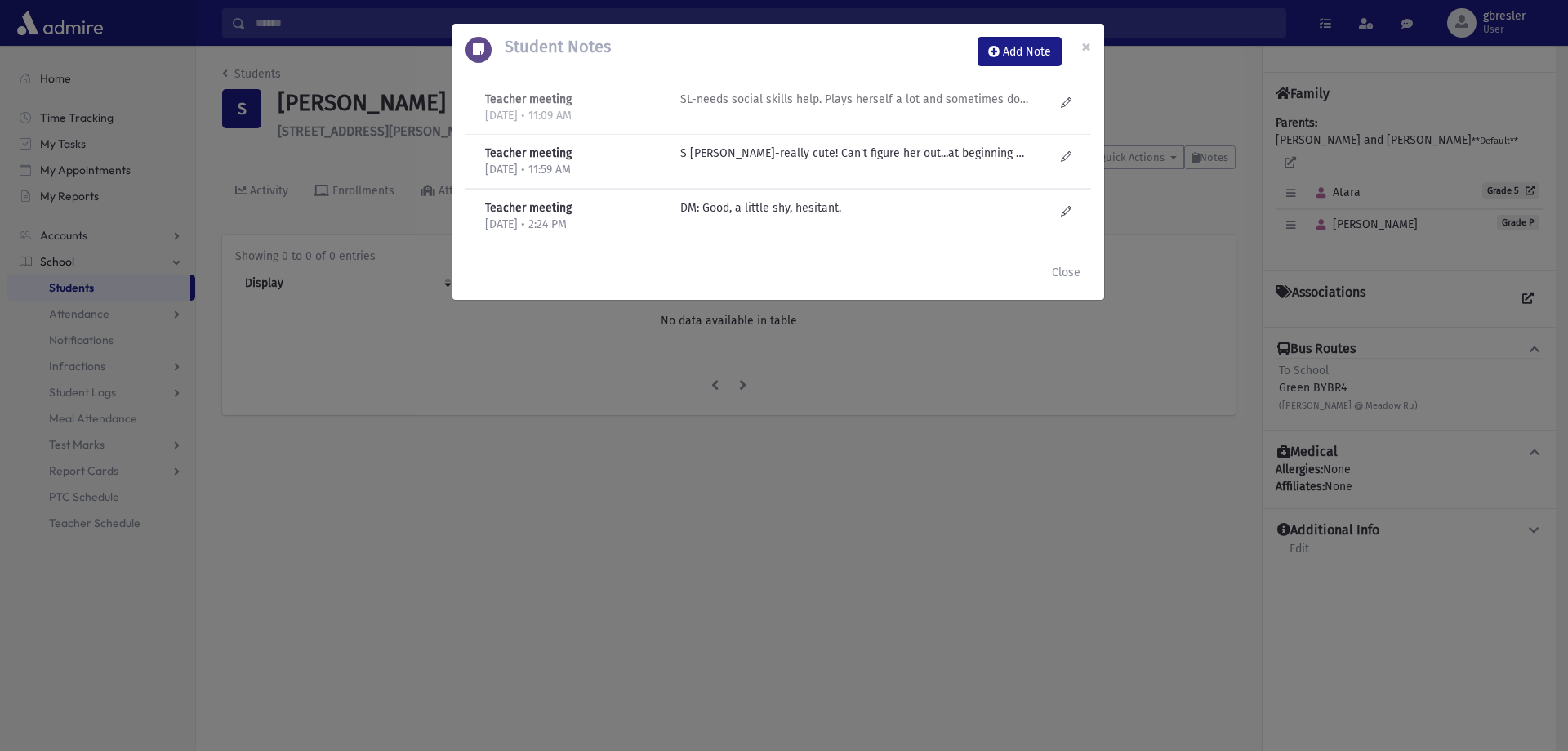
click at [866, 101] on p "SL-needs social skills help. Plays herself a lot and sometimes doesn't play at …" at bounding box center [855, 99] width 349 height 17
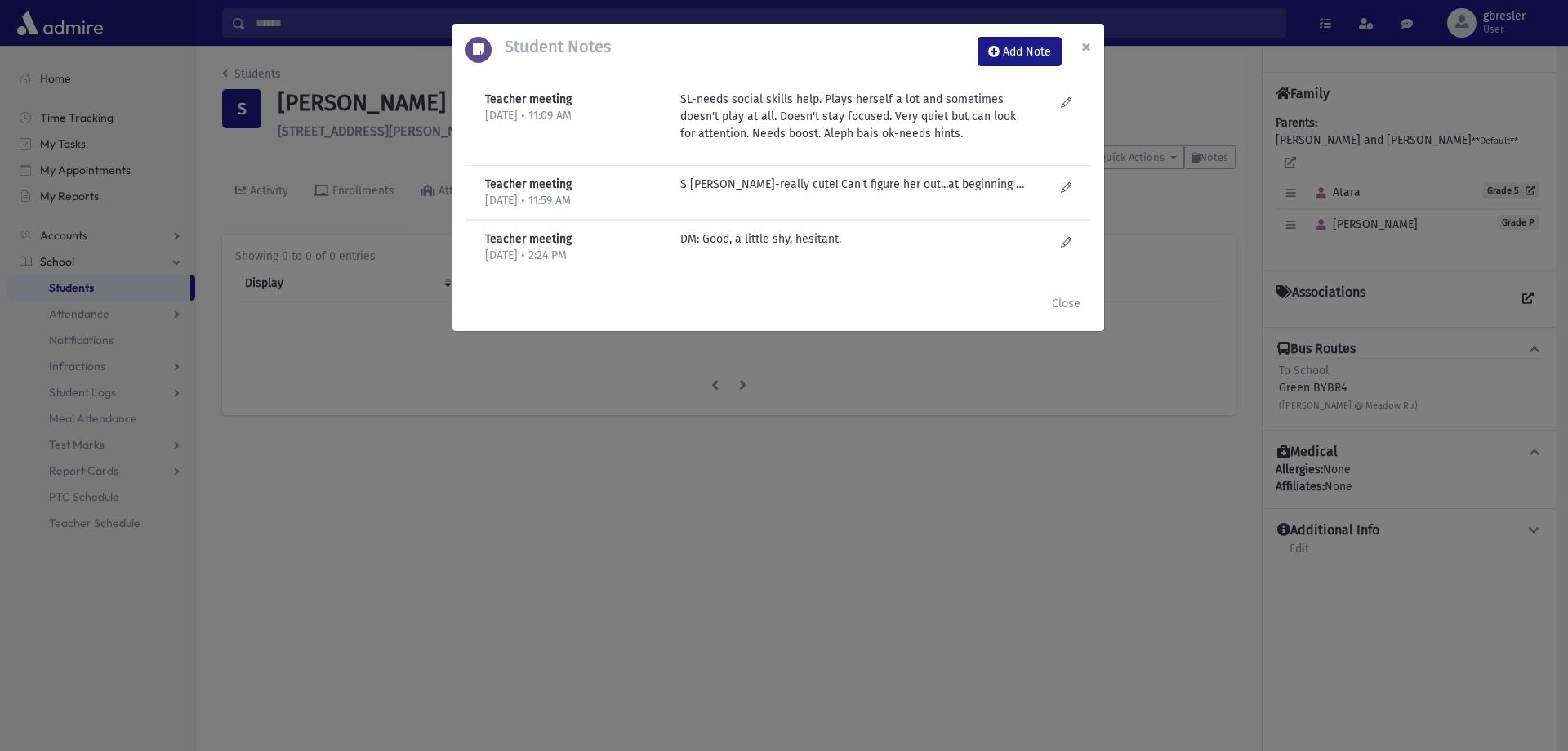
click at [1089, 42] on span "×" at bounding box center [1086, 47] width 10 height 23
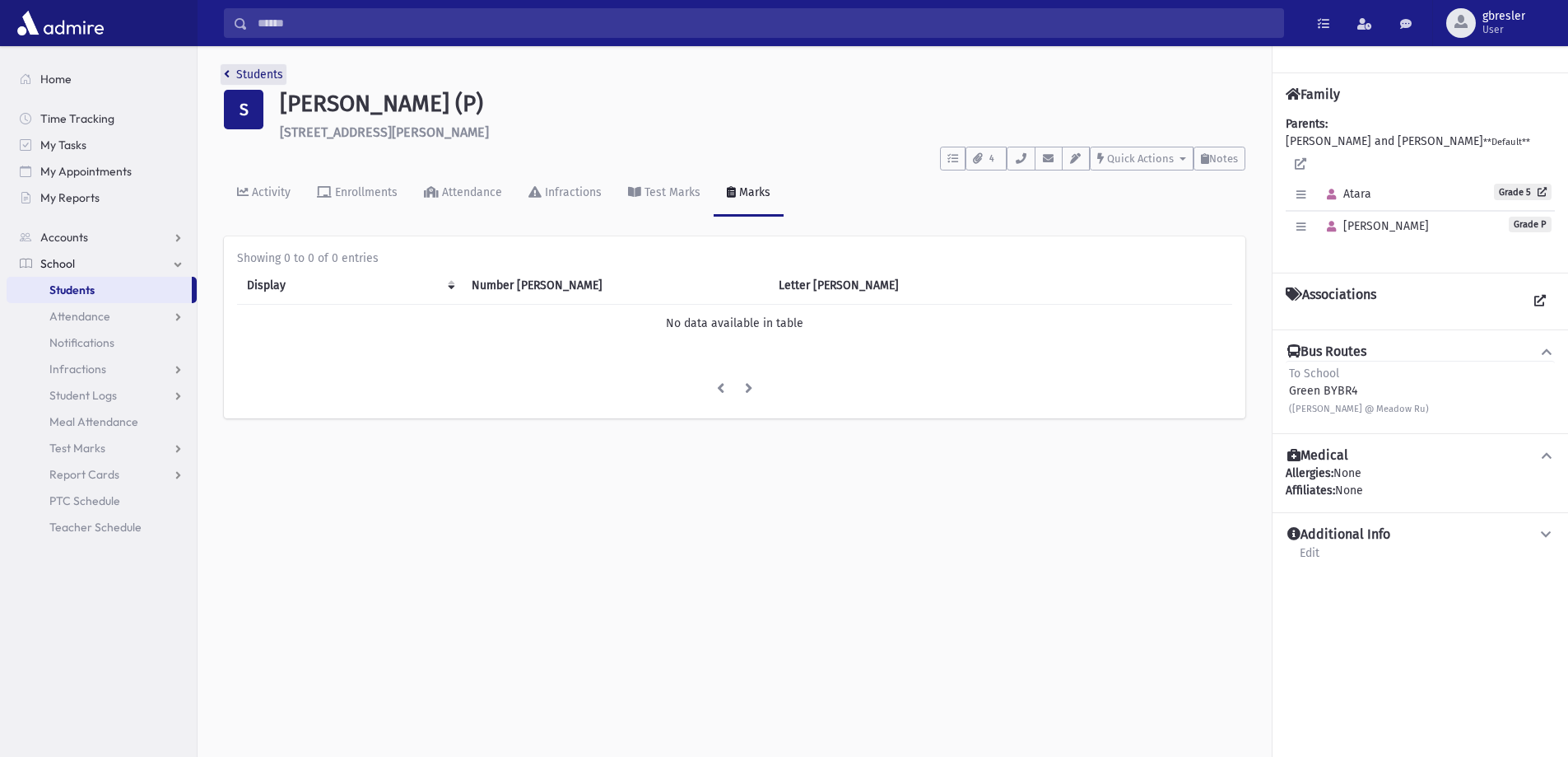
click at [238, 67] on link "Students" at bounding box center [253, 74] width 60 height 14
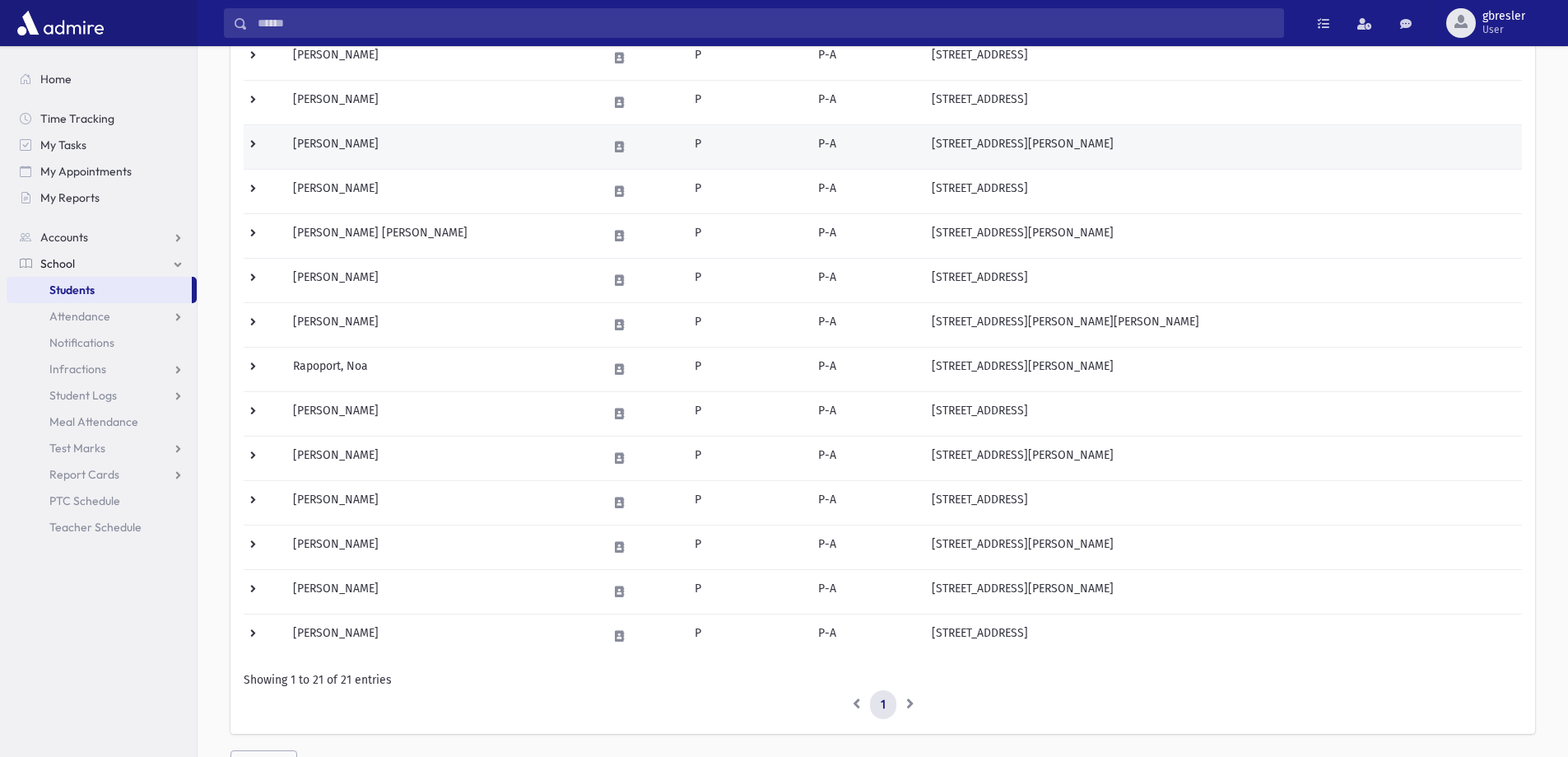
scroll to position [577, 0]
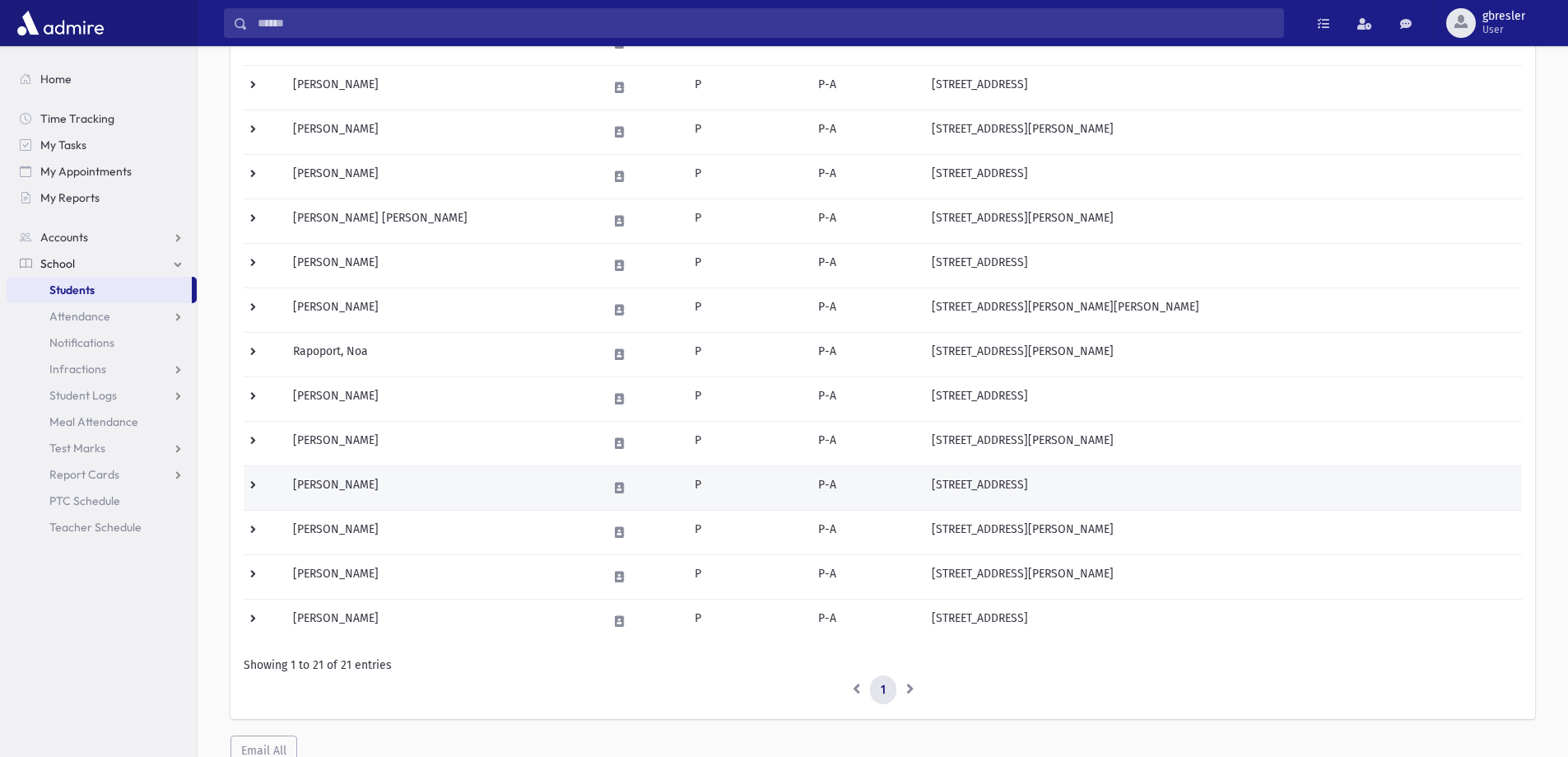
click at [338, 485] on td "[PERSON_NAME]" at bounding box center [441, 487] width 315 height 44
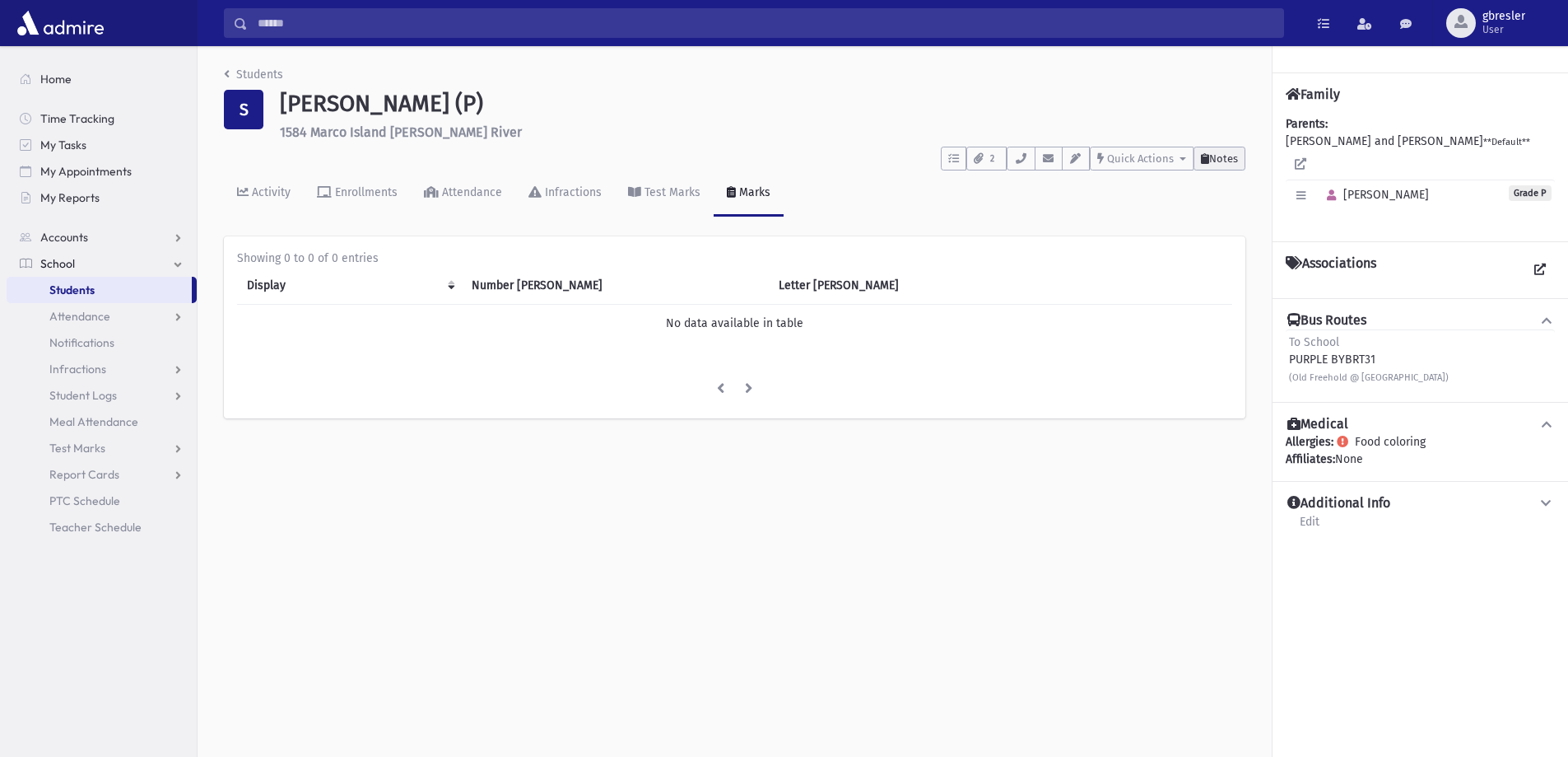
click at [1225, 159] on span "Notes" at bounding box center [1223, 158] width 28 height 13
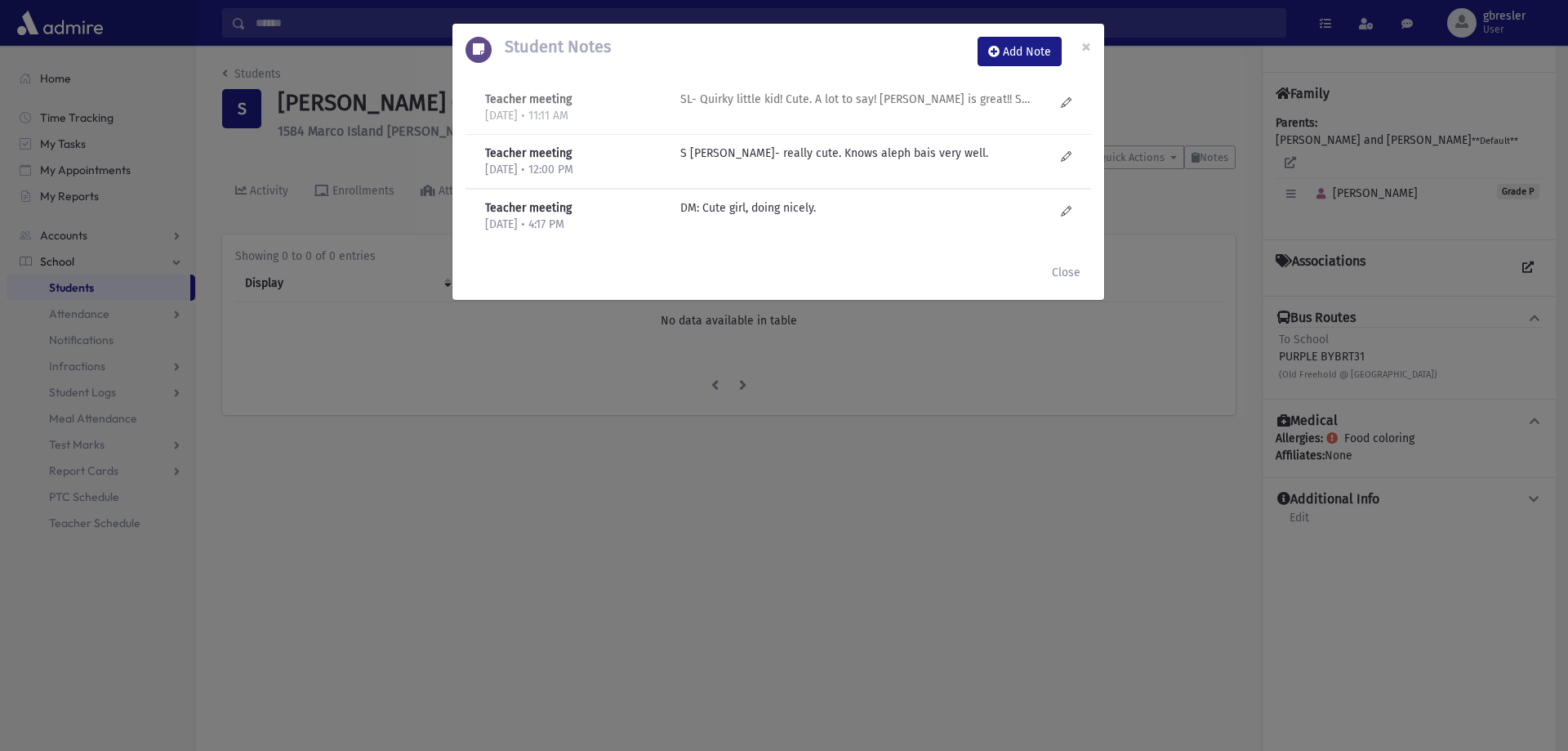
click at [955, 101] on p "SL- Quirky little kid! Cute. A lot to say! aleph bais is great!! Skills are goo…" at bounding box center [855, 99] width 349 height 17
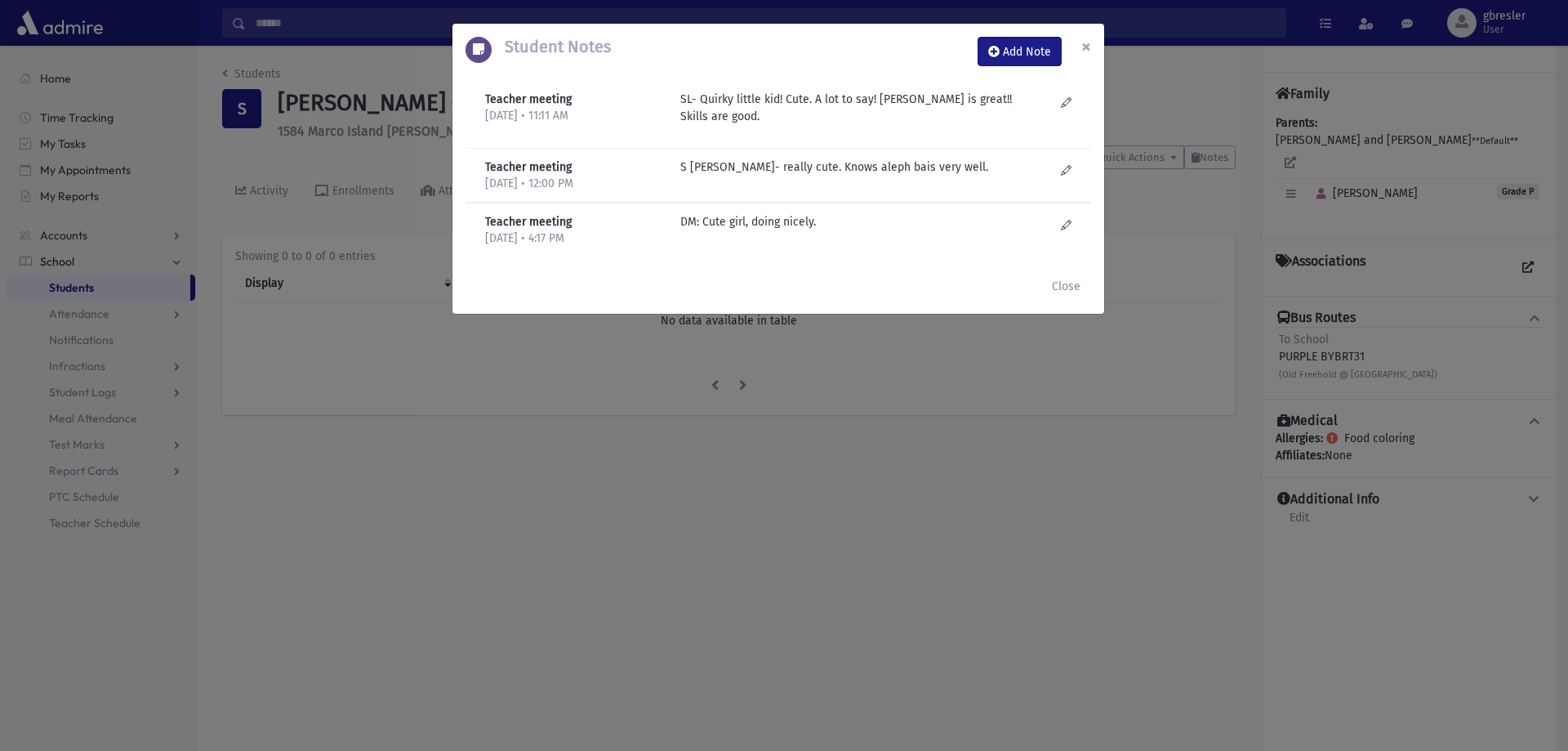
click at [1082, 47] on span "×" at bounding box center [1086, 47] width 10 height 23
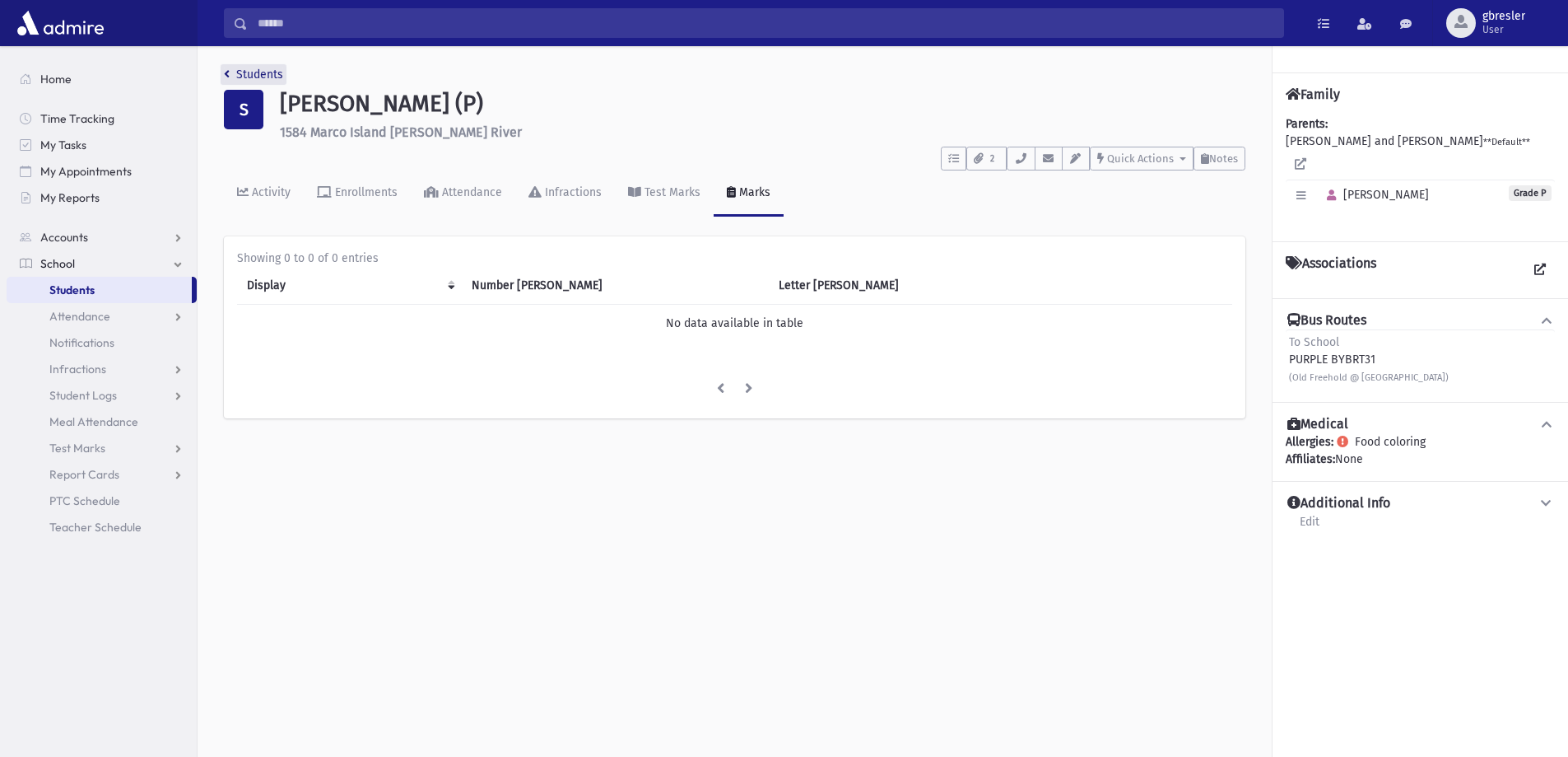
click at [235, 70] on link "Students" at bounding box center [253, 74] width 60 height 14
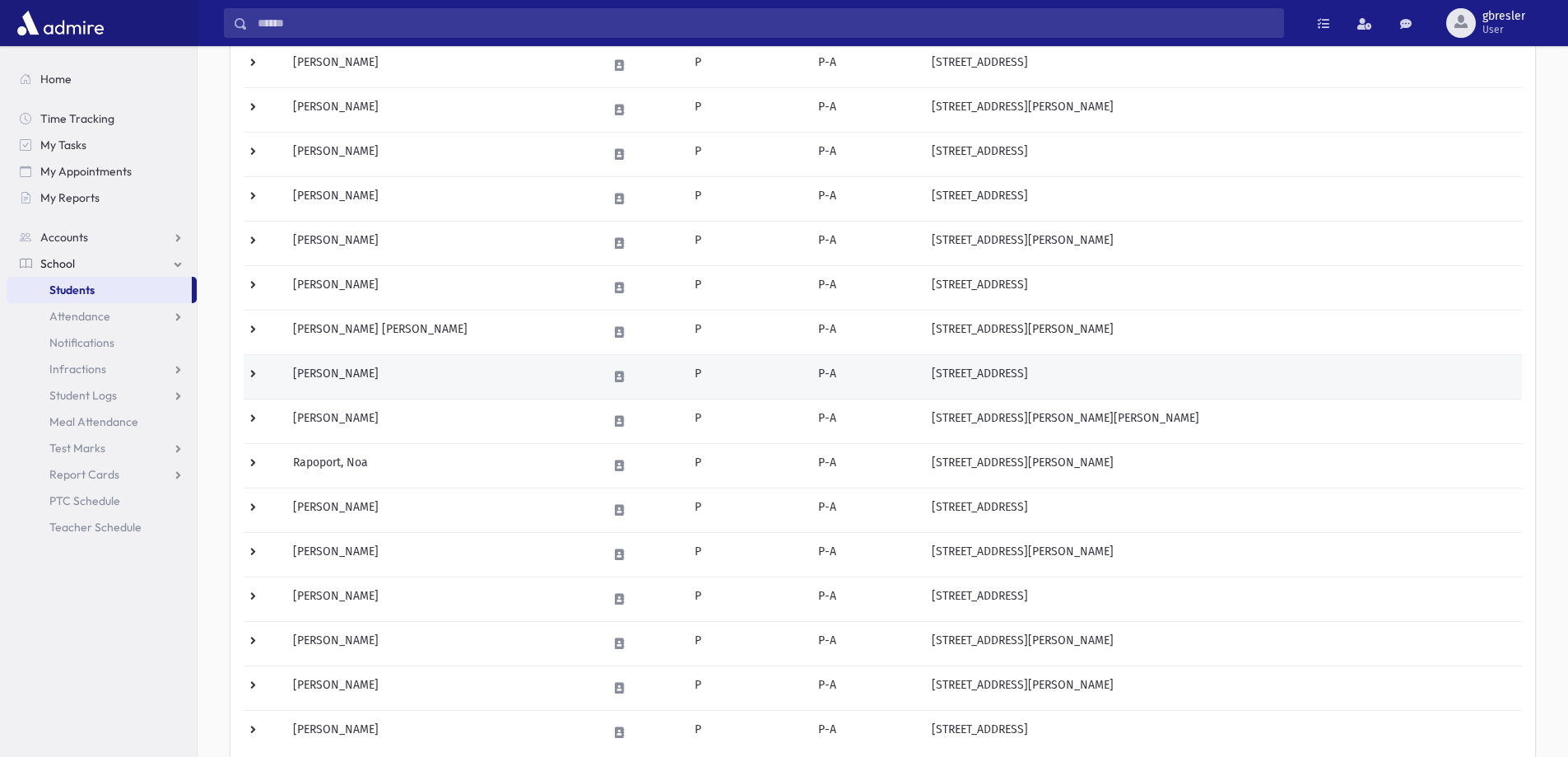
scroll to position [642, 0]
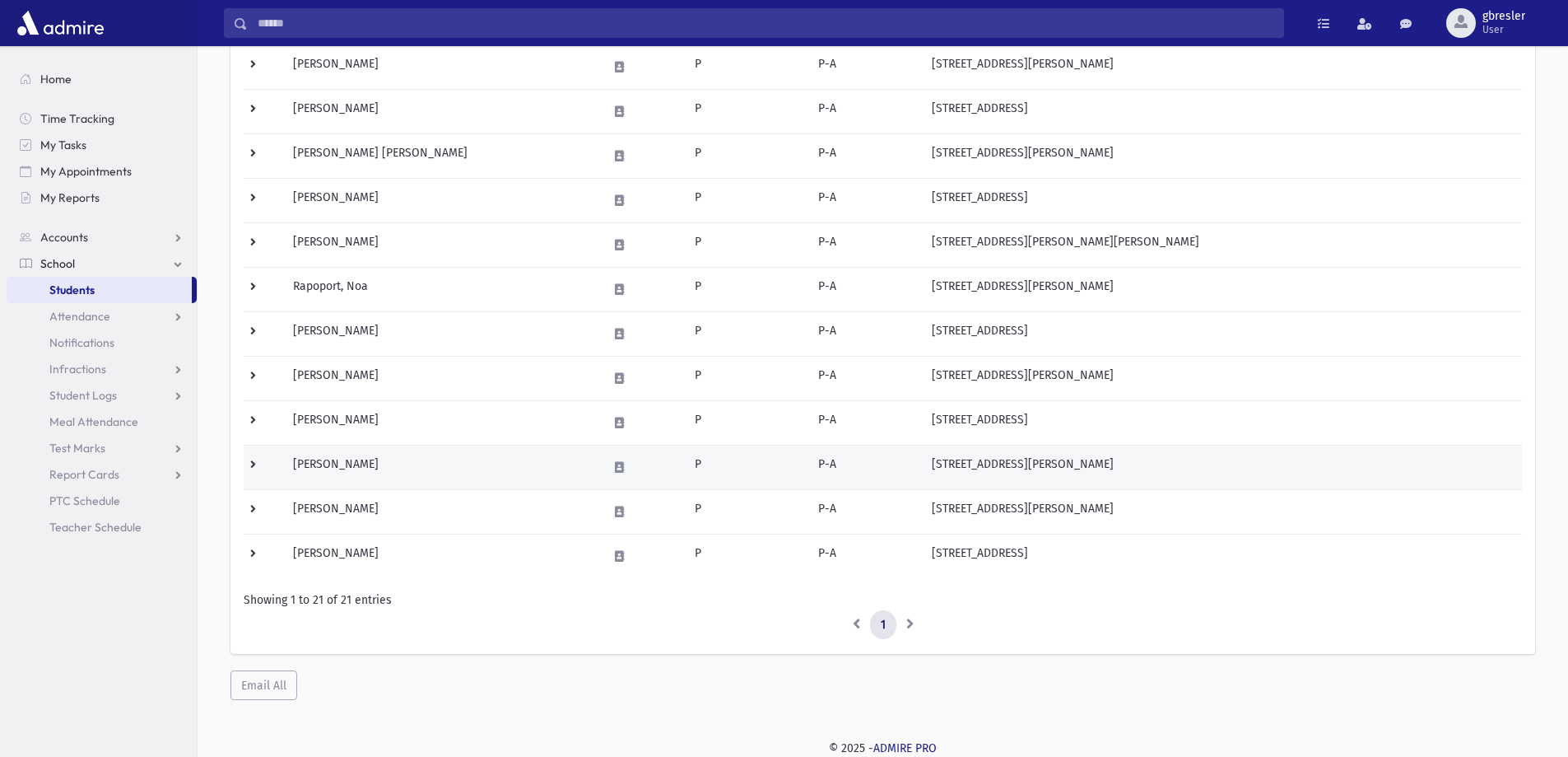
click at [347, 467] on td "Stern, Penina" at bounding box center [441, 467] width 315 height 44
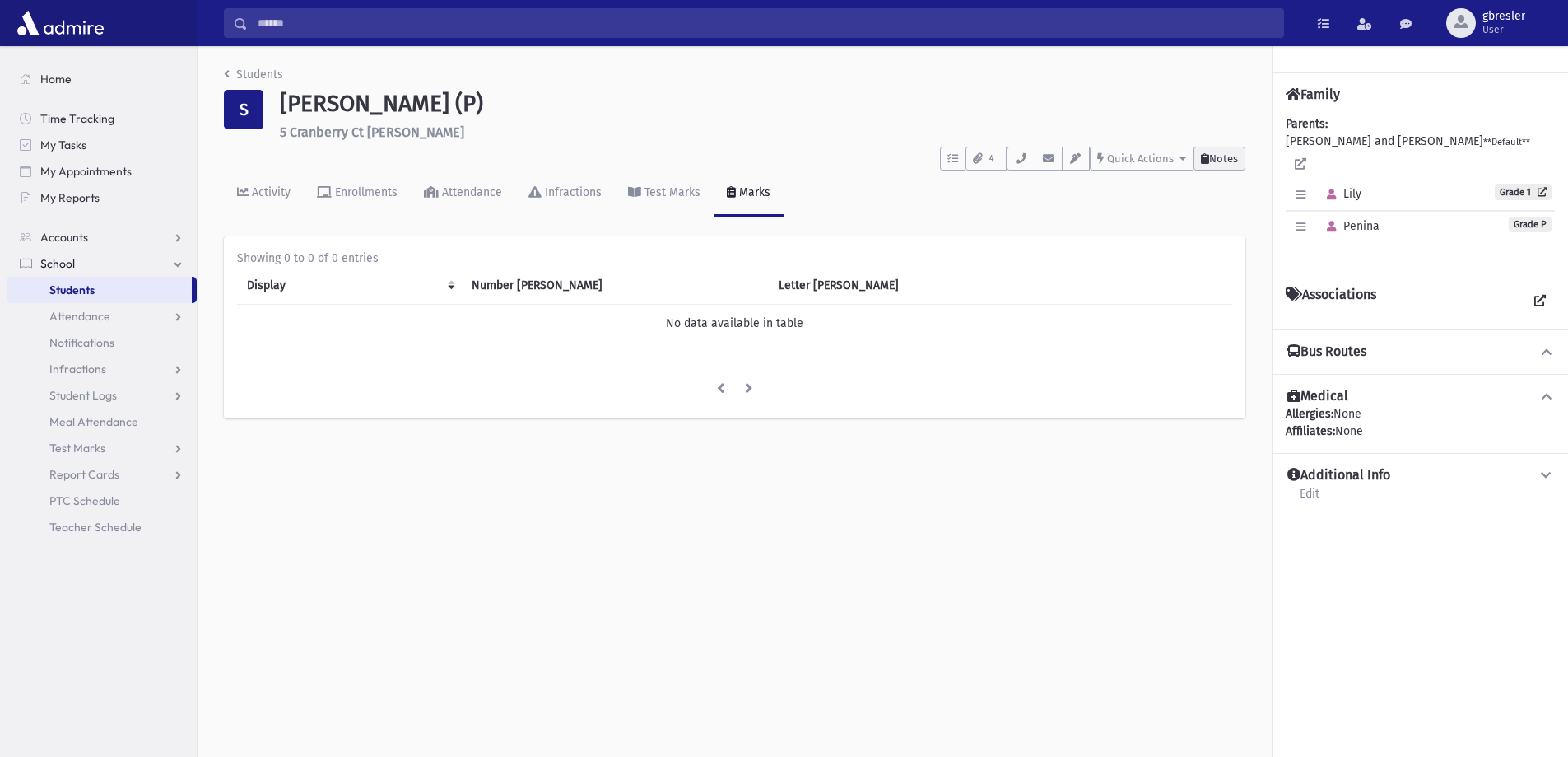
click at [1227, 156] on span "Notes" at bounding box center [1223, 158] width 28 height 13
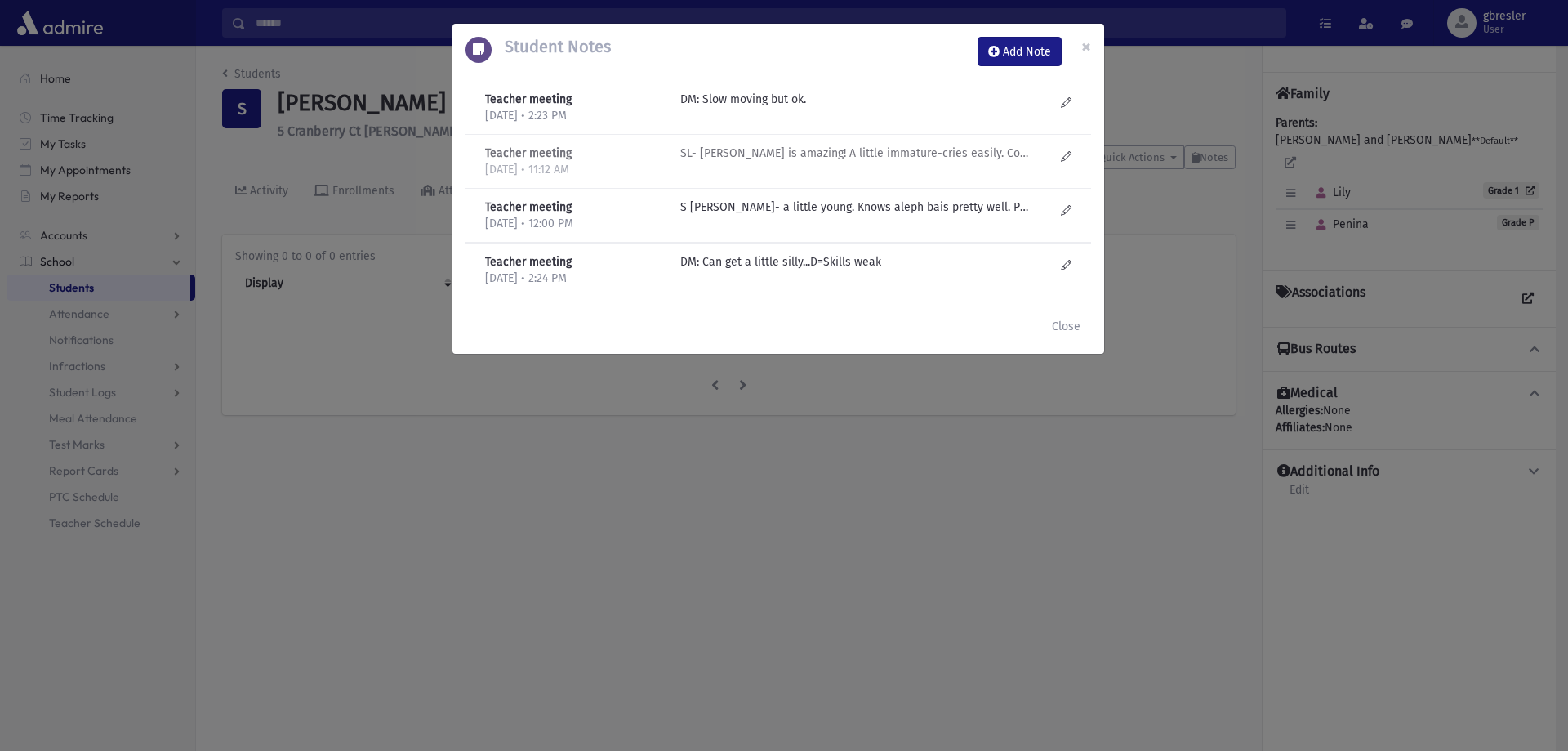
click at [756, 108] on p "SL- aleph bais is amazing! A little immature-cries easily. Comes in unhappy, bu…" at bounding box center [855, 99] width 349 height 17
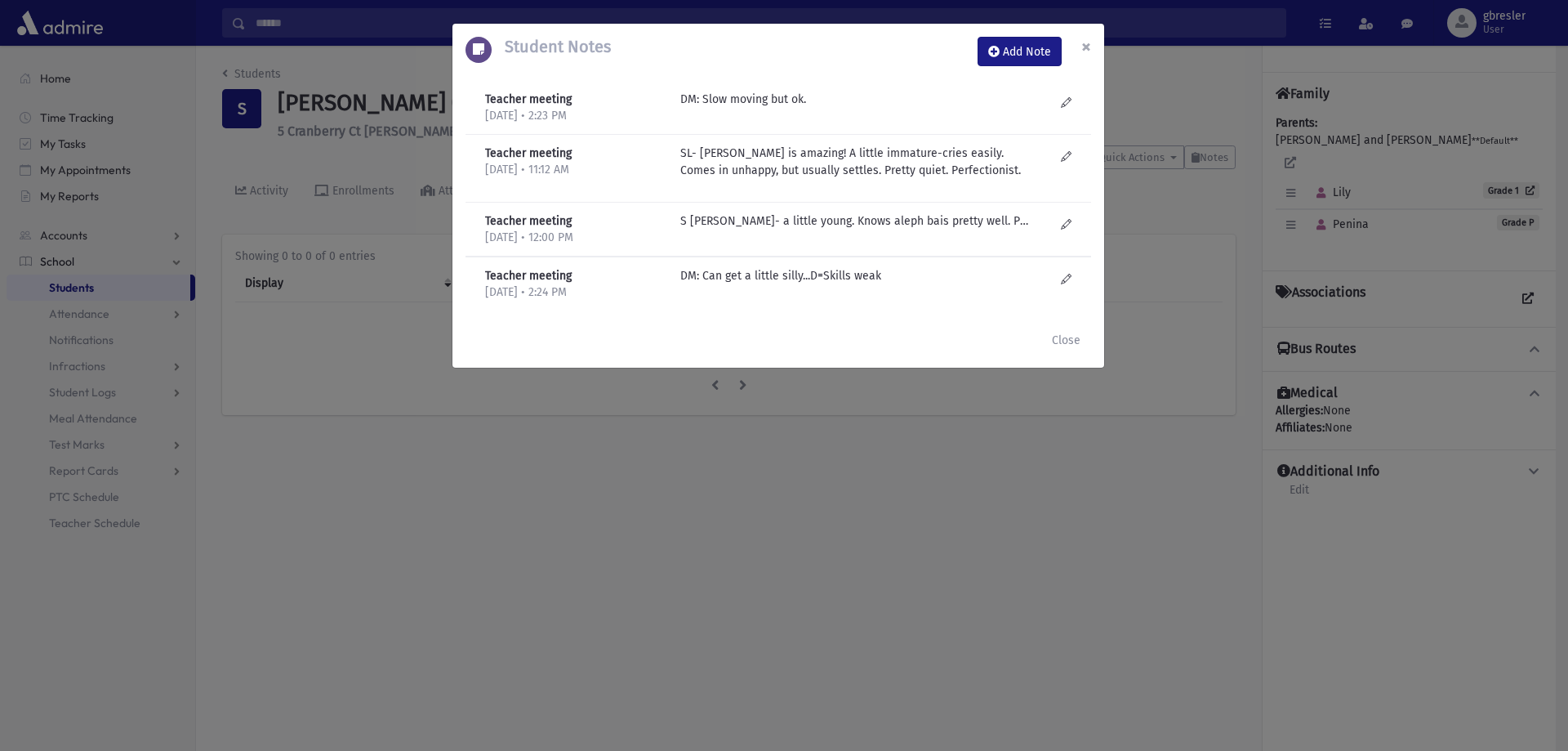
click at [1092, 48] on button "×" at bounding box center [1086, 46] width 36 height 46
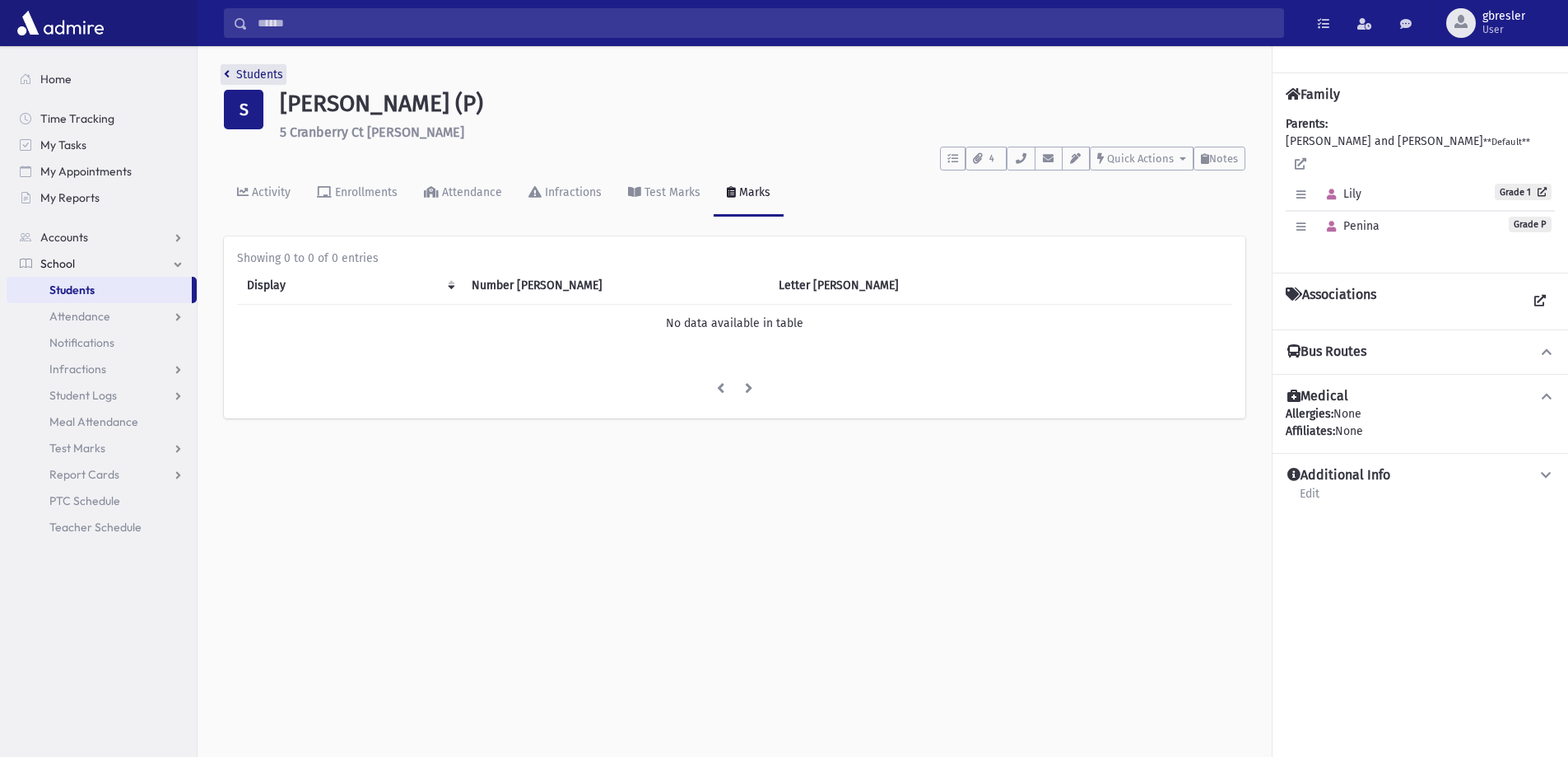
click at [265, 78] on link "Students" at bounding box center [253, 74] width 60 height 14
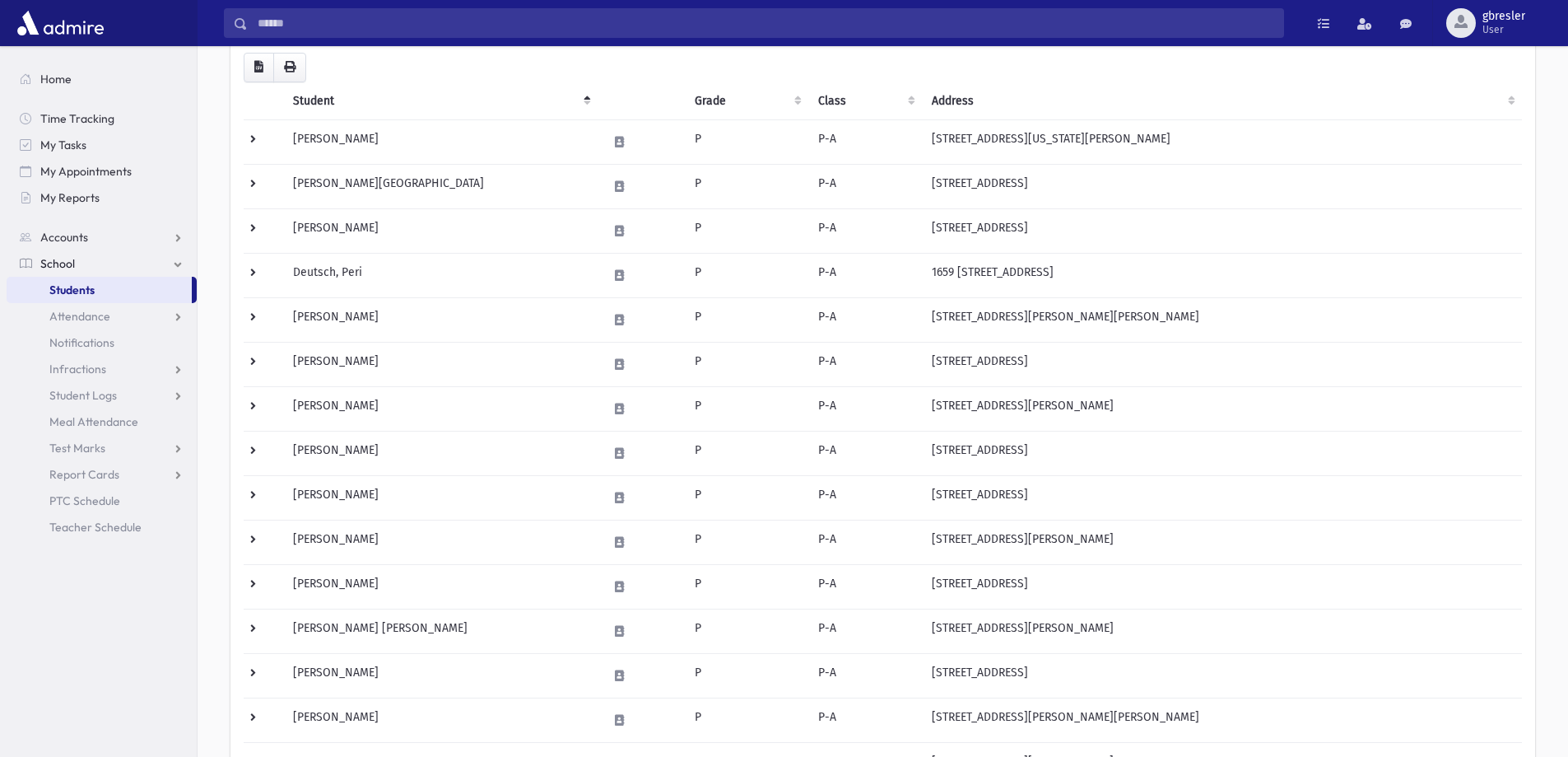
scroll to position [494, 0]
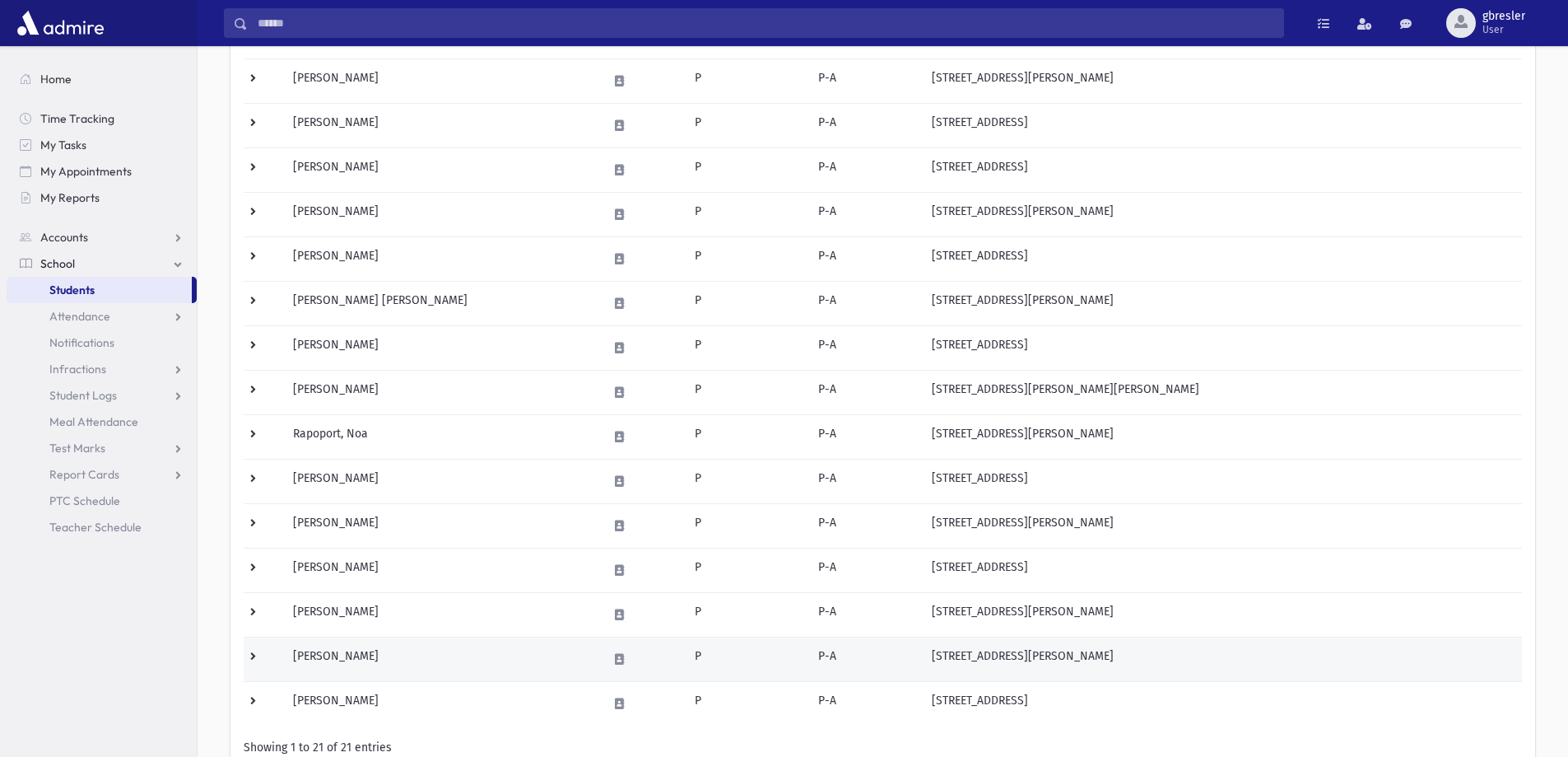
click at [379, 657] on td "Sternstein, Daniella" at bounding box center [441, 658] width 315 height 44
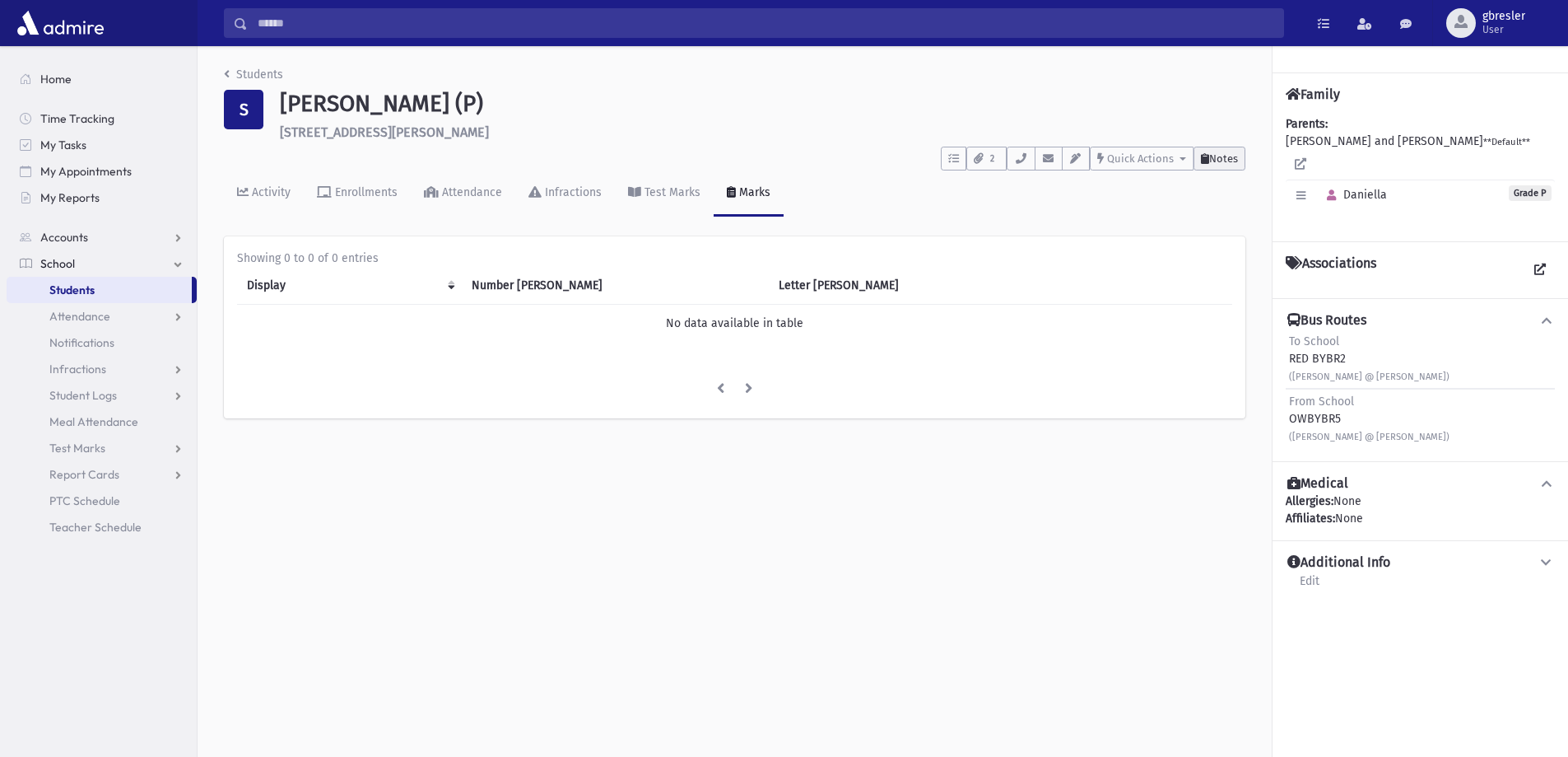
click at [1221, 155] on span "Notes" at bounding box center [1223, 158] width 28 height 13
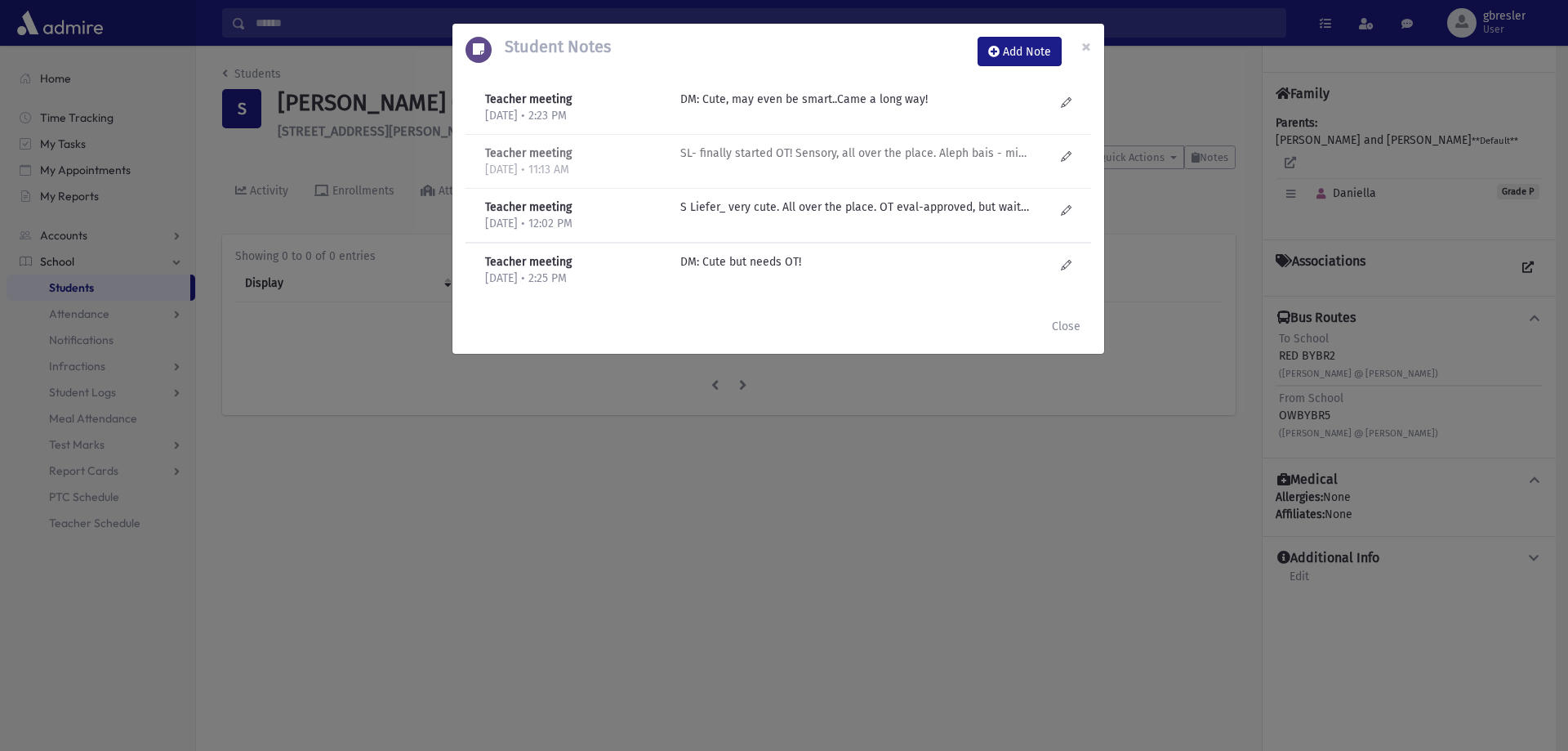
click at [836, 108] on p "SL- finally started OT! Sensory, all over the place. Aleph bais - might need he…" at bounding box center [855, 99] width 349 height 17
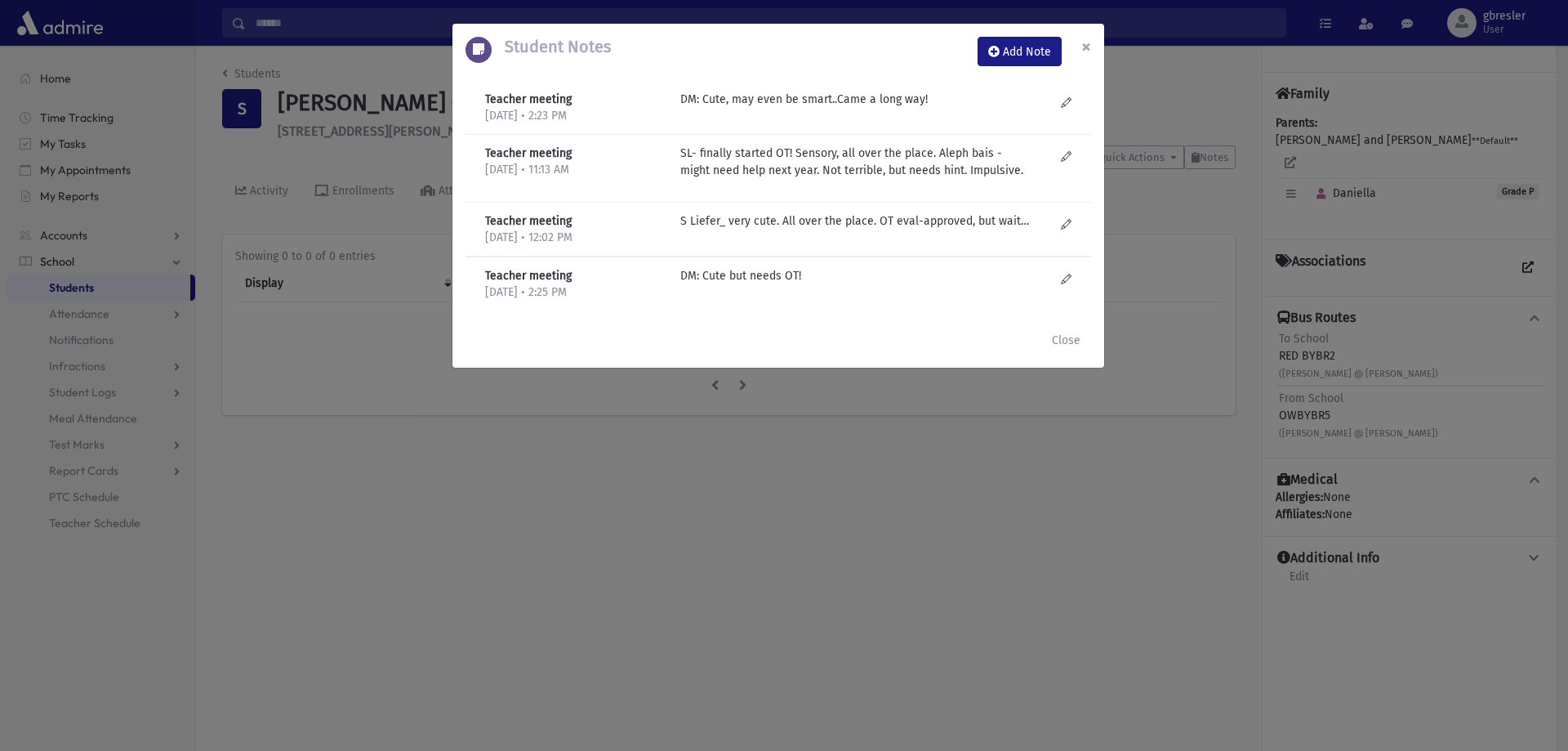
click at [1081, 51] on span "×" at bounding box center [1086, 47] width 10 height 23
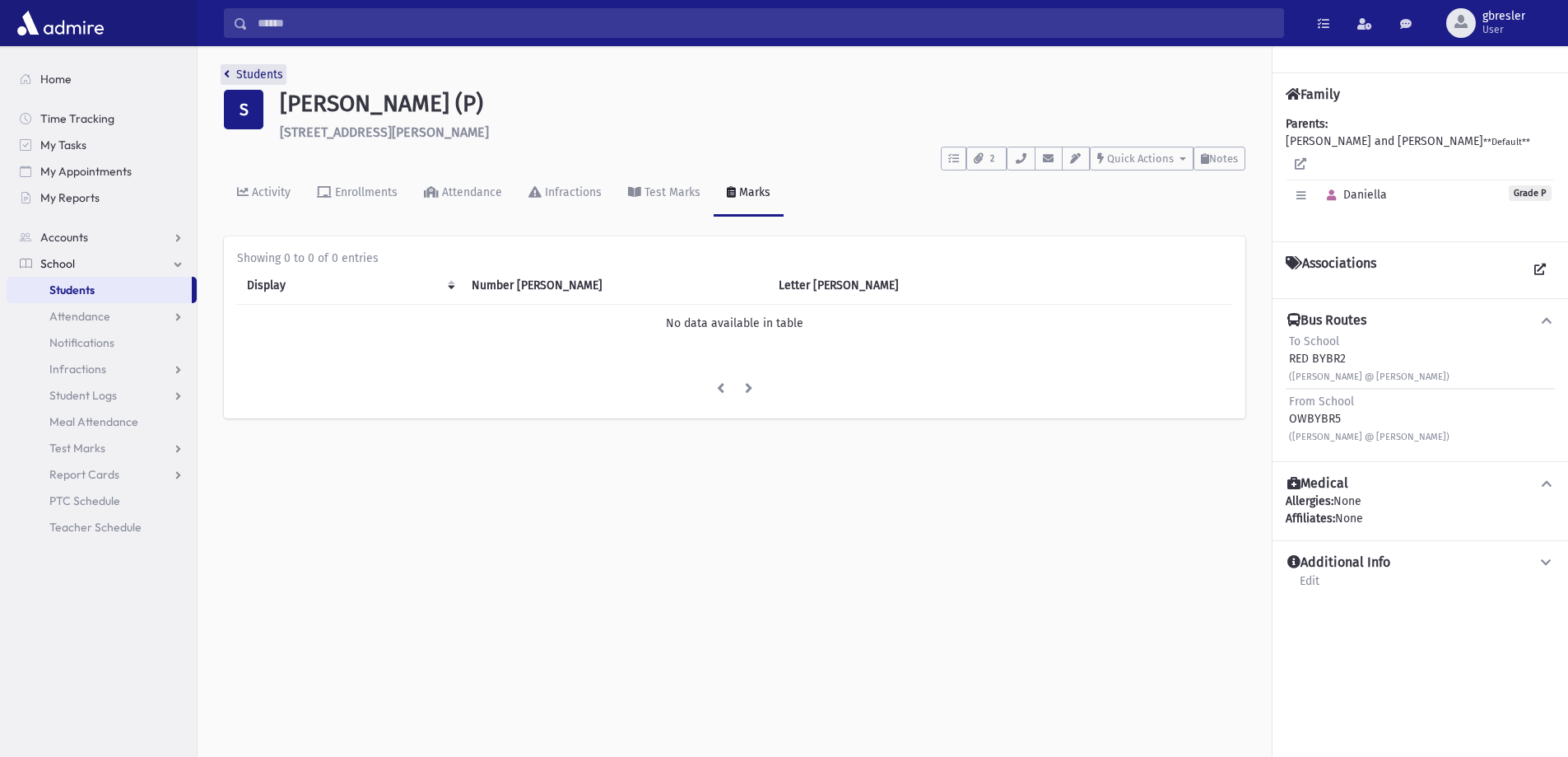
click at [279, 73] on link "Students" at bounding box center [253, 74] width 60 height 14
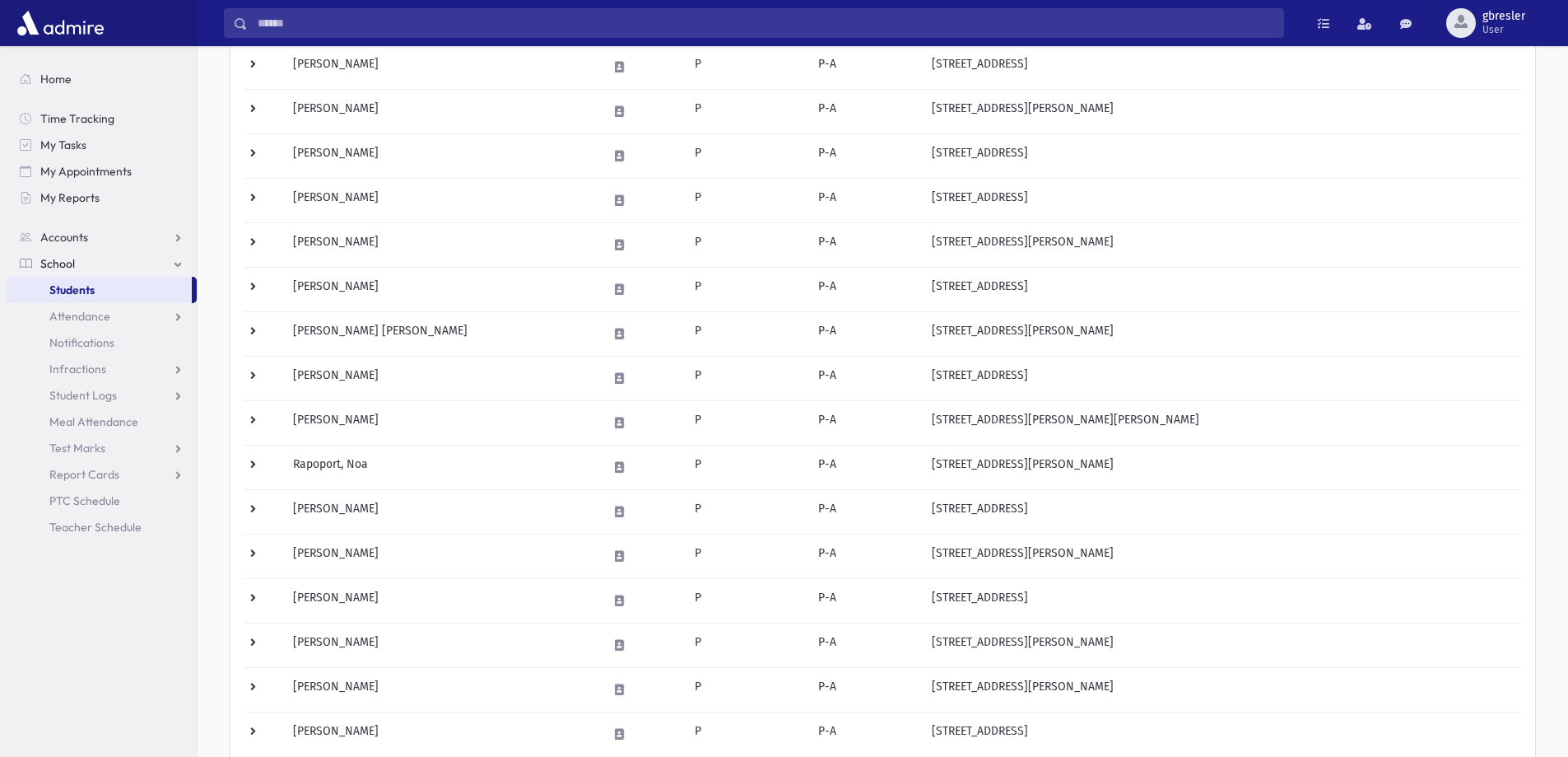
scroll to position [577, 0]
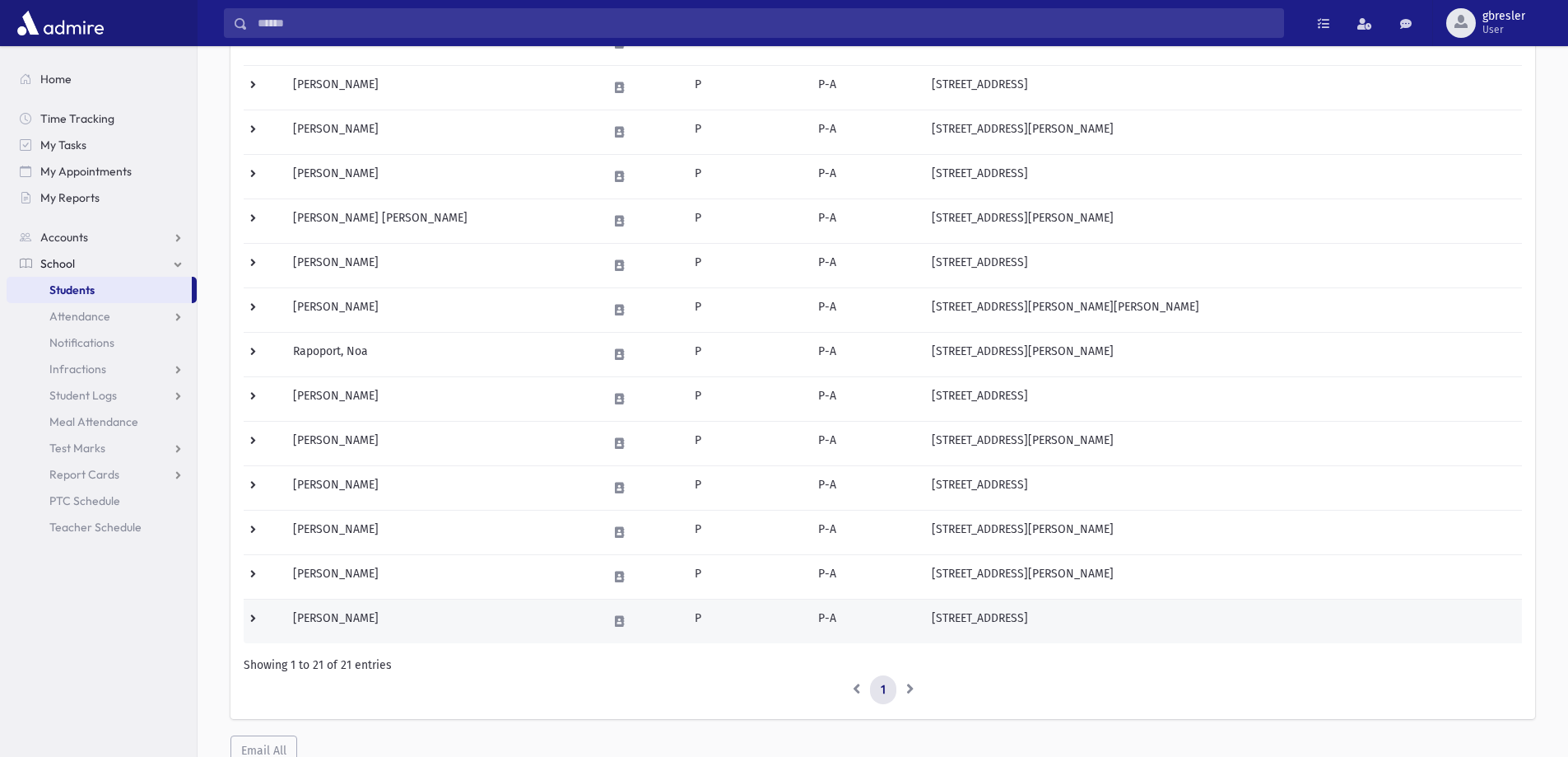
click at [326, 618] on td "[PERSON_NAME]" at bounding box center [441, 620] width 315 height 44
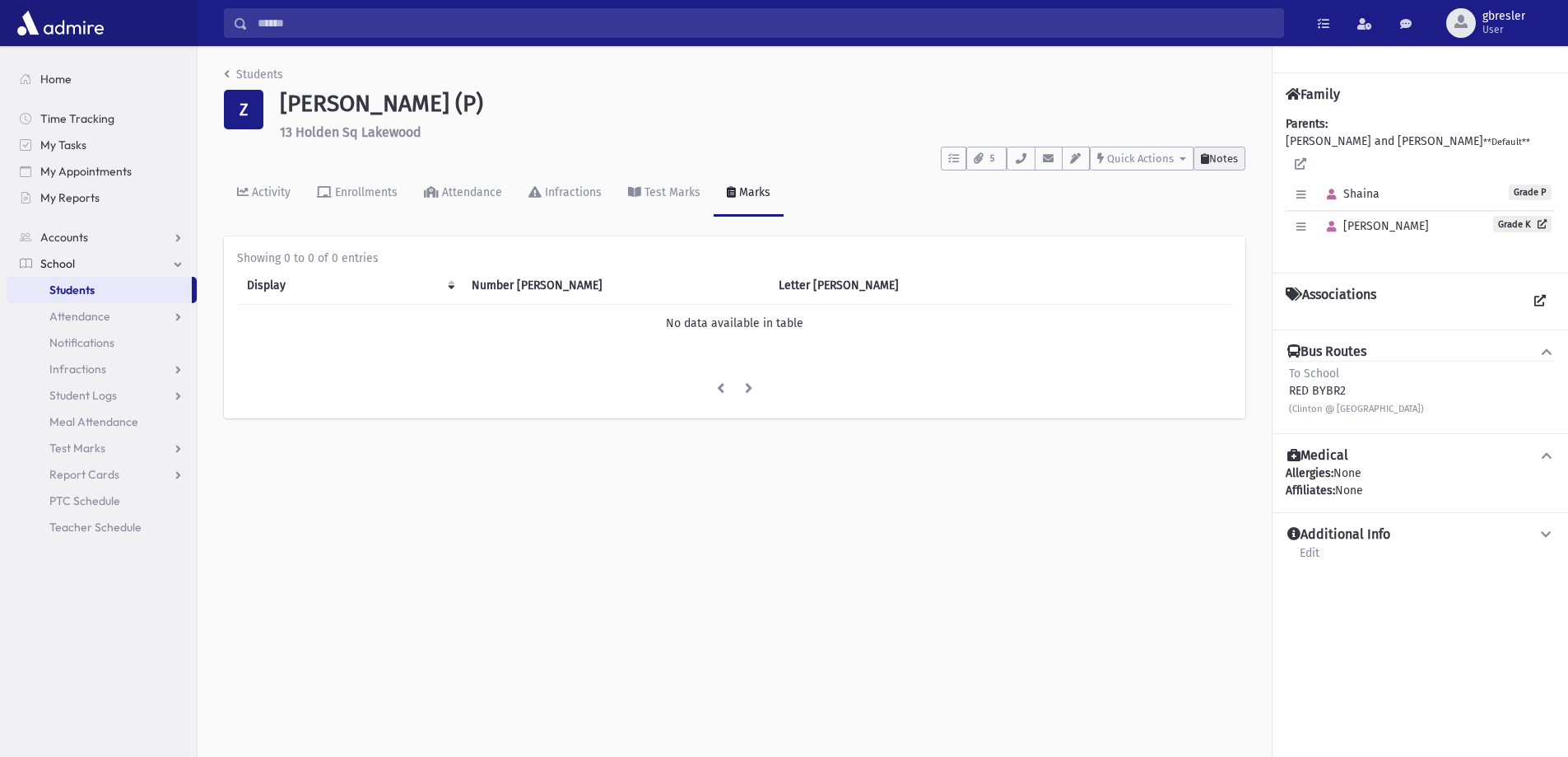
click at [1221, 161] on span "Notes" at bounding box center [1223, 158] width 28 height 13
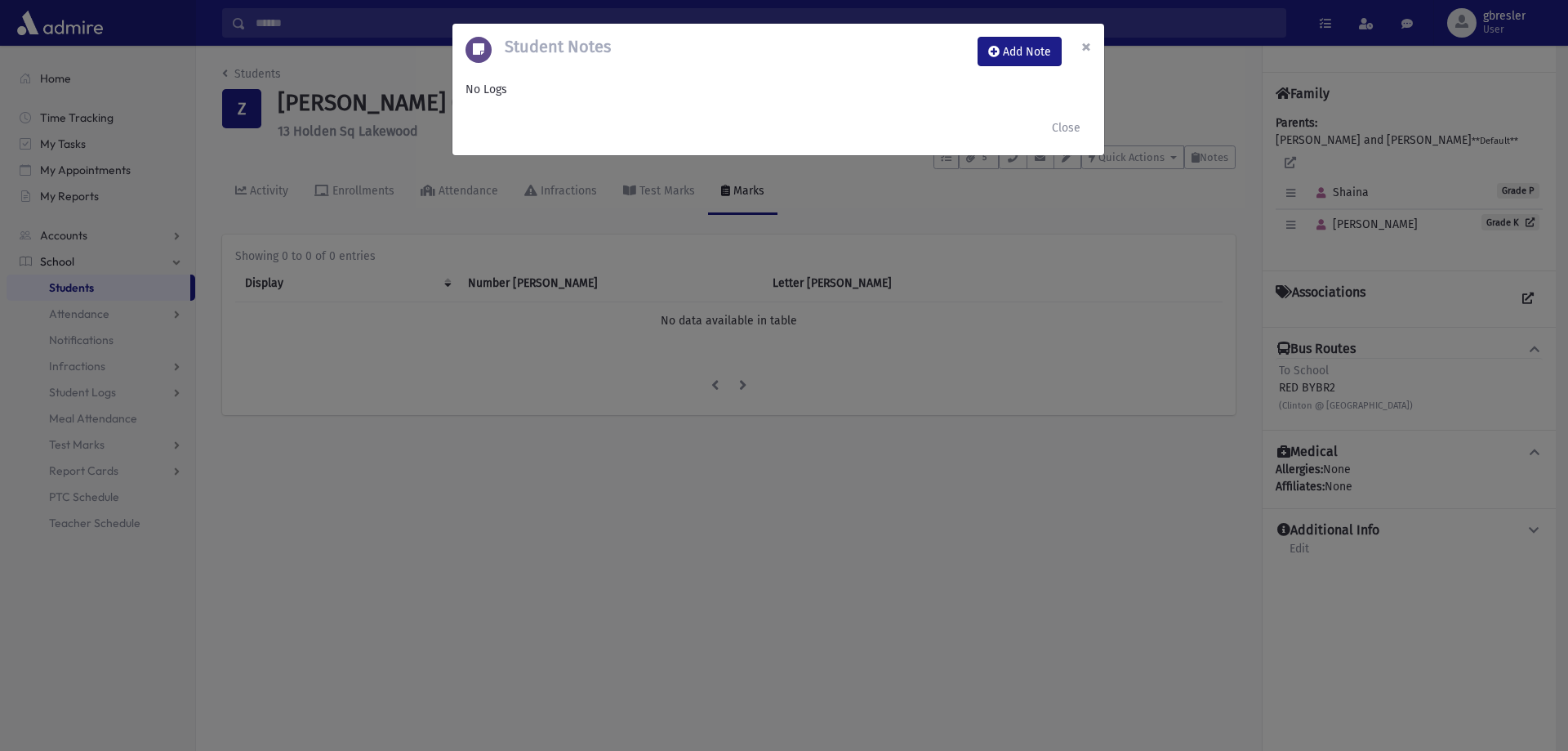
click at [1090, 46] on span "×" at bounding box center [1086, 47] width 10 height 23
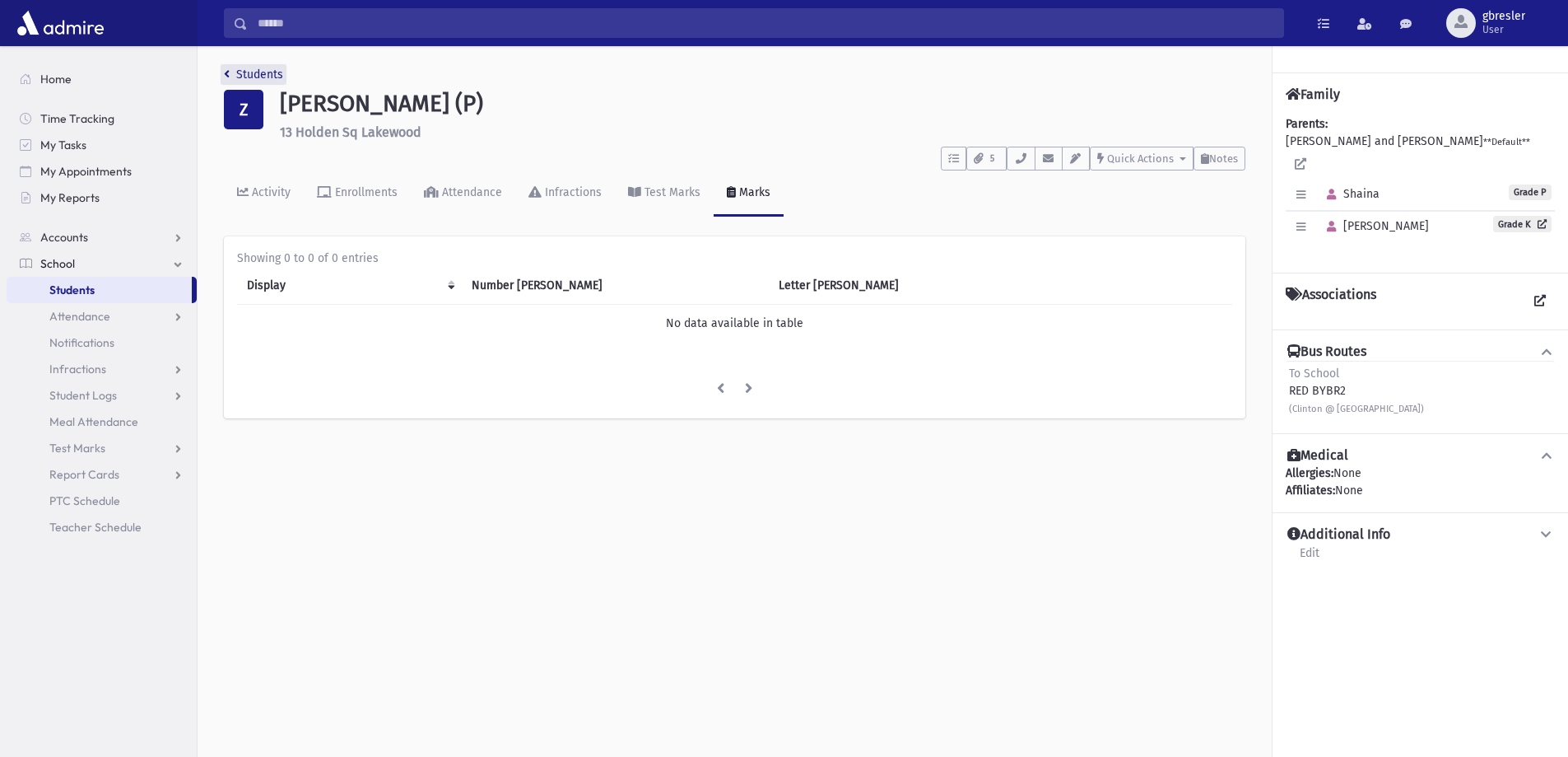
click at [257, 79] on link "Students" at bounding box center [253, 74] width 60 height 14
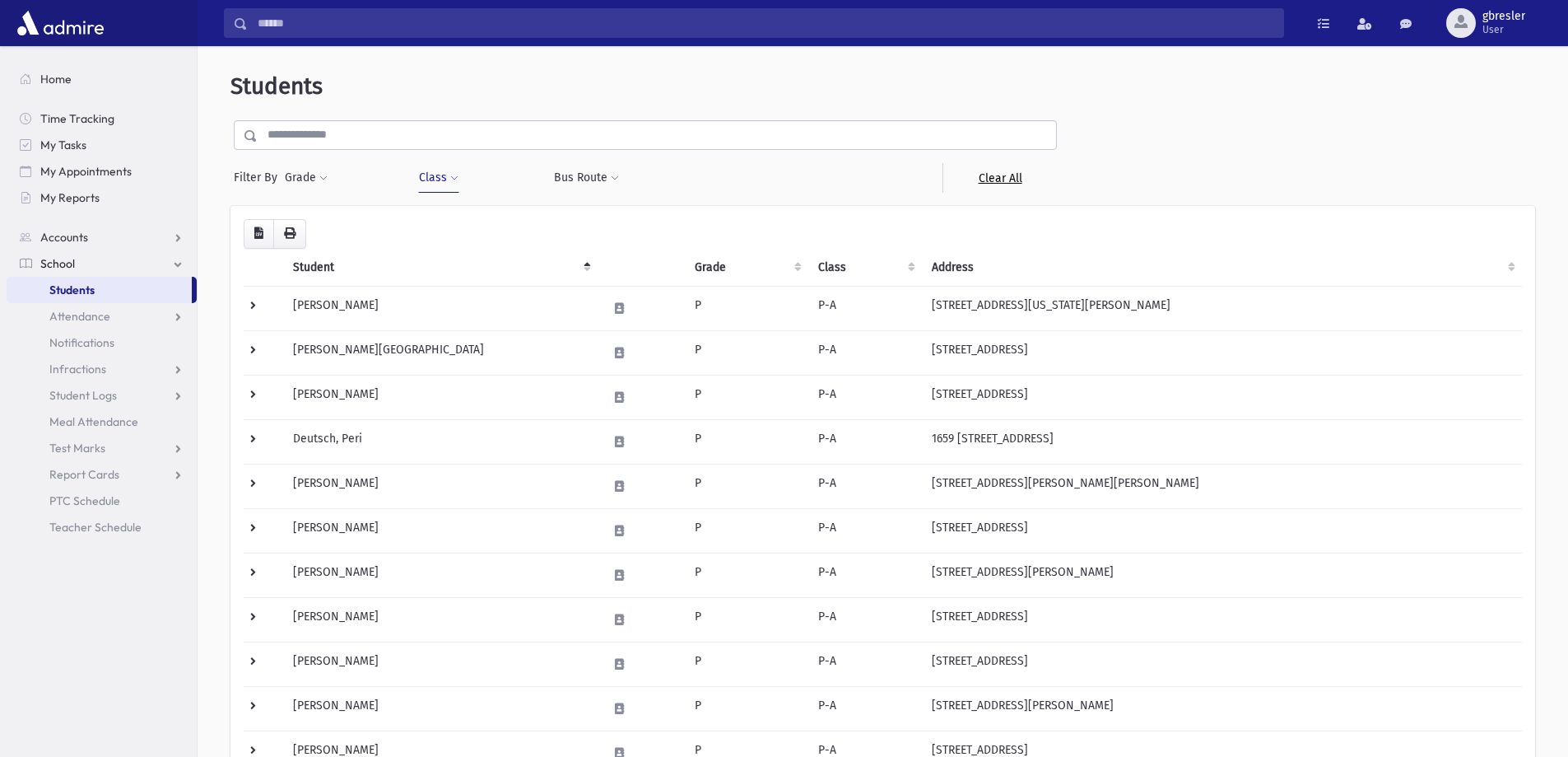
click at [1015, 182] on link "Clear All" at bounding box center [999, 178] width 114 height 29
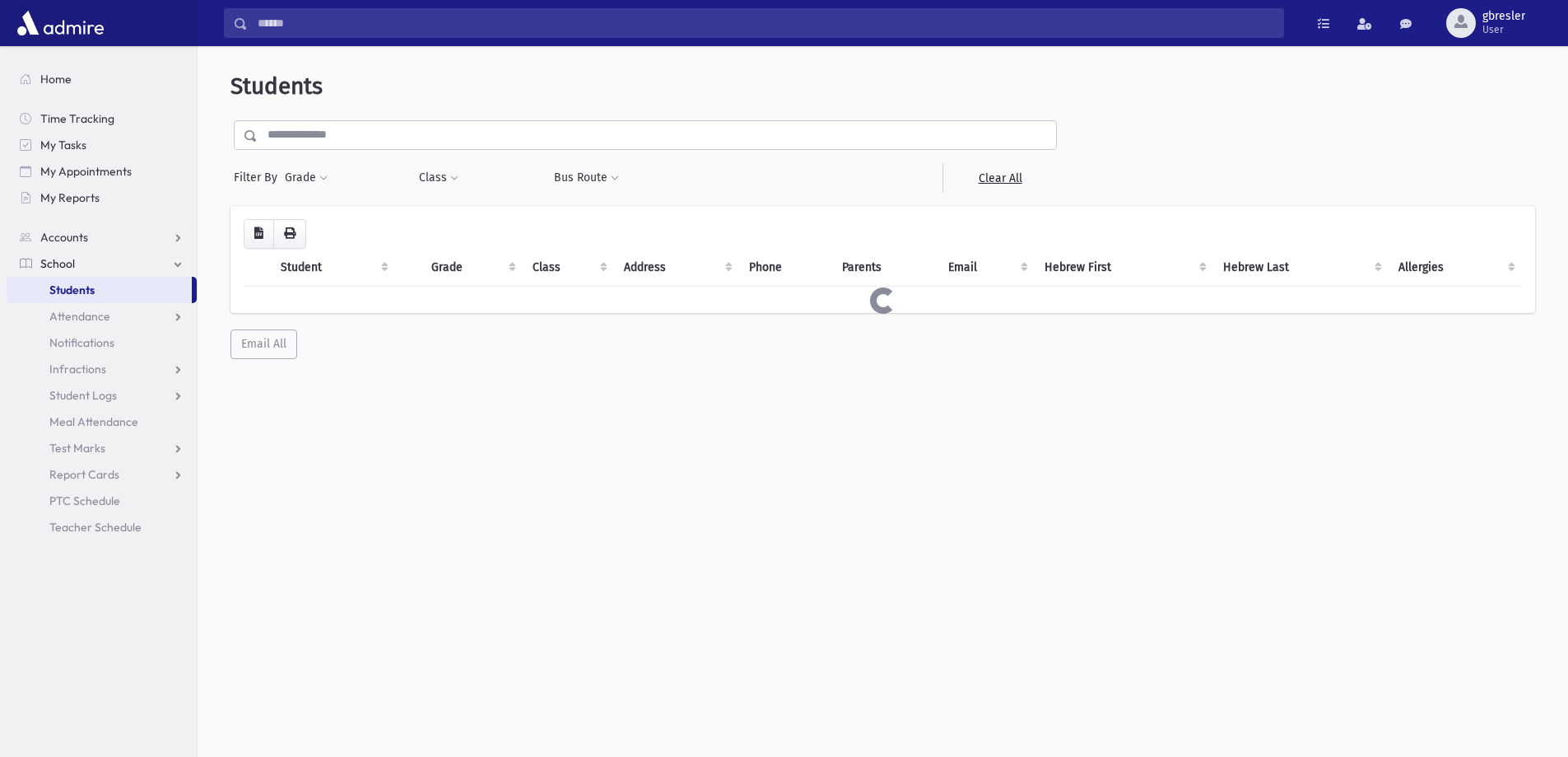
select select
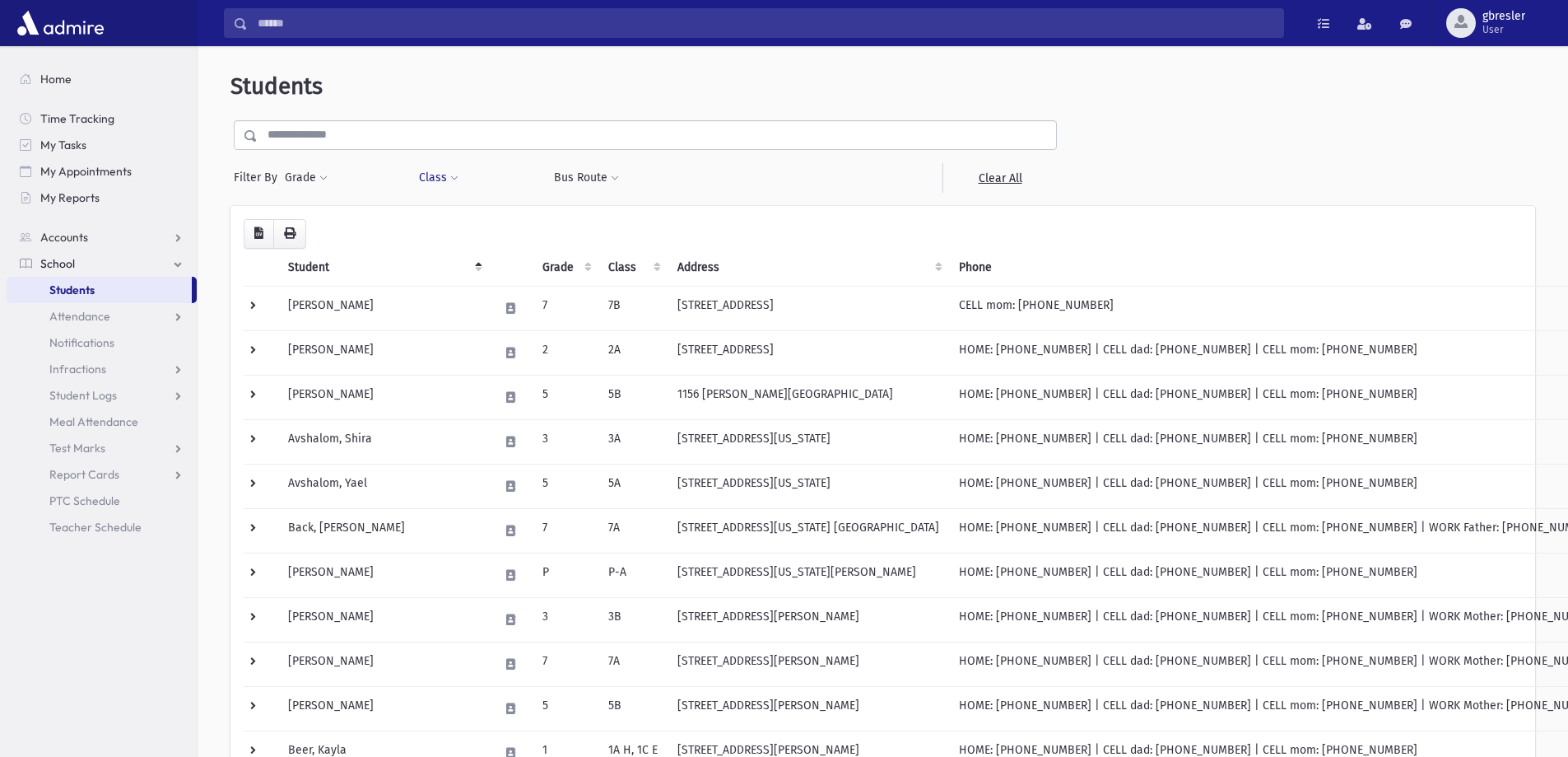
click at [456, 172] on button "Class" at bounding box center [439, 178] width 41 height 29
click at [460, 222] on ul at bounding box center [504, 220] width 158 height 24
type input "*"
select select "**"
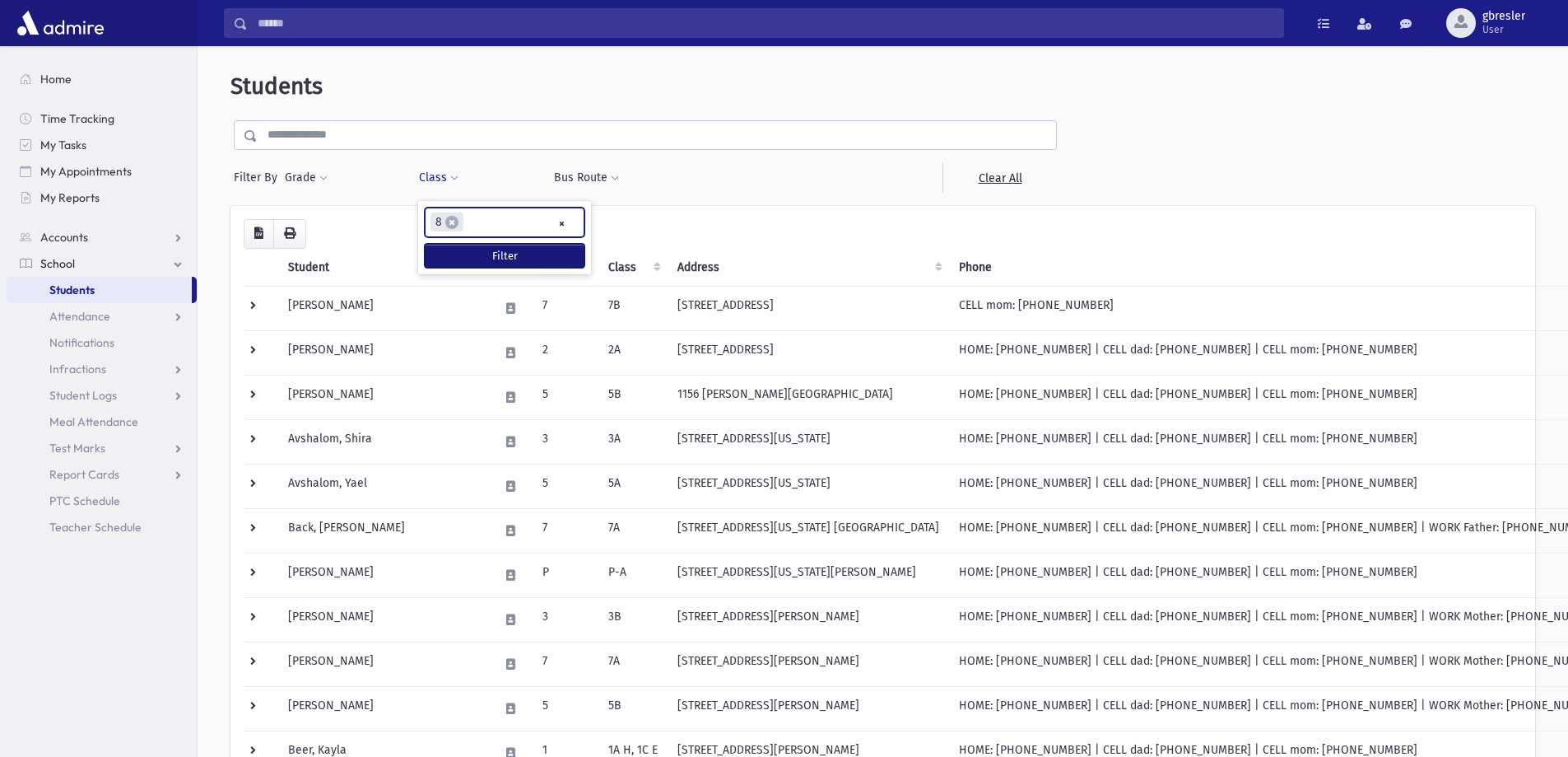
click at [460, 257] on button "Filter" at bounding box center [504, 255] width 159 height 23
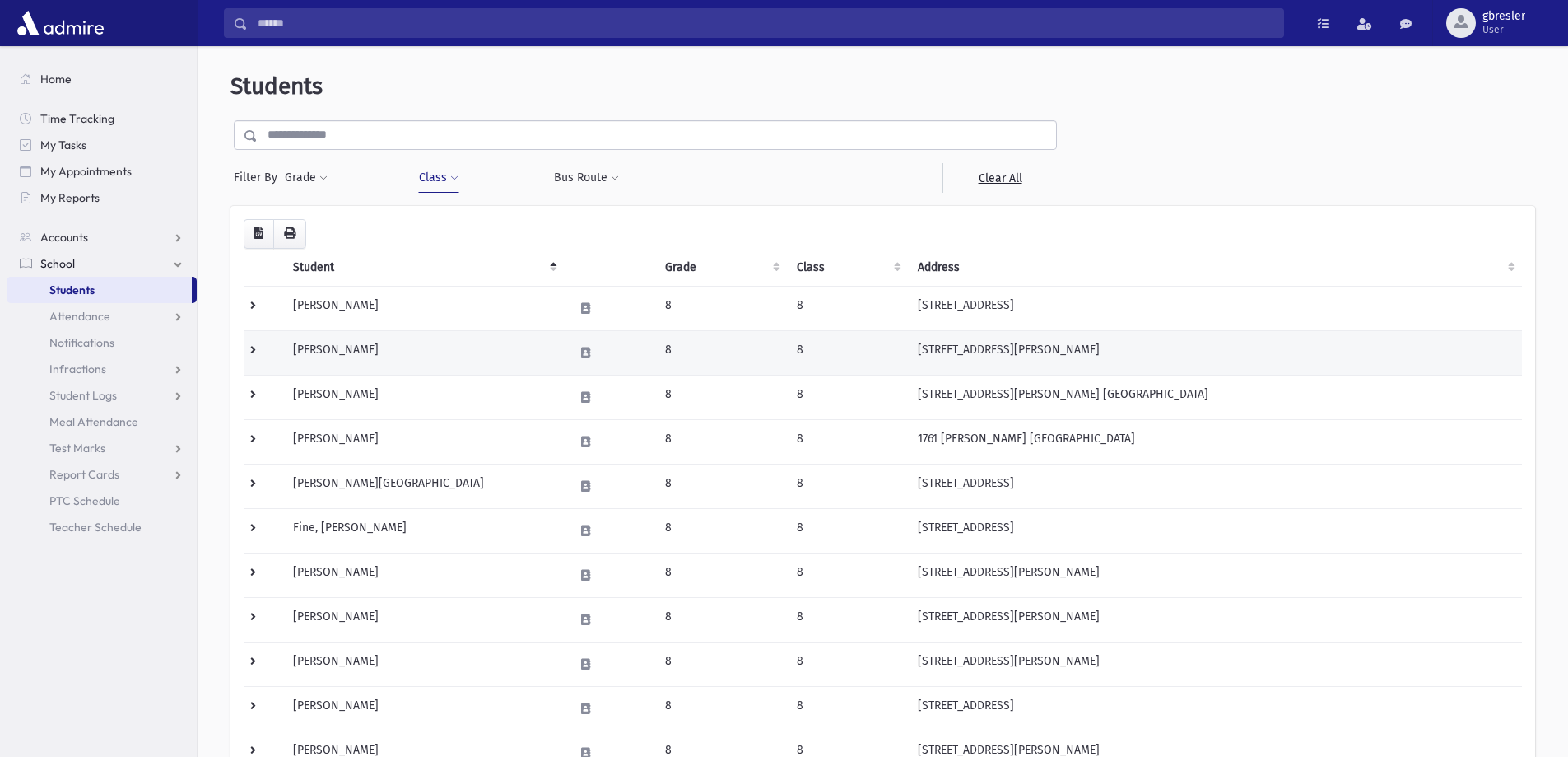
click at [335, 346] on td "Birnbaum, Aliza" at bounding box center [423, 352] width 280 height 44
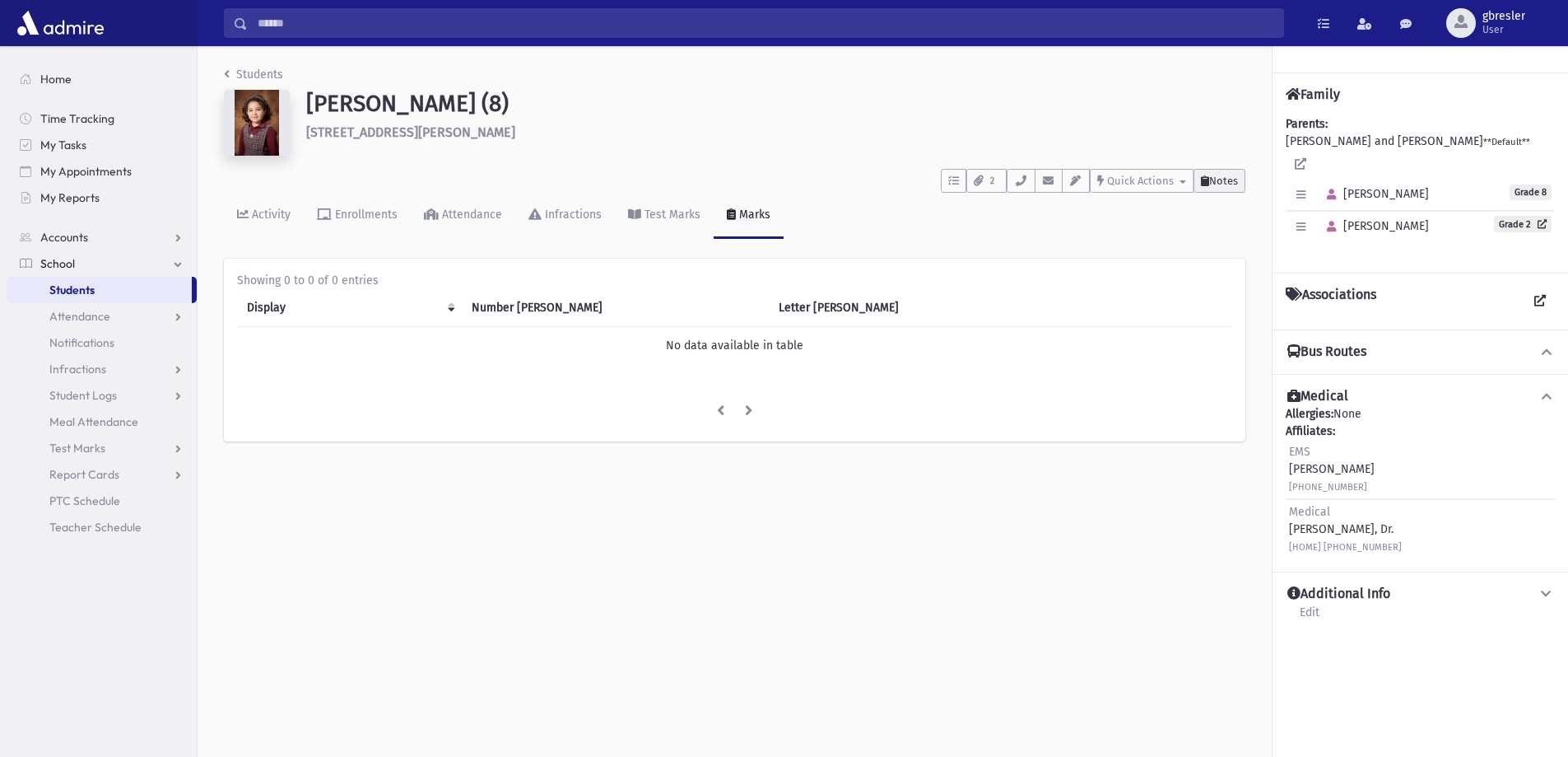
click at [1224, 181] on span "Notes" at bounding box center [1223, 181] width 28 height 13
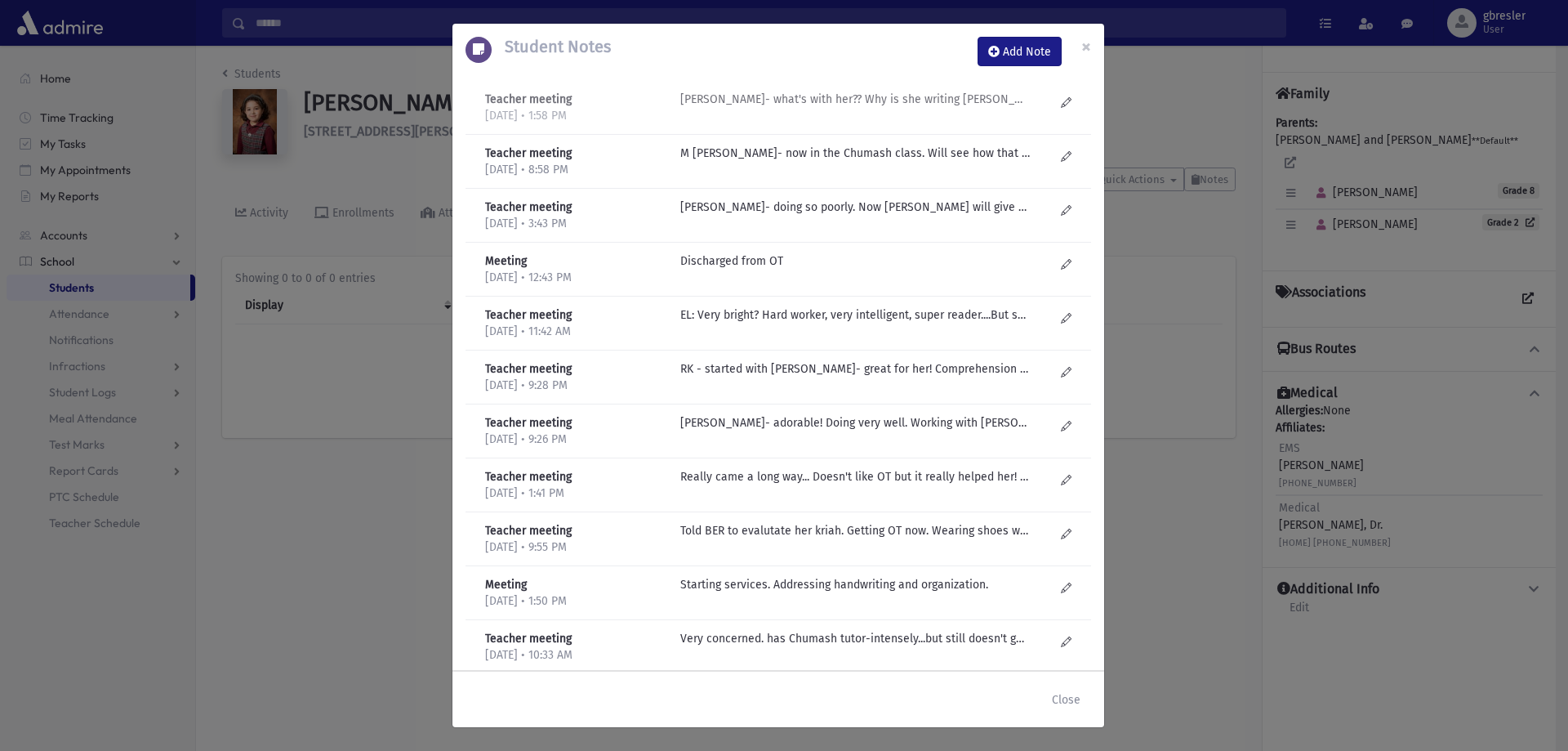
click at [805, 97] on p "R Knopf- what's with her?? Why is she writing Moses?? Girls all laugh at her. S…" at bounding box center [855, 99] width 349 height 17
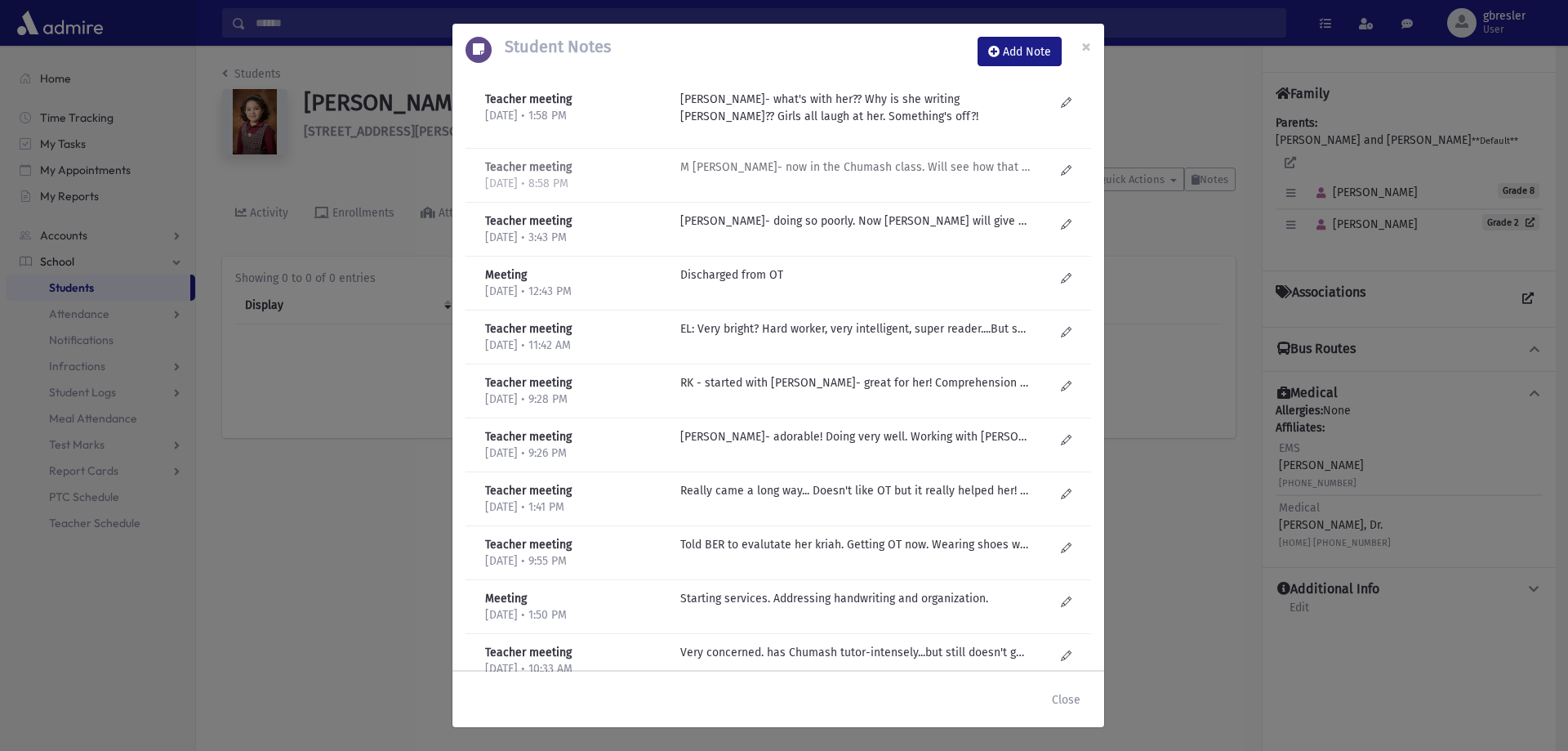
click at [868, 169] on p "M Fogel- now in the Chumash class. Will see how that goes. Does she put in effo…" at bounding box center [855, 167] width 349 height 17
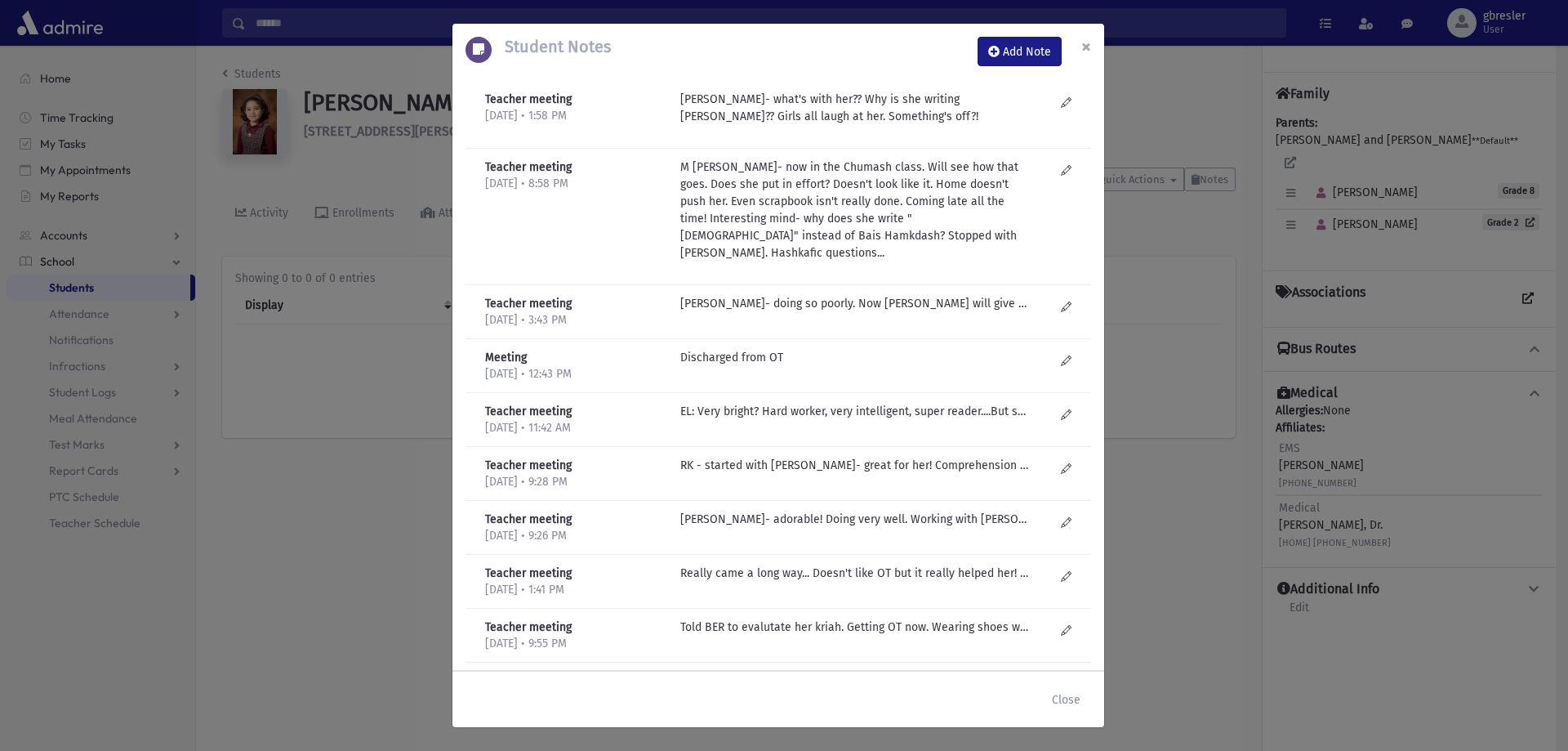
click at [1086, 54] on span "×" at bounding box center [1086, 47] width 10 height 23
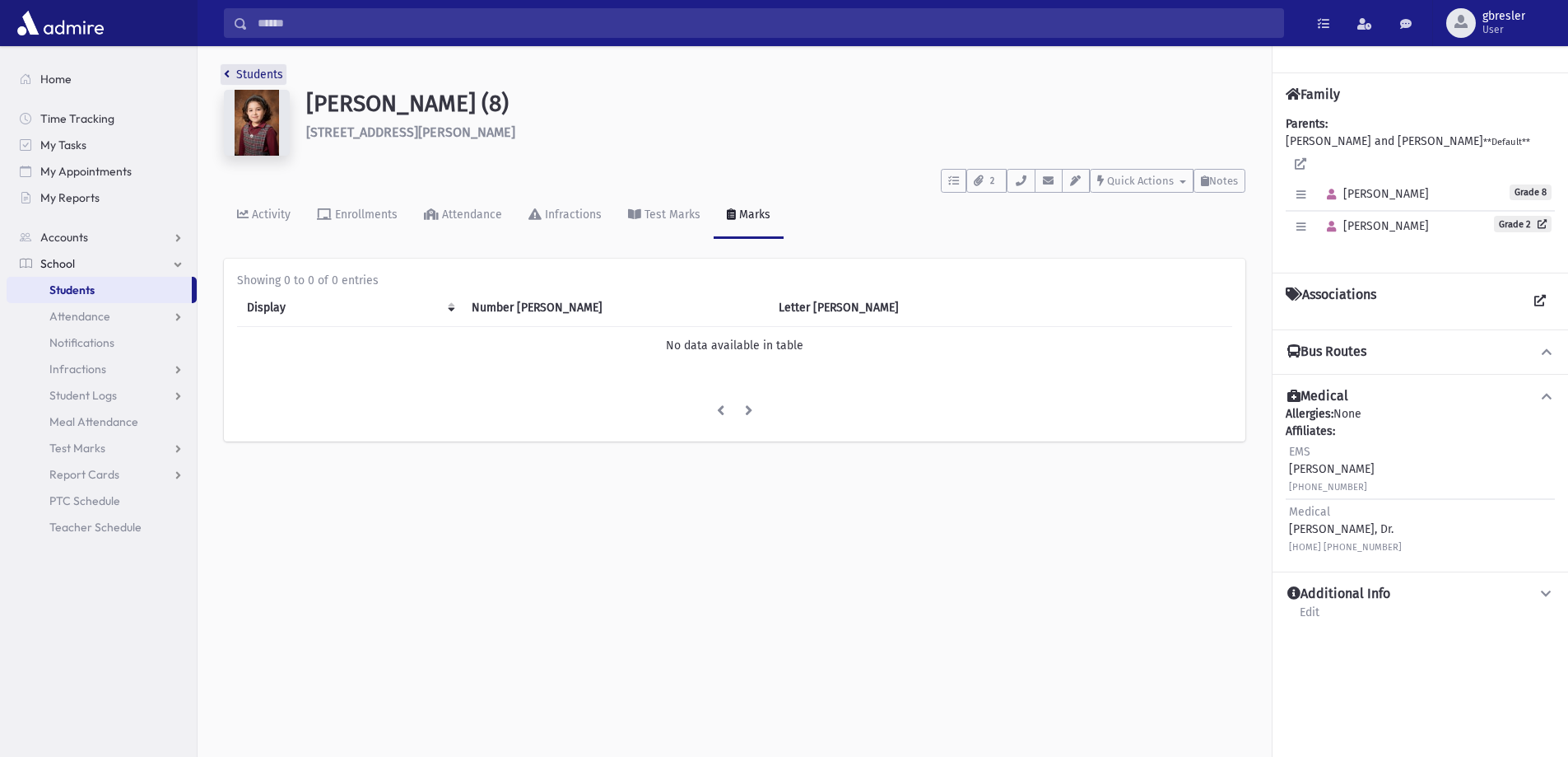
click at [257, 75] on link "Students" at bounding box center [253, 74] width 60 height 14
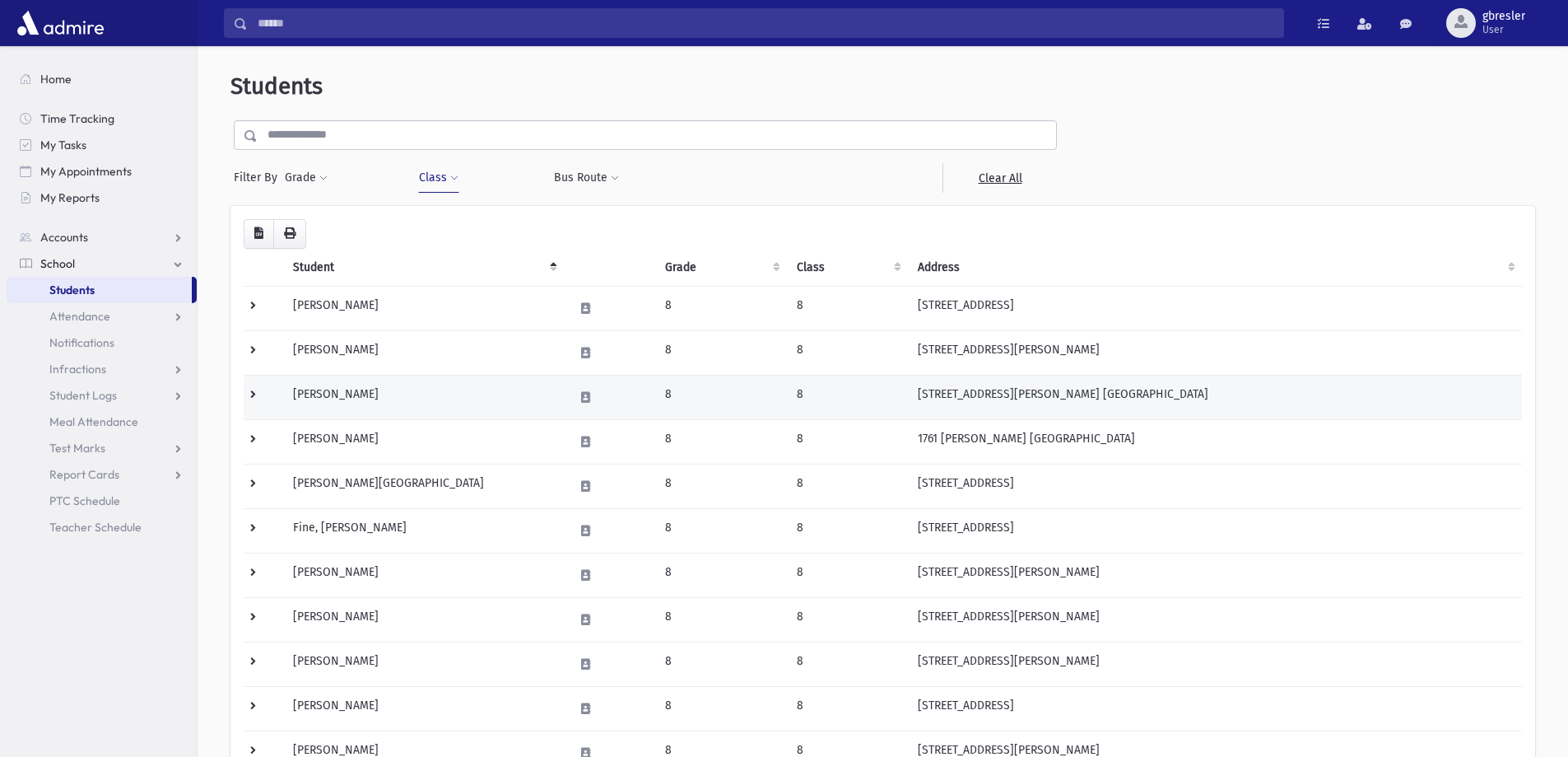
click at [349, 399] on td "Boyer, Ahuva" at bounding box center [423, 396] width 280 height 44
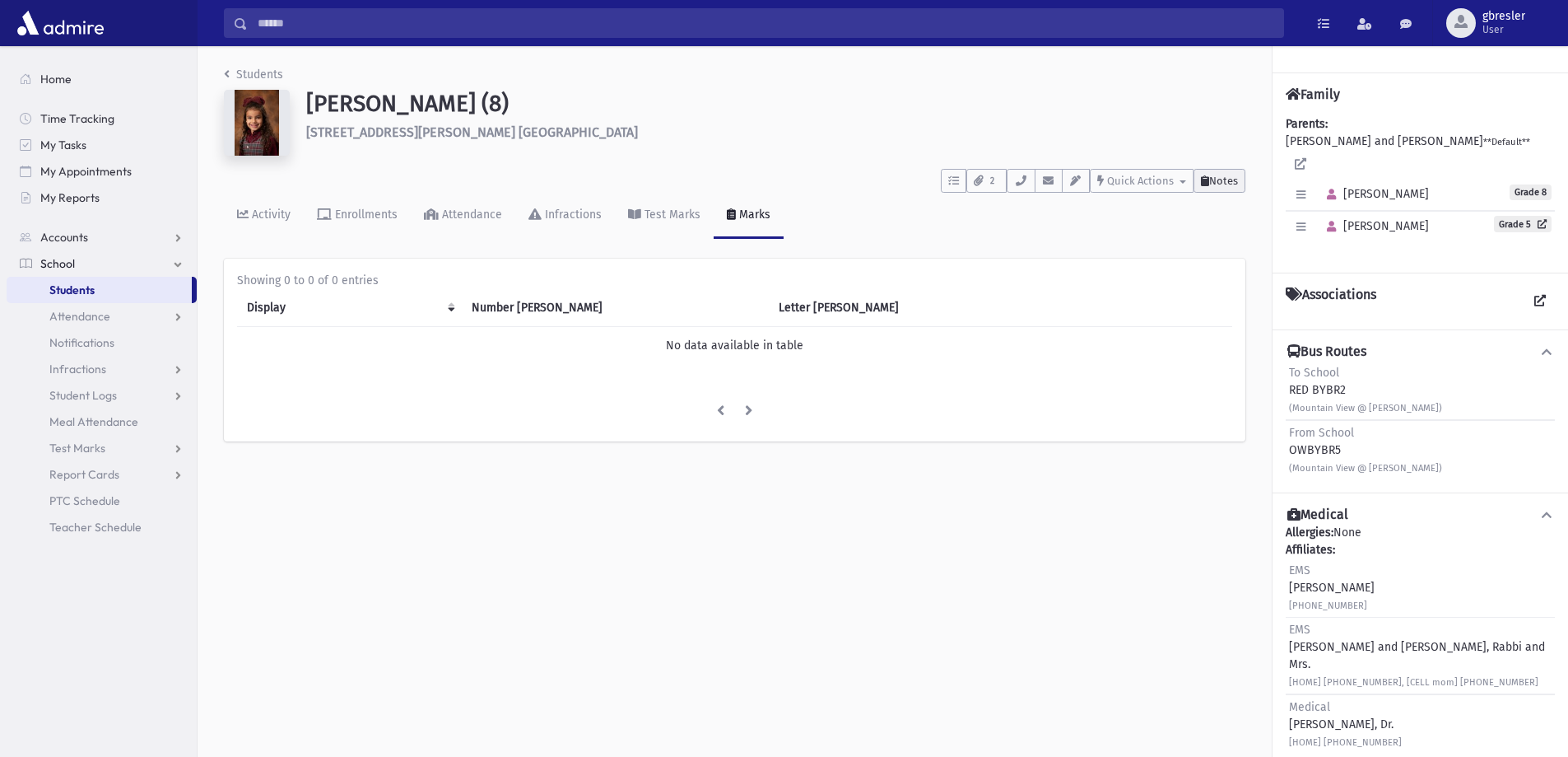
click at [1224, 181] on span "Notes" at bounding box center [1223, 181] width 28 height 13
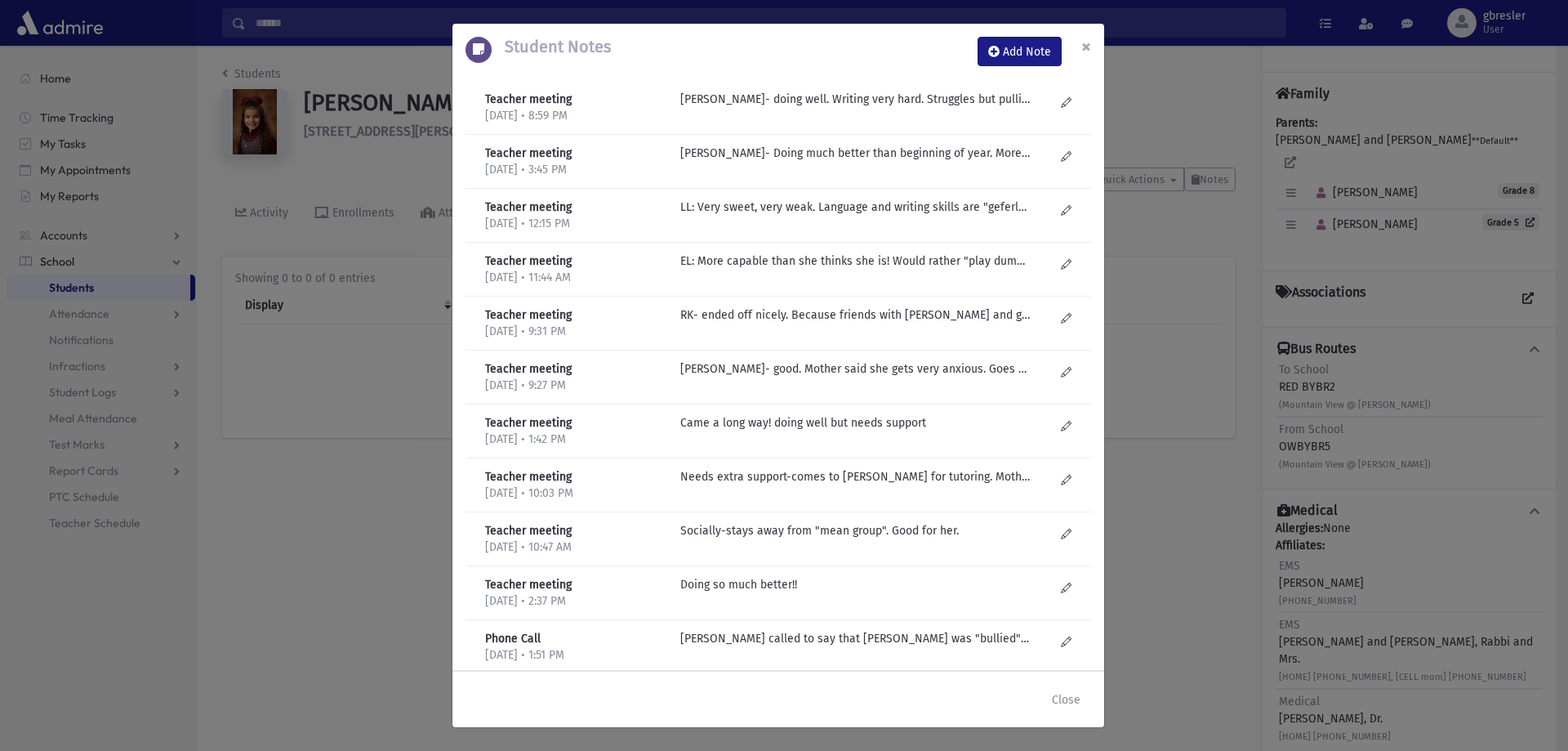
click at [1082, 41] on span "×" at bounding box center [1086, 47] width 10 height 23
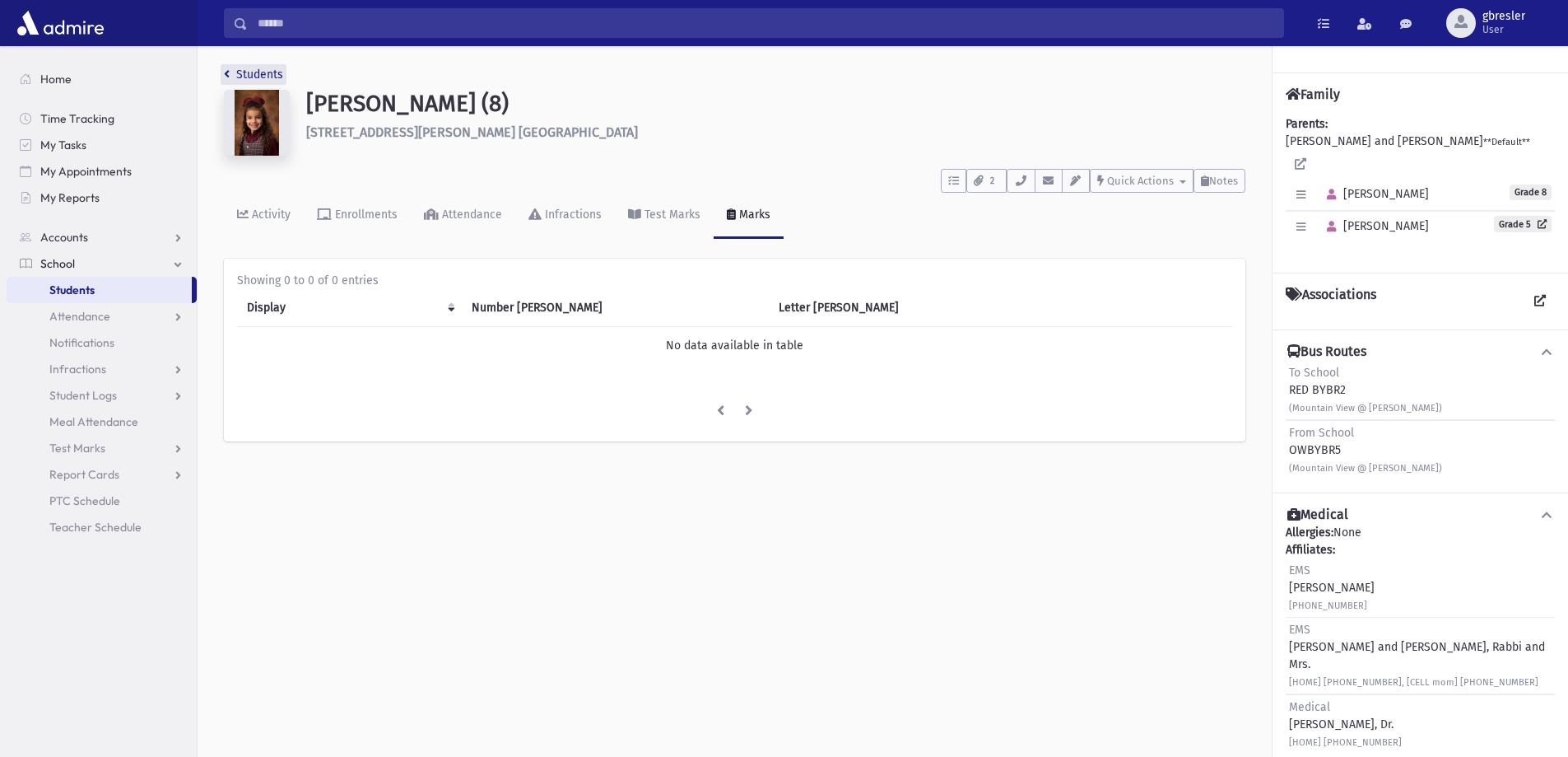
click at [264, 76] on link "Students" at bounding box center [253, 74] width 60 height 14
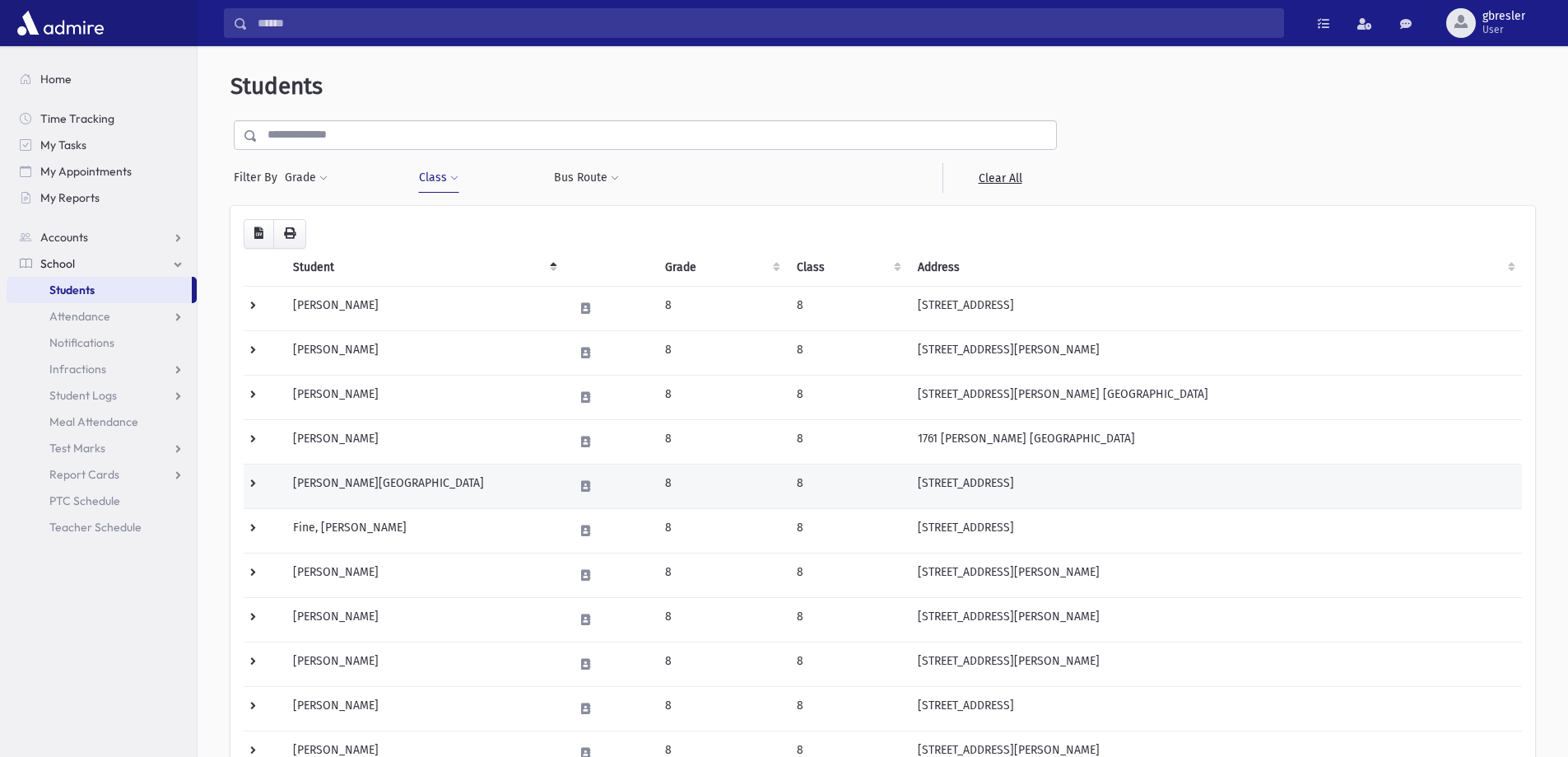
click at [347, 481] on td "Elkon, Sarala" at bounding box center [423, 485] width 280 height 44
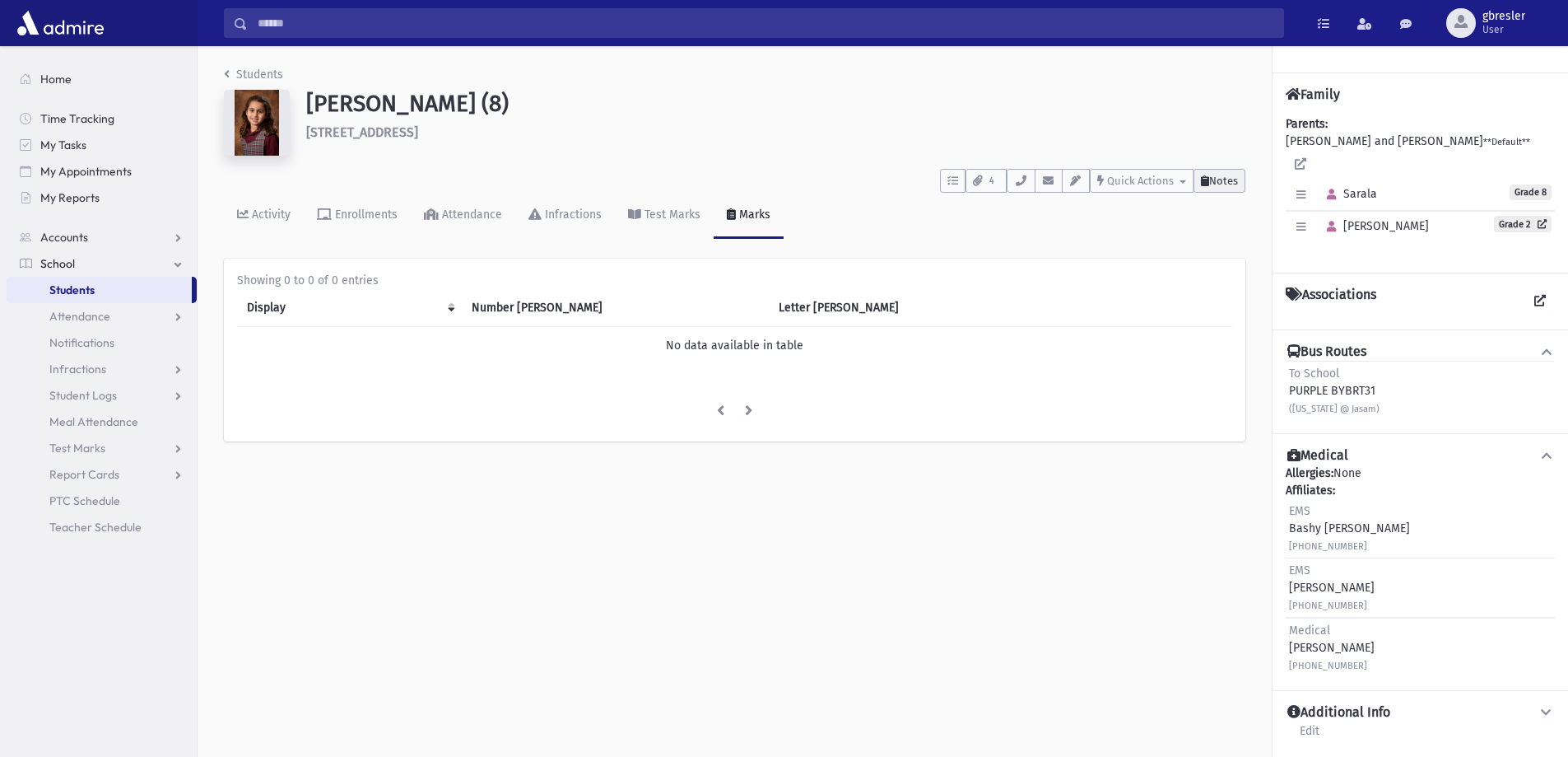
click at [1223, 179] on span "Notes" at bounding box center [1223, 181] width 28 height 13
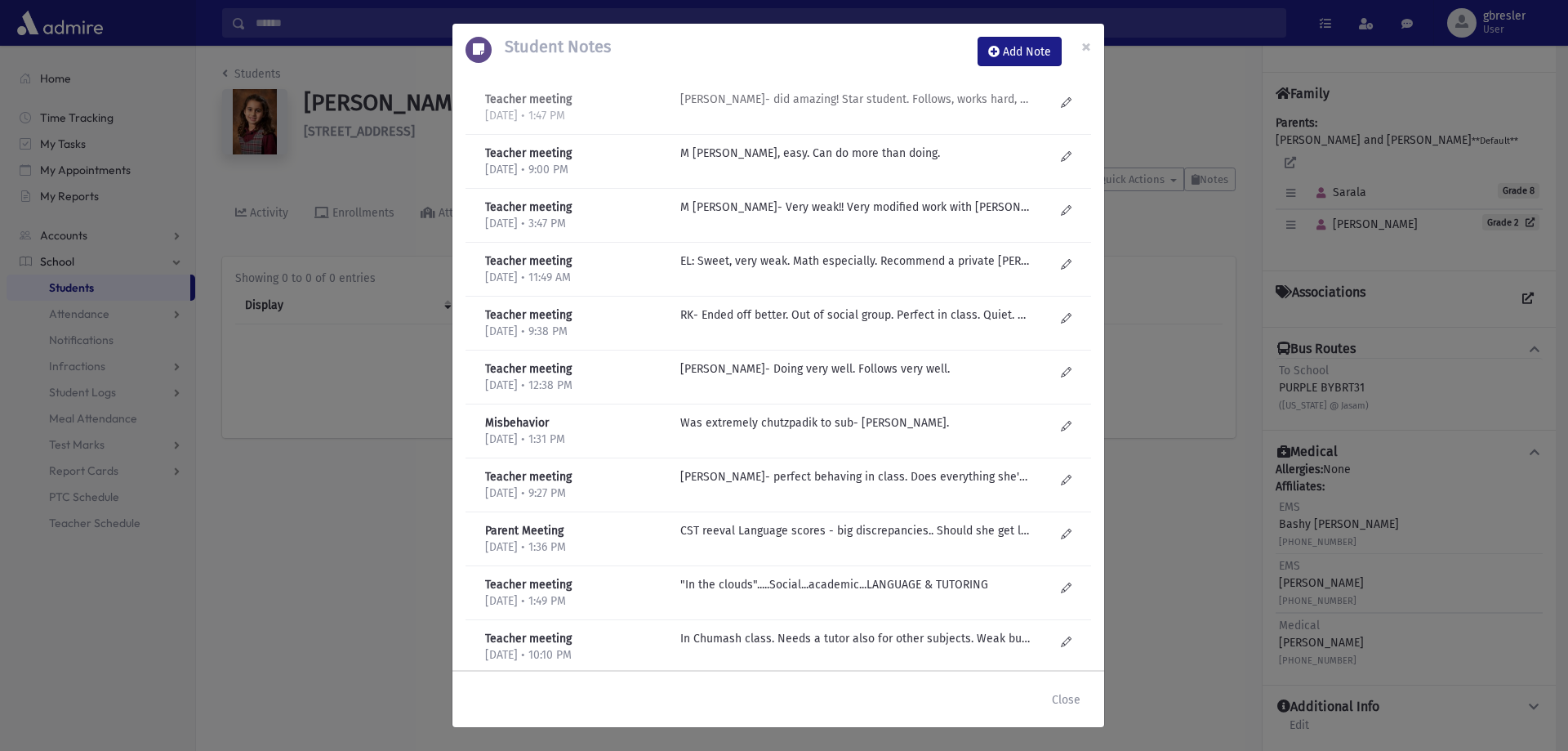
click at [978, 99] on p "R Knopf- did amazing! Star student. Follows, works hard, very successful! Seems…" at bounding box center [855, 99] width 349 height 17
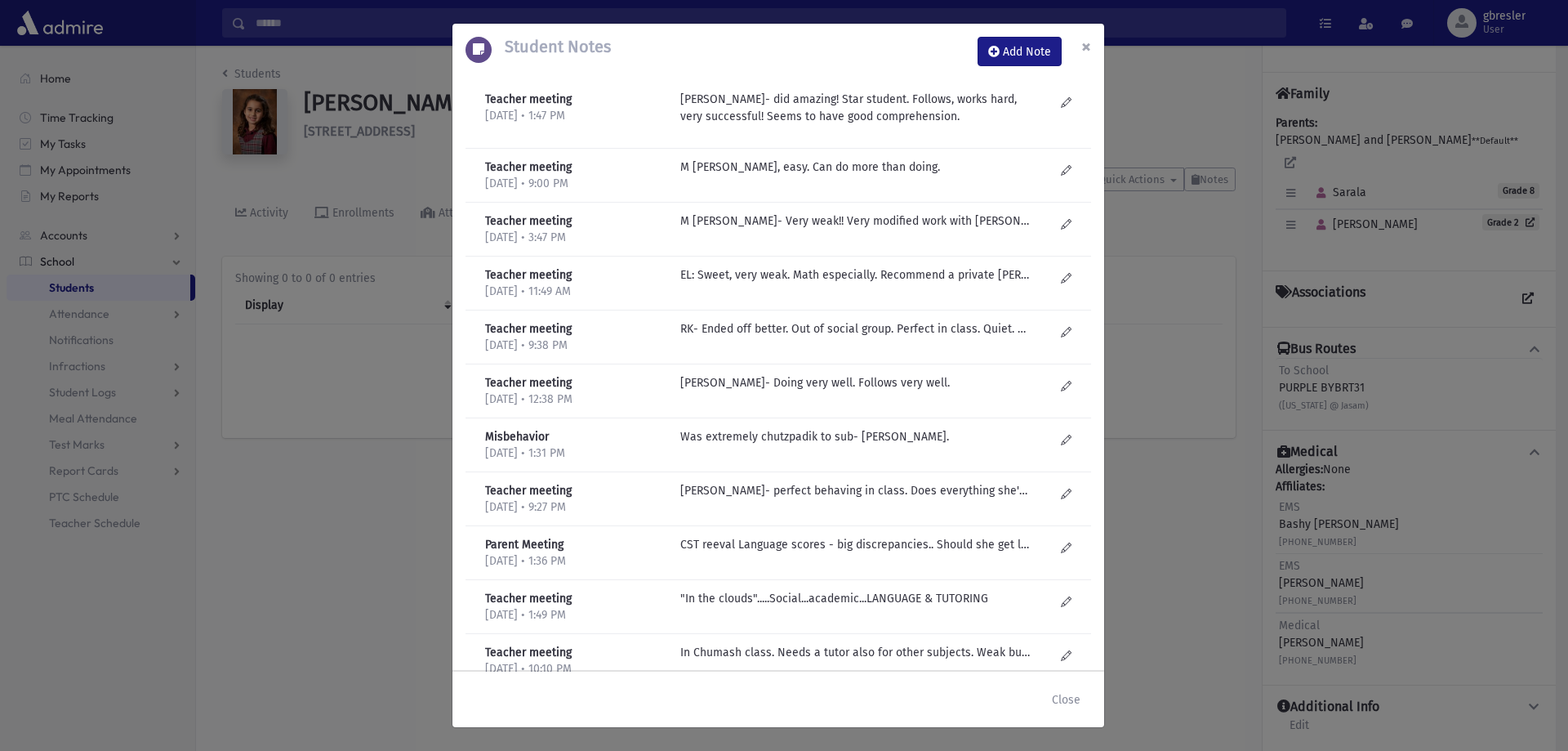
click at [1090, 47] on span "×" at bounding box center [1086, 47] width 10 height 23
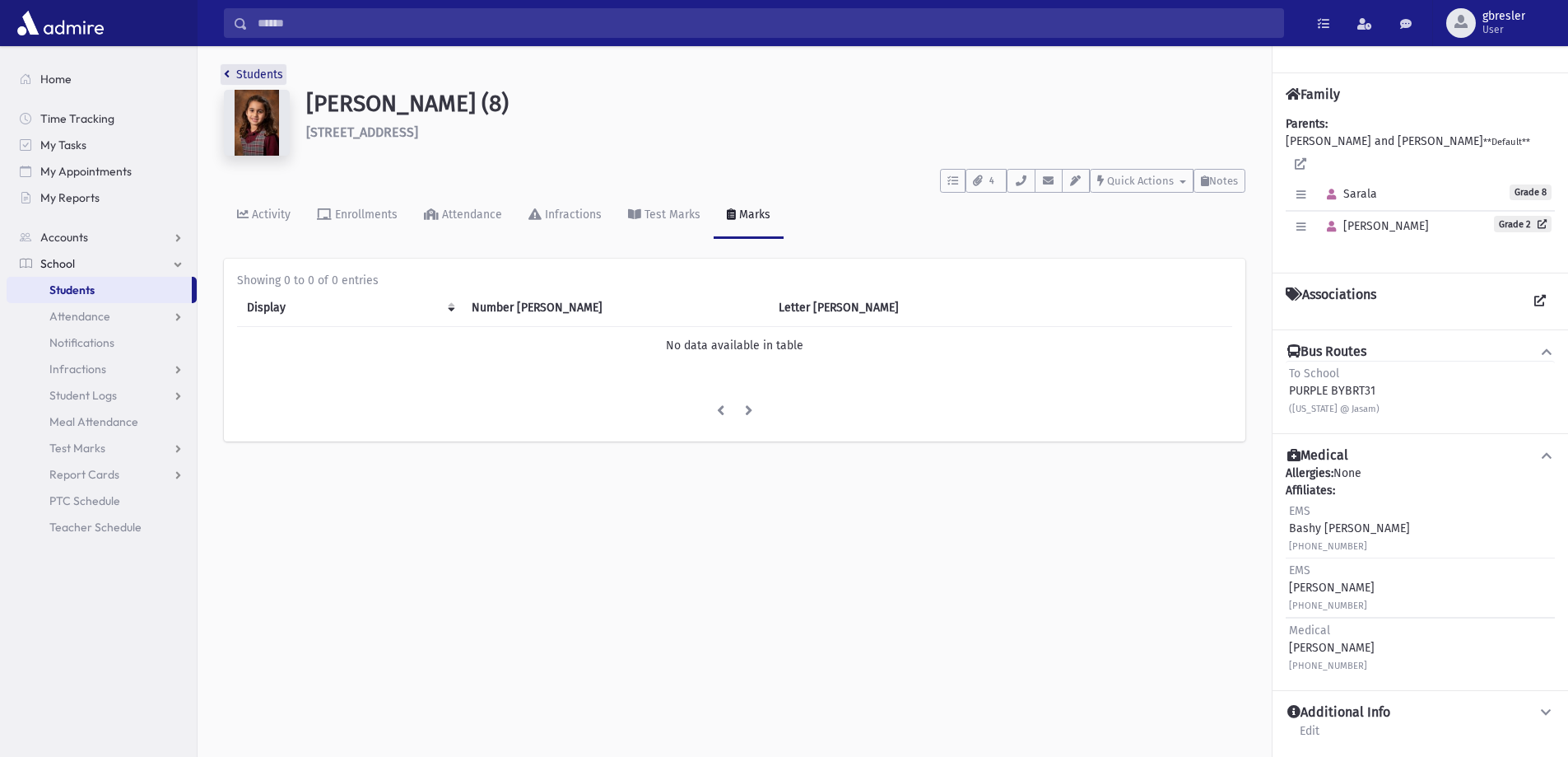
click at [269, 73] on link "Students" at bounding box center [253, 74] width 60 height 14
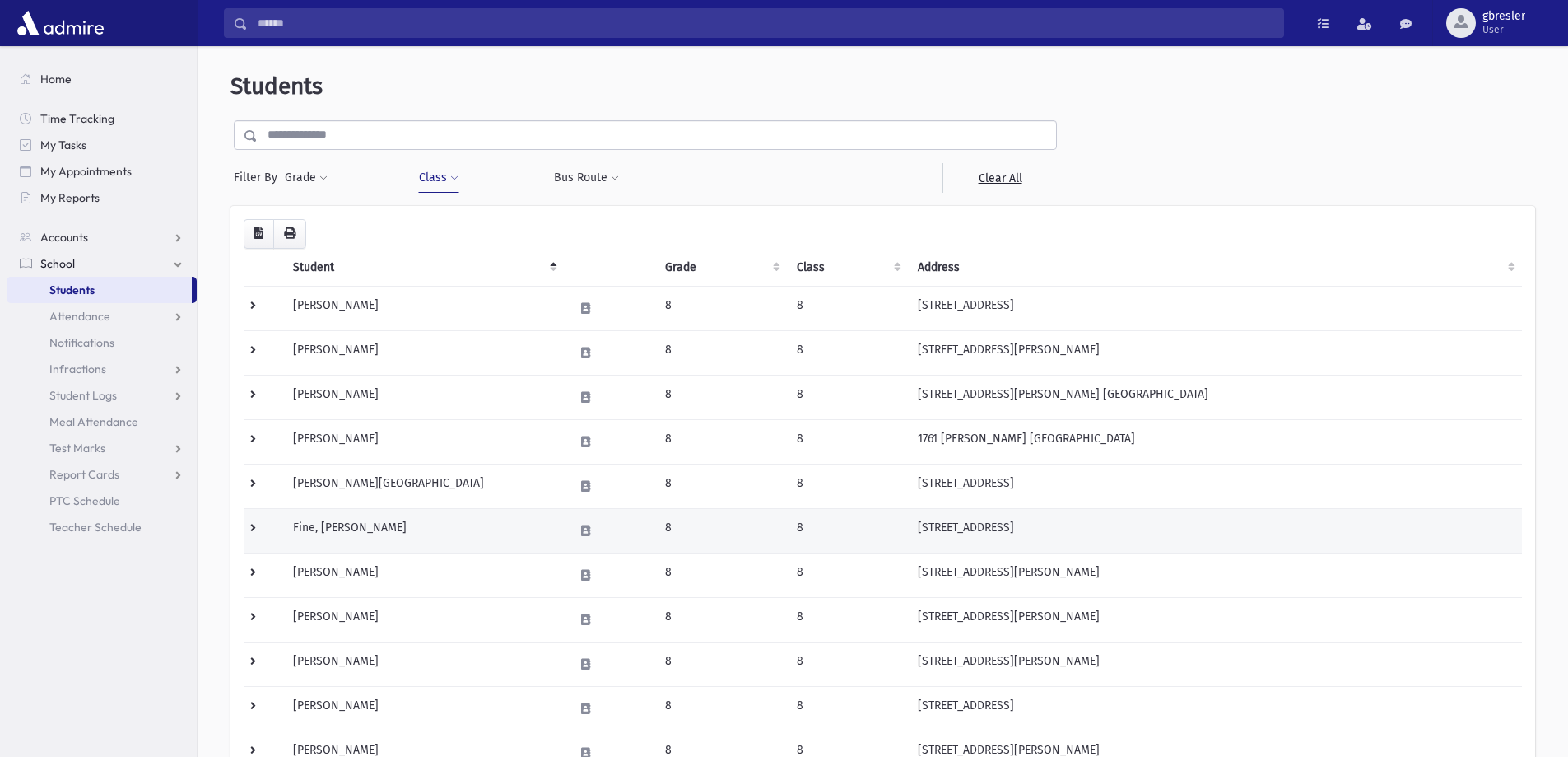
click at [311, 522] on td "Fine, [PERSON_NAME]" at bounding box center [423, 530] width 280 height 44
click at [327, 524] on td "Fine, [PERSON_NAME]" at bounding box center [423, 530] width 280 height 44
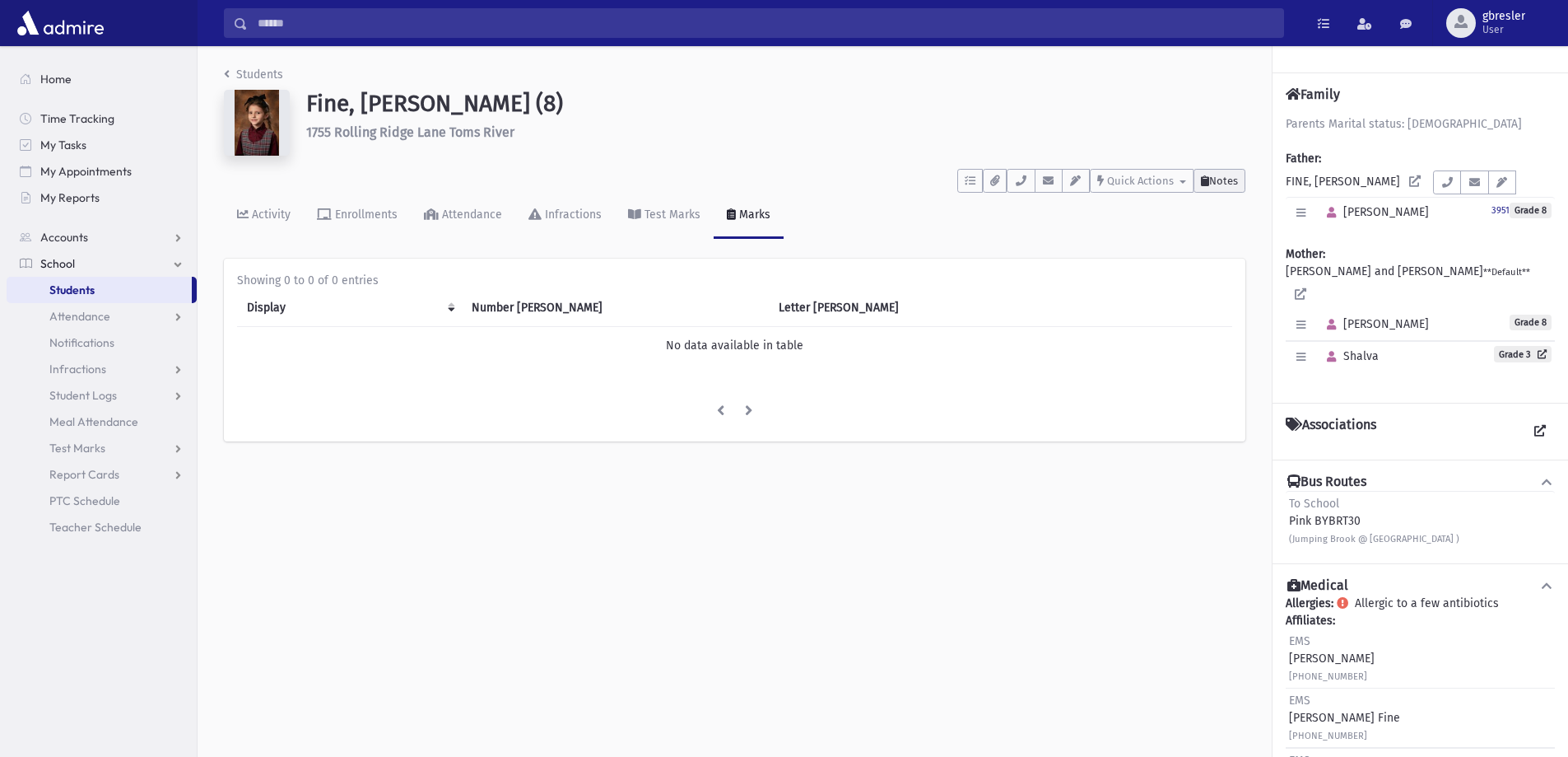
click at [1216, 186] on span "Notes" at bounding box center [1223, 181] width 28 height 13
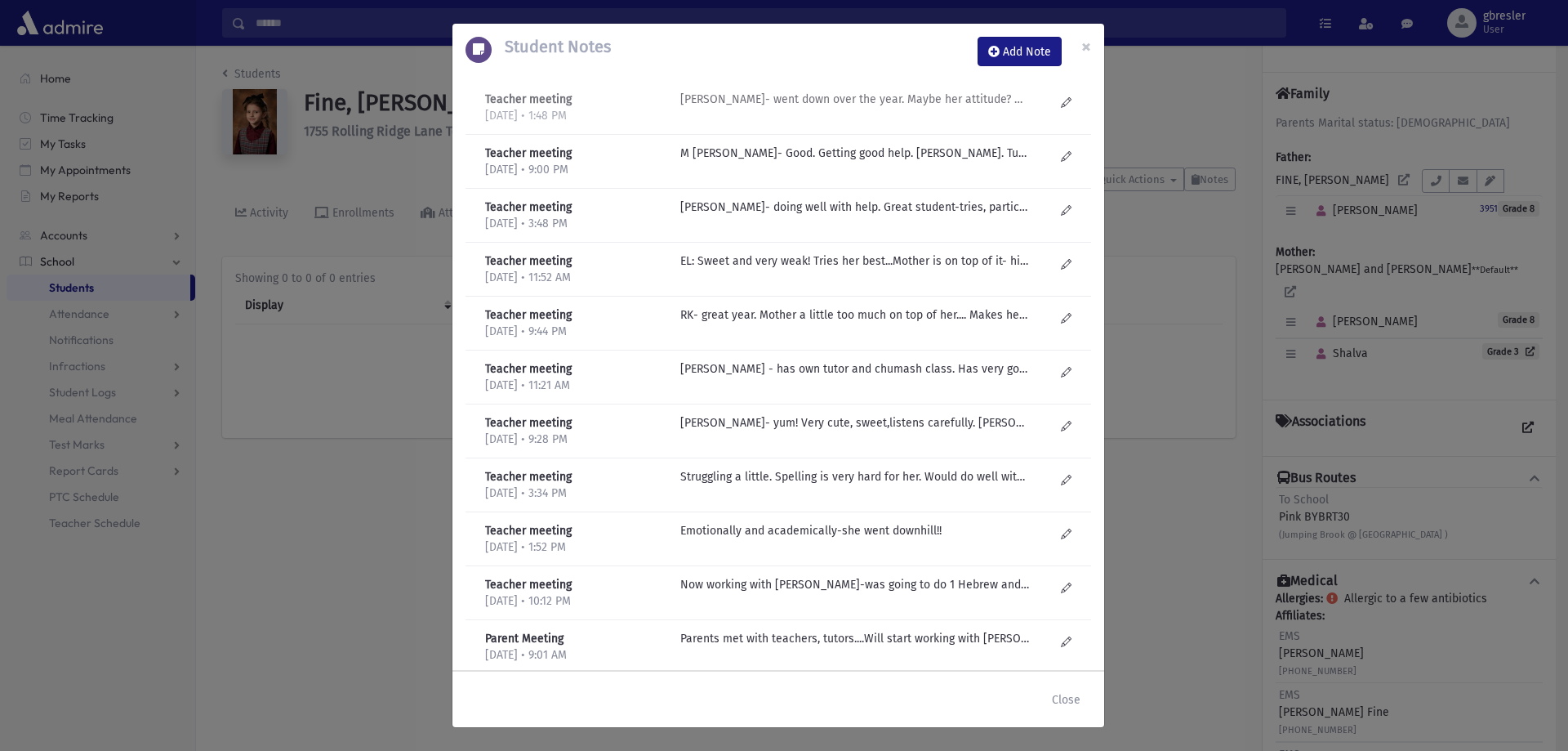
click at [978, 105] on p "R. Knopf- went down over the year. Maybe her attitude? Not trying as hard. Did …" at bounding box center [855, 99] width 349 height 17
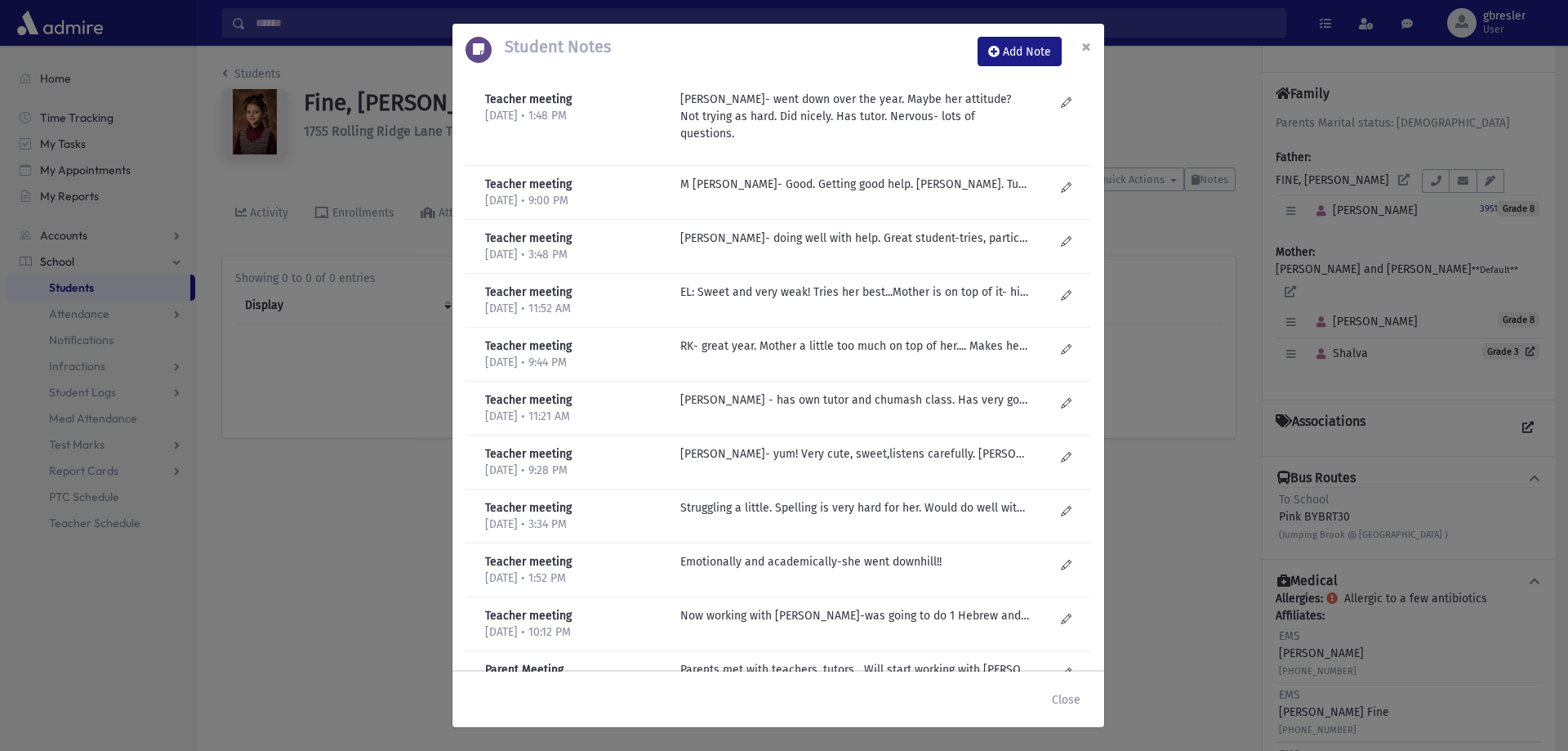
click at [1089, 45] on span "×" at bounding box center [1086, 47] width 10 height 23
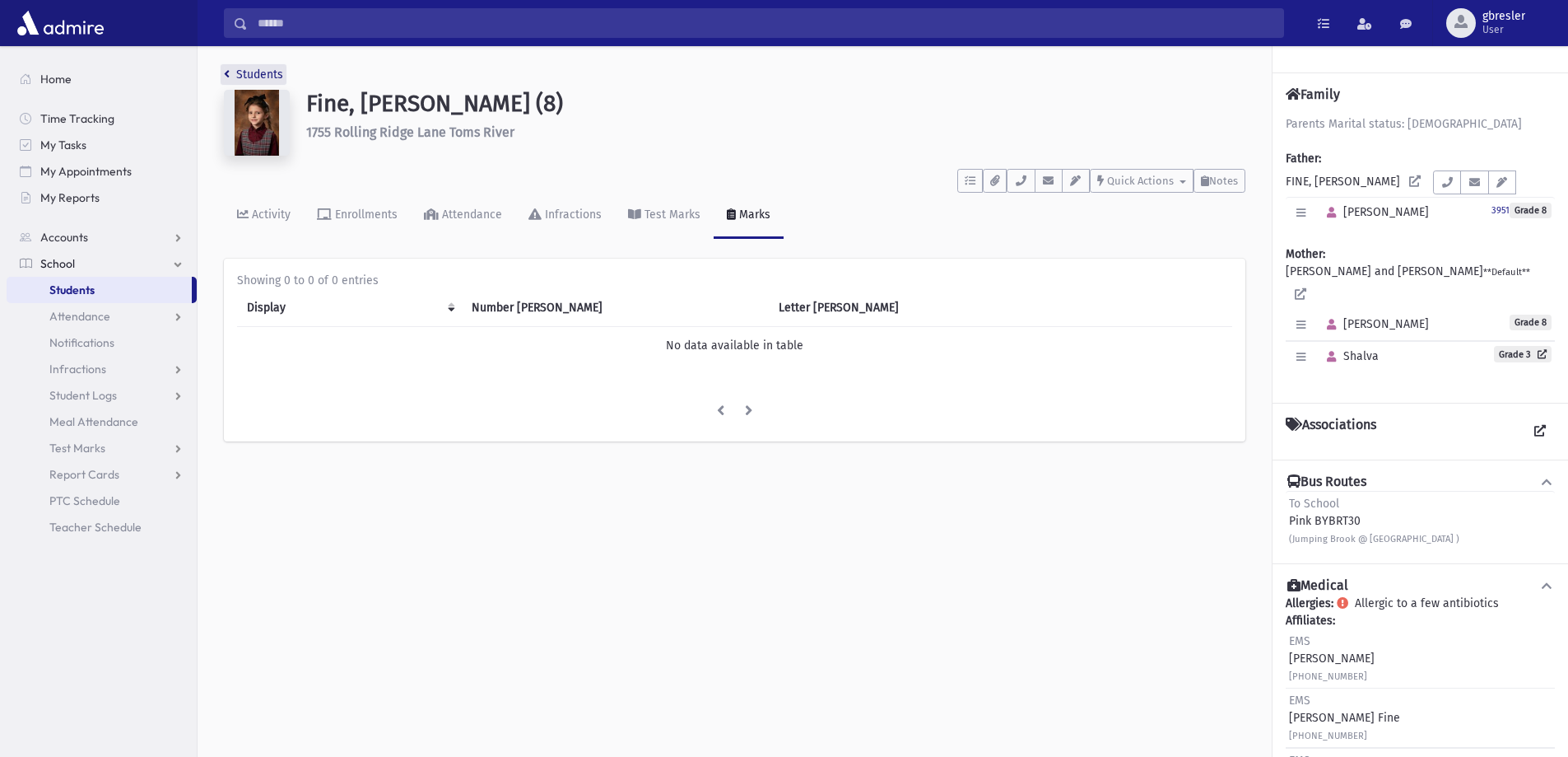
click at [274, 69] on link "Students" at bounding box center [253, 74] width 60 height 14
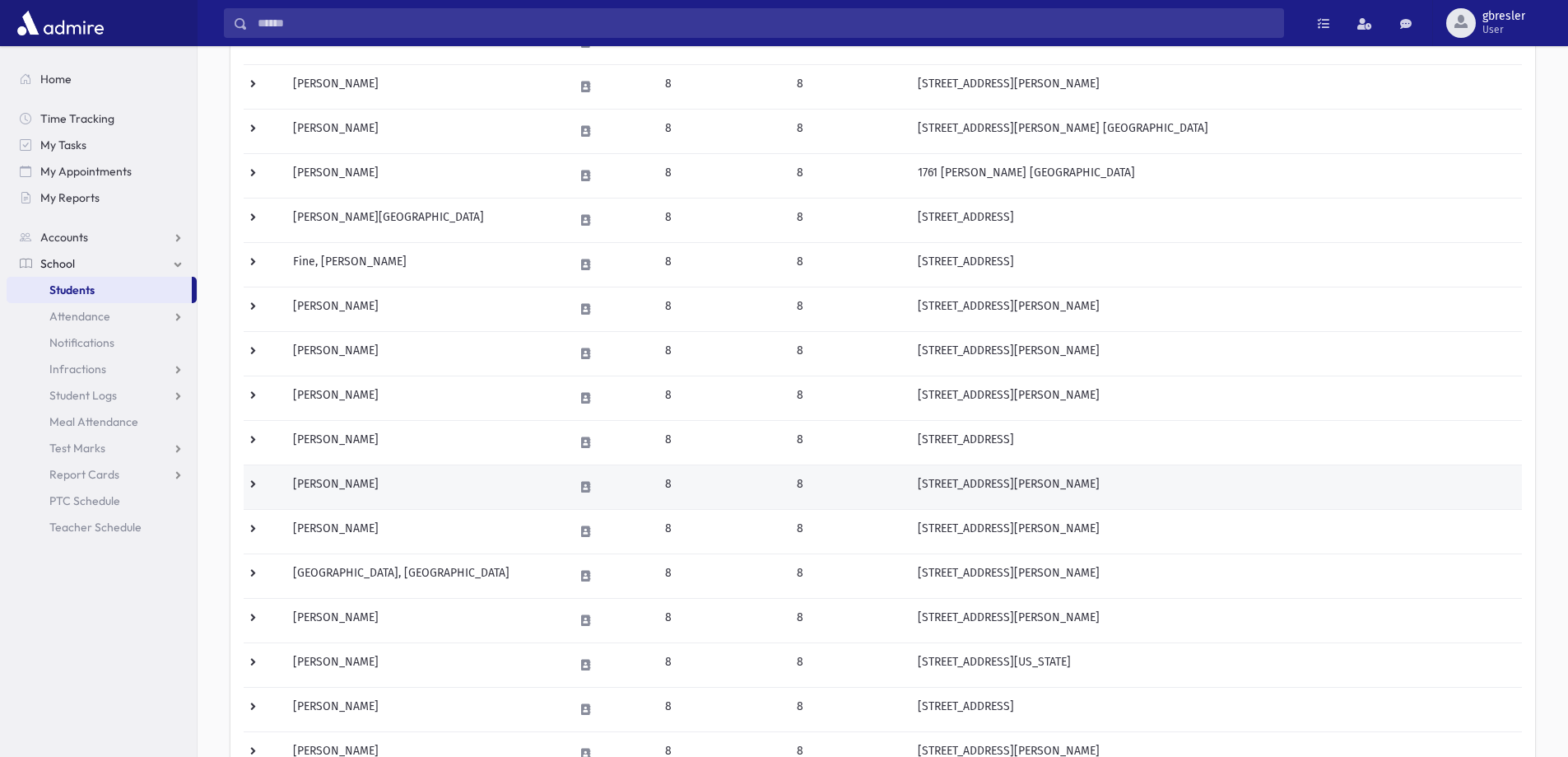
scroll to position [330, 0]
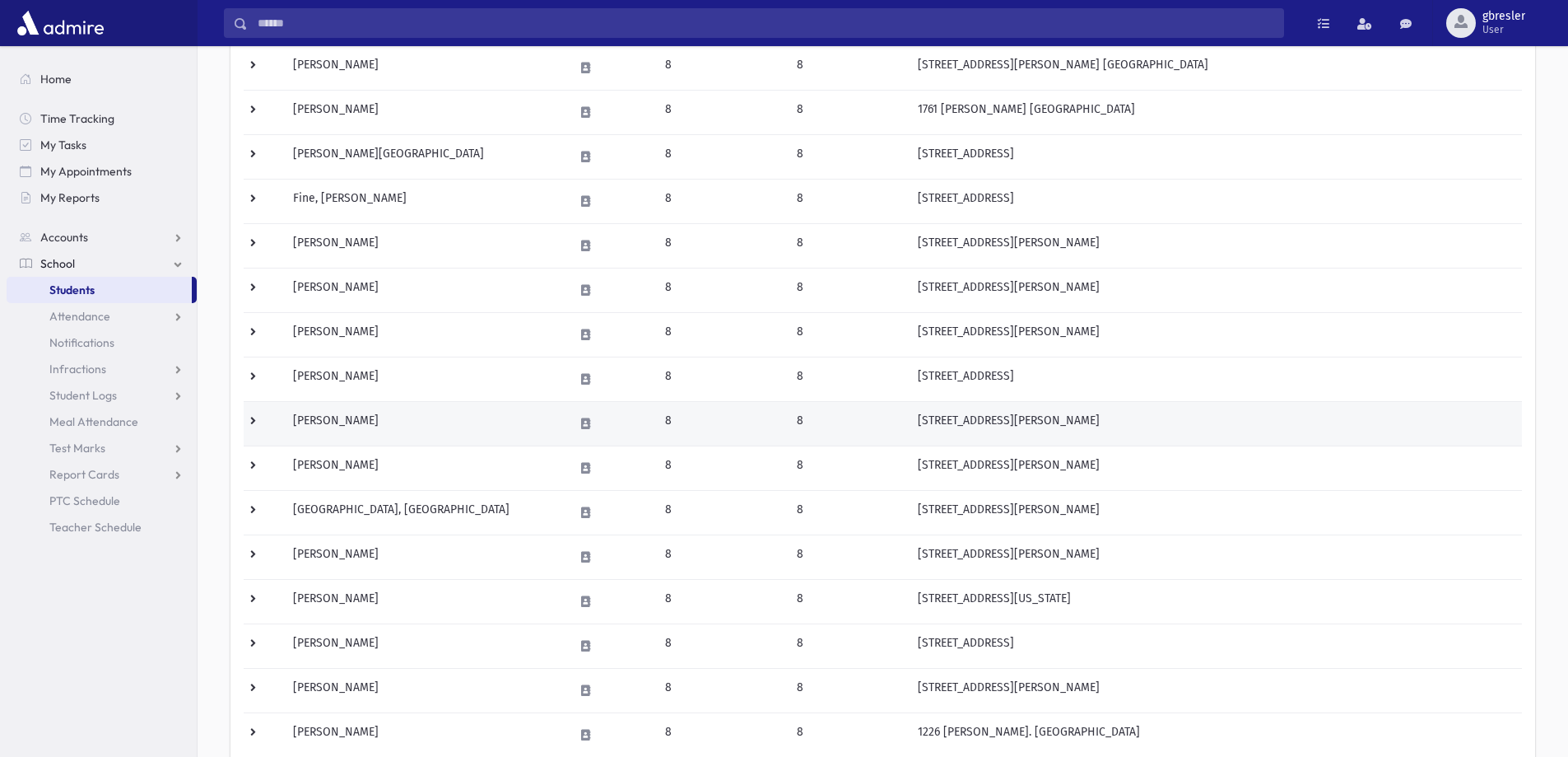
click at [350, 418] on td "[PERSON_NAME]" at bounding box center [423, 423] width 280 height 44
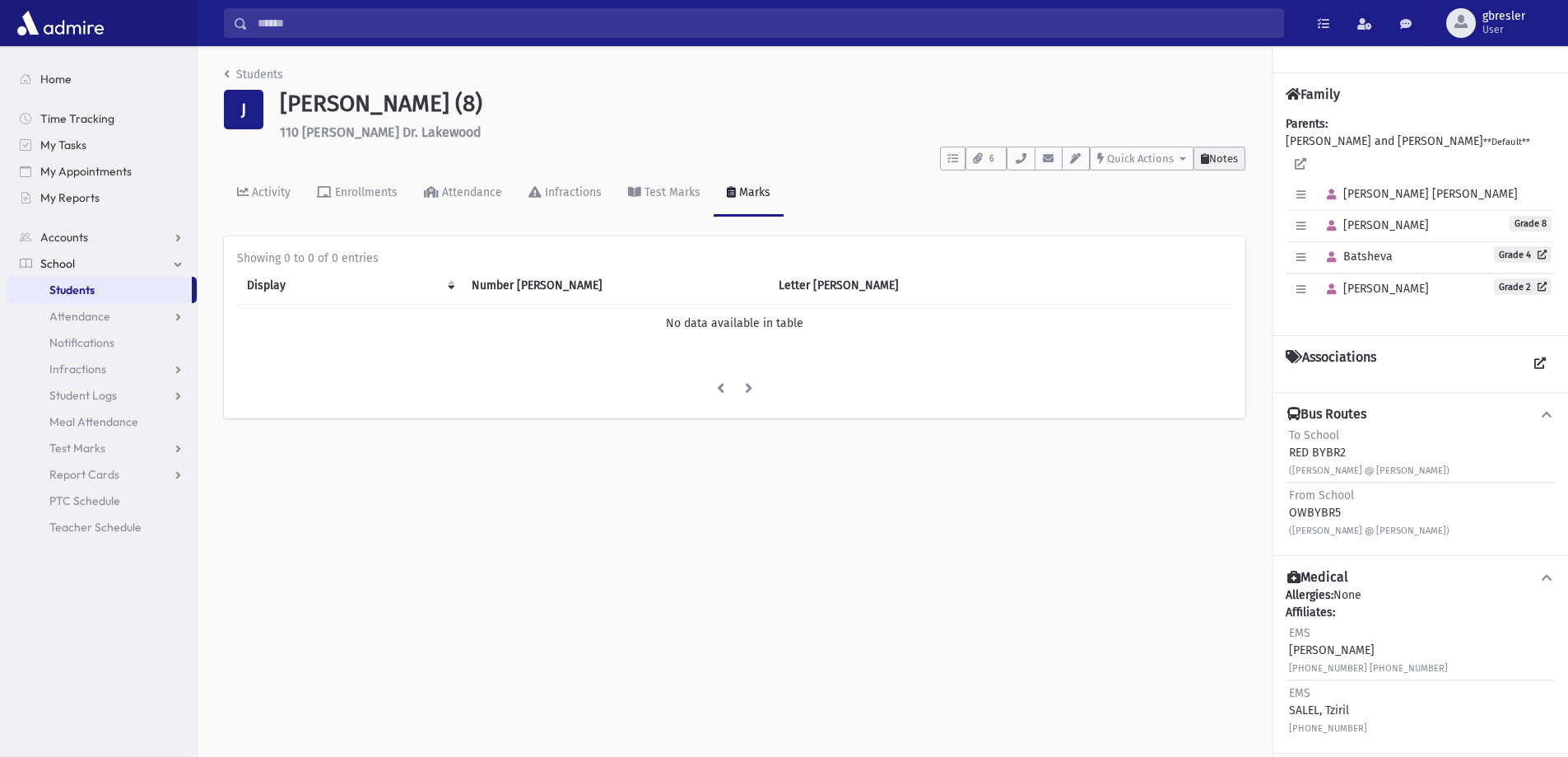
click at [1216, 151] on button "Notes" at bounding box center [1219, 158] width 52 height 23
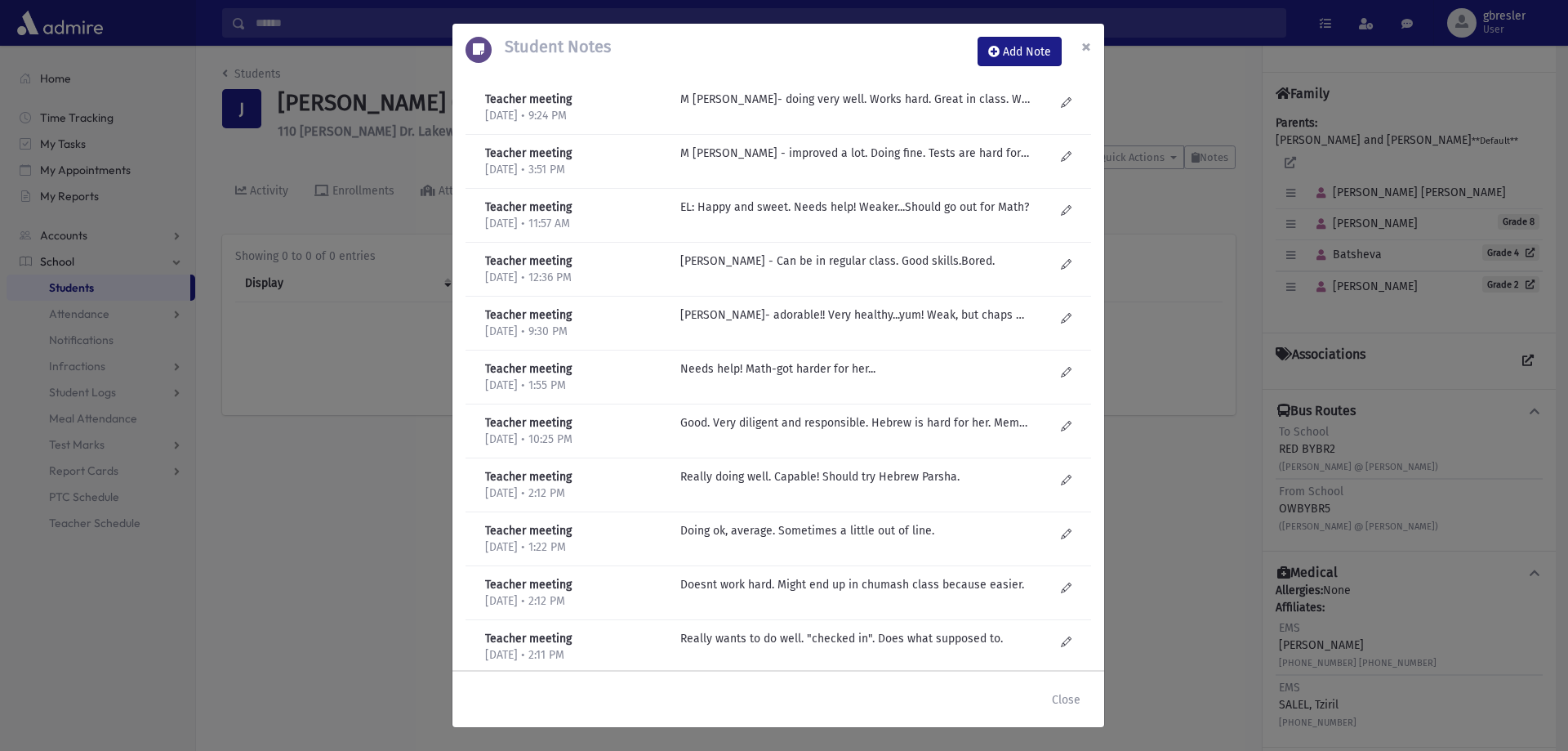
click at [1084, 44] on span "×" at bounding box center [1086, 47] width 10 height 23
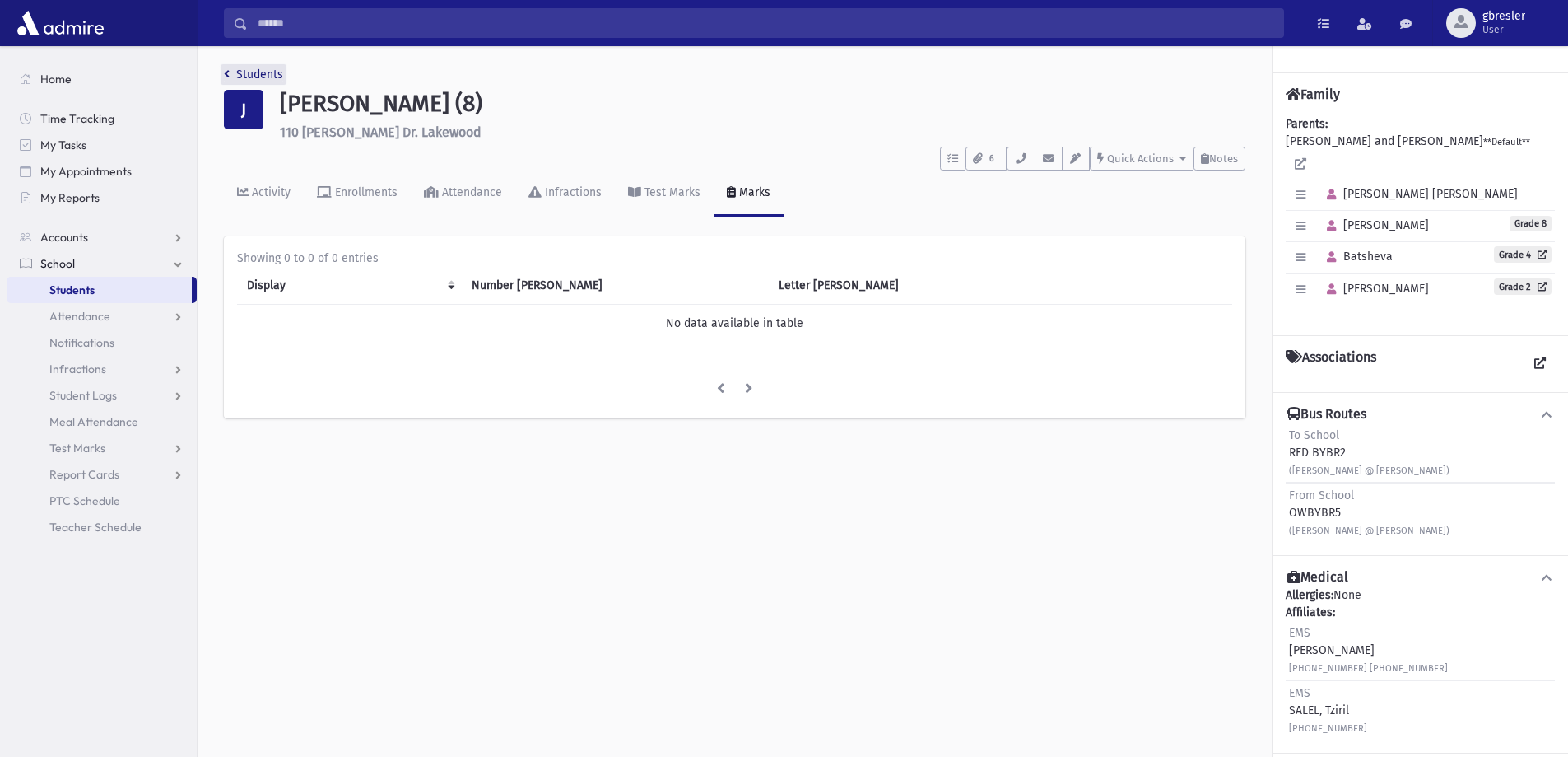
click at [251, 70] on link "Students" at bounding box center [253, 74] width 60 height 14
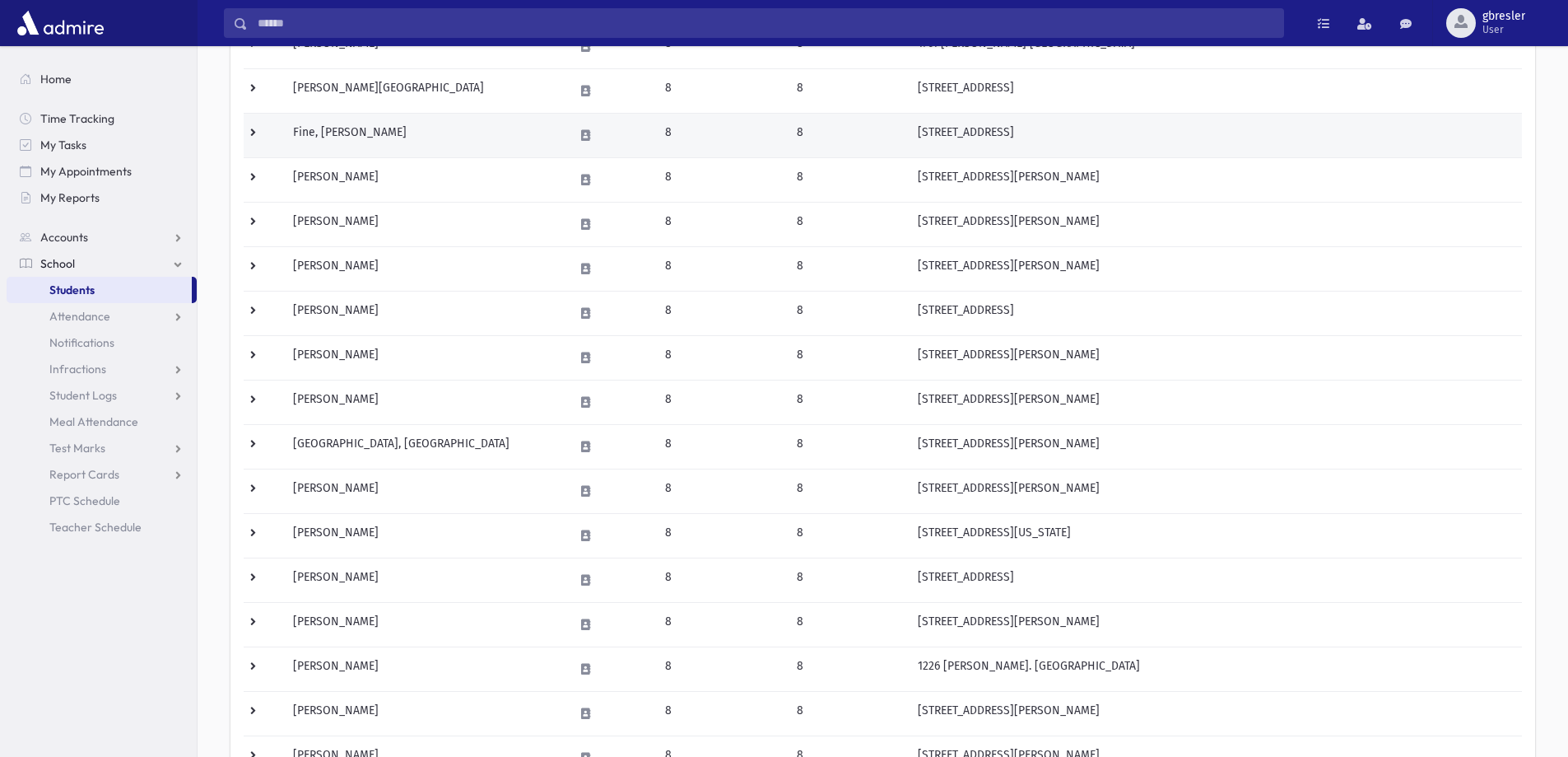
scroll to position [412, 0]
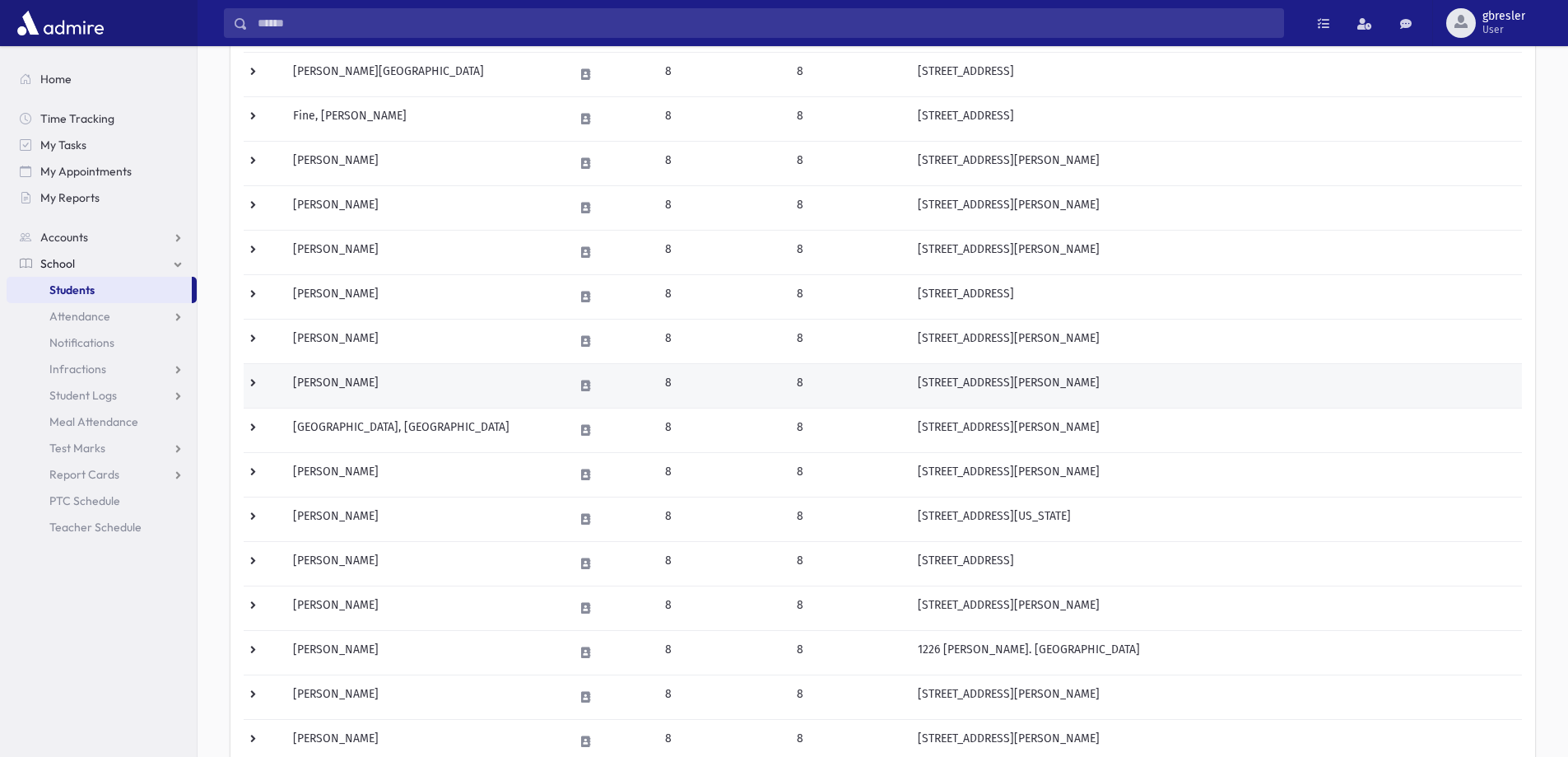
click at [319, 389] on td "Klein, Rosie" at bounding box center [423, 384] width 280 height 44
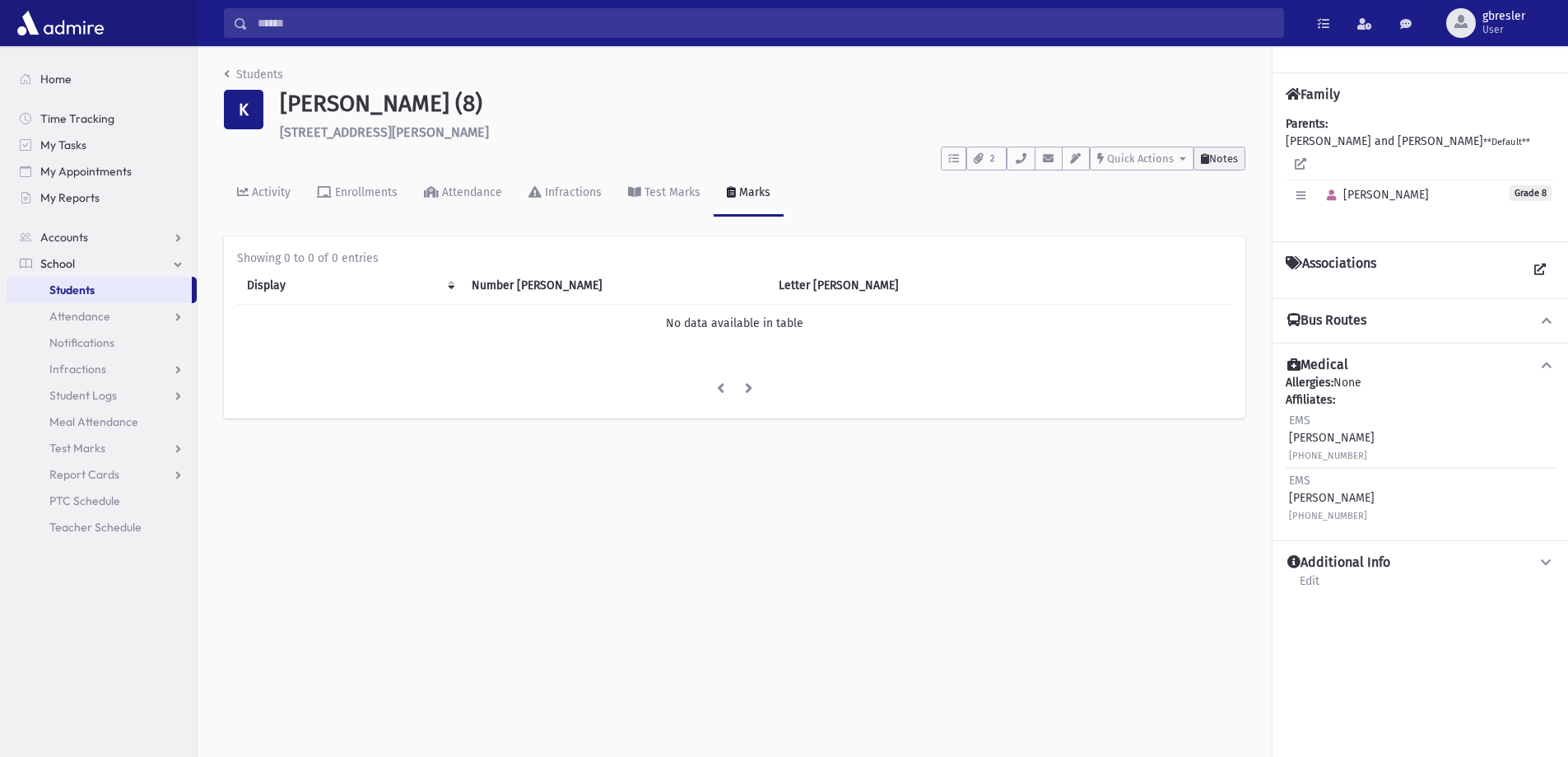
click at [1203, 155] on icon at bounding box center [1205, 158] width 8 height 11
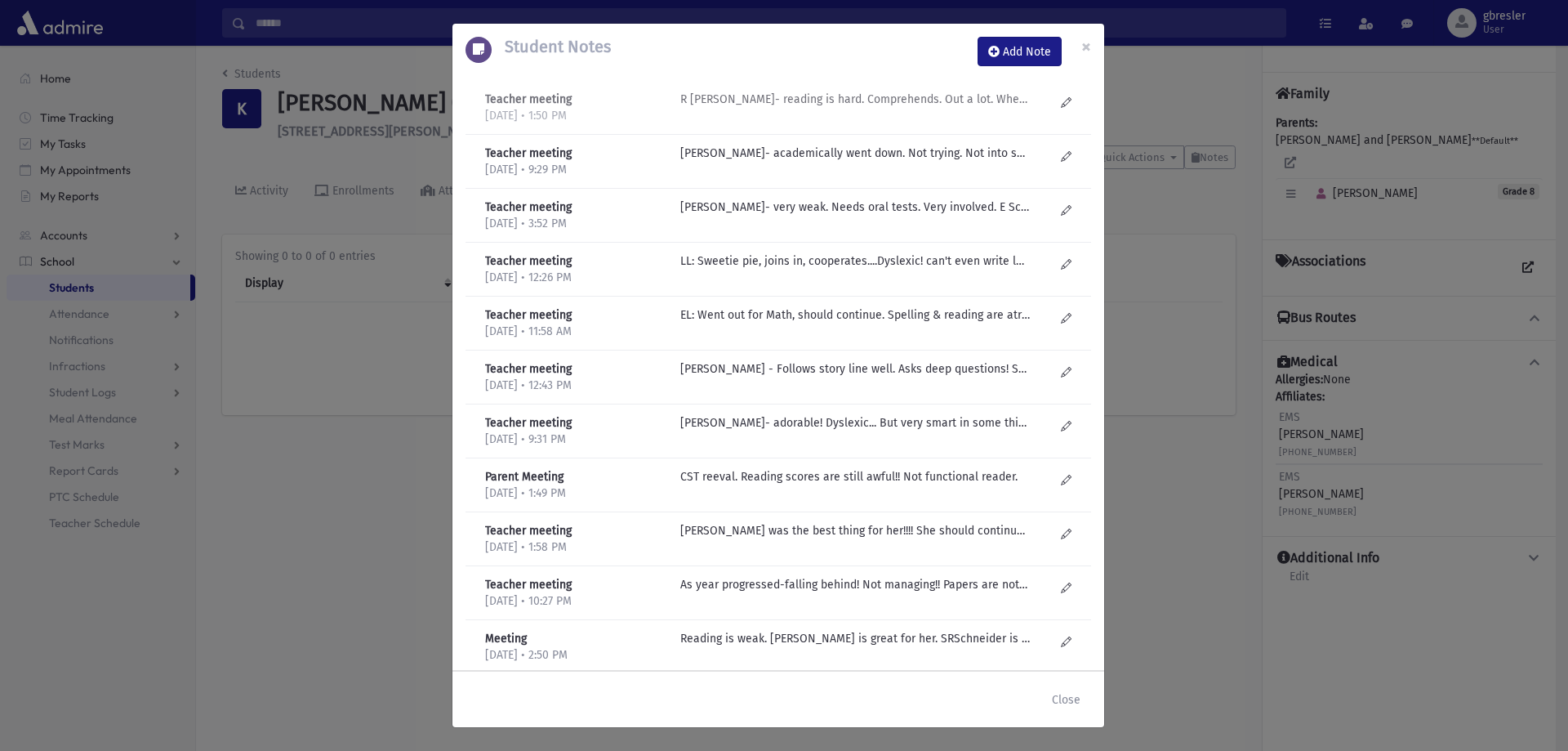
click at [908, 98] on p "R Knopf- reading is hard. Comprehends. Out a lot. When there- follows class. Do…" at bounding box center [855, 99] width 349 height 17
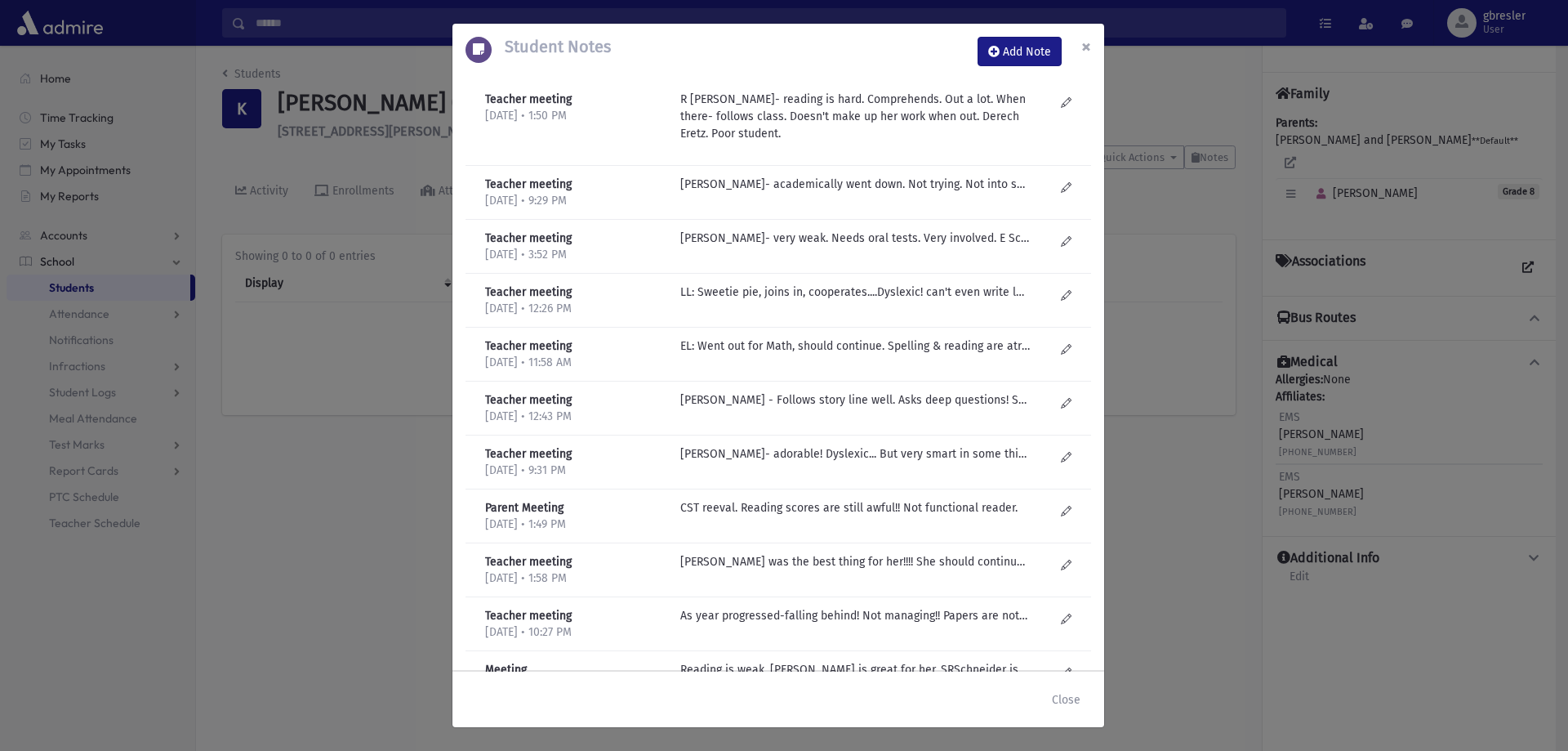
click at [1075, 46] on button "×" at bounding box center [1086, 46] width 36 height 46
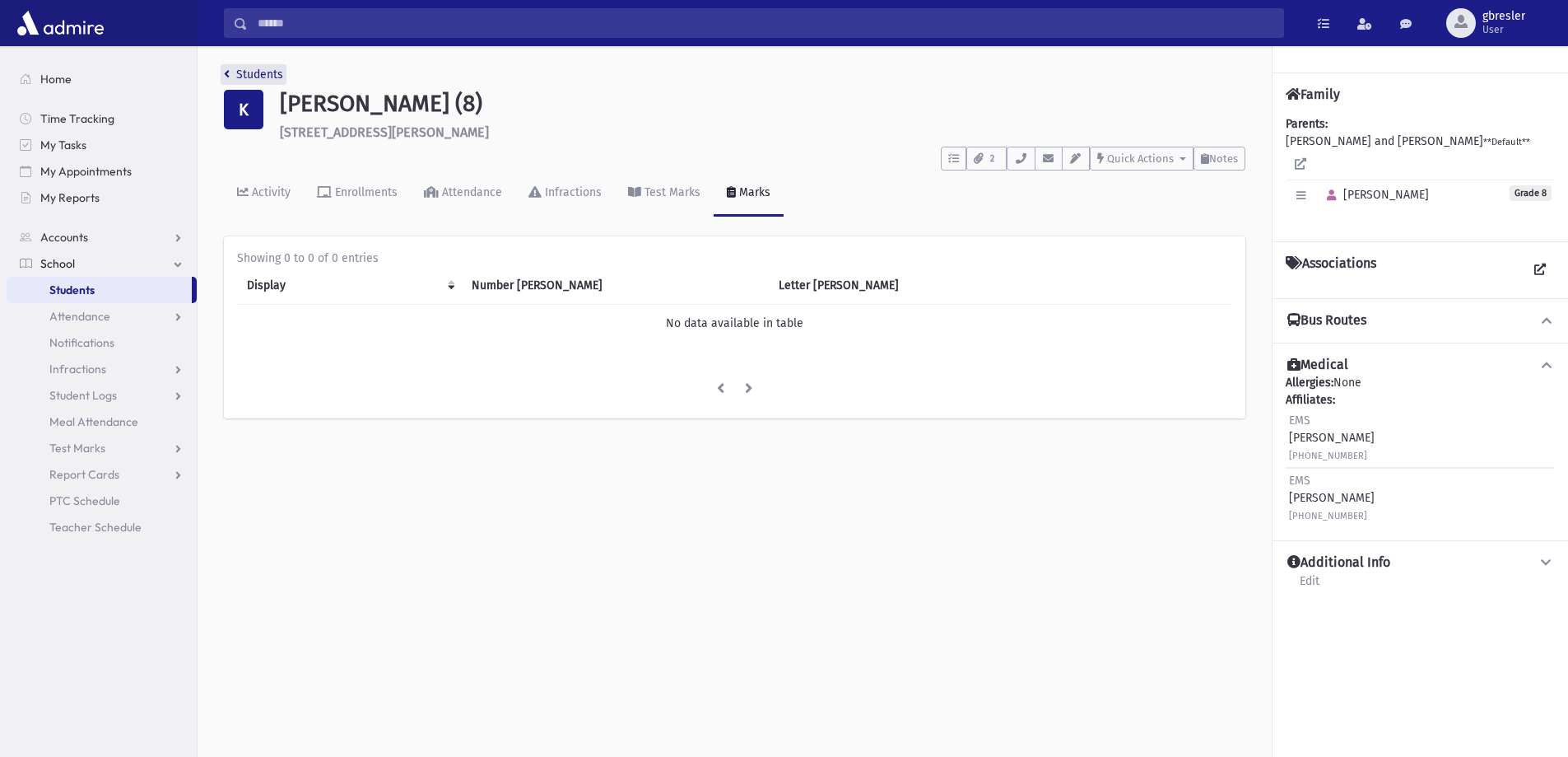
click at [268, 70] on link "Students" at bounding box center [253, 74] width 60 height 14
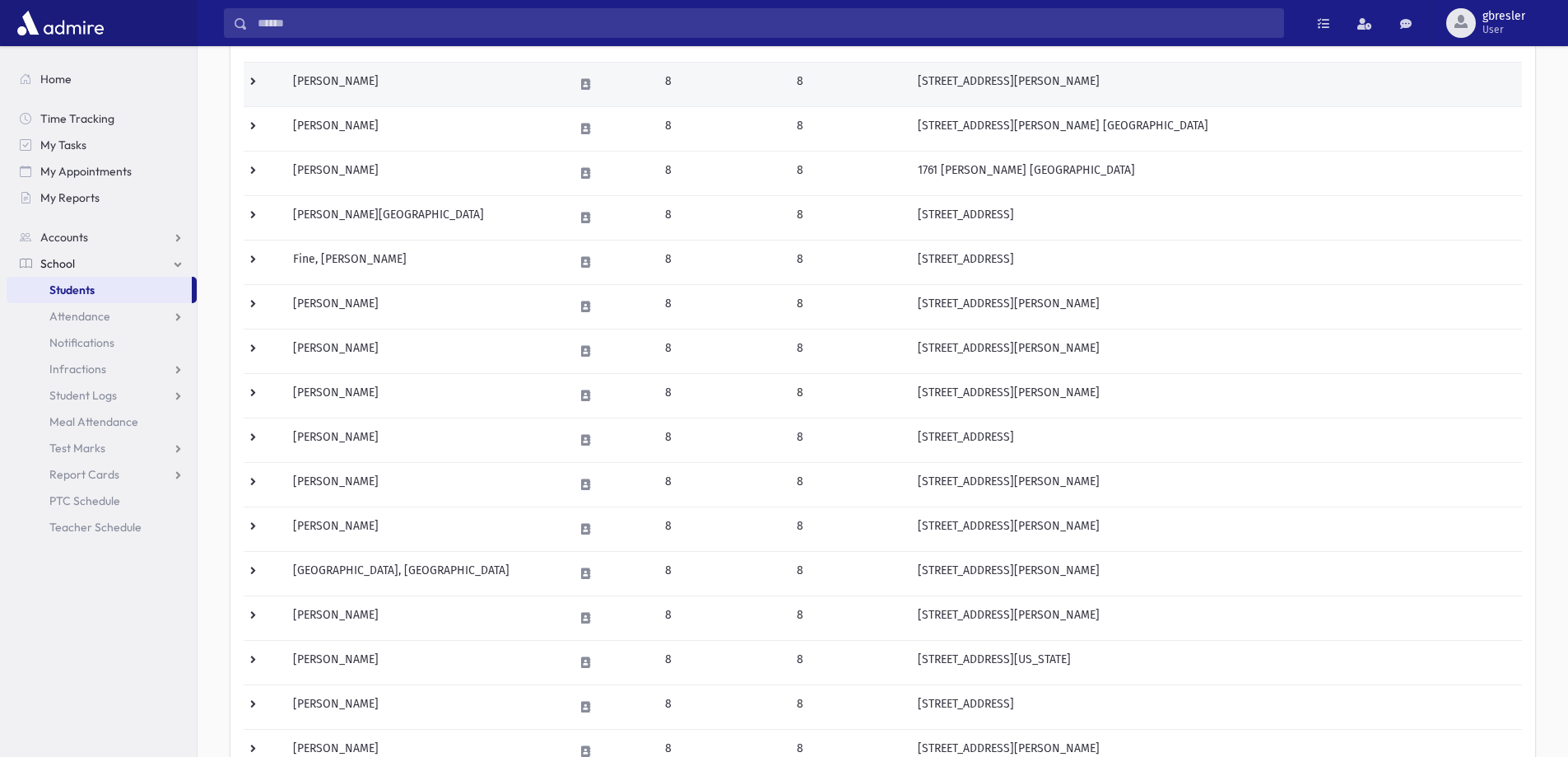
scroll to position [330, 0]
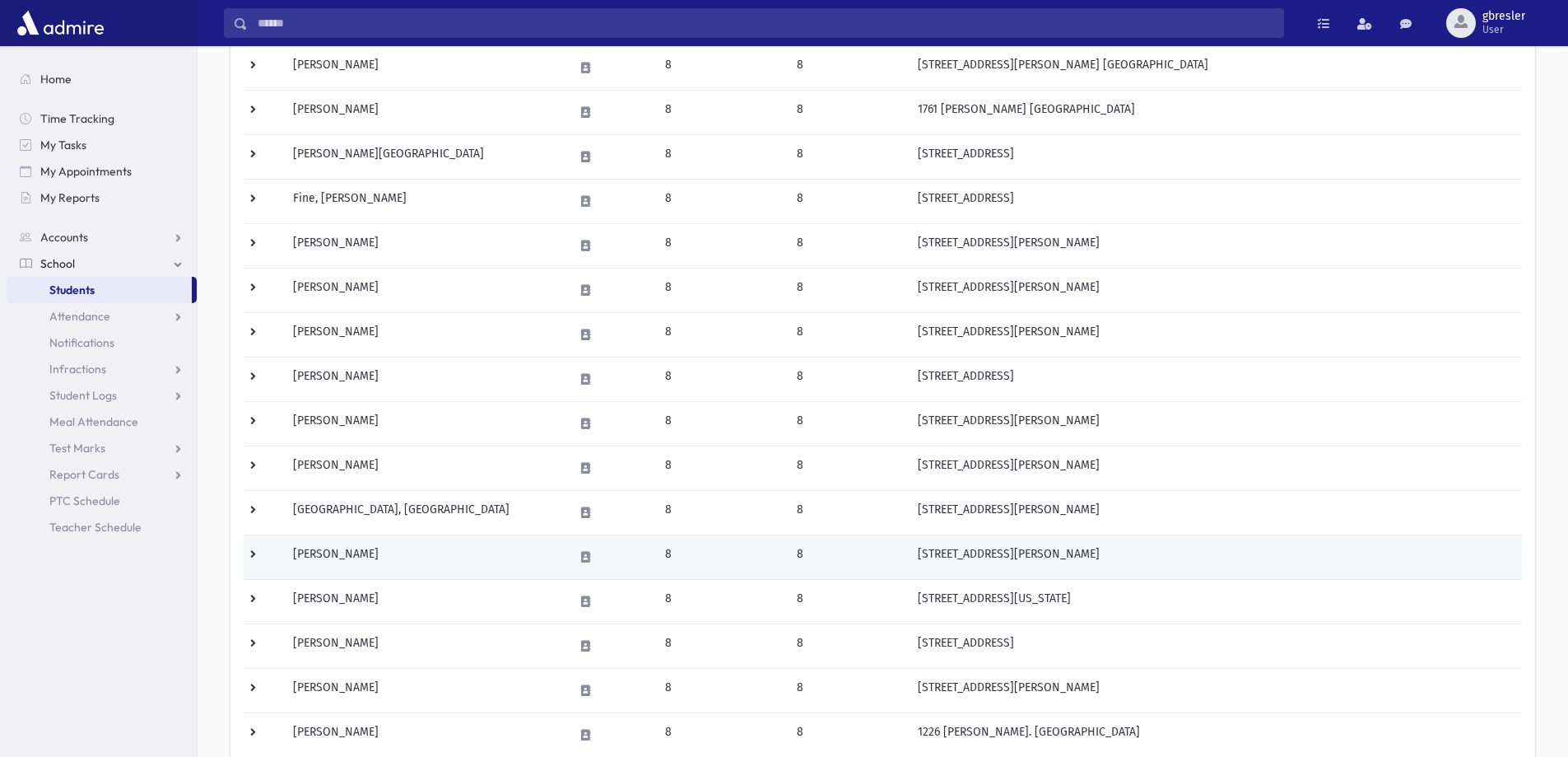
click at [359, 556] on td "[PERSON_NAME]" at bounding box center [423, 557] width 280 height 44
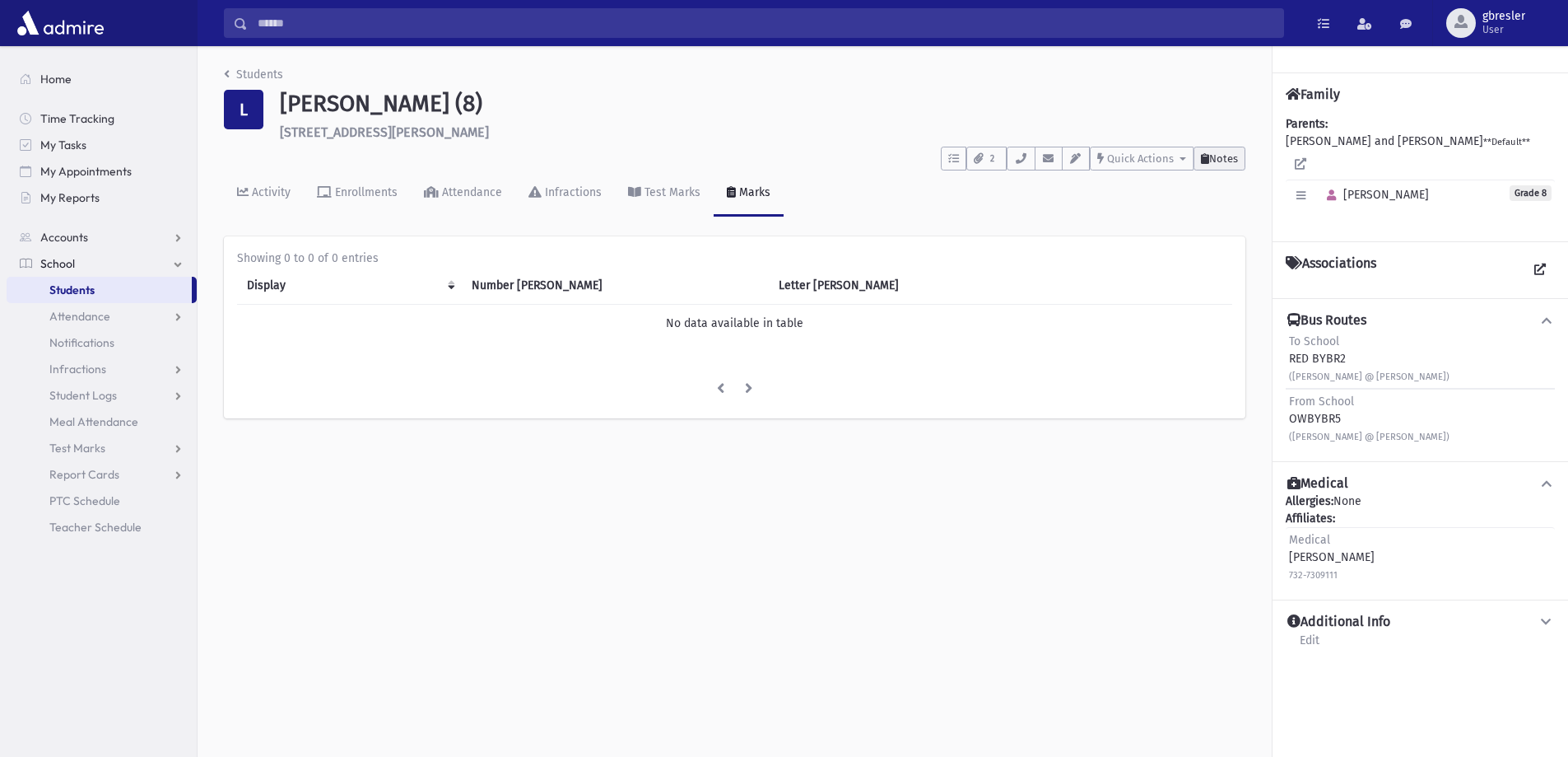
click at [1223, 156] on span "Notes" at bounding box center [1223, 158] width 28 height 13
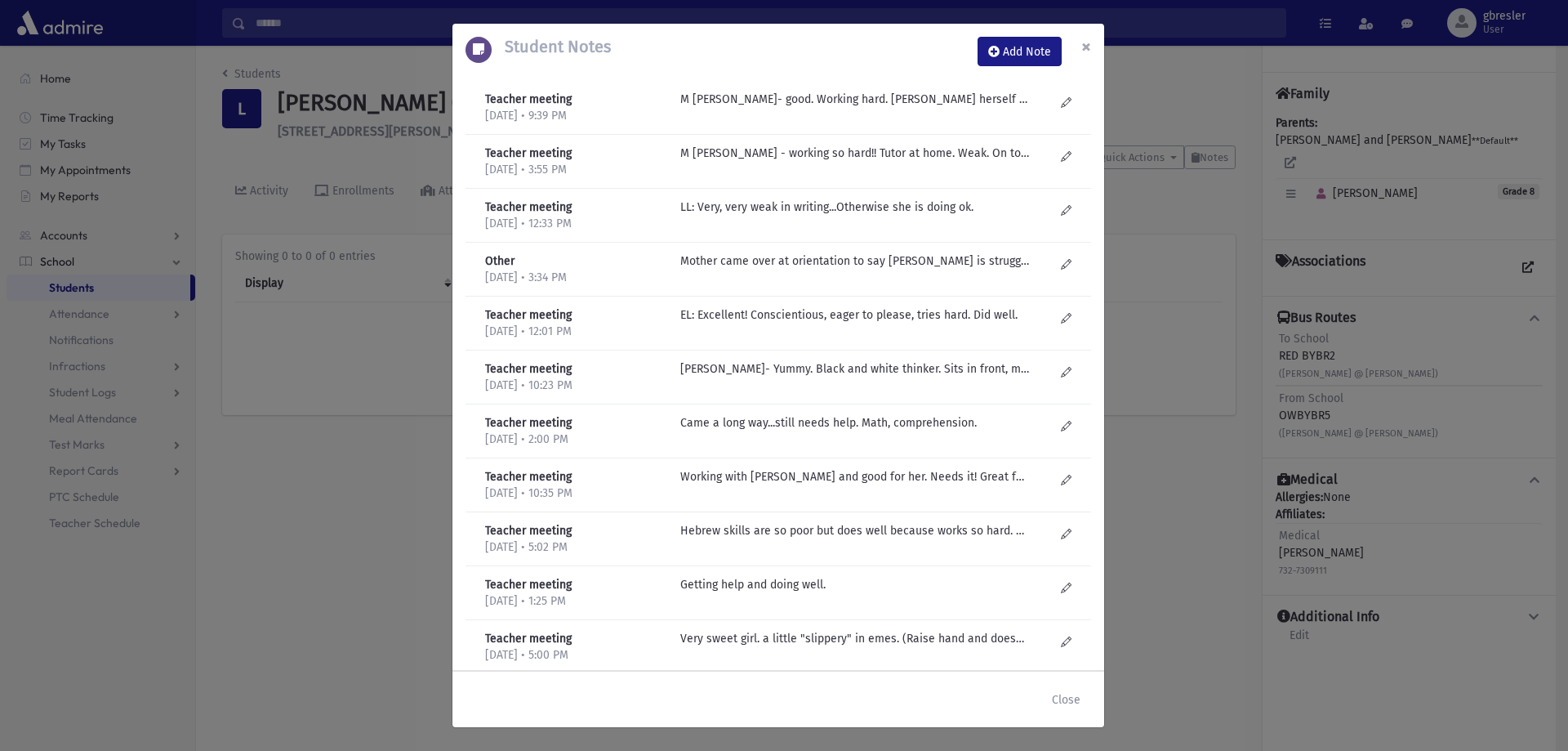
click at [1086, 43] on span "×" at bounding box center [1086, 47] width 10 height 23
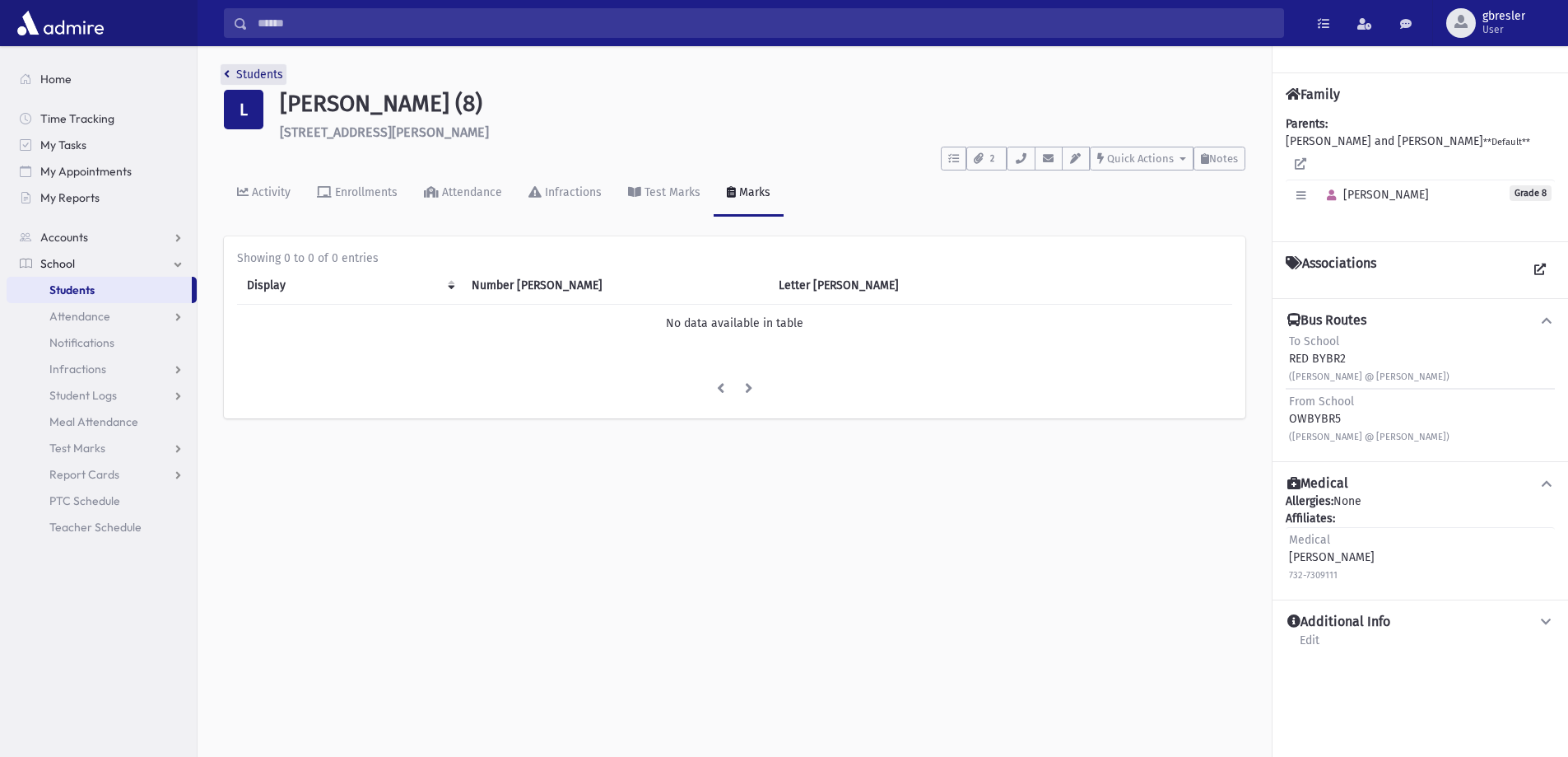
click at [276, 75] on link "Students" at bounding box center [253, 74] width 60 height 14
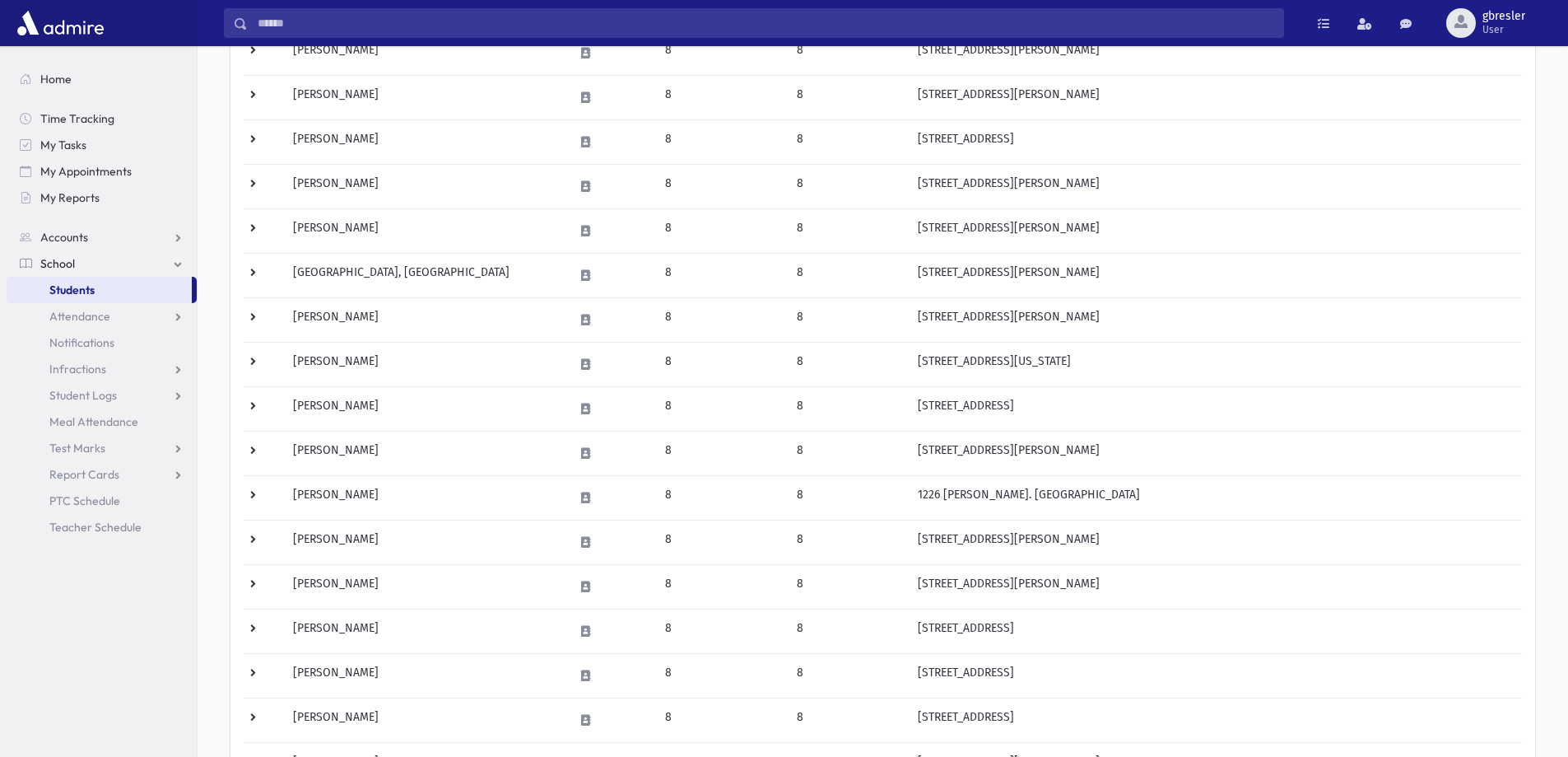
scroll to position [577, 0]
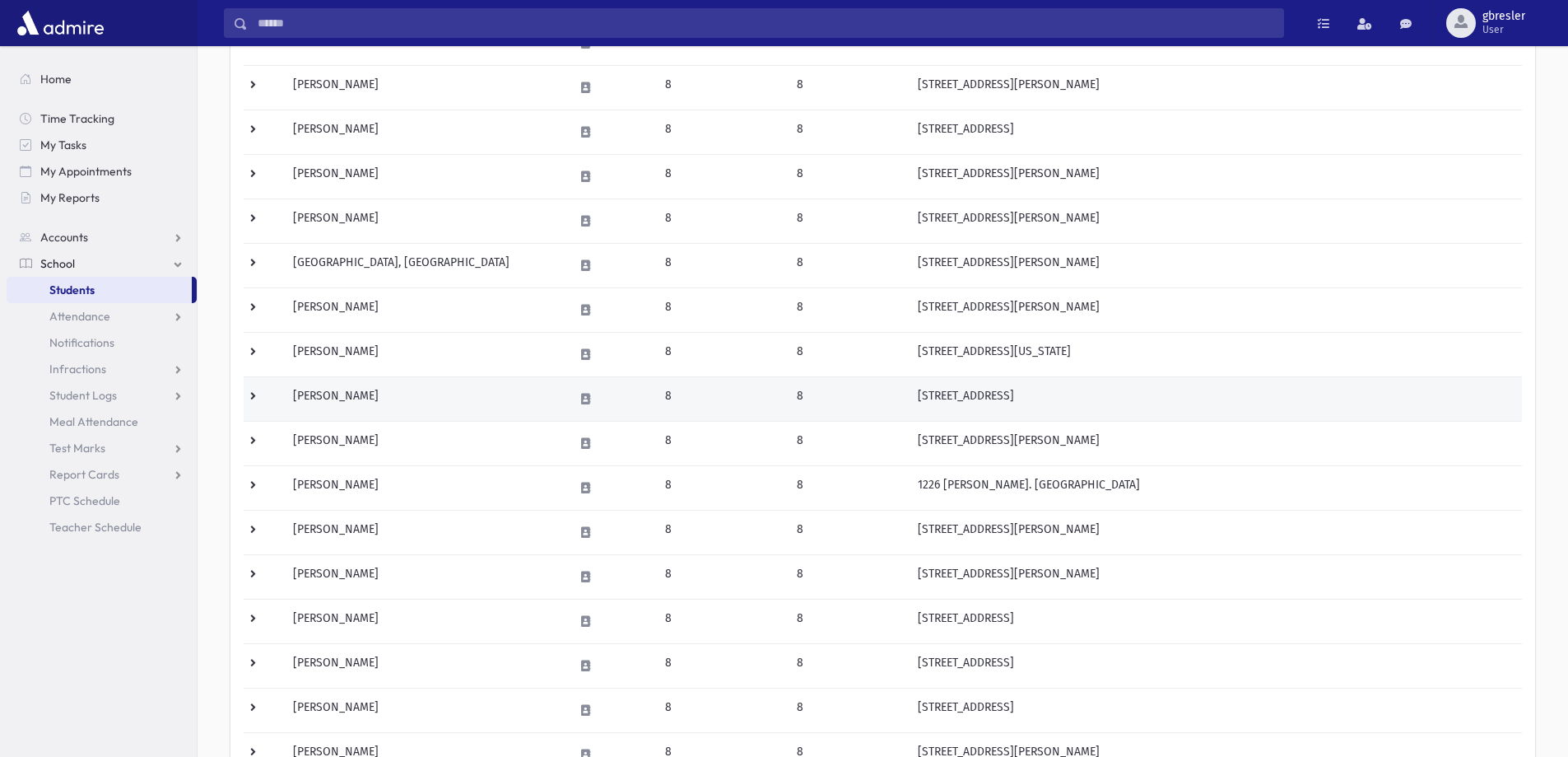
click at [330, 399] on td "Mendelsohn, Rachel" at bounding box center [423, 398] width 280 height 44
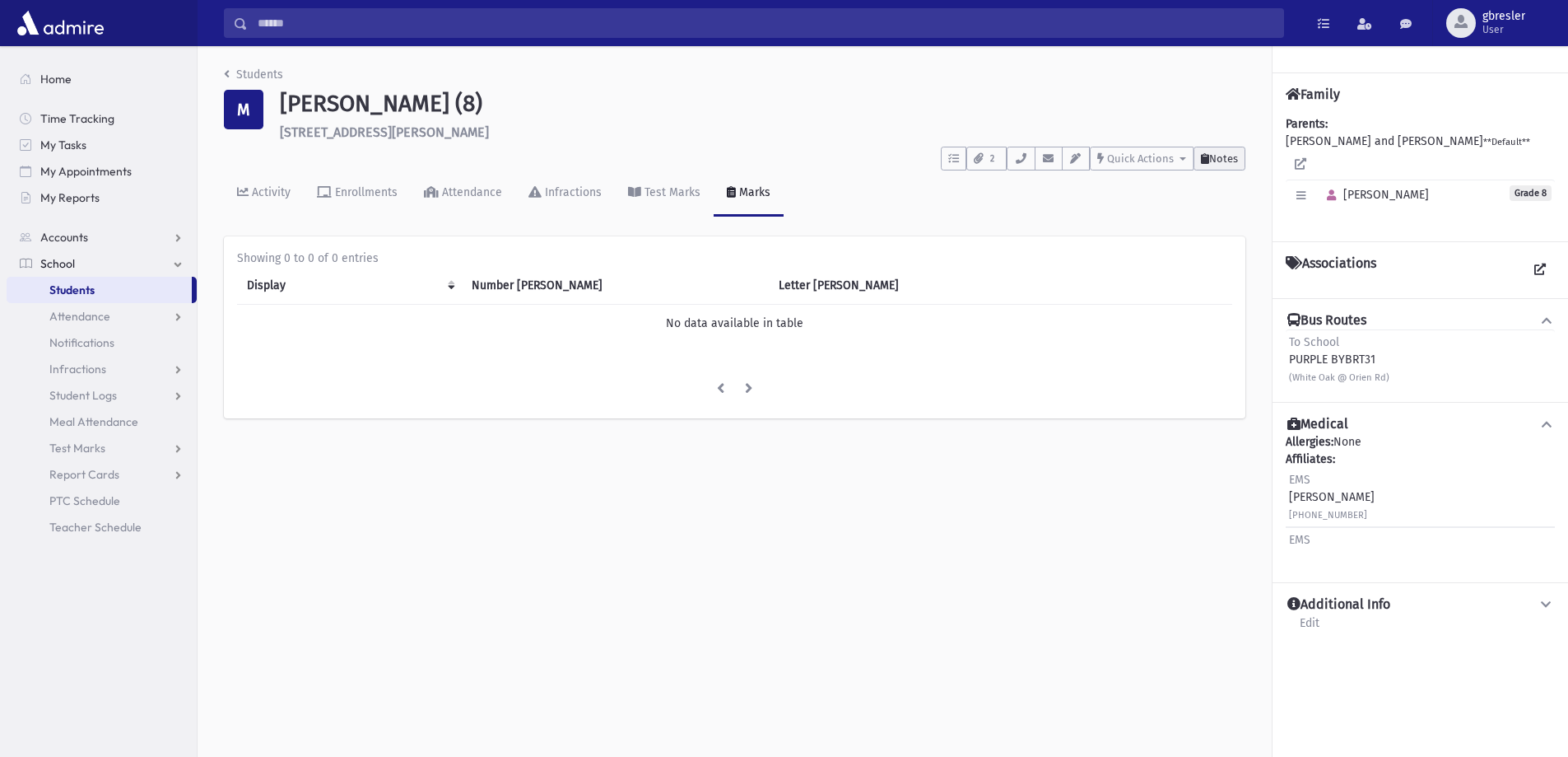
click at [1235, 163] on span "Notes" at bounding box center [1223, 158] width 28 height 13
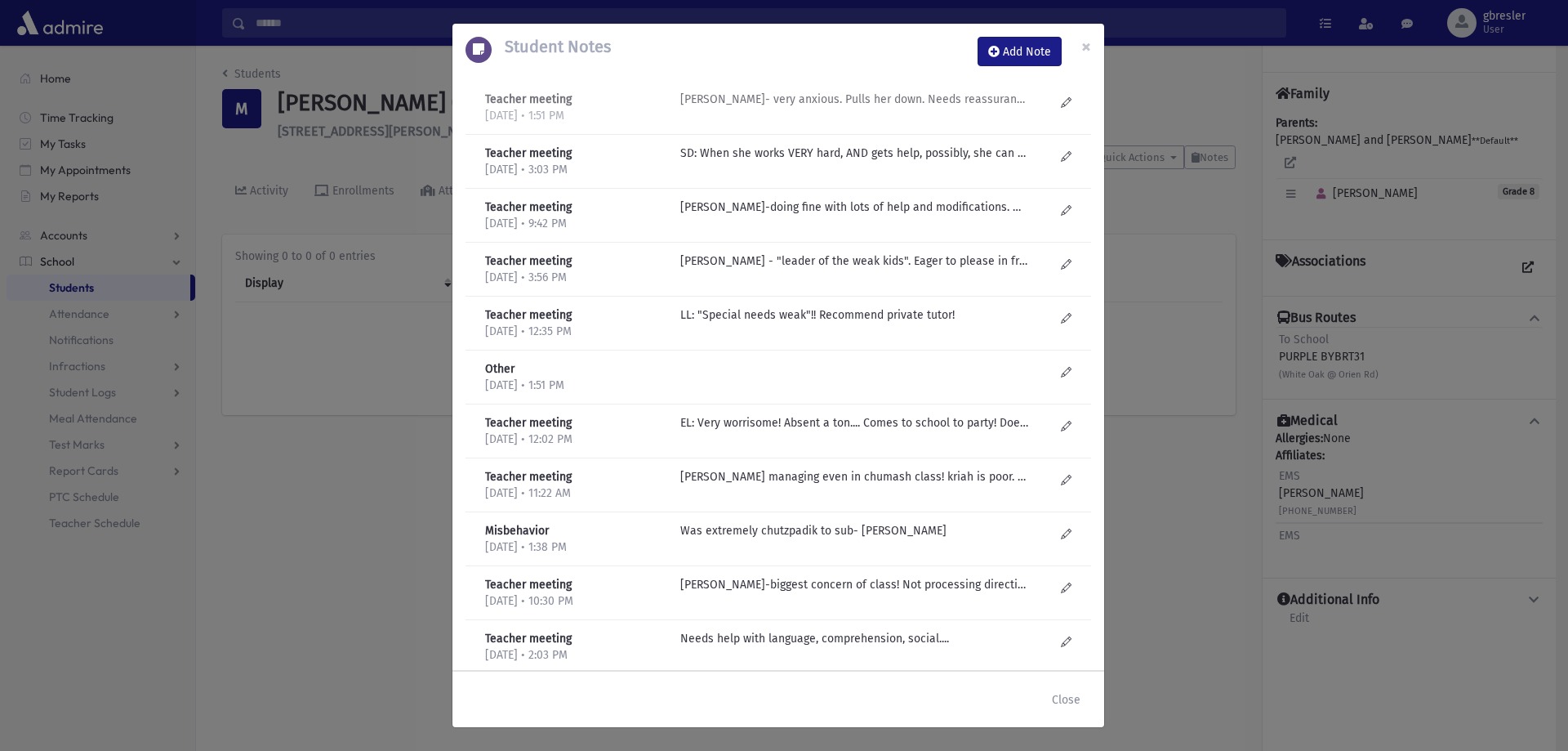
click at [831, 96] on p "R Knopf- very anxious. Pulls her down. Needs reassurance and then can do a lot." at bounding box center [855, 99] width 349 height 17
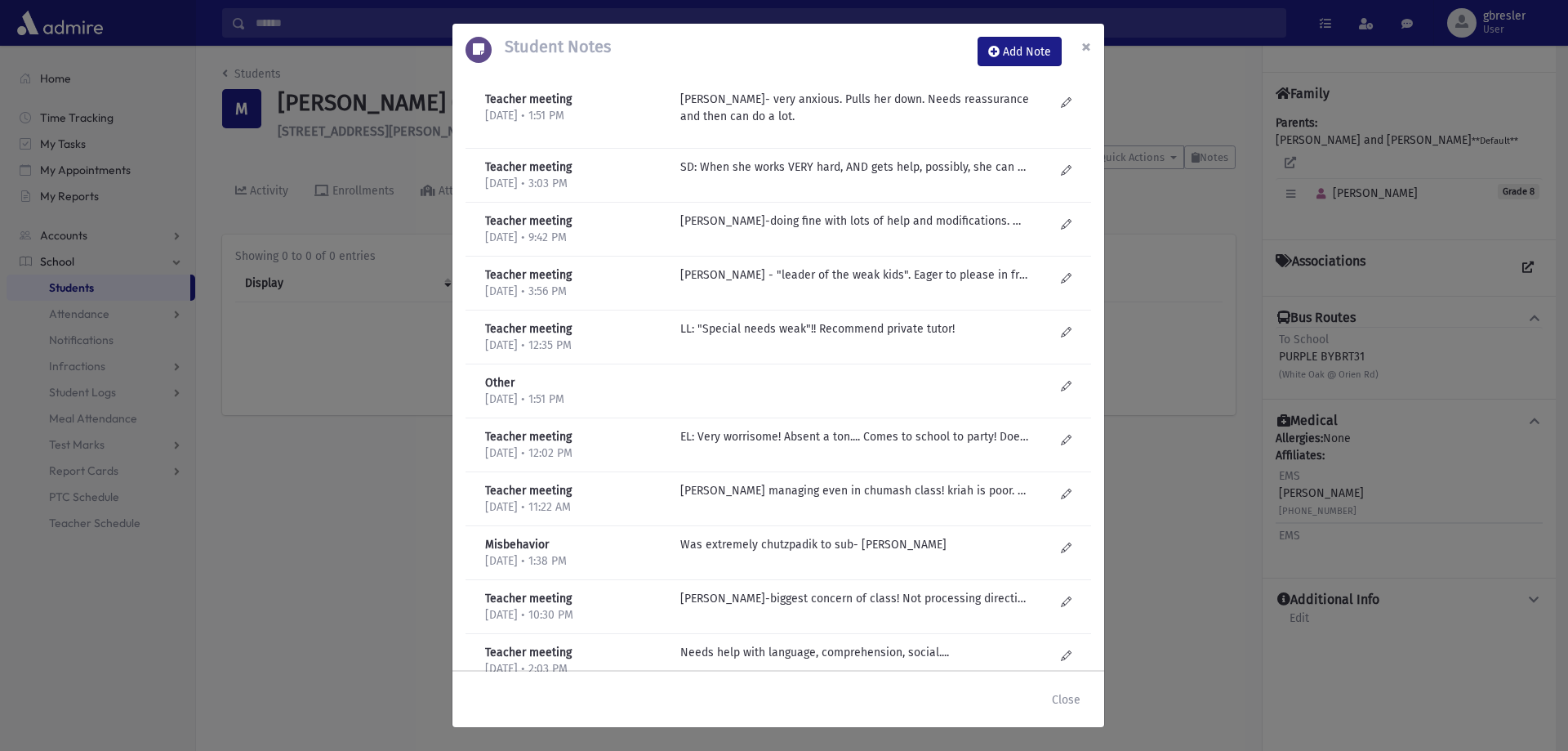
click at [1090, 44] on span "×" at bounding box center [1086, 47] width 10 height 23
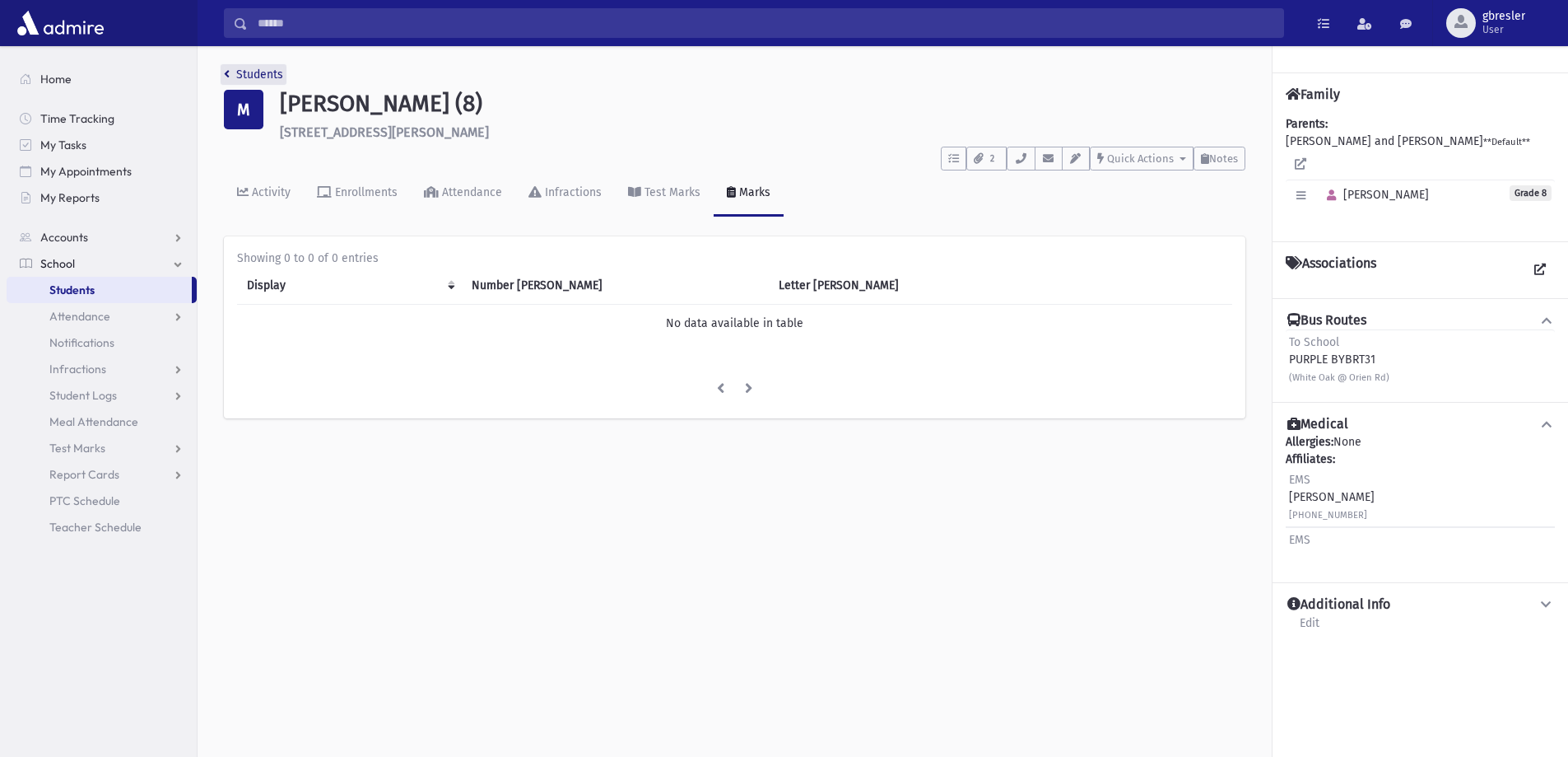
click at [270, 79] on link "Students" at bounding box center [253, 74] width 60 height 14
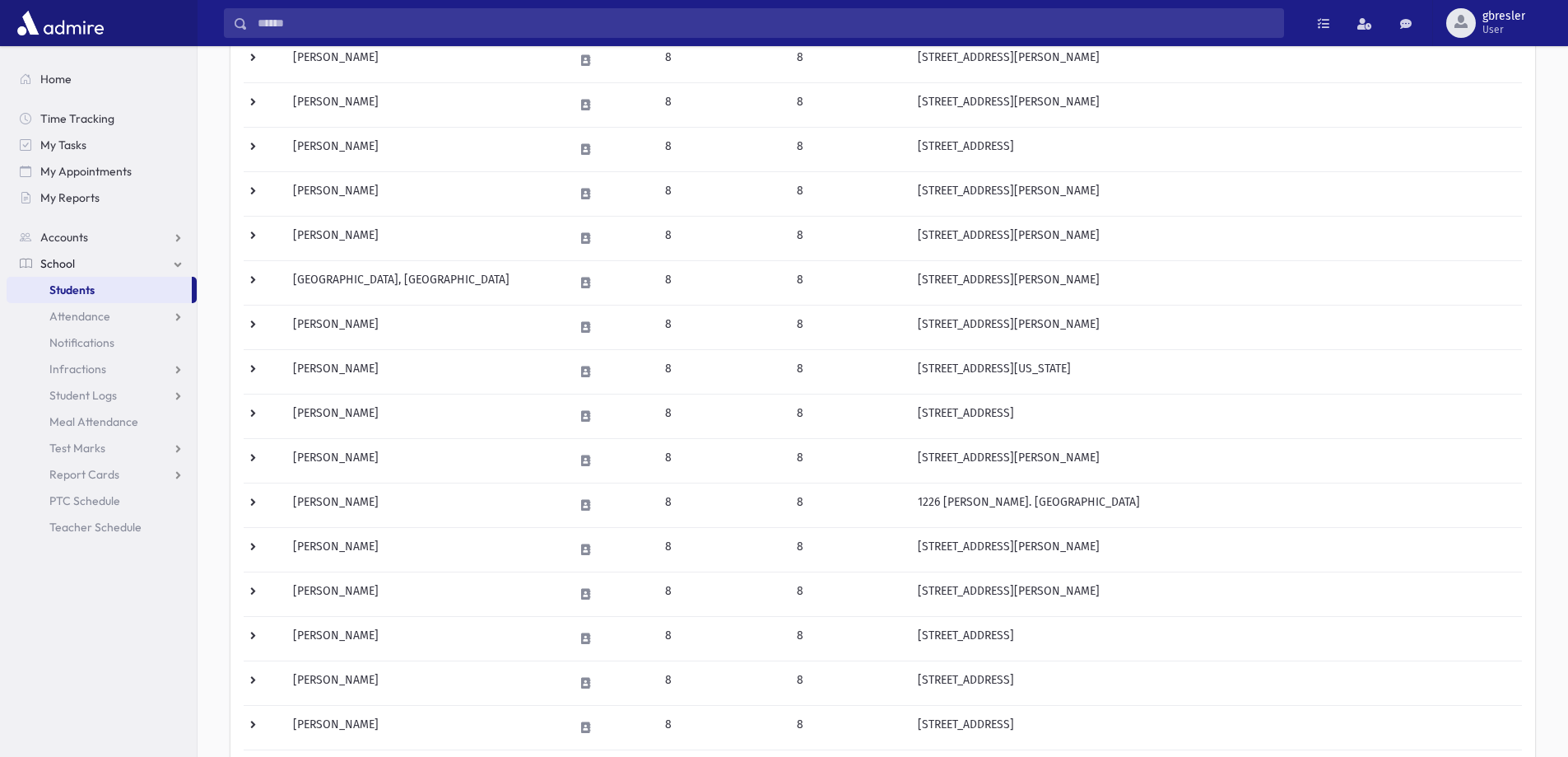
scroll to position [577, 0]
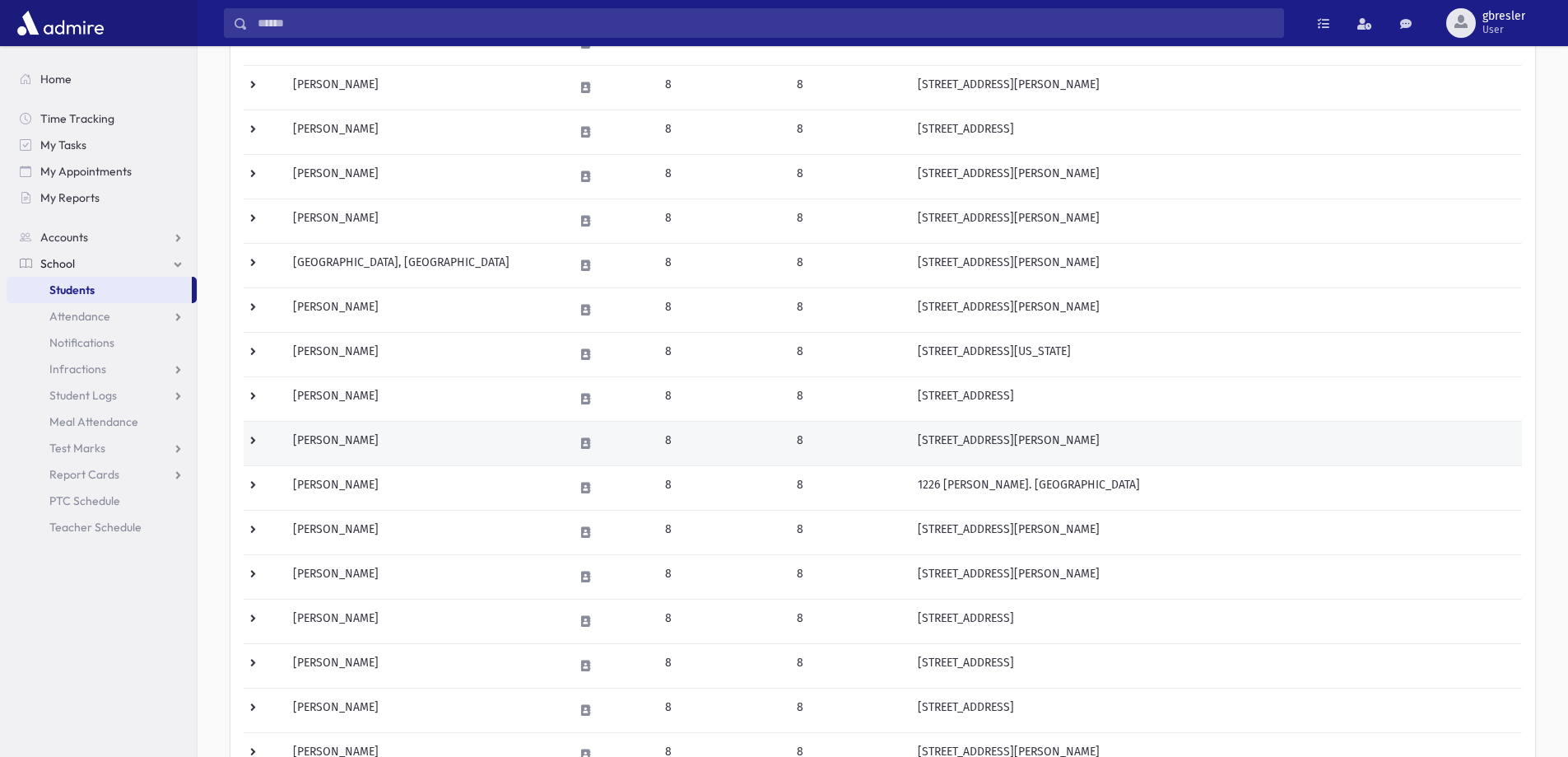
click at [363, 438] on td "[PERSON_NAME]" at bounding box center [423, 442] width 280 height 44
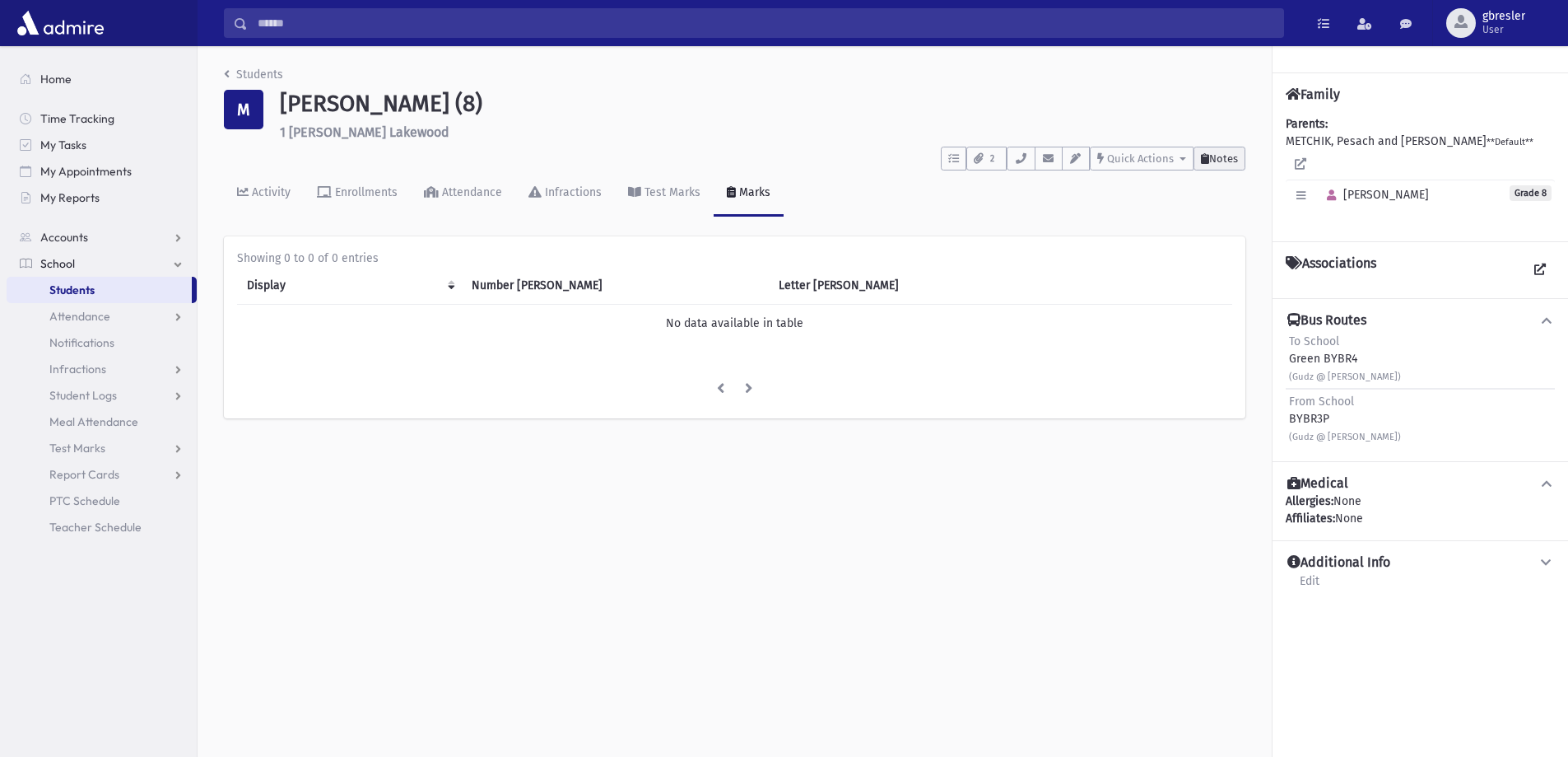
click at [1216, 166] on button "Notes" at bounding box center [1219, 158] width 52 height 23
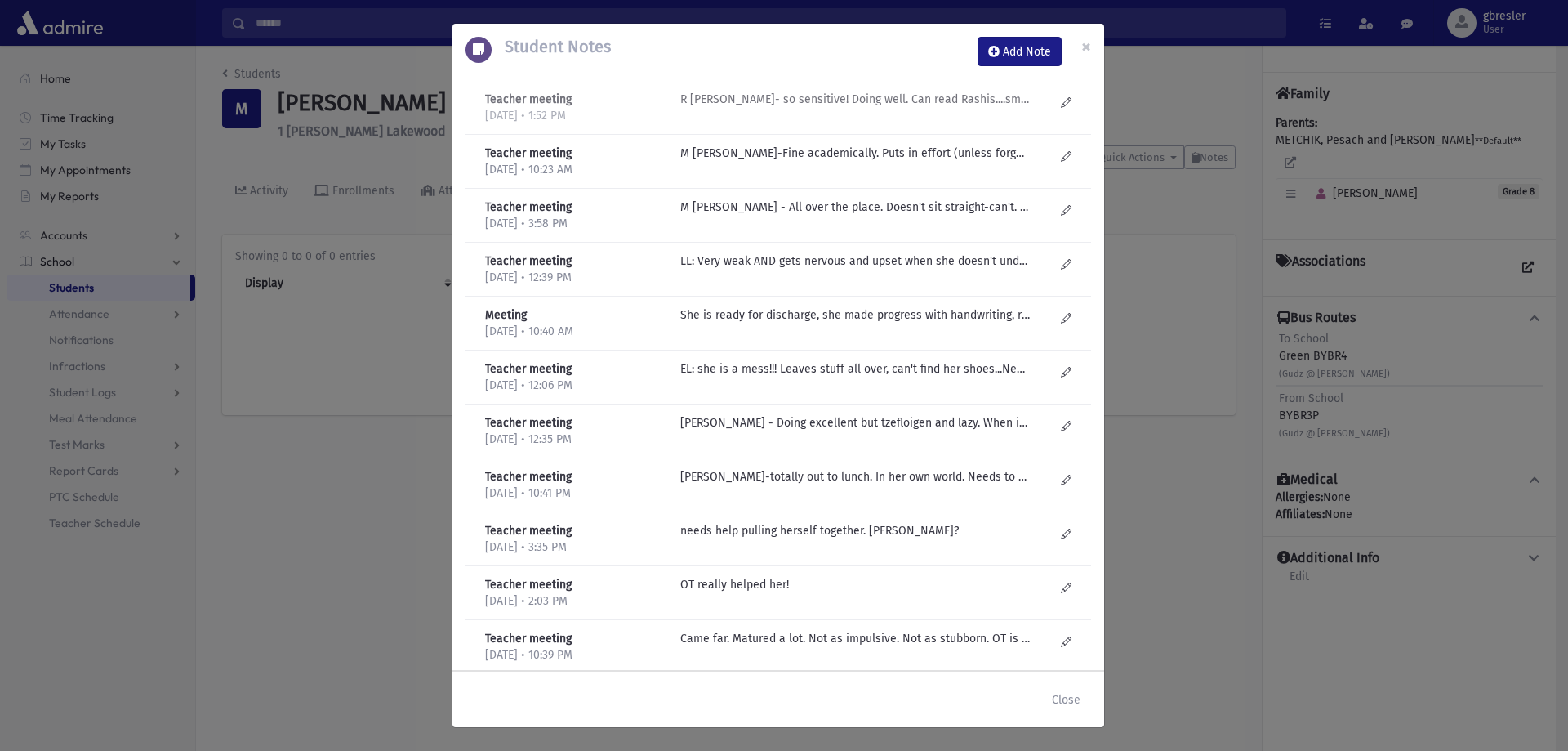
click at [839, 101] on p "R Knopf- so sensitive! Doing well. Can read Rashis....smart. Disorganized." at bounding box center [855, 99] width 349 height 17
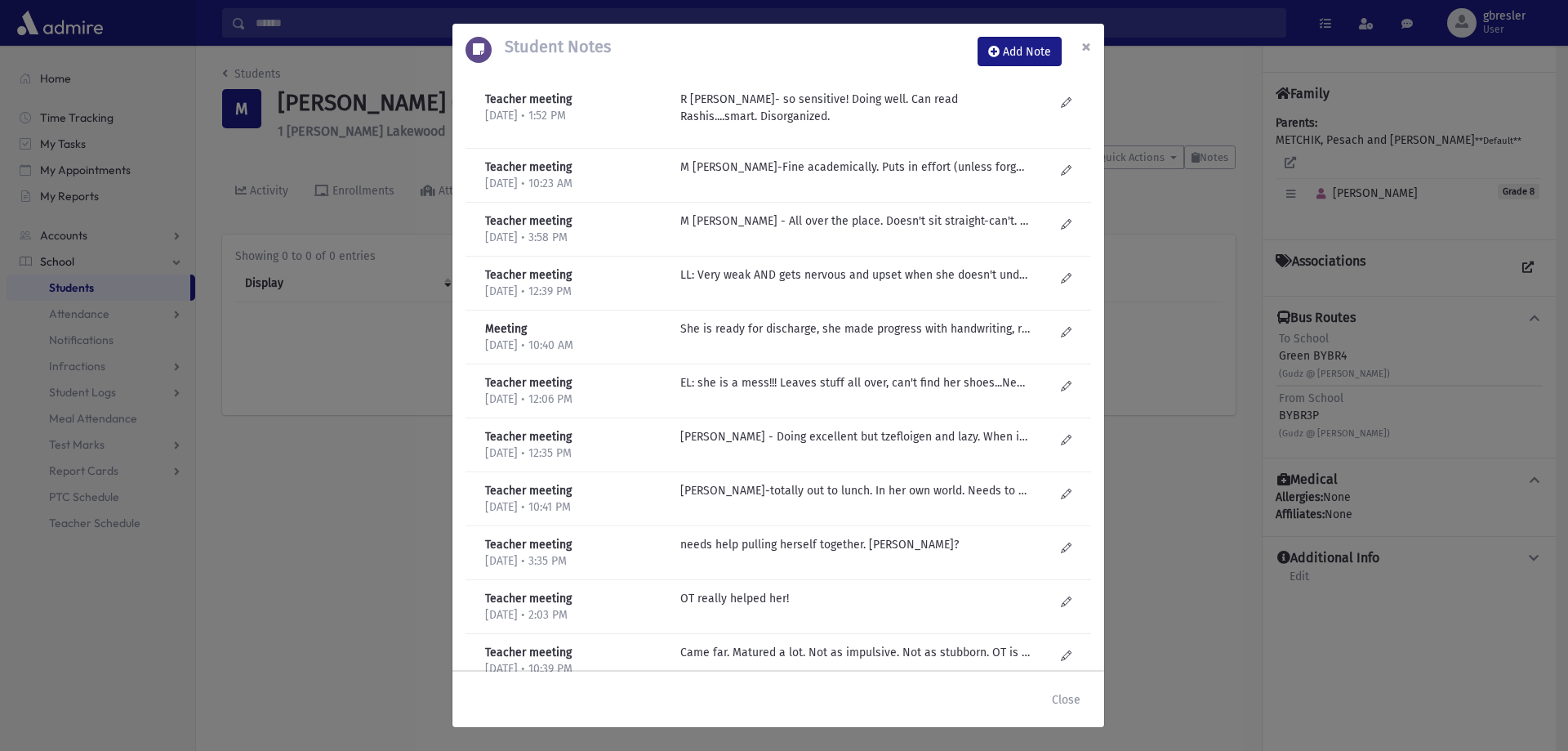
click at [1084, 42] on span "×" at bounding box center [1086, 47] width 10 height 23
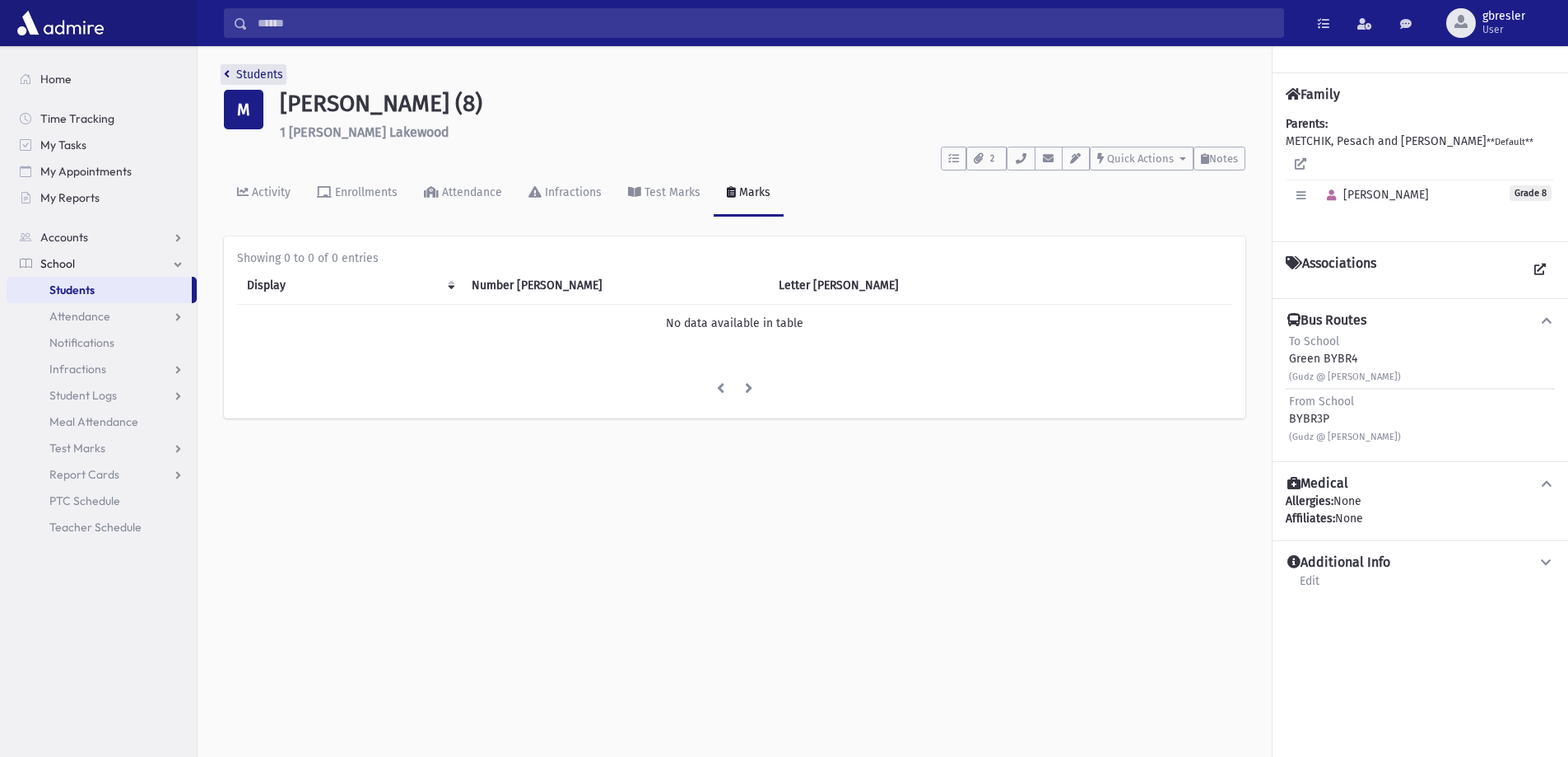
click at [261, 70] on link "Students" at bounding box center [253, 74] width 60 height 14
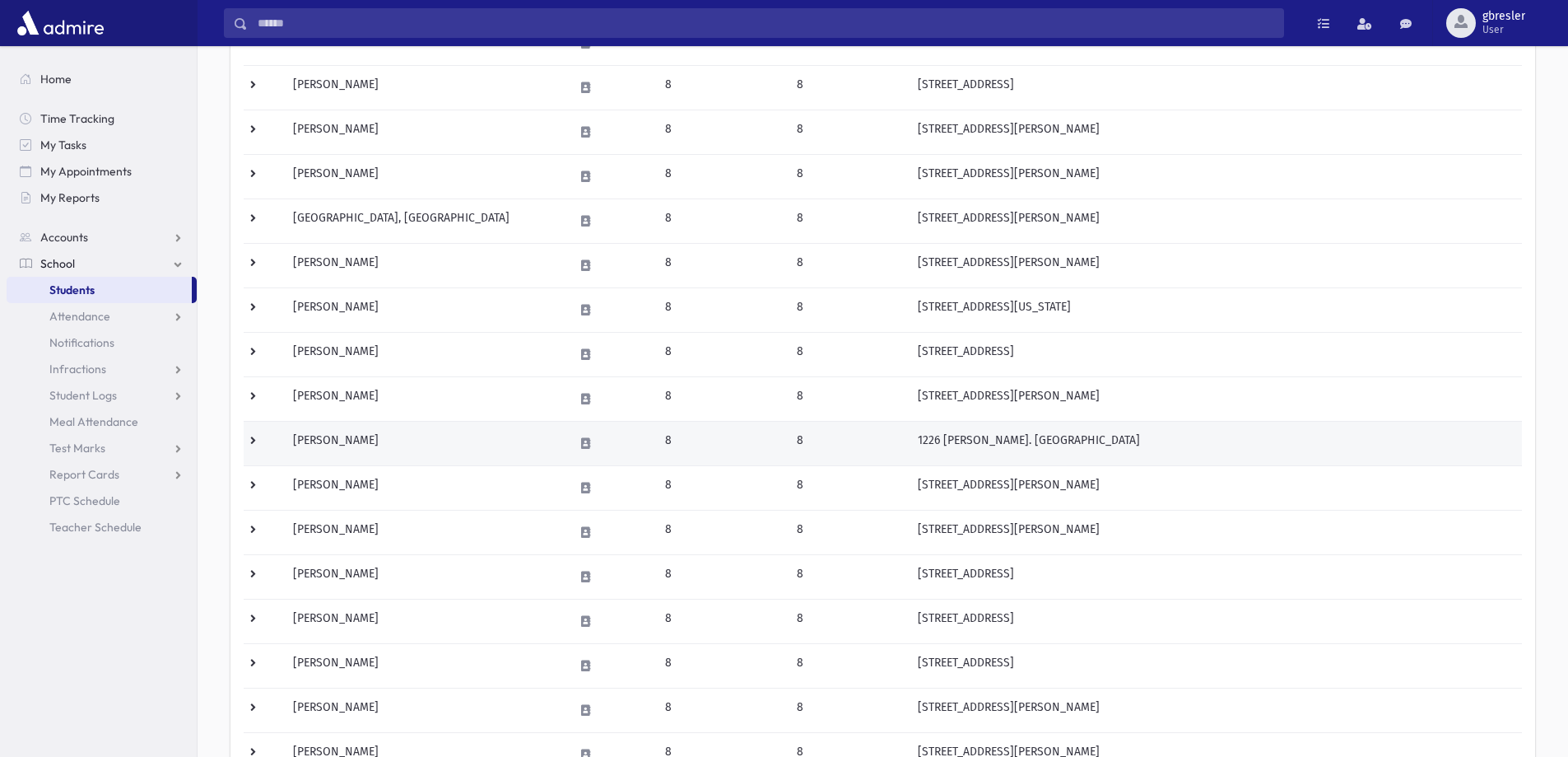
scroll to position [741, 0]
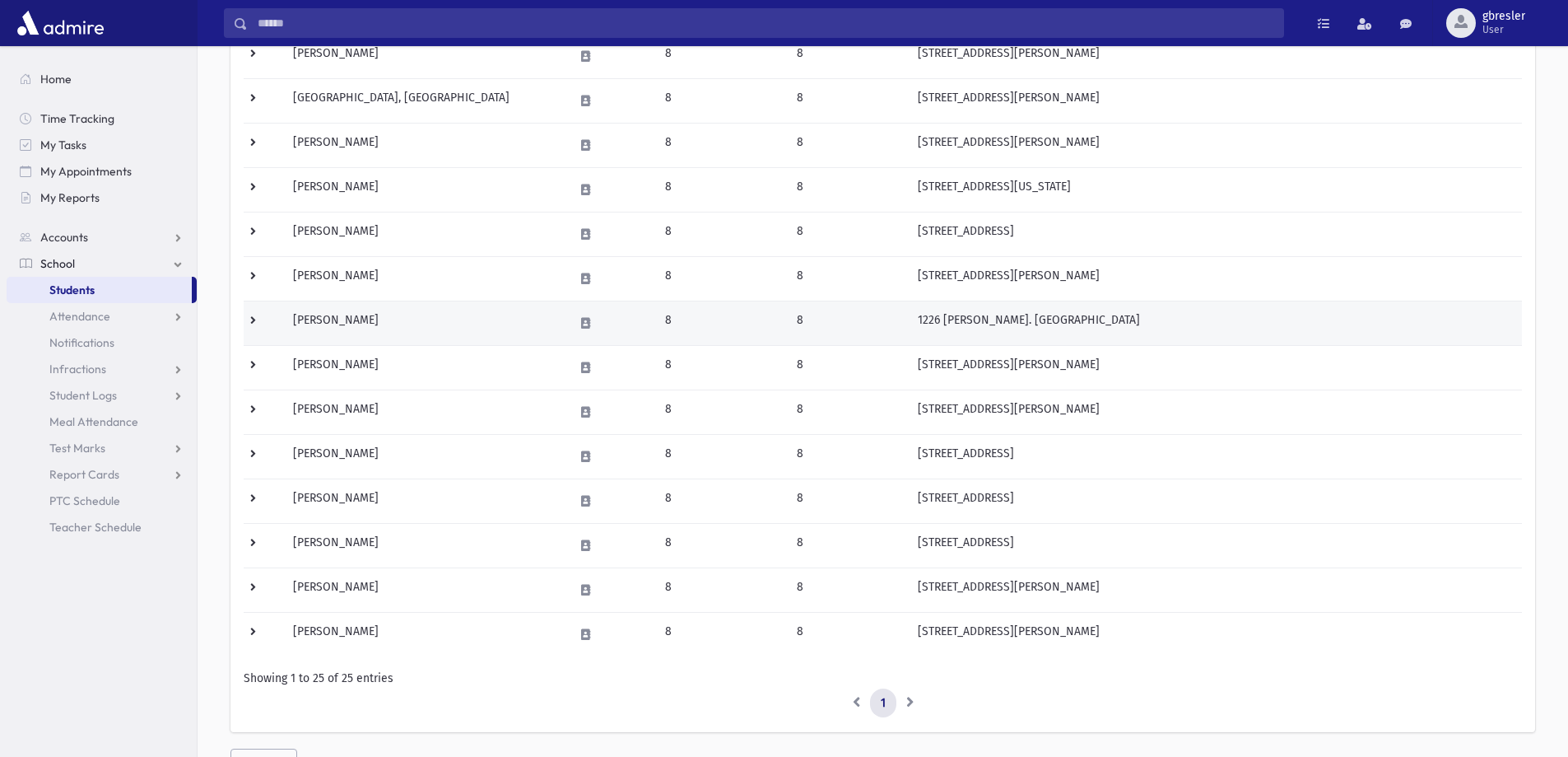
click at [352, 321] on td "Nadoff, Mimi" at bounding box center [423, 322] width 280 height 44
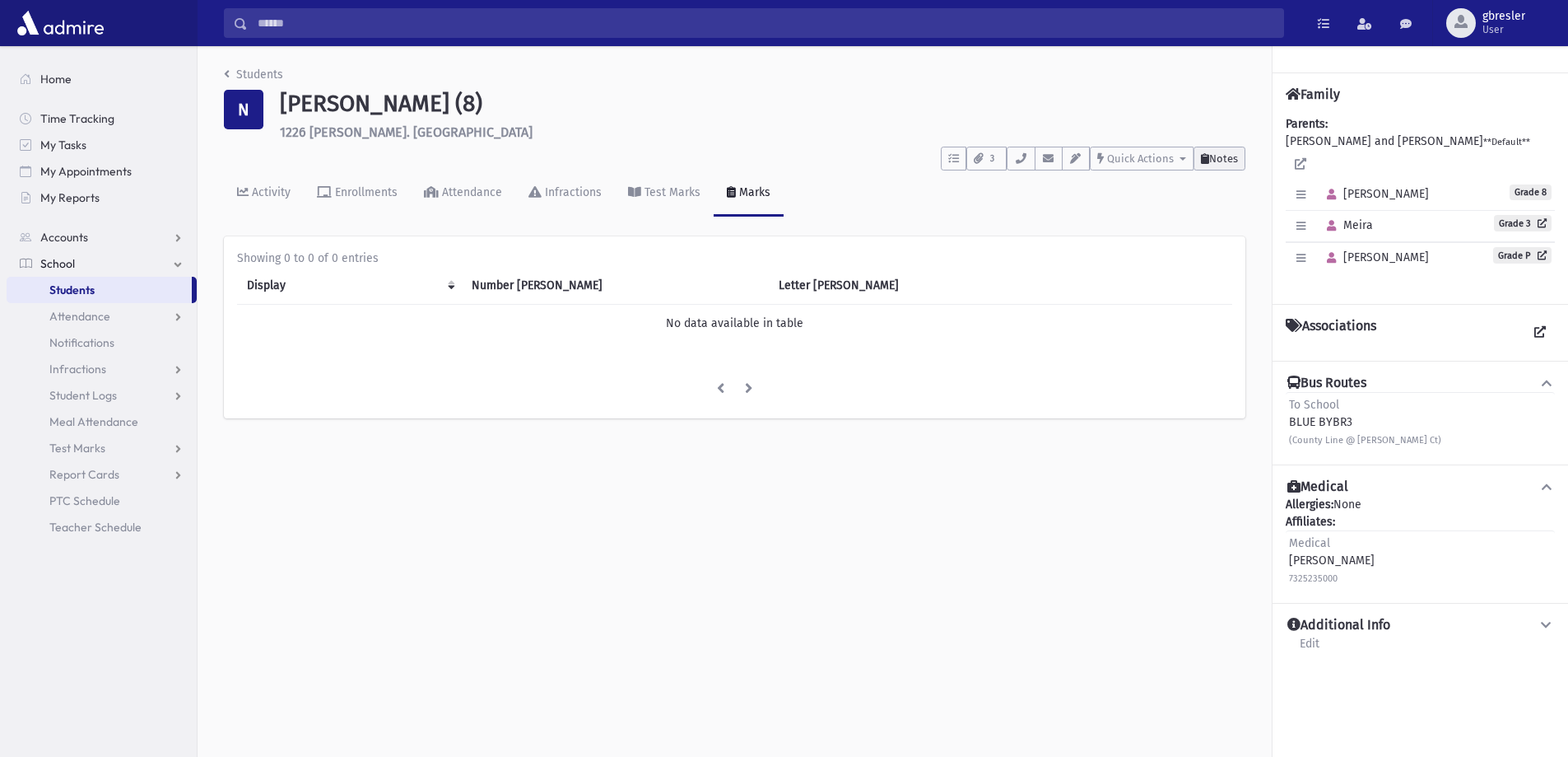
click at [1224, 157] on span "Notes" at bounding box center [1223, 158] width 28 height 13
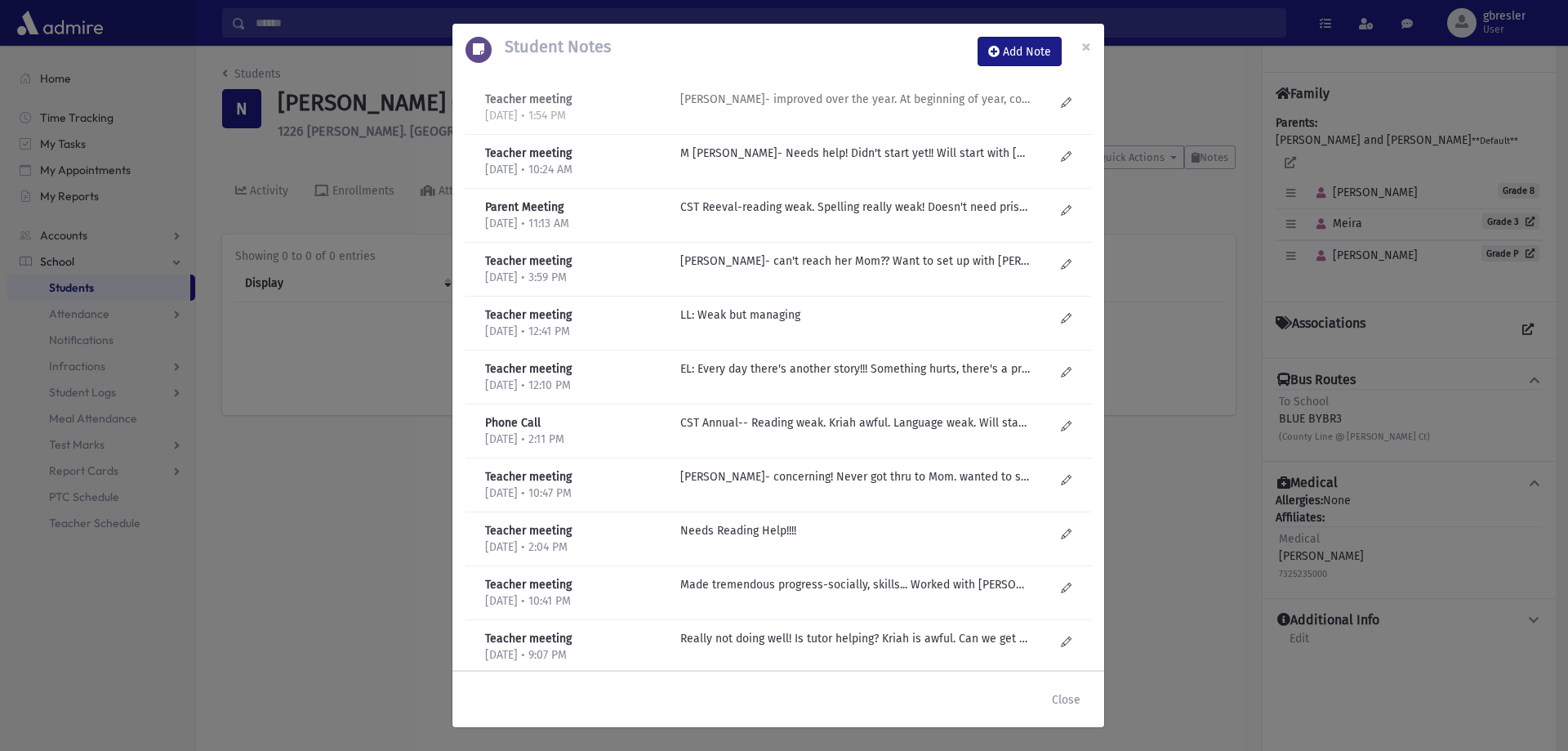
click at [960, 101] on p "R Knopf- improved over the year. At beginning of year, couldn't call on her....…" at bounding box center [855, 99] width 349 height 17
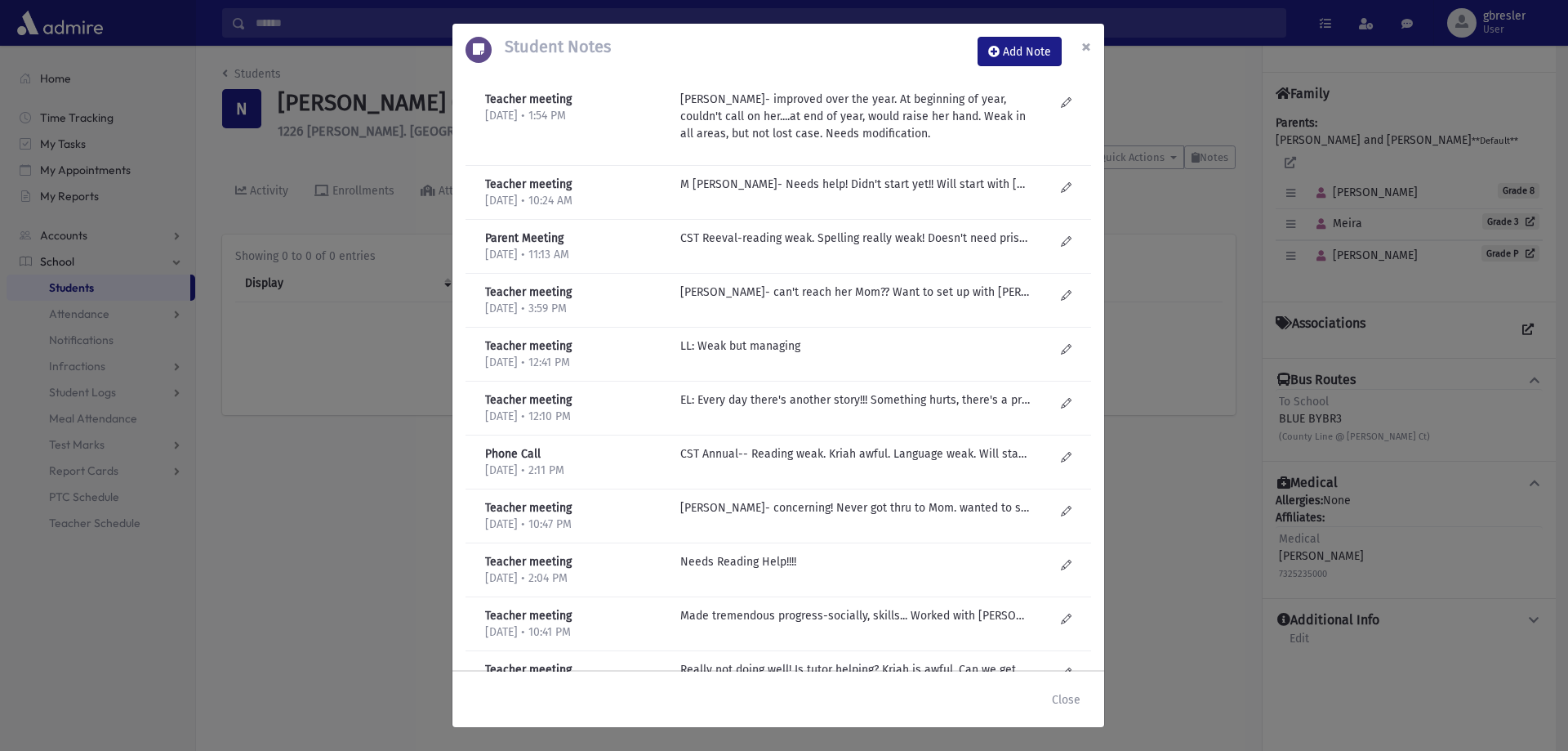
click at [1081, 51] on span "×" at bounding box center [1086, 47] width 10 height 23
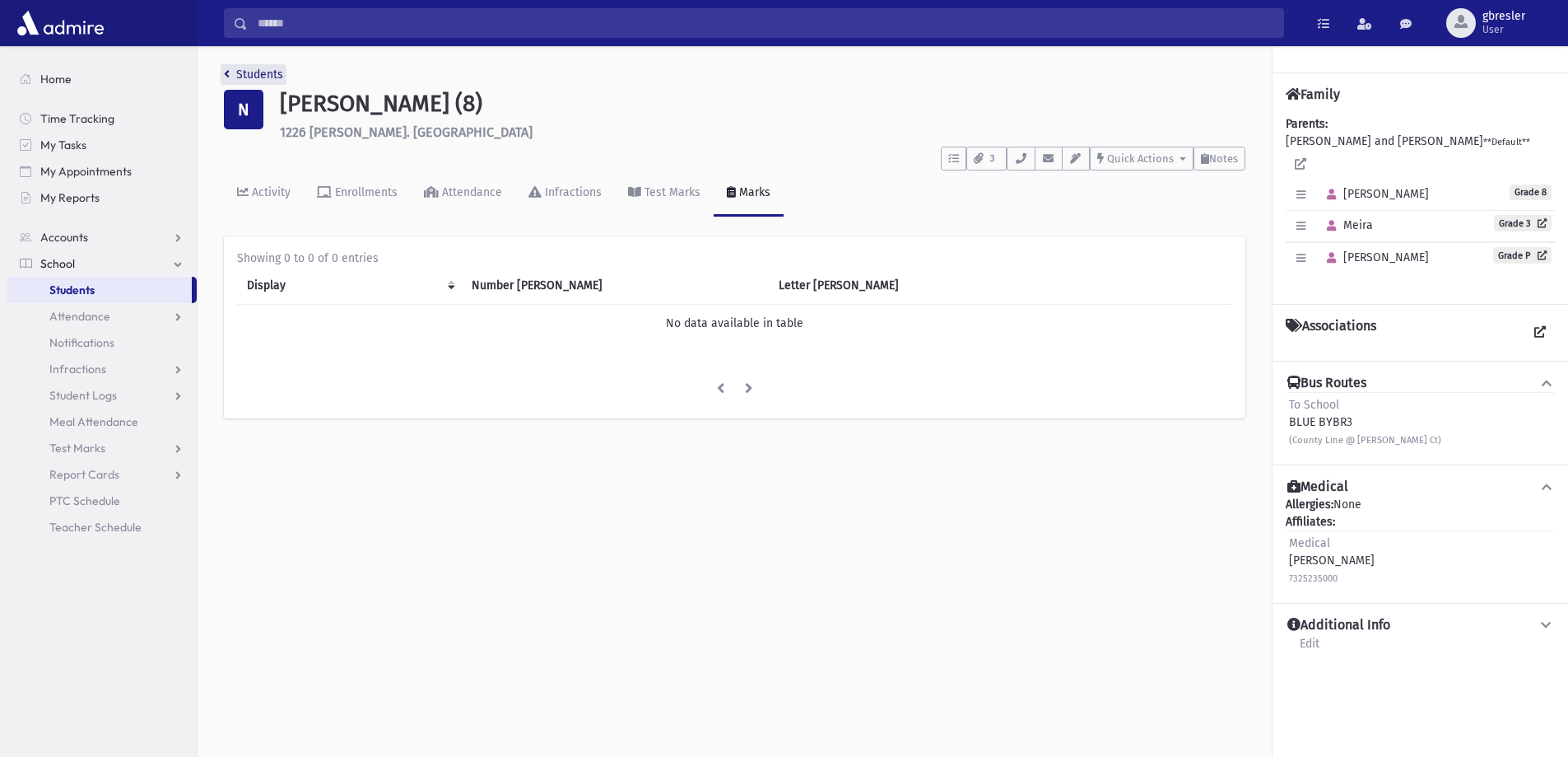
click at [271, 78] on link "Students" at bounding box center [253, 74] width 60 height 14
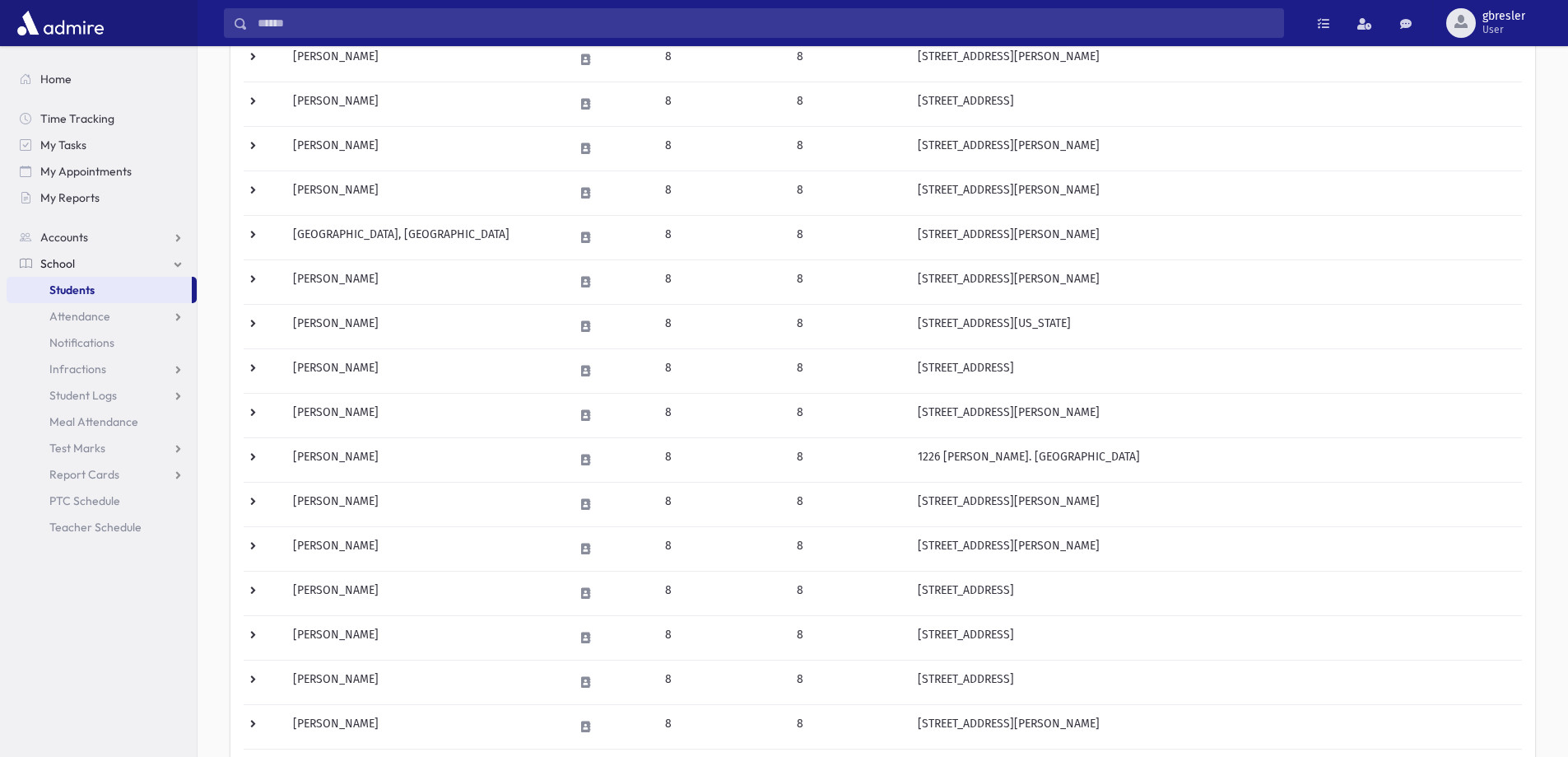
scroll to position [659, 0]
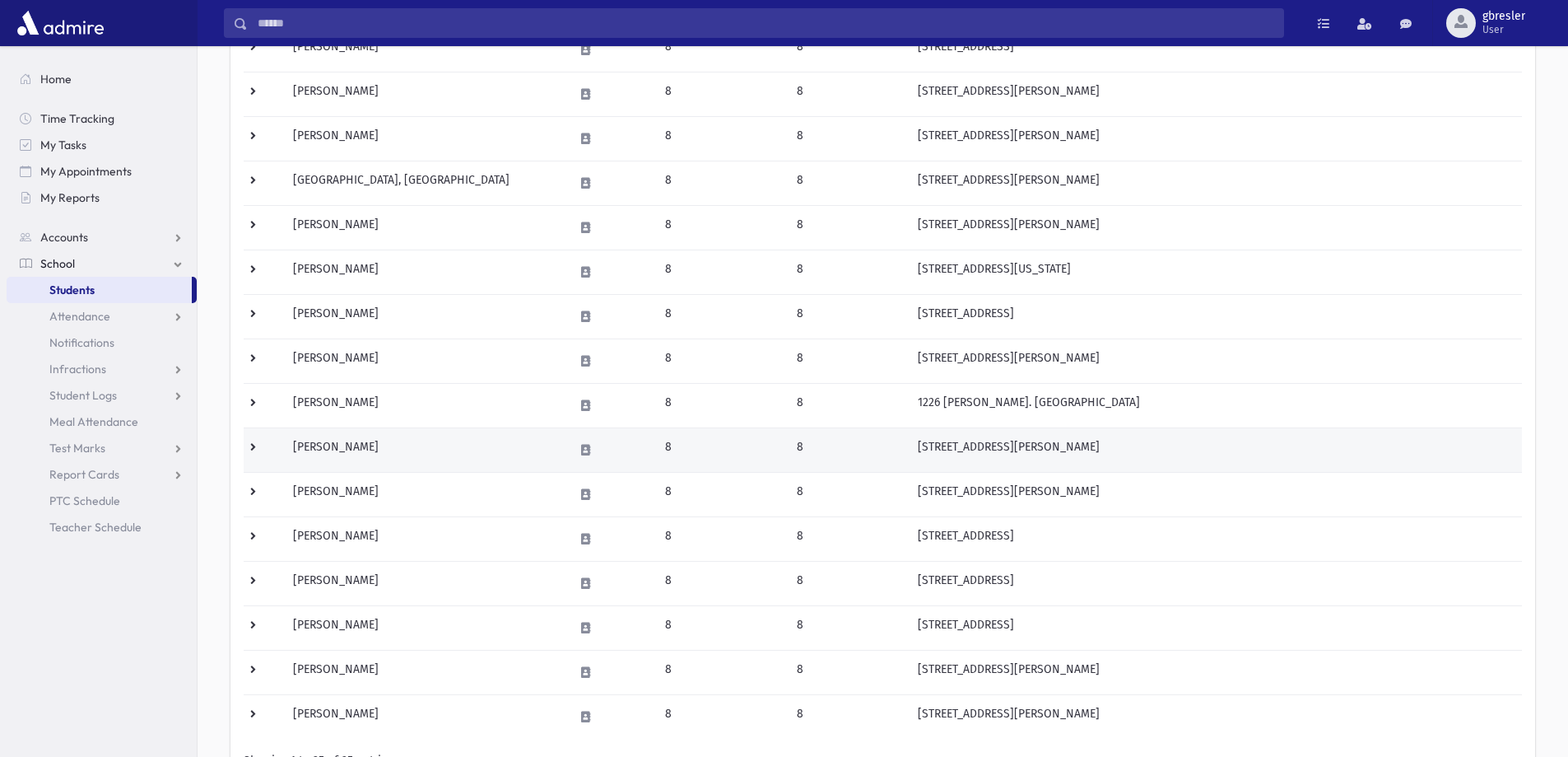
click at [328, 445] on td "Oppenheim, Adelle" at bounding box center [423, 449] width 280 height 44
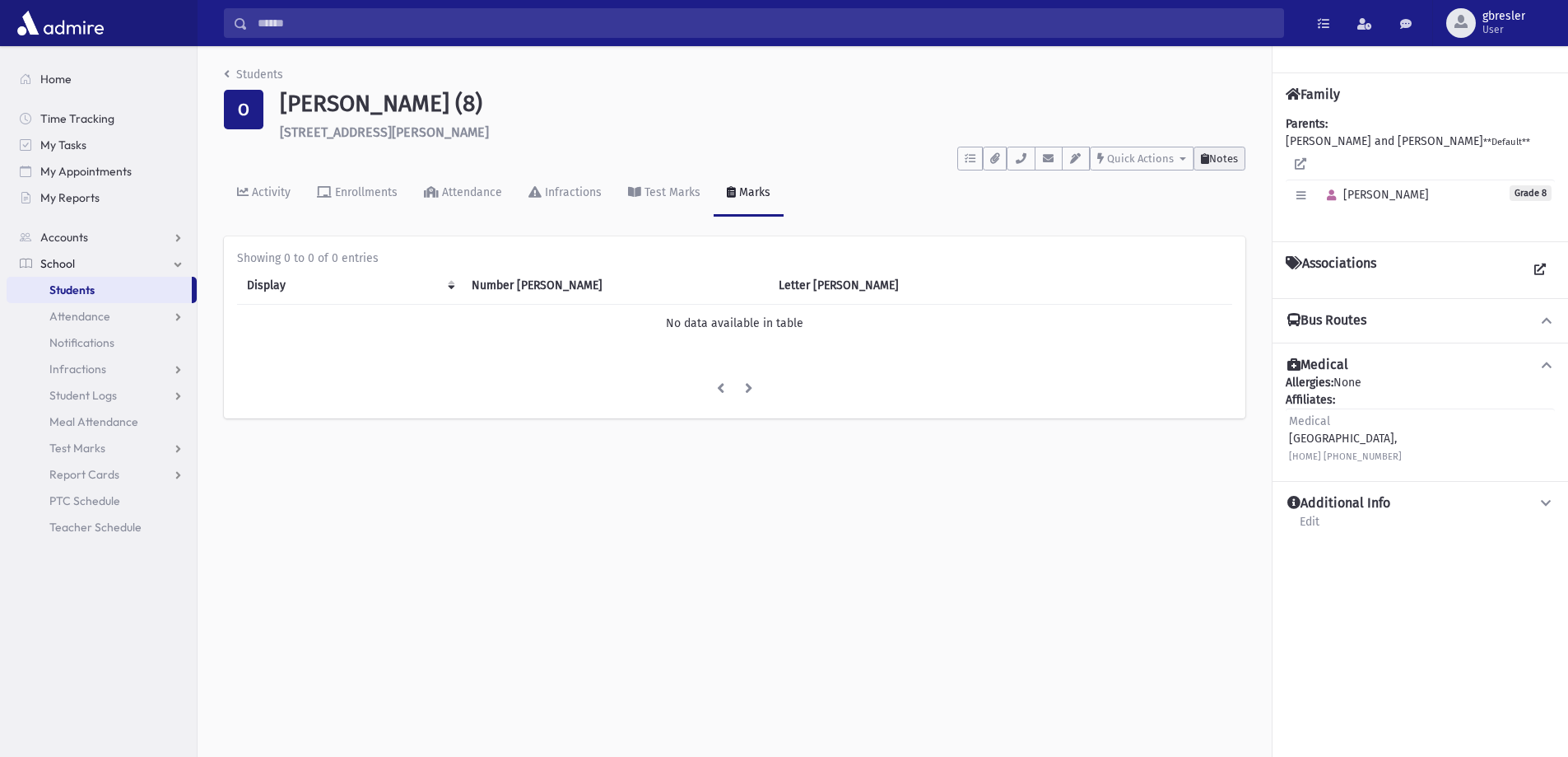
click at [1212, 158] on span "Notes" at bounding box center [1223, 158] width 28 height 13
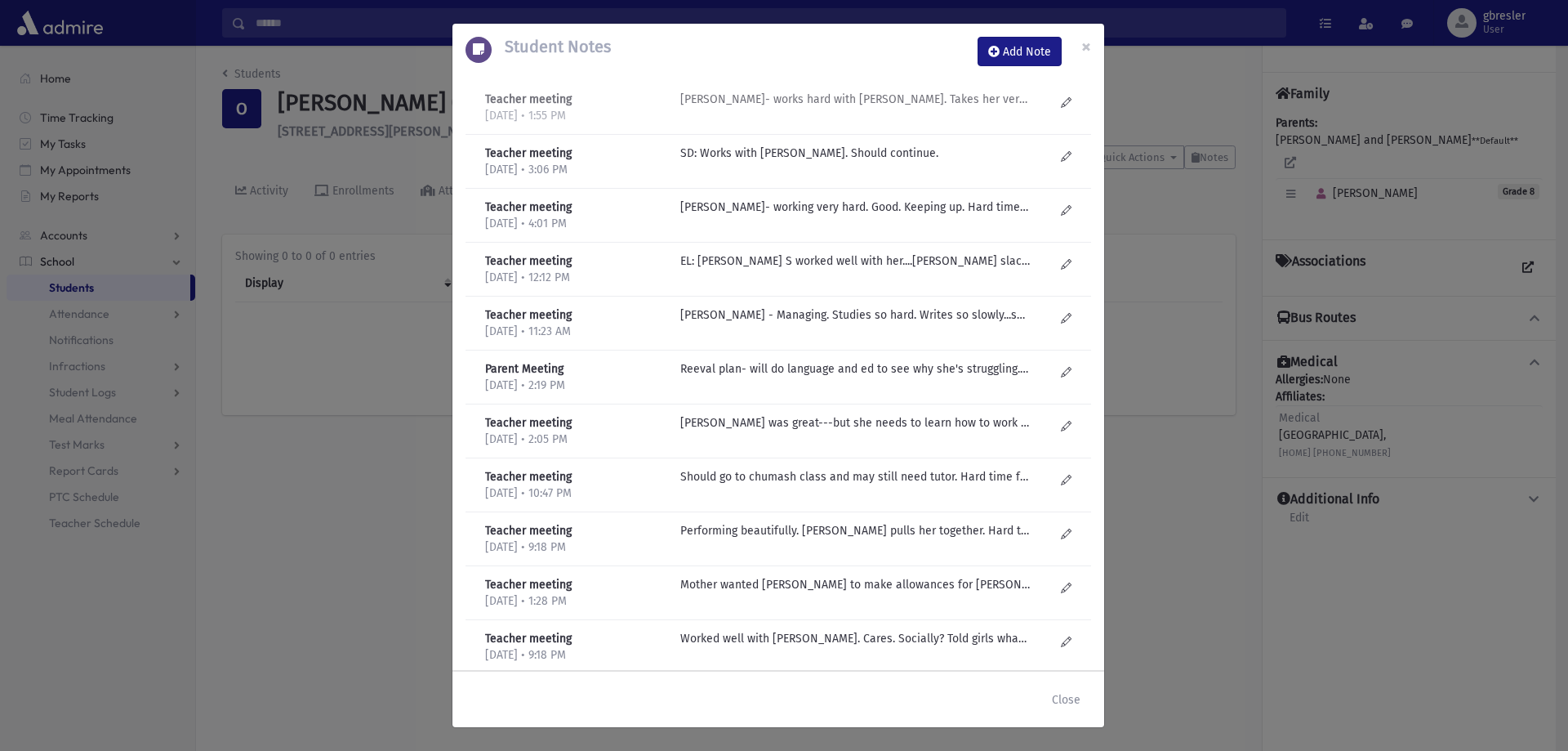
click at [794, 101] on p "R Knopf- works hard with Henna. Takes her very long to do everything. Needs rep…" at bounding box center [855, 99] width 349 height 17
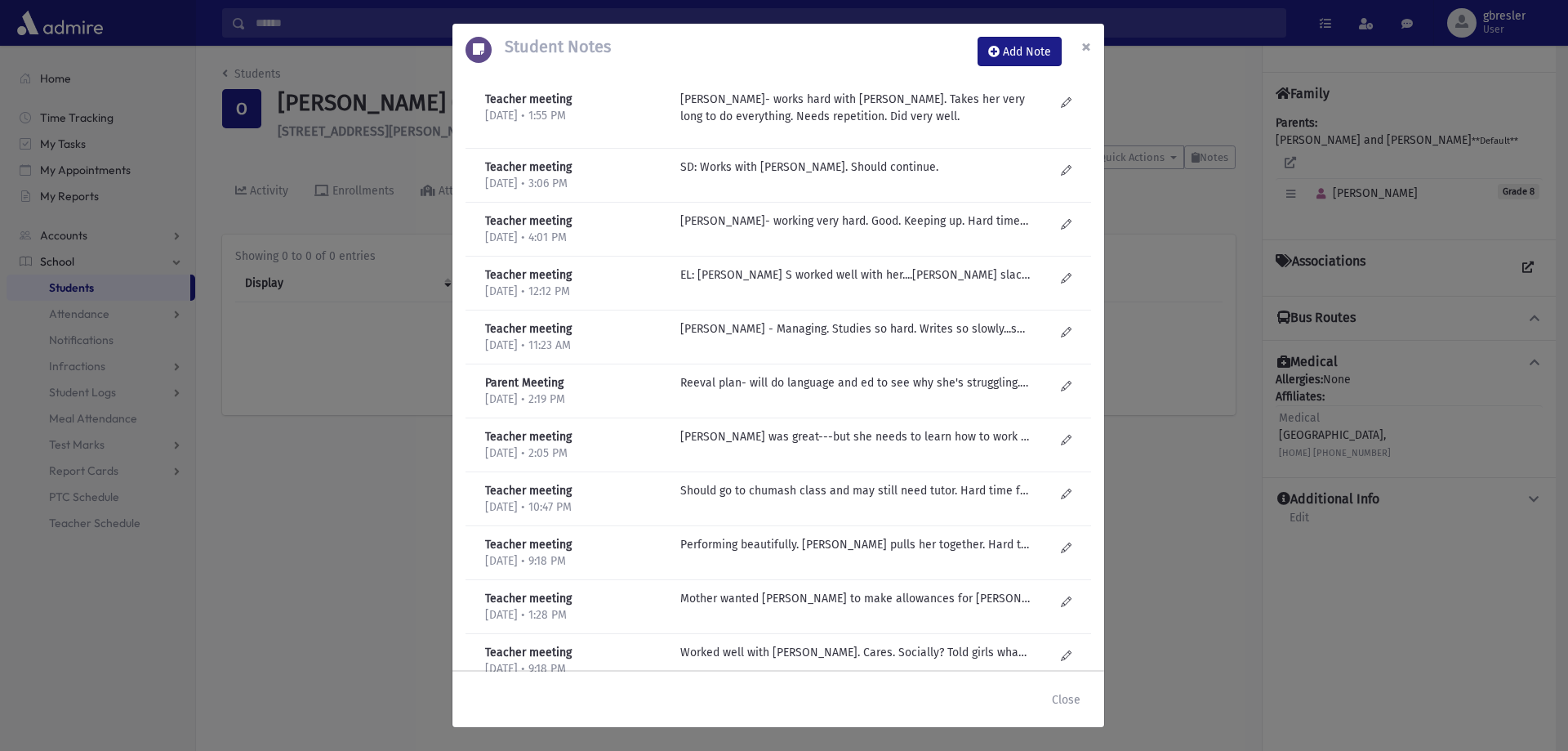
click at [1084, 53] on span "×" at bounding box center [1086, 47] width 10 height 23
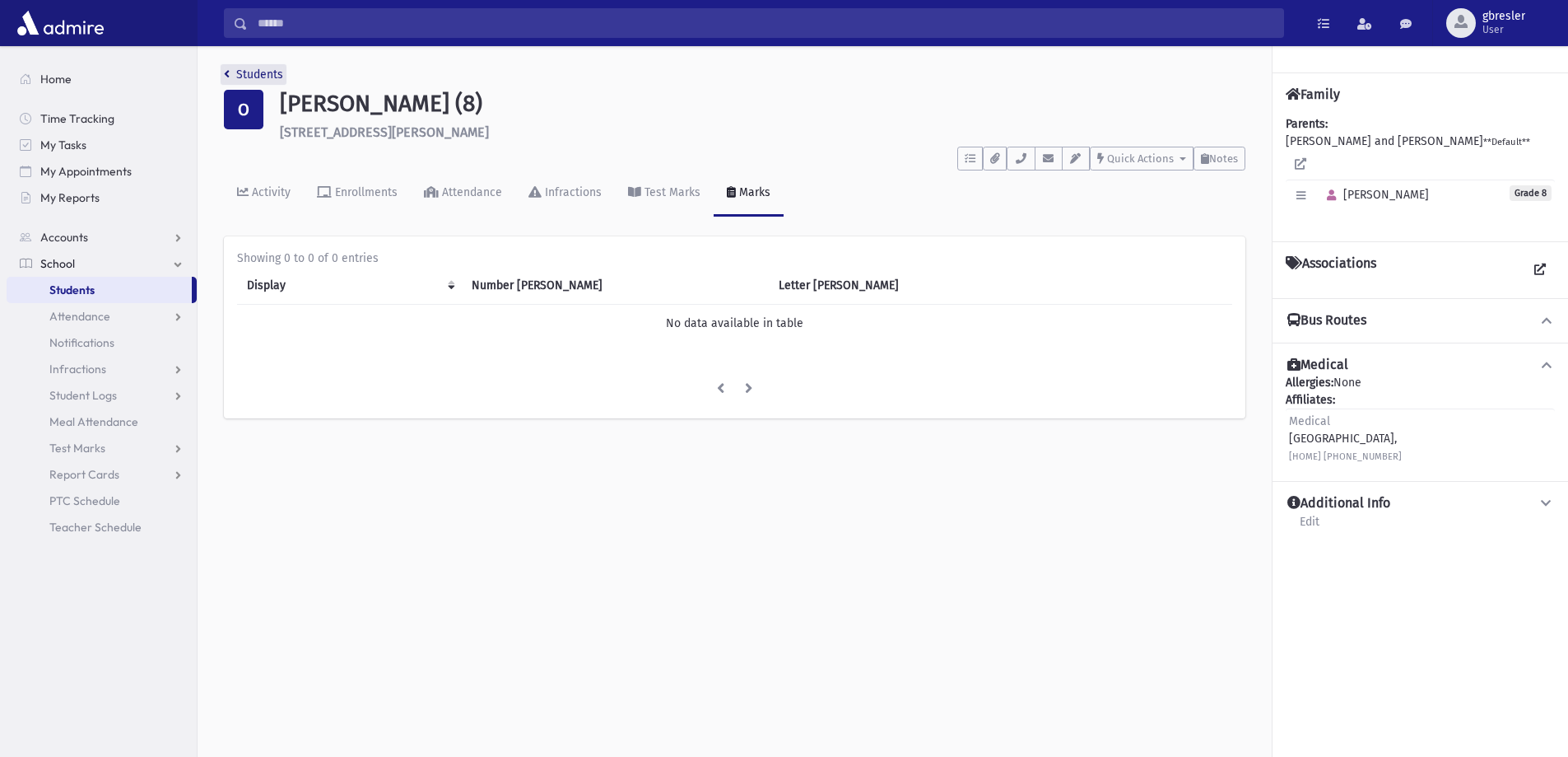
click at [258, 76] on link "Students" at bounding box center [253, 74] width 60 height 14
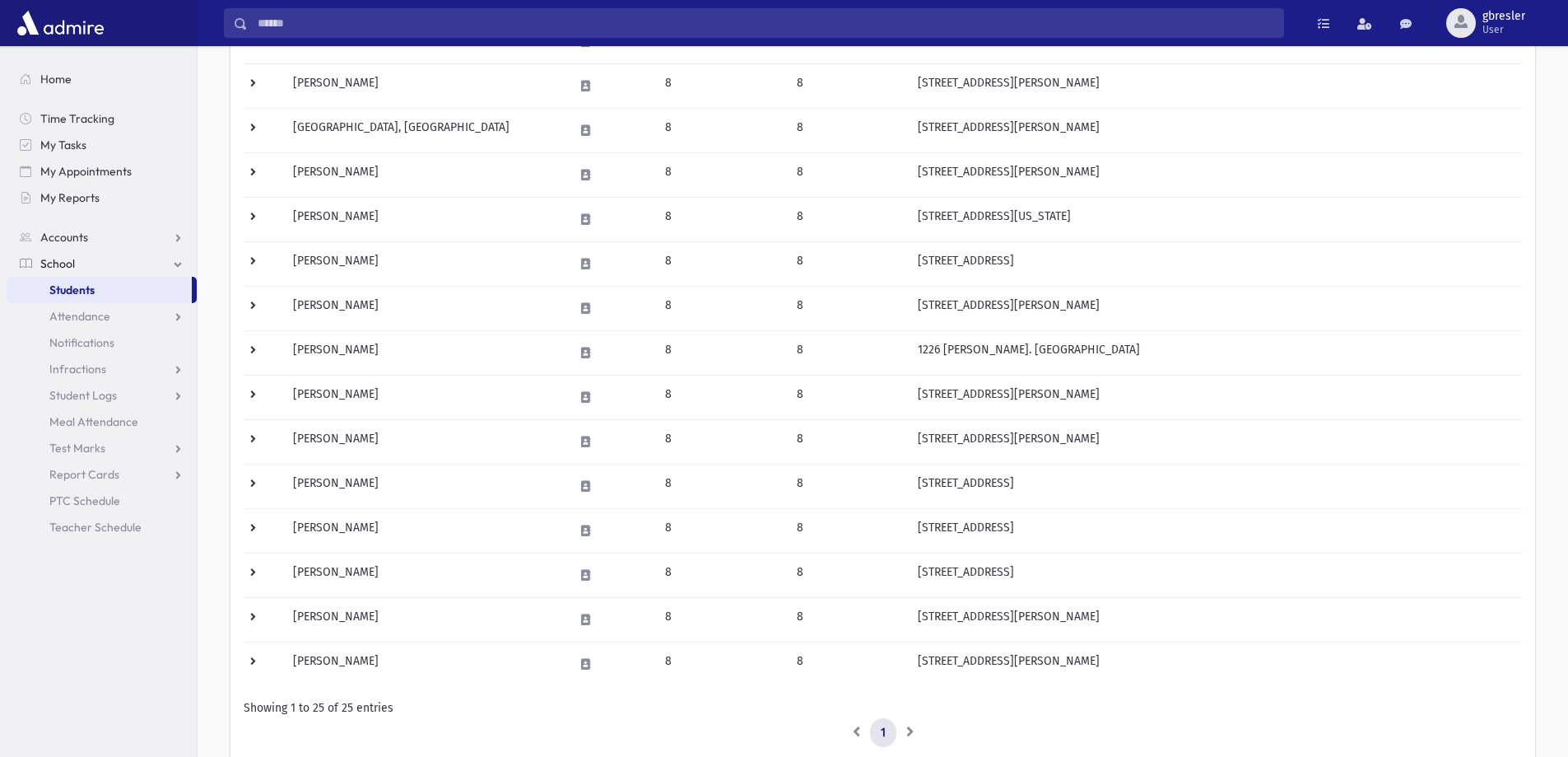
scroll to position [741, 0]
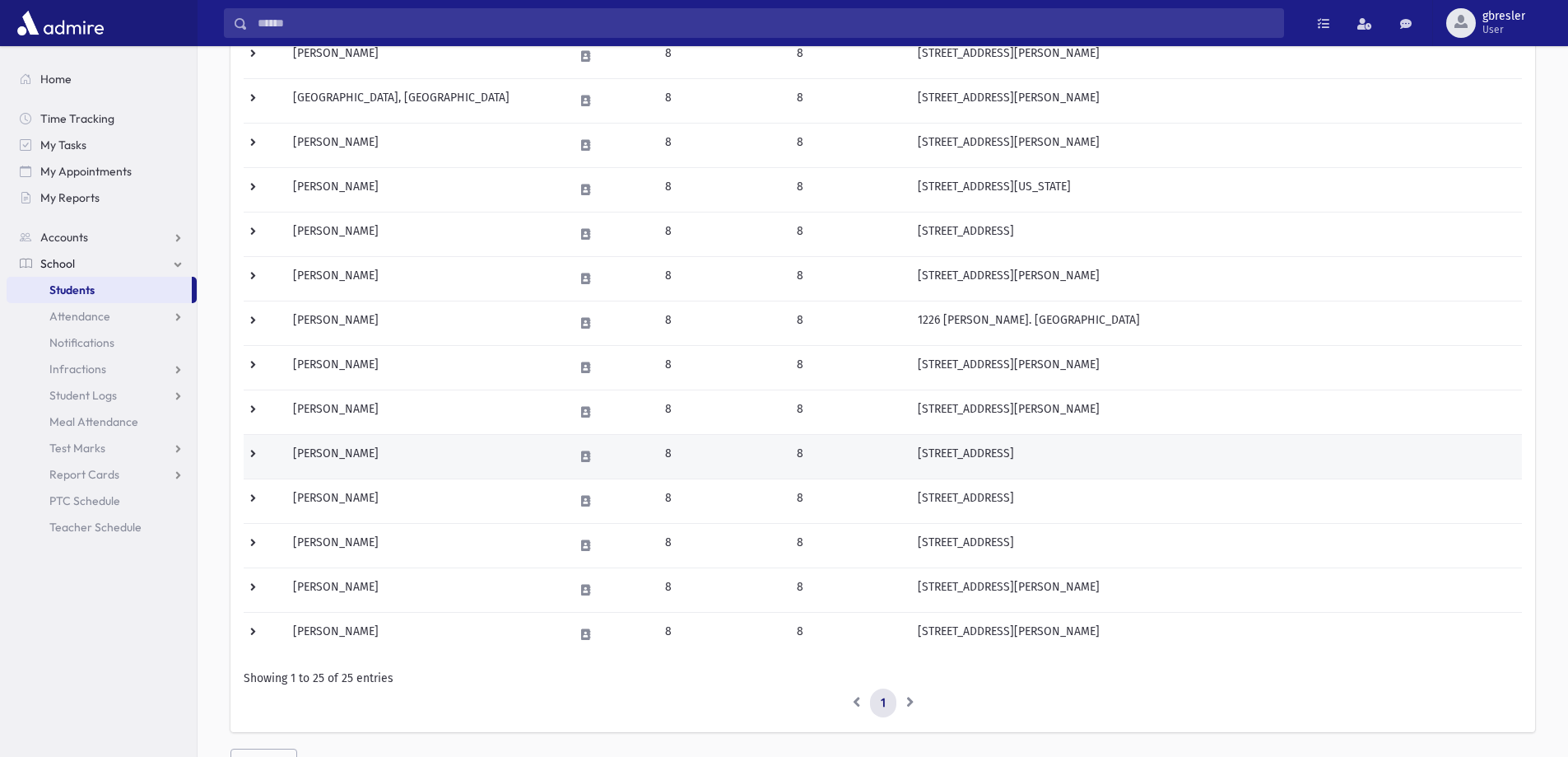
click at [323, 453] on td "Stern, Chana" at bounding box center [423, 456] width 280 height 44
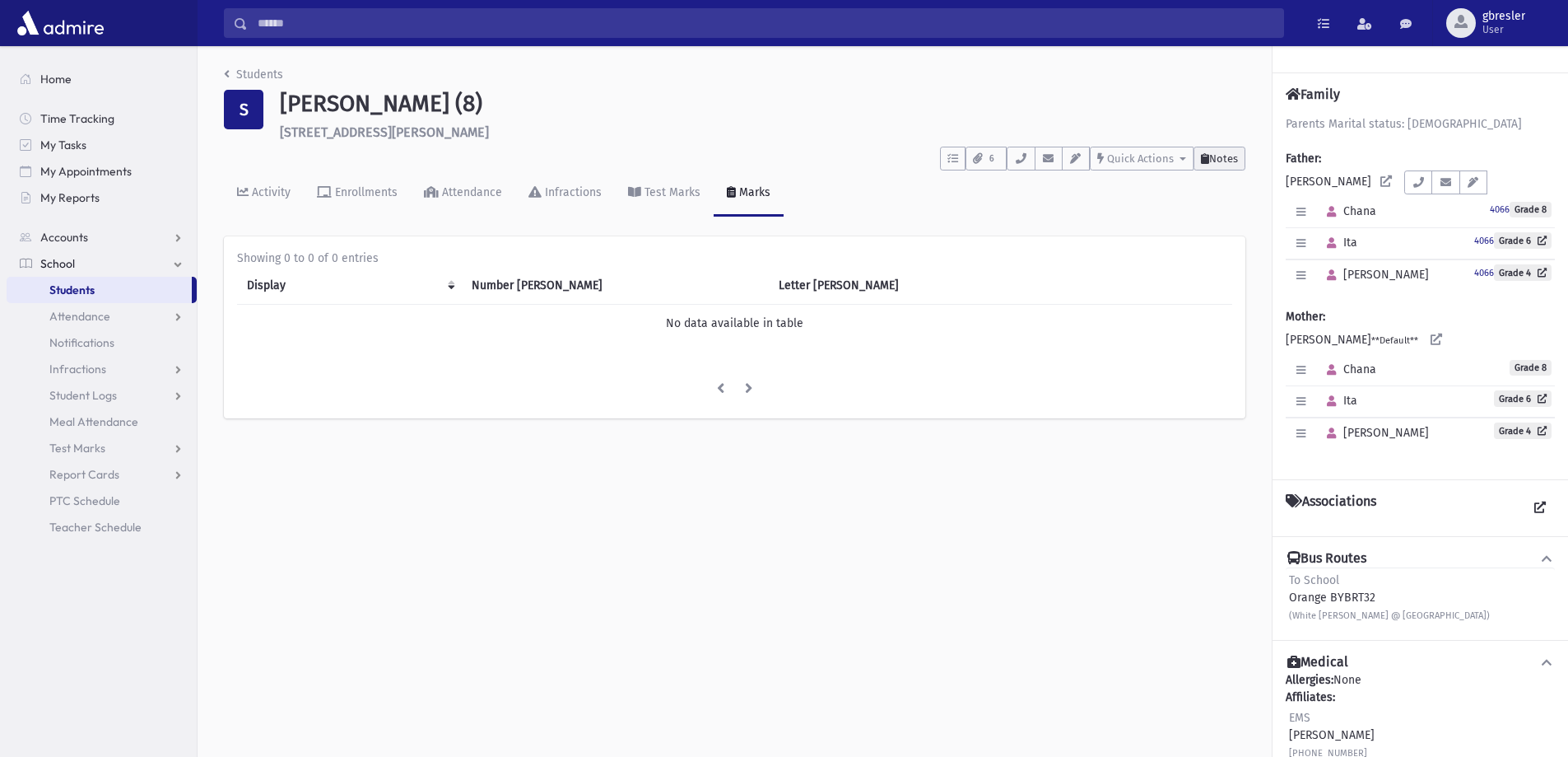
click at [1209, 159] on span "Notes" at bounding box center [1223, 158] width 28 height 13
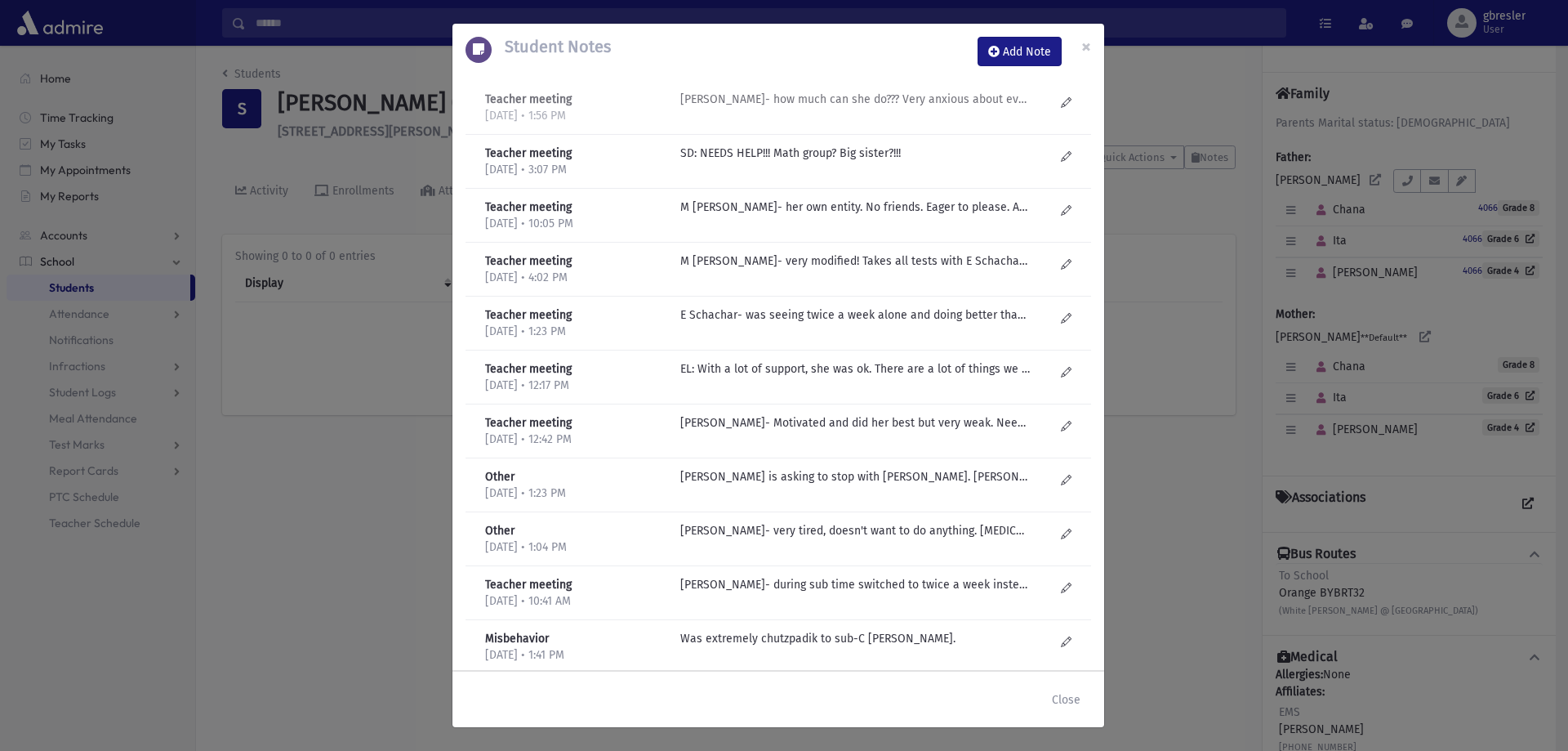
click at [960, 101] on p "R Knopf- how much can she do??? Very anxious about everything! Tried in class. …" at bounding box center [855, 99] width 349 height 17
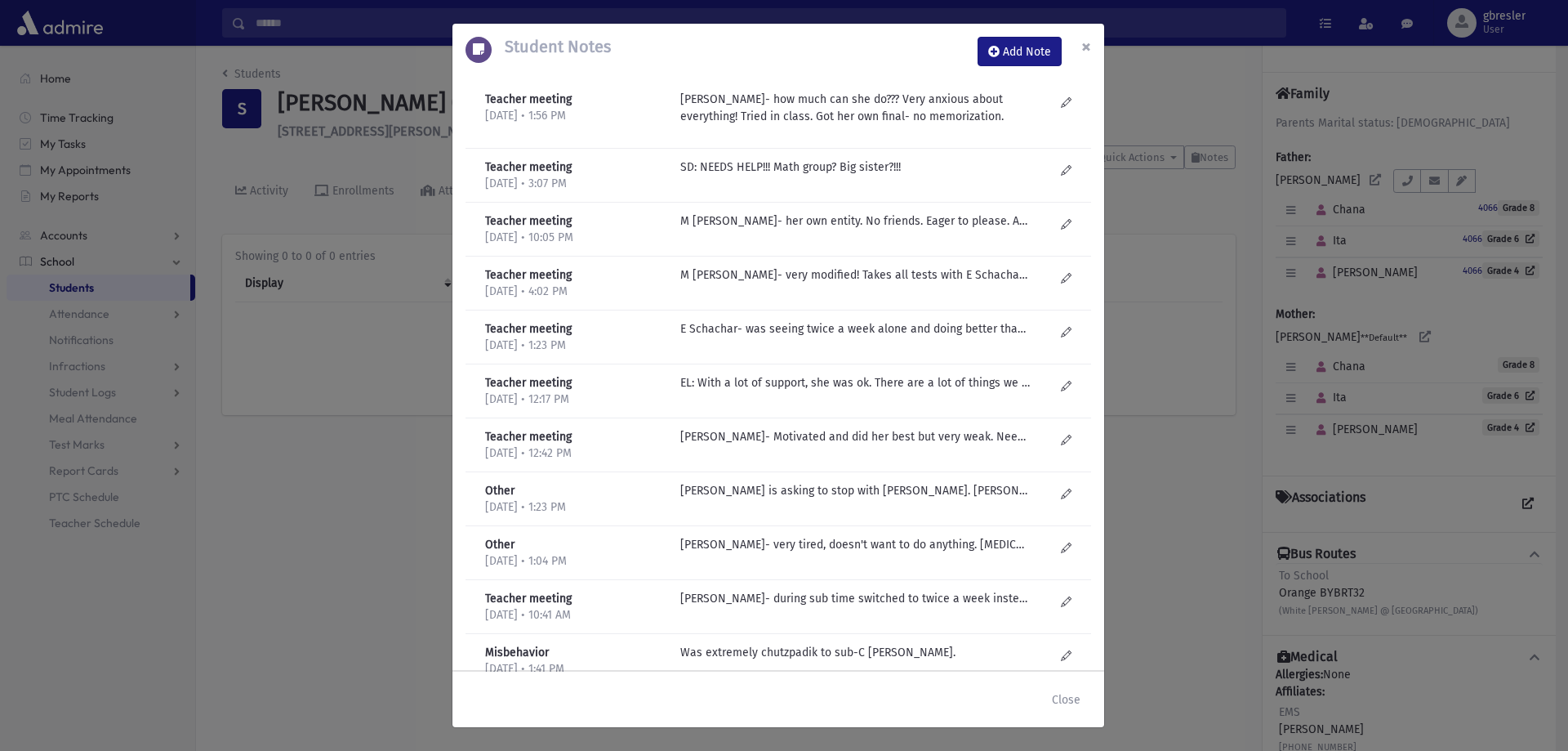
click at [1088, 45] on span "×" at bounding box center [1086, 47] width 10 height 23
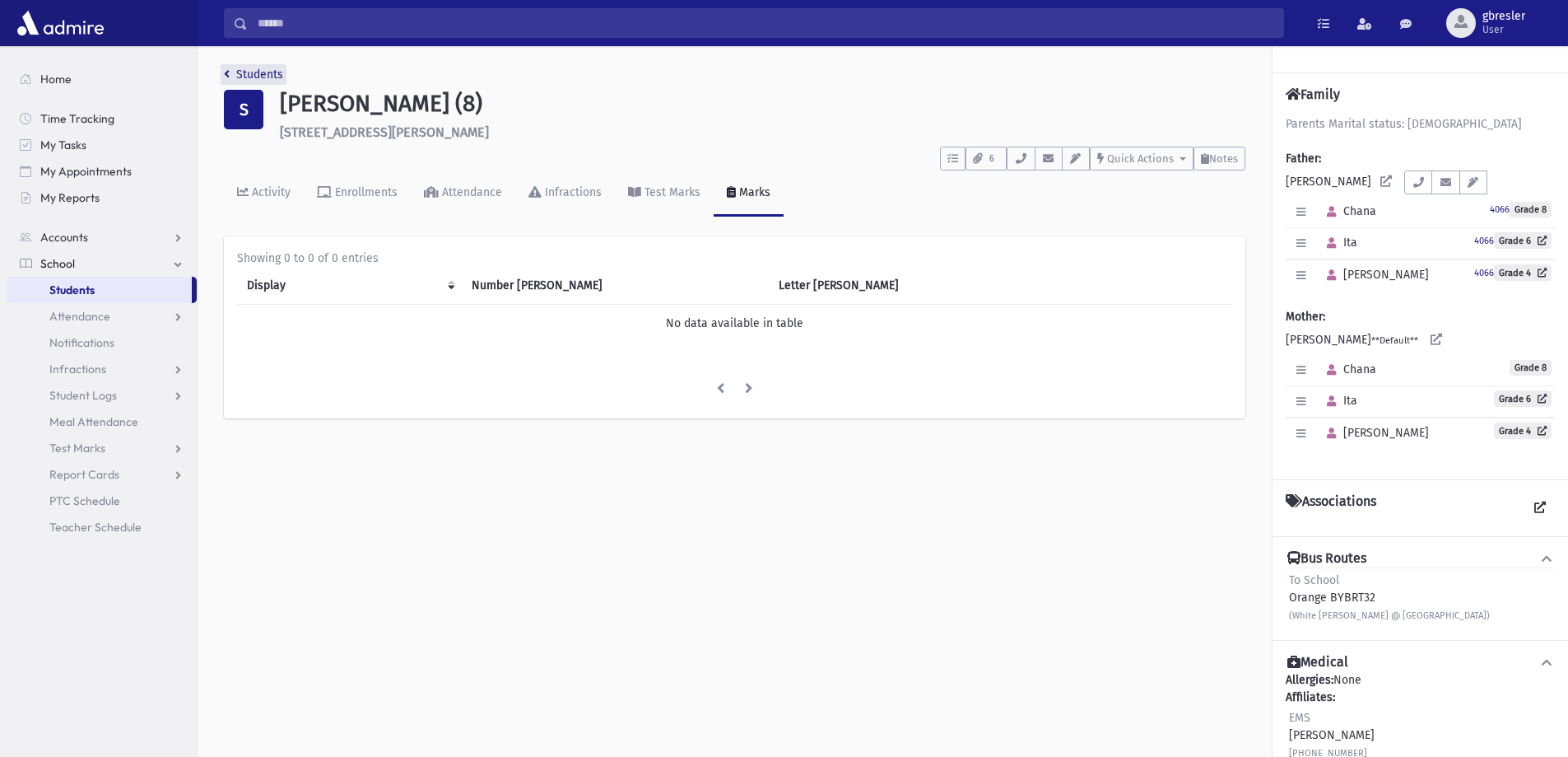
click at [280, 73] on link "Students" at bounding box center [253, 74] width 60 height 14
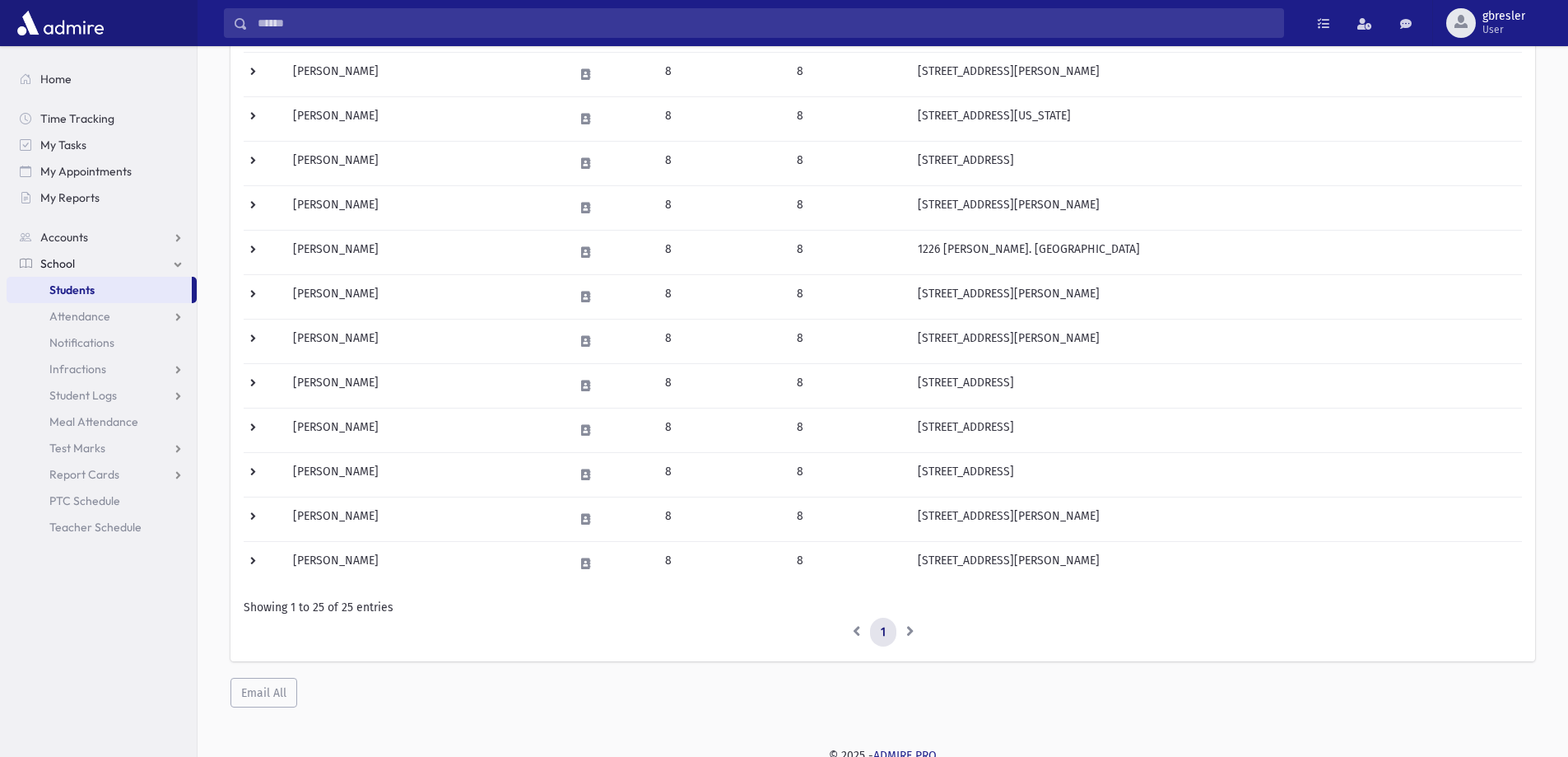
scroll to position [820, 0]
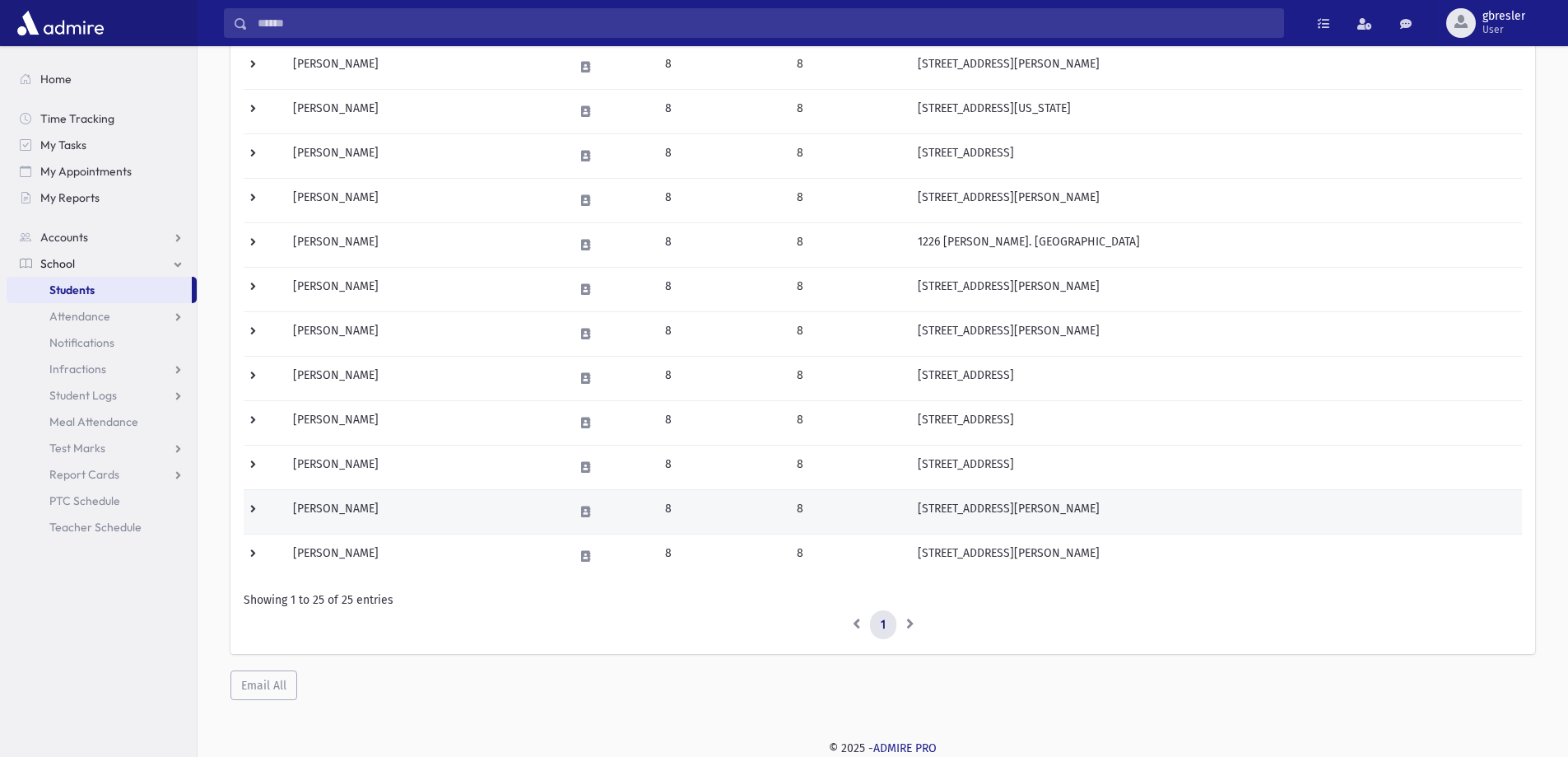
click at [377, 513] on td "Weinstein, Reena" at bounding box center [423, 511] width 280 height 44
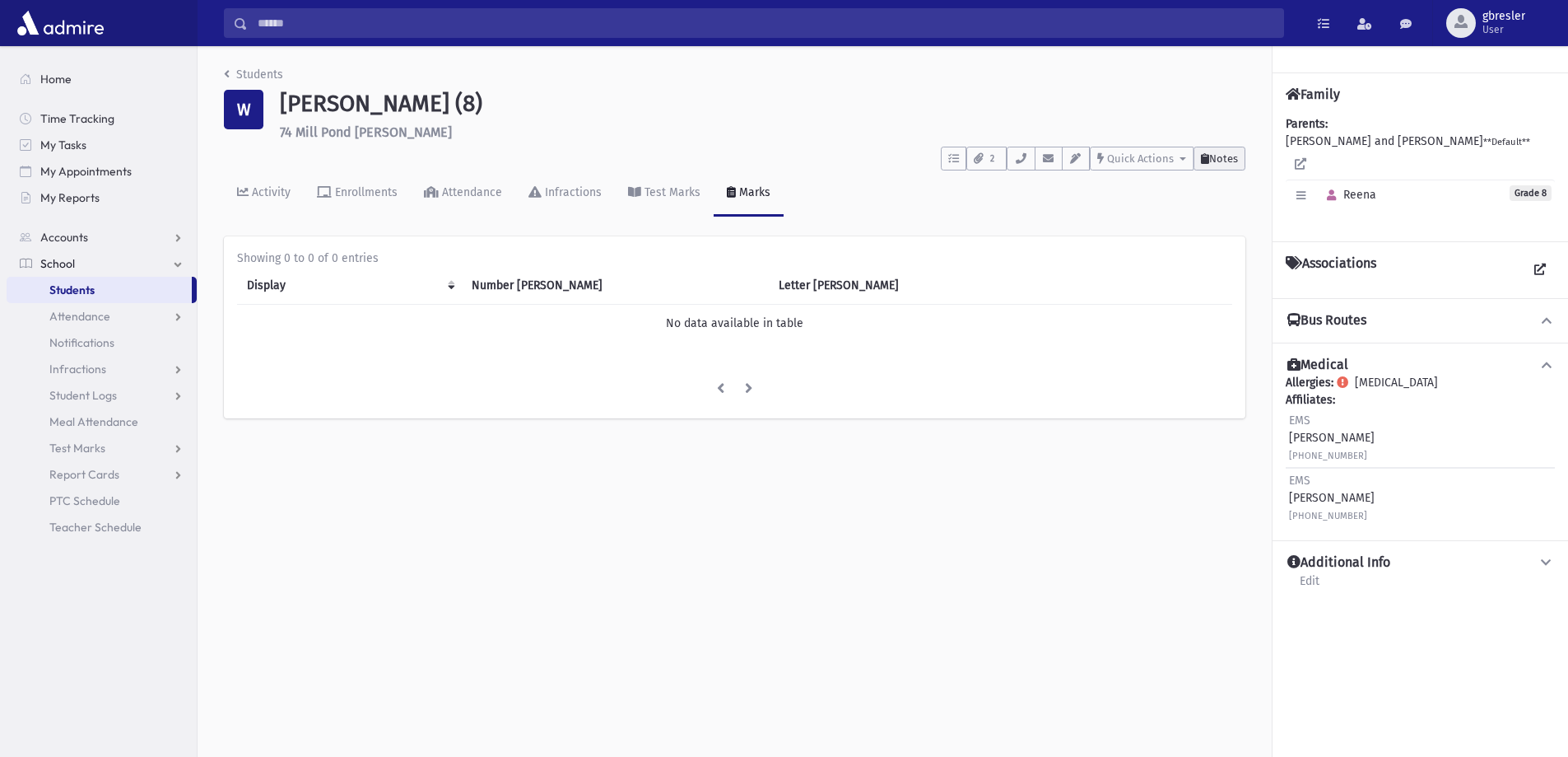
click at [1235, 154] on span "Notes" at bounding box center [1223, 158] width 28 height 13
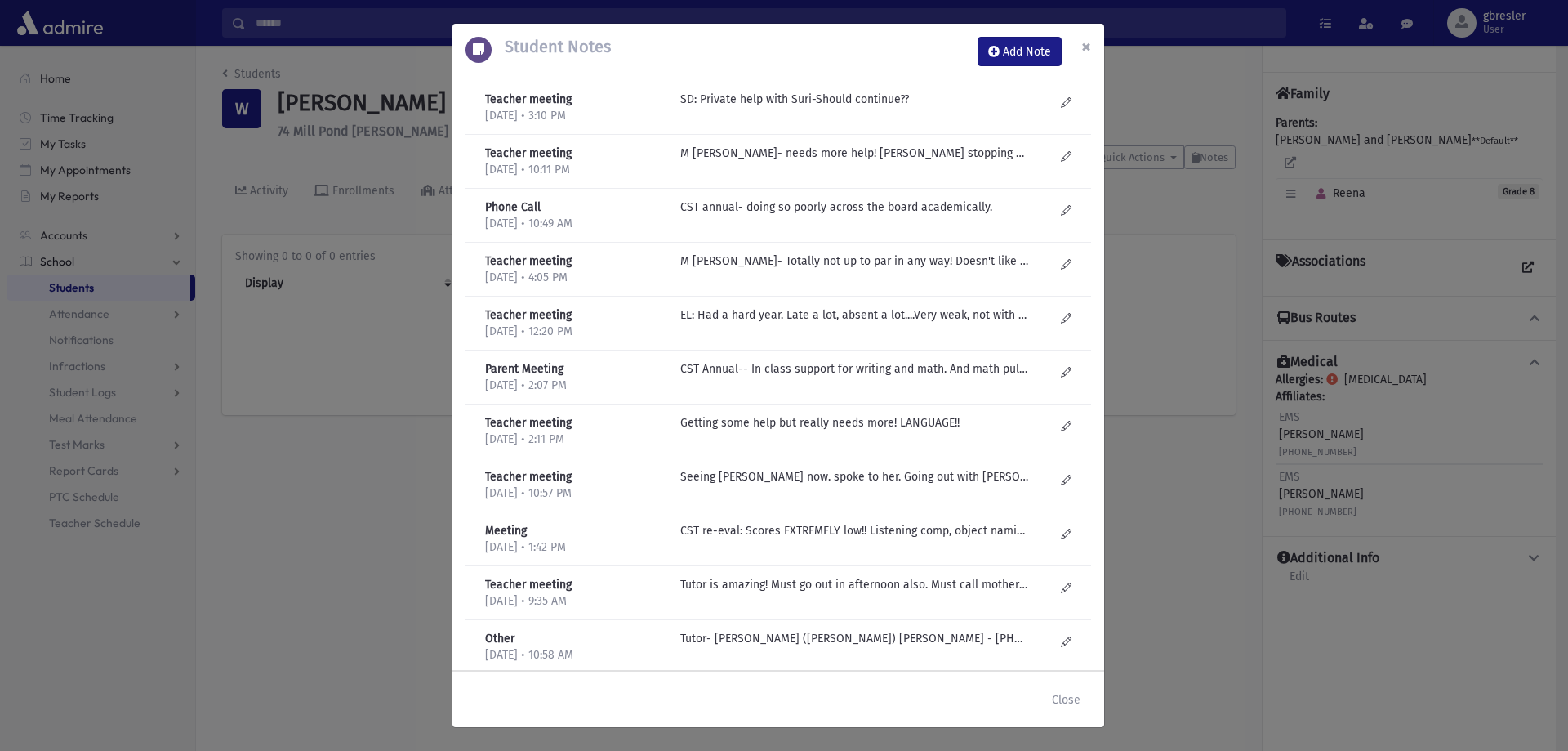
click at [1088, 51] on span "×" at bounding box center [1086, 47] width 10 height 23
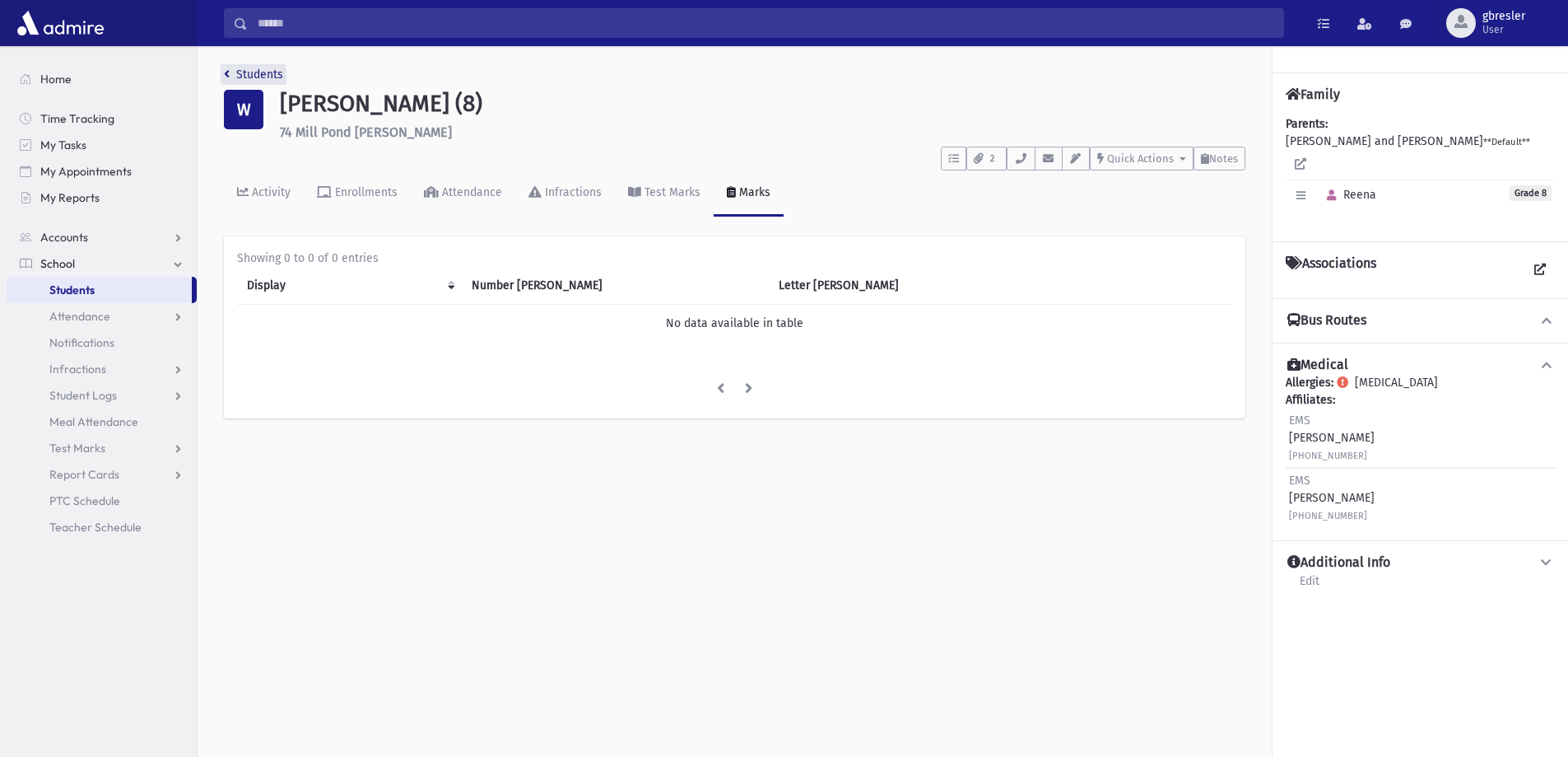
click at [247, 76] on link "Students" at bounding box center [253, 74] width 60 height 14
